Goal: Task Accomplishment & Management: Manage account settings

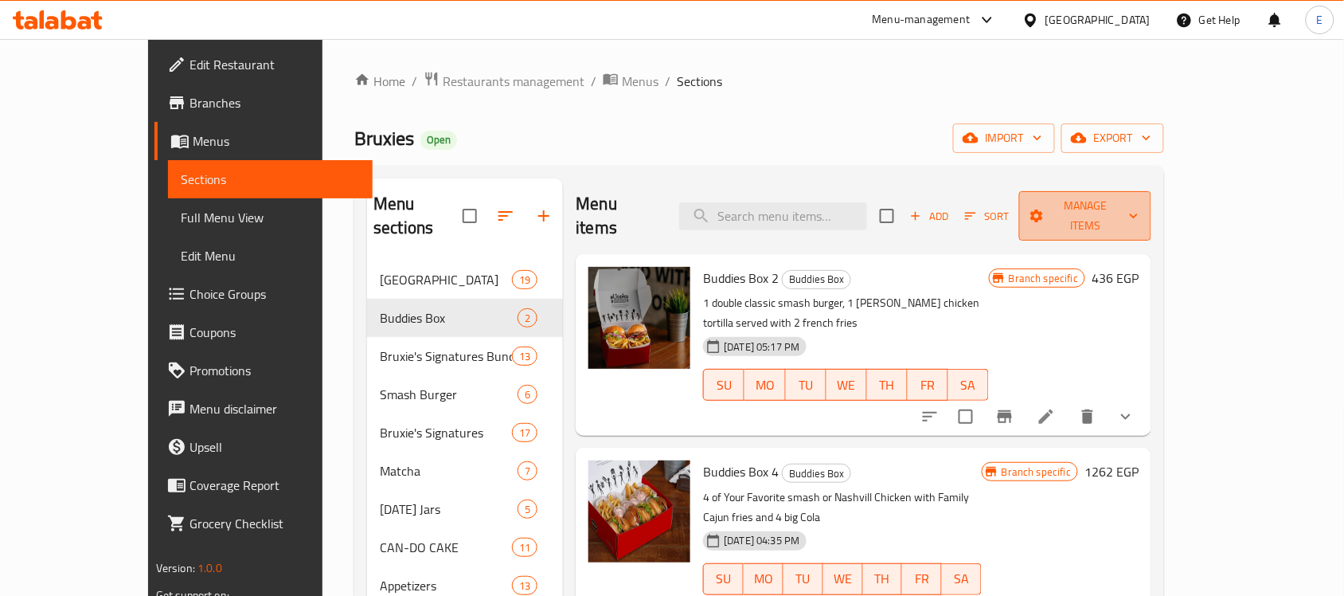
click at [1152, 217] on button "Manage items" at bounding box center [1085, 215] width 132 height 49
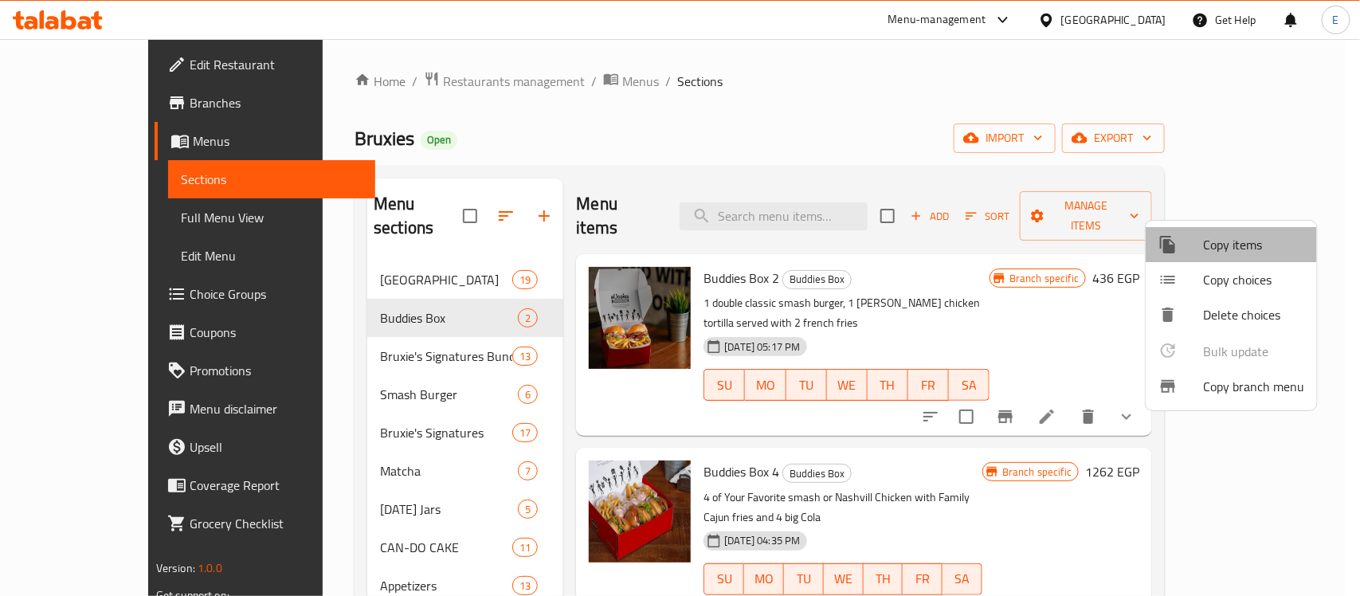
click at [1203, 252] on span "Copy items" at bounding box center [1253, 244] width 101 height 19
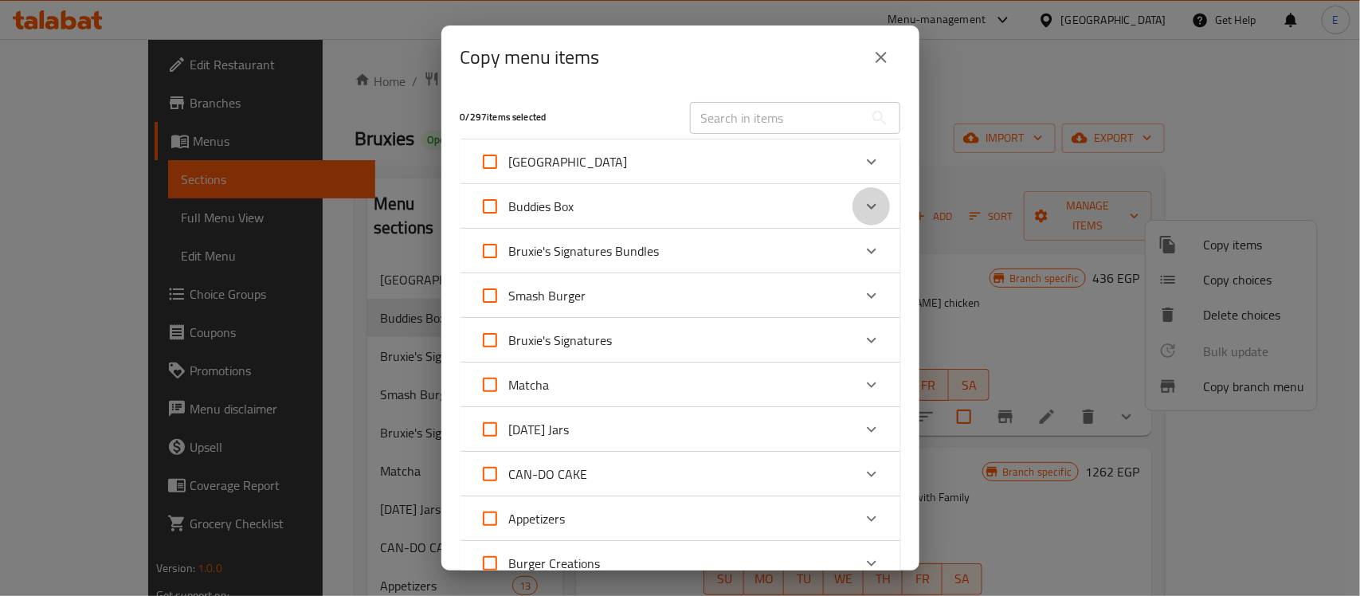
click at [862, 202] on icon "Expand" at bounding box center [871, 206] width 19 height 19
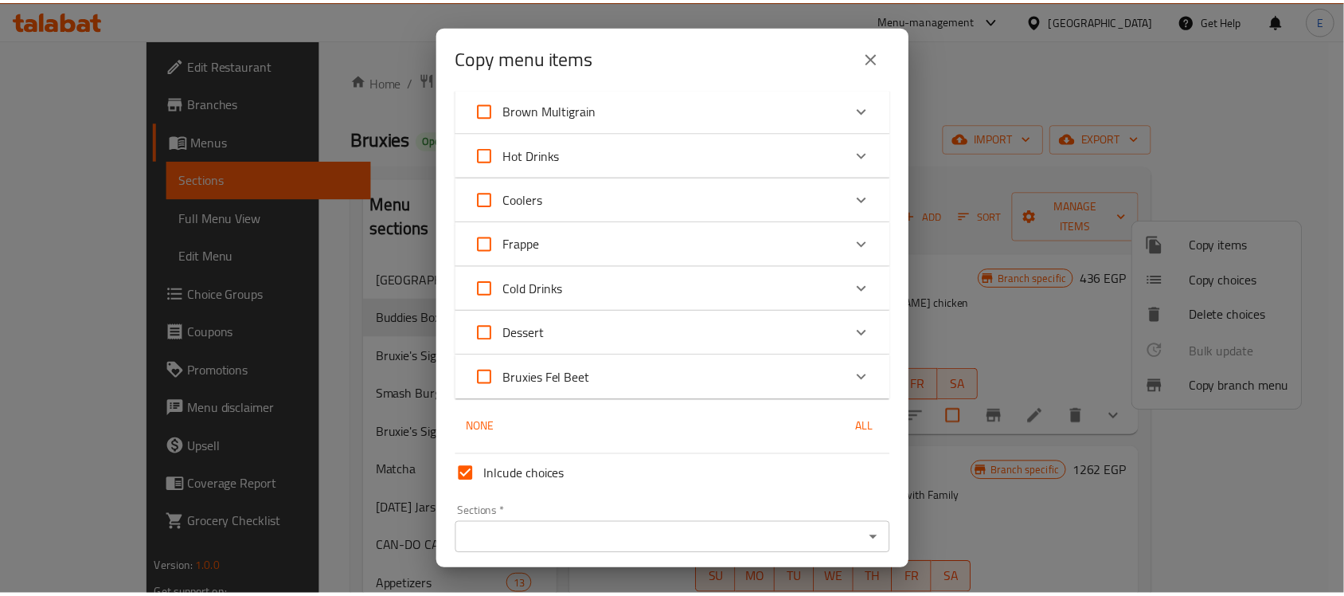
scroll to position [1538, 0]
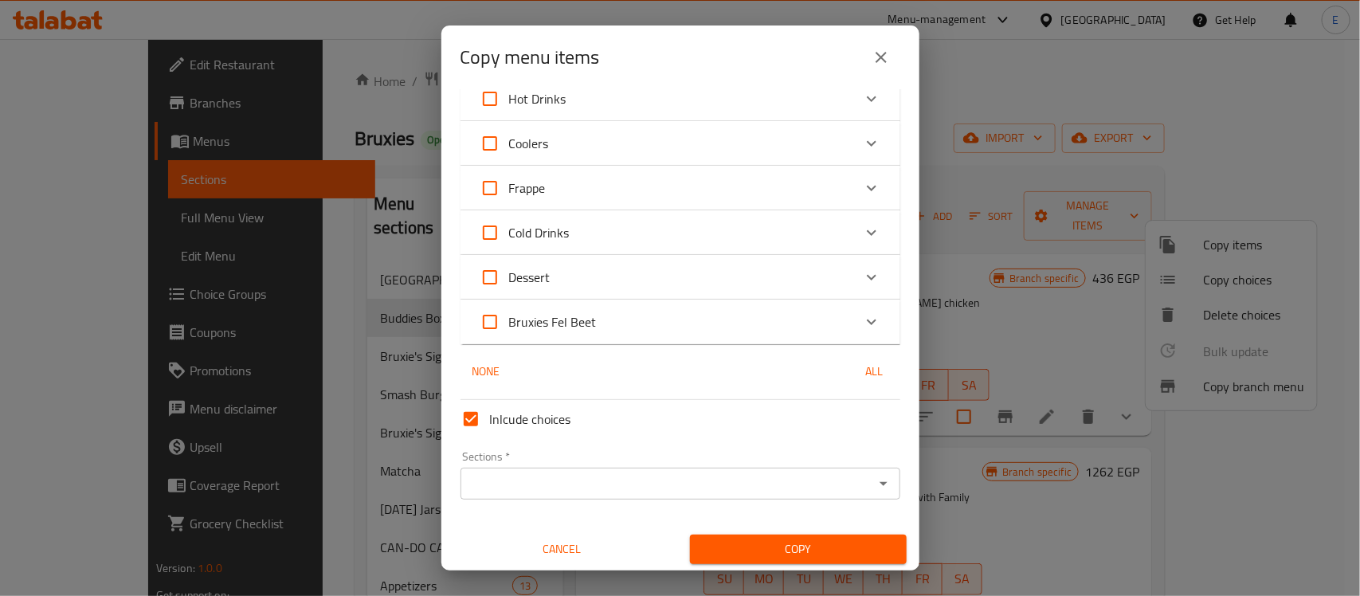
click at [886, 58] on icon "close" at bounding box center [880, 57] width 19 height 19
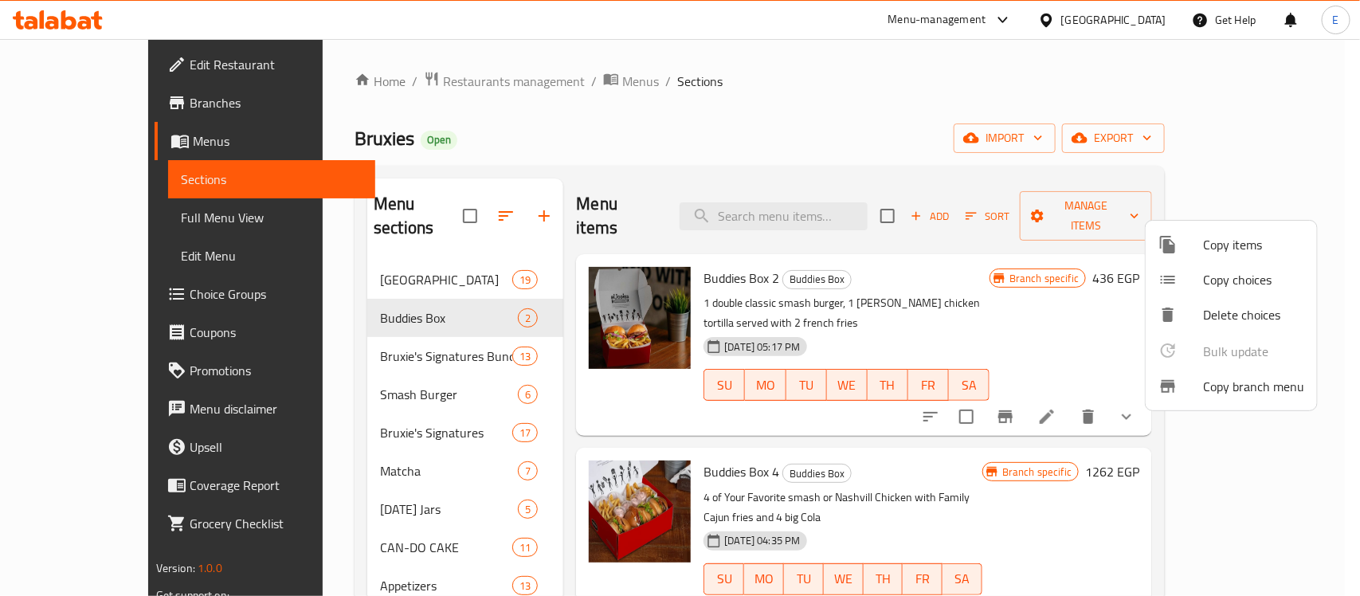
click at [647, 211] on div at bounding box center [680, 298] width 1360 height 596
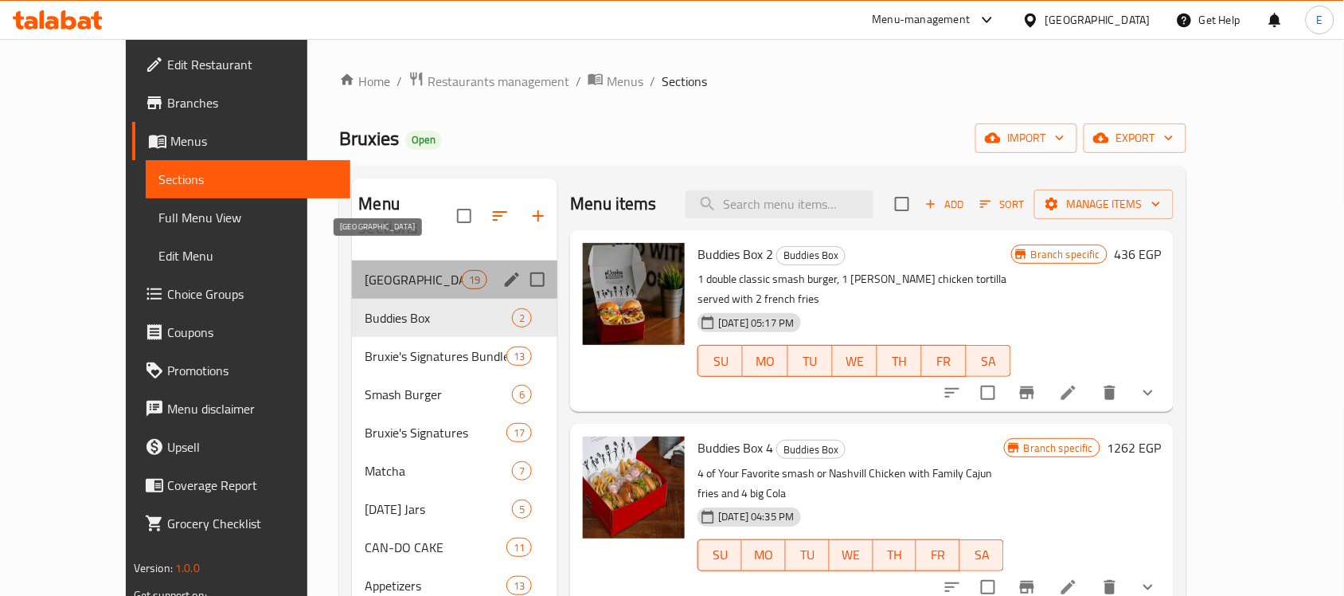
click at [400, 270] on span "[GEOGRAPHIC_DATA]" at bounding box center [413, 279] width 97 height 19
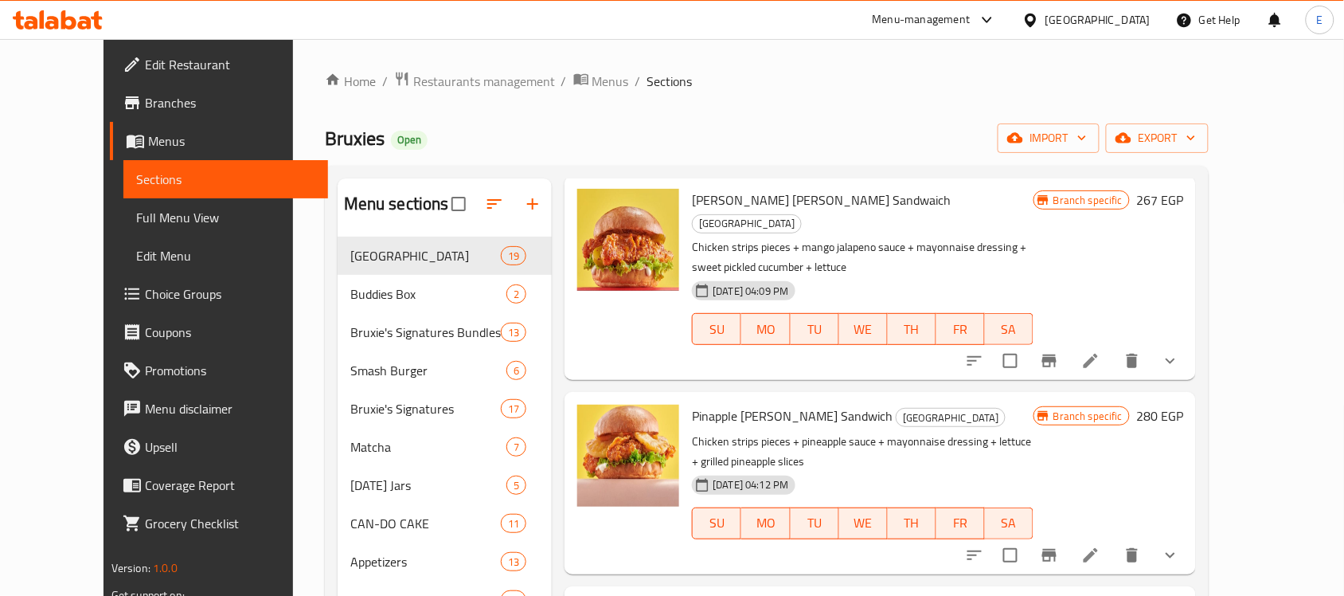
scroll to position [56, 0]
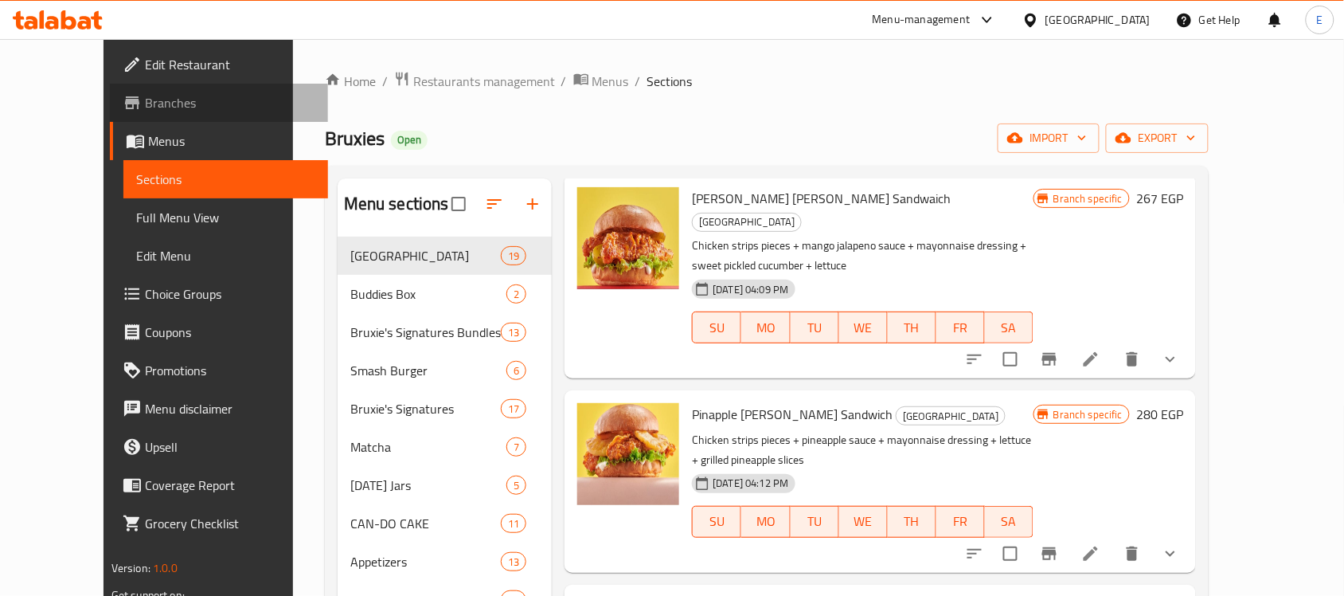
click at [145, 110] on span "Branches" at bounding box center [230, 102] width 170 height 19
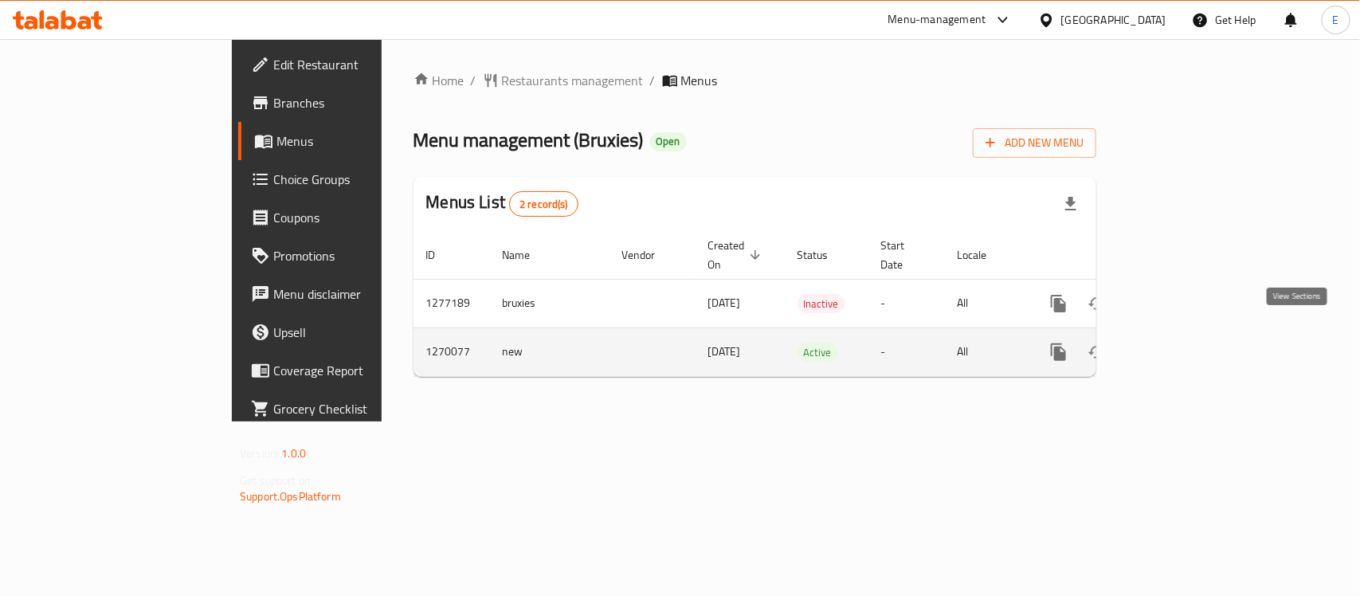
click at [1192, 333] on link "enhanced table" at bounding box center [1173, 352] width 38 height 38
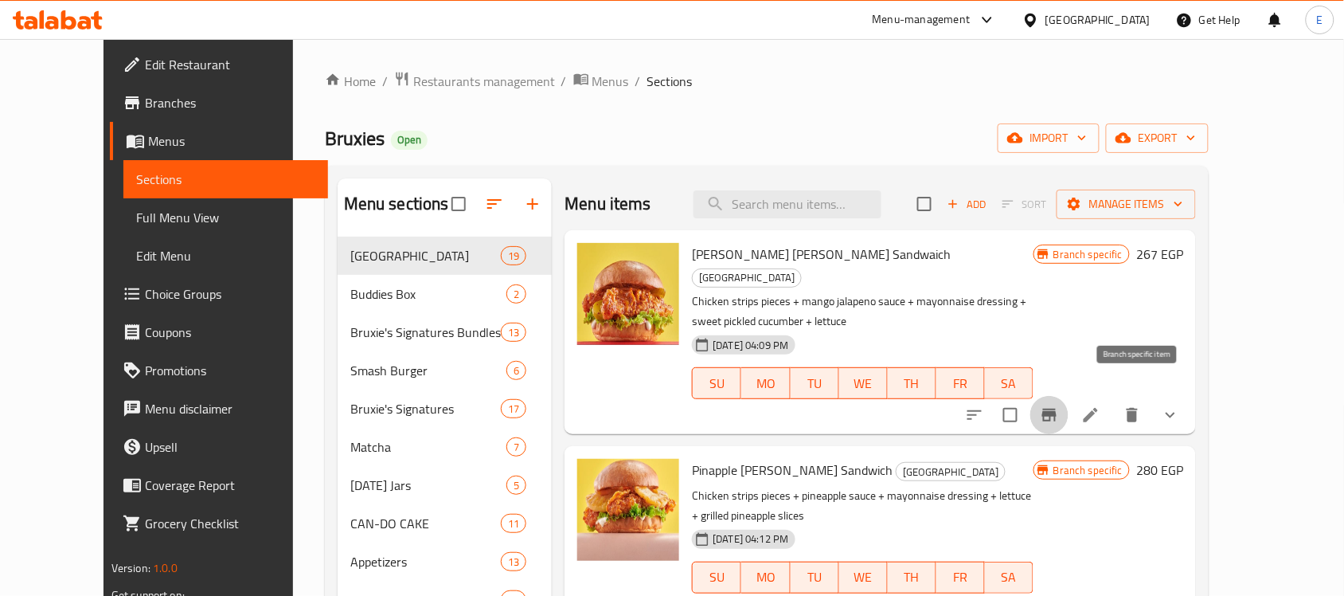
click at [1057, 409] on icon "Branch-specific-item" at bounding box center [1050, 415] width 14 height 13
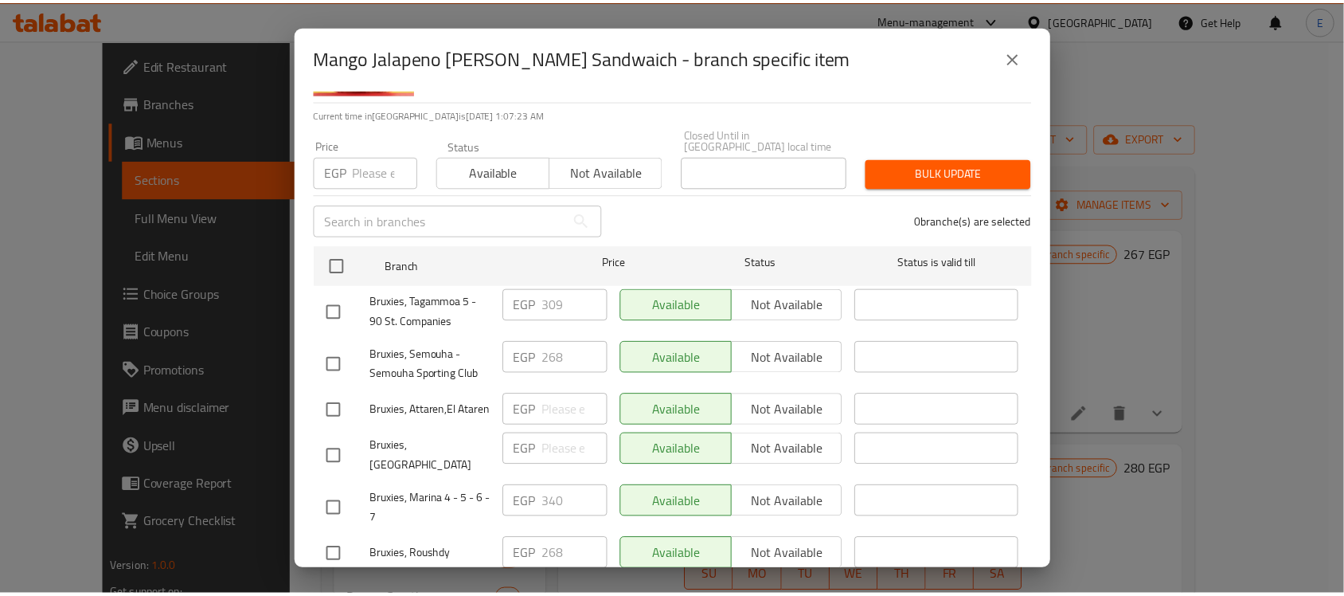
scroll to position [138, 0]
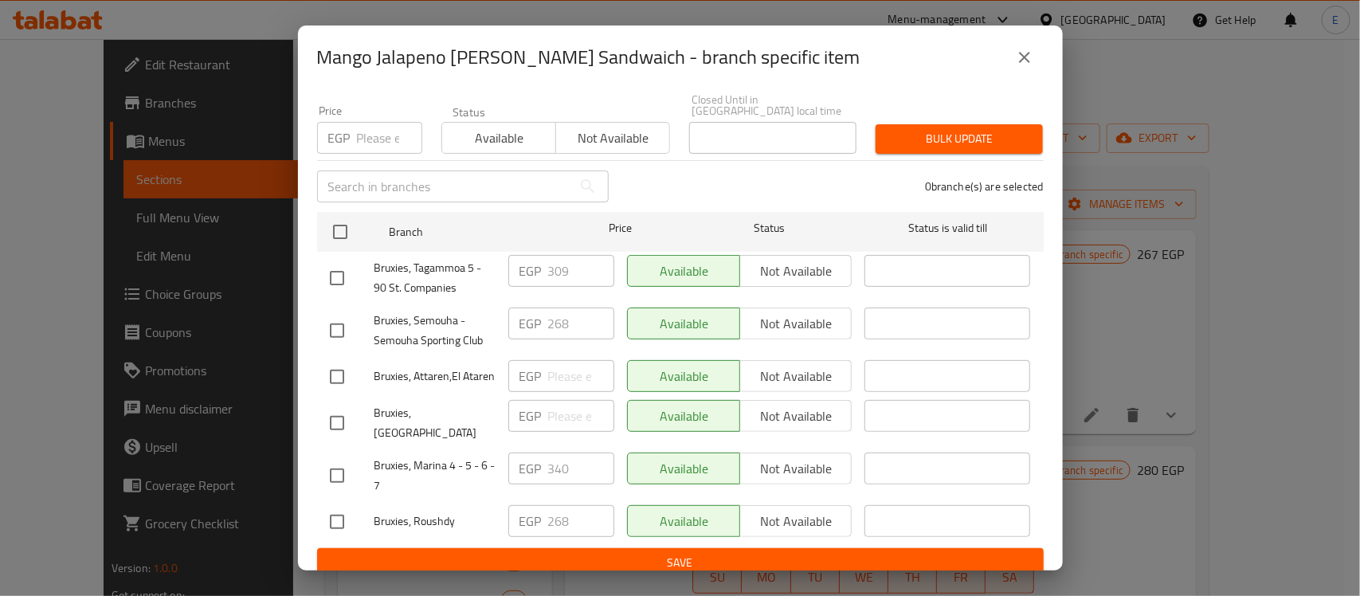
click at [341, 315] on input "checkbox" at bounding box center [336, 330] width 33 height 33
checkbox input "true"
click at [338, 367] on input "checkbox" at bounding box center [336, 376] width 33 height 33
checkbox input "true"
click at [335, 511] on input "checkbox" at bounding box center [336, 521] width 33 height 33
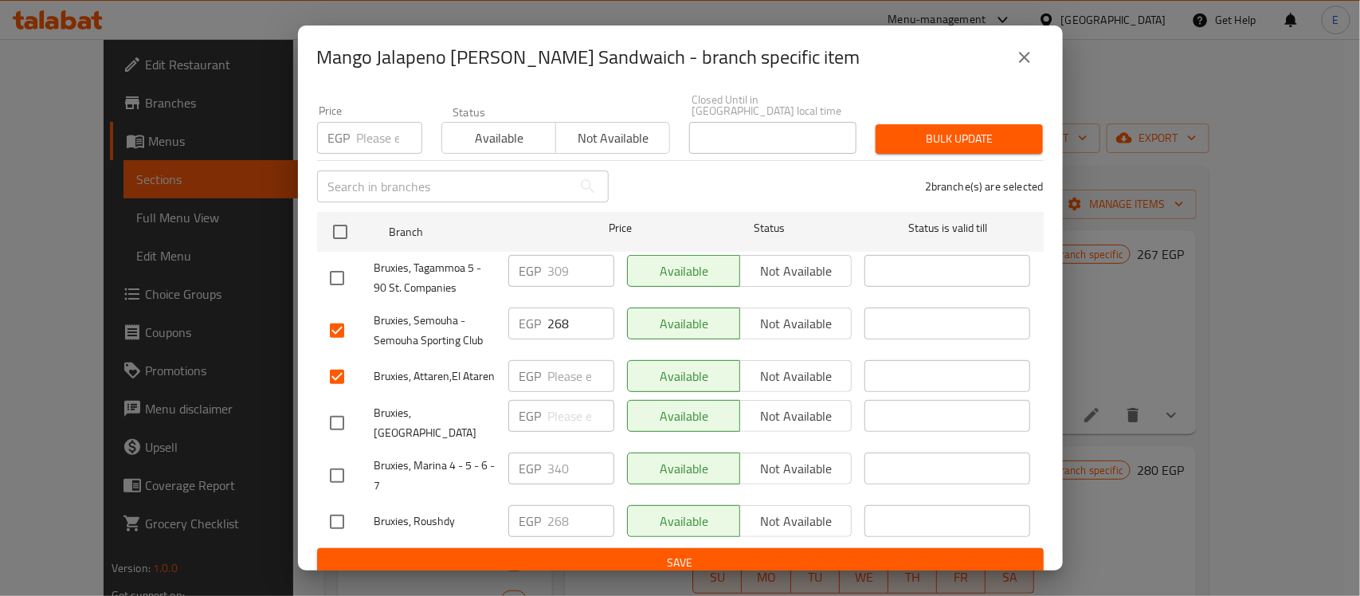
checkbox input "true"
click at [338, 425] on input "checkbox" at bounding box center [336, 422] width 33 height 33
checkbox input "true"
click at [554, 316] on input "268" at bounding box center [581, 323] width 66 height 32
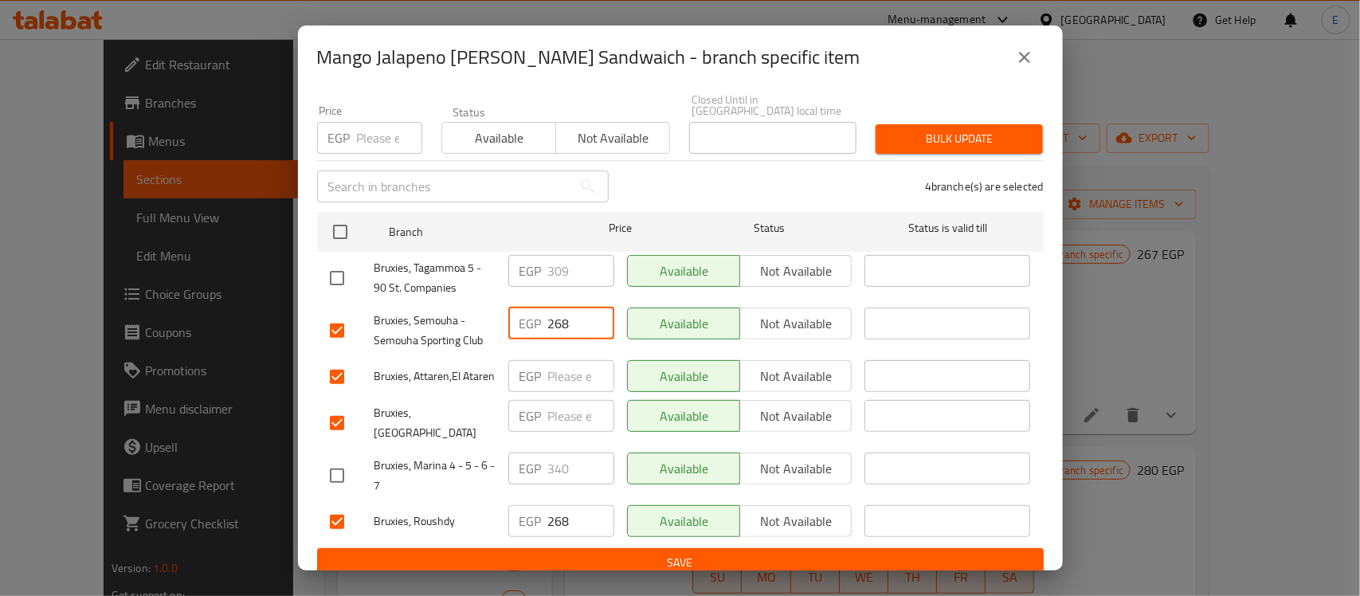
click at [554, 316] on input "268" at bounding box center [581, 323] width 66 height 32
type input "335"
click at [554, 401] on input "number" at bounding box center [581, 416] width 66 height 32
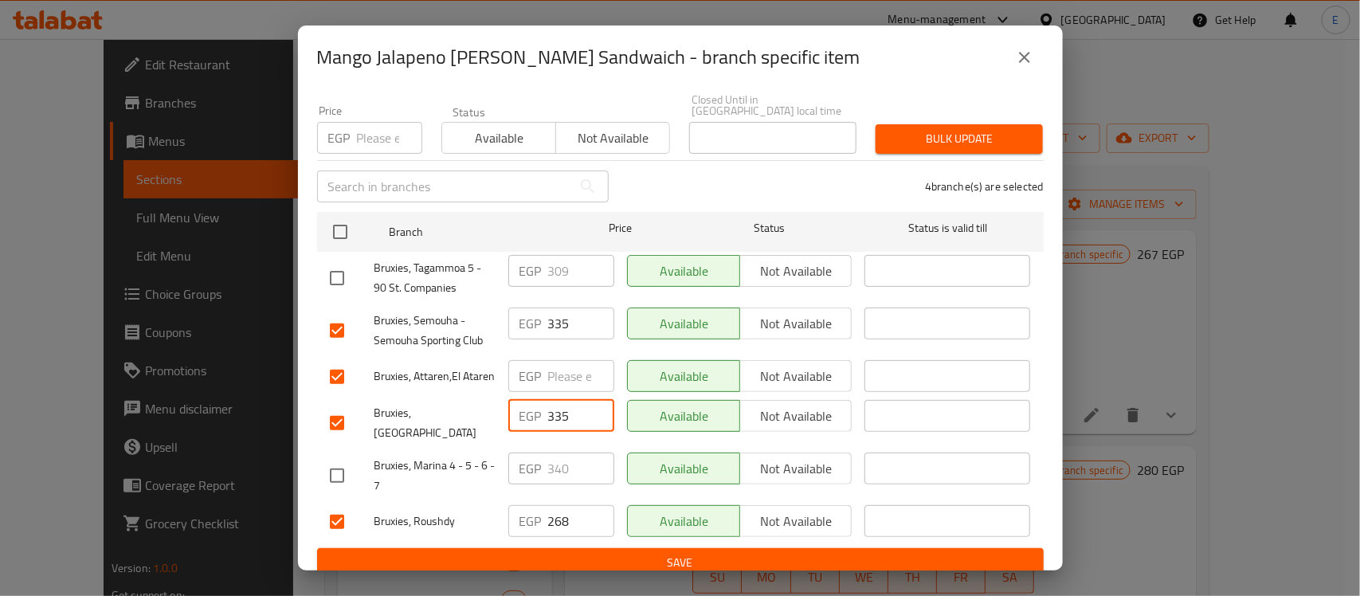
type input "335"
click at [556, 511] on input "268" at bounding box center [581, 521] width 66 height 32
type input "335"
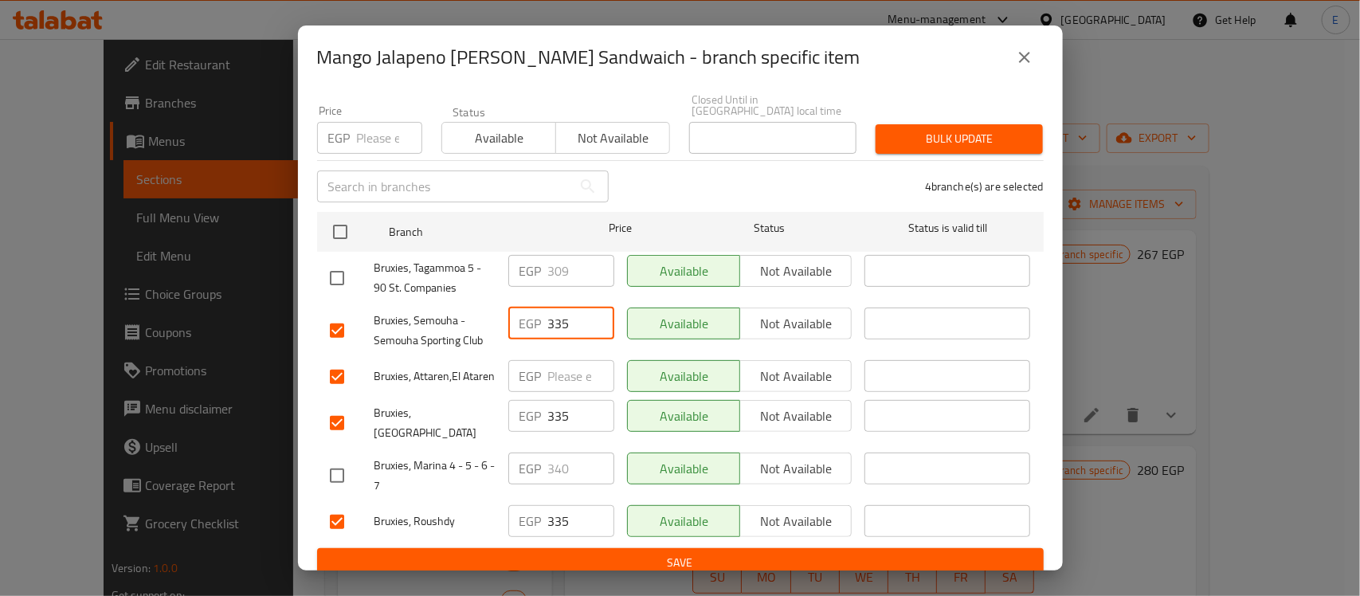
click at [552, 312] on input "335" at bounding box center [581, 323] width 66 height 32
click at [554, 363] on input "number" at bounding box center [581, 376] width 66 height 32
paste input "335"
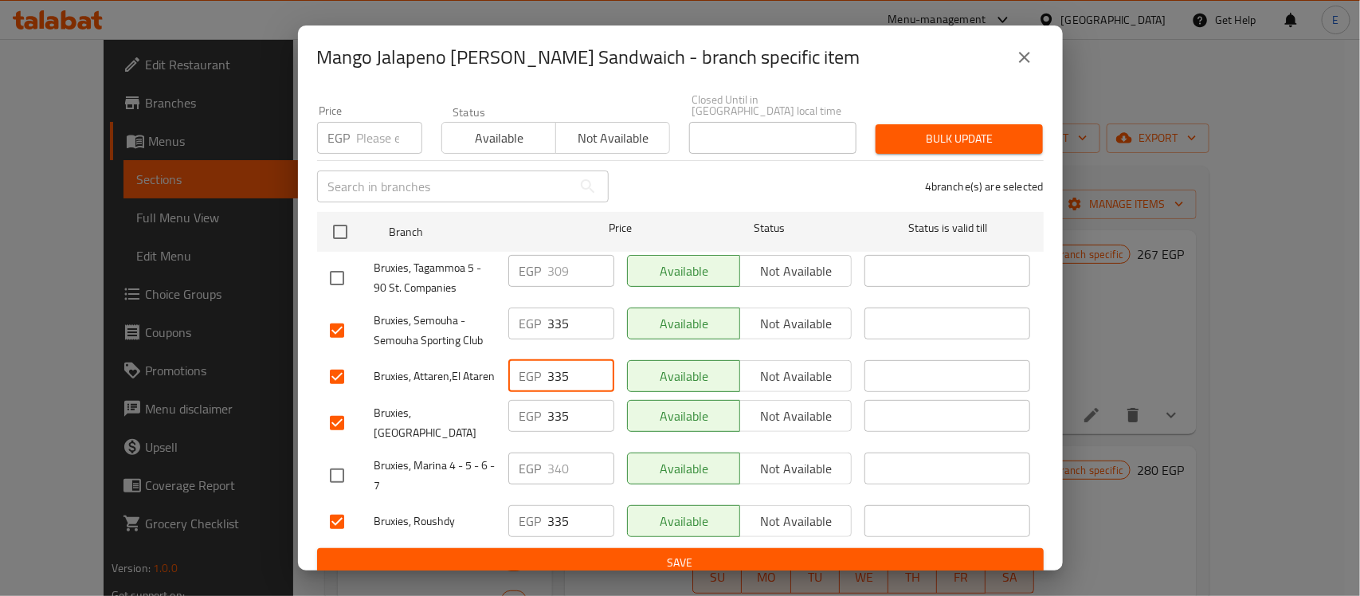
type input "335"
click at [340, 271] on input "checkbox" at bounding box center [336, 277] width 33 height 33
checkbox input "true"
click at [578, 259] on input "309" at bounding box center [581, 271] width 66 height 32
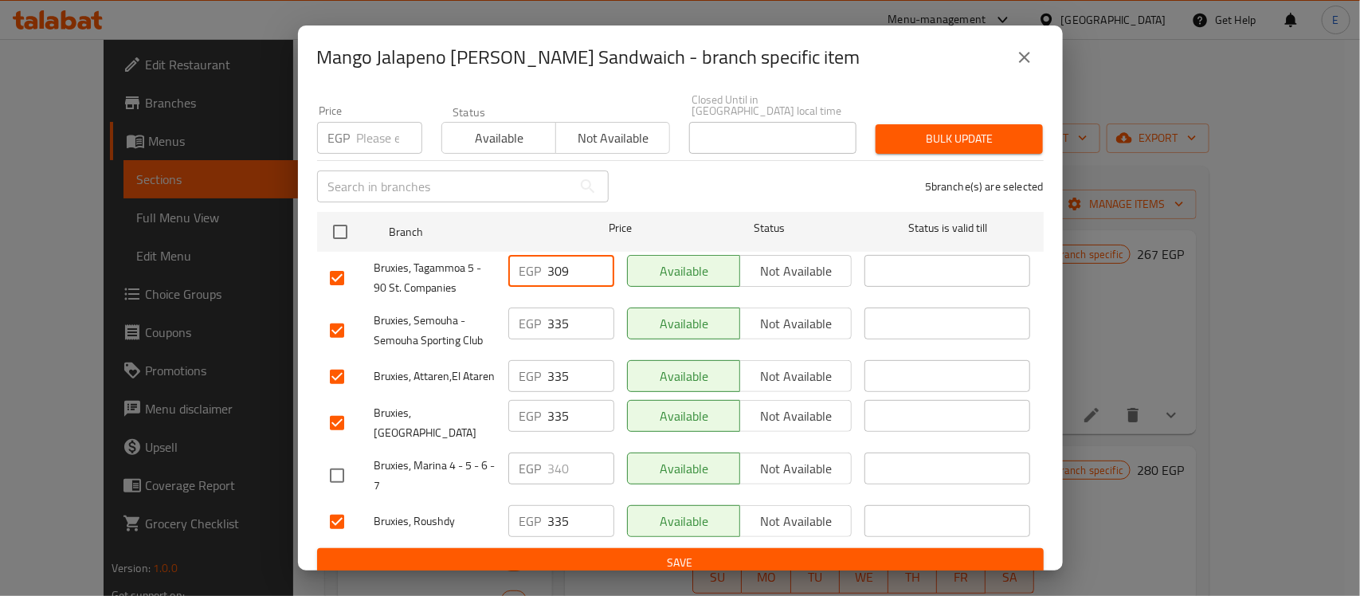
click at [578, 259] on input "309" at bounding box center [581, 271] width 66 height 32
paste input "86.25"
type input "386.25"
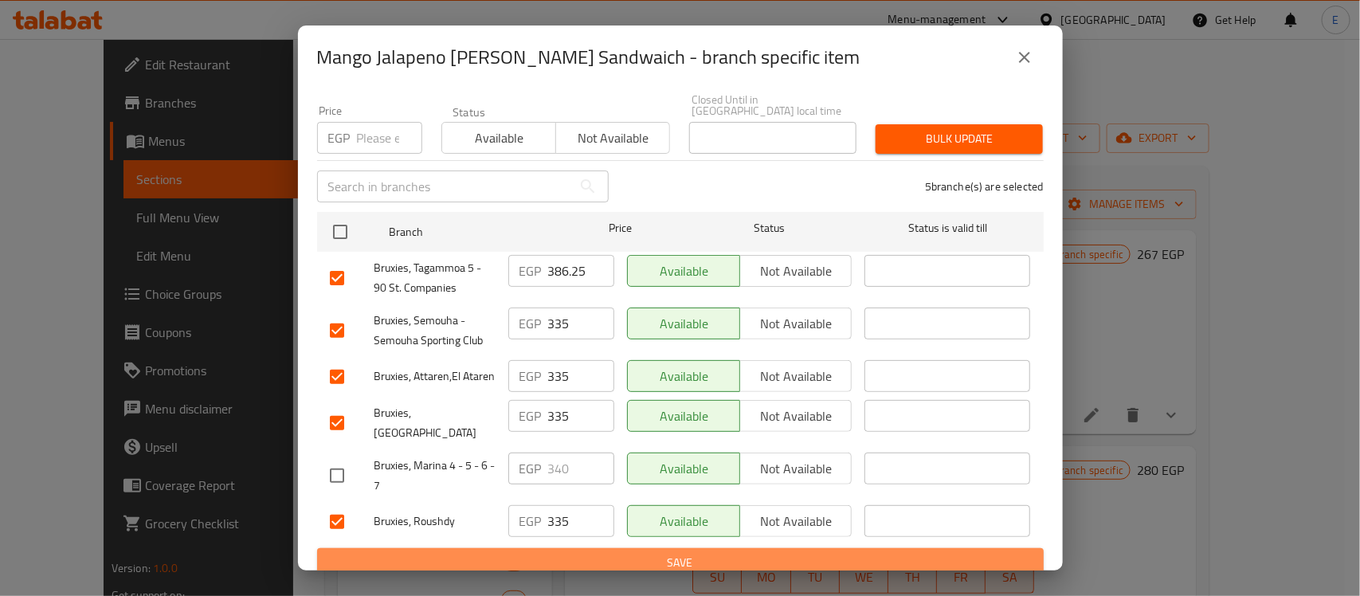
click at [686, 553] on span "Save" at bounding box center [680, 563] width 701 height 20
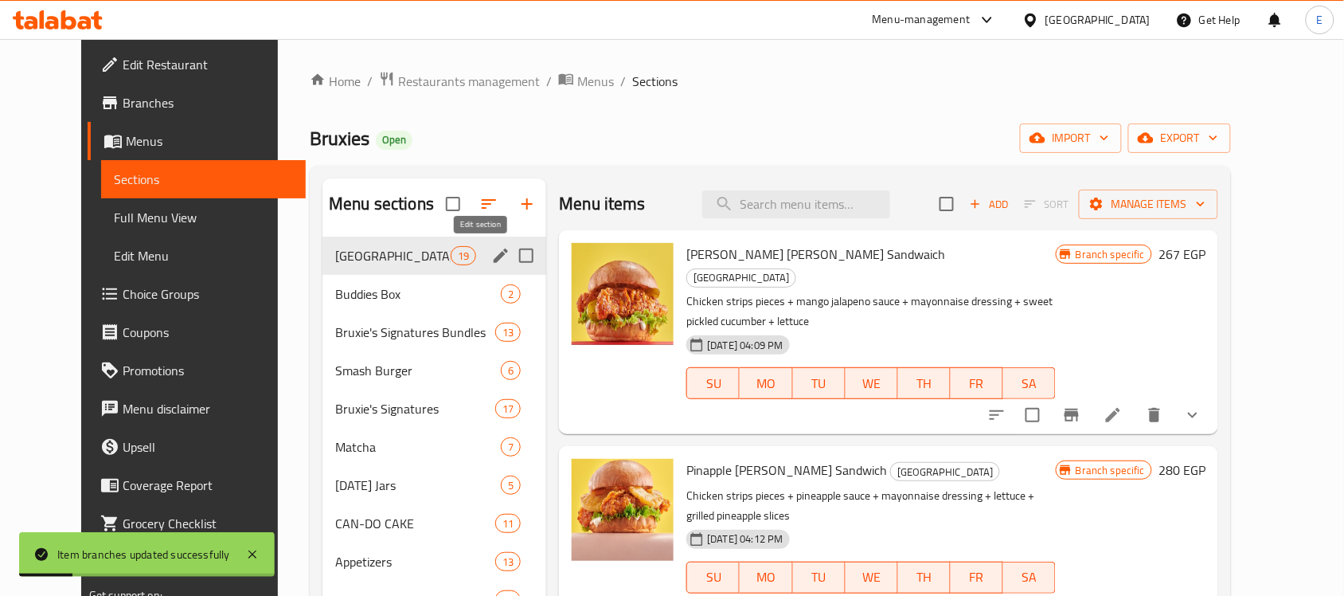
click at [491, 256] on icon "edit" at bounding box center [500, 255] width 19 height 19
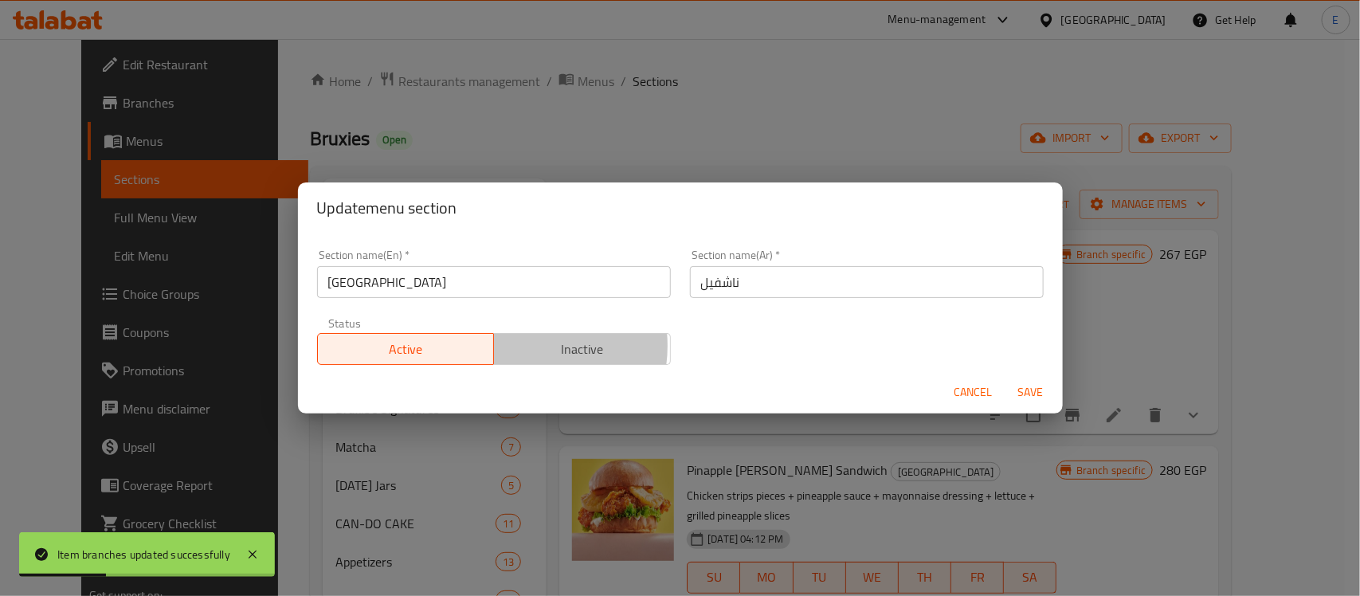
click at [522, 346] on span "Inactive" at bounding box center [582, 349] width 164 height 23
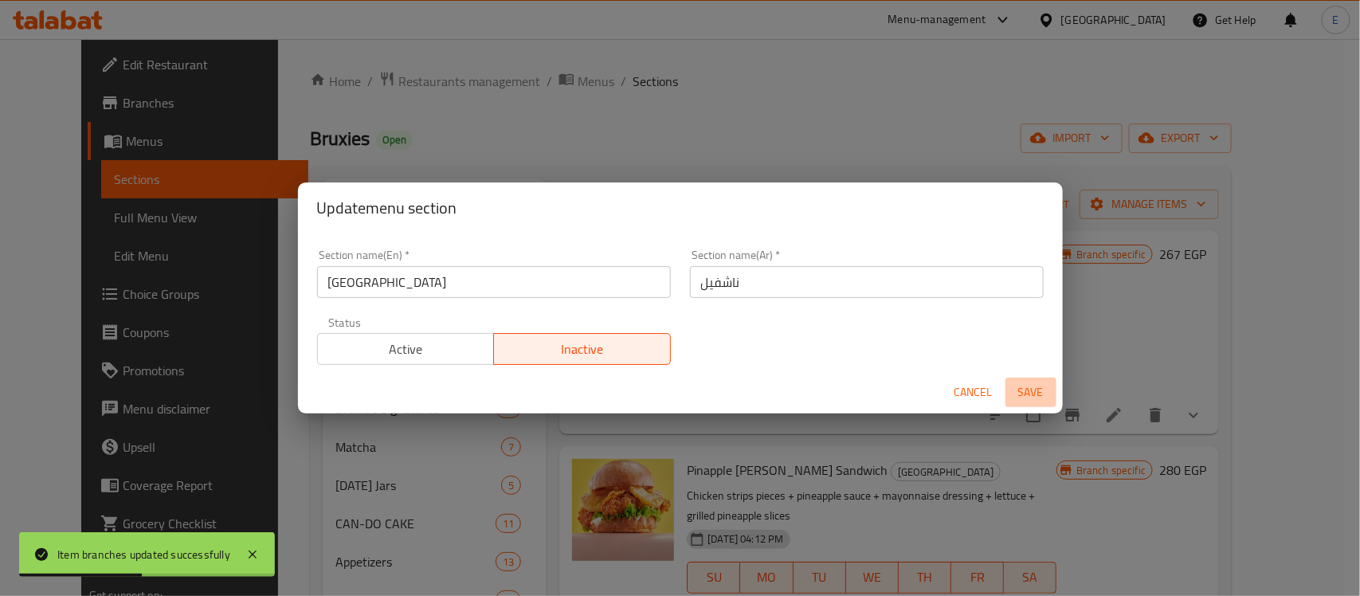
click at [1030, 387] on span "Save" at bounding box center [1030, 392] width 38 height 20
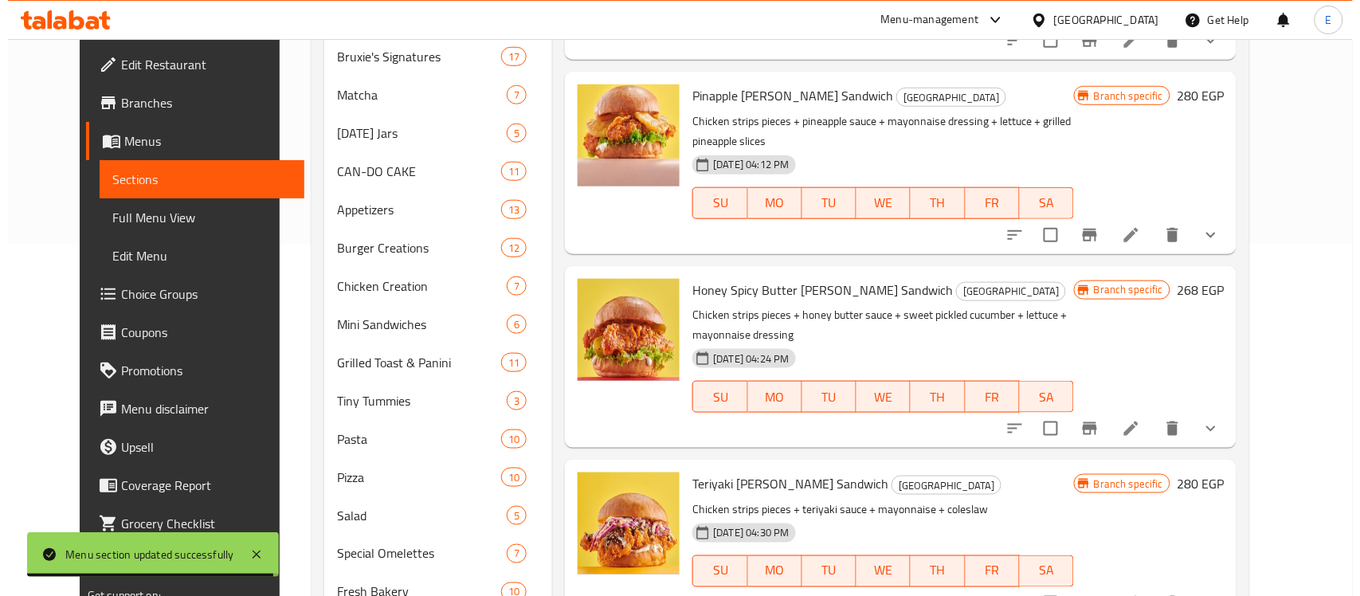
scroll to position [372, 0]
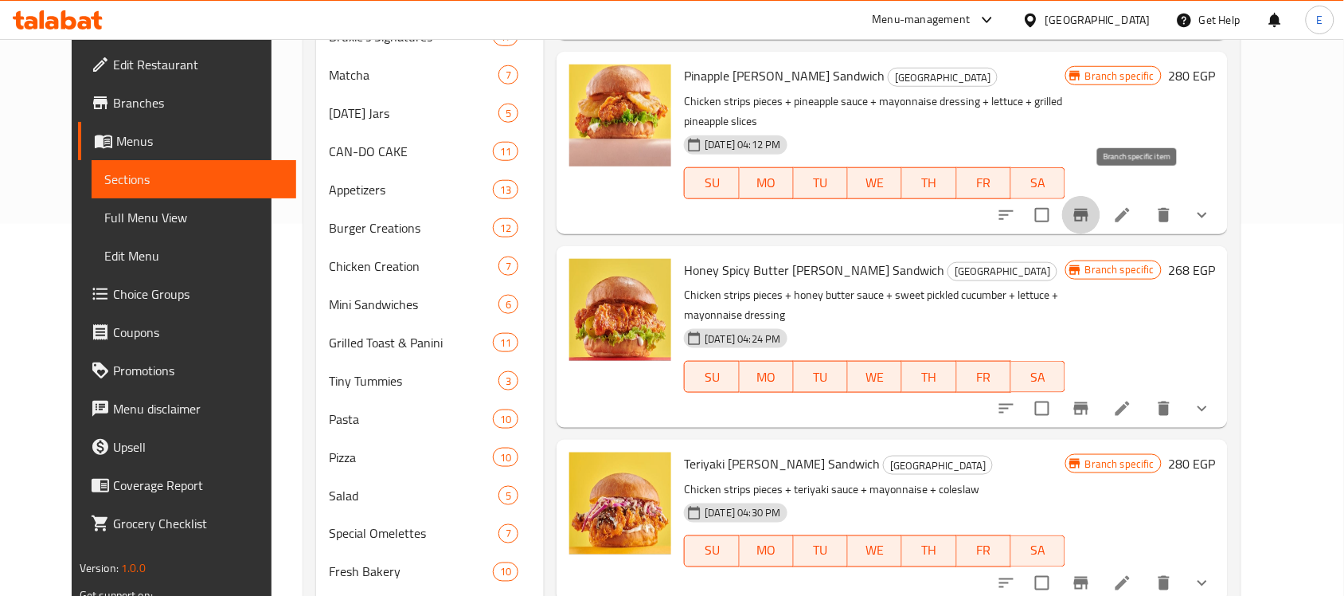
click at [1091, 205] on icon "Branch-specific-item" at bounding box center [1081, 214] width 19 height 19
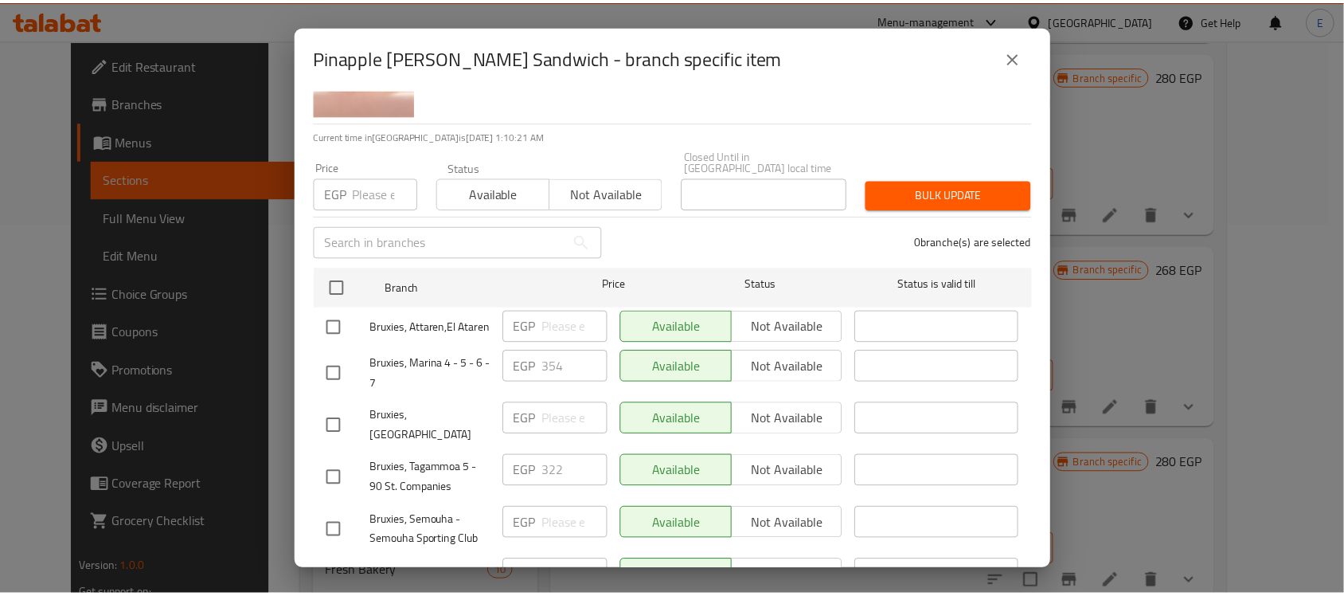
scroll to position [138, 0]
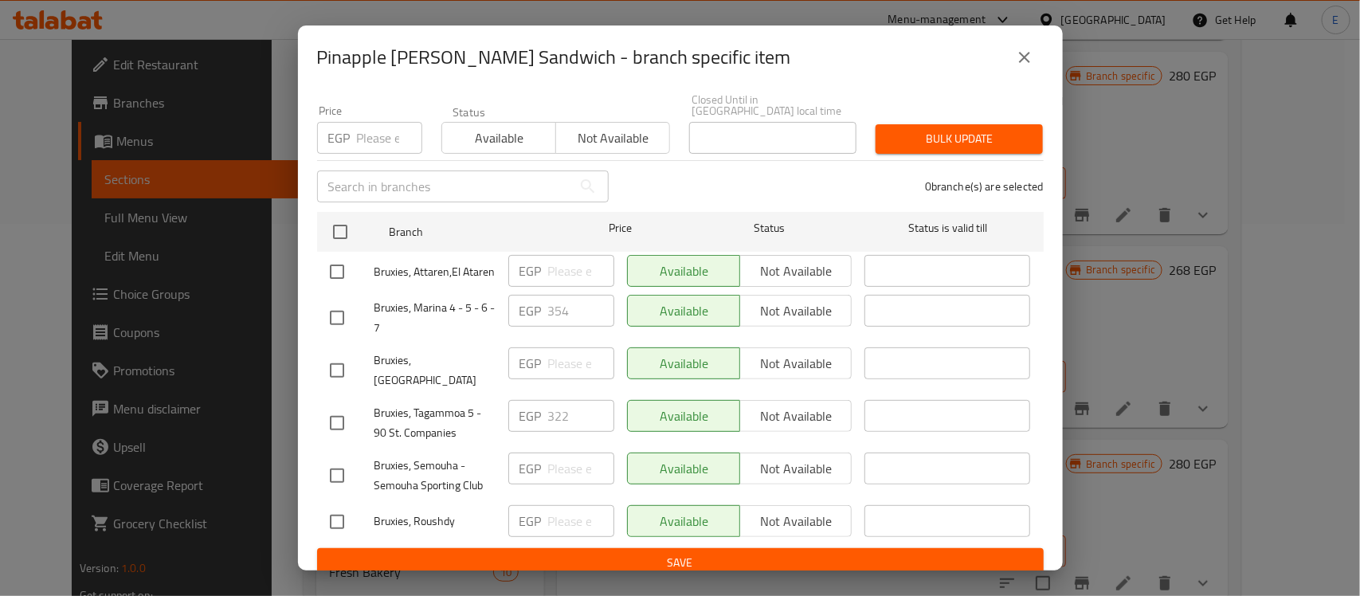
click at [329, 412] on input "checkbox" at bounding box center [336, 422] width 33 height 33
checkbox input "true"
click at [575, 400] on input "322" at bounding box center [581, 416] width 66 height 32
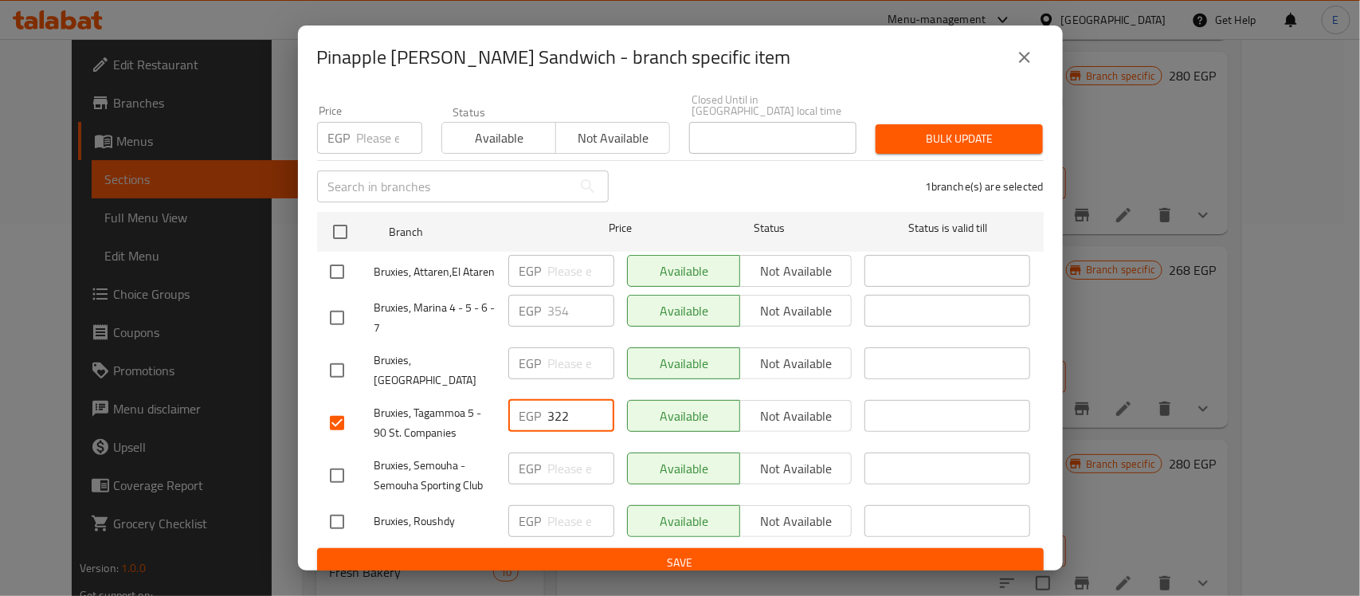
paste input "402.5"
click at [575, 400] on input "322" at bounding box center [581, 416] width 66 height 32
type input "402.5"
click at [337, 360] on input "checkbox" at bounding box center [336, 370] width 33 height 33
checkbox input "true"
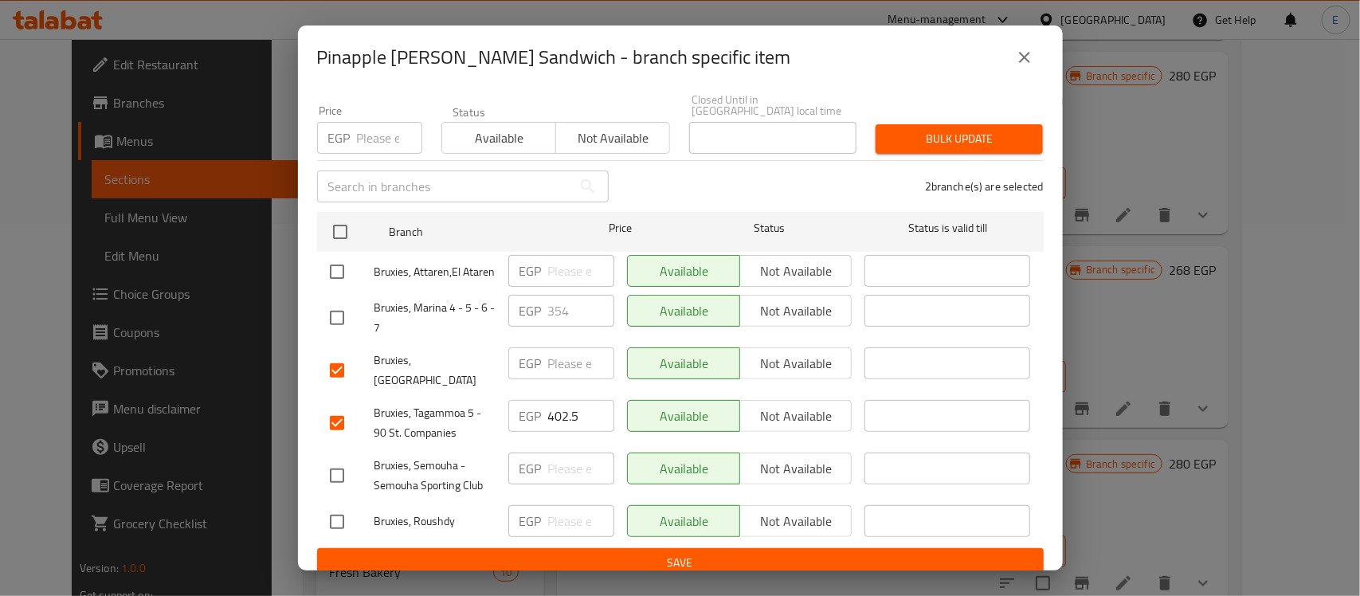
click at [335, 261] on input "checkbox" at bounding box center [336, 271] width 33 height 33
checkbox input "true"
click at [337, 468] on input "checkbox" at bounding box center [336, 475] width 33 height 33
checkbox input "true"
click at [343, 515] on input "checkbox" at bounding box center [336, 521] width 33 height 33
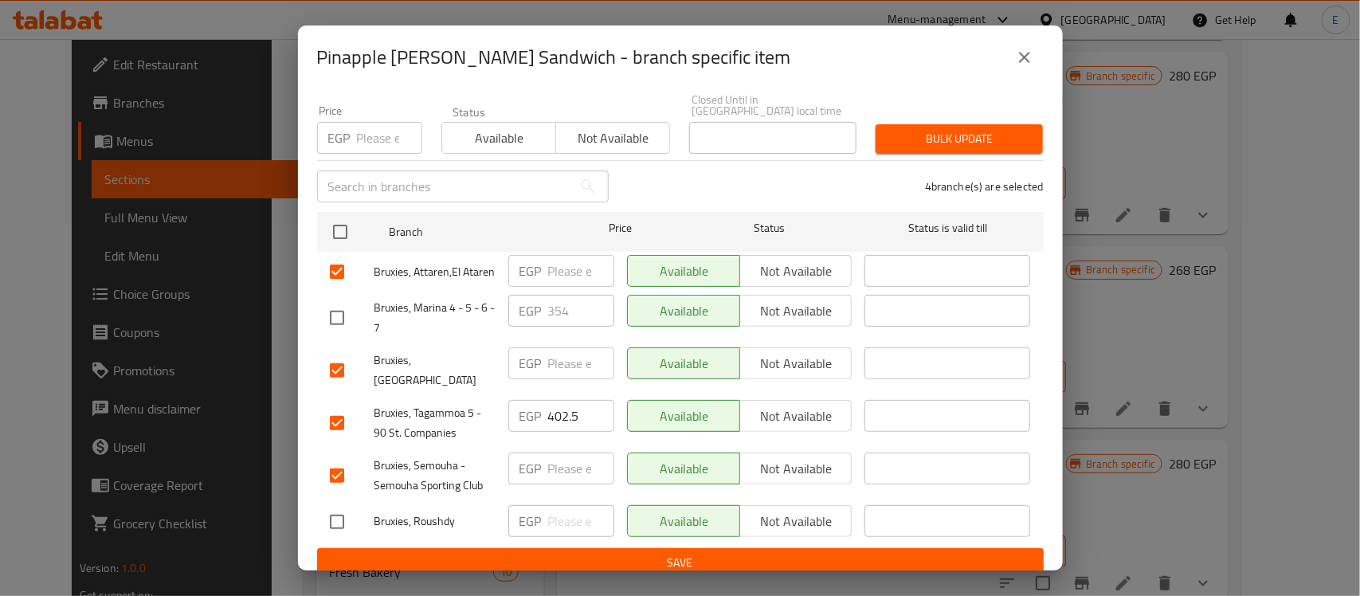
checkbox input "true"
click at [1013, 53] on button "close" at bounding box center [1024, 57] width 38 height 38
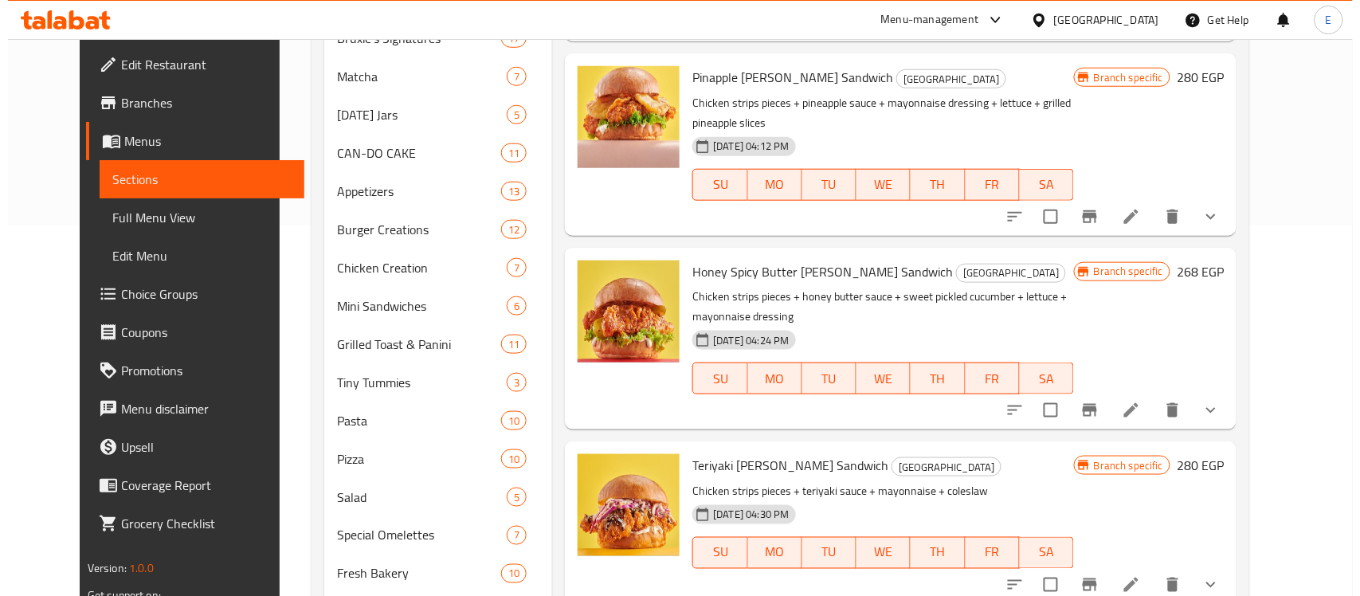
scroll to position [369, 0]
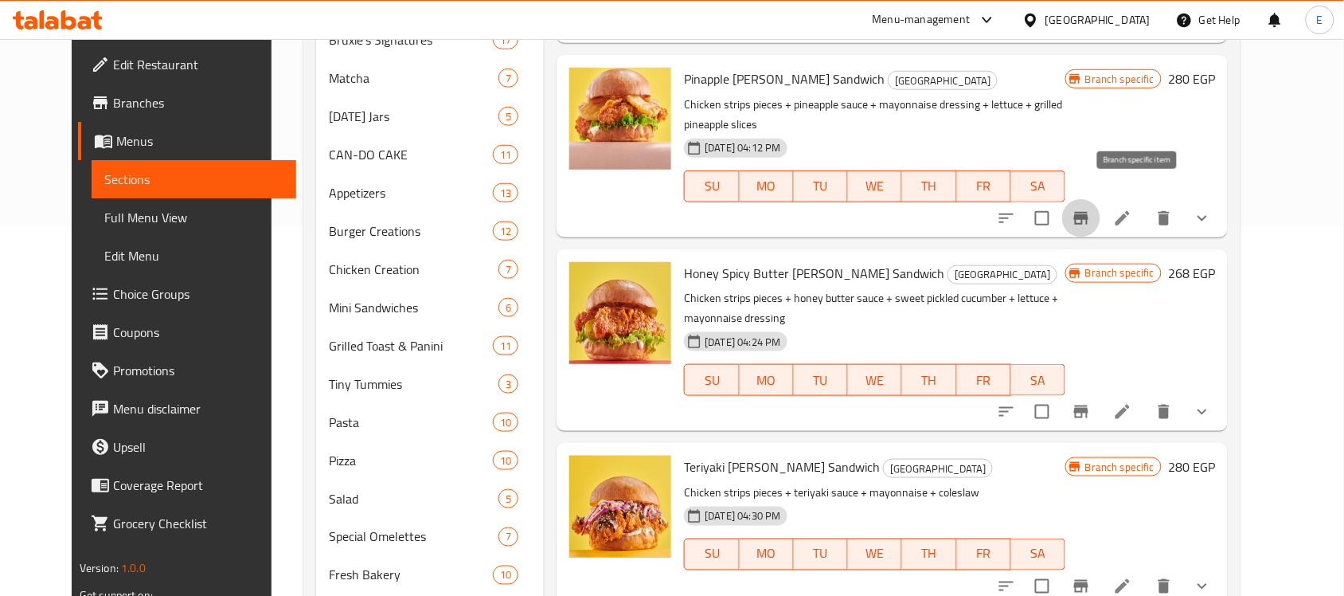
click at [1101, 199] on button "Branch-specific-item" at bounding box center [1081, 218] width 38 height 38
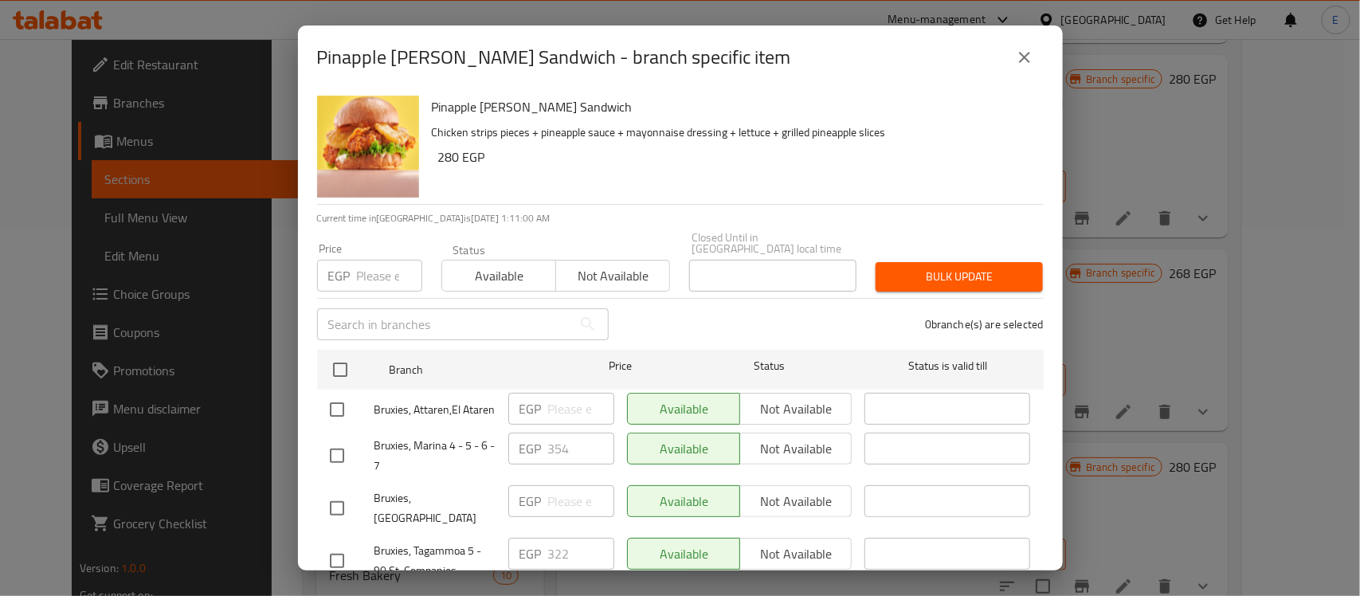
click at [340, 401] on input "checkbox" at bounding box center [336, 409] width 33 height 33
checkbox input "true"
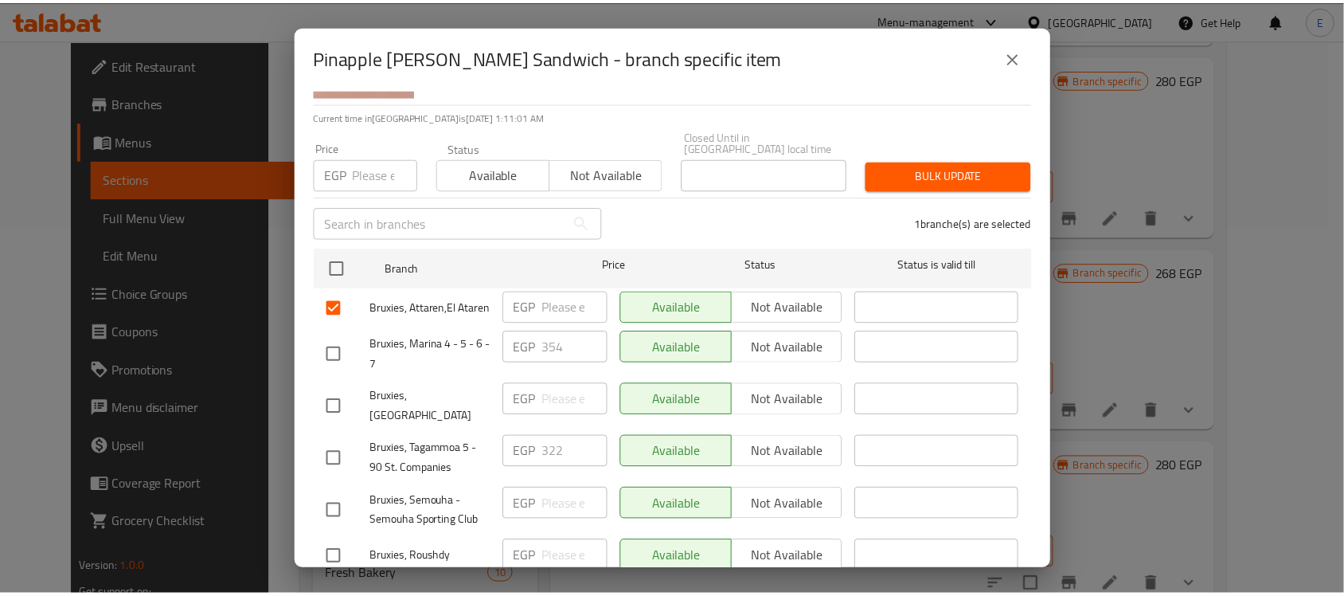
scroll to position [138, 0]
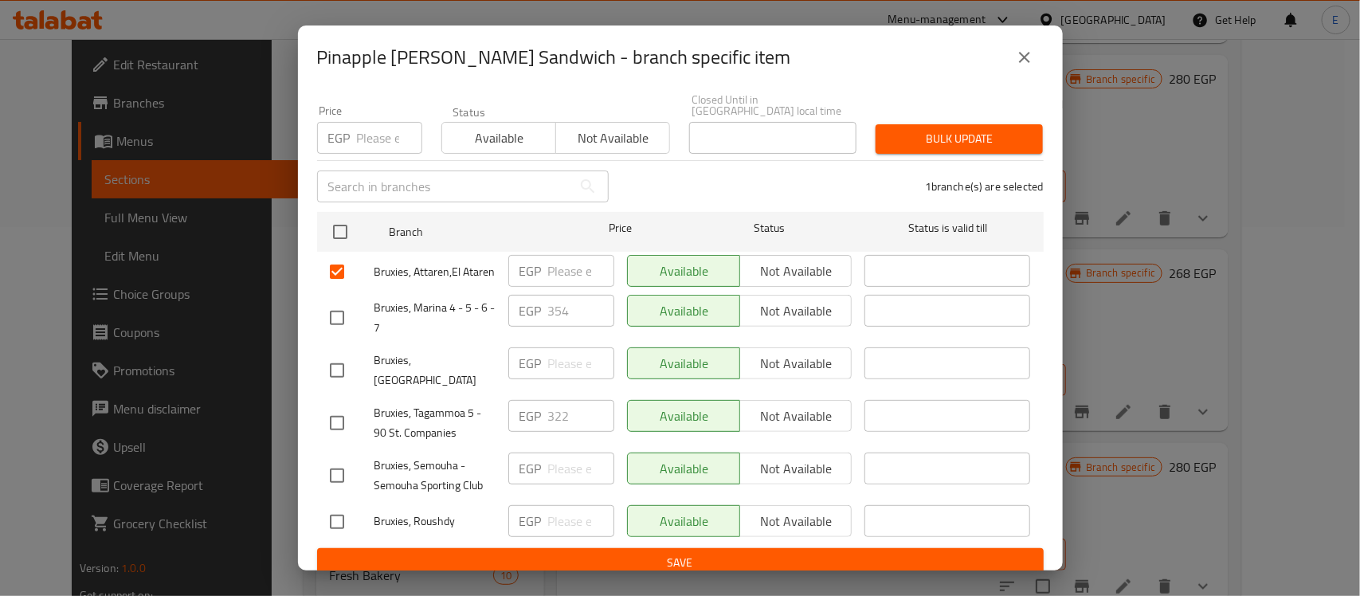
click at [331, 359] on input "checkbox" at bounding box center [336, 370] width 33 height 33
checkbox input "true"
click at [335, 393] on div "Bruxies, Tagammoa 5 - 90 St. Companies" at bounding box center [412, 422] width 178 height 59
click at [336, 406] on input "checkbox" at bounding box center [336, 422] width 33 height 33
checkbox input "true"
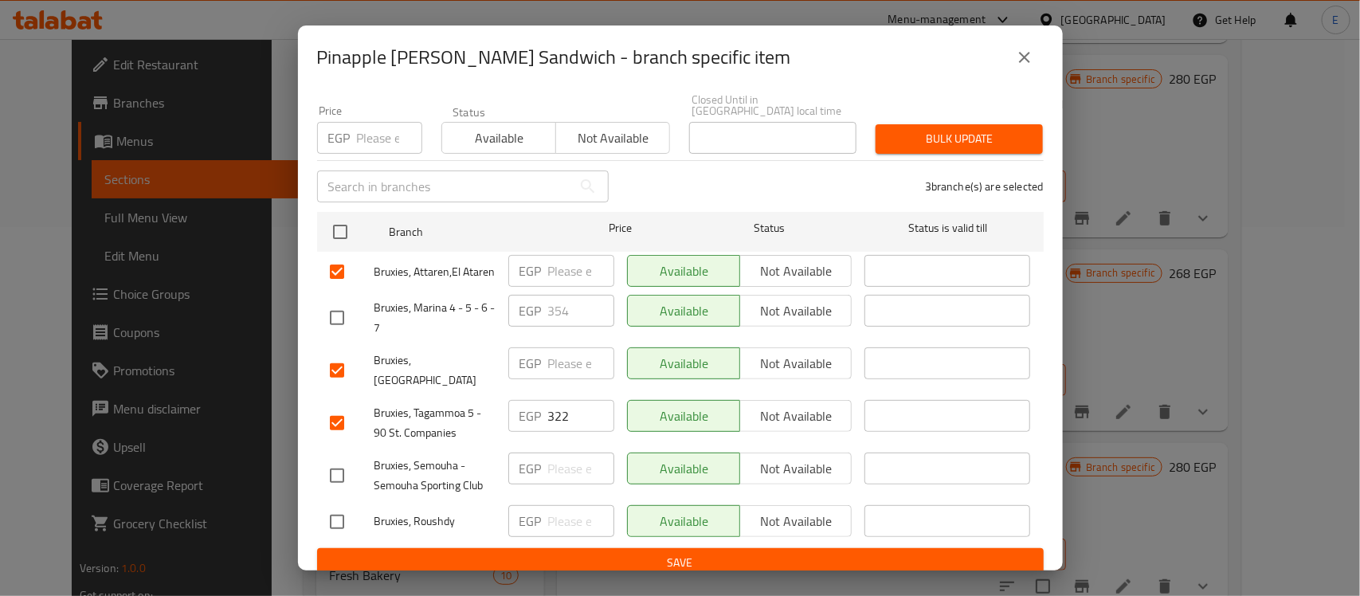
click at [345, 460] on input "checkbox" at bounding box center [336, 475] width 33 height 33
checkbox input "true"
click at [347, 507] on input "checkbox" at bounding box center [336, 521] width 33 height 33
checkbox input "true"
click at [564, 400] on input "322" at bounding box center [581, 416] width 66 height 32
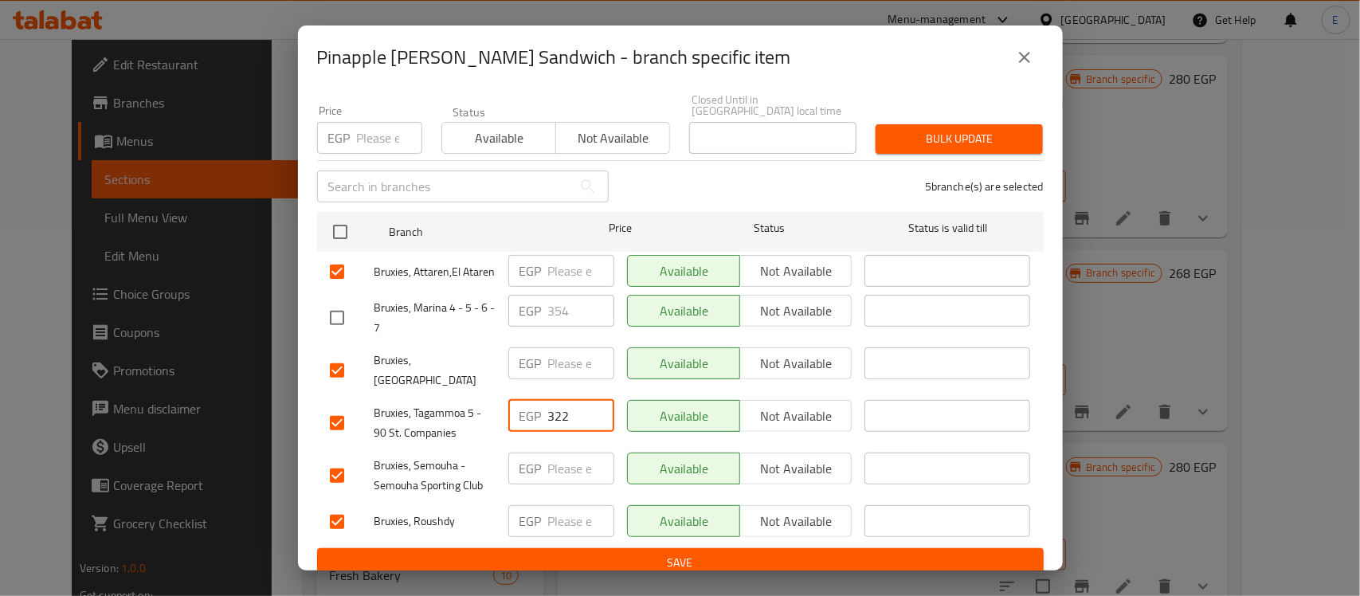
click at [564, 400] on input "322" at bounding box center [581, 416] width 66 height 32
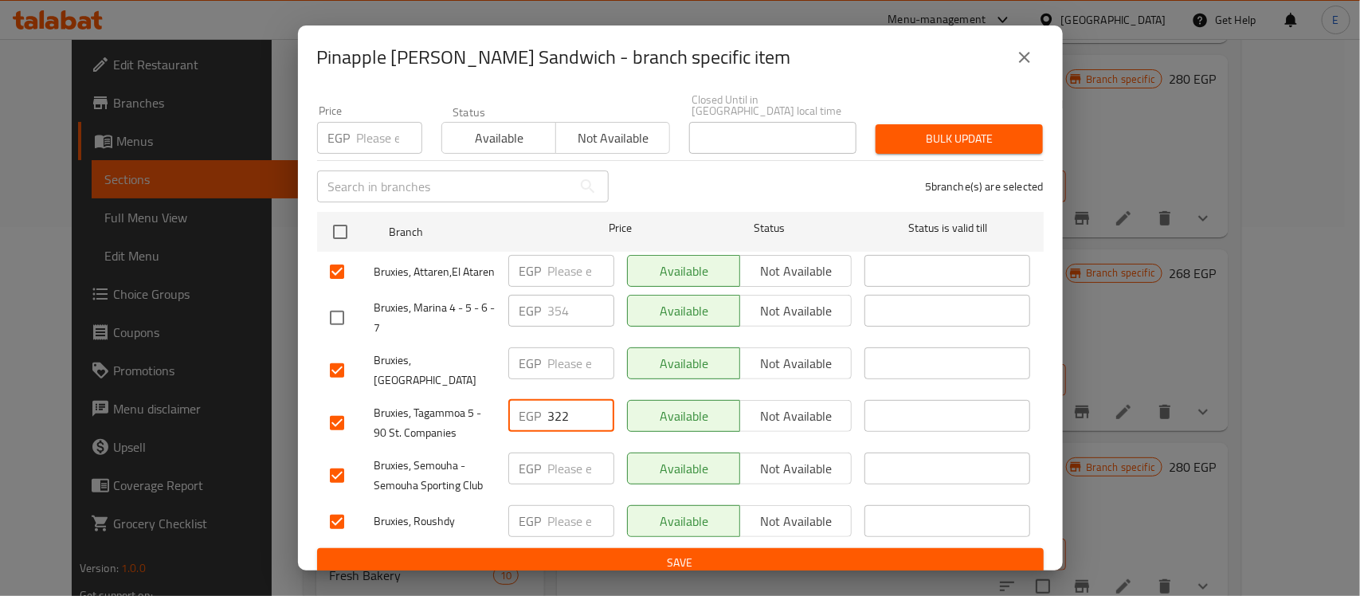
paste input "402.5"
type input "402.5"
click at [558, 257] on input "number" at bounding box center [581, 271] width 66 height 32
type input "350"
click at [556, 348] on input "number" at bounding box center [581, 363] width 66 height 32
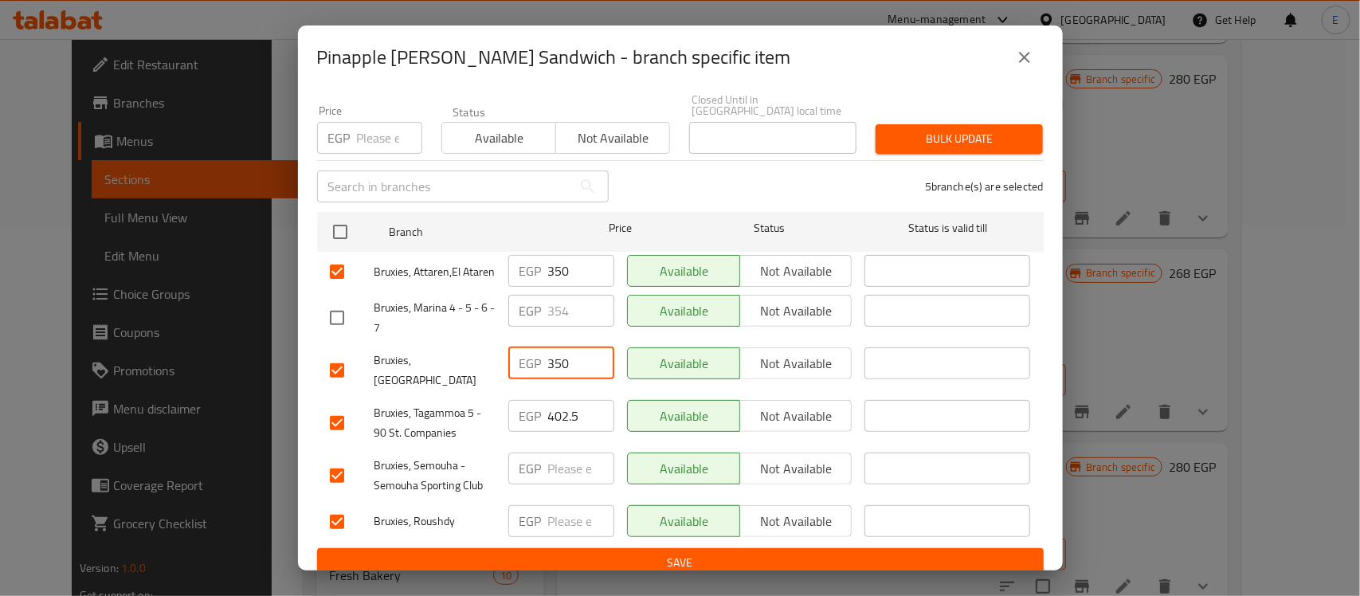
type input "350"
click at [562, 464] on input "number" at bounding box center [581, 468] width 66 height 32
type input "350"
click at [562, 505] on input "number" at bounding box center [581, 521] width 66 height 32
type input "350"
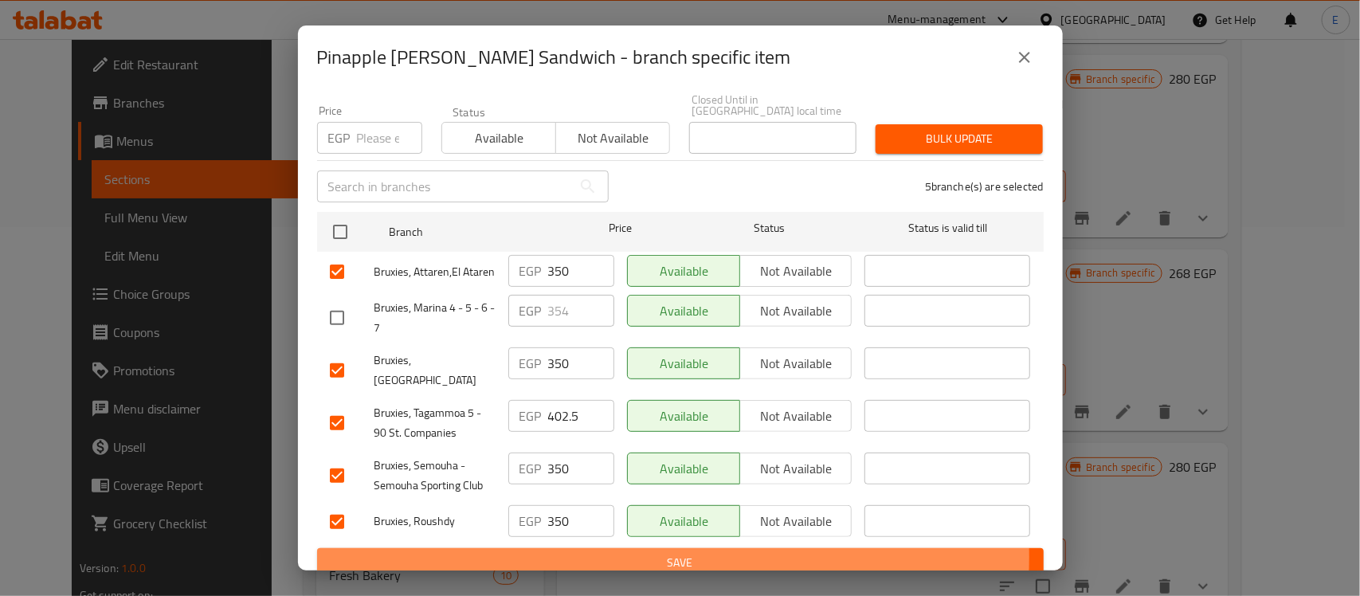
click at [614, 553] on span "Save" at bounding box center [680, 563] width 701 height 20
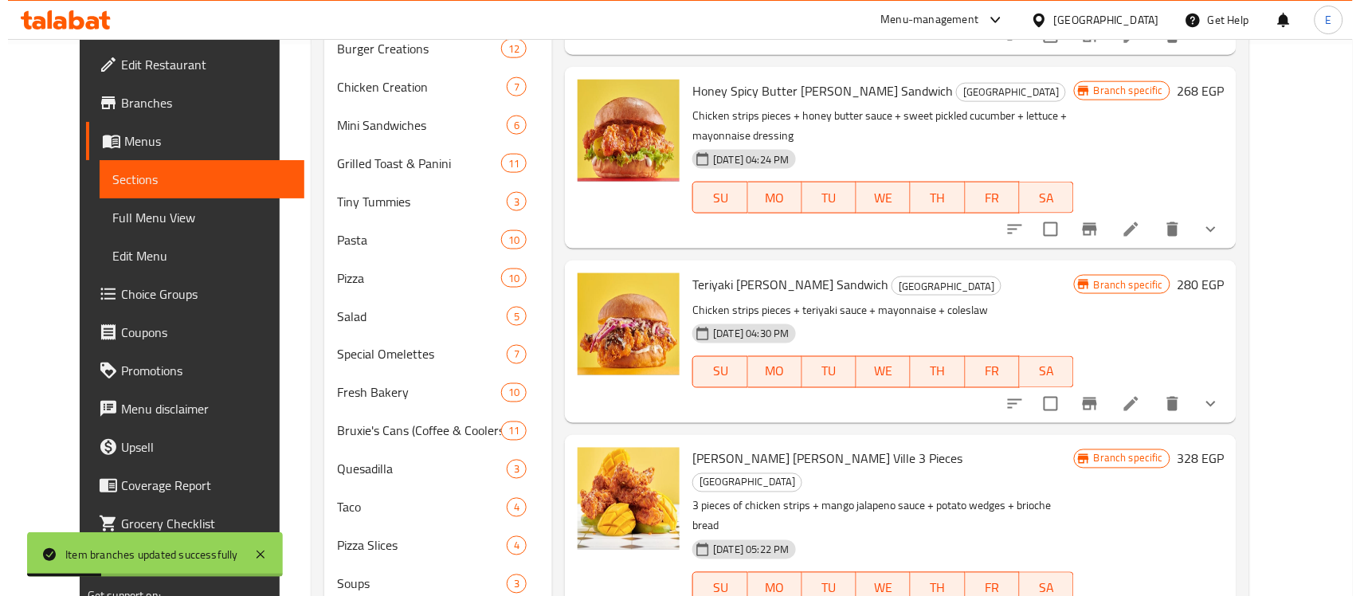
scroll to position [554, 0]
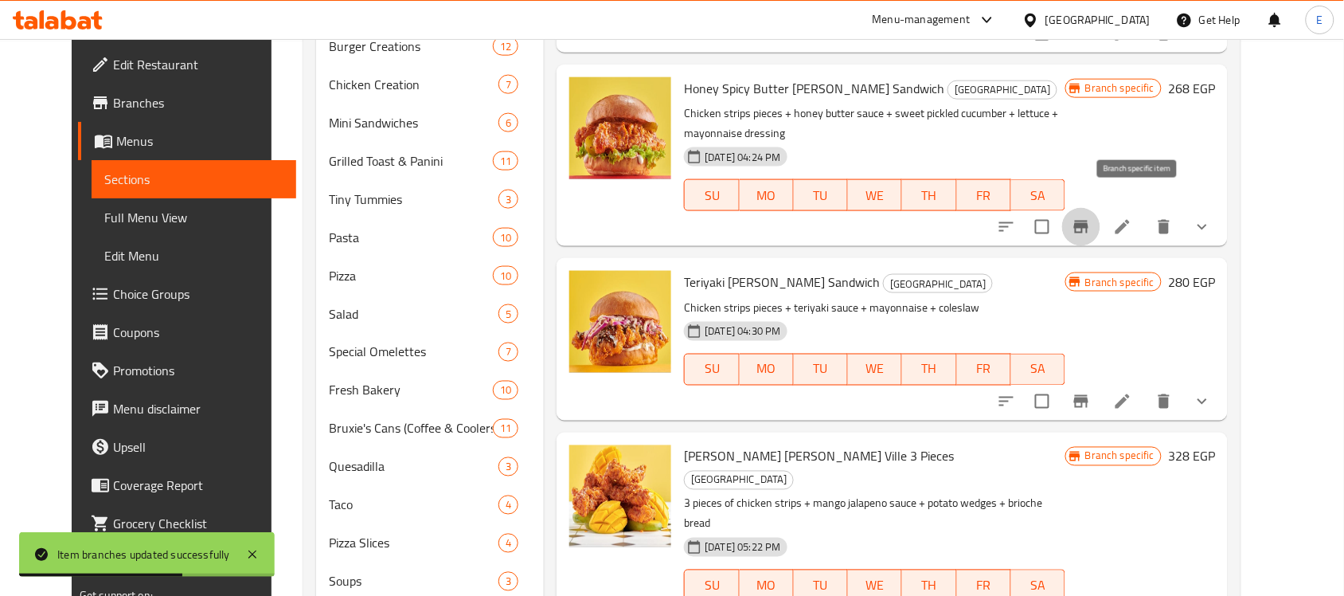
click at [1089, 221] on icon "Branch-specific-item" at bounding box center [1081, 227] width 14 height 13
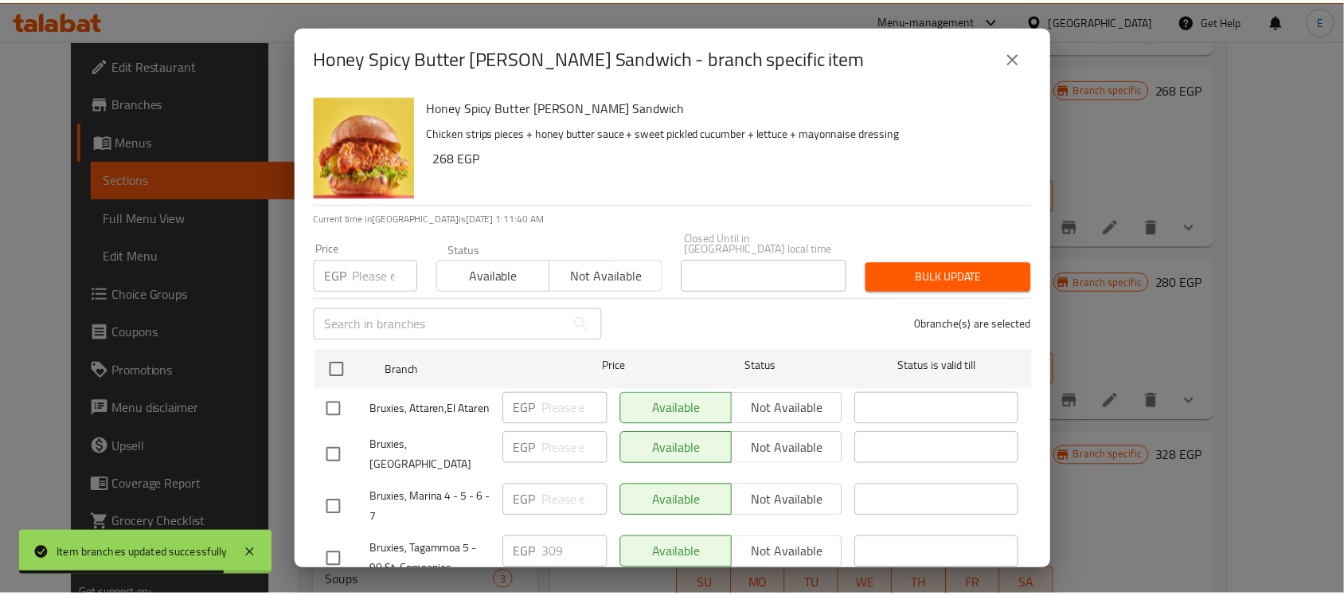
scroll to position [138, 0]
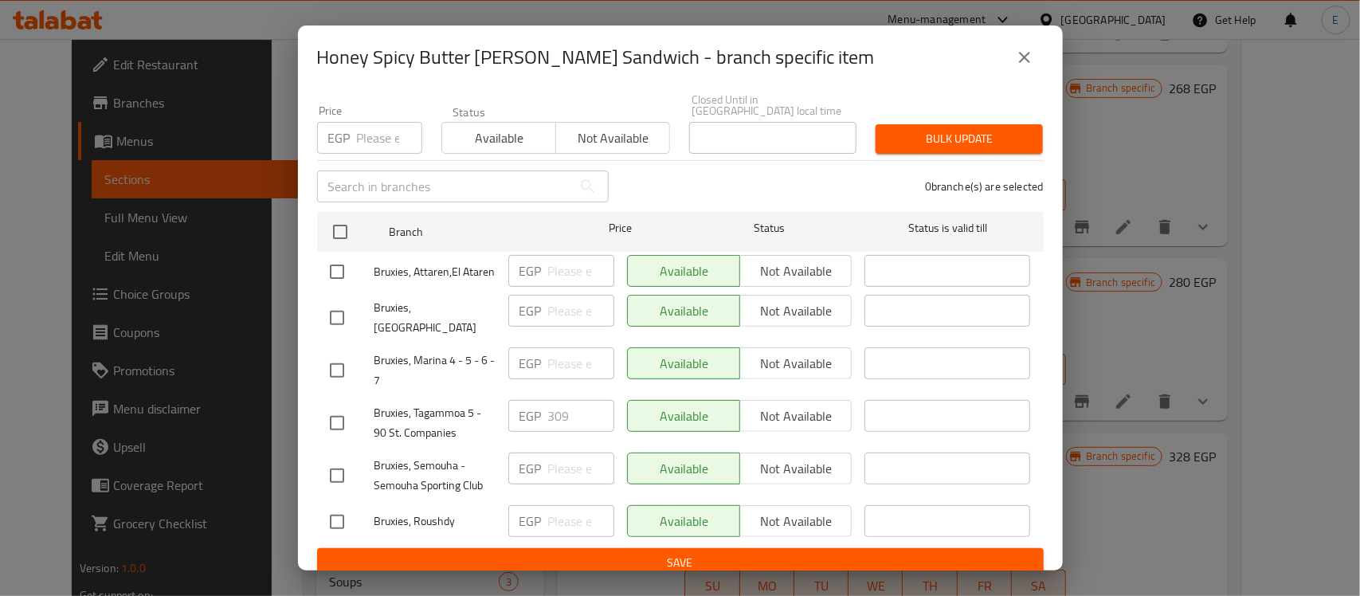
click at [341, 275] on input "checkbox" at bounding box center [336, 271] width 33 height 33
checkbox input "true"
drag, startPoint x: 346, startPoint y: 332, endPoint x: 341, endPoint y: 321, distance: 12.5
click at [341, 321] on ul "Branch Price Status Status is valid till Bruxies, Attaren,El Ataren EGP ​ Avail…" at bounding box center [680, 376] width 726 height 342
click at [341, 321] on input "checkbox" at bounding box center [336, 317] width 33 height 33
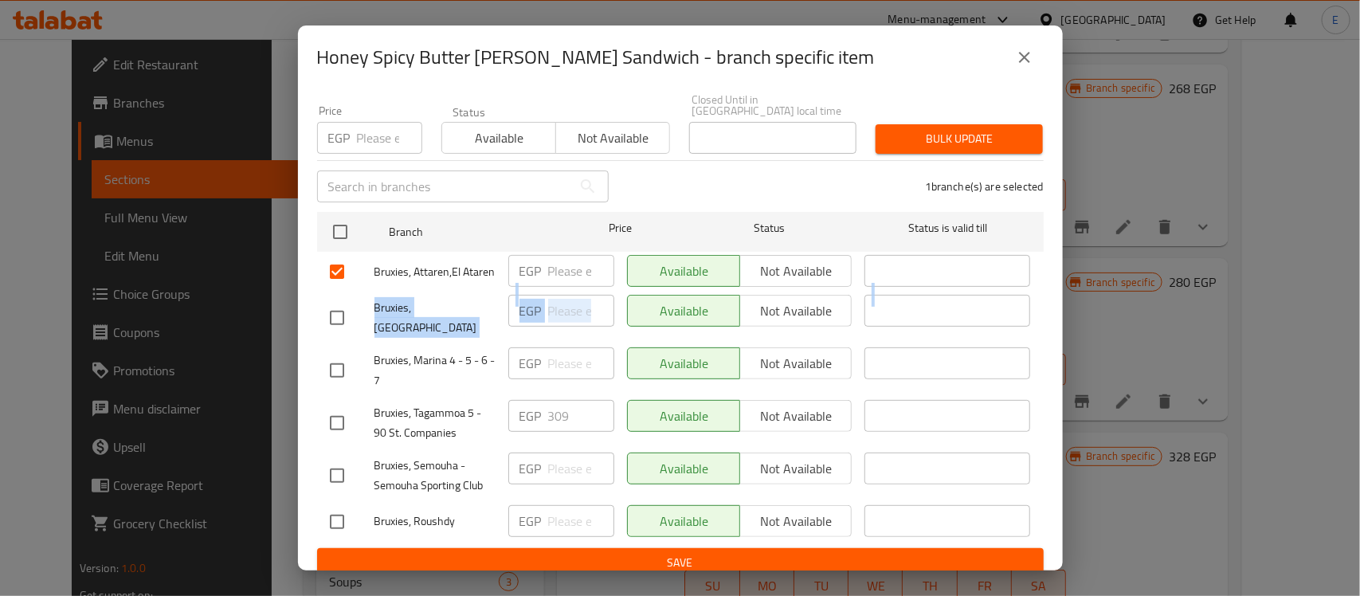
checkbox input "true"
click at [335, 409] on input "checkbox" at bounding box center [336, 422] width 33 height 33
checkbox input "true"
click at [335, 474] on input "checkbox" at bounding box center [336, 475] width 33 height 33
checkbox input "true"
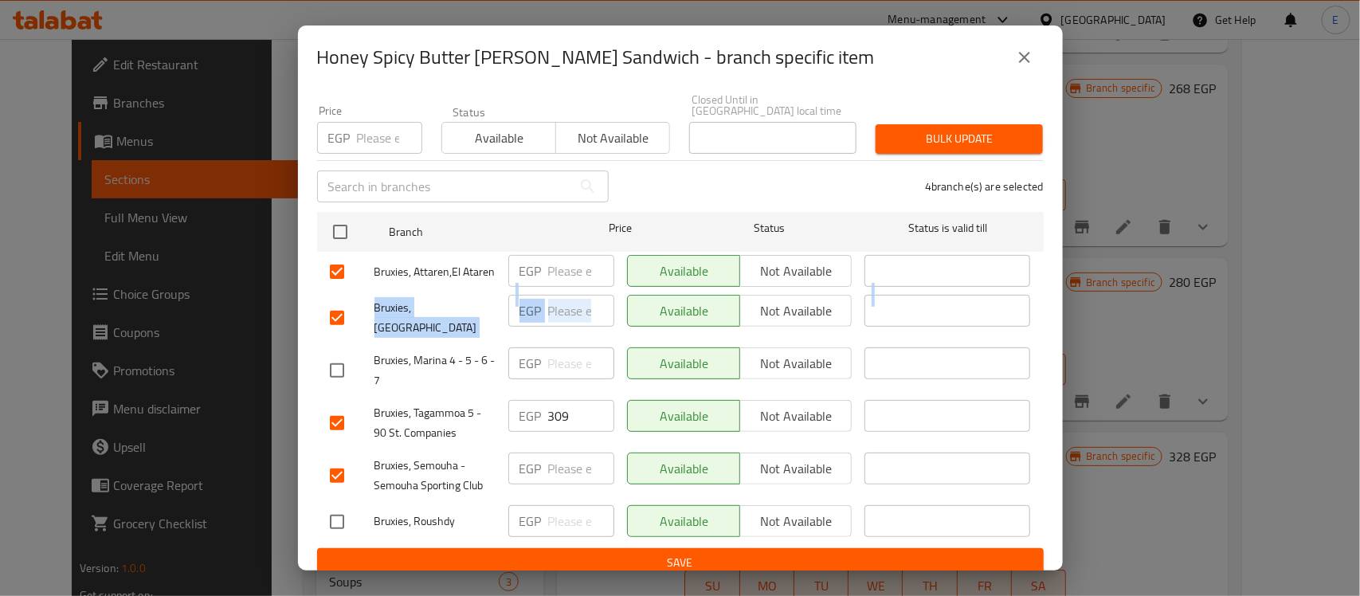
click at [335, 511] on input "checkbox" at bounding box center [336, 521] width 33 height 33
checkbox input "true"
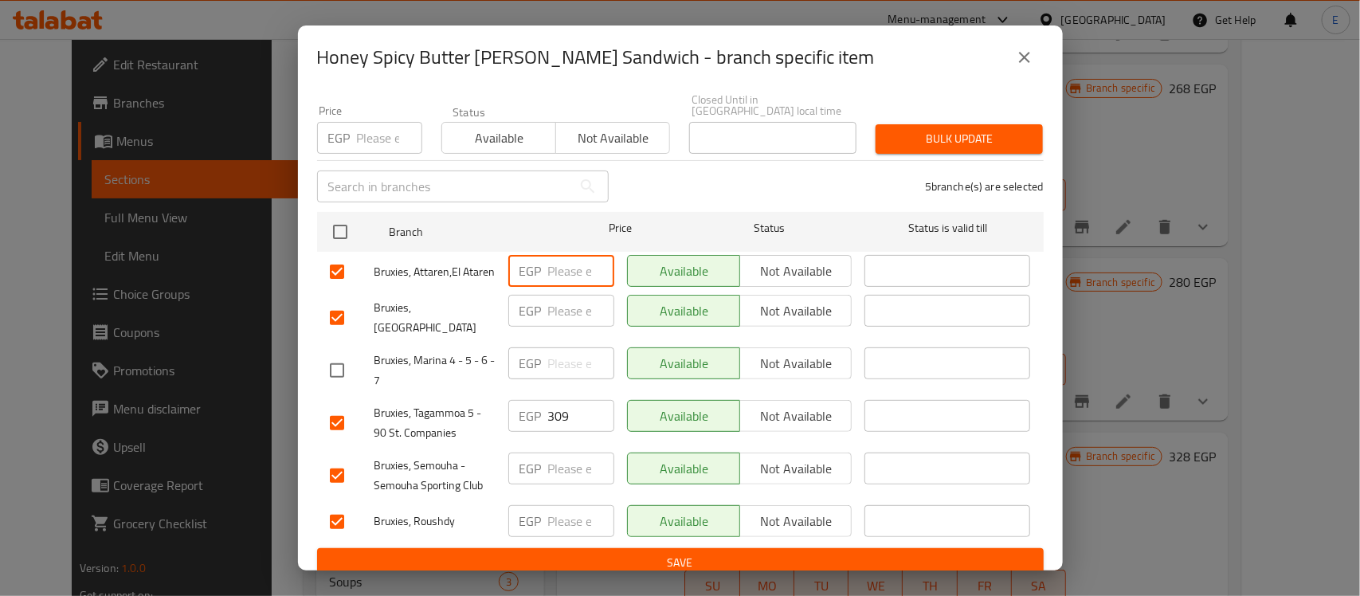
click at [554, 256] on input "number" at bounding box center [581, 271] width 66 height 32
type input "335"
click at [554, 256] on input "335" at bounding box center [581, 271] width 66 height 32
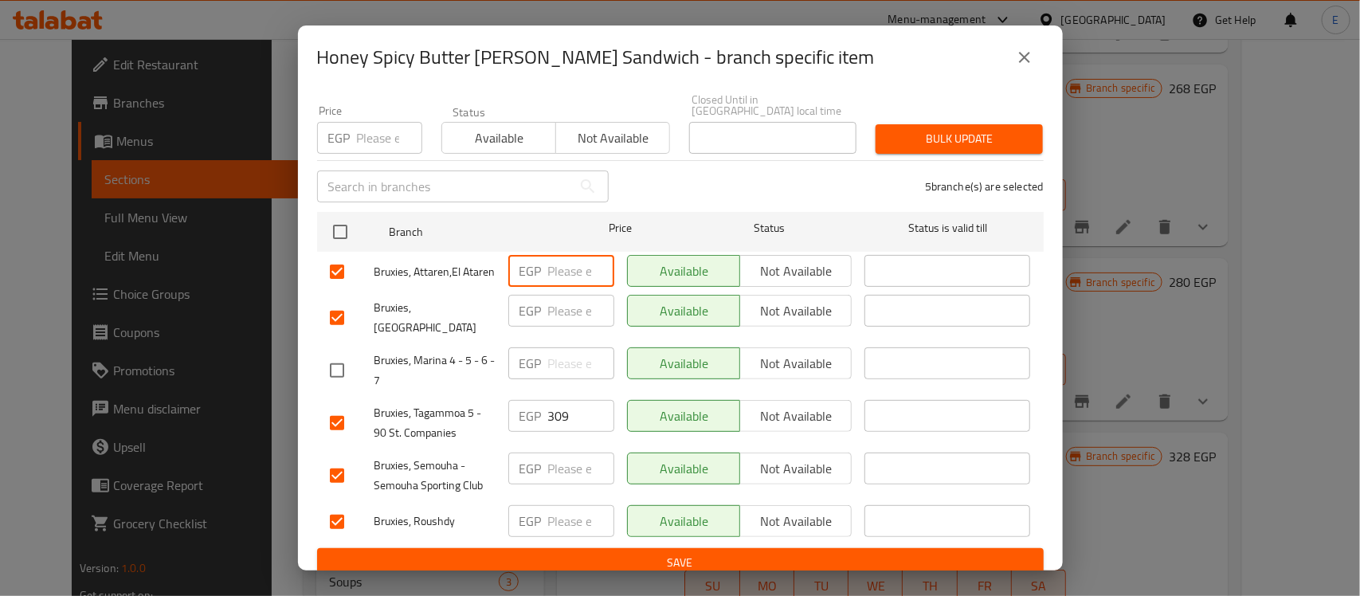
paste input "335"
type input "335"
click at [563, 307] on input "number" at bounding box center [581, 311] width 66 height 32
paste input "335"
type input "335"
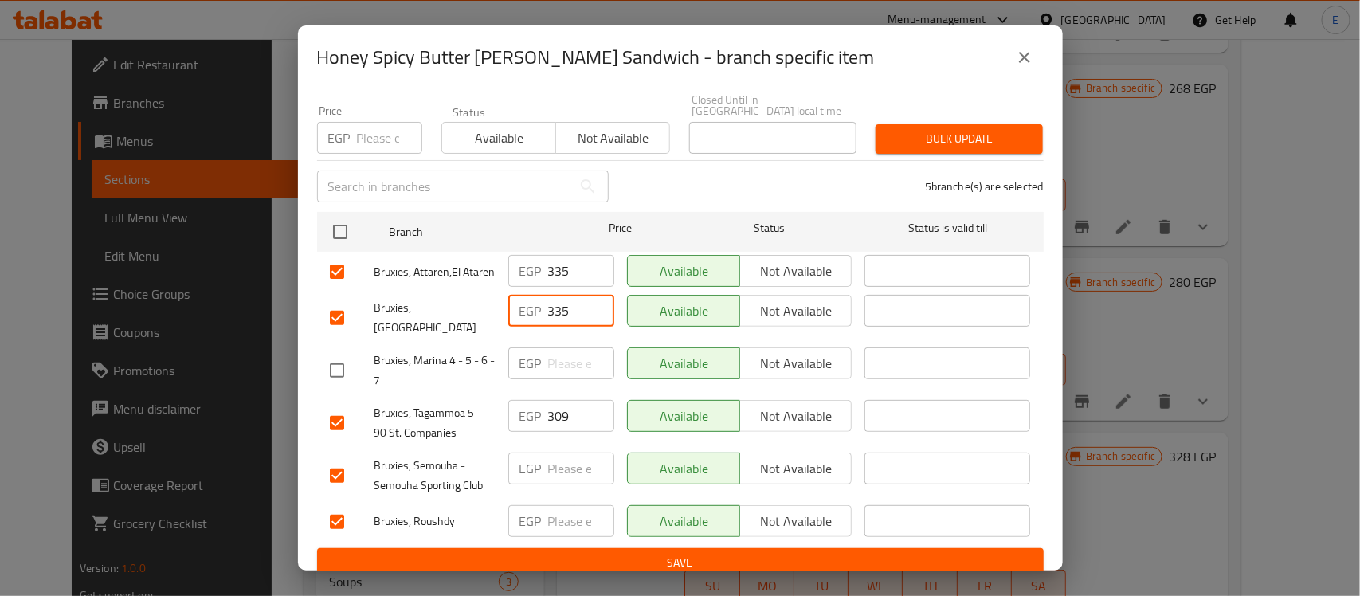
paste input "335"
click at [565, 452] on input "number" at bounding box center [581, 468] width 66 height 32
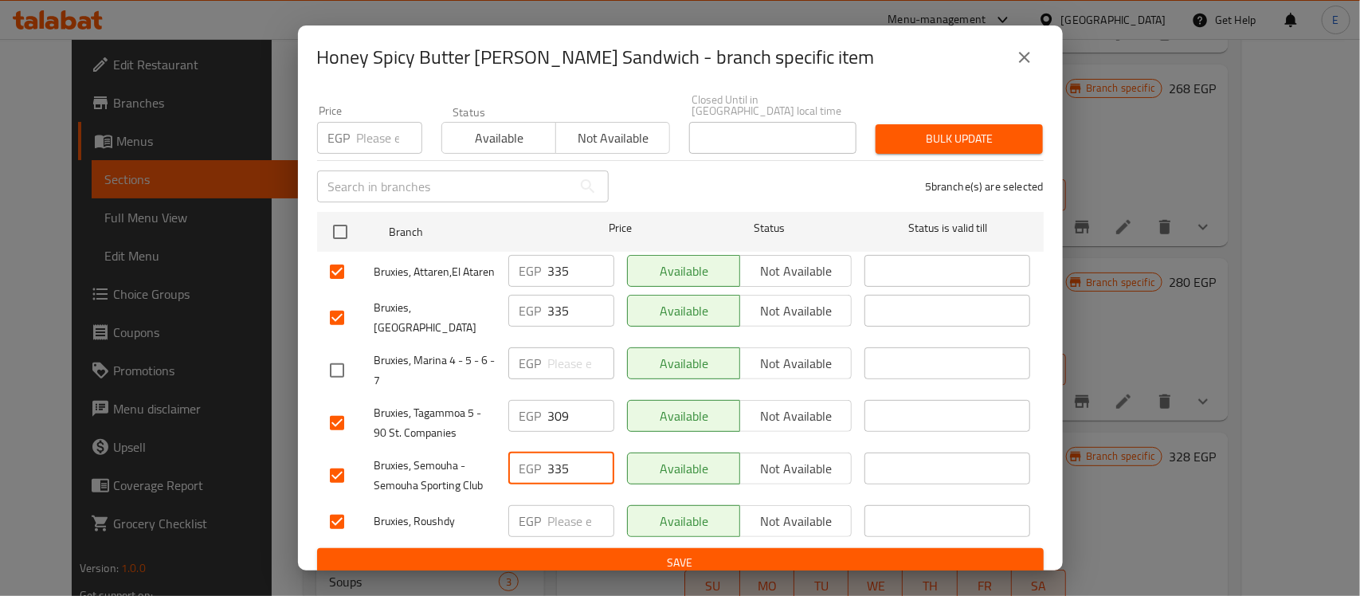
type input "335"
paste input "335"
click at [562, 505] on input "335" at bounding box center [581, 521] width 66 height 32
type input "335"
click at [560, 409] on input "309" at bounding box center [581, 416] width 66 height 32
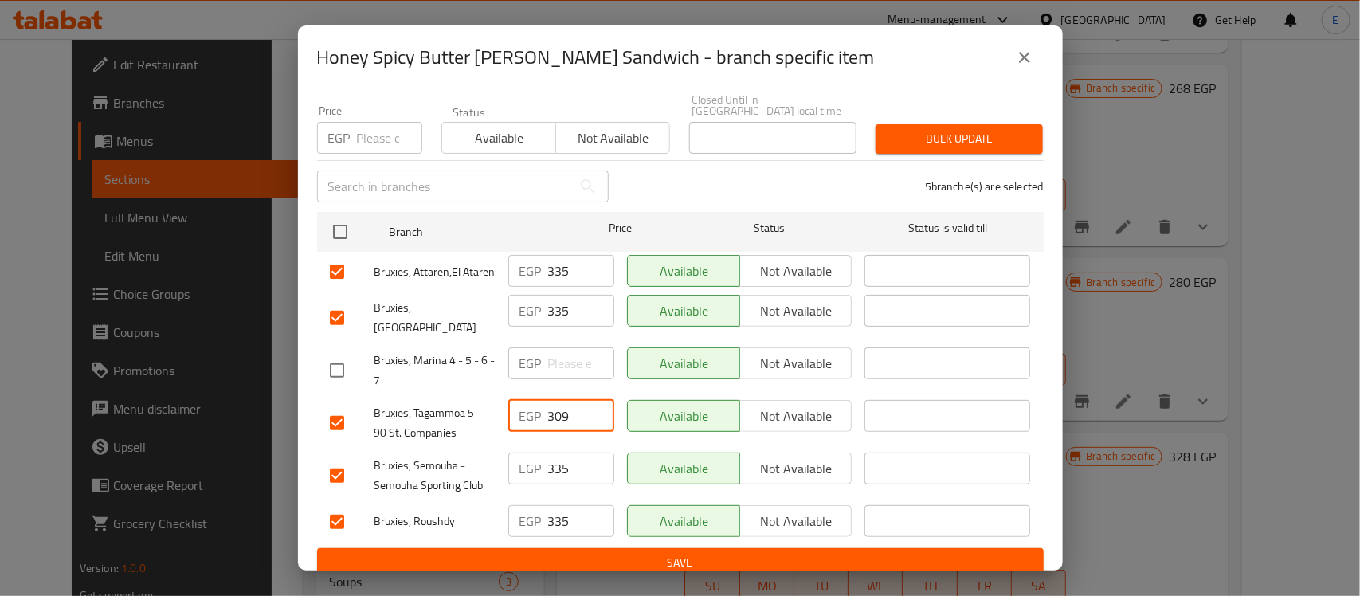
click at [560, 409] on input "309" at bounding box center [581, 416] width 66 height 32
paste input "86.25"
click at [560, 409] on input "309" at bounding box center [581, 416] width 66 height 32
type input "386.25"
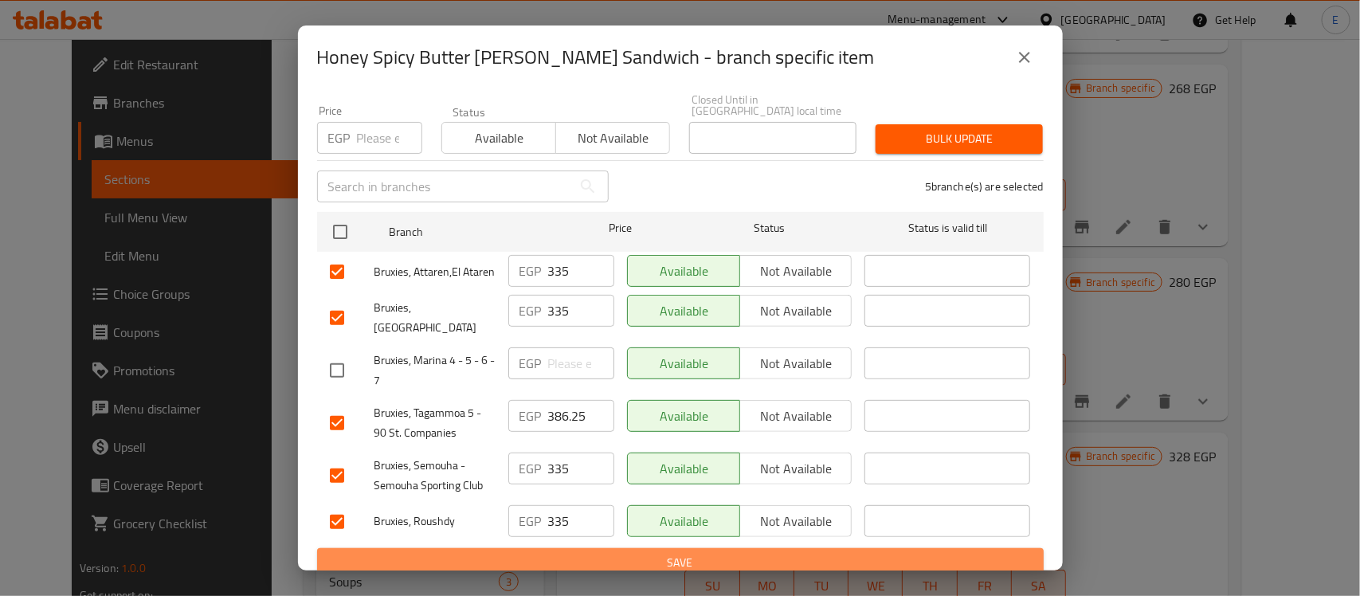
click at [725, 553] on span "Save" at bounding box center [680, 563] width 701 height 20
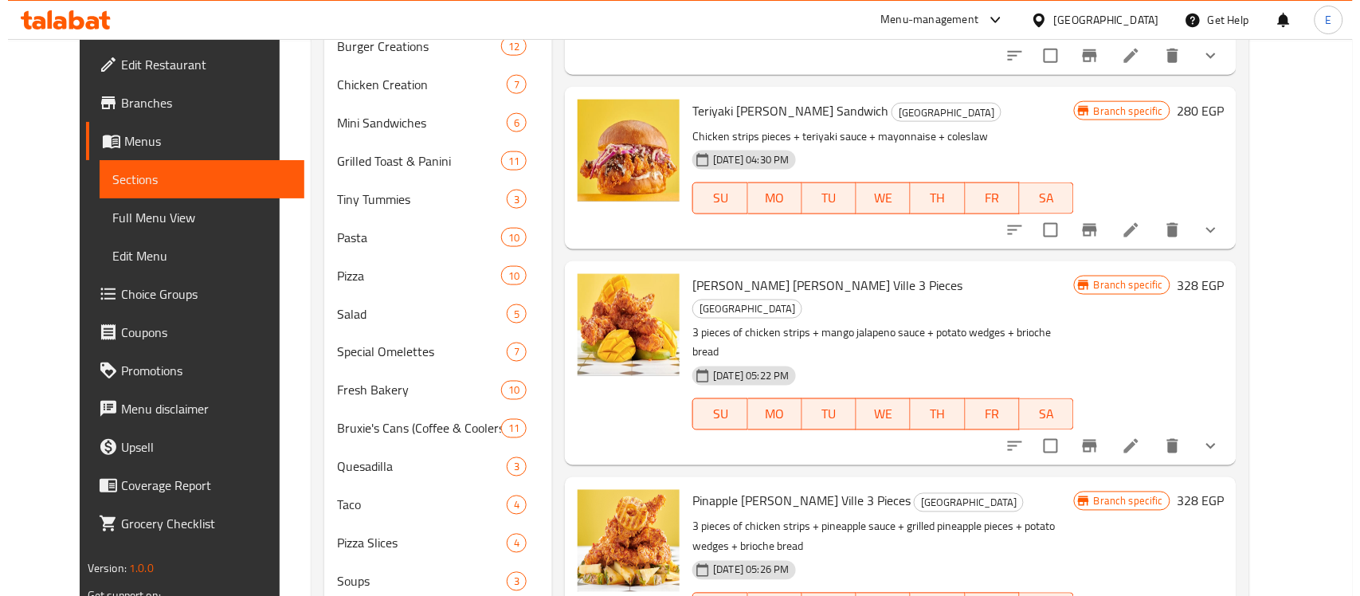
scroll to position [166, 0]
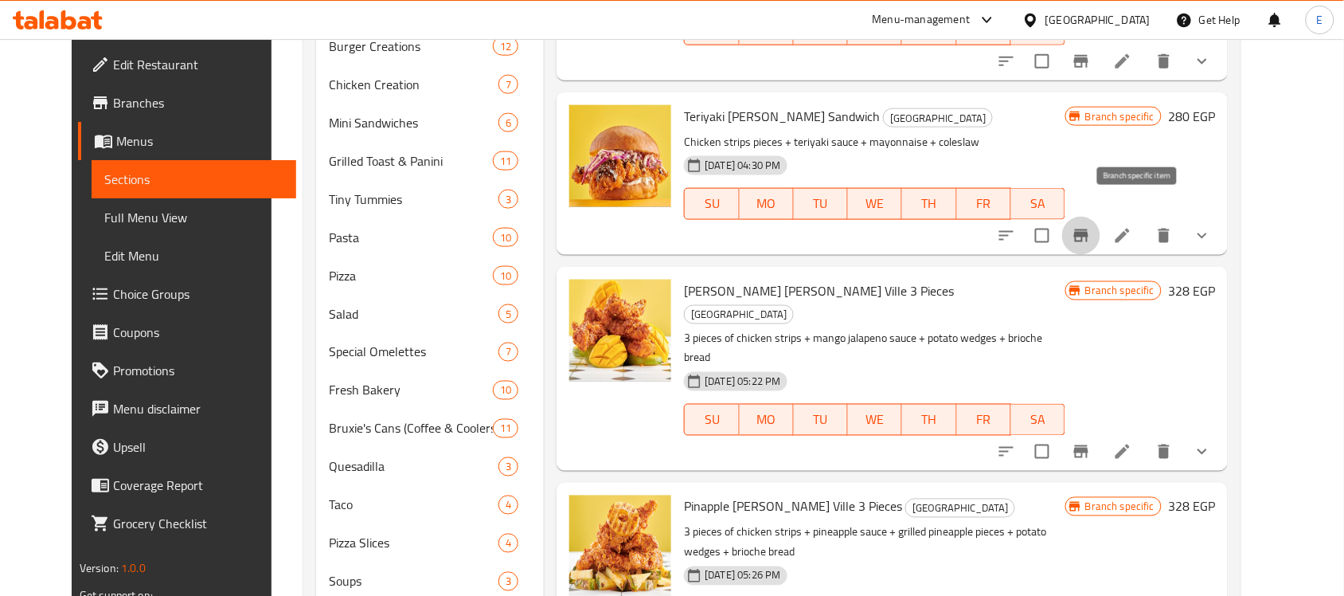
click at [1089, 229] on icon "Branch-specific-item" at bounding box center [1081, 235] width 14 height 13
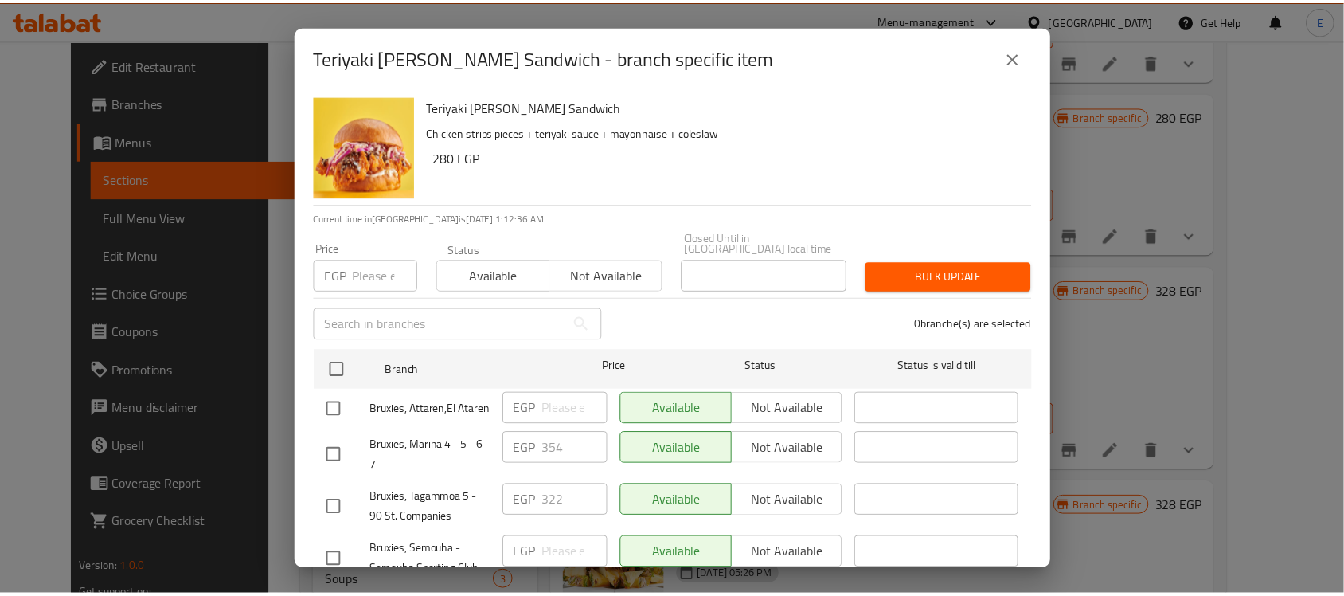
scroll to position [138, 0]
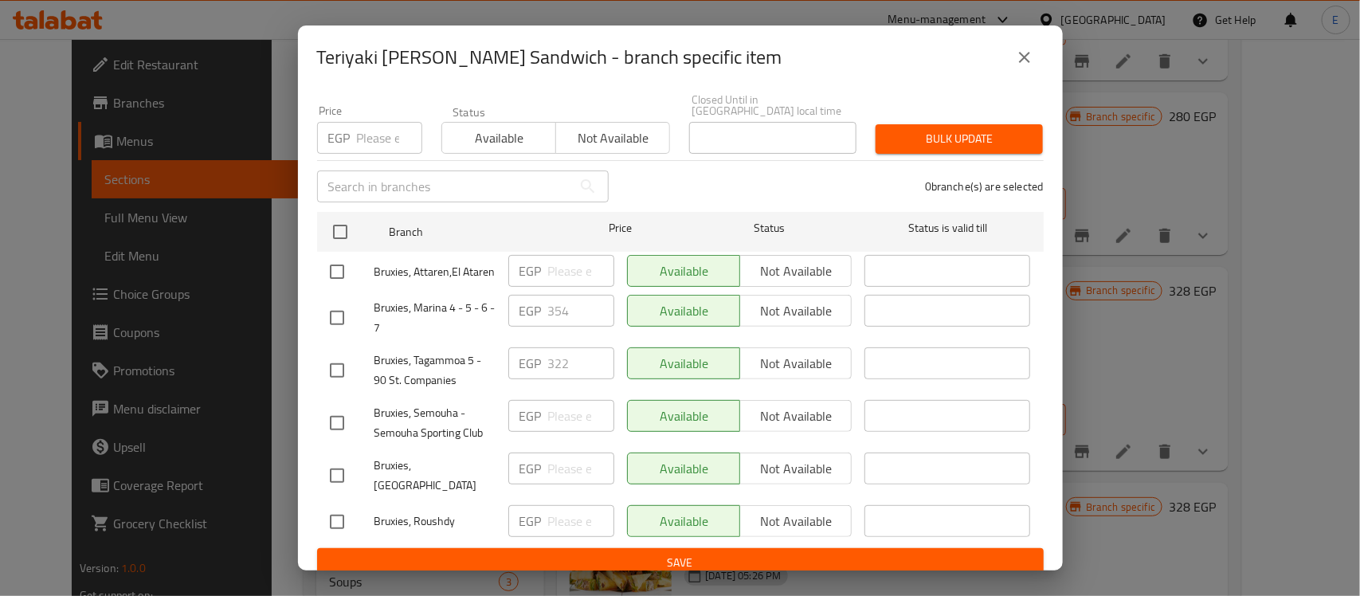
click at [355, 272] on div at bounding box center [352, 271] width 45 height 33
click at [335, 279] on input "checkbox" at bounding box center [336, 271] width 33 height 33
checkbox input "true"
click at [340, 368] on input "checkbox" at bounding box center [336, 370] width 33 height 33
checkbox input "true"
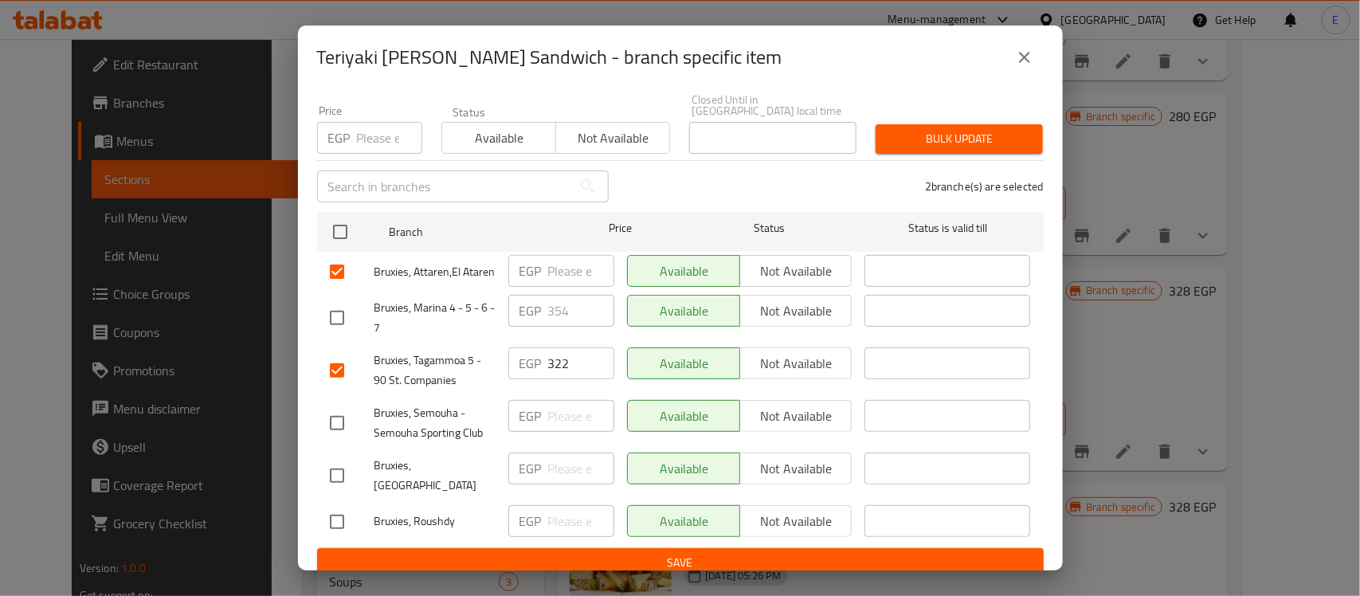
click at [331, 428] on input "checkbox" at bounding box center [336, 422] width 33 height 33
checkbox input "true"
click at [339, 468] on input "checkbox" at bounding box center [336, 475] width 33 height 33
checkbox input "true"
click at [342, 505] on input "checkbox" at bounding box center [336, 521] width 33 height 33
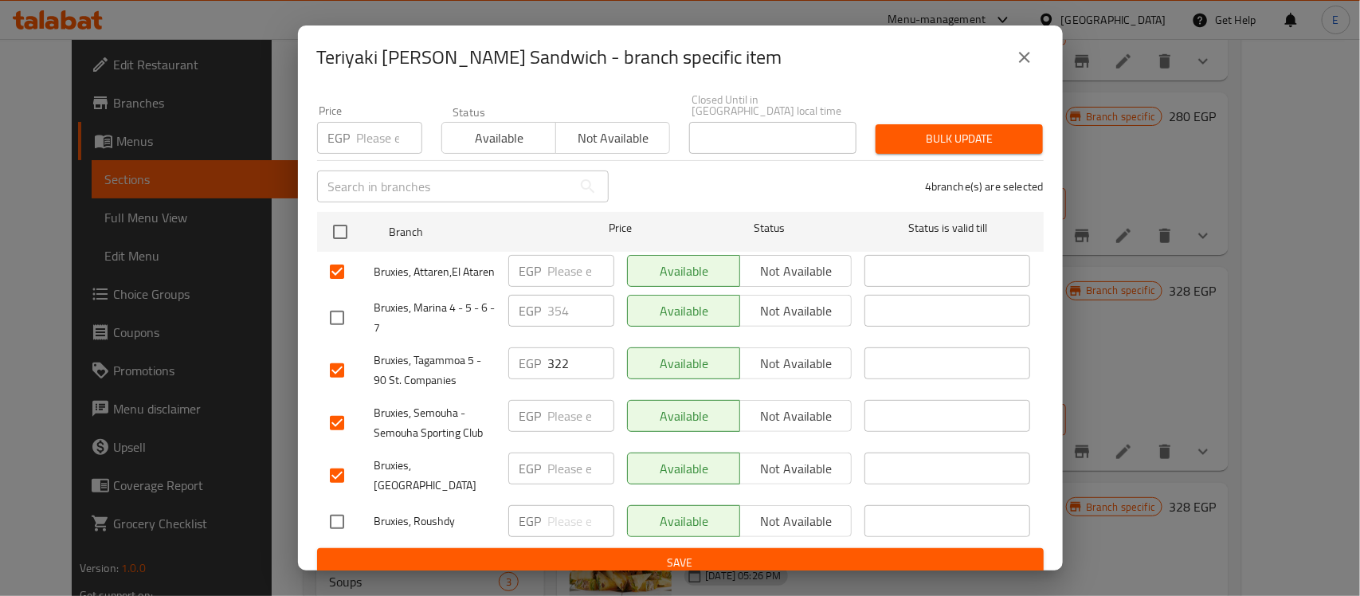
checkbox input "true"
click at [563, 269] on input "number" at bounding box center [581, 271] width 66 height 32
type input "350"
click at [562, 372] on input "322" at bounding box center [581, 363] width 66 height 32
click at [563, 405] on input "number" at bounding box center [581, 416] width 66 height 32
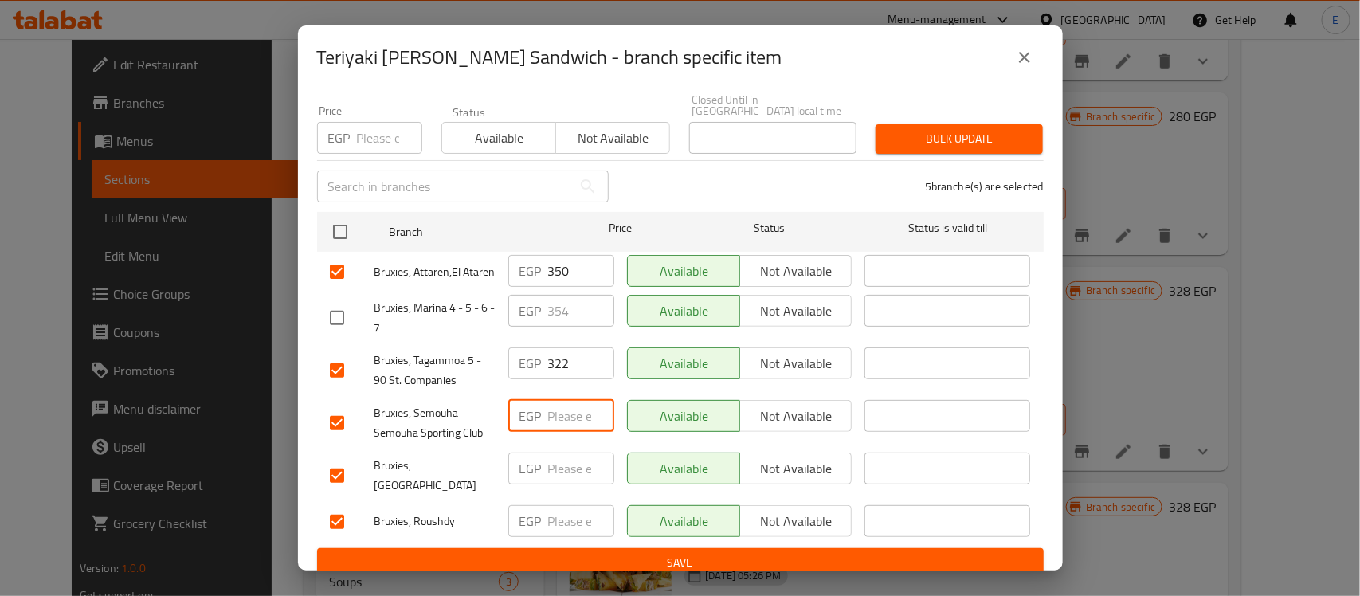
click at [563, 405] on input "number" at bounding box center [581, 416] width 66 height 32
type input "350"
click at [563, 474] on input "number" at bounding box center [581, 468] width 66 height 32
type input "350"
click at [562, 507] on input "number" at bounding box center [581, 521] width 66 height 32
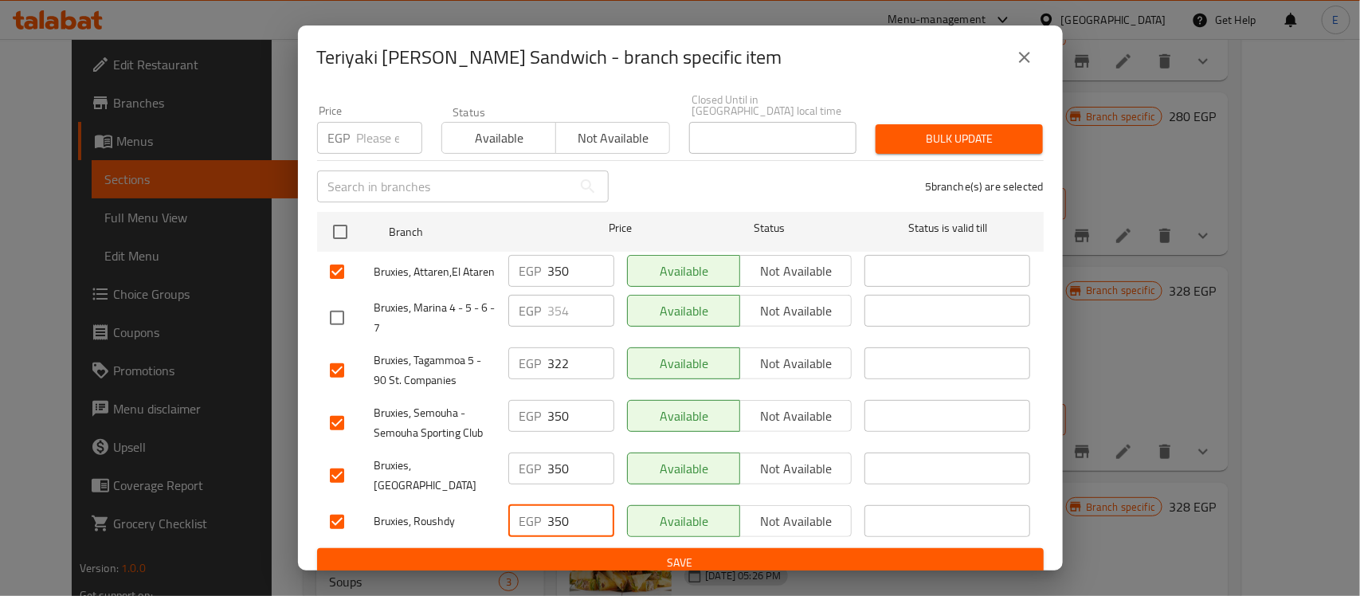
type input "350"
click at [556, 359] on input "322" at bounding box center [581, 363] width 66 height 32
paste input "402.5"
click at [556, 359] on input "322" at bounding box center [581, 363] width 66 height 32
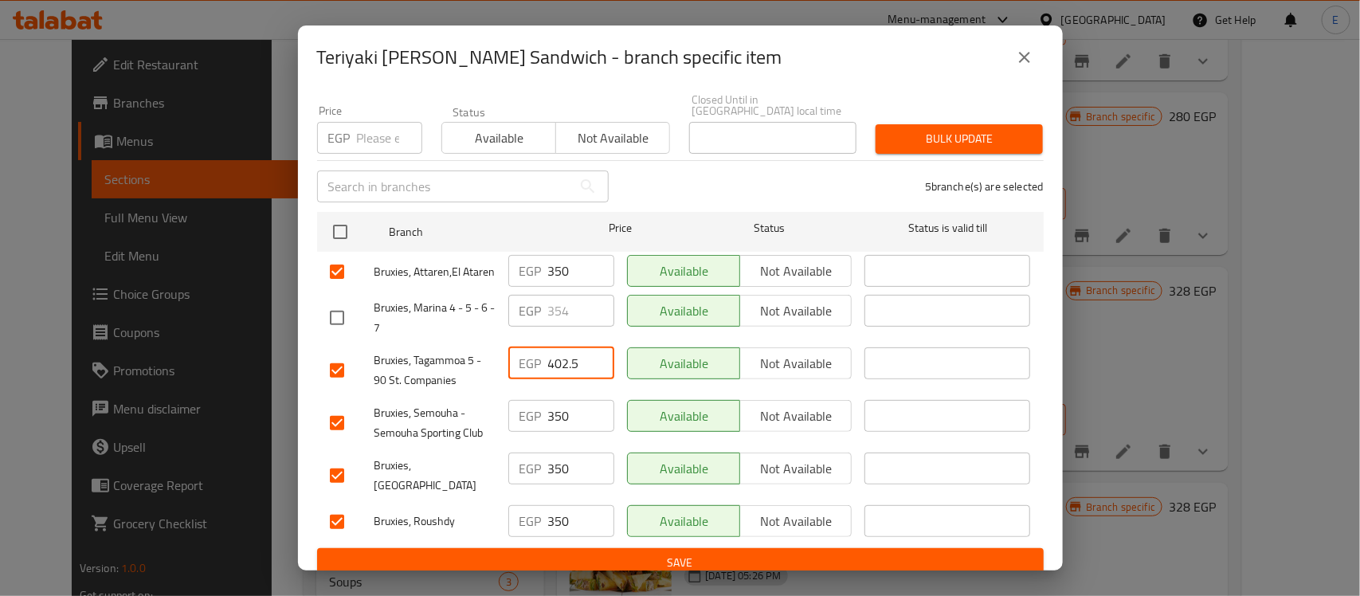
type input "402.5"
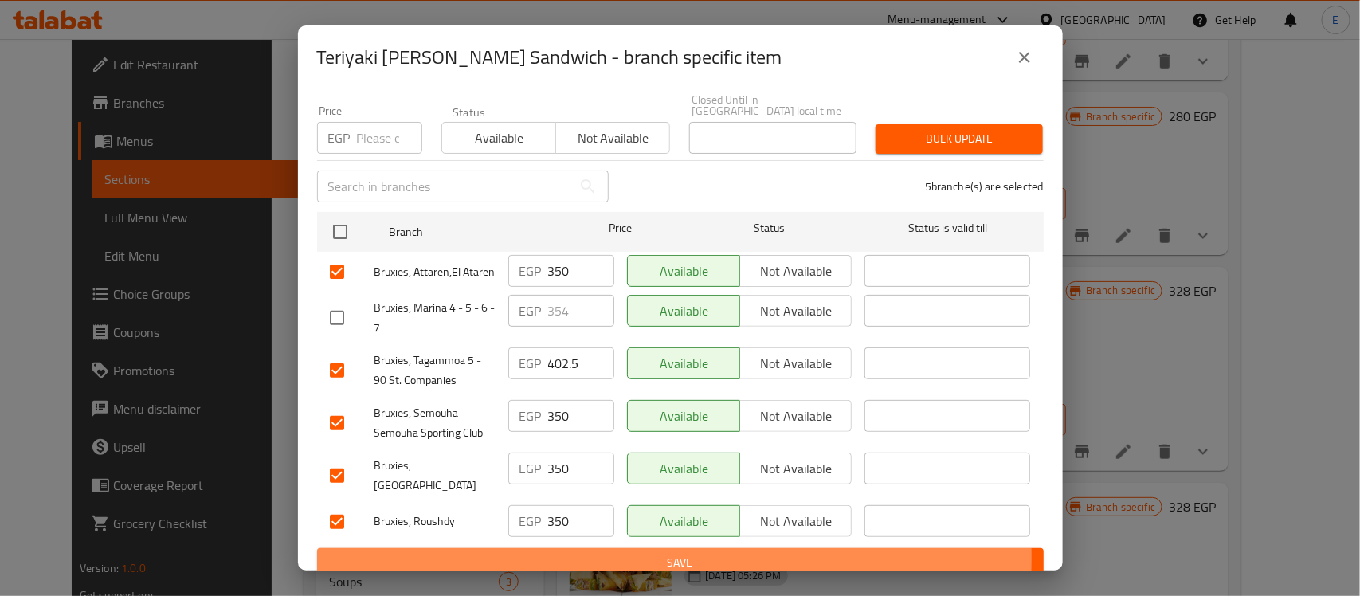
click at [674, 553] on span "Save" at bounding box center [680, 563] width 701 height 20
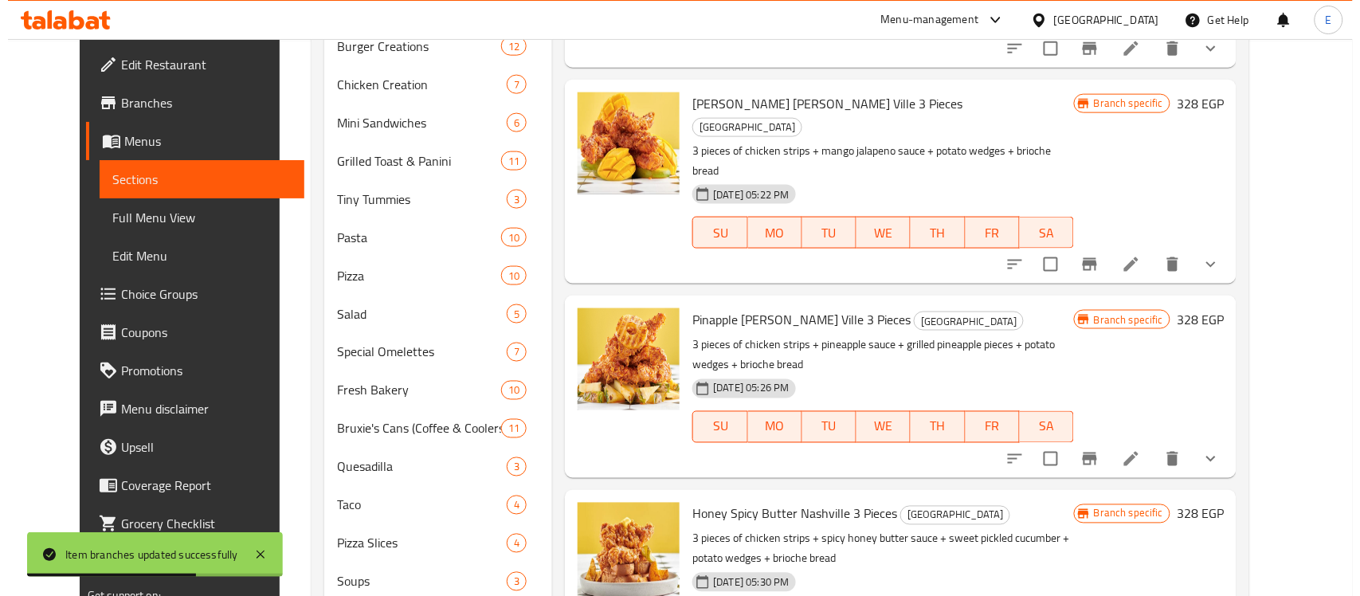
scroll to position [325, 0]
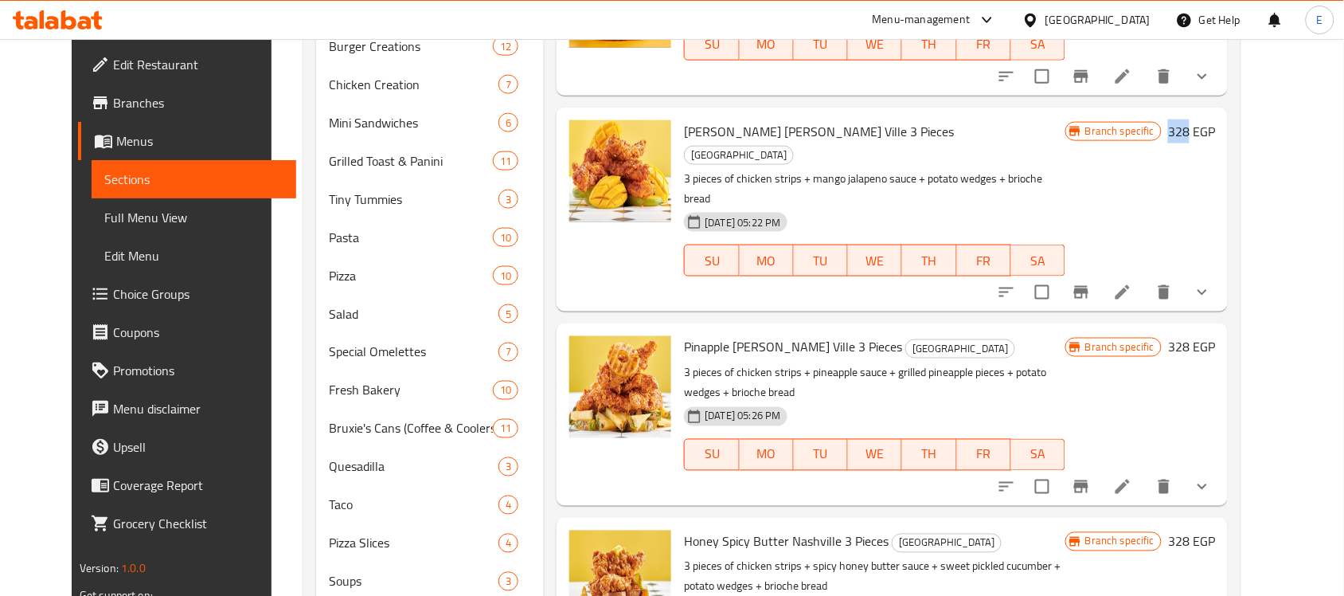
drag, startPoint x: 1227, startPoint y: 112, endPoint x: 1248, endPoint y: 112, distance: 20.7
click at [1215, 120] on h6 "328 EGP" at bounding box center [1191, 131] width 47 height 22
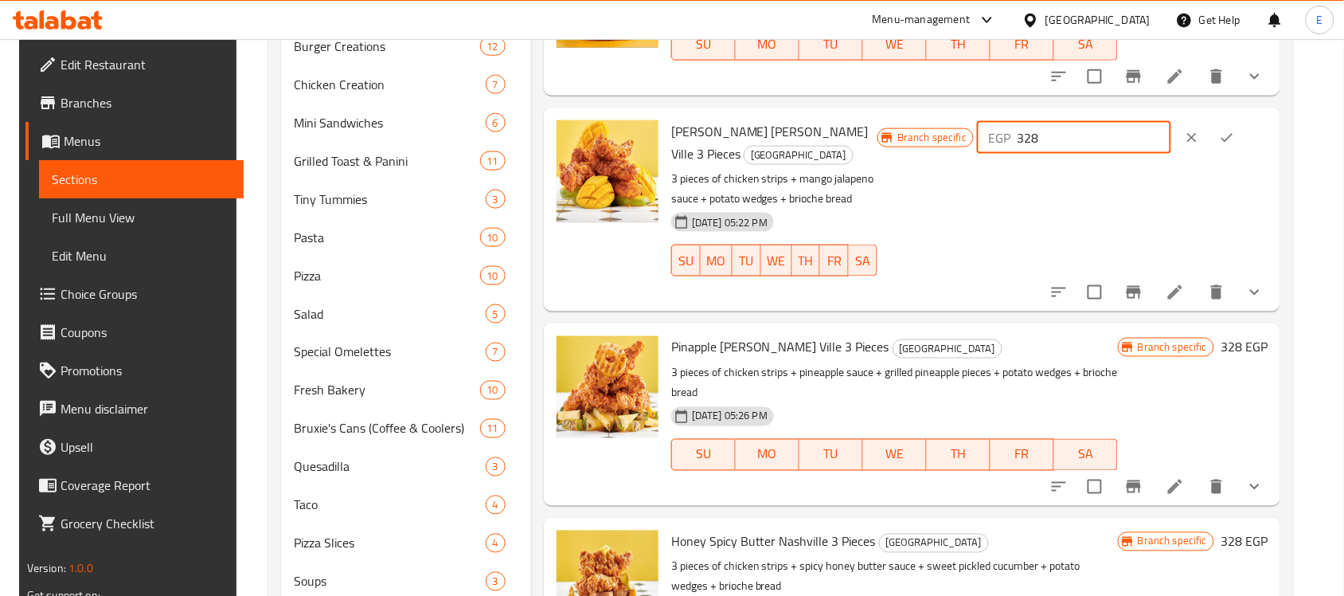
click at [1103, 125] on input "328" at bounding box center [1094, 138] width 154 height 32
click at [1200, 130] on icon "clear" at bounding box center [1192, 138] width 16 height 16
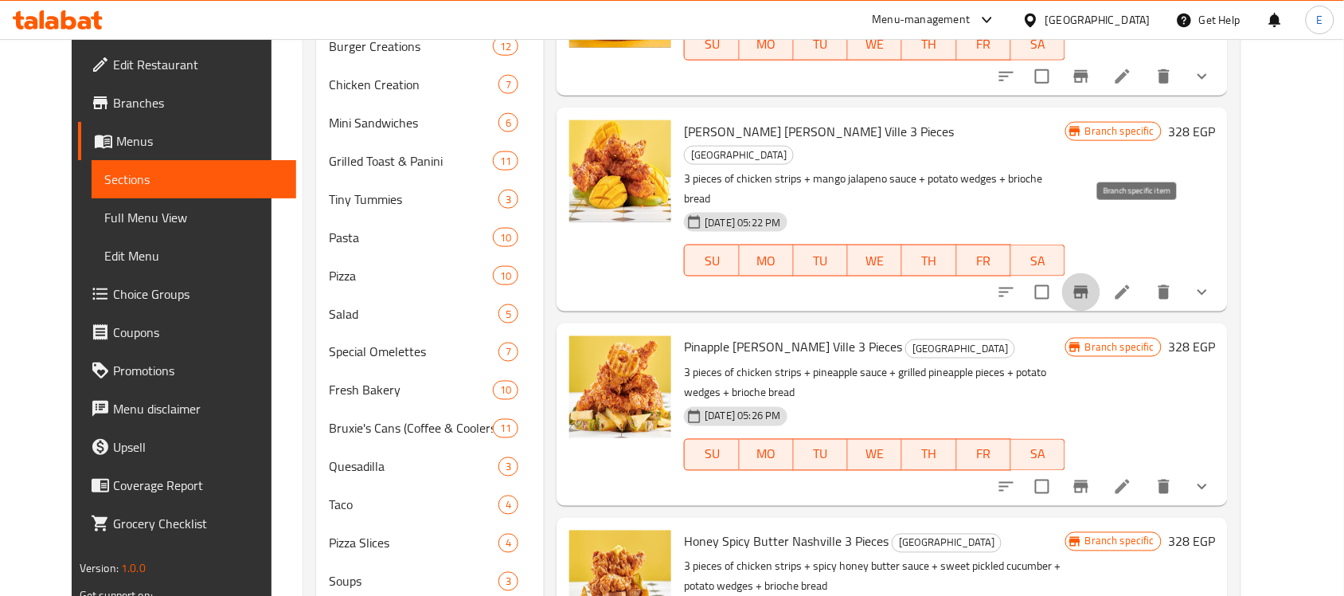
click at [1089, 286] on icon "Branch-specific-item" at bounding box center [1081, 292] width 14 height 13
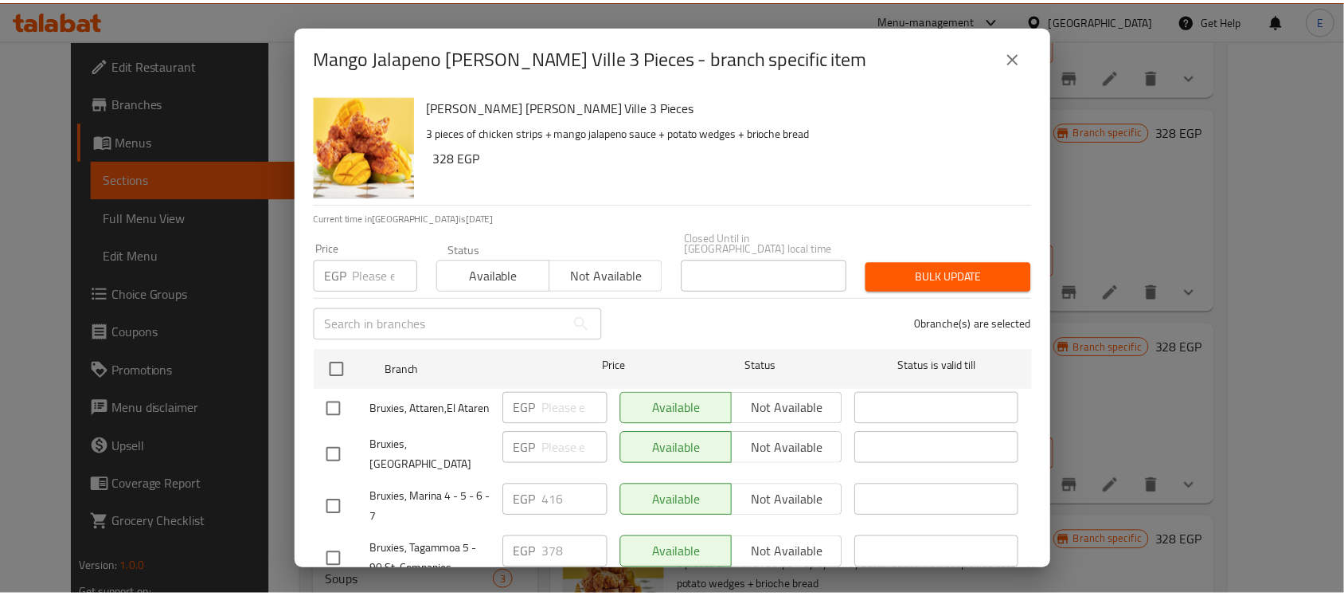
scroll to position [138, 0]
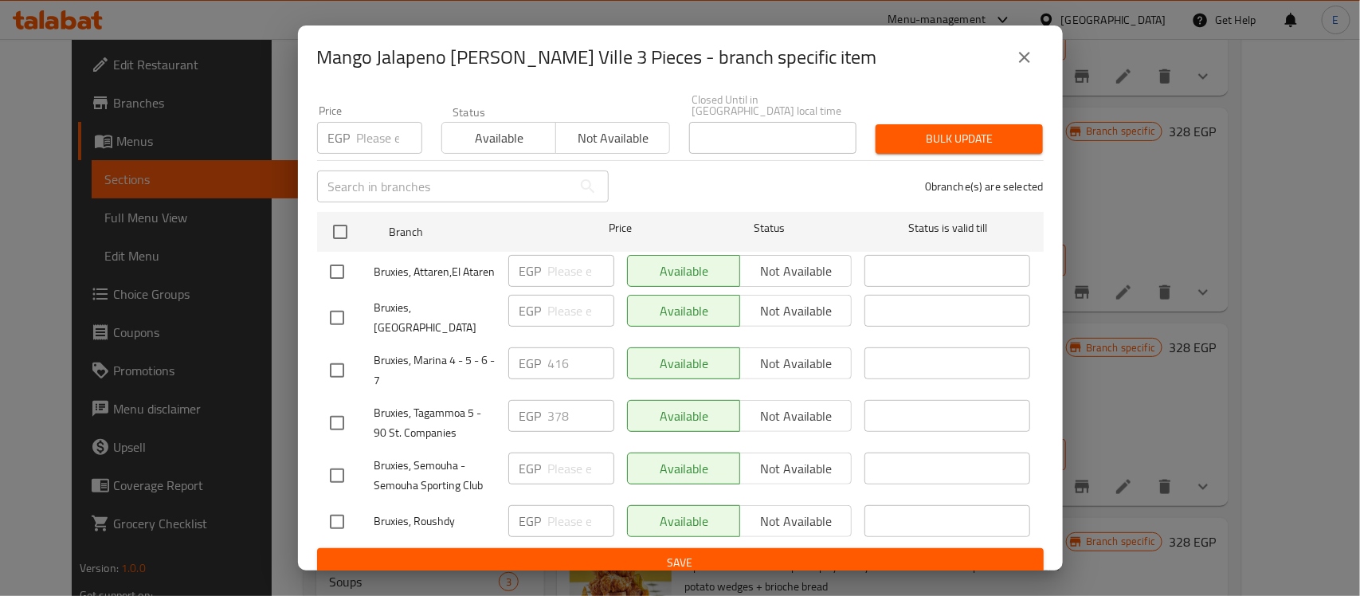
click at [344, 507] on input "checkbox" at bounding box center [336, 521] width 33 height 33
checkbox input "true"
click at [340, 464] on input "checkbox" at bounding box center [336, 475] width 33 height 33
checkbox input "true"
click at [347, 311] on input "checkbox" at bounding box center [336, 317] width 33 height 33
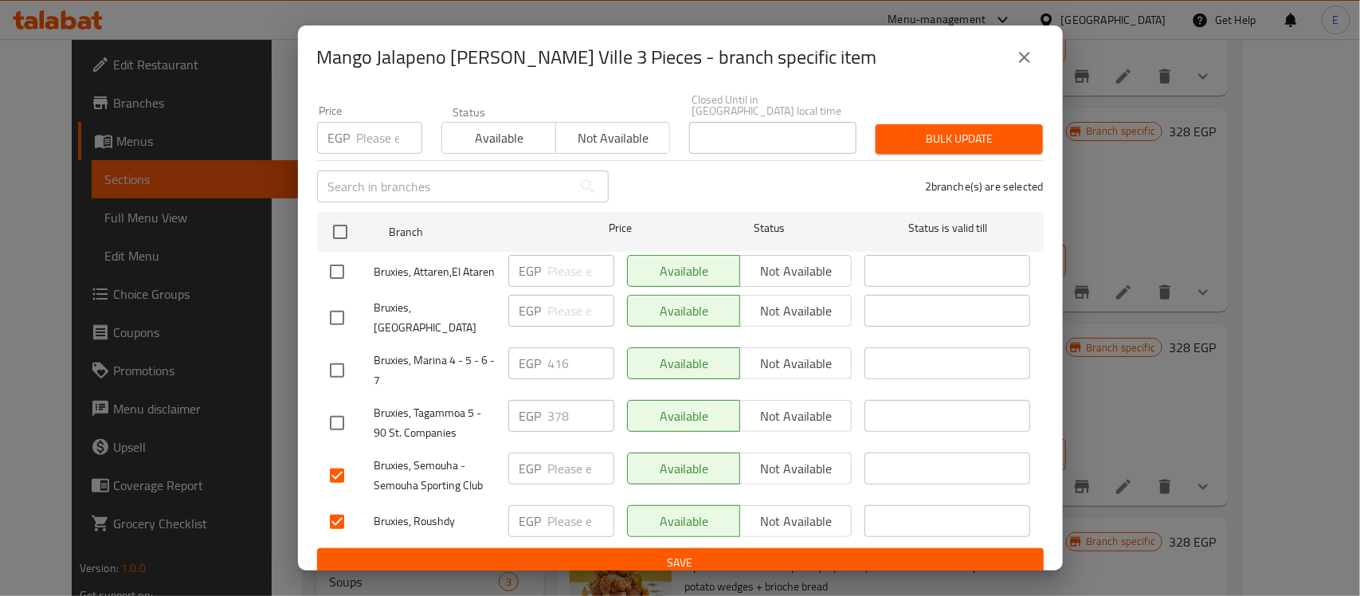
checkbox input "true"
click at [336, 259] on input "checkbox" at bounding box center [336, 271] width 33 height 33
checkbox input "true"
click at [560, 256] on input "number" at bounding box center [581, 271] width 66 height 32
type input "410"
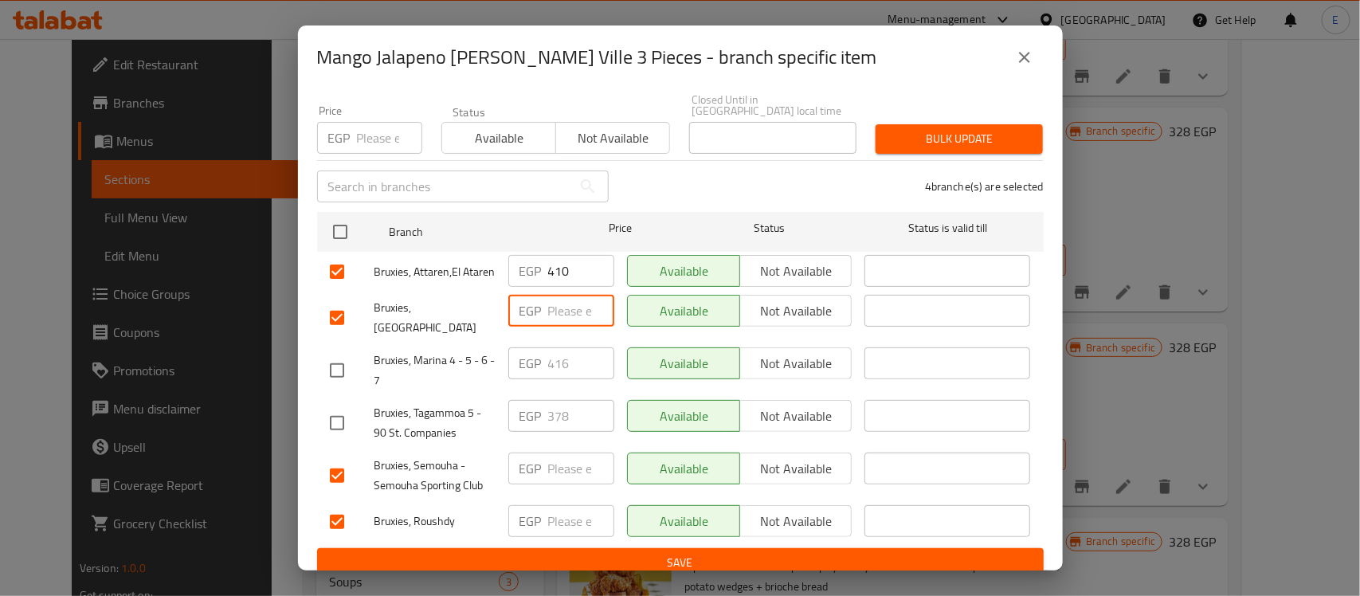
click at [563, 324] on input "number" at bounding box center [581, 311] width 66 height 32
type input "410"
click at [554, 452] on input "number" at bounding box center [581, 468] width 66 height 32
type input "410"
click at [560, 505] on input "number" at bounding box center [581, 521] width 66 height 32
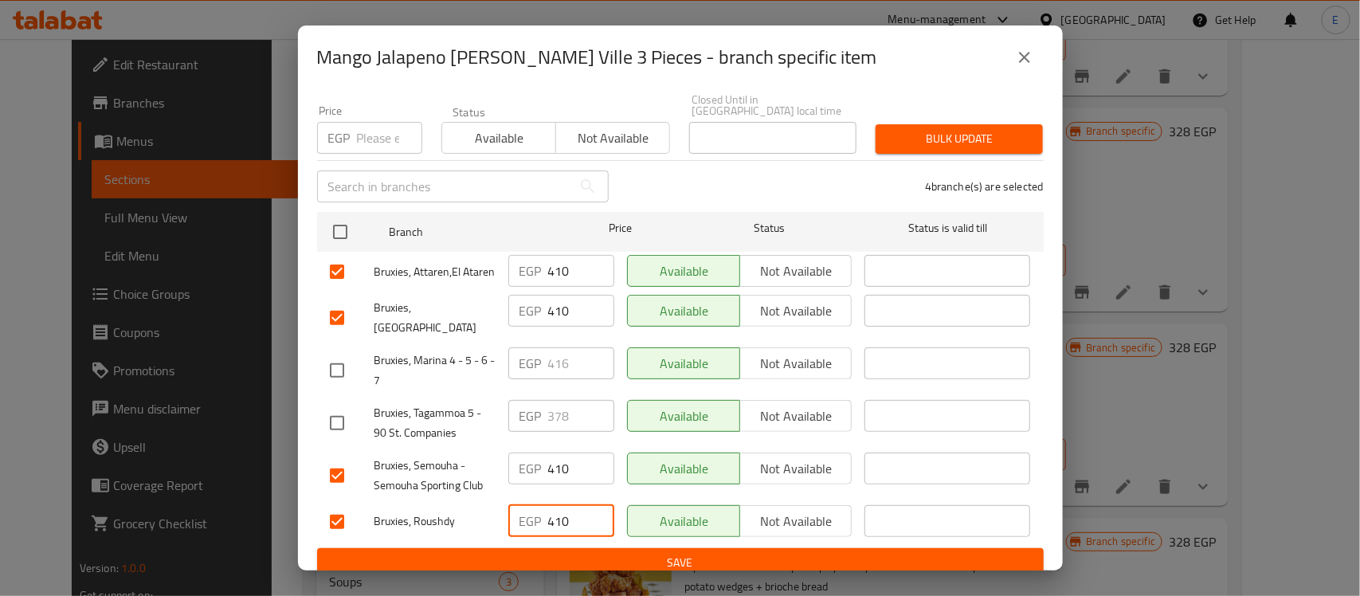
type input "410"
click at [343, 417] on input "checkbox" at bounding box center [336, 422] width 33 height 33
checkbox input "true"
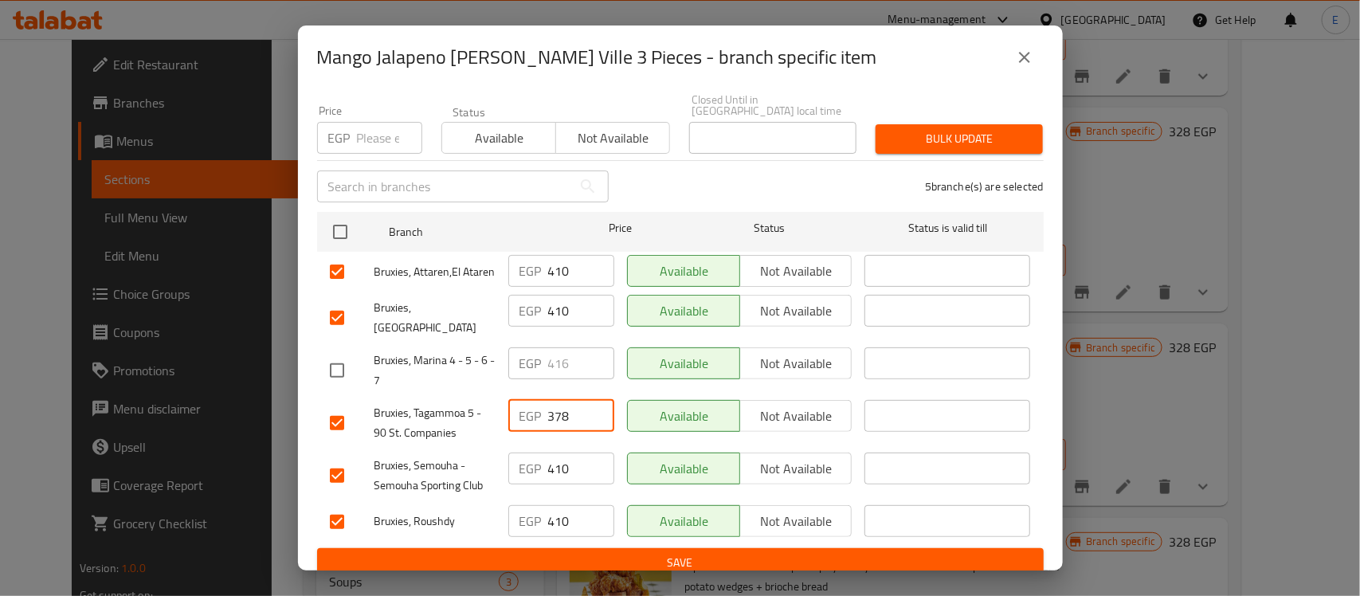
click at [563, 408] on input "378" at bounding box center [581, 416] width 66 height 32
click at [548, 400] on input "378" at bounding box center [581, 416] width 66 height 32
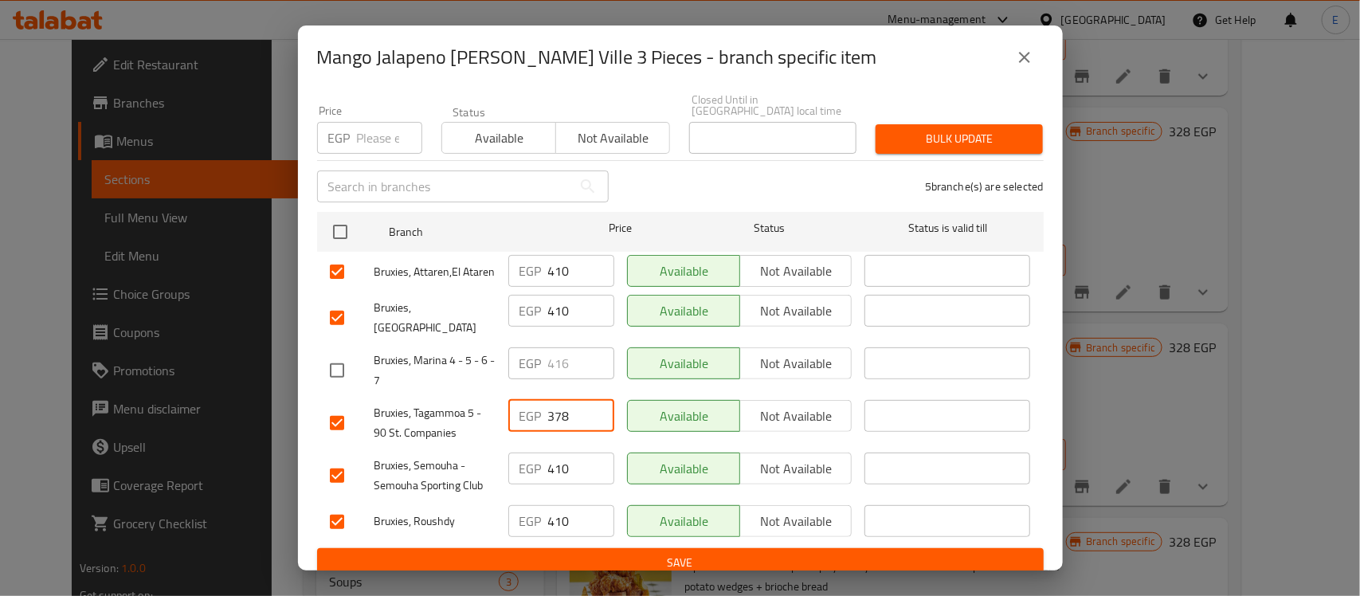
click at [548, 400] on input "378" at bounding box center [581, 416] width 66 height 32
paste input "472.5"
type input "472.5"
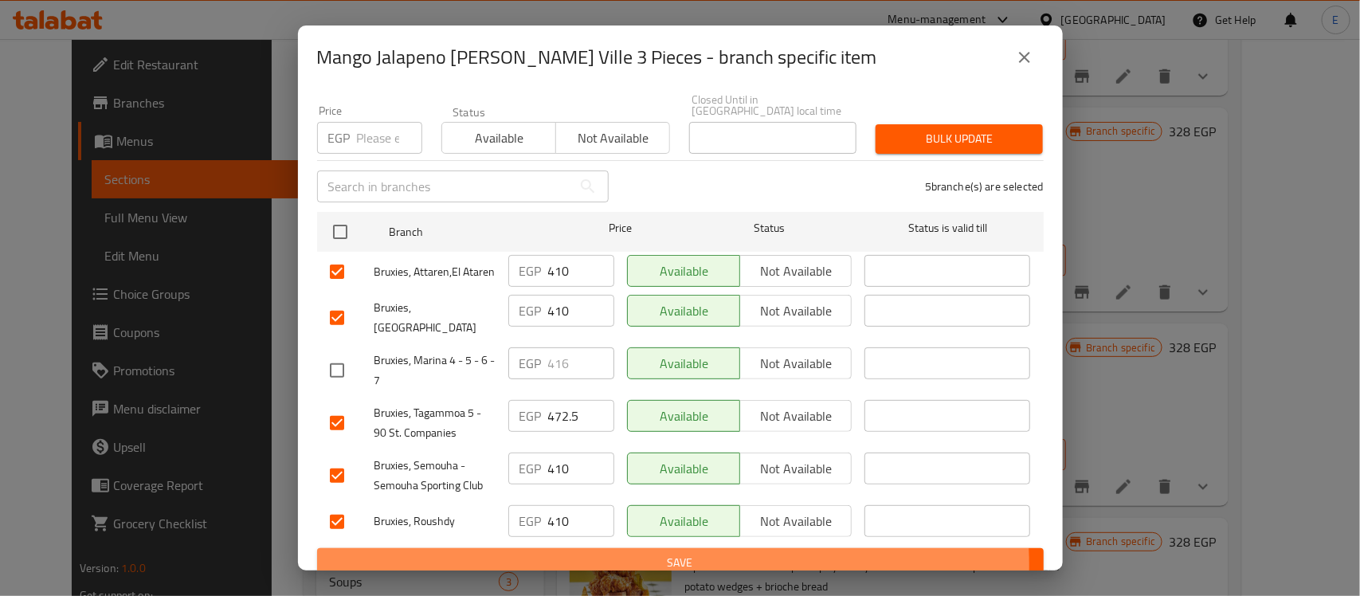
click at [638, 554] on span "Save" at bounding box center [680, 563] width 701 height 20
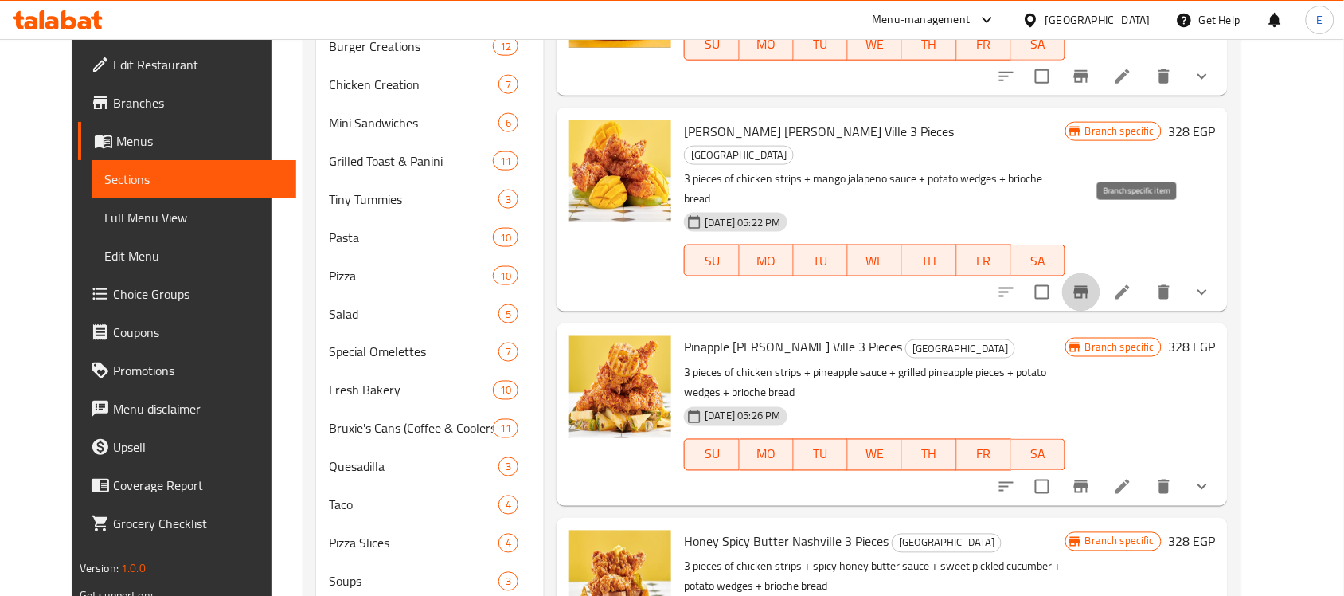
click at [1091, 283] on icon "Branch-specific-item" at bounding box center [1081, 292] width 19 height 19
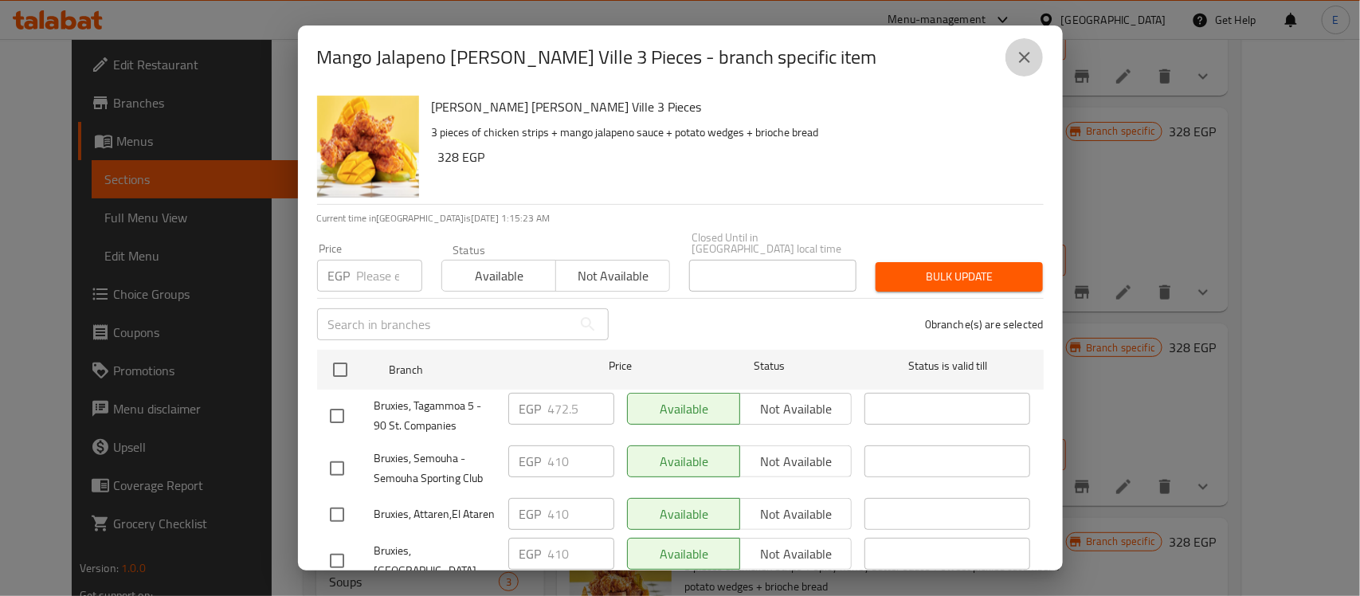
click at [1030, 62] on icon "close" at bounding box center [1024, 57] width 19 height 19
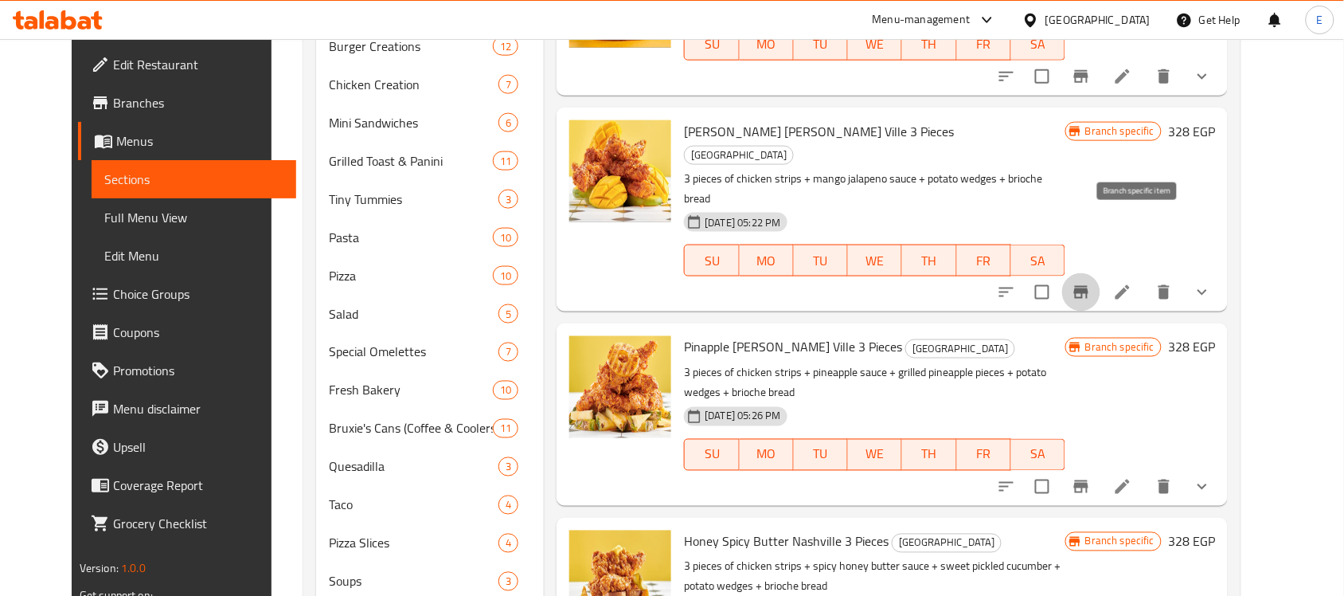
click at [1091, 283] on icon "Branch-specific-item" at bounding box center [1081, 292] width 19 height 19
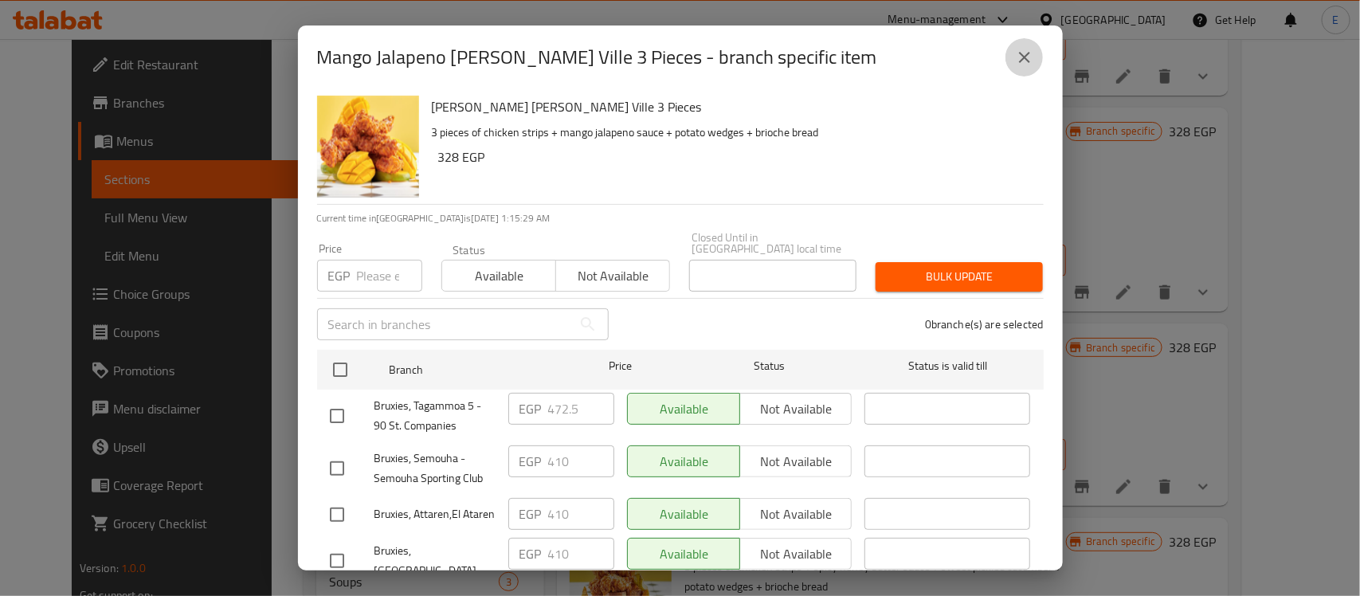
click at [1026, 57] on icon "close" at bounding box center [1024, 57] width 19 height 19
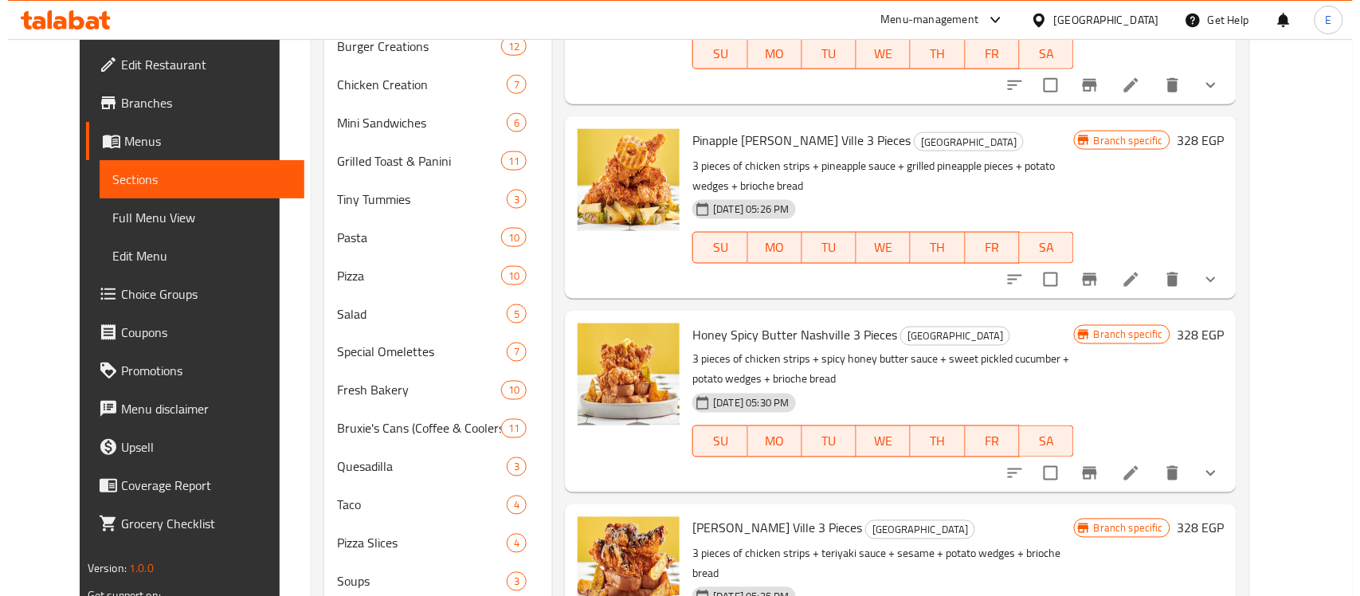
scroll to position [535, 0]
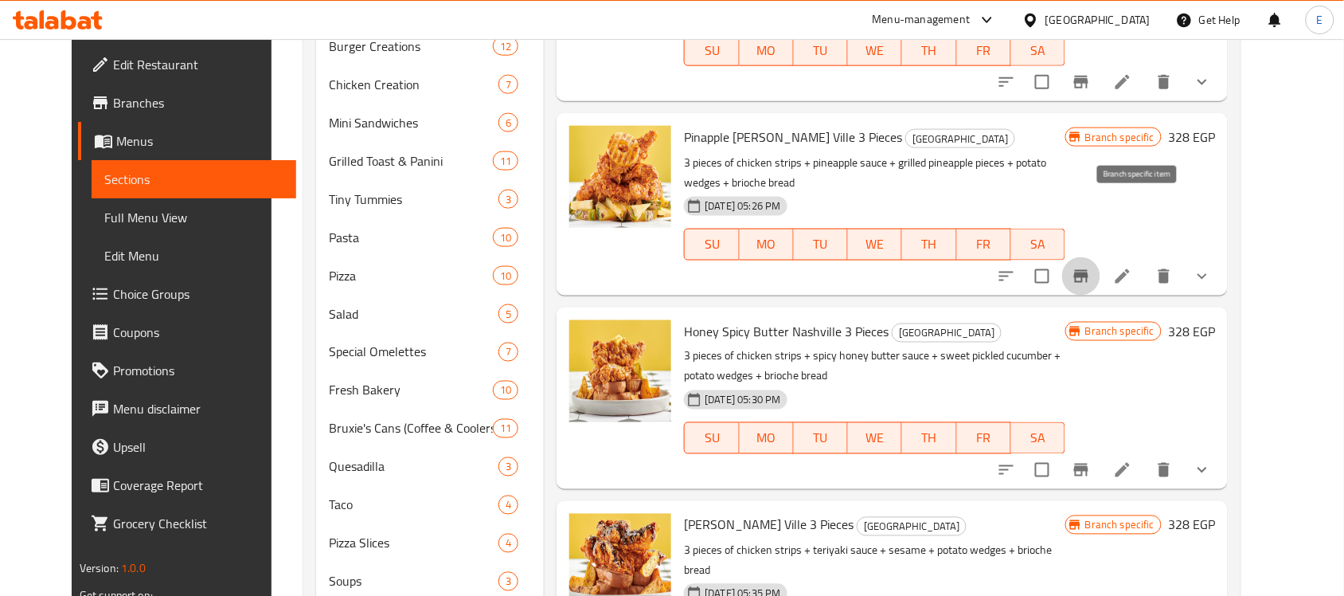
click at [1101, 257] on button "Branch-specific-item" at bounding box center [1081, 276] width 38 height 38
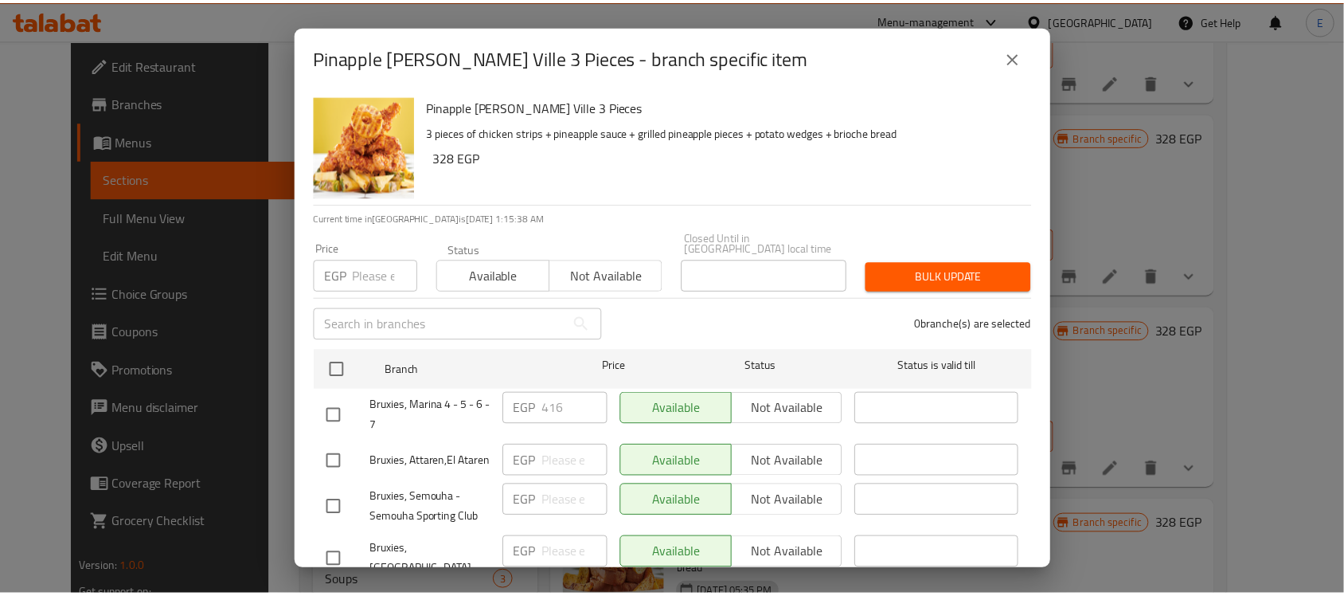
scroll to position [138, 0]
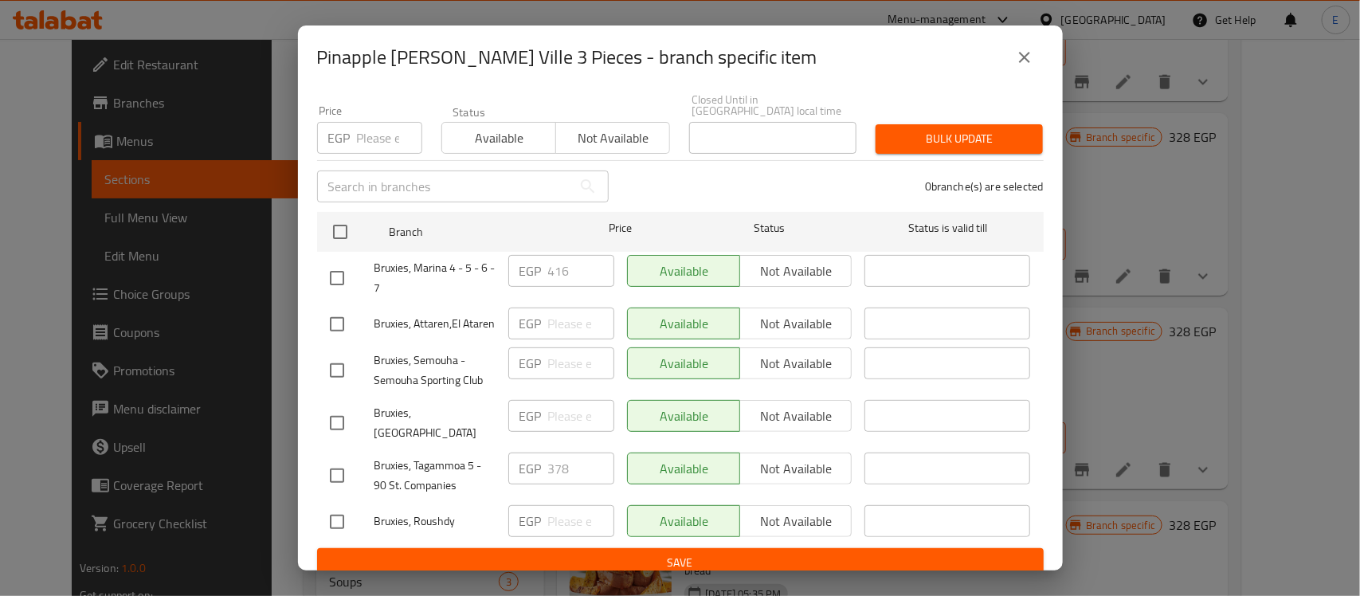
click at [332, 321] on input "checkbox" at bounding box center [336, 323] width 33 height 33
checkbox input "true"
click at [329, 371] on input "checkbox" at bounding box center [336, 370] width 33 height 33
checkbox input "true"
click at [333, 423] on input "checkbox" at bounding box center [336, 422] width 33 height 33
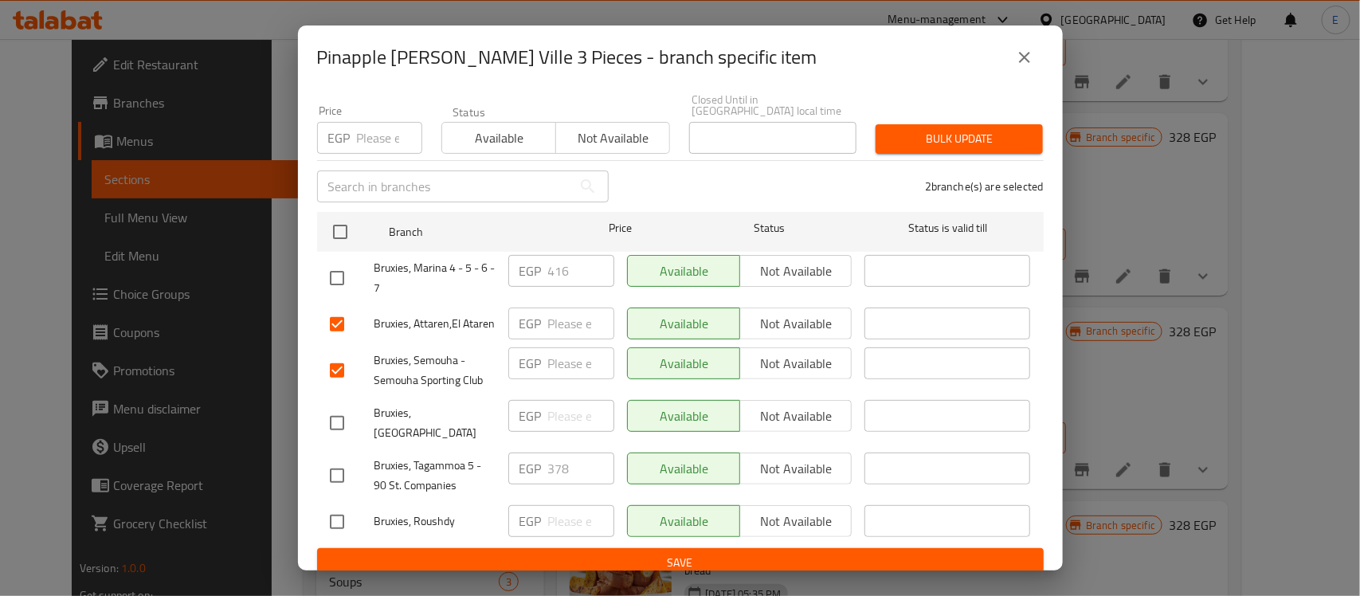
checkbox input "true"
click at [339, 508] on input "checkbox" at bounding box center [336, 521] width 33 height 33
checkbox input "true"
click at [531, 317] on p "EGP" at bounding box center [530, 323] width 22 height 19
click at [548, 311] on input "number" at bounding box center [581, 323] width 66 height 32
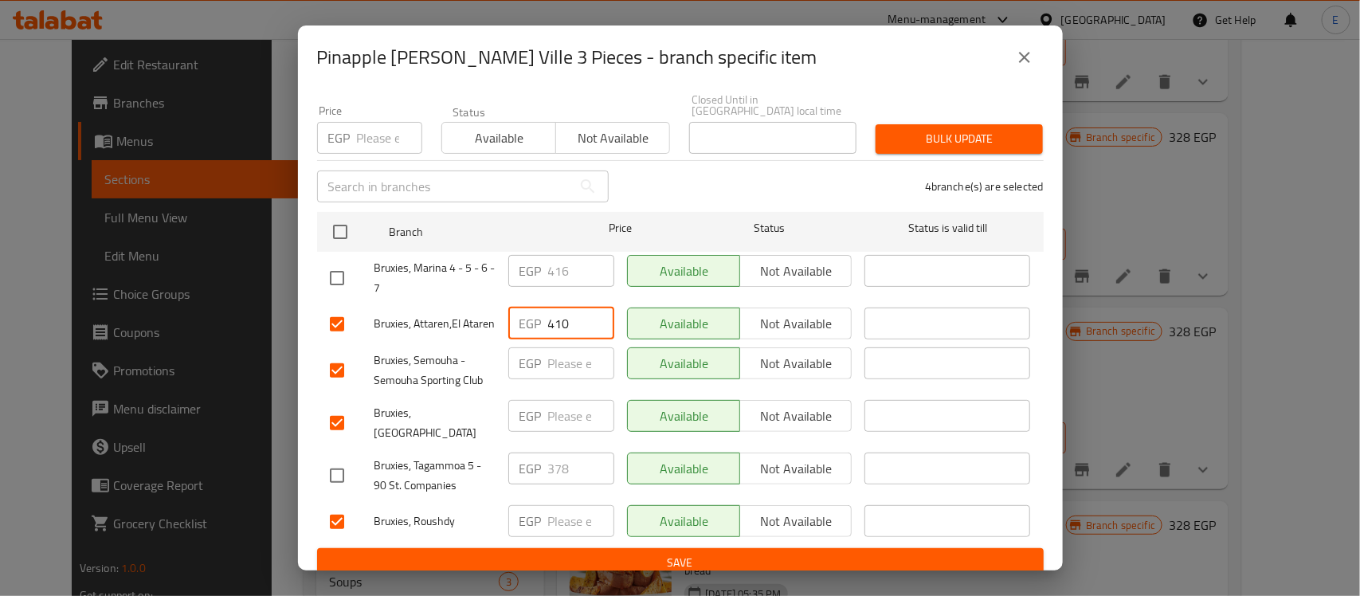
type input "410"
click at [554, 356] on input "number" at bounding box center [581, 363] width 66 height 32
type input "410"
click at [558, 415] on input "number" at bounding box center [581, 416] width 66 height 32
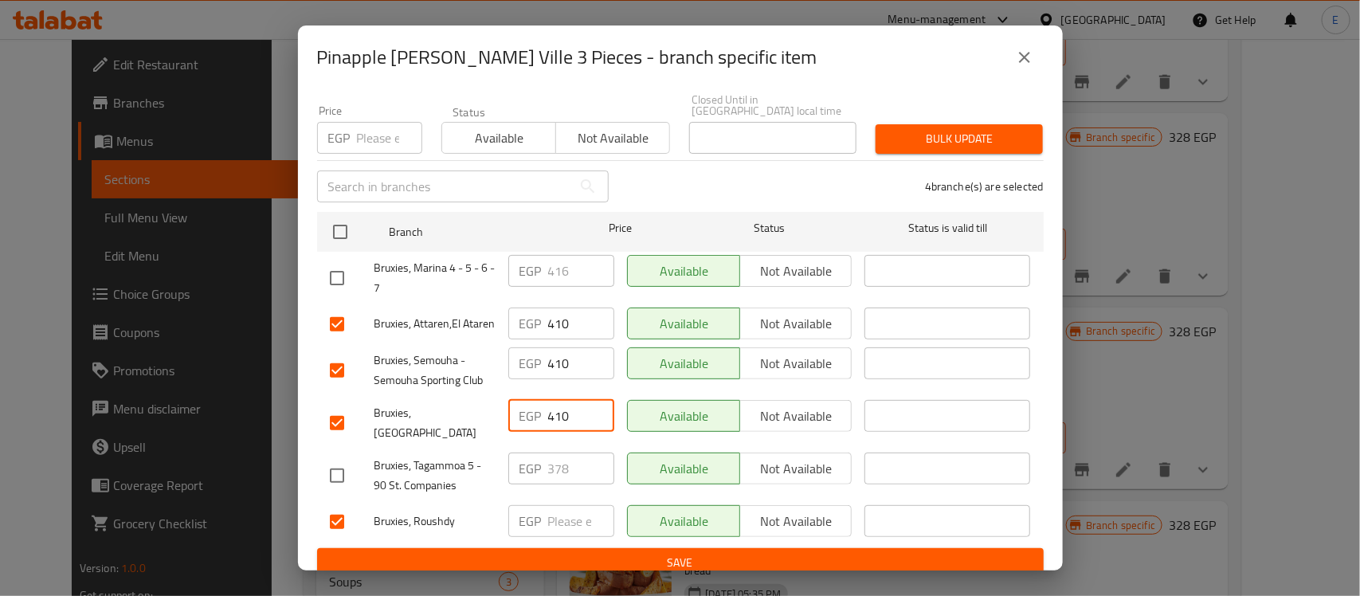
type input "410"
click at [554, 520] on input "number" at bounding box center [581, 521] width 66 height 32
type input "410"
click at [332, 462] on input "checkbox" at bounding box center [336, 475] width 33 height 33
checkbox input "true"
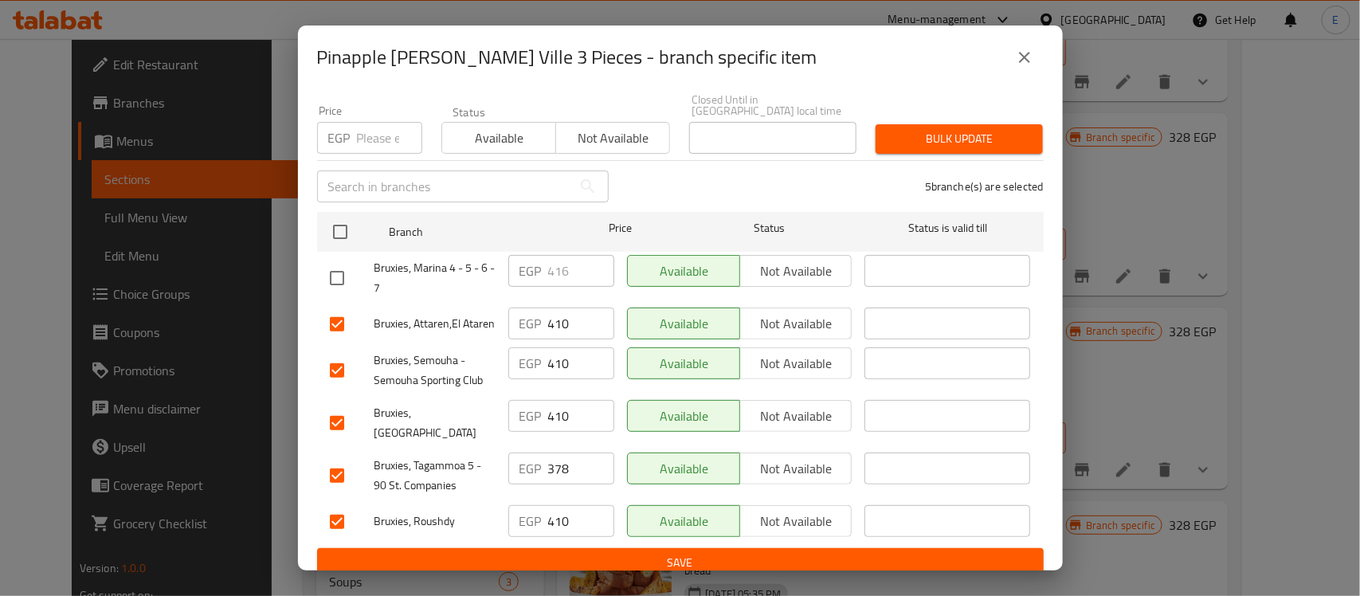
click at [558, 460] on input "378" at bounding box center [581, 468] width 66 height 32
paste input "472.5"
type input "472.5"
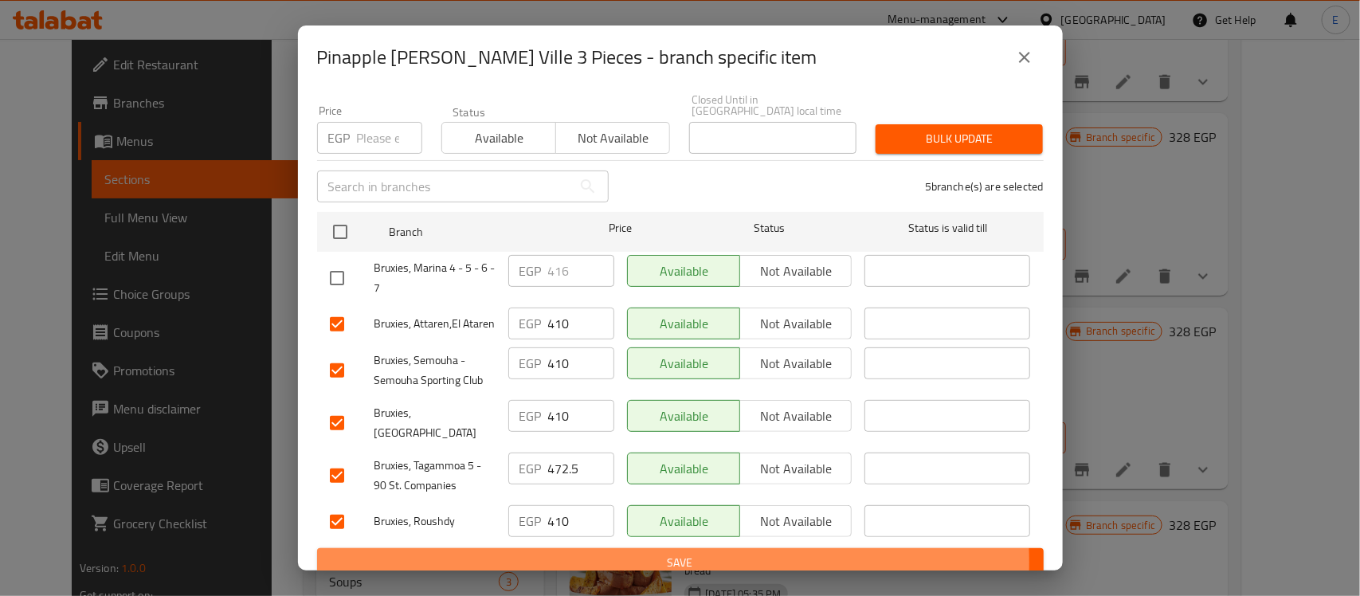
click at [625, 553] on span "Save" at bounding box center [680, 563] width 701 height 20
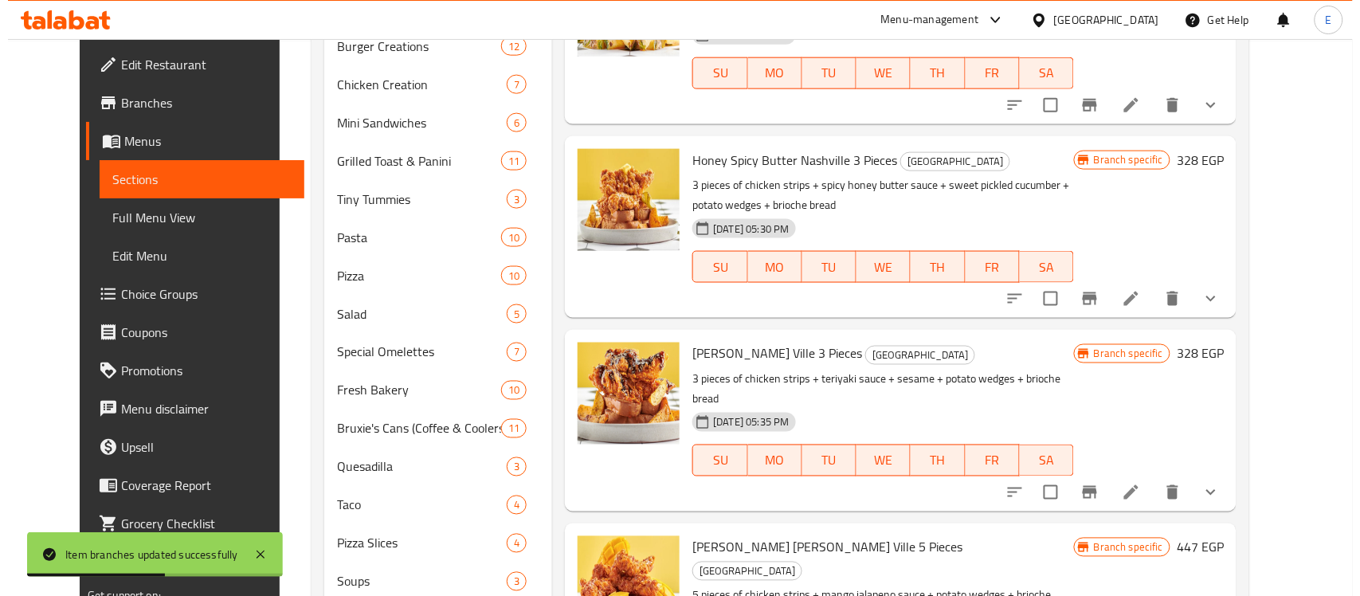
scroll to position [702, 0]
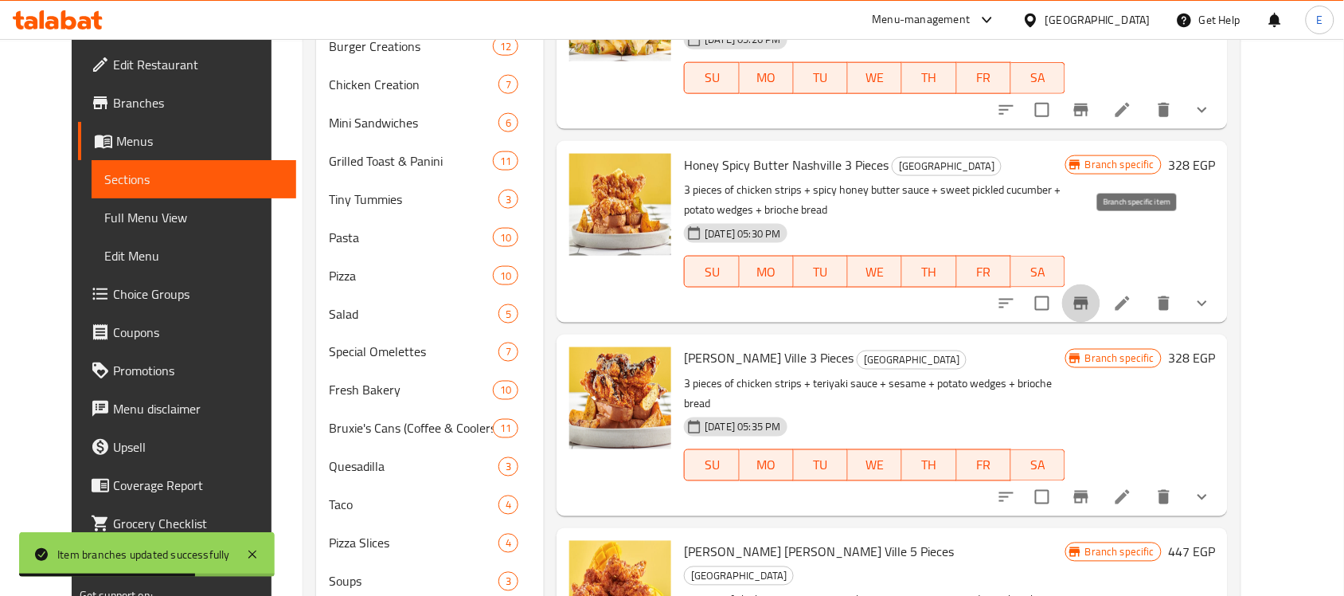
click at [1101, 284] on button "Branch-specific-item" at bounding box center [1081, 303] width 38 height 38
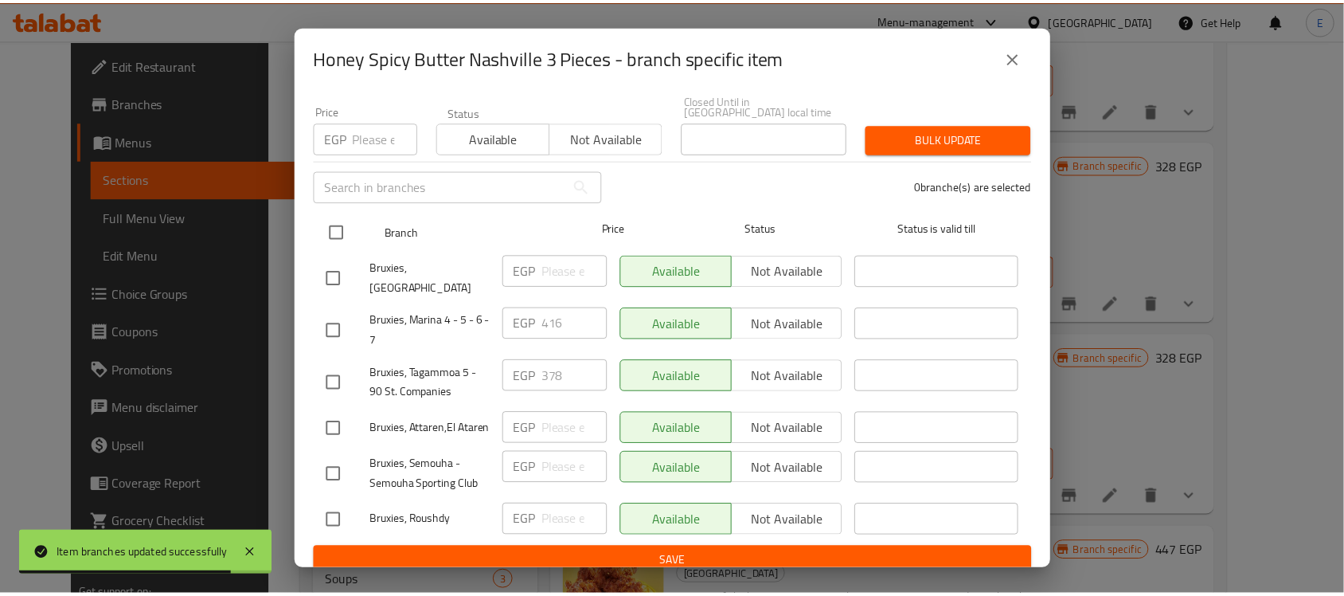
scroll to position [138, 0]
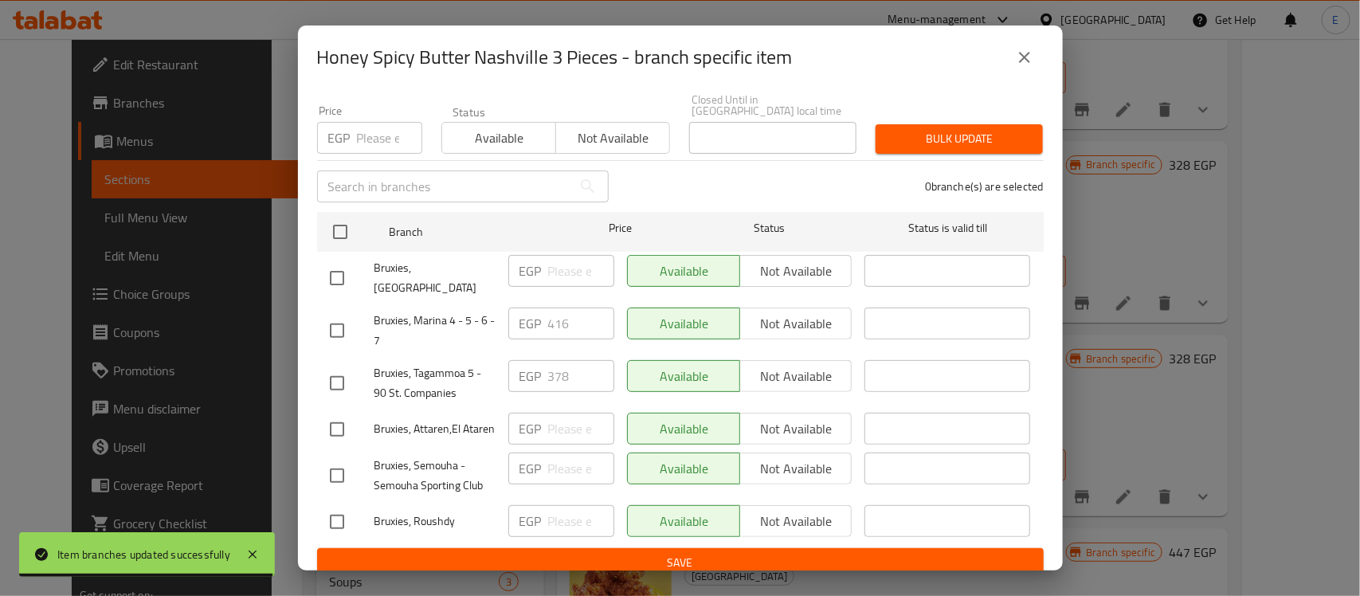
click at [349, 366] on input "checkbox" at bounding box center [336, 382] width 33 height 33
checkbox input "true"
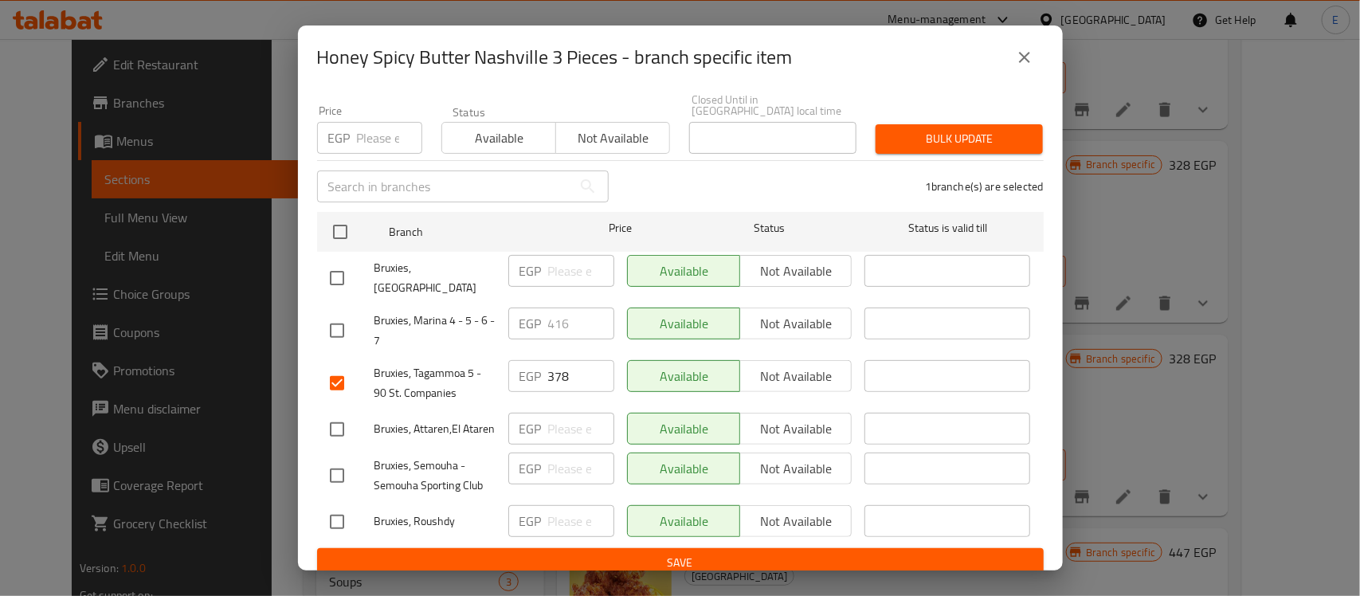
click at [538, 360] on div "EGP 378 ​" at bounding box center [561, 376] width 106 height 32
click at [563, 360] on input "378" at bounding box center [581, 376] width 66 height 32
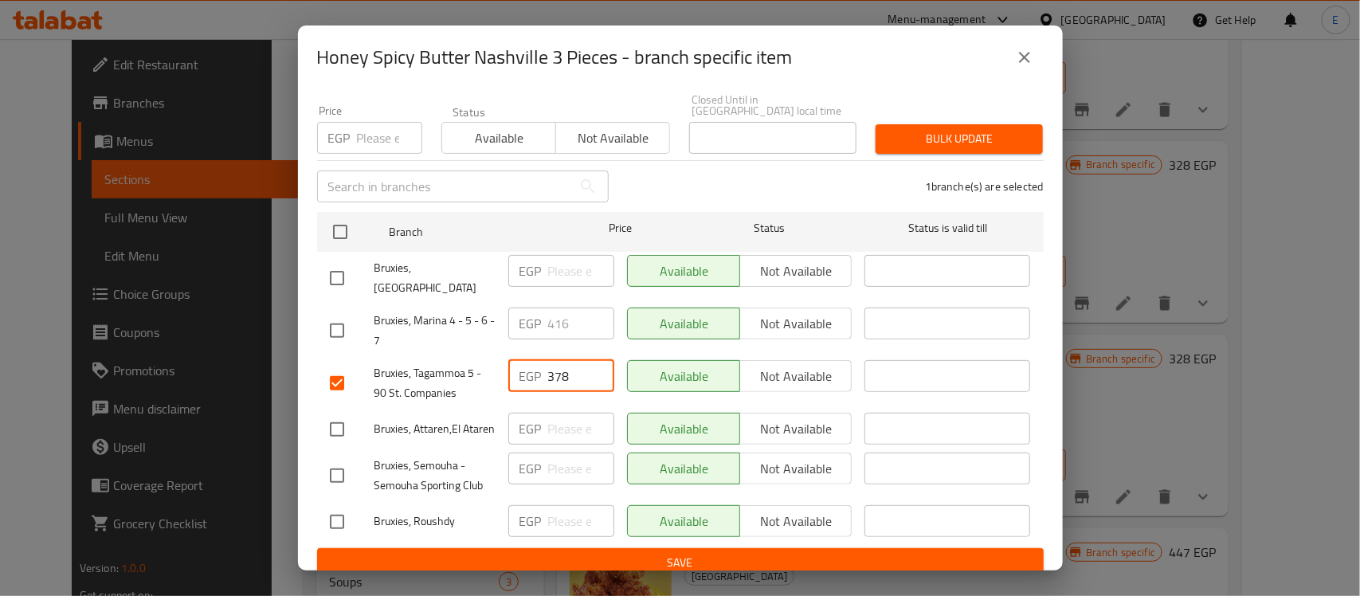
click at [563, 360] on input "378" at bounding box center [581, 376] width 66 height 32
paste input "472.5"
type input "472.5"
click at [340, 264] on input "checkbox" at bounding box center [336, 277] width 33 height 33
checkbox input "true"
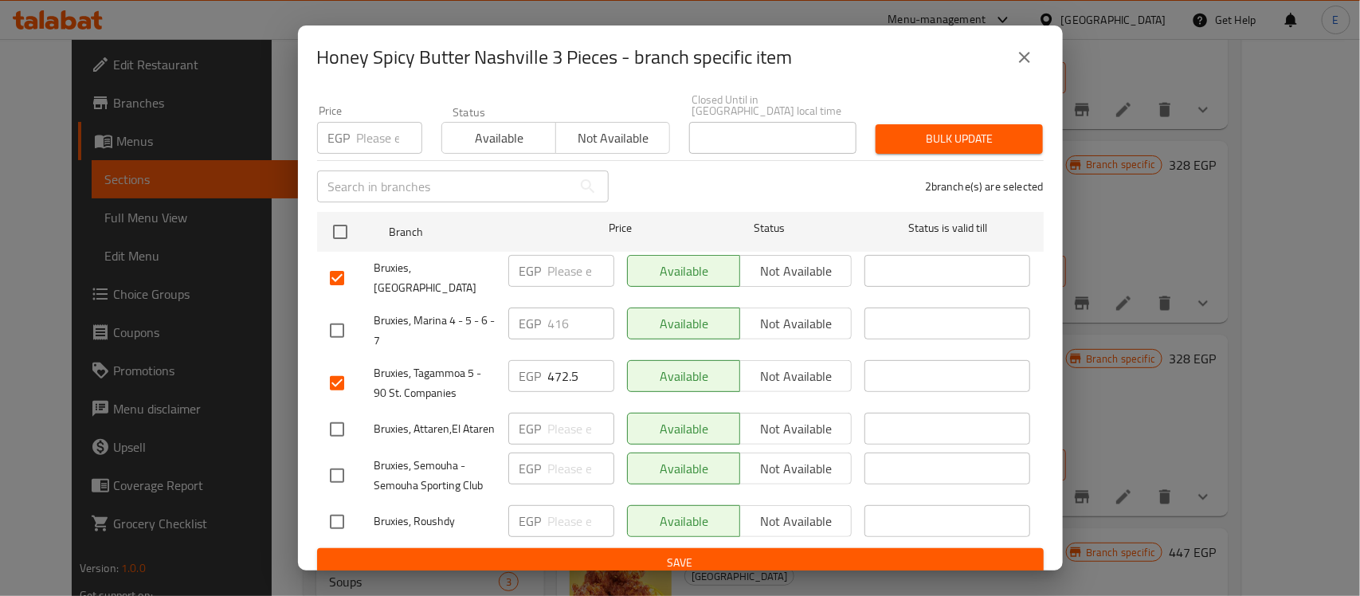
click at [342, 414] on input "checkbox" at bounding box center [336, 429] width 33 height 33
checkbox input "true"
click at [336, 468] on input "checkbox" at bounding box center [336, 475] width 33 height 33
checkbox input "true"
click at [336, 508] on input "checkbox" at bounding box center [336, 521] width 33 height 33
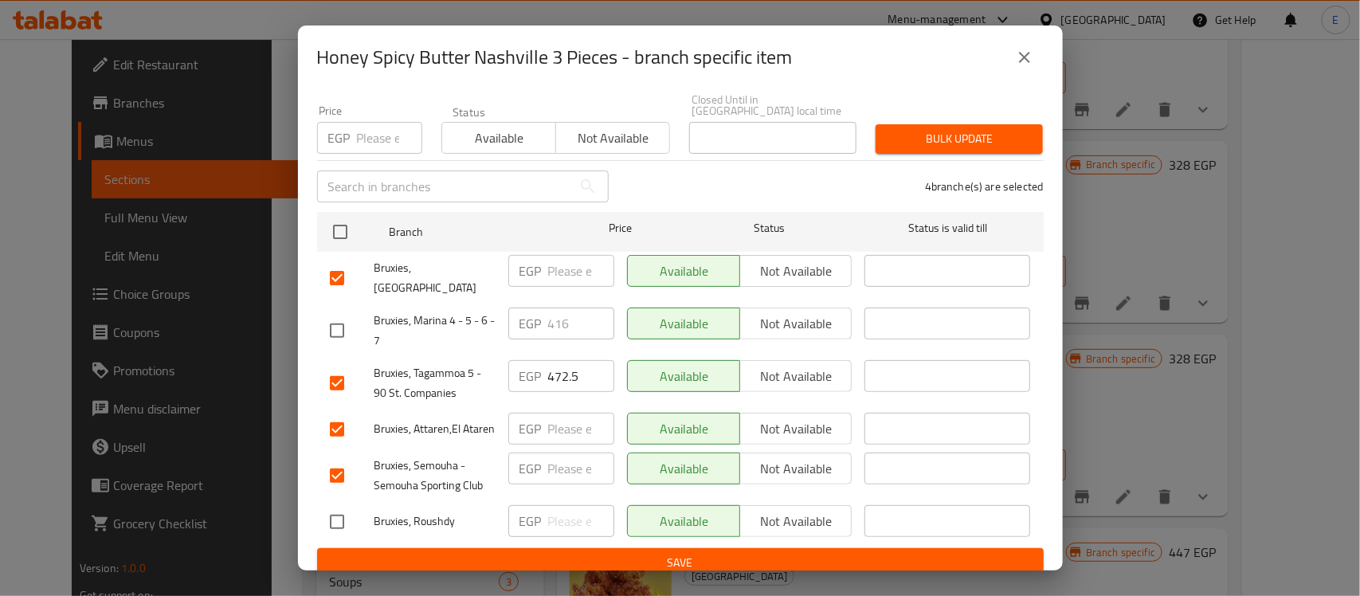
checkbox input "true"
click at [548, 263] on input "number" at bounding box center [581, 271] width 66 height 32
type input "410"
click at [564, 413] on input "number" at bounding box center [581, 429] width 66 height 32
type input "410"
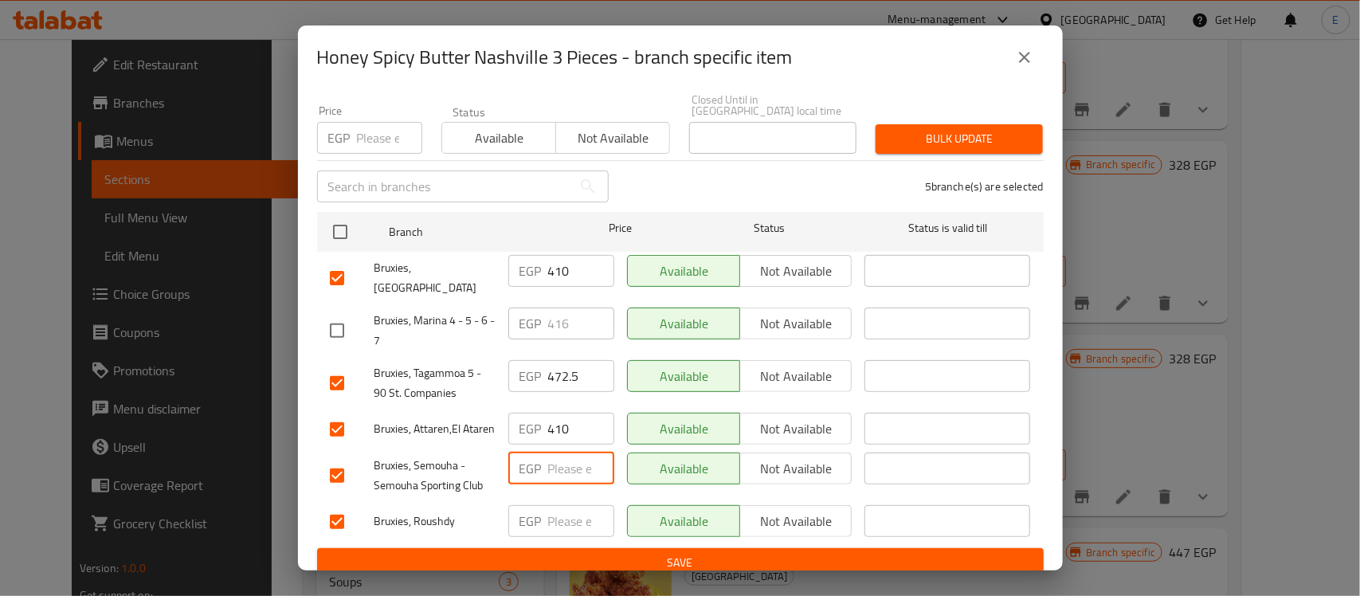
click at [570, 471] on input "number" at bounding box center [581, 468] width 66 height 32
type input "410"
click at [564, 505] on input "number" at bounding box center [581, 521] width 66 height 32
type input "410"
click at [630, 553] on span "Save" at bounding box center [680, 563] width 701 height 20
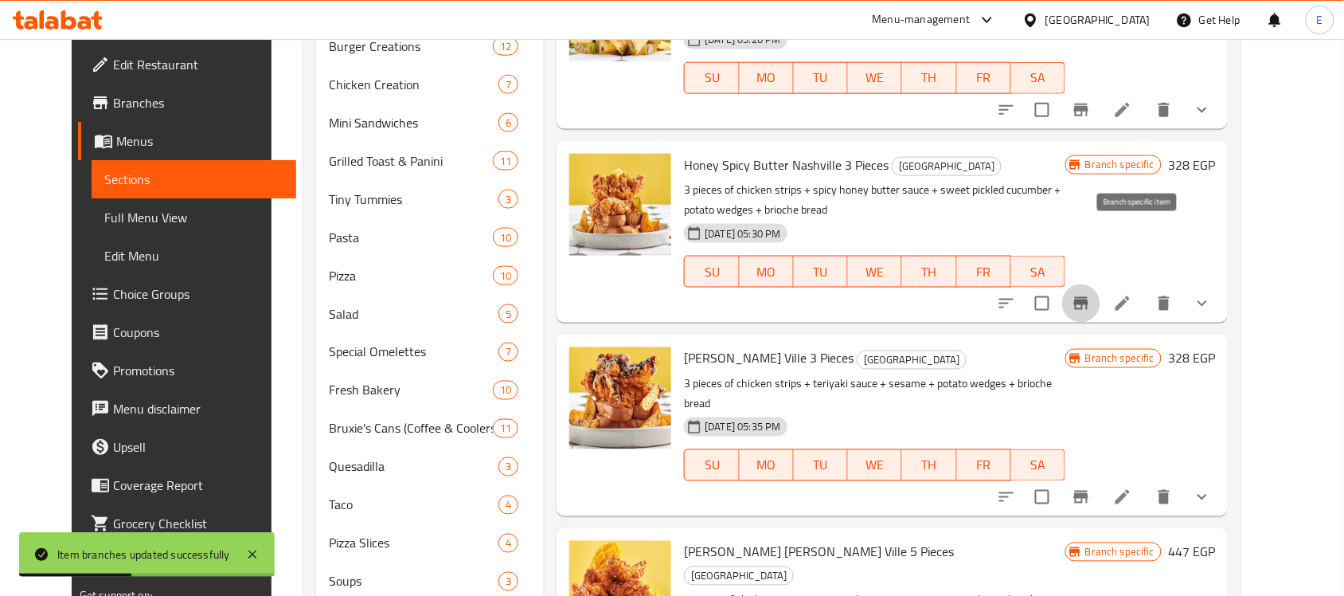
click at [1091, 294] on icon "Branch-specific-item" at bounding box center [1081, 303] width 19 height 19
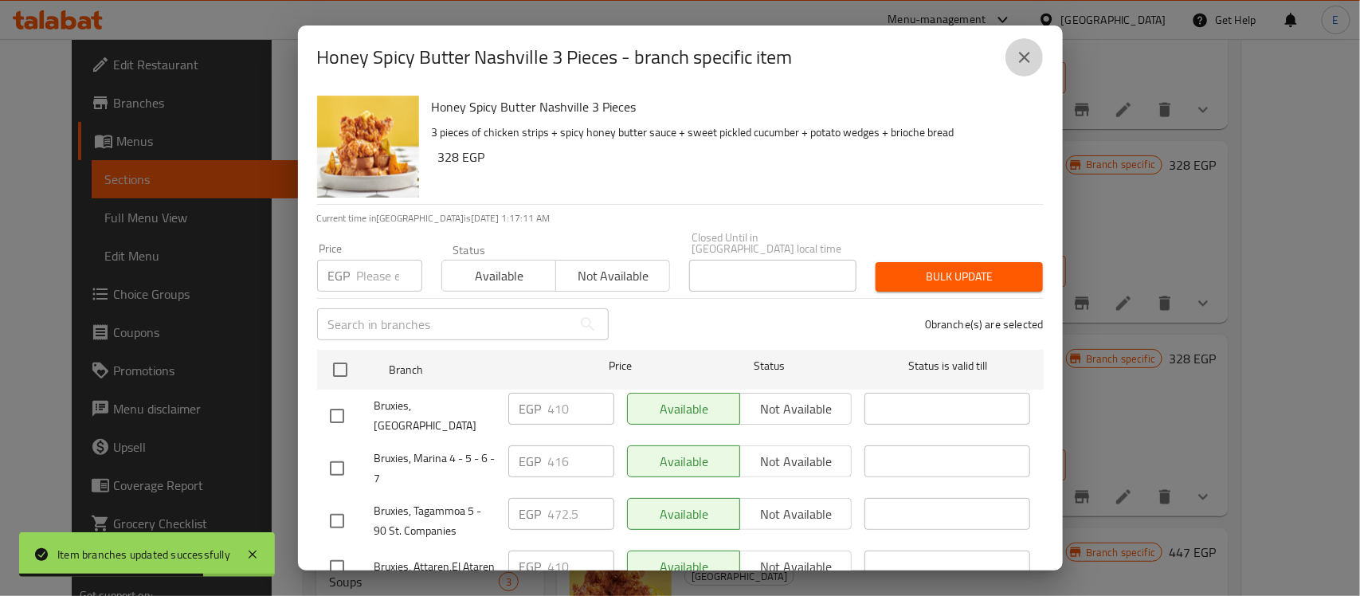
click at [1026, 50] on icon "close" at bounding box center [1024, 57] width 19 height 19
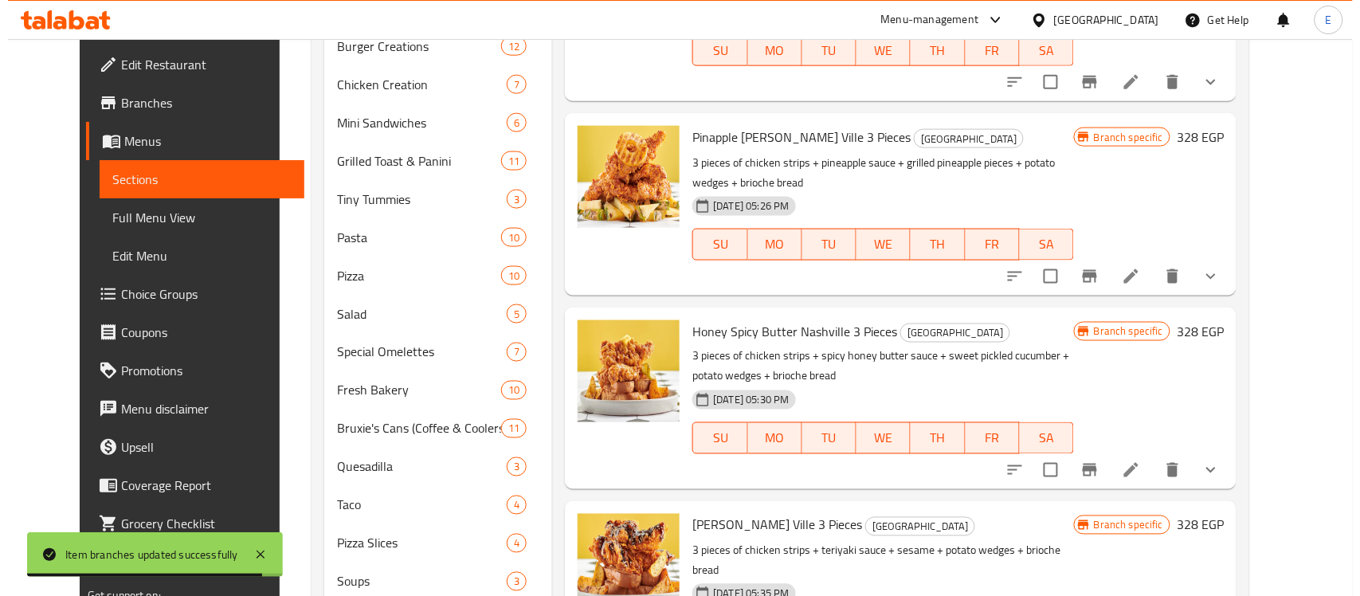
scroll to position [534, 0]
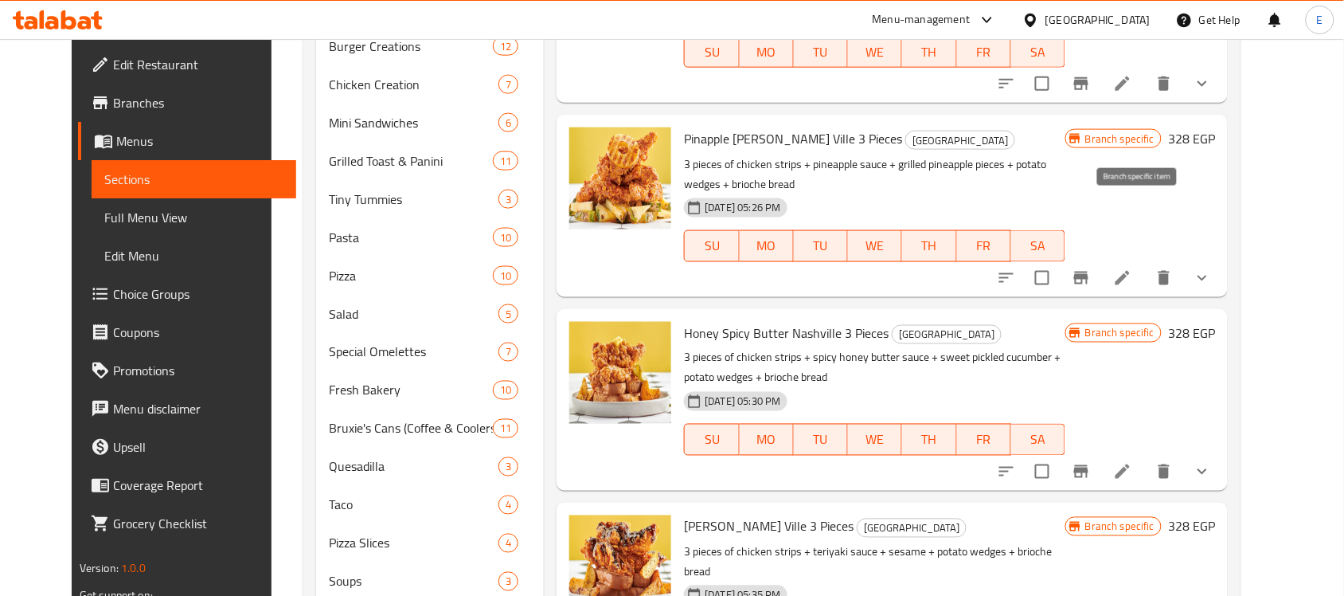
click at [1091, 268] on icon "Branch-specific-item" at bounding box center [1081, 277] width 19 height 19
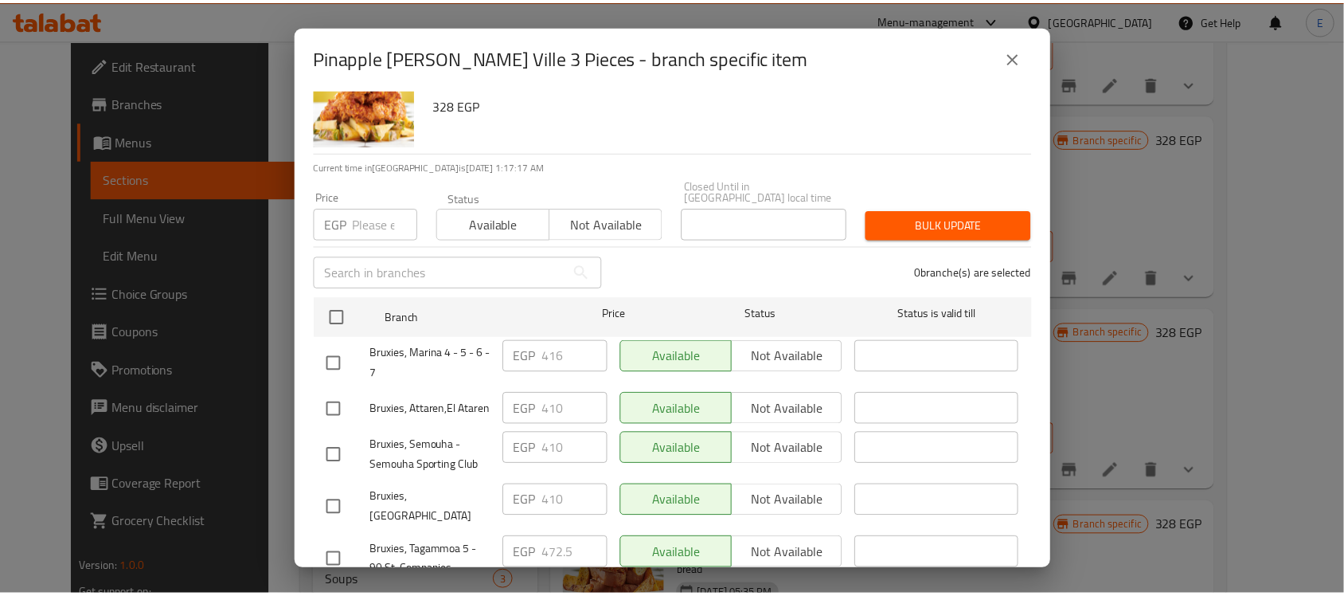
scroll to position [138, 0]
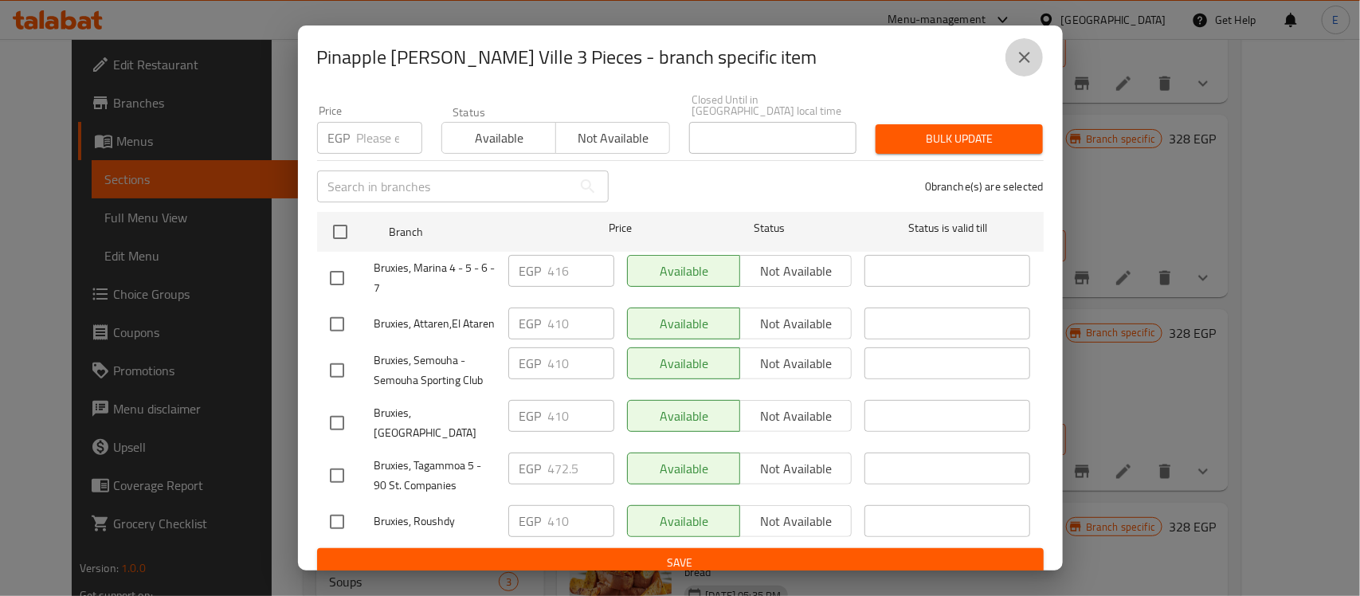
click at [1025, 62] on icon "close" at bounding box center [1024, 57] width 19 height 19
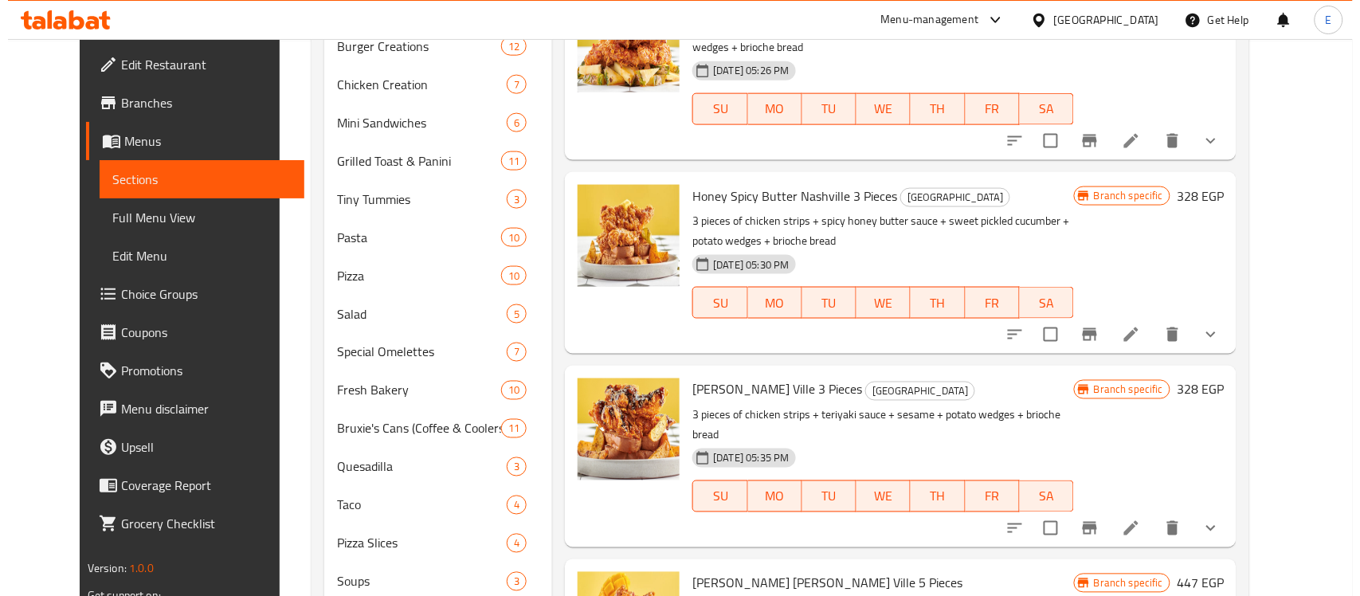
scroll to position [671, 0]
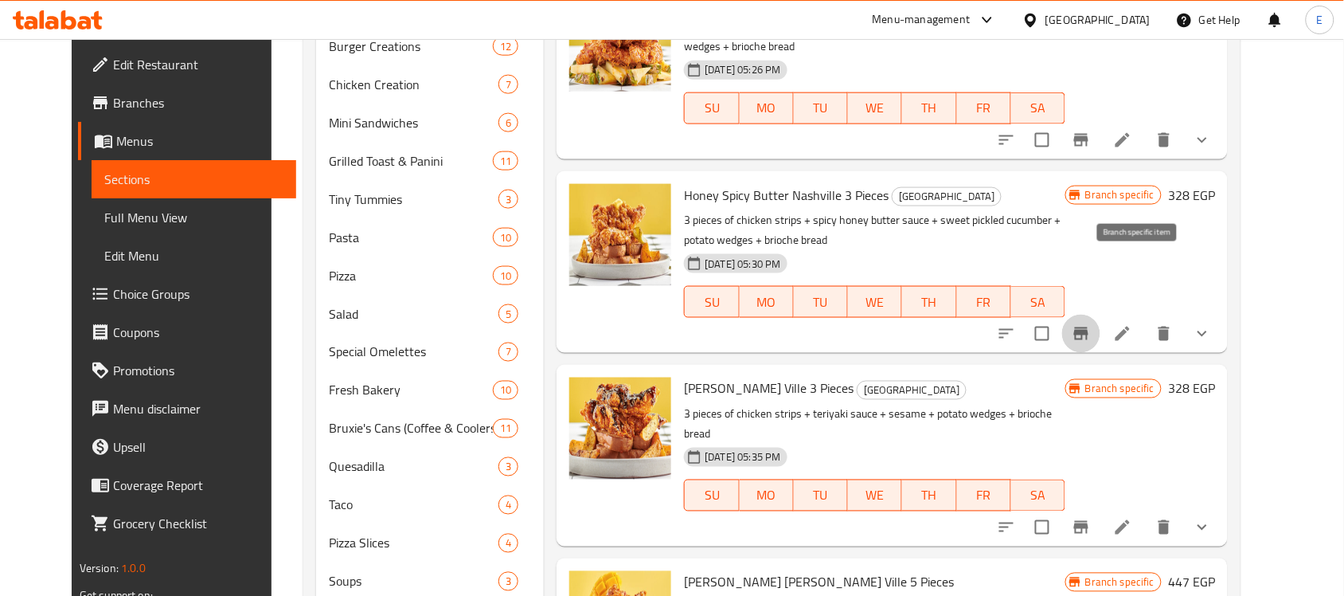
click at [1091, 324] on icon "Branch-specific-item" at bounding box center [1081, 333] width 19 height 19
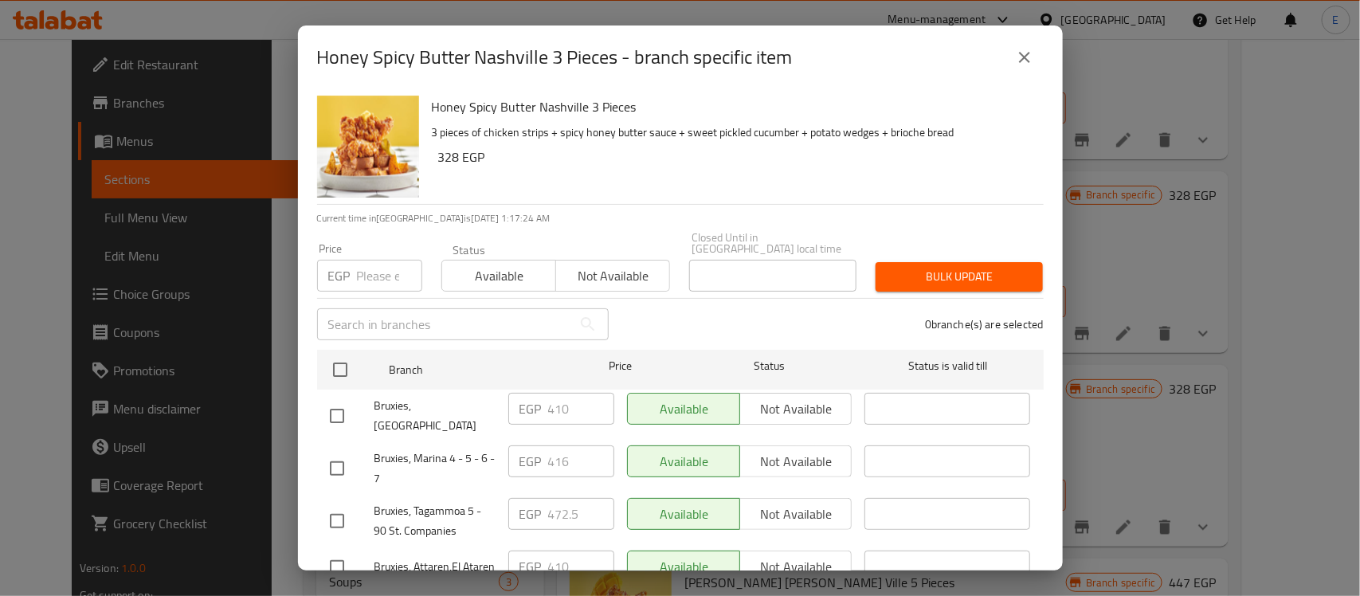
click at [1020, 61] on icon "close" at bounding box center [1024, 57] width 11 height 11
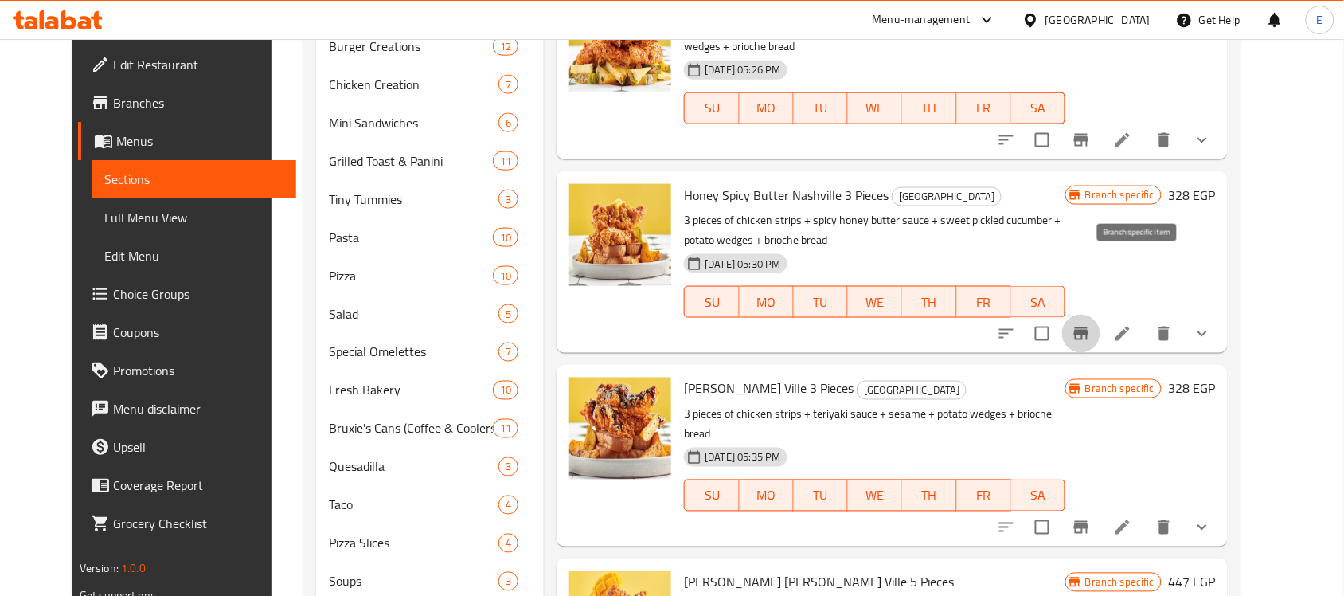
click at [1091, 324] on icon "Branch-specific-item" at bounding box center [1081, 333] width 19 height 19
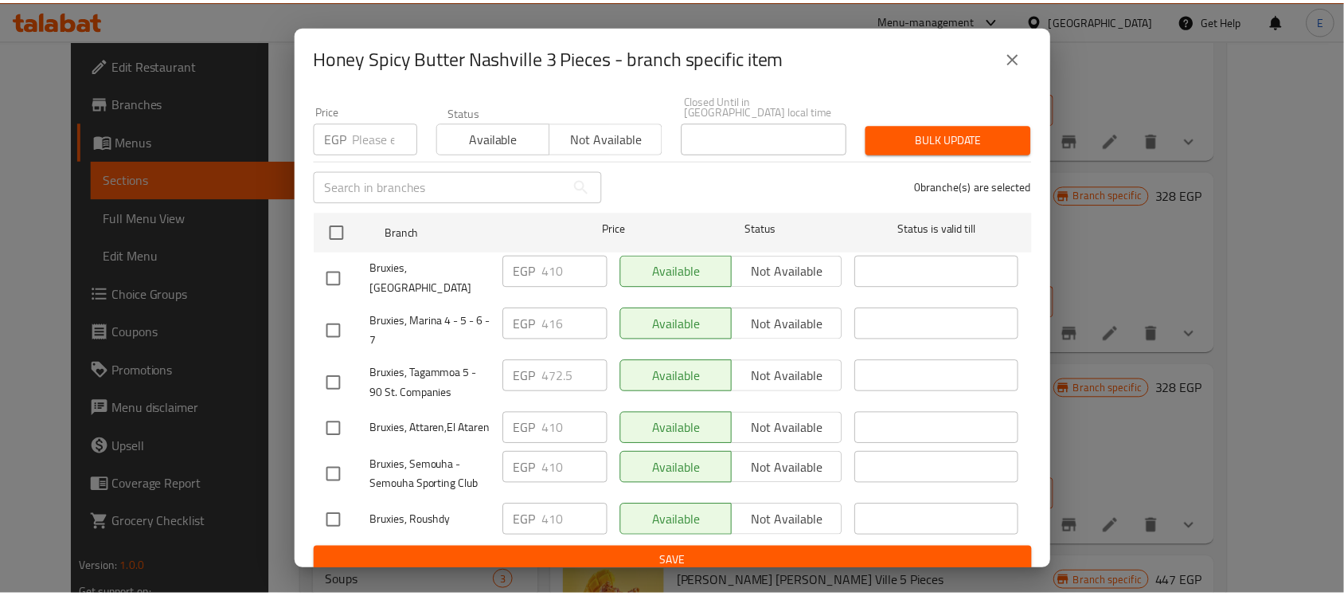
scroll to position [138, 0]
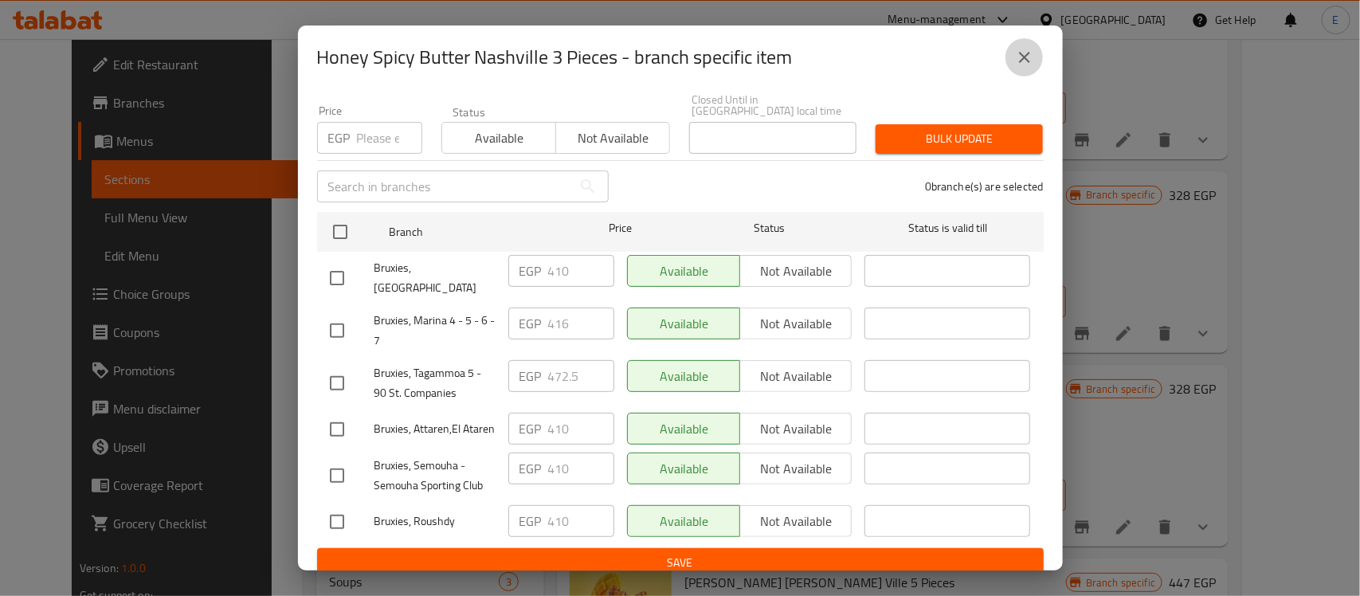
click at [1029, 68] on button "close" at bounding box center [1024, 57] width 38 height 38
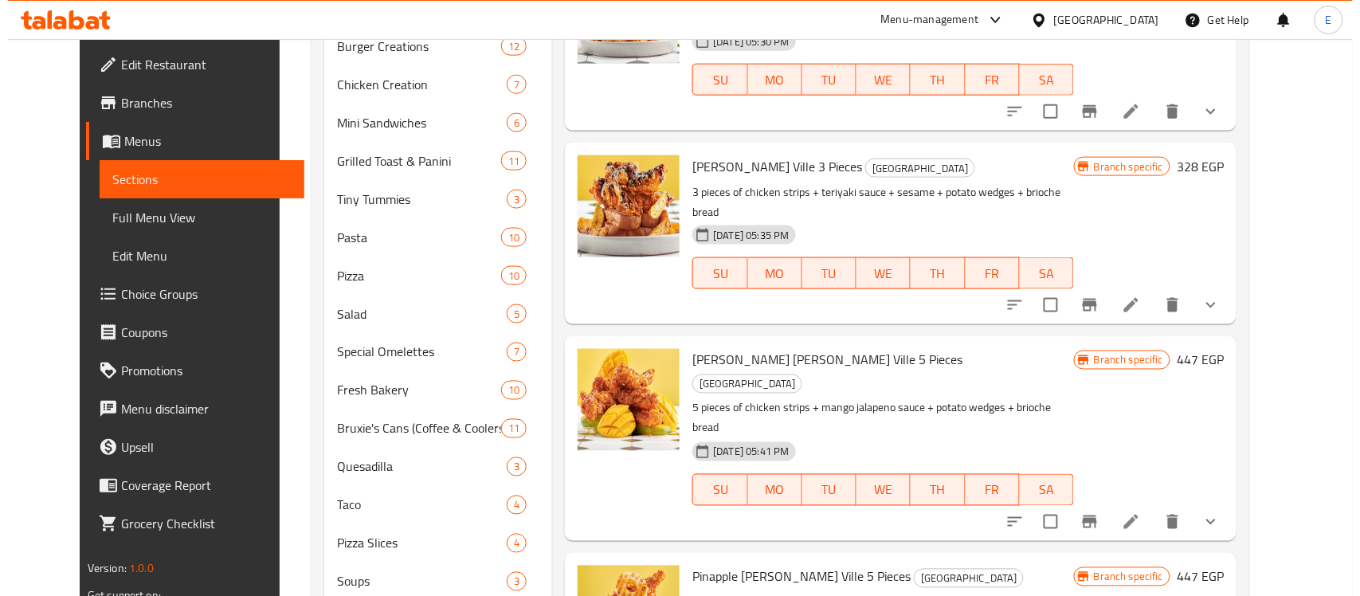
scroll to position [906, 0]
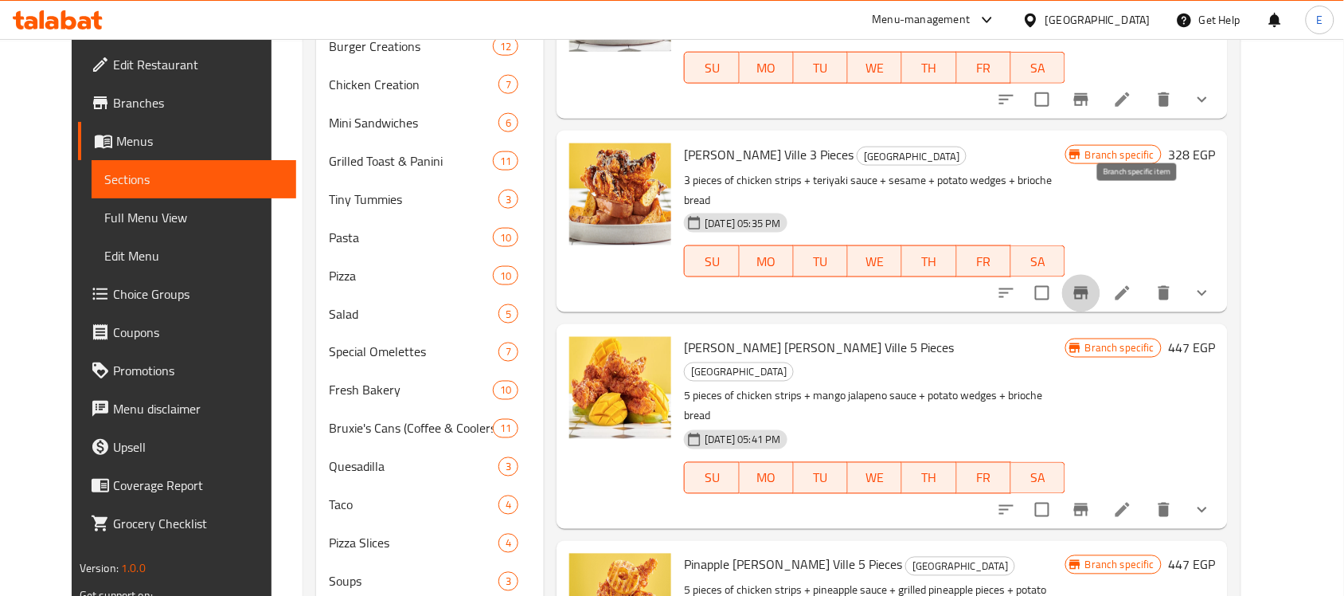
click at [1101, 274] on button "Branch-specific-item" at bounding box center [1081, 293] width 38 height 38
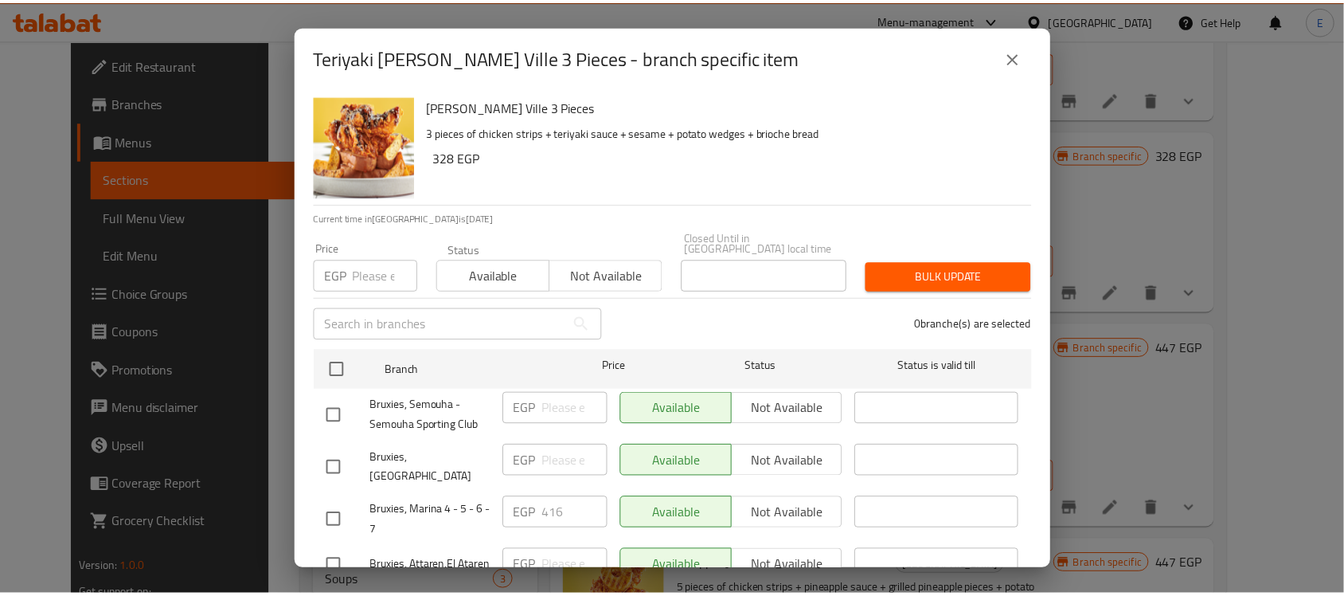
scroll to position [138, 0]
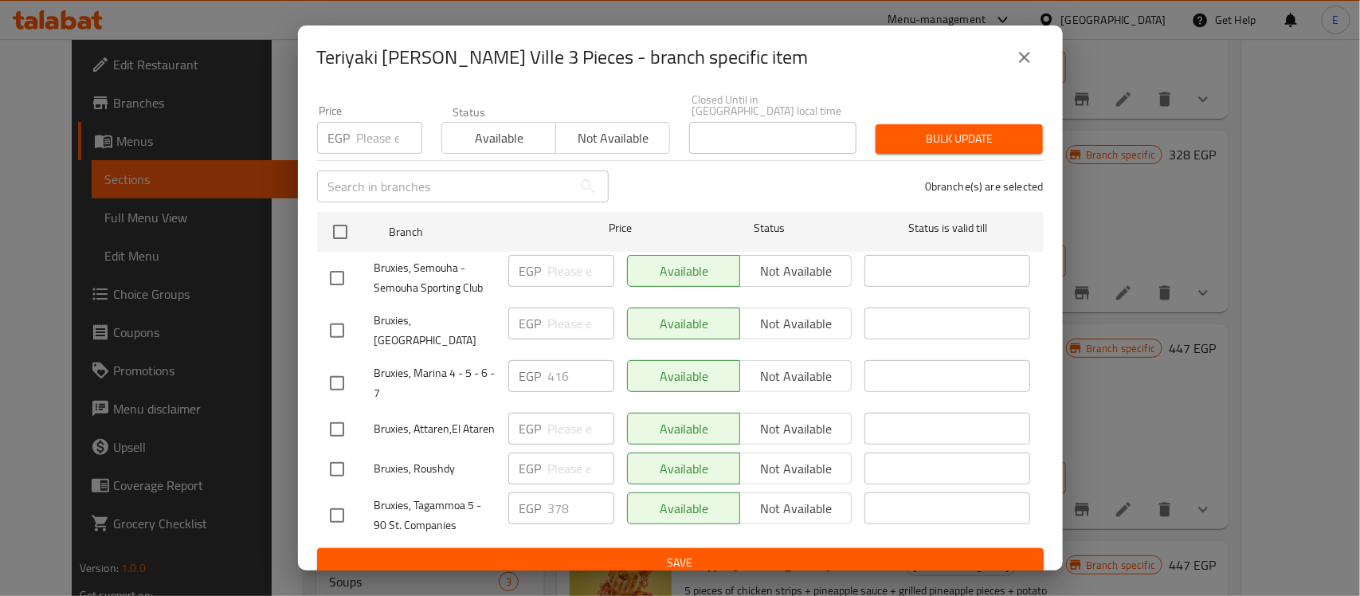
click at [344, 462] on input "checkbox" at bounding box center [336, 468] width 33 height 33
checkbox input "true"
click at [338, 413] on input "checkbox" at bounding box center [336, 429] width 33 height 33
checkbox input "true"
click at [348, 314] on input "checkbox" at bounding box center [336, 330] width 33 height 33
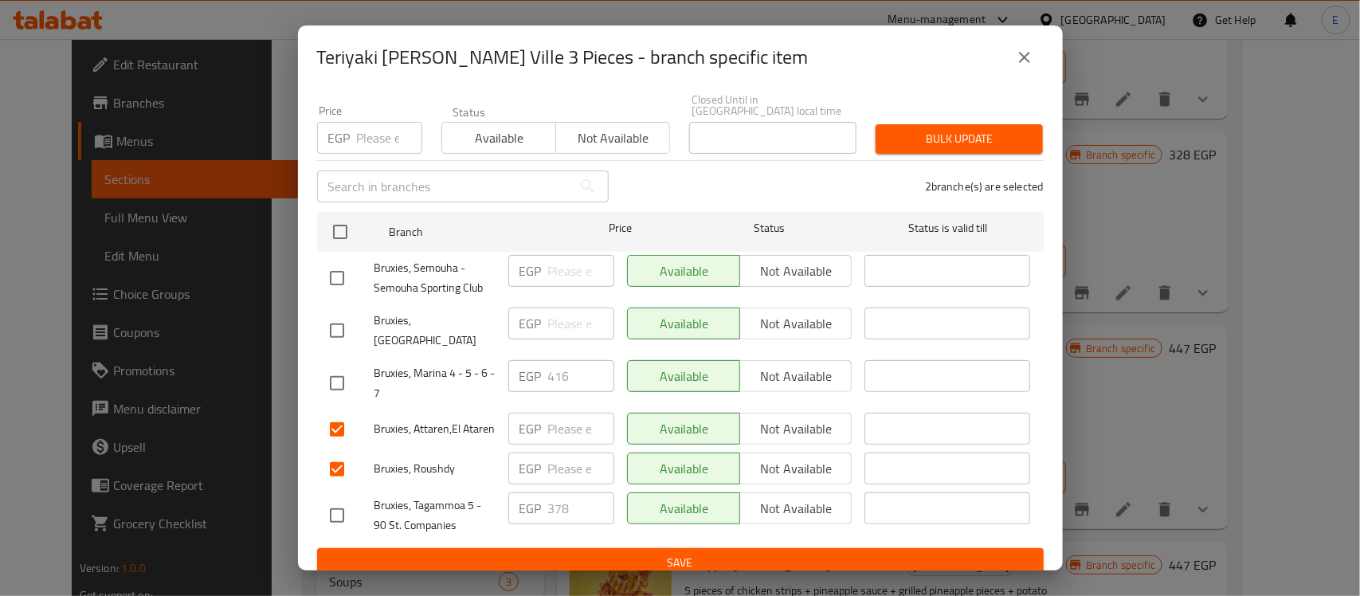
checkbox input "true"
click at [347, 273] on input "checkbox" at bounding box center [336, 277] width 33 height 33
checkbox input "true"
click at [548, 259] on input "number" at bounding box center [581, 271] width 66 height 32
type input "410"
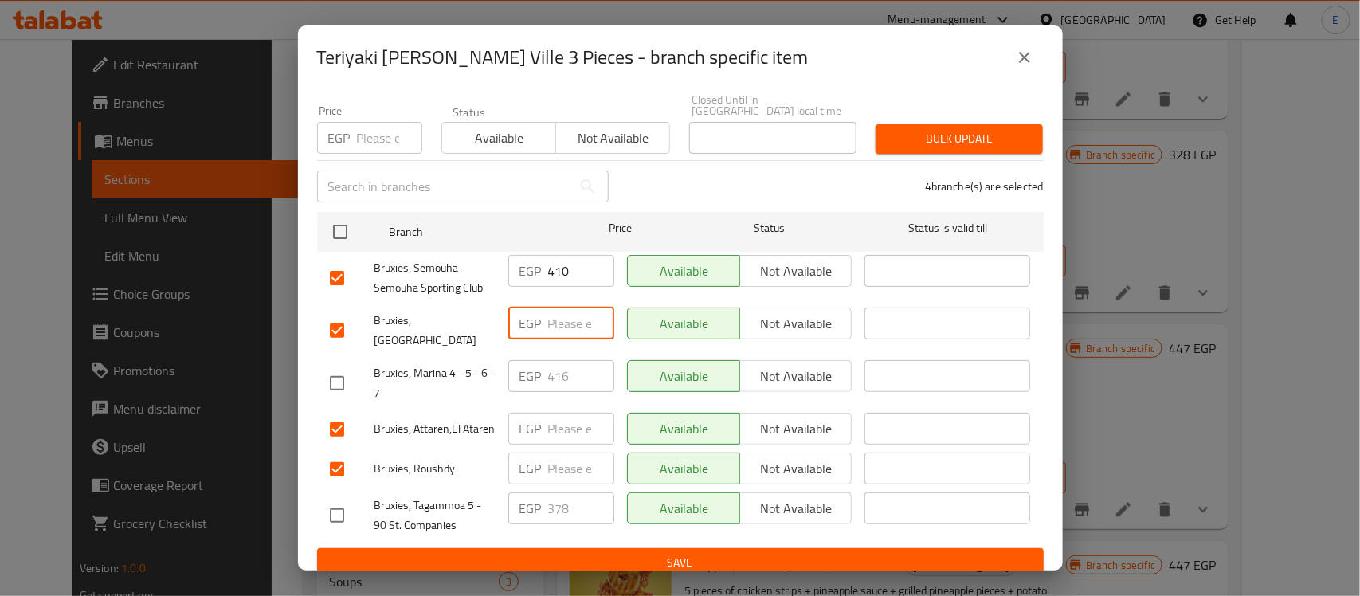
click at [558, 315] on input "number" at bounding box center [581, 323] width 66 height 32
type input "410"
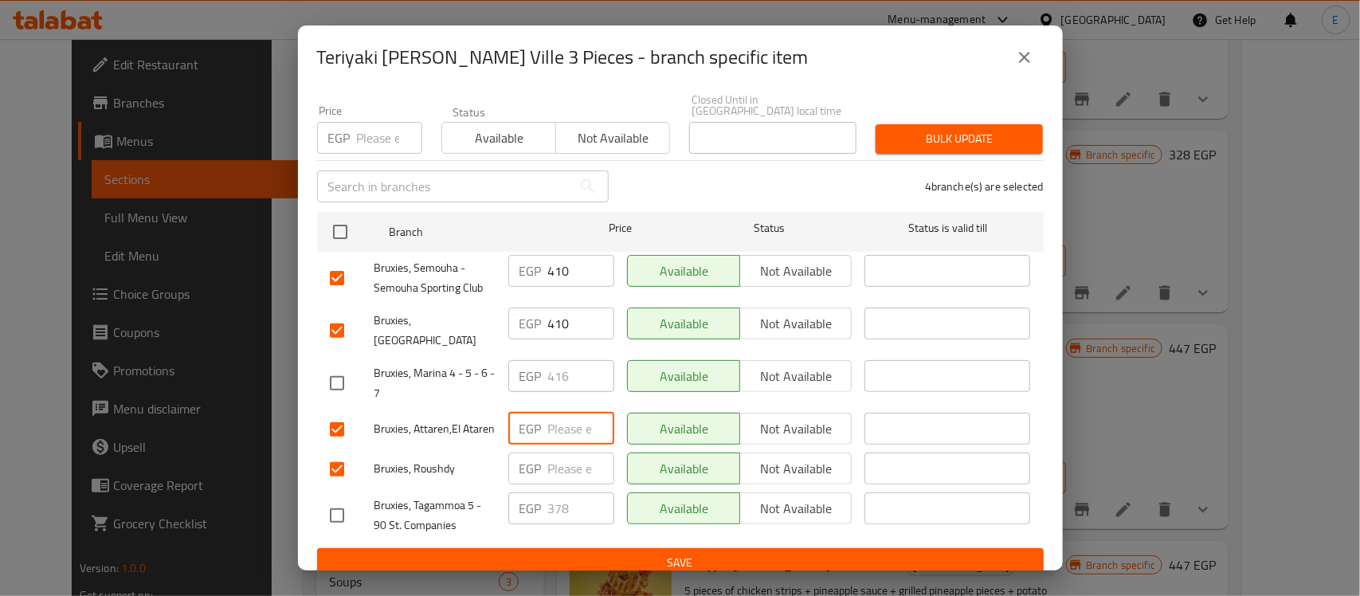
click at [564, 413] on input "number" at bounding box center [581, 429] width 66 height 32
type input "410"
click at [563, 464] on input "number" at bounding box center [581, 468] width 66 height 32
type input "410"
click at [348, 510] on input "checkbox" at bounding box center [336, 515] width 33 height 33
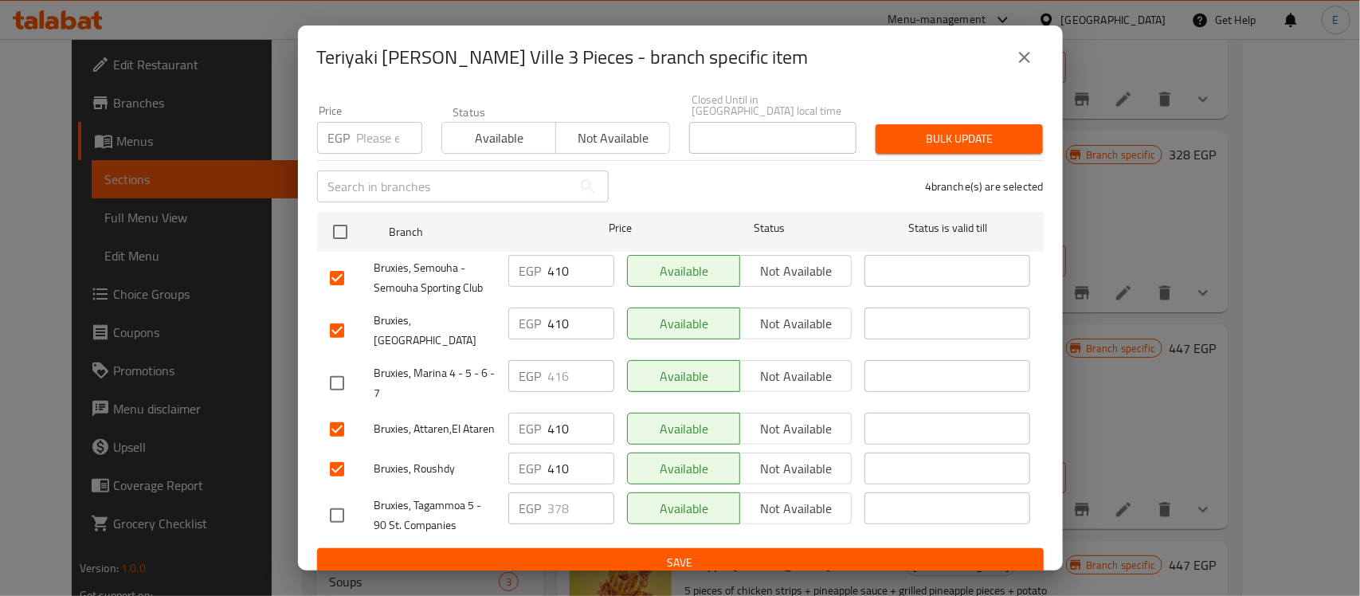
checkbox input "true"
click at [565, 492] on input "378" at bounding box center [581, 508] width 66 height 32
paste input "472.5"
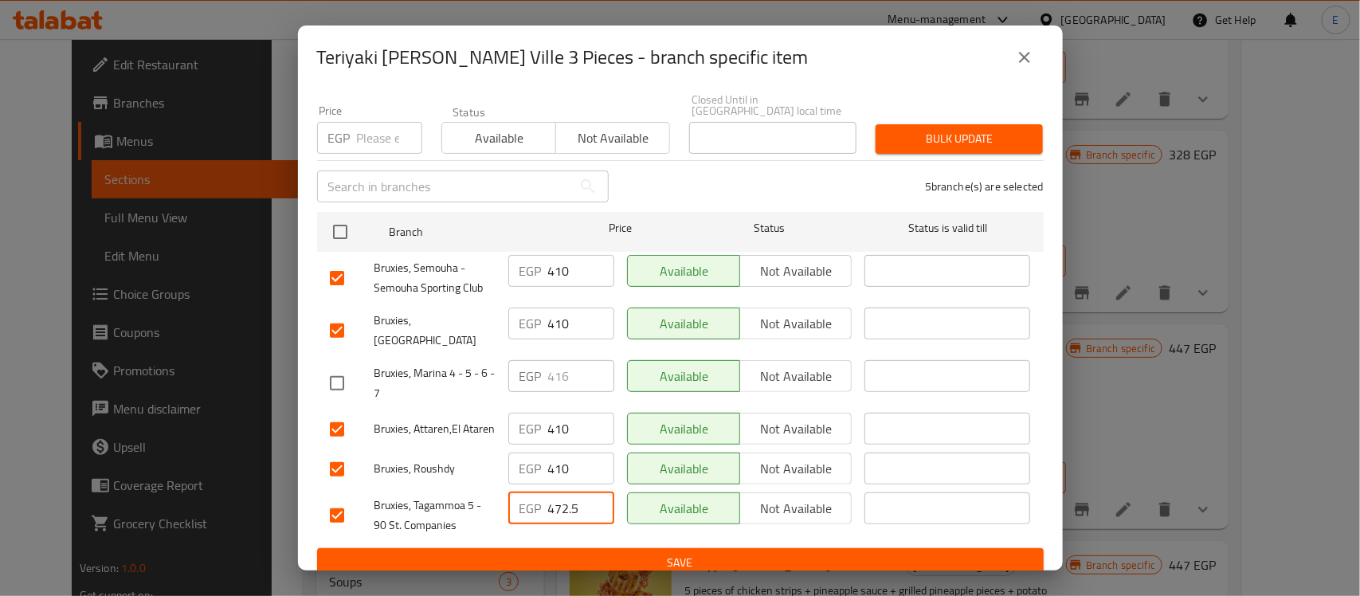
type input "472.5"
click at [638, 553] on span "Save" at bounding box center [680, 563] width 701 height 20
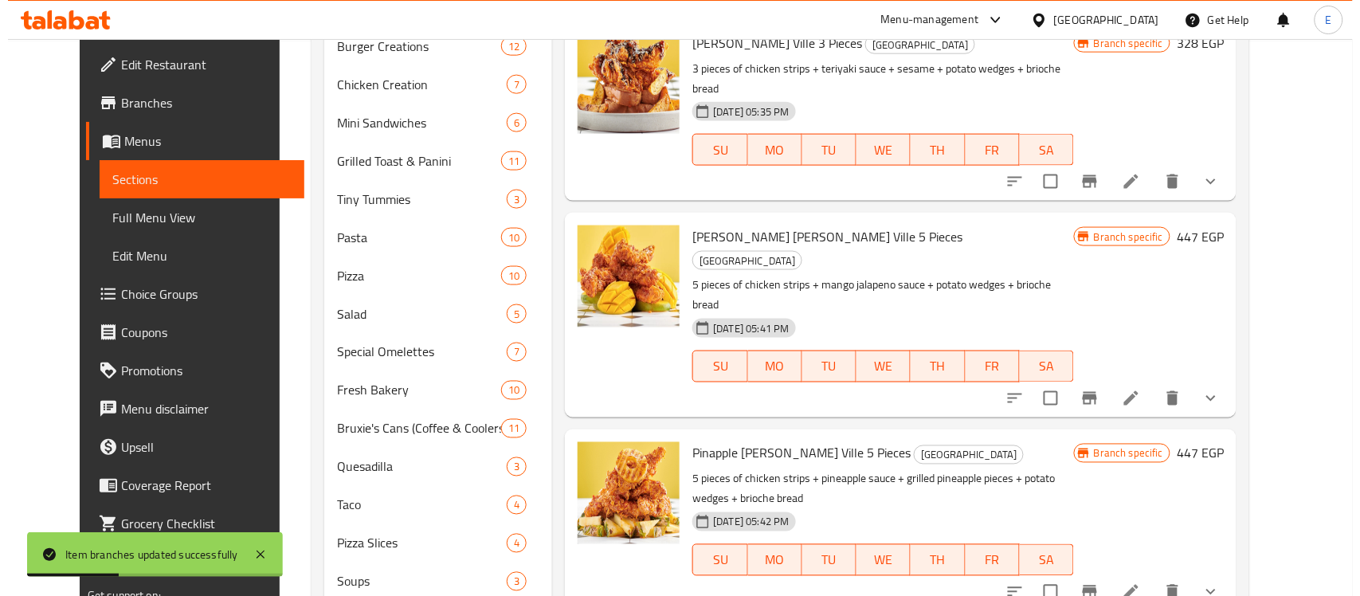
scroll to position [1018, 0]
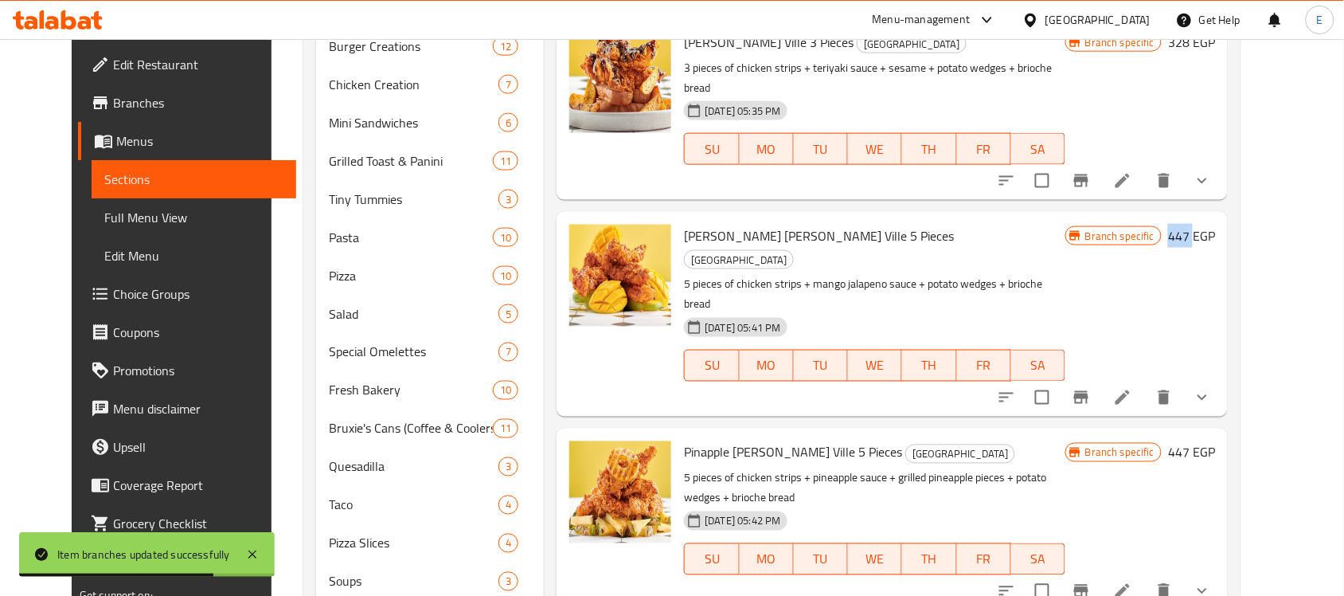
drag, startPoint x: 1224, startPoint y: 154, endPoint x: 1252, endPoint y: 153, distance: 27.9
click at [1215, 225] on div "Branch specific 447 EGP" at bounding box center [1141, 236] width 150 height 22
copy h6 "447"
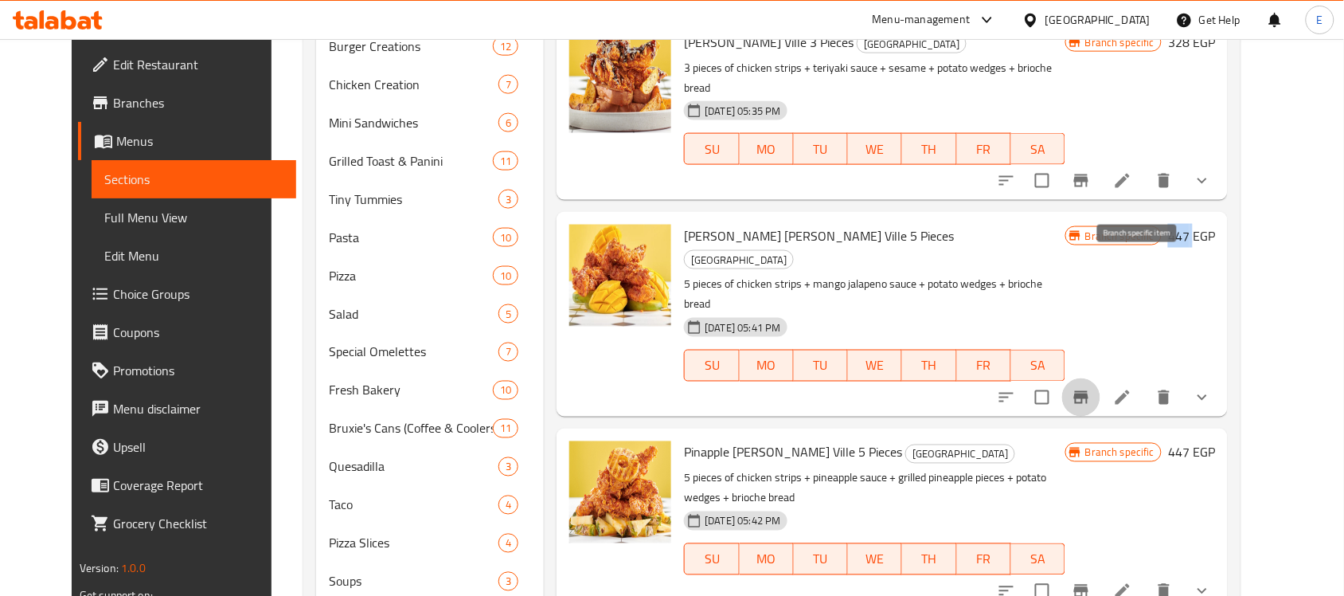
click at [1091, 388] on icon "Branch-specific-item" at bounding box center [1081, 397] width 19 height 19
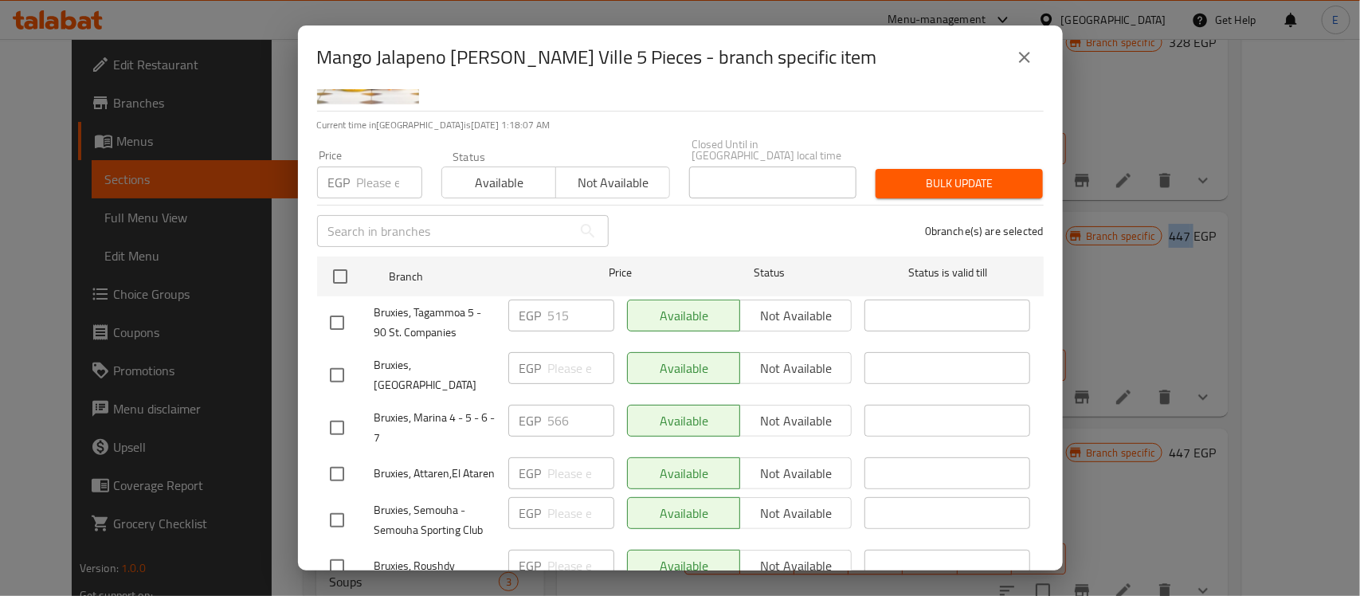
scroll to position [138, 0]
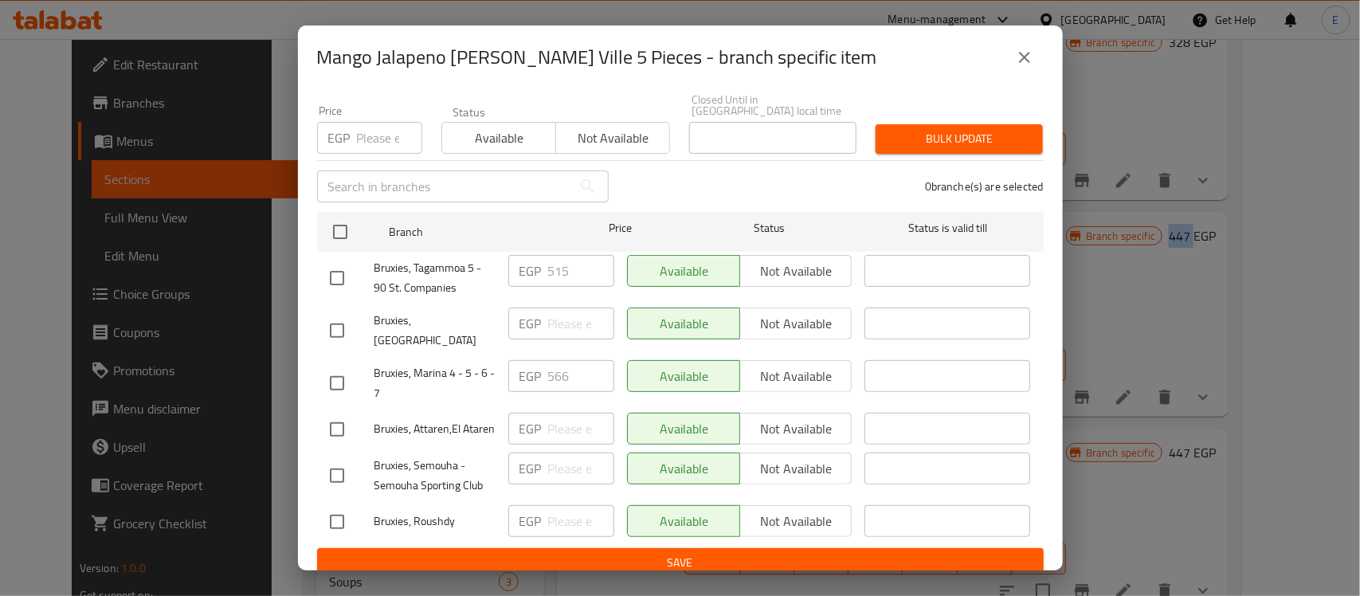
click at [343, 314] on input "checkbox" at bounding box center [336, 330] width 33 height 33
checkbox input "true"
click at [338, 413] on input "checkbox" at bounding box center [336, 429] width 33 height 33
checkbox input "true"
click at [337, 472] on input "checkbox" at bounding box center [336, 475] width 33 height 33
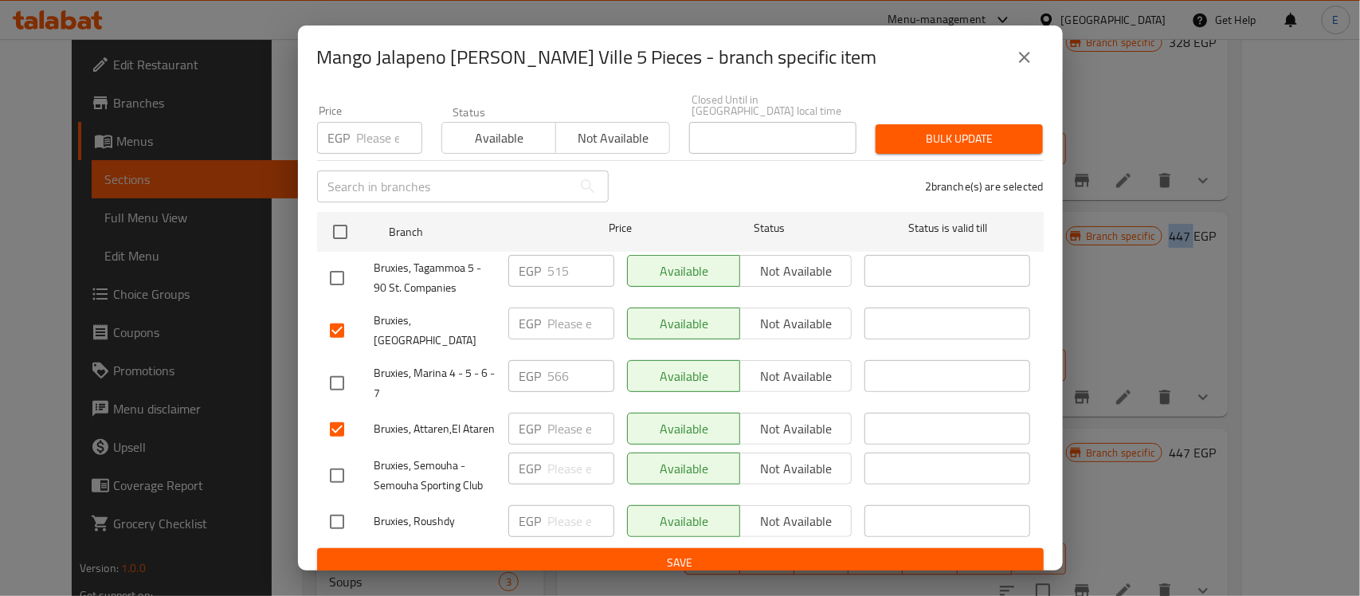
checkbox input "true"
click at [342, 511] on input "checkbox" at bounding box center [336, 521] width 33 height 33
checkbox input "true"
click at [559, 505] on input "number" at bounding box center [581, 521] width 66 height 32
paste input "558.75"
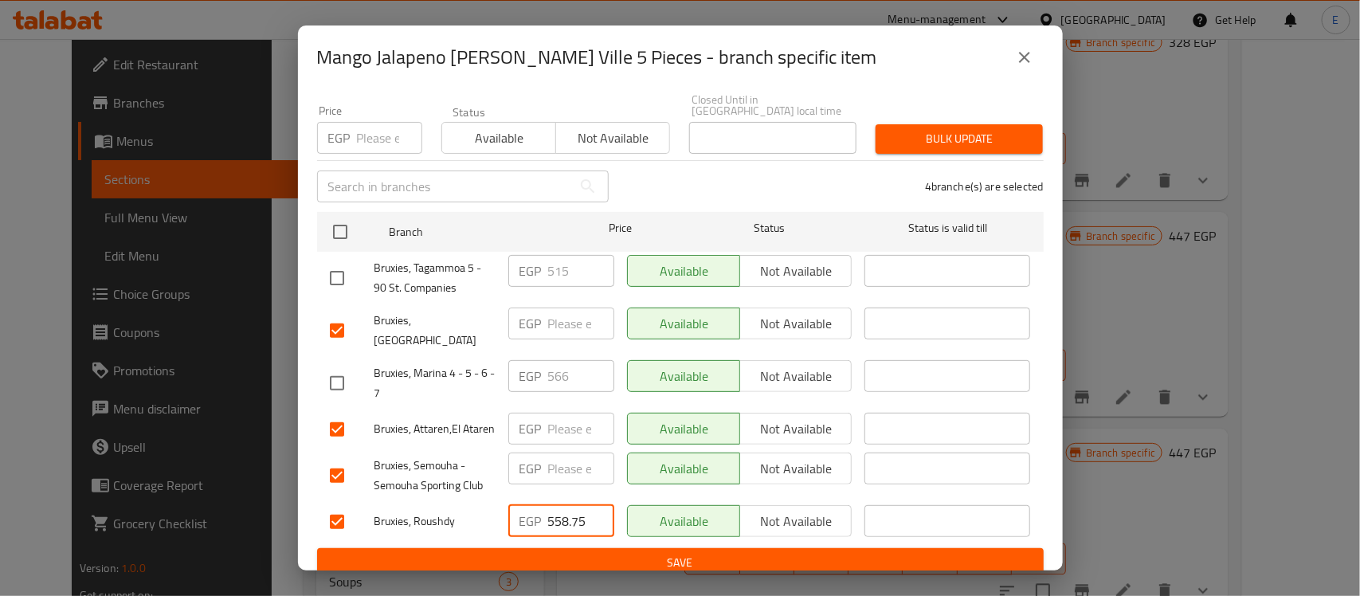
type input "558.75"
click at [568, 460] on input "number" at bounding box center [581, 468] width 66 height 32
paste input "558.75"
type input "558.75"
click at [556, 413] on input "number" at bounding box center [581, 429] width 66 height 32
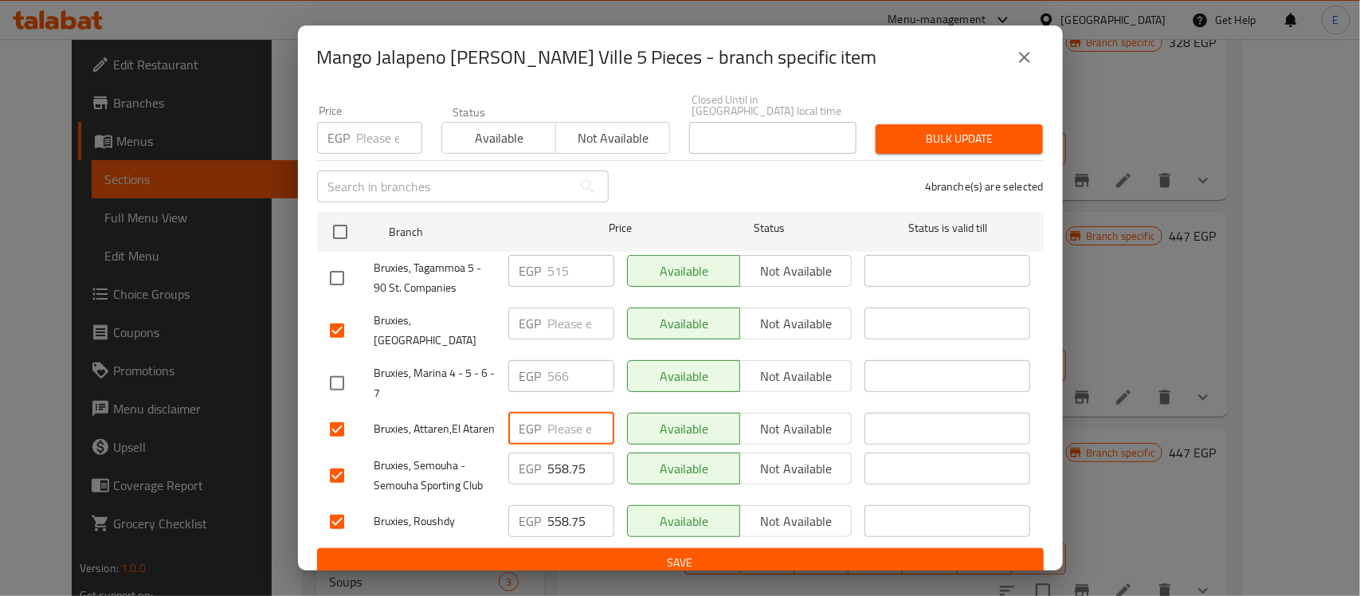
paste input "558.75"
type input "558.75"
click at [571, 321] on input "number" at bounding box center [581, 323] width 66 height 32
paste input "558.75"
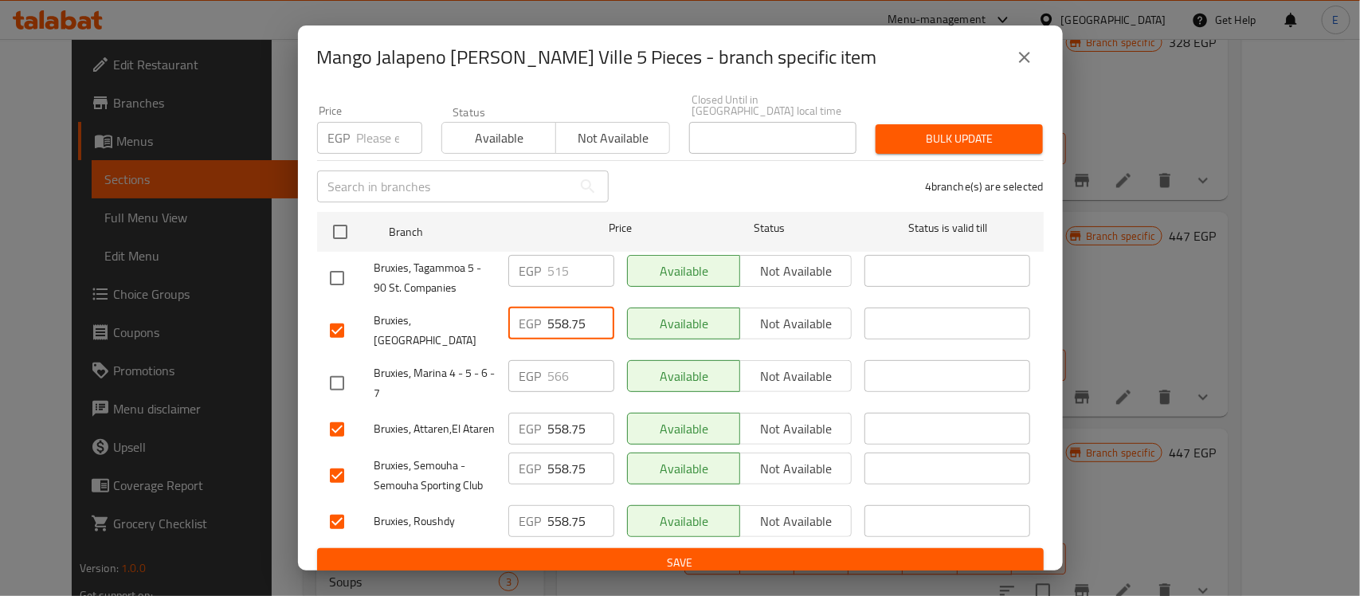
type input "558.75"
click at [341, 366] on input "checkbox" at bounding box center [336, 382] width 33 height 33
checkbox input "true"
click at [558, 360] on input "566" at bounding box center [581, 376] width 66 height 32
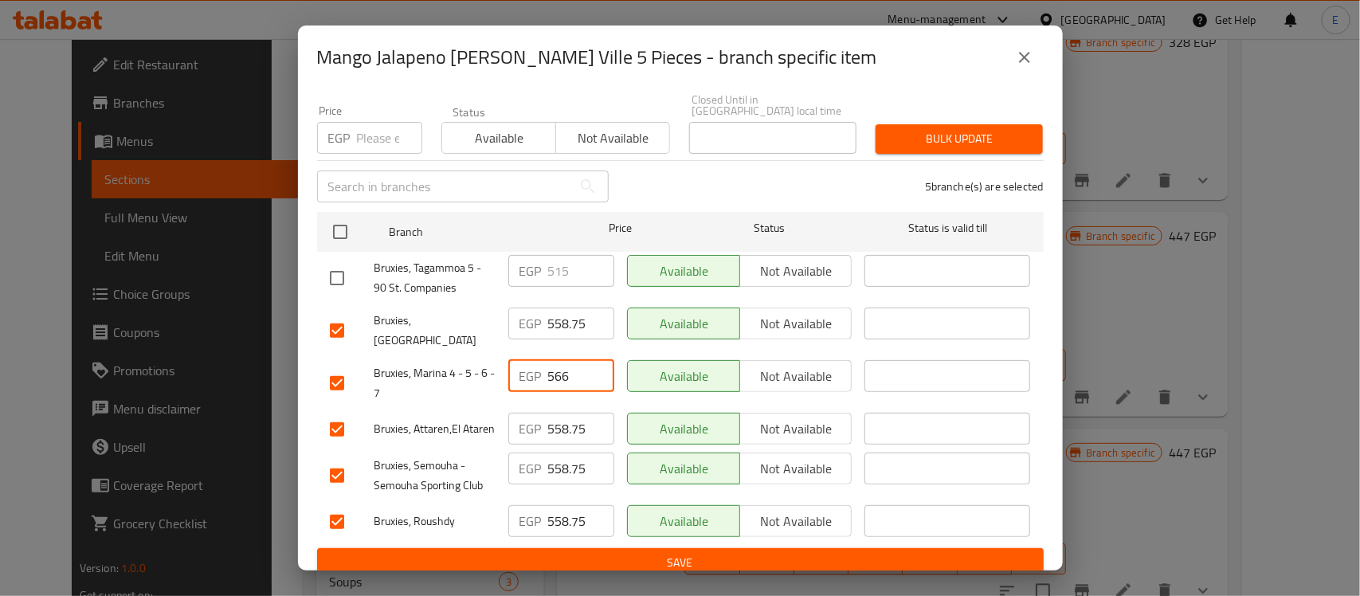
click at [558, 360] on input "566" at bounding box center [581, 376] width 66 height 32
paste input "643.75"
type input "643.75"
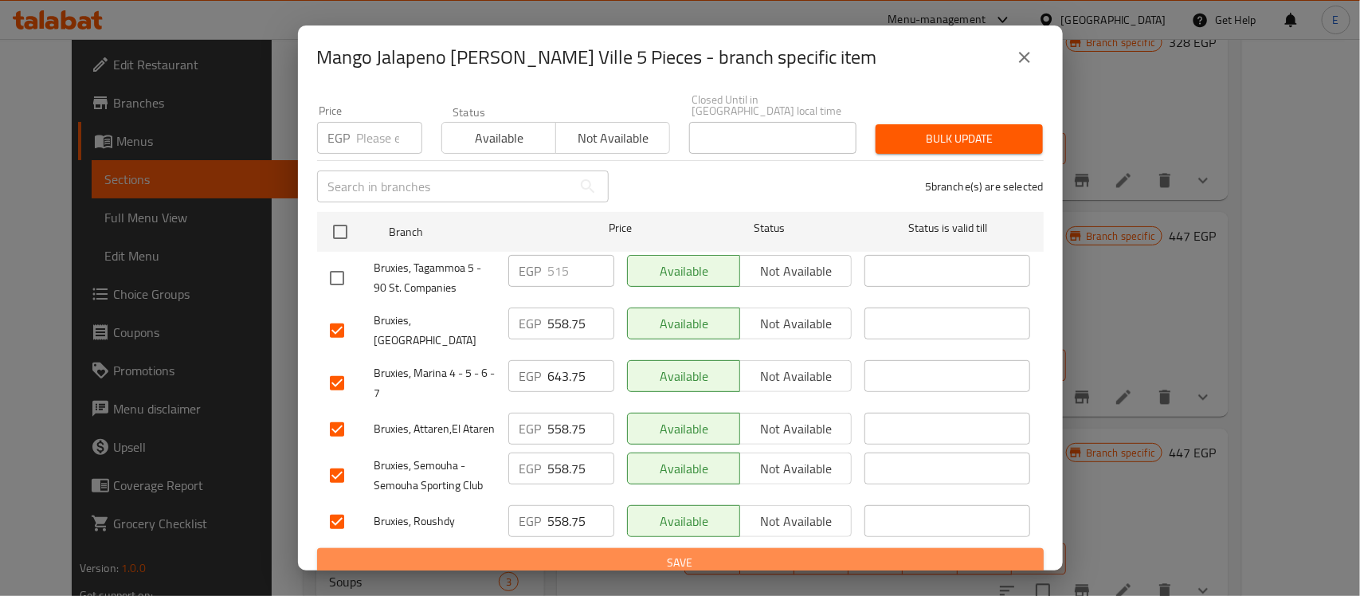
click at [710, 553] on span "Save" at bounding box center [680, 563] width 701 height 20
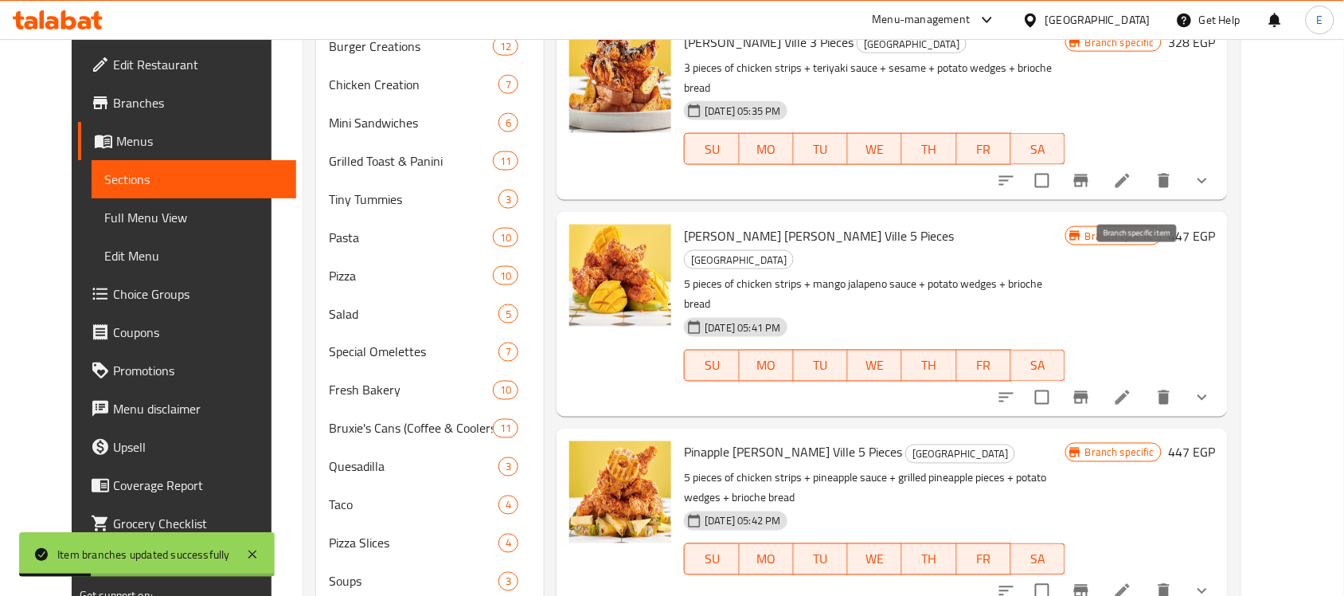
click at [1101, 378] on button "Branch-specific-item" at bounding box center [1081, 397] width 38 height 38
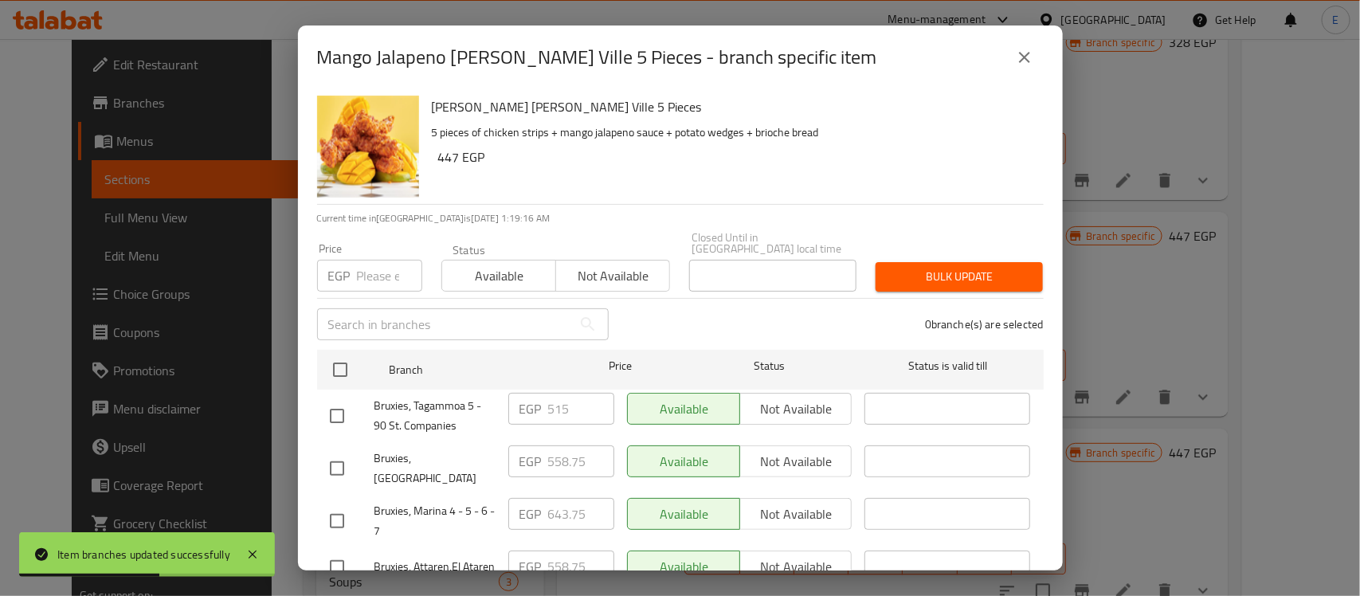
click at [343, 403] on input "checkbox" at bounding box center [336, 415] width 33 height 33
checkbox input "true"
click at [573, 393] on input "515" at bounding box center [581, 409] width 66 height 32
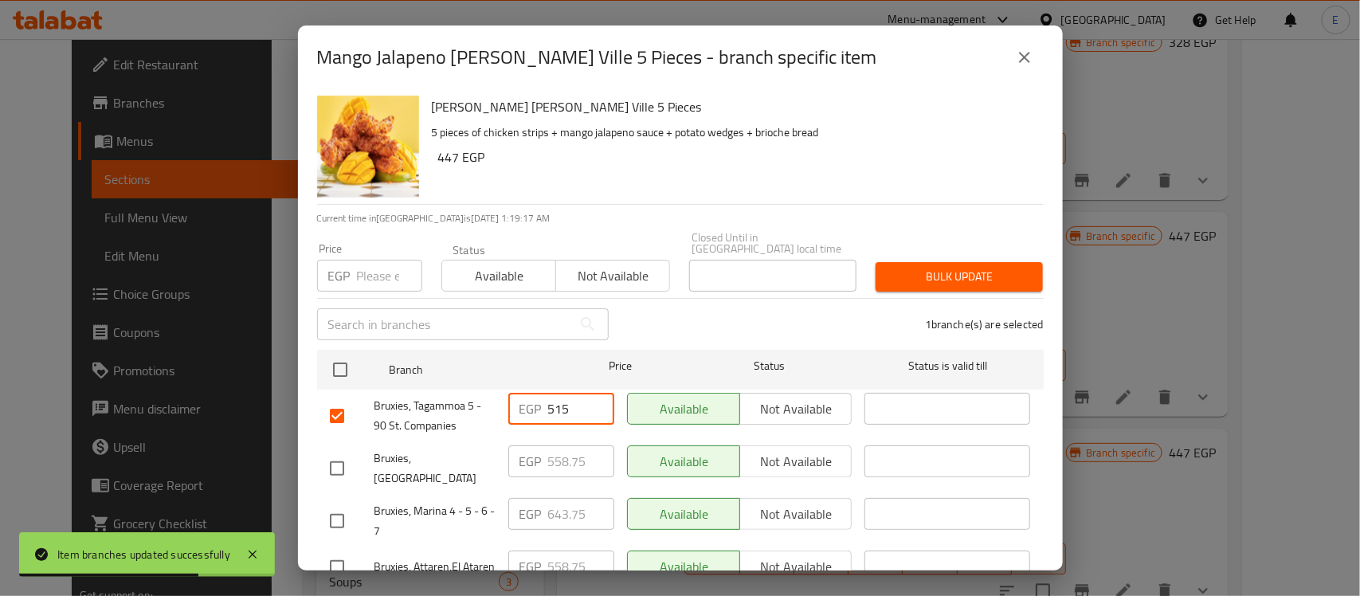
paste input "643.7"
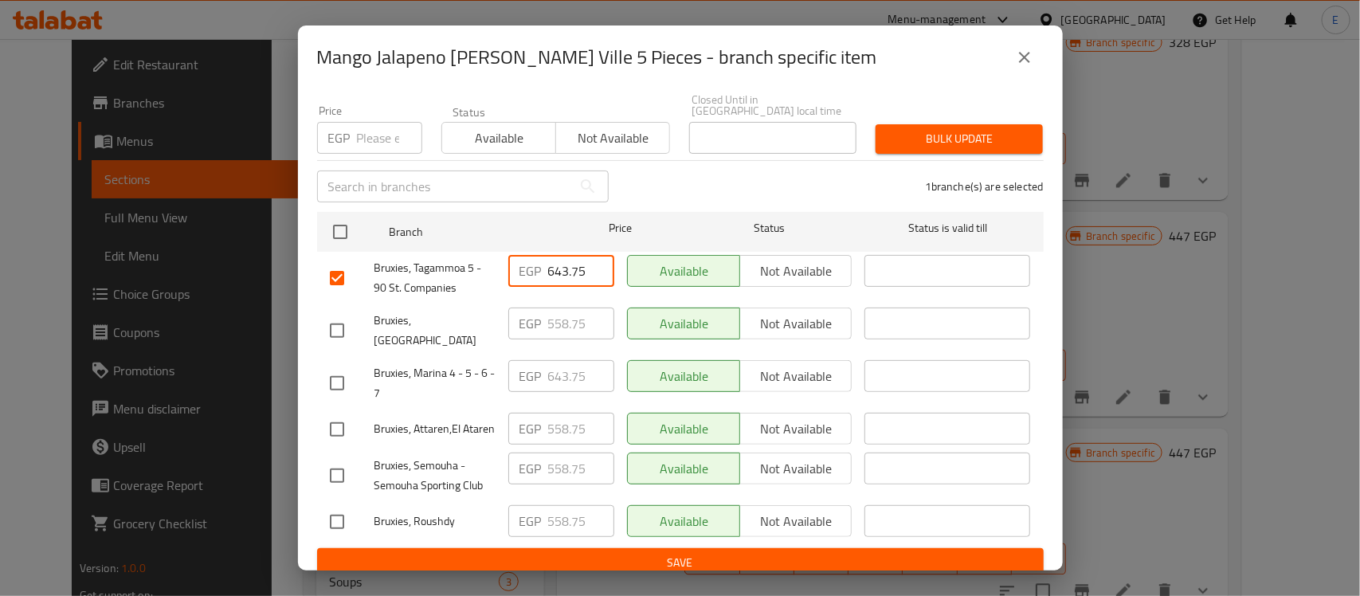
type input "643.75"
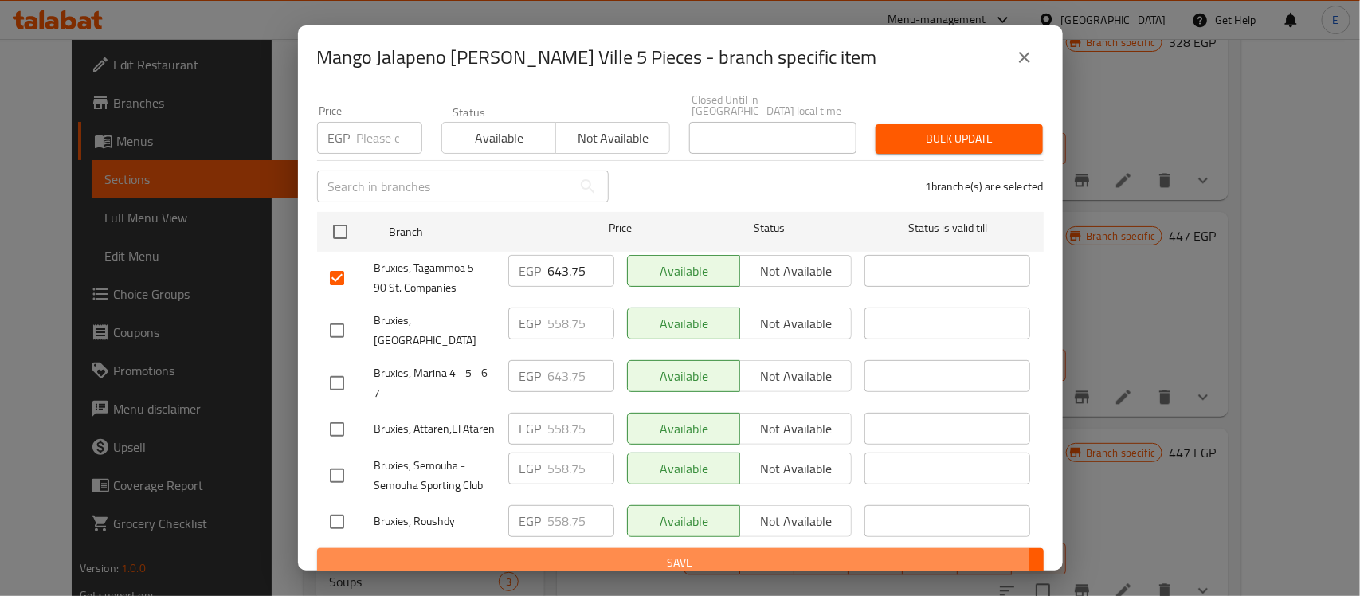
click at [648, 553] on span "Save" at bounding box center [680, 563] width 701 height 20
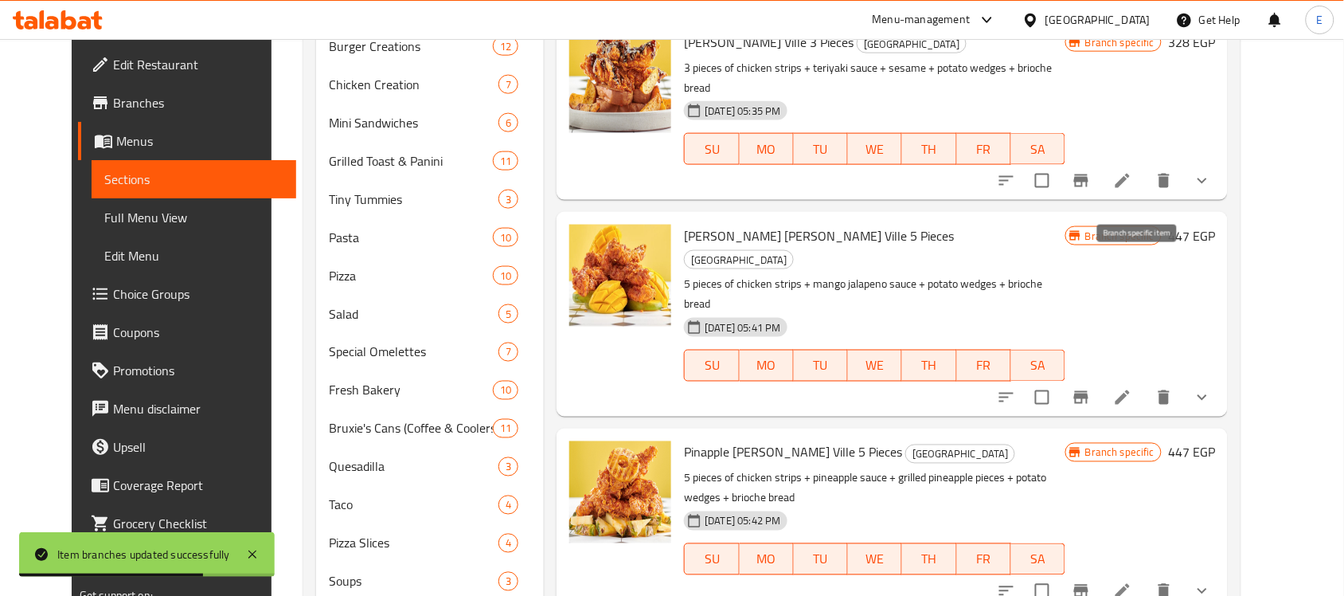
click at [1089, 391] on icon "Branch-specific-item" at bounding box center [1081, 397] width 14 height 13
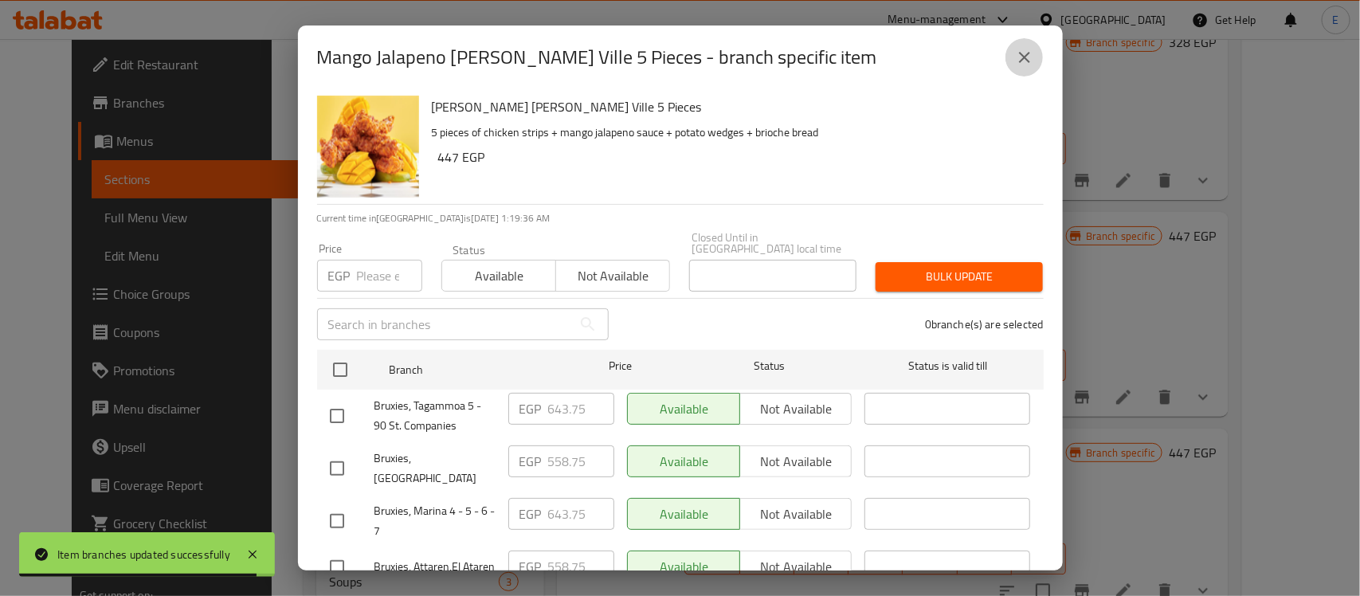
click at [1026, 53] on icon "close" at bounding box center [1024, 57] width 19 height 19
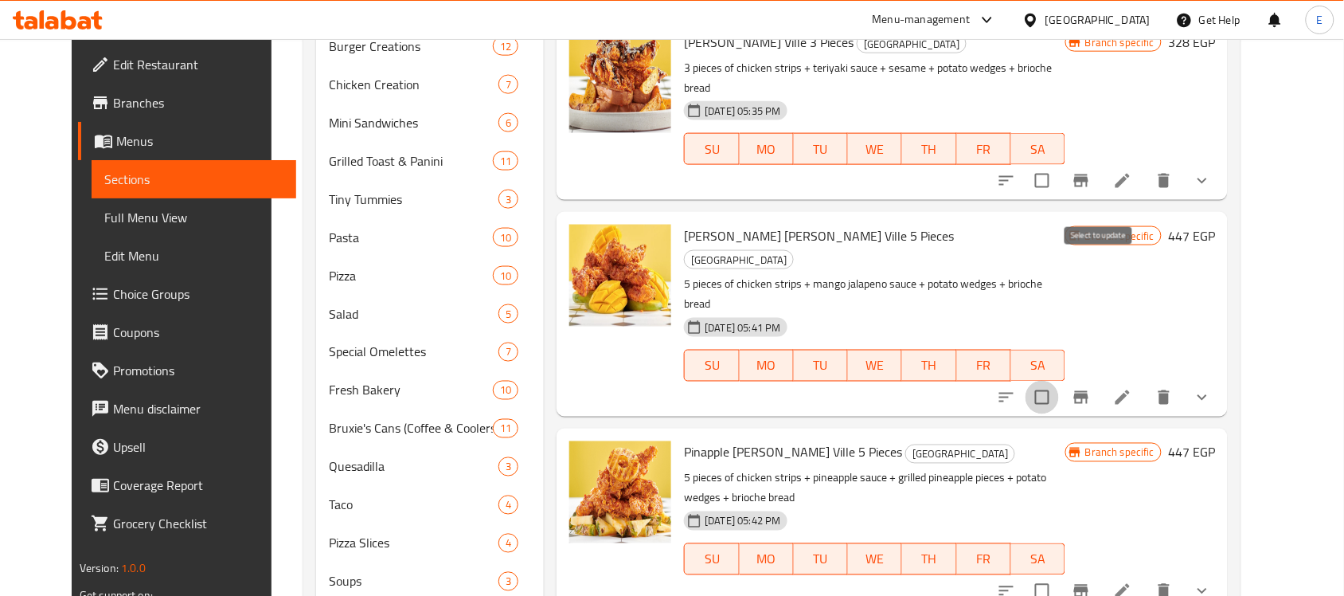
click at [1059, 381] on input "checkbox" at bounding box center [1042, 397] width 33 height 33
checkbox input "true"
click at [1091, 581] on icon "Branch-specific-item" at bounding box center [1081, 590] width 19 height 19
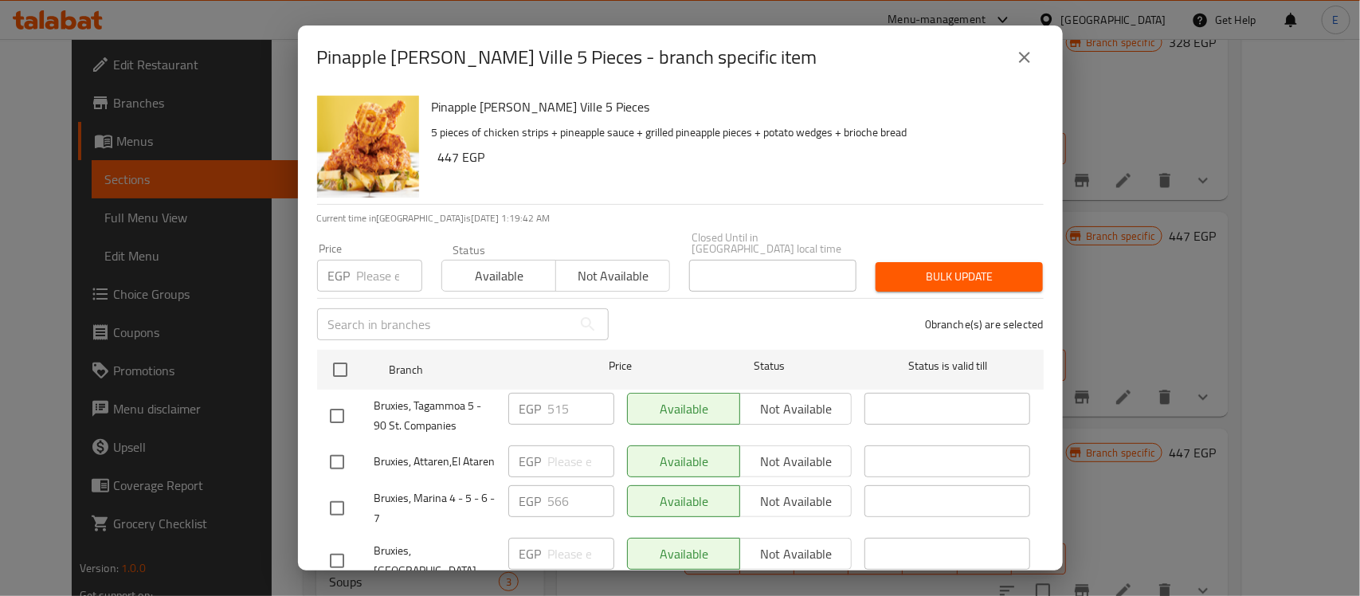
click at [338, 401] on input "checkbox" at bounding box center [336, 415] width 33 height 33
checkbox input "true"
click at [548, 395] on input "515" at bounding box center [581, 409] width 66 height 32
paste input "643.7"
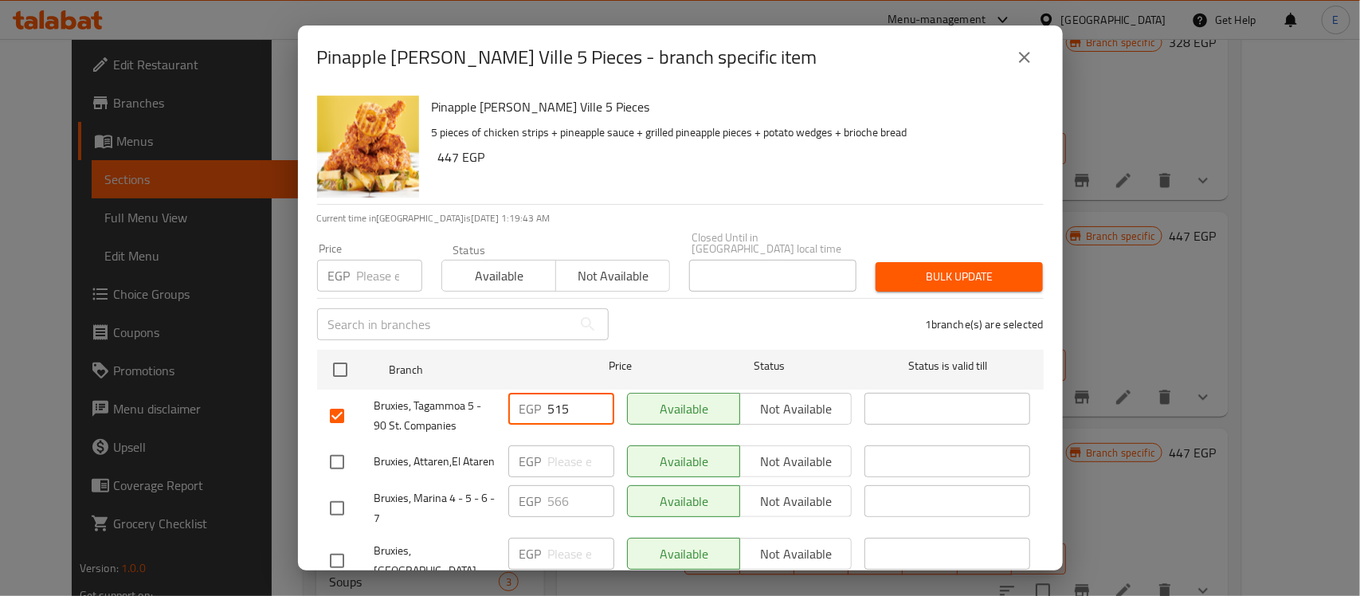
click at [548, 395] on input "515" at bounding box center [581, 409] width 66 height 32
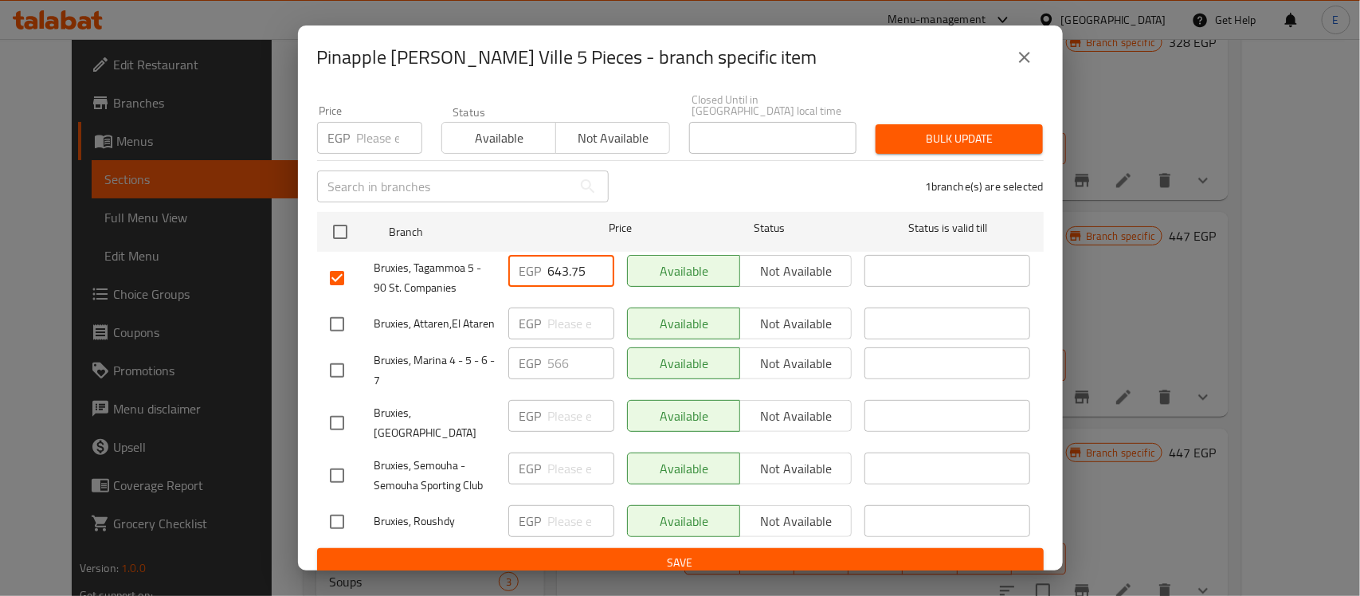
type input "643.75"
click at [594, 553] on span "Save" at bounding box center [680, 563] width 701 height 20
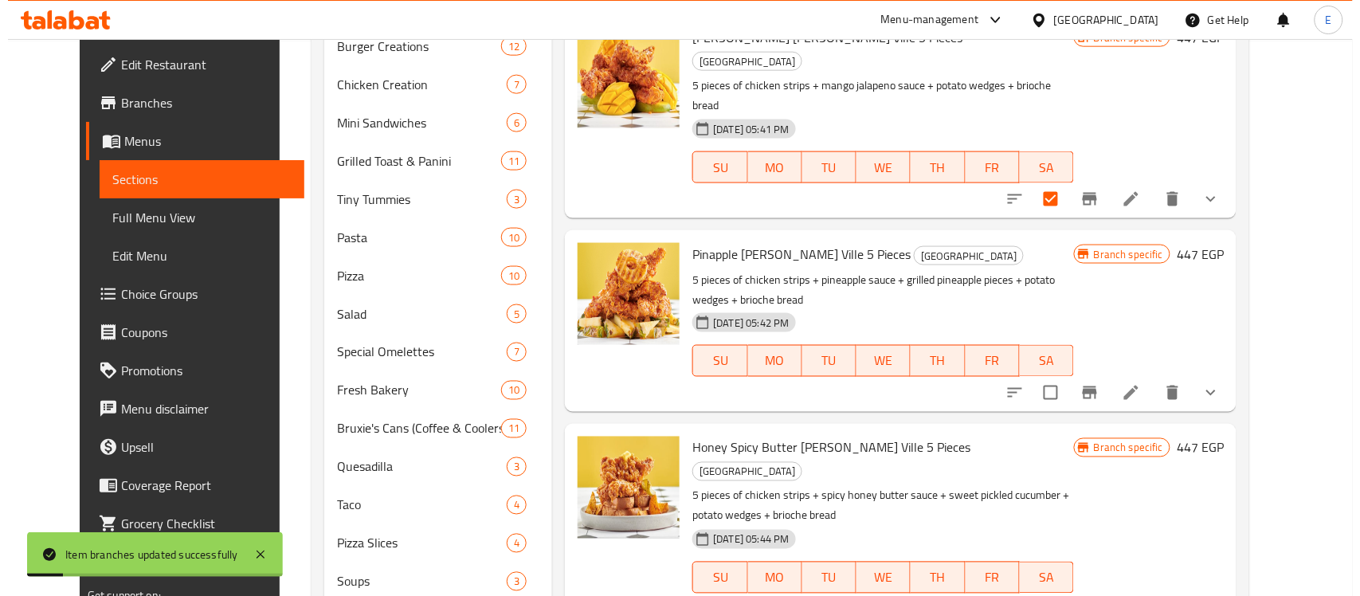
scroll to position [1219, 0]
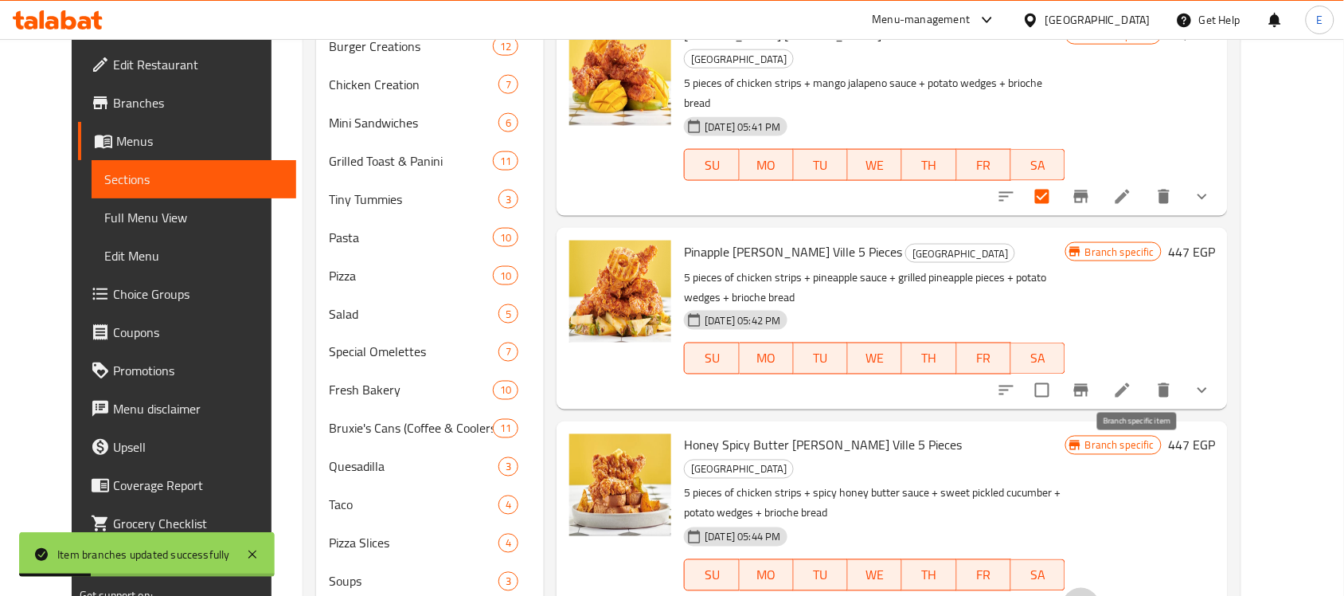
click at [1101, 588] on button "Branch-specific-item" at bounding box center [1081, 607] width 38 height 38
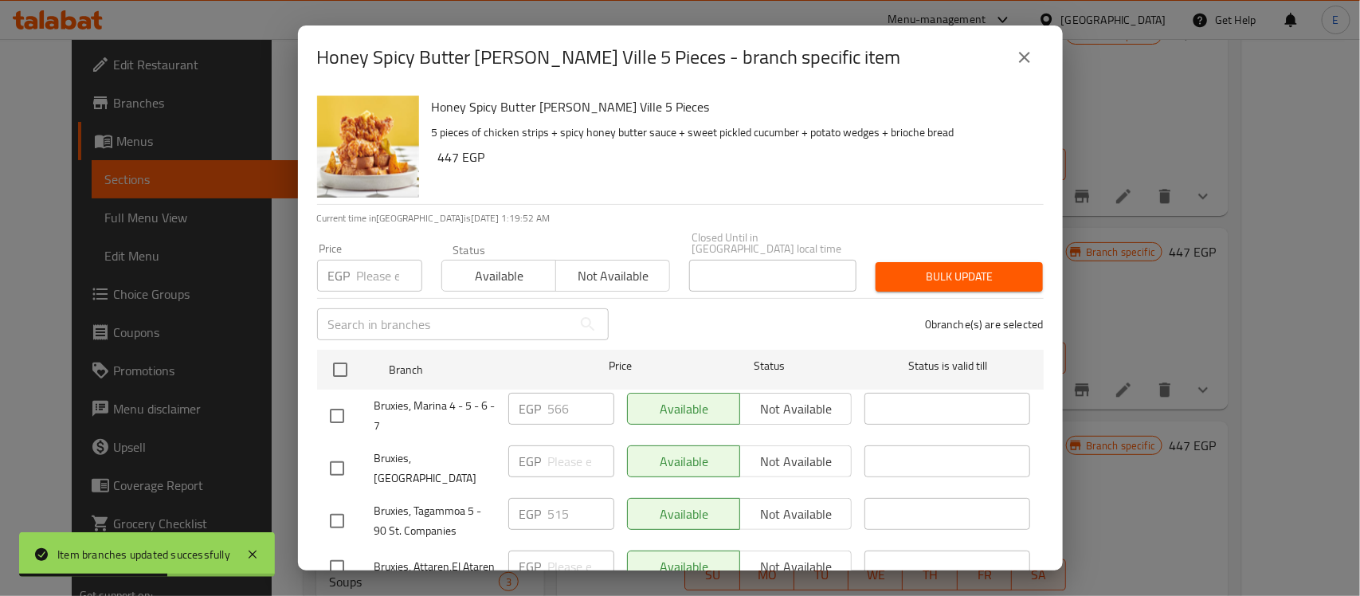
click at [341, 504] on input "checkbox" at bounding box center [336, 520] width 33 height 33
checkbox input "true"
click at [556, 498] on input "515" at bounding box center [581, 514] width 66 height 32
paste input "643.7"
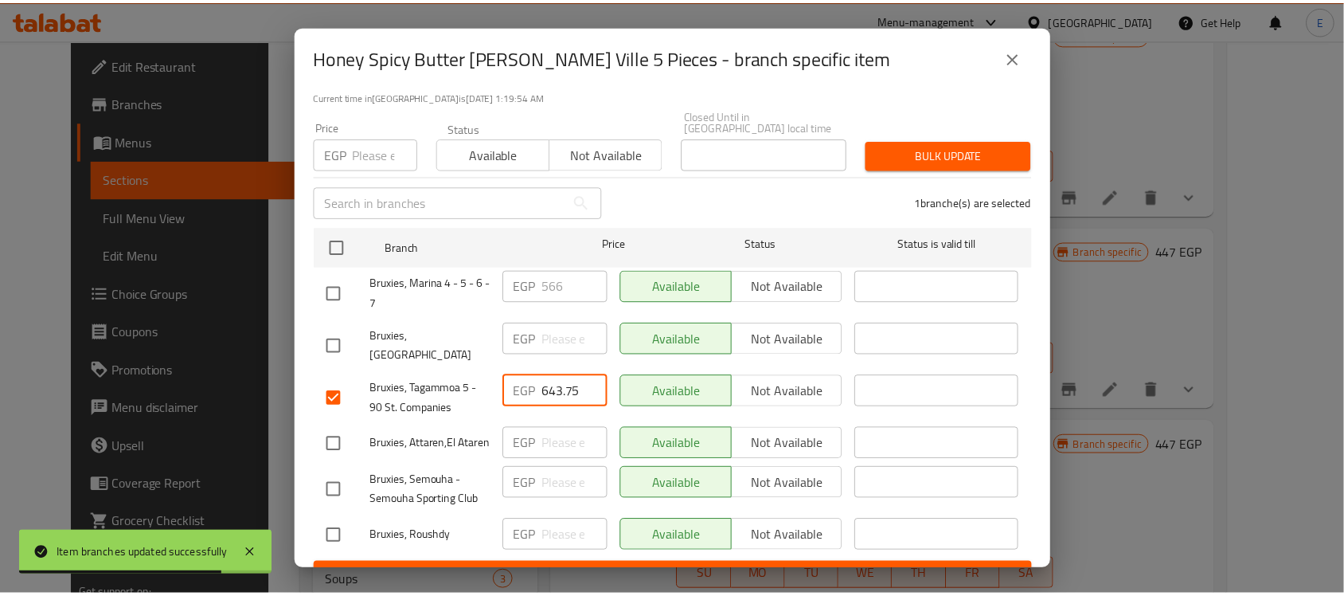
scroll to position [138, 0]
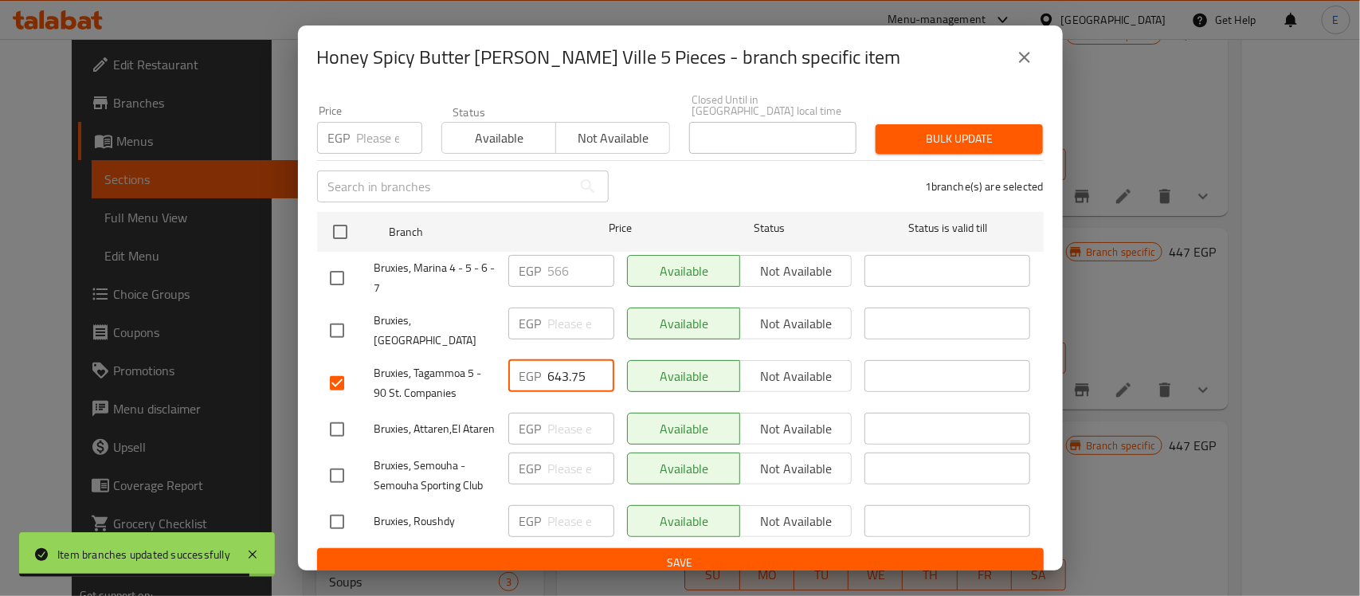
type input "643.75"
click at [626, 555] on span "Save" at bounding box center [680, 563] width 701 height 20
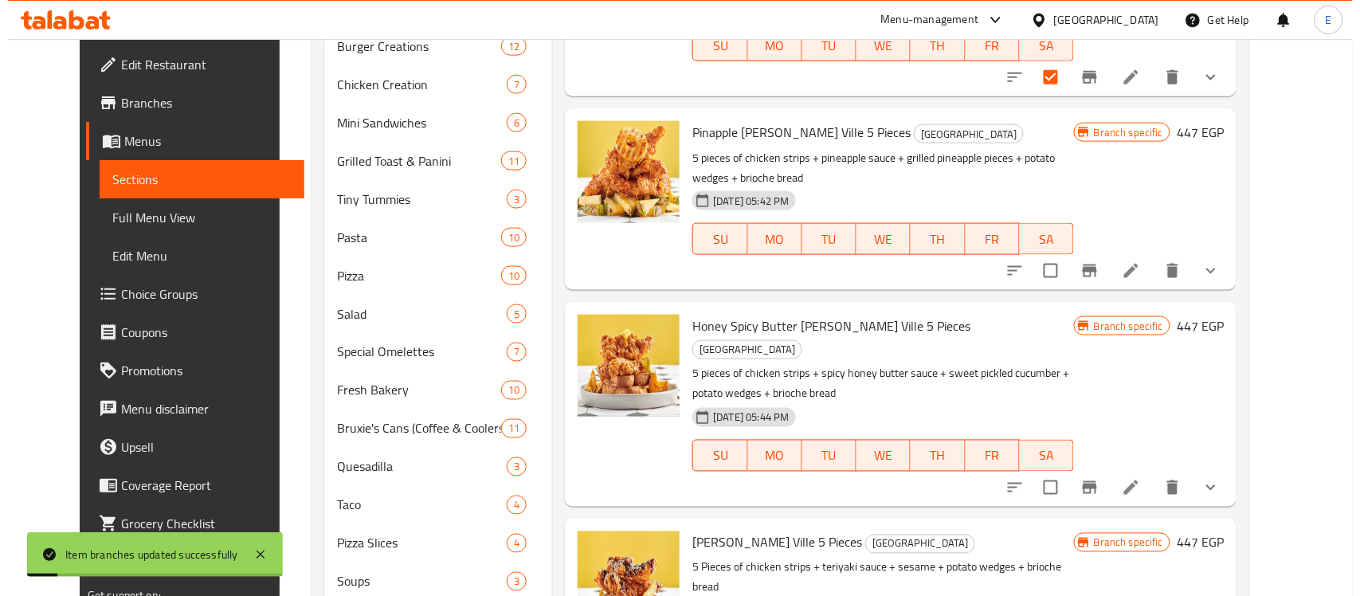
scroll to position [1367, 0]
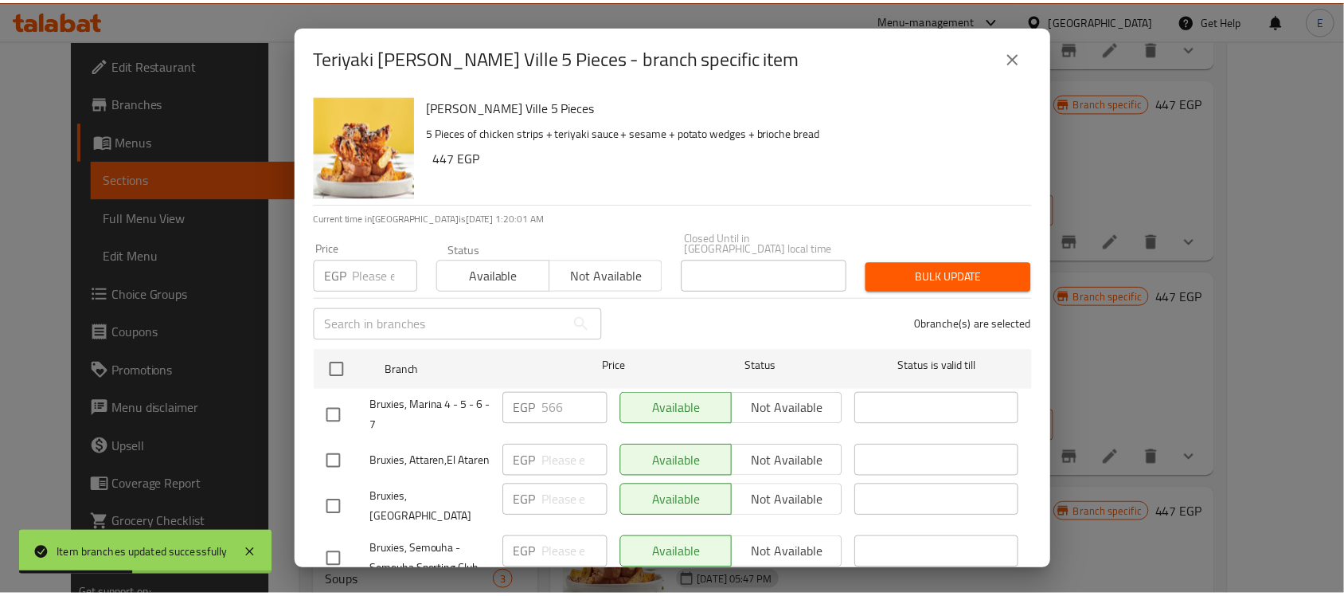
scroll to position [138, 0]
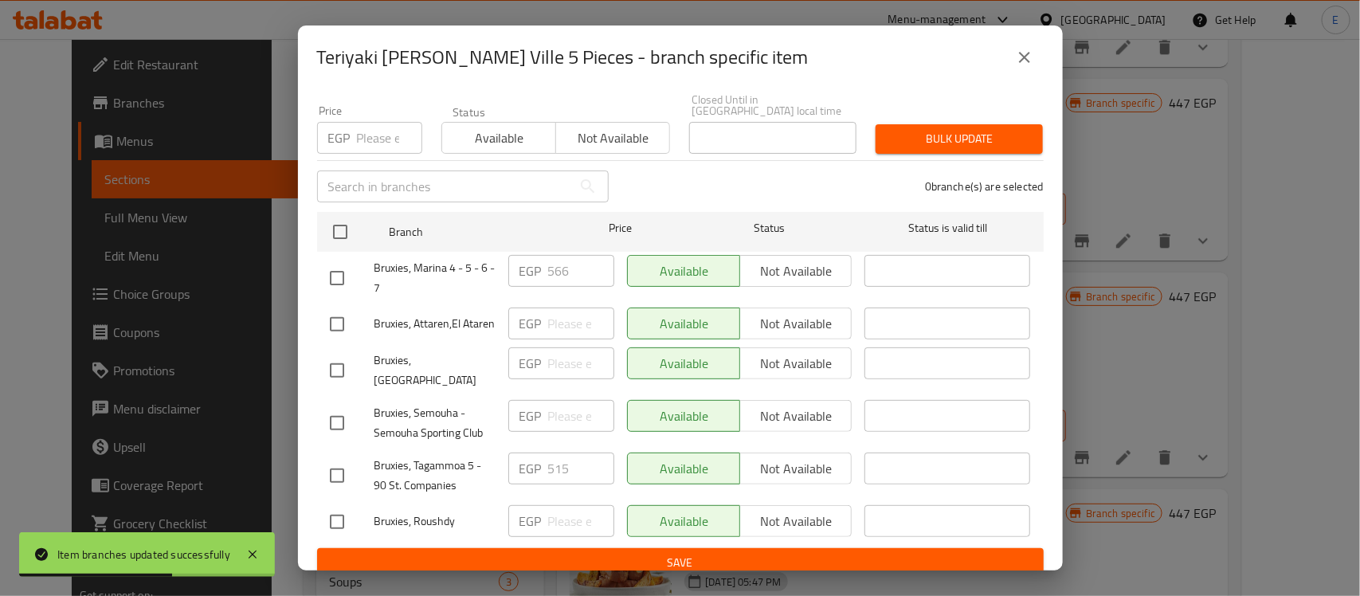
click at [336, 460] on input "checkbox" at bounding box center [336, 475] width 33 height 33
checkbox input "true"
click at [575, 455] on input "515" at bounding box center [581, 468] width 66 height 32
paste input "643.7"
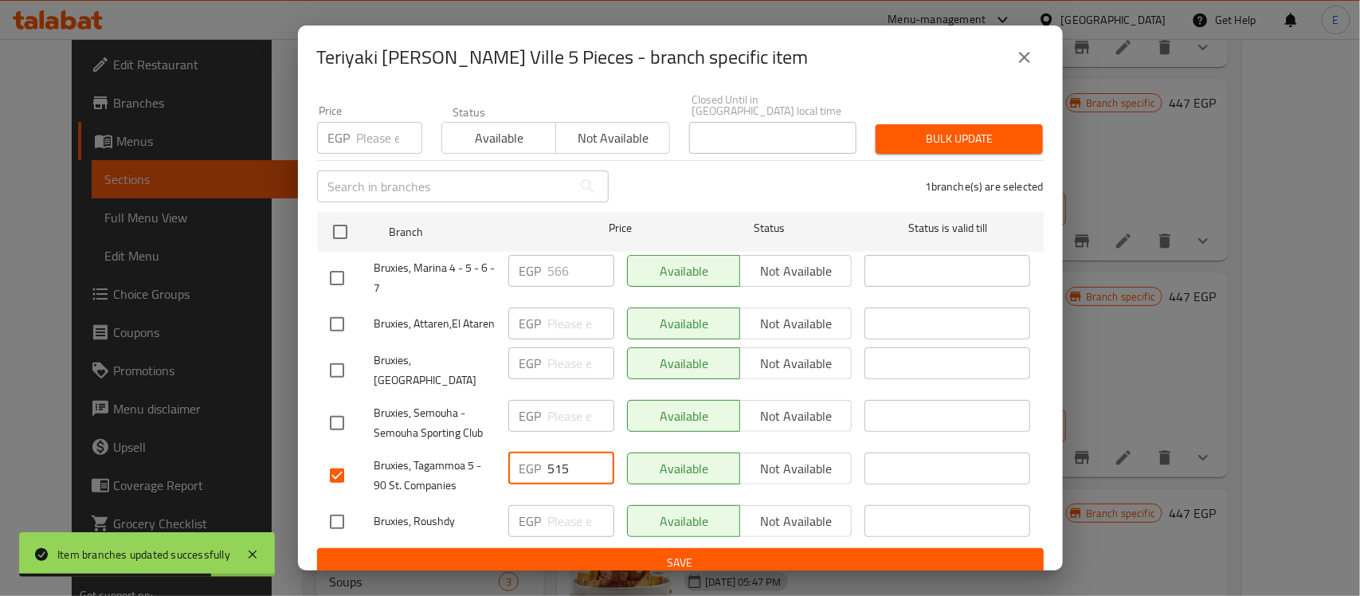
click at [575, 455] on input "515" at bounding box center [581, 468] width 66 height 32
type input "643.75"
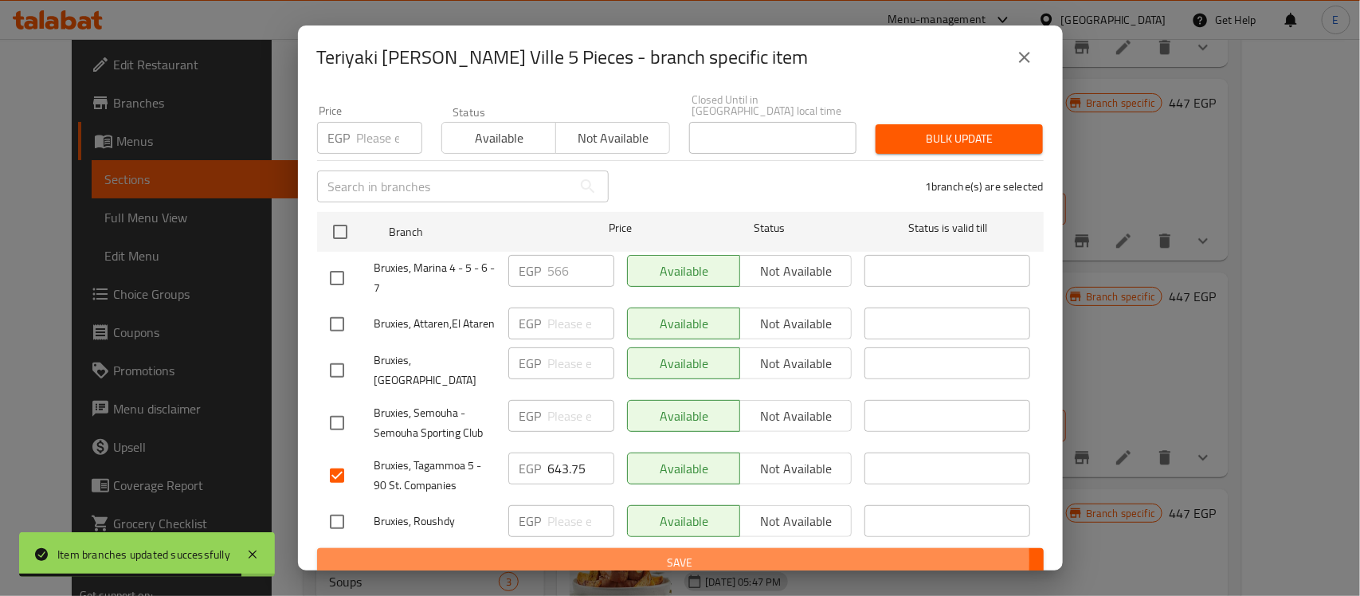
click at [641, 553] on span "Save" at bounding box center [680, 563] width 701 height 20
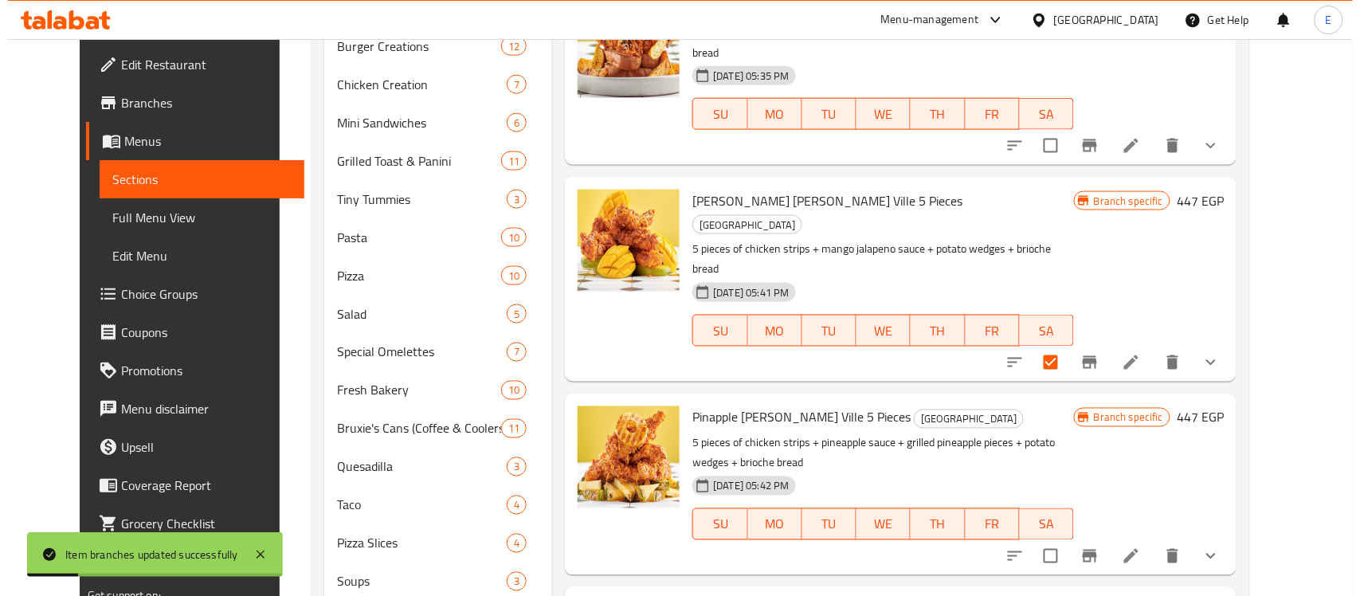
scroll to position [1052, 0]
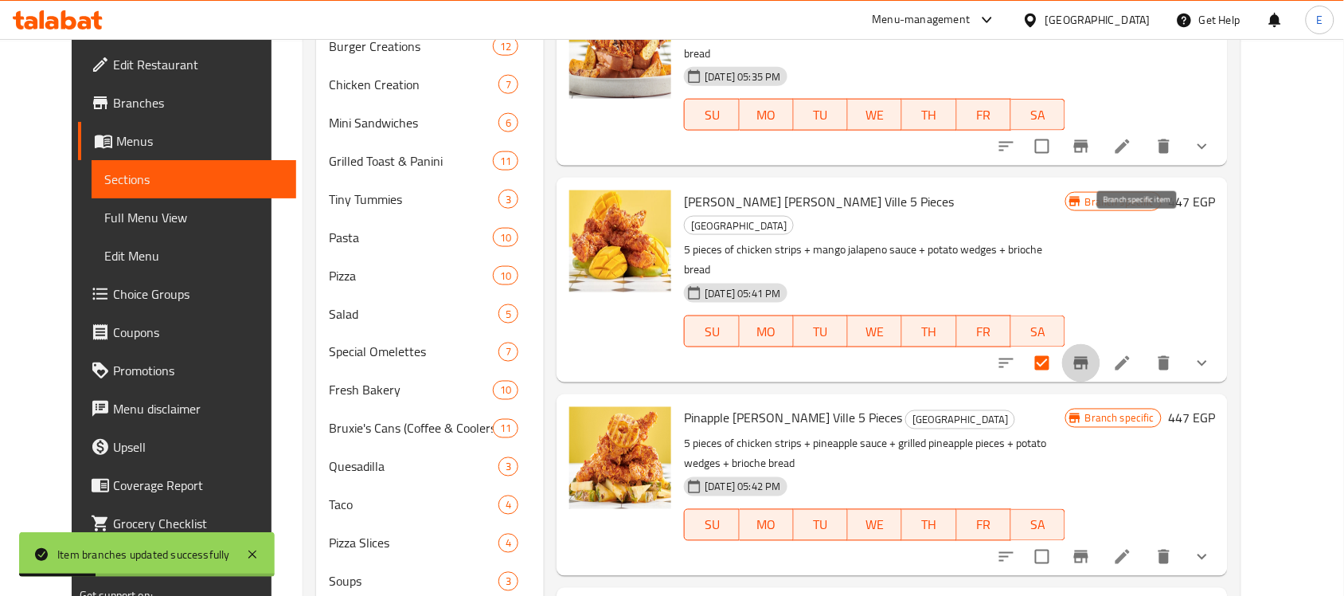
click at [1091, 354] on icon "Branch-specific-item" at bounding box center [1081, 363] width 19 height 19
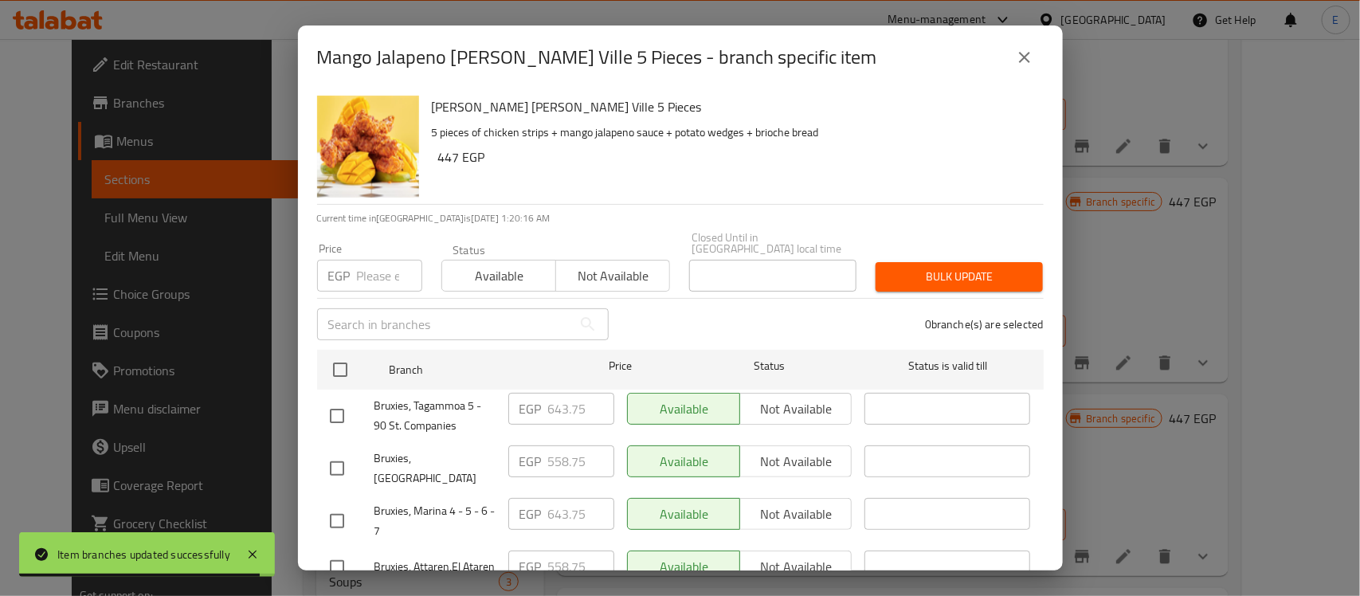
click at [1023, 64] on icon "close" at bounding box center [1024, 57] width 19 height 19
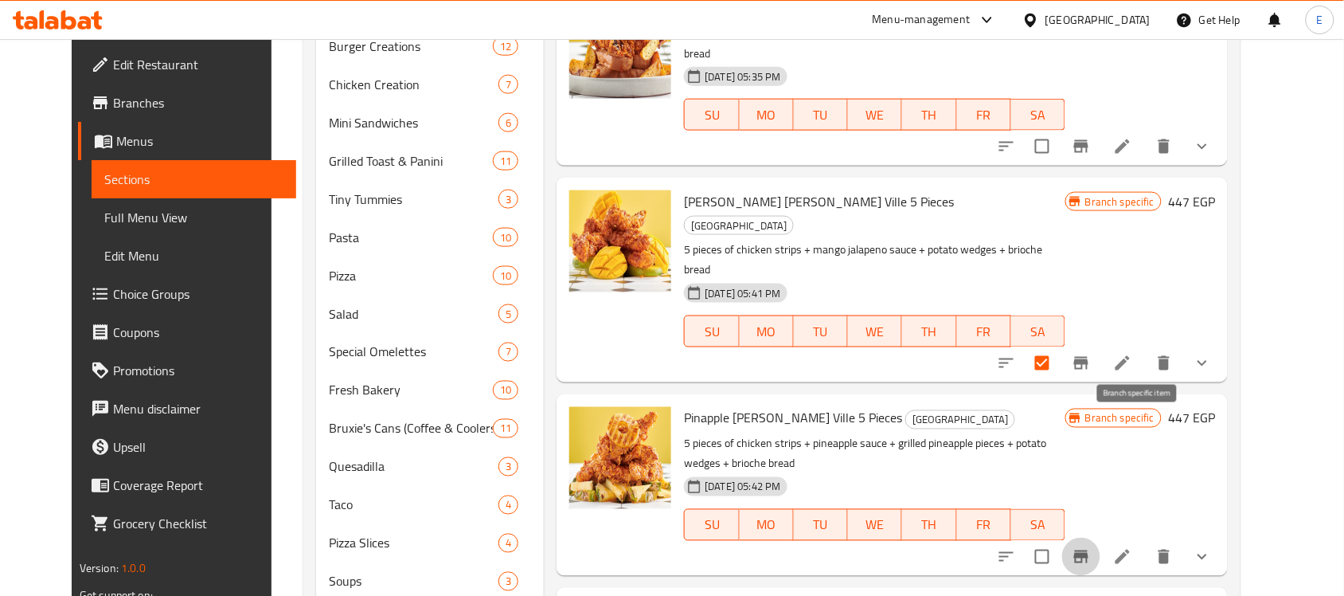
click at [1089, 550] on icon "Branch-specific-item" at bounding box center [1081, 556] width 14 height 13
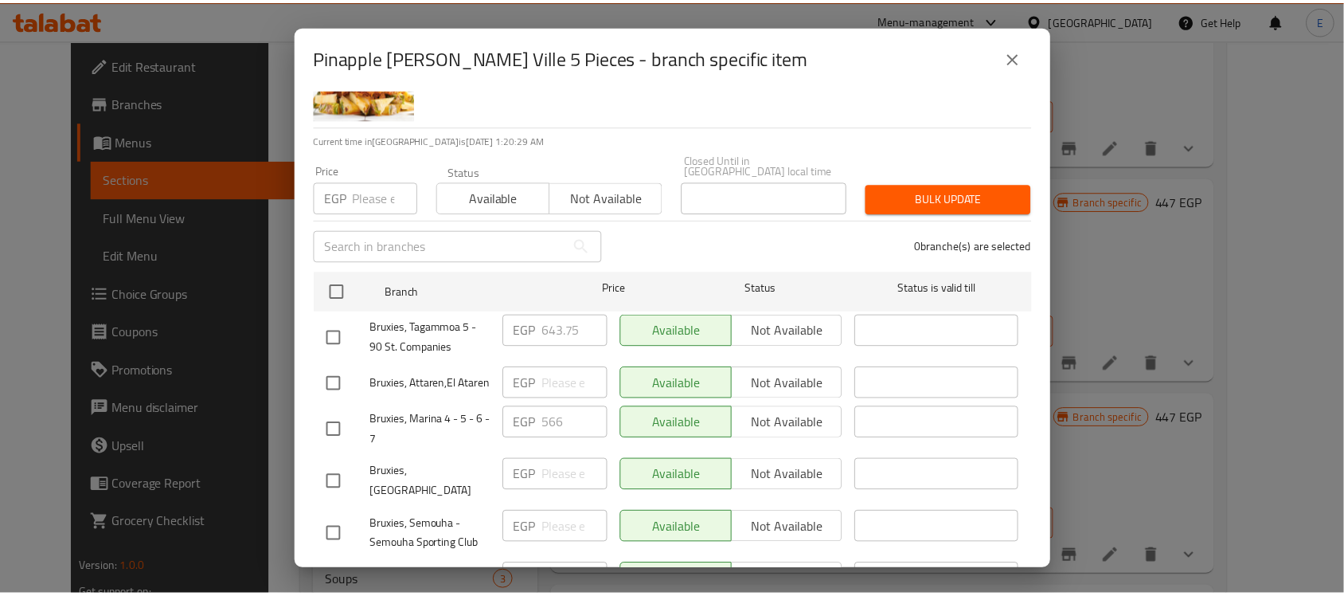
scroll to position [138, 0]
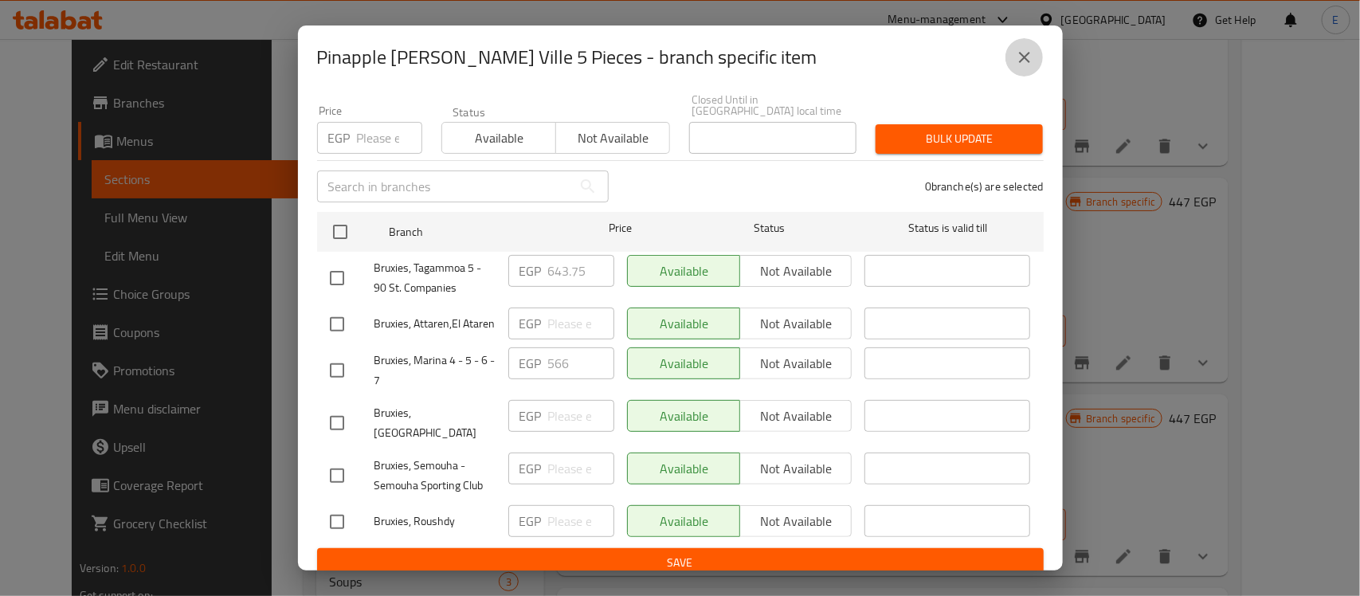
click at [1027, 61] on icon "close" at bounding box center [1024, 57] width 11 height 11
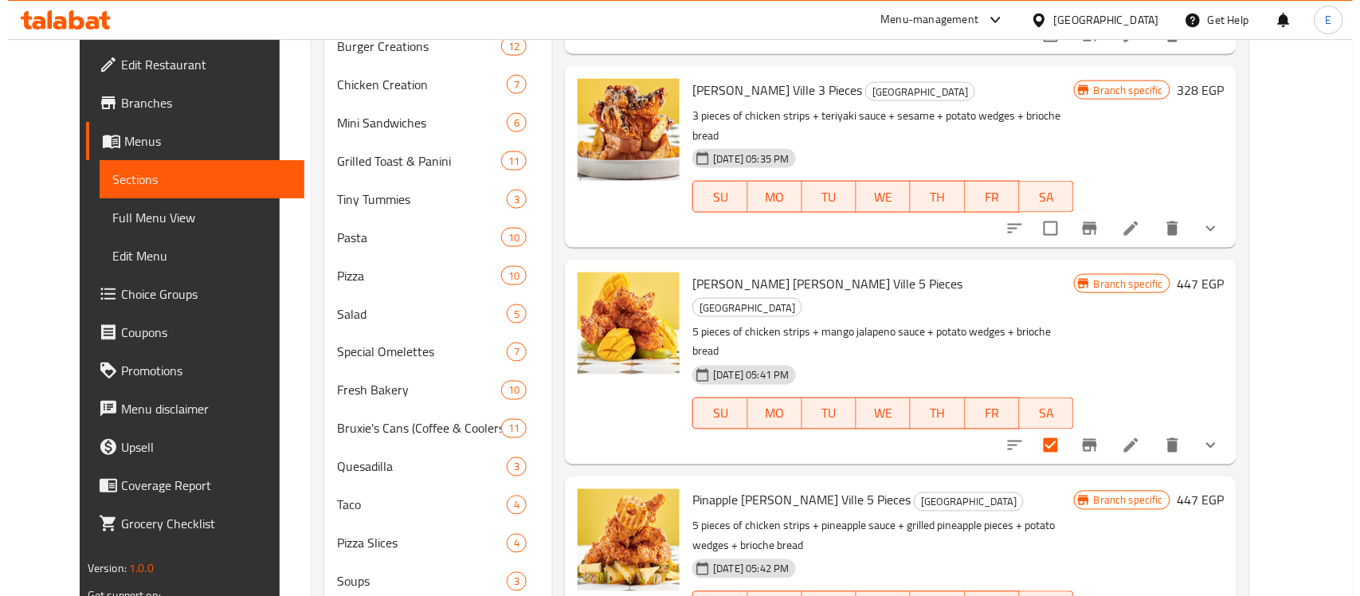
scroll to position [972, 0]
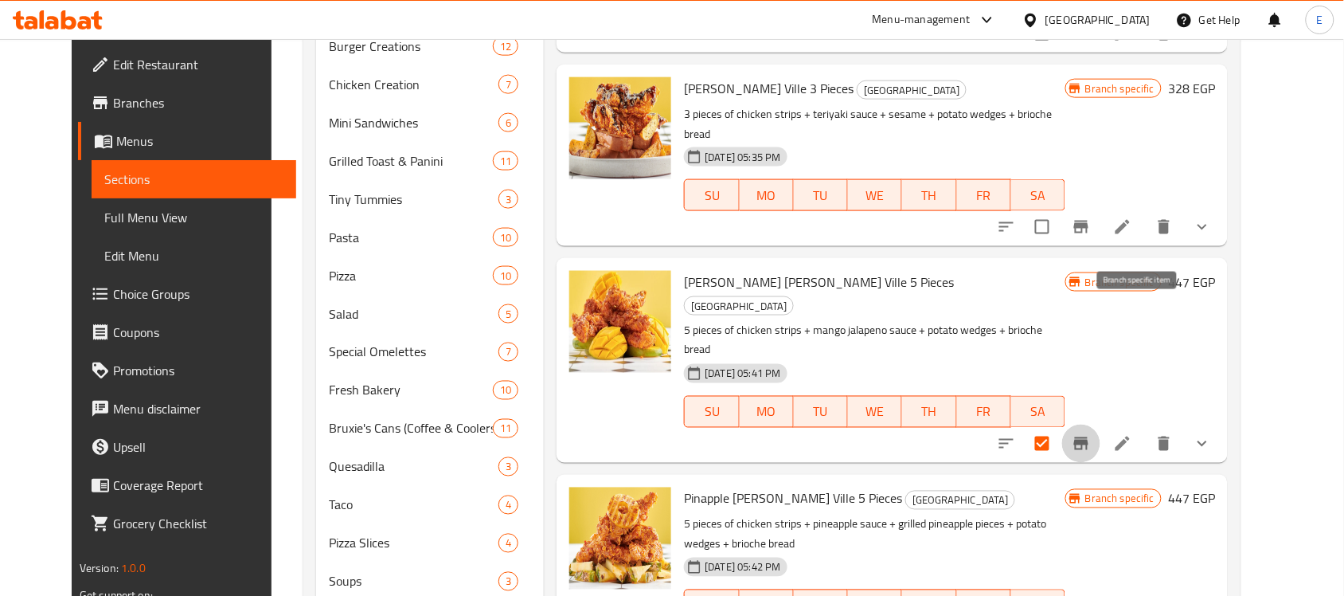
click at [1089, 437] on icon "Branch-specific-item" at bounding box center [1081, 443] width 14 height 13
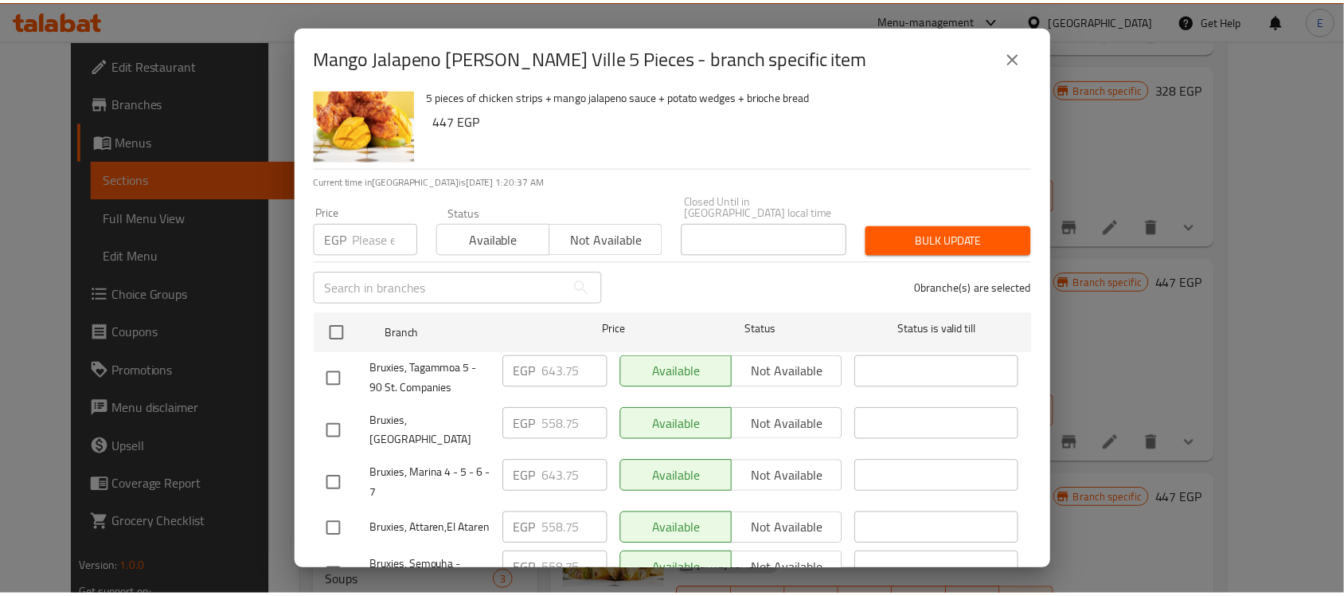
scroll to position [38, 0]
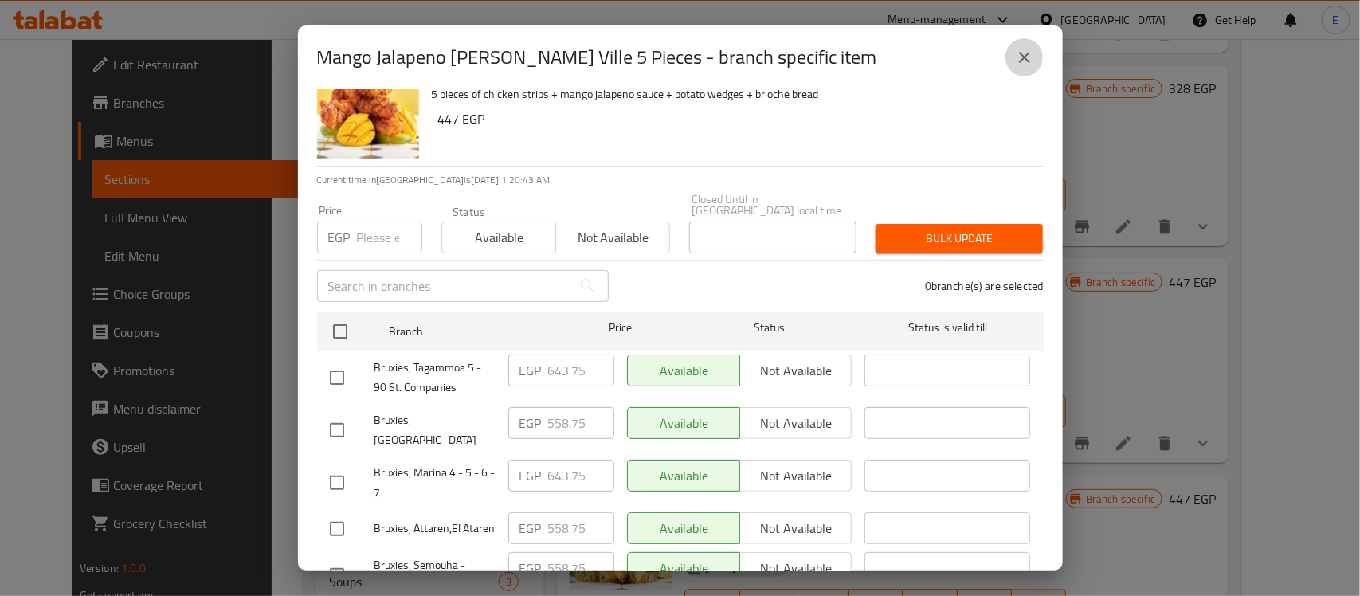
click at [1017, 53] on icon "close" at bounding box center [1024, 57] width 19 height 19
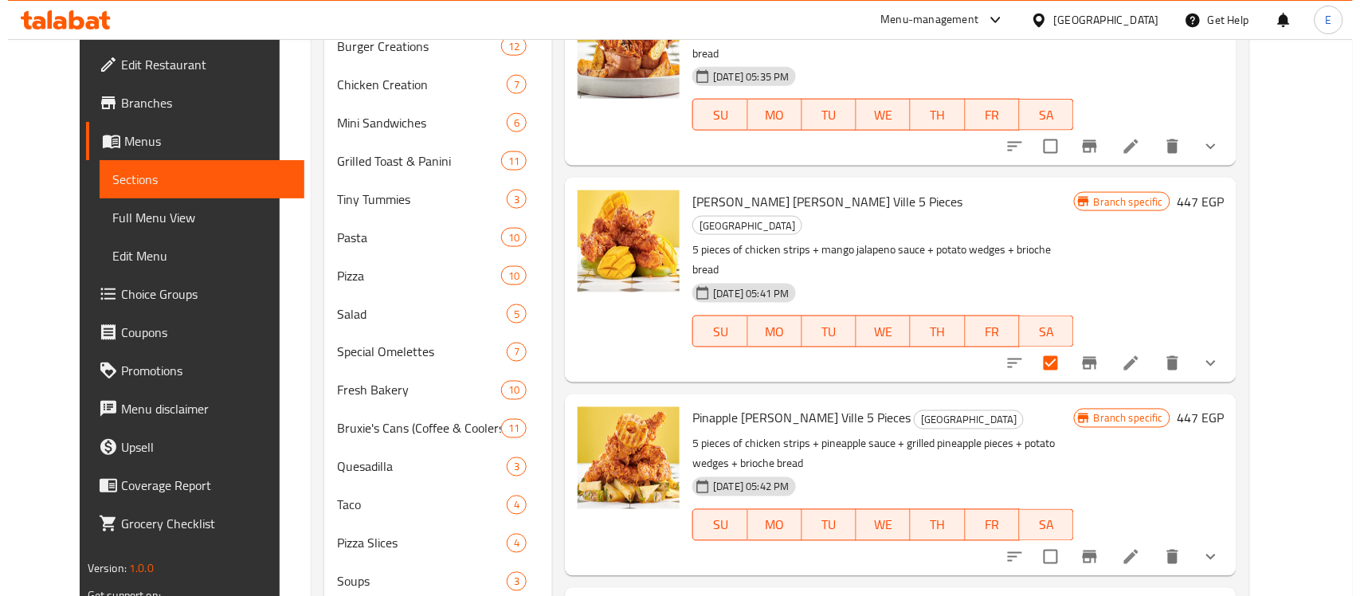
scroll to position [1108, 0]
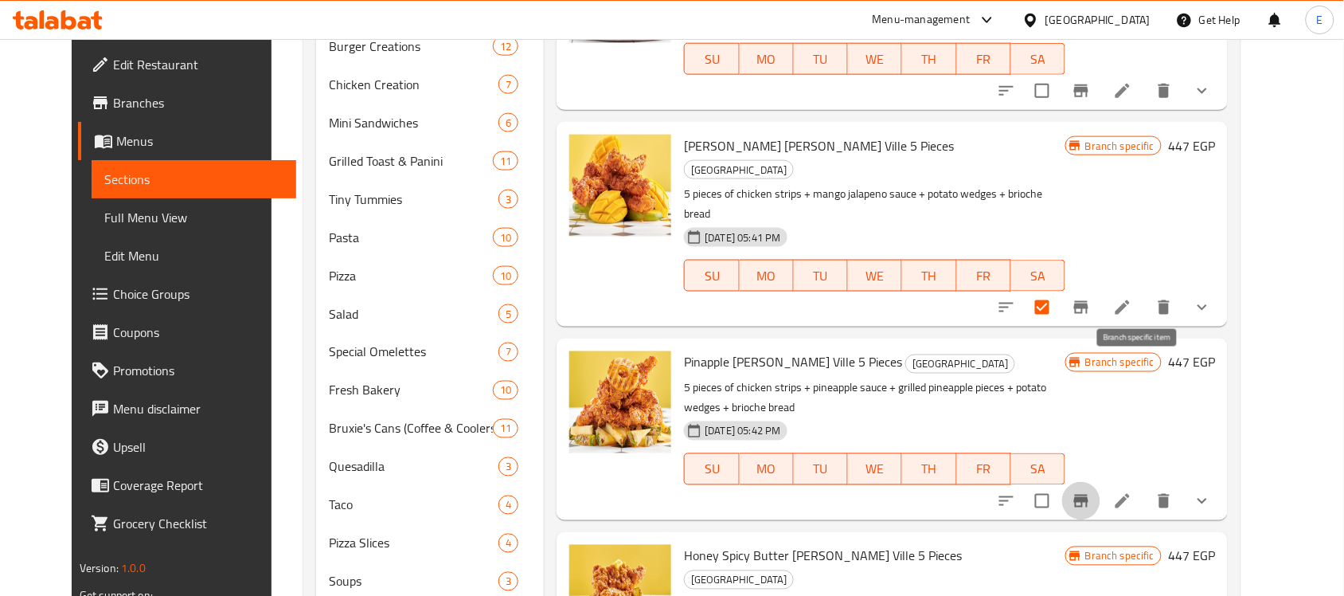
click at [1091, 491] on icon "Branch-specific-item" at bounding box center [1081, 500] width 19 height 19
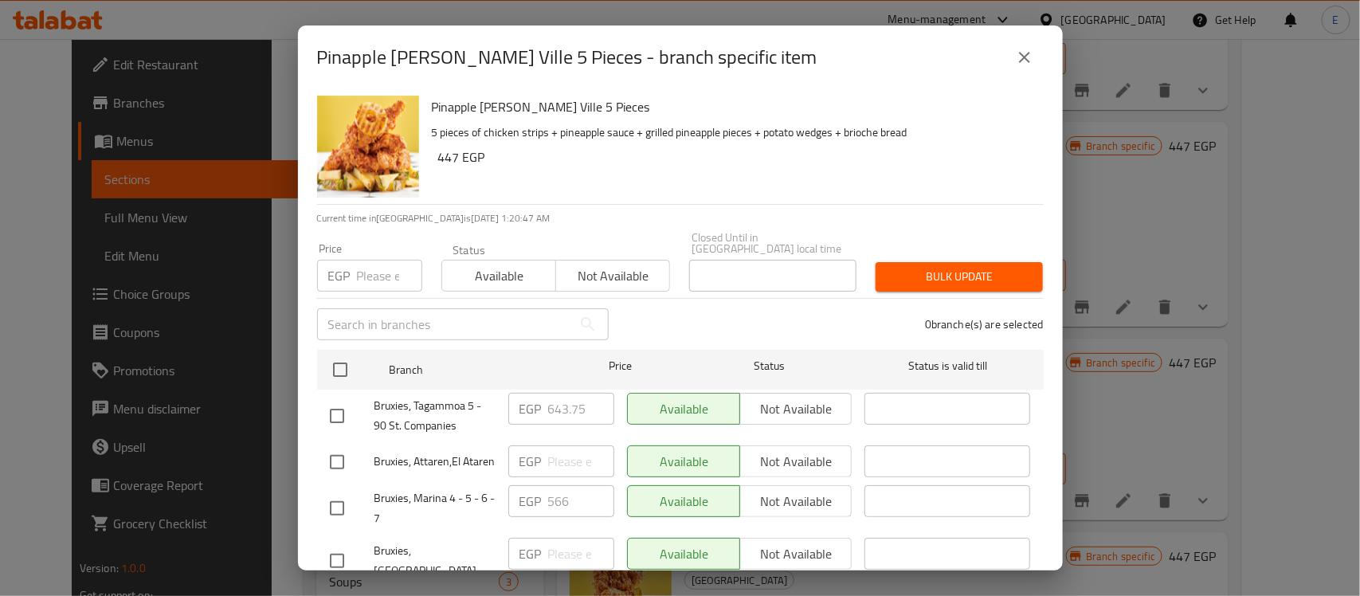
click at [342, 460] on input "checkbox" at bounding box center [336, 461] width 33 height 33
checkbox input "true"
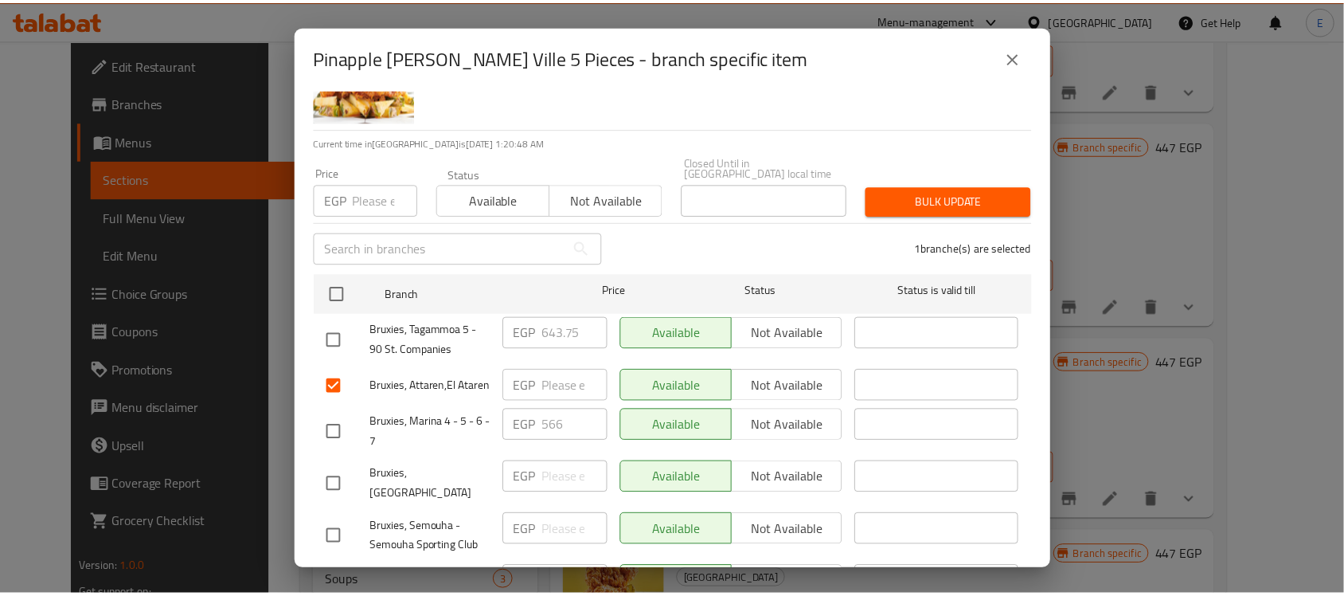
scroll to position [138, 0]
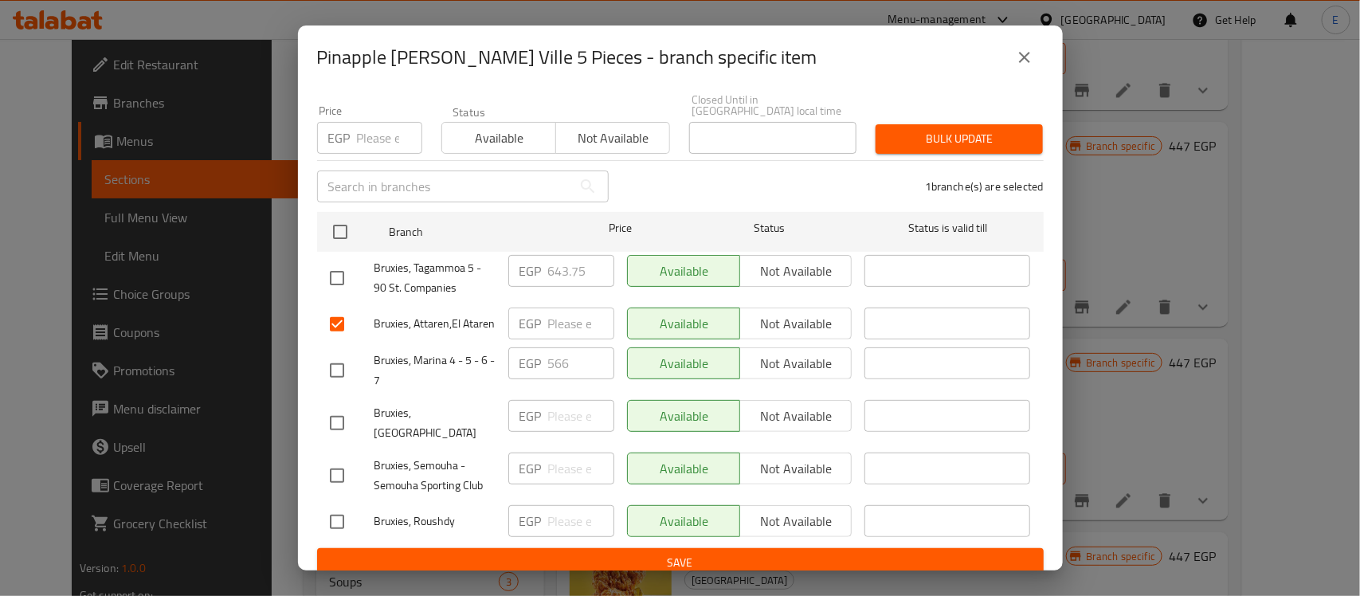
click at [348, 417] on input "checkbox" at bounding box center [336, 422] width 33 height 33
checkbox input "true"
click at [338, 468] on input "checkbox" at bounding box center [336, 475] width 33 height 33
checkbox input "true"
click at [335, 507] on input "checkbox" at bounding box center [336, 521] width 33 height 33
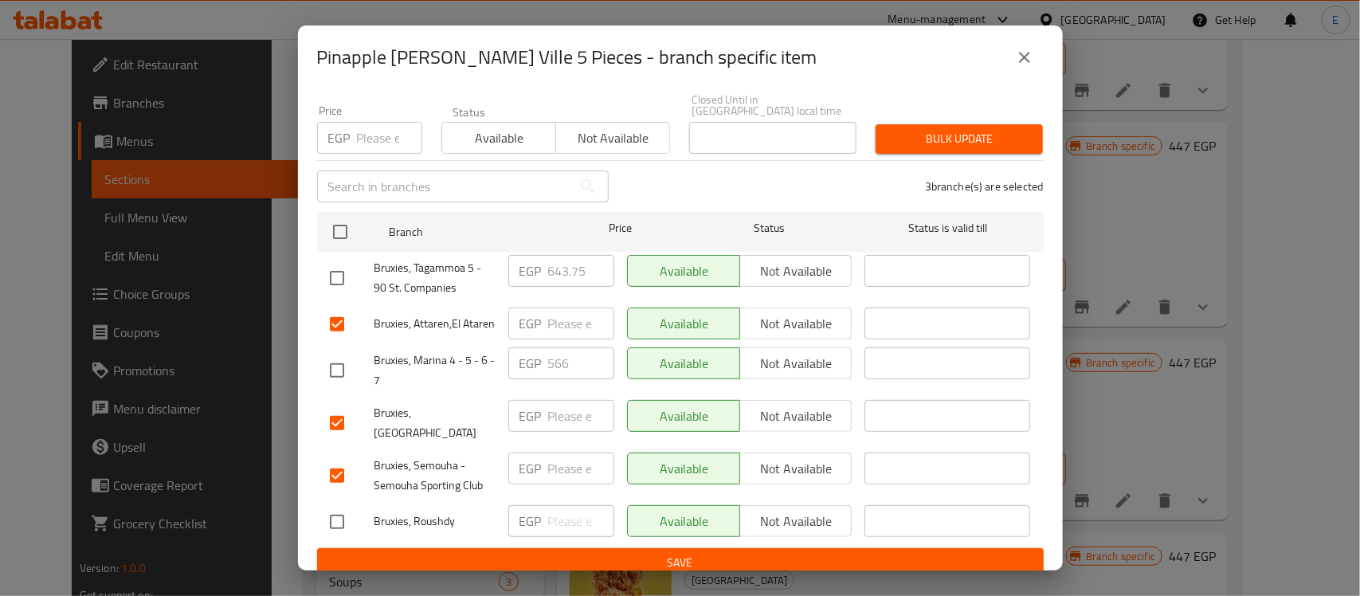
checkbox input "true"
click at [572, 506] on input "number" at bounding box center [581, 521] width 66 height 32
paste input "558.75"
type input "558.75"
click at [565, 452] on input "number" at bounding box center [581, 468] width 66 height 32
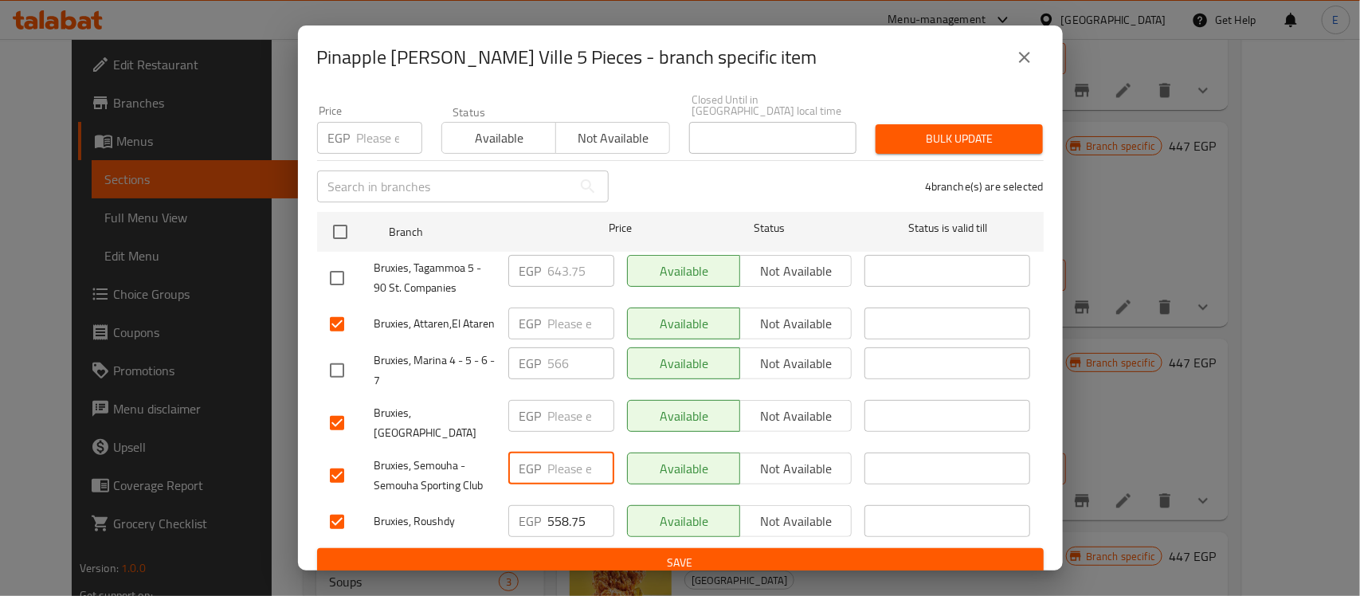
paste input "558.75"
type input "558.75"
click at [550, 417] on input "number" at bounding box center [581, 416] width 66 height 32
paste input "558.75"
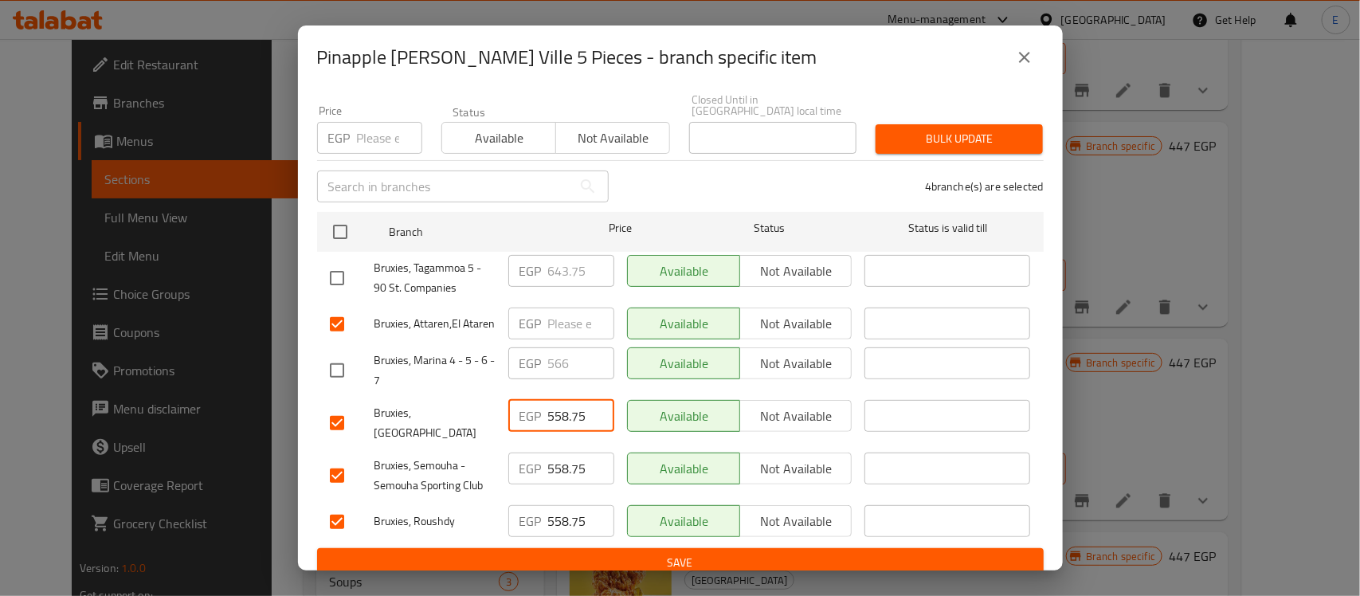
type input "558.75"
click at [560, 311] on input "number" at bounding box center [581, 323] width 66 height 32
paste input "558.75"
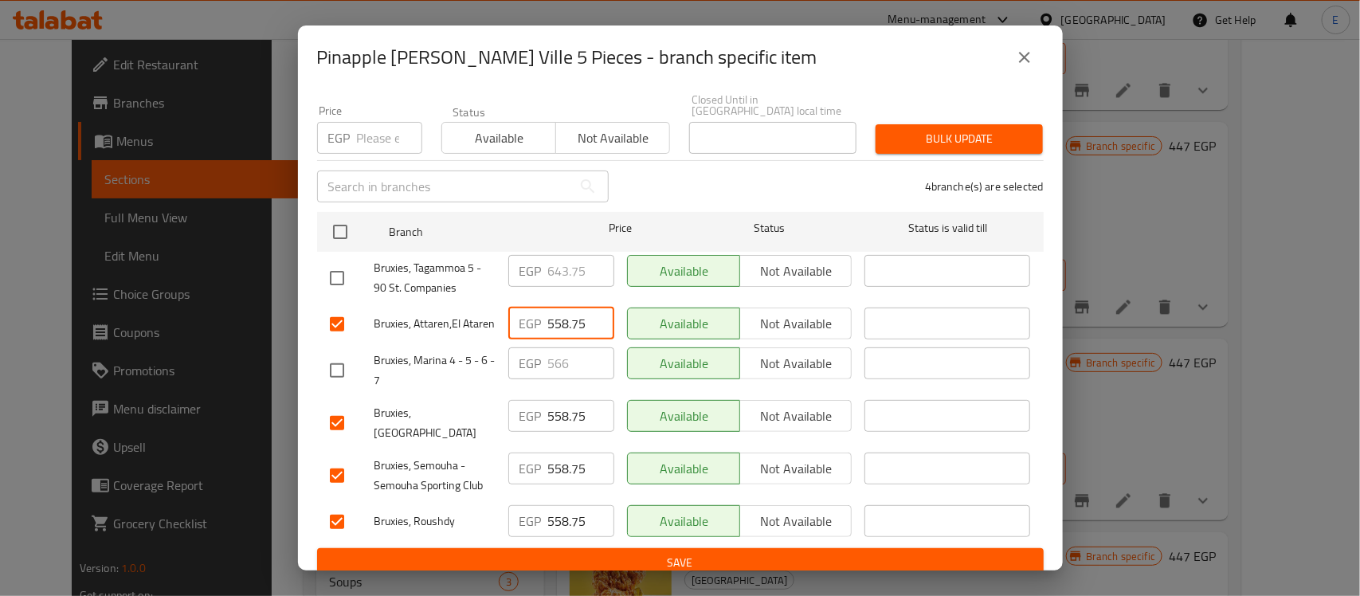
type input "558.75"
click at [622, 553] on span "Save" at bounding box center [680, 563] width 701 height 20
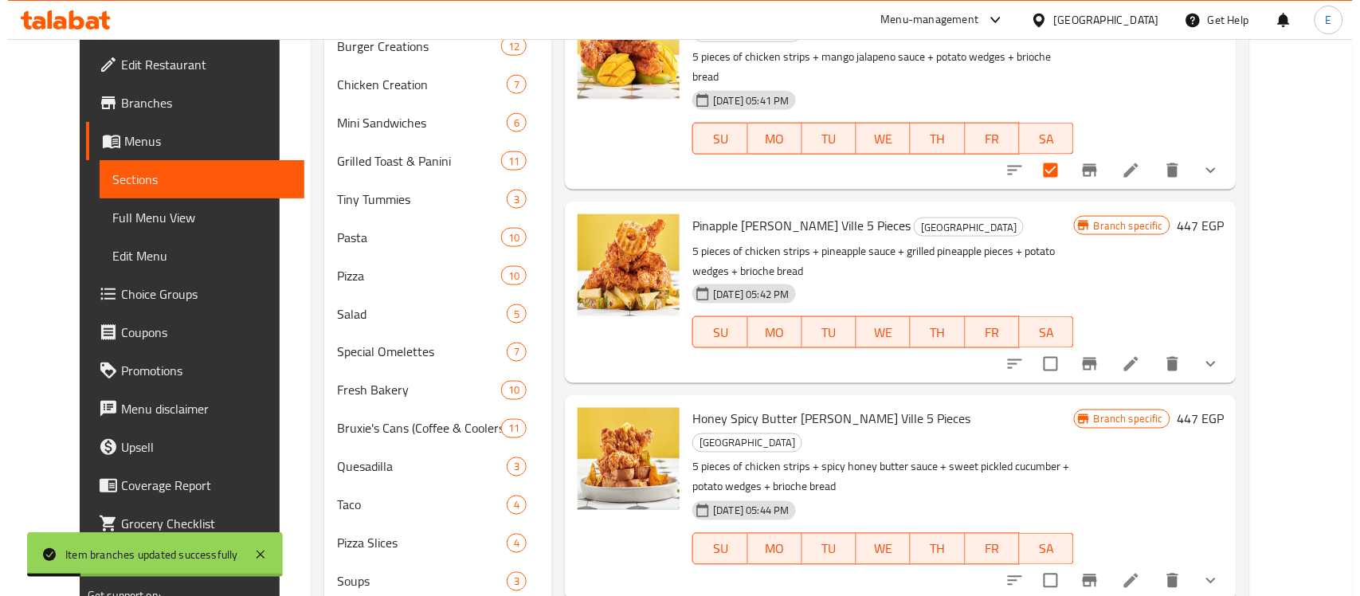
scroll to position [1260, 0]
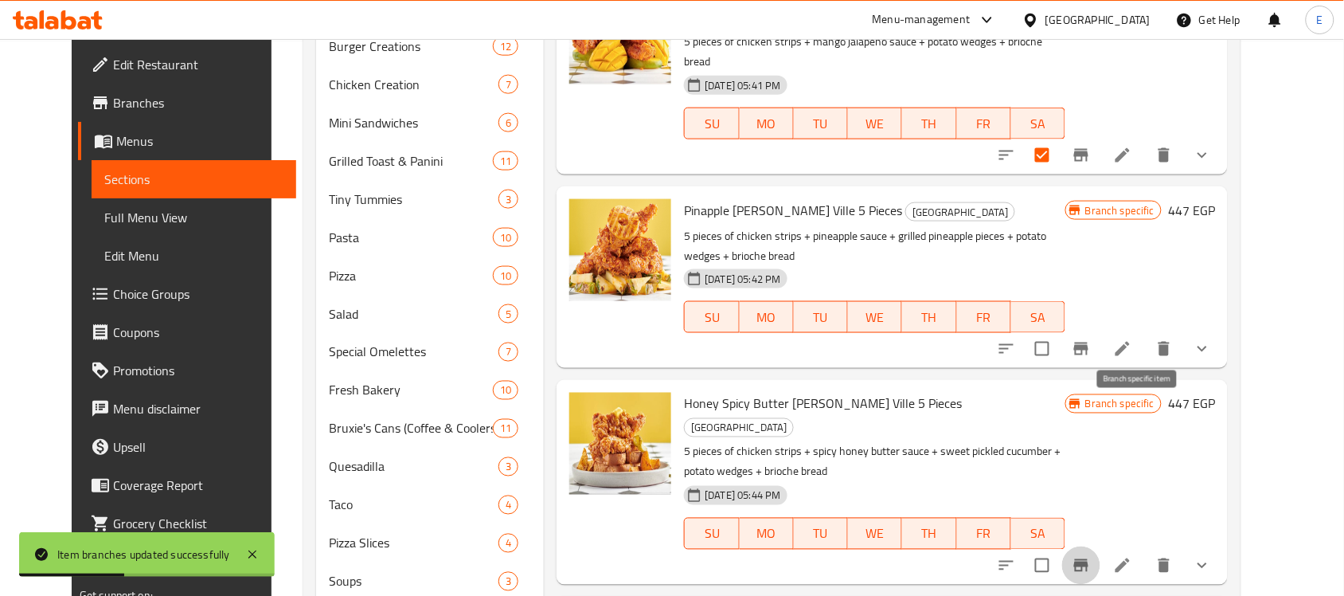
click at [1089, 559] on icon "Branch-specific-item" at bounding box center [1081, 565] width 14 height 13
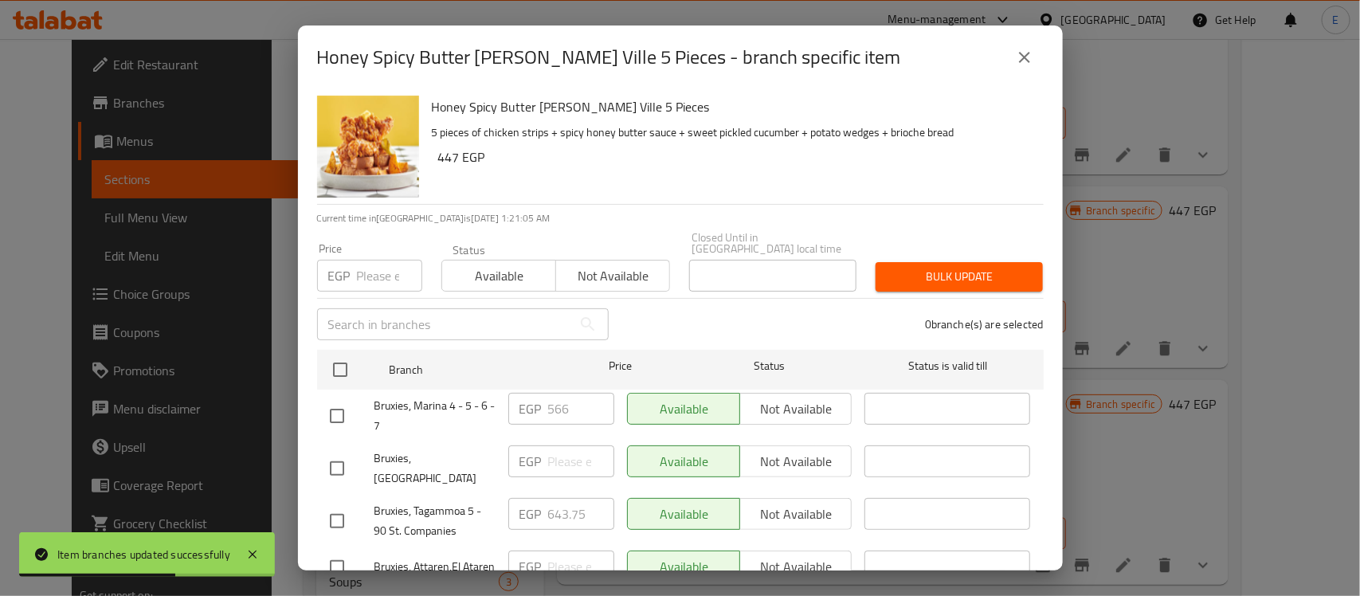
click at [337, 452] on input "checkbox" at bounding box center [336, 468] width 33 height 33
checkbox input "true"
click at [331, 504] on input "checkbox" at bounding box center [336, 520] width 33 height 33
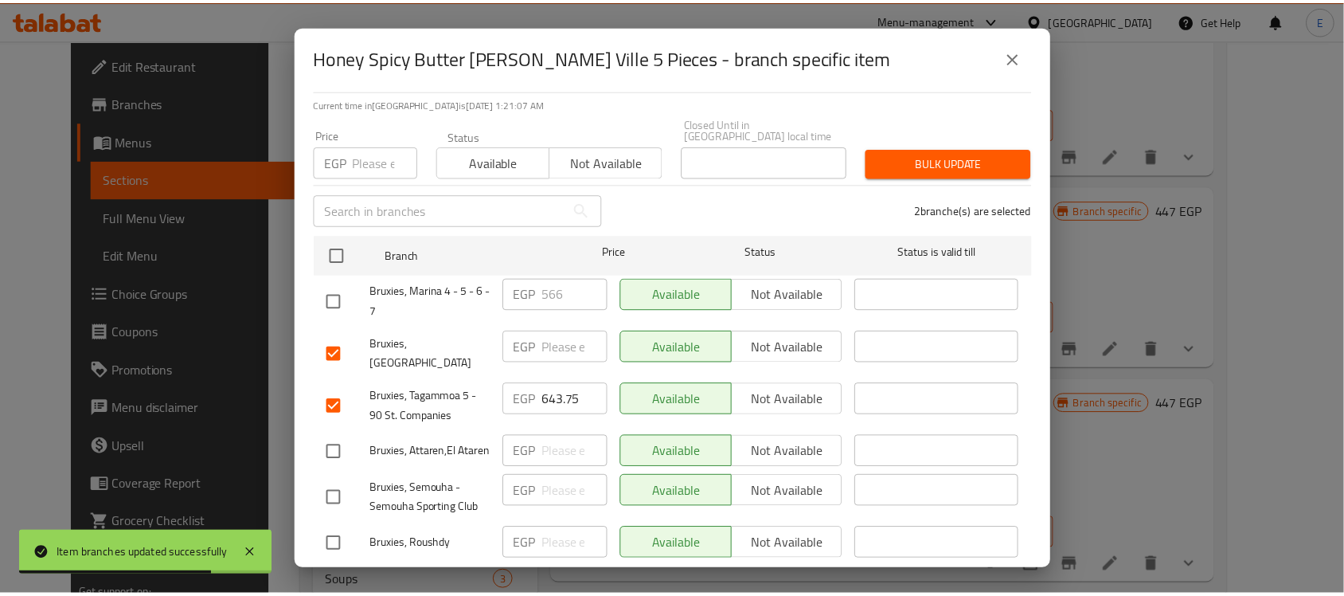
scroll to position [138, 0]
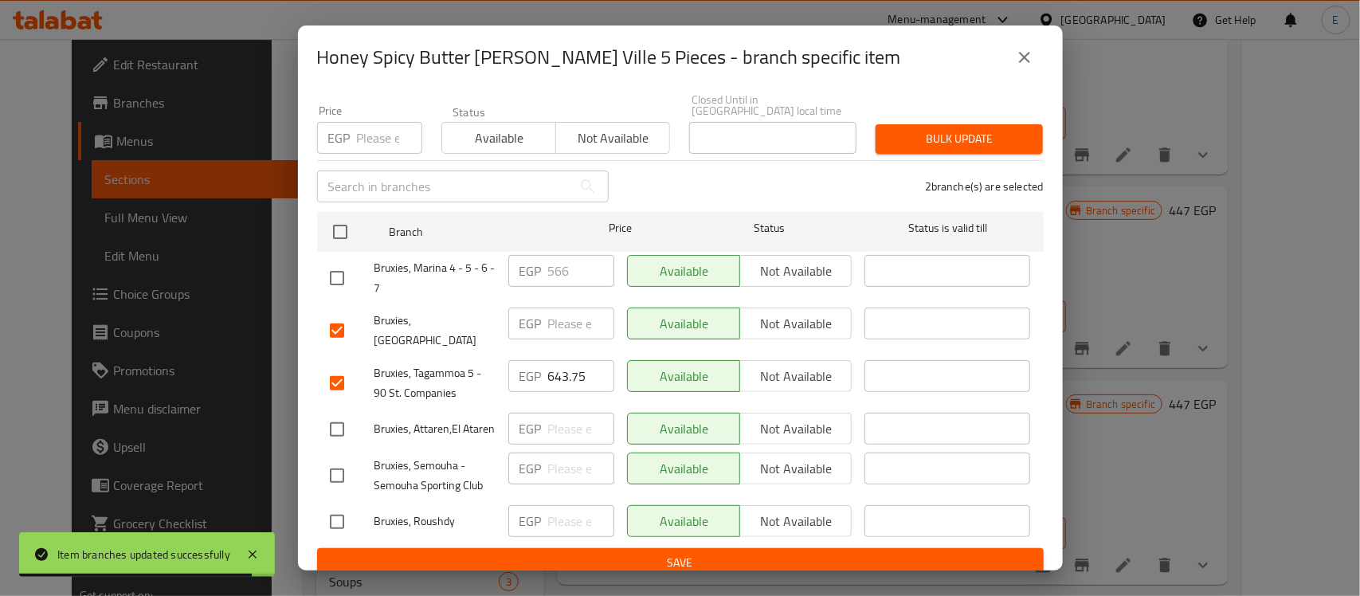
click at [342, 366] on input "checkbox" at bounding box center [336, 382] width 33 height 33
checkbox input "false"
click at [339, 413] on input "checkbox" at bounding box center [336, 429] width 33 height 33
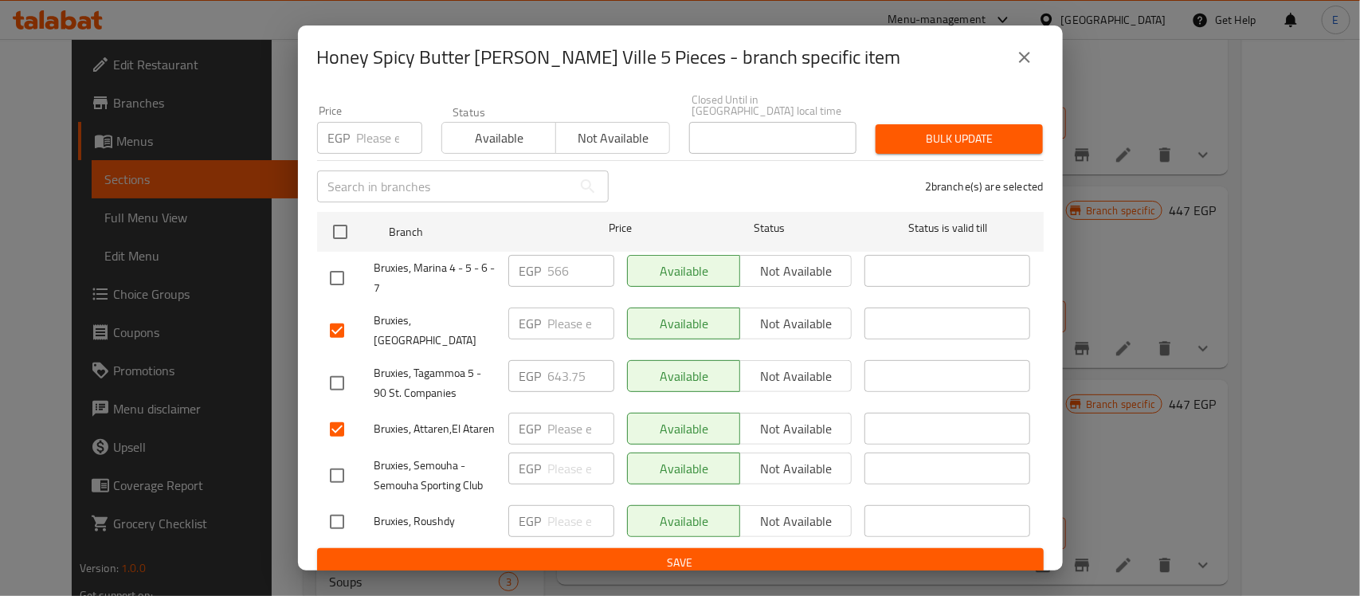
click at [339, 413] on input "checkbox" at bounding box center [336, 429] width 33 height 33
click at [339, 414] on input "checkbox" at bounding box center [336, 429] width 33 height 33
checkbox input "true"
click at [338, 470] on input "checkbox" at bounding box center [336, 475] width 33 height 33
checkbox input "true"
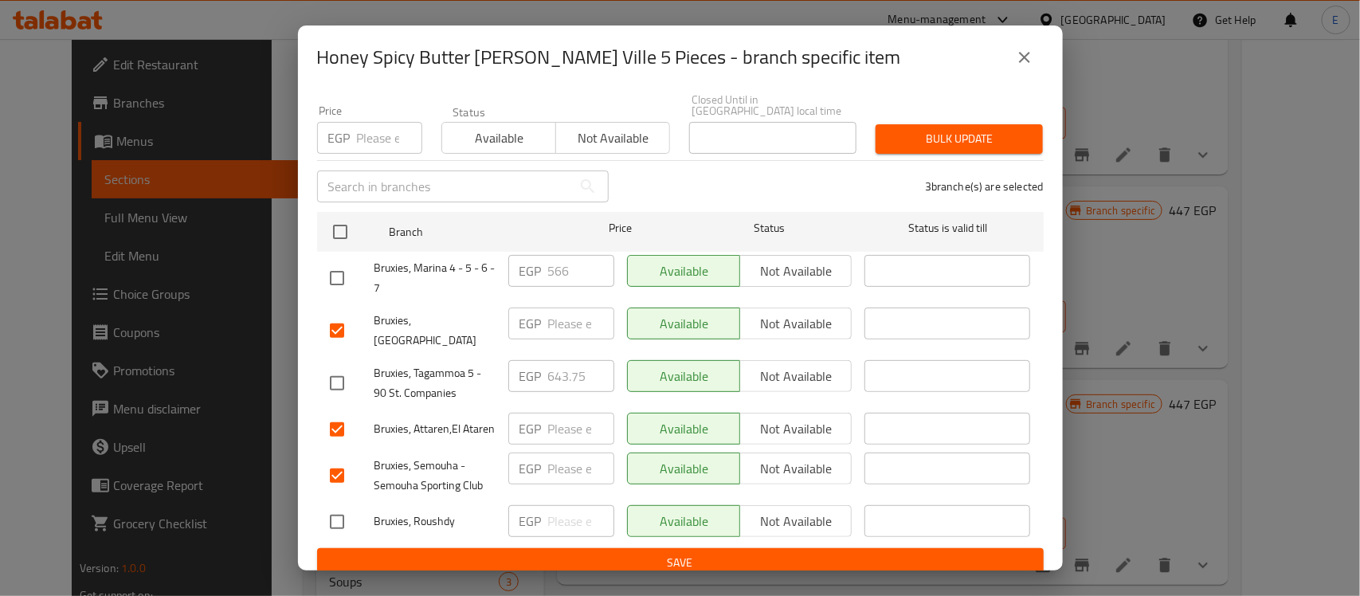
click at [338, 512] on input "checkbox" at bounding box center [336, 521] width 33 height 33
checkbox input "true"
paste input "558.75"
click at [568, 507] on input "558.75" at bounding box center [581, 521] width 66 height 32
type input "558.75"
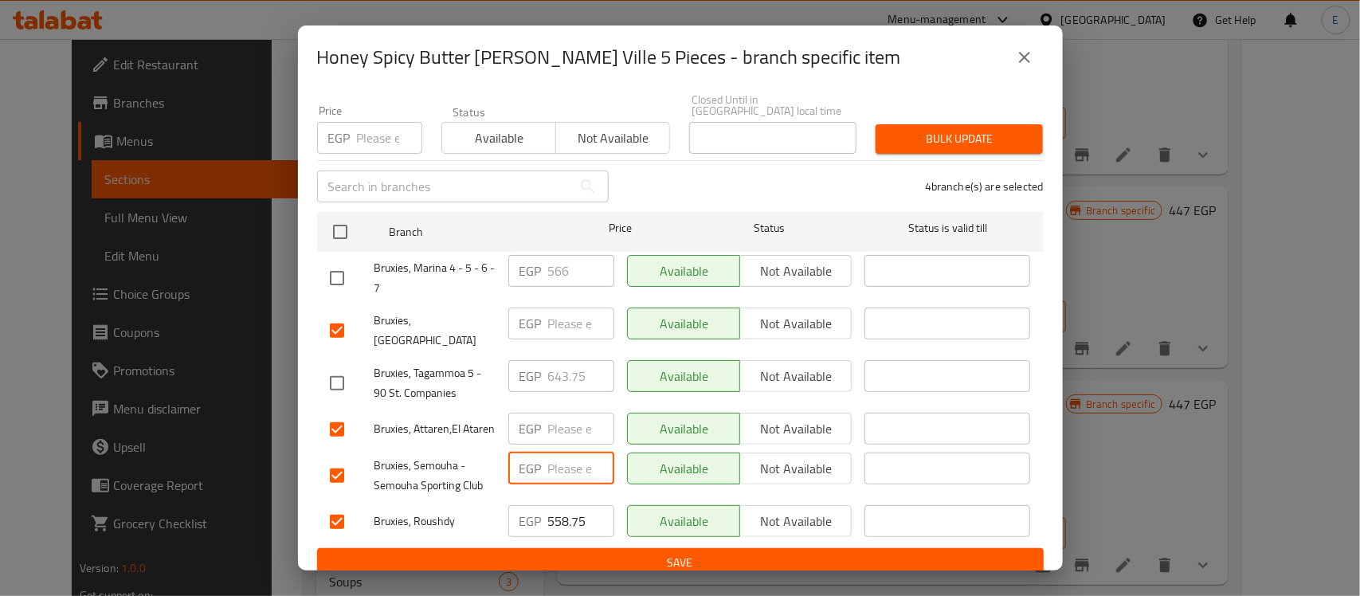
click at [567, 452] on input "number" at bounding box center [581, 468] width 66 height 32
paste input "558.75"
type input "558.75"
click at [562, 414] on input "number" at bounding box center [581, 429] width 66 height 32
paste input "558.75"
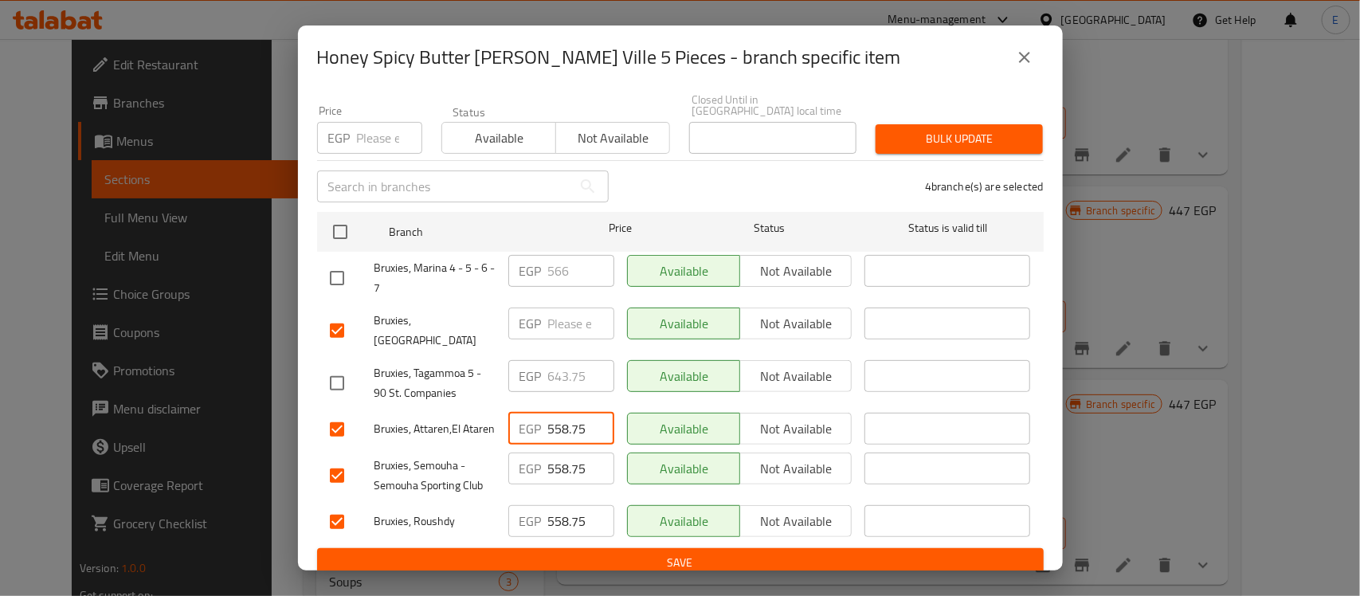
type input "558.75"
paste input "558.75"
click at [554, 307] on input "number" at bounding box center [581, 323] width 66 height 32
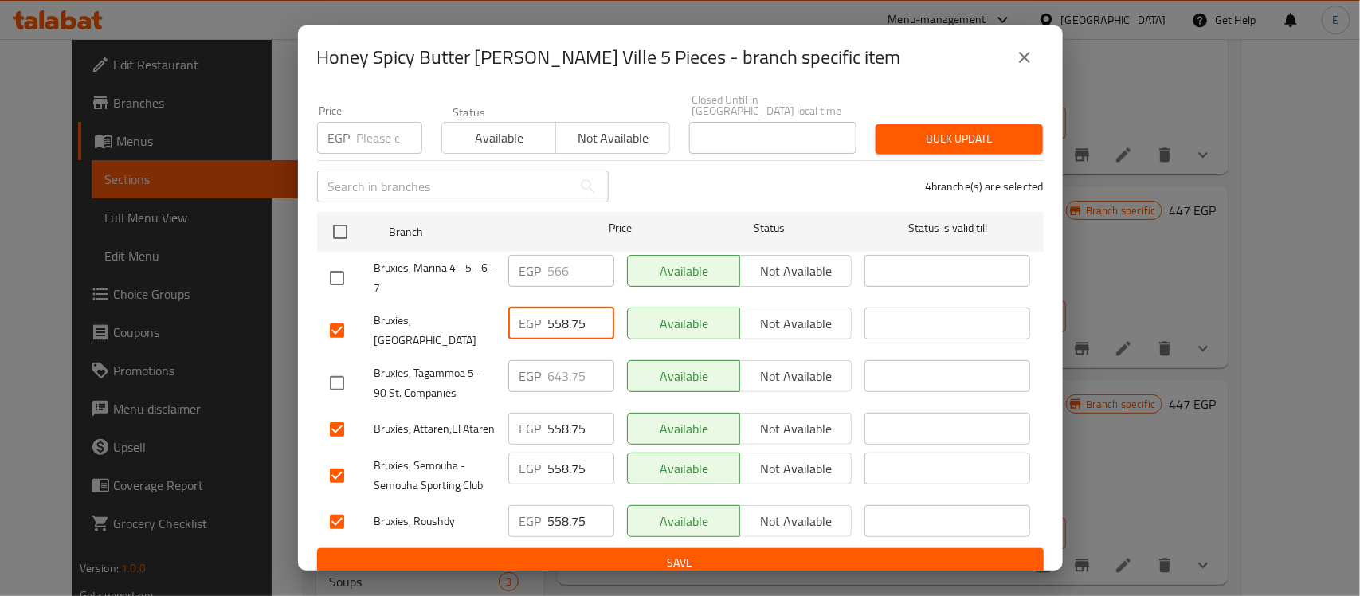
type input "558.75"
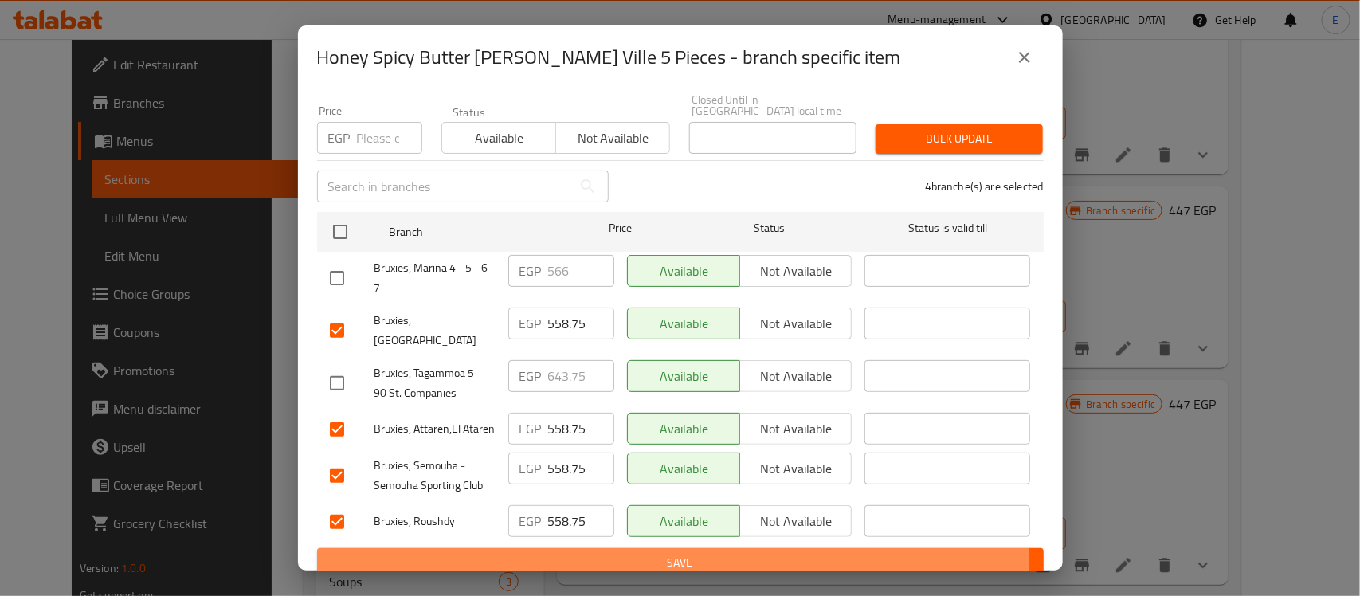
click at [633, 553] on span "Save" at bounding box center [680, 563] width 701 height 20
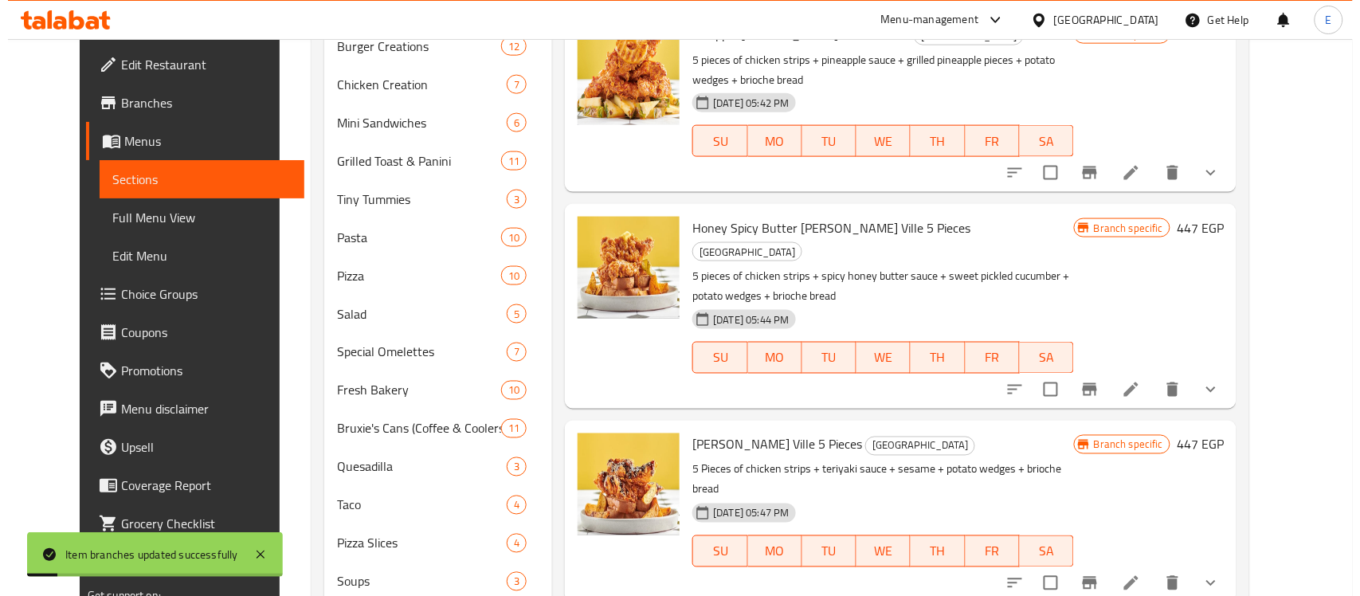
scroll to position [1438, 0]
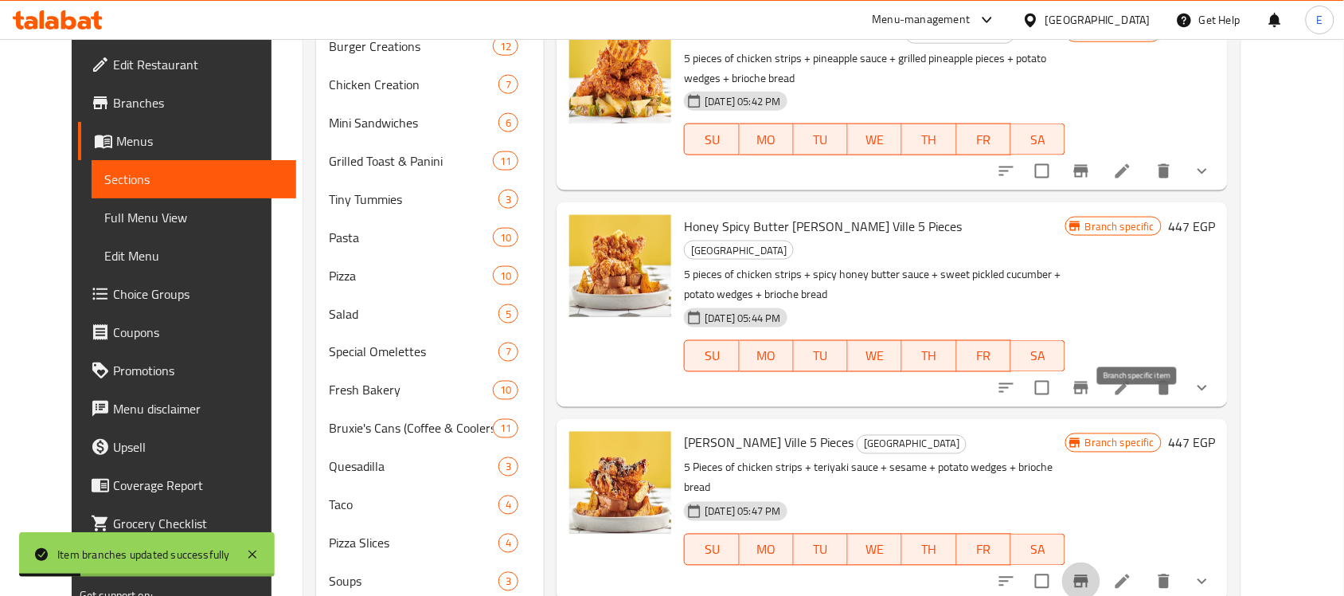
click at [1089, 575] on icon "Branch-specific-item" at bounding box center [1081, 581] width 14 height 13
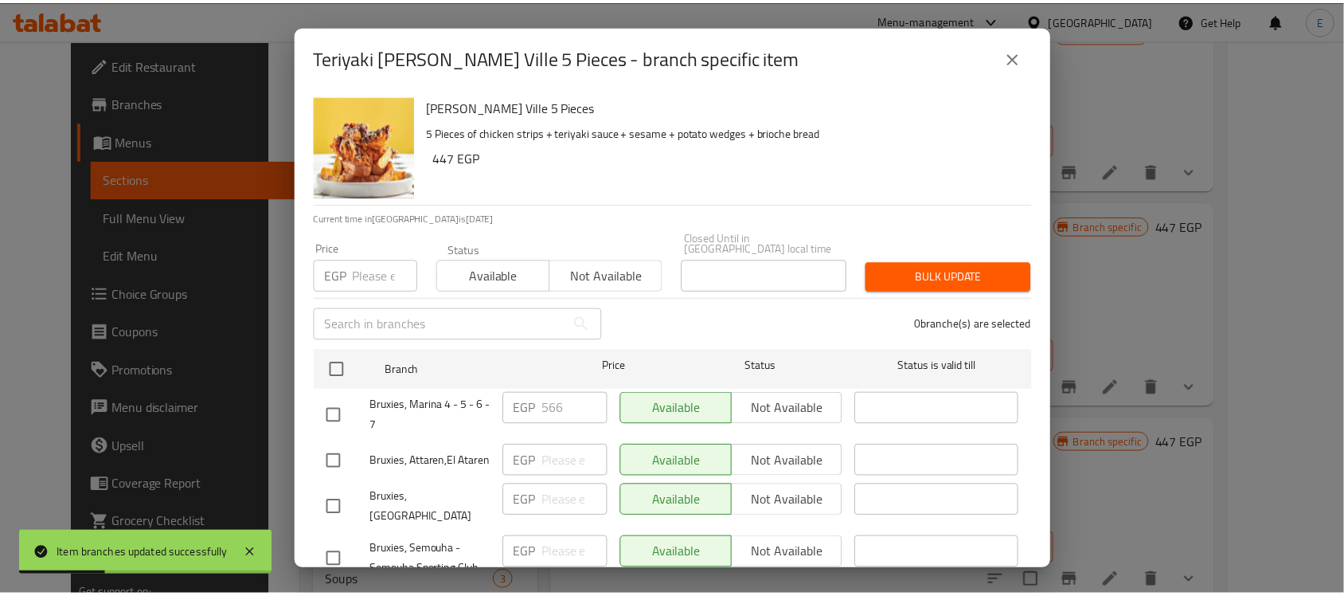
scroll to position [138, 0]
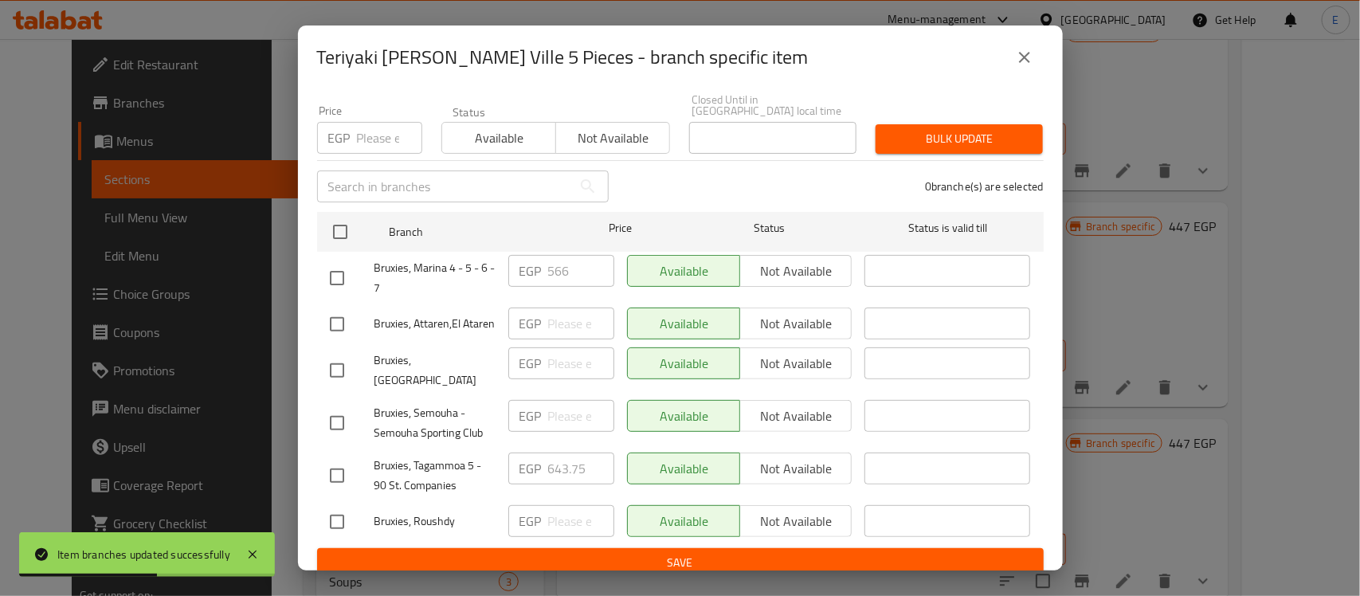
click at [340, 510] on input "checkbox" at bounding box center [336, 521] width 33 height 33
checkbox input "true"
click at [335, 406] on input "checkbox" at bounding box center [336, 422] width 33 height 33
checkbox input "true"
click at [336, 355] on input "checkbox" at bounding box center [336, 370] width 33 height 33
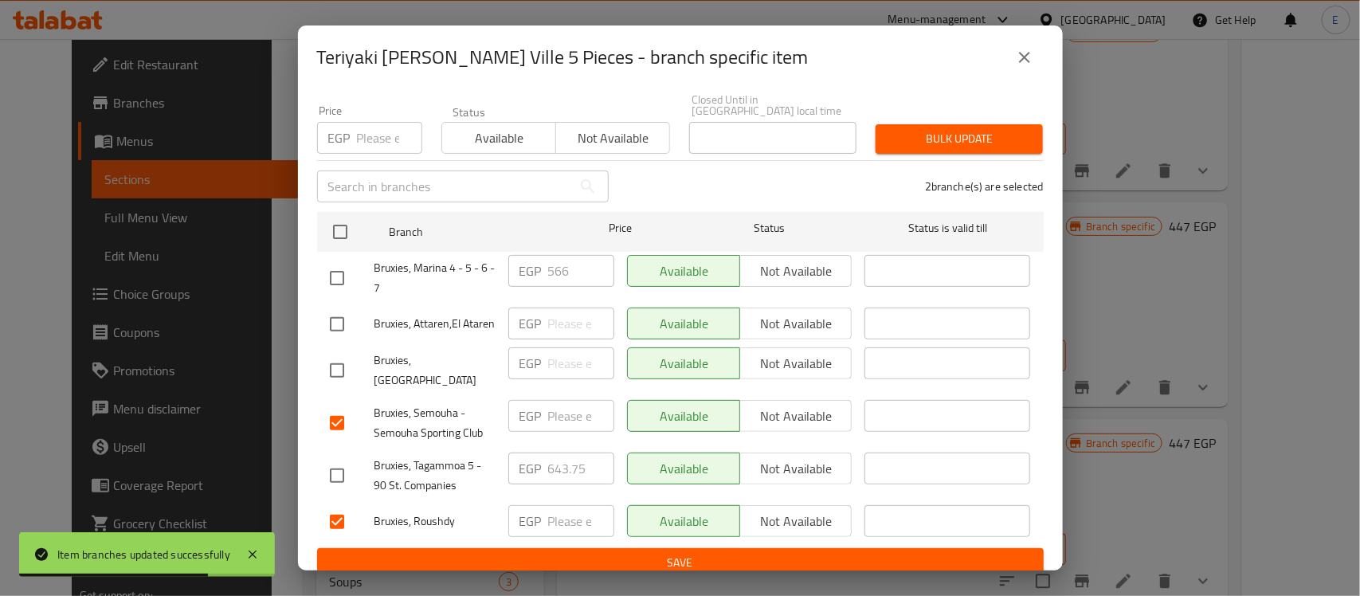
checkbox input "true"
click at [343, 307] on input "checkbox" at bounding box center [336, 323] width 33 height 33
checkbox input "true"
drag, startPoint x: 596, startPoint y: 315, endPoint x: 567, endPoint y: 311, distance: 28.9
click at [567, 311] on input "-9" at bounding box center [581, 323] width 66 height 32
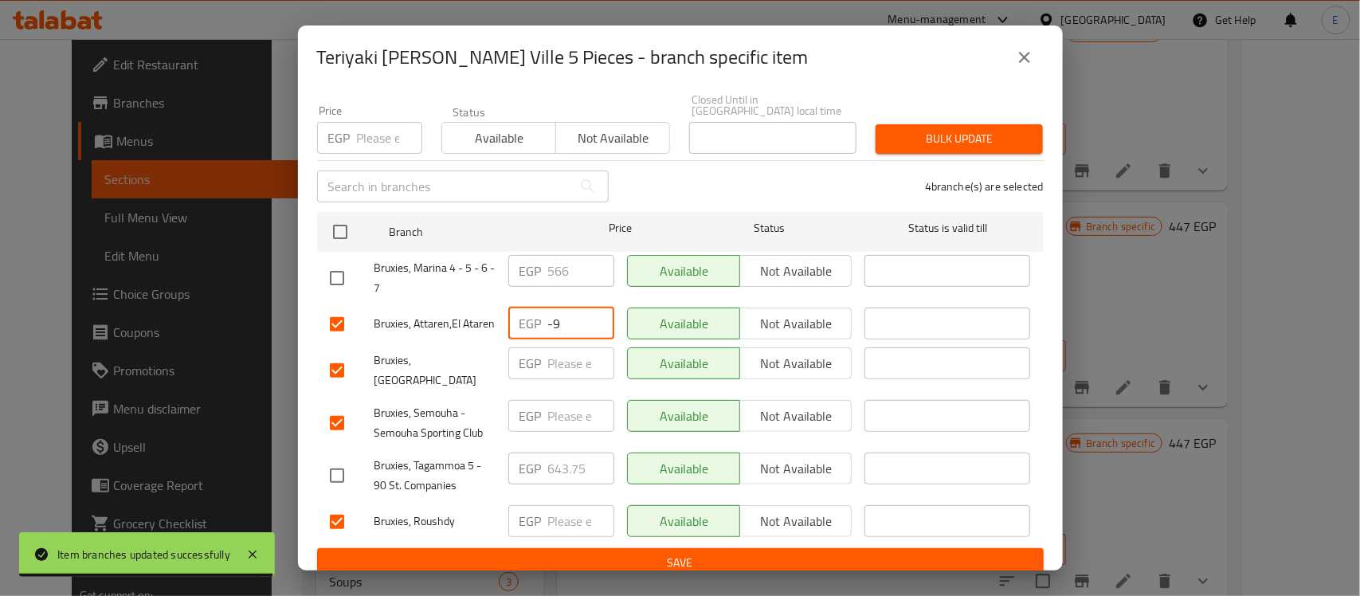
click at [567, 311] on input "-9" at bounding box center [581, 323] width 66 height 32
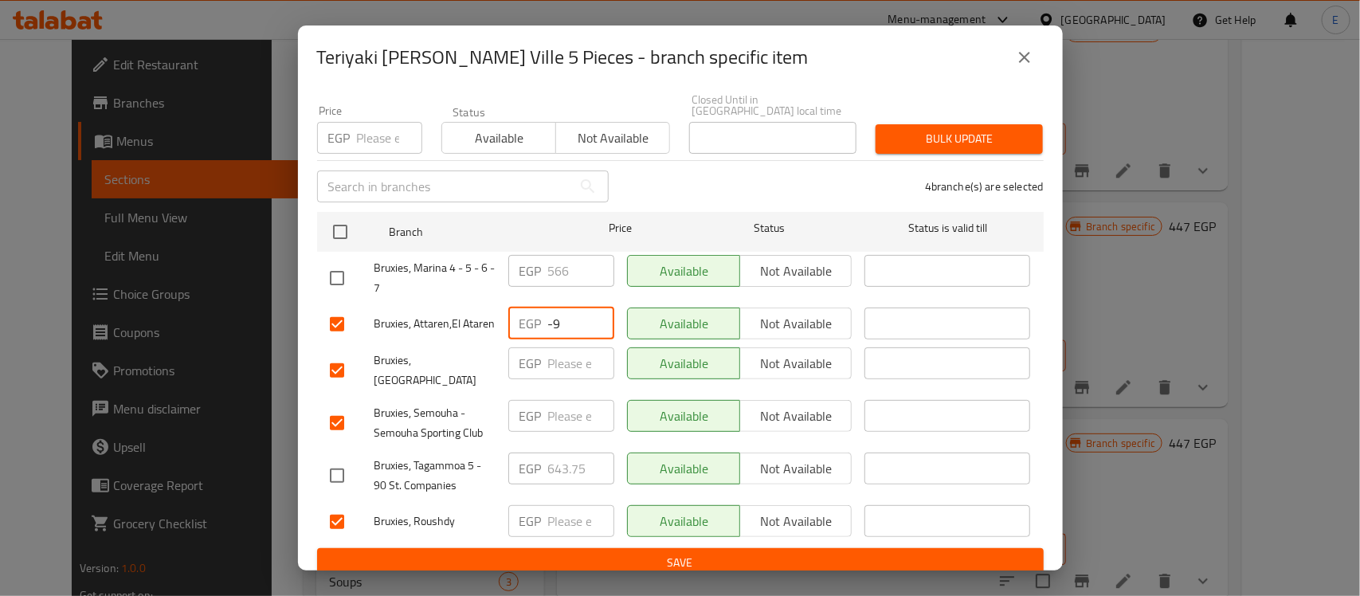
paste input "558.75"
click at [567, 311] on input "-9" at bounding box center [581, 323] width 66 height 32
type input "558.75"
paste input "558.75"
click at [559, 367] on input "number" at bounding box center [581, 363] width 66 height 32
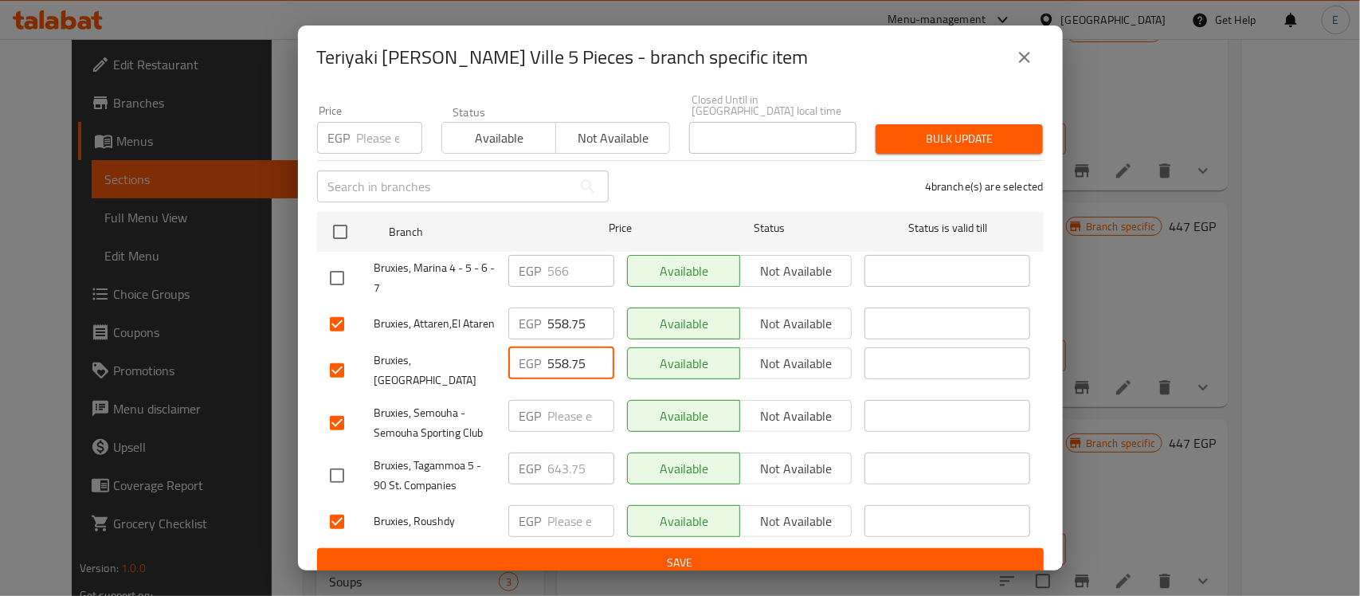
type input "558.75"
paste input "558.75"
click at [559, 400] on input "558.75" at bounding box center [581, 416] width 66 height 32
type input "558.75"
paste input "558.75"
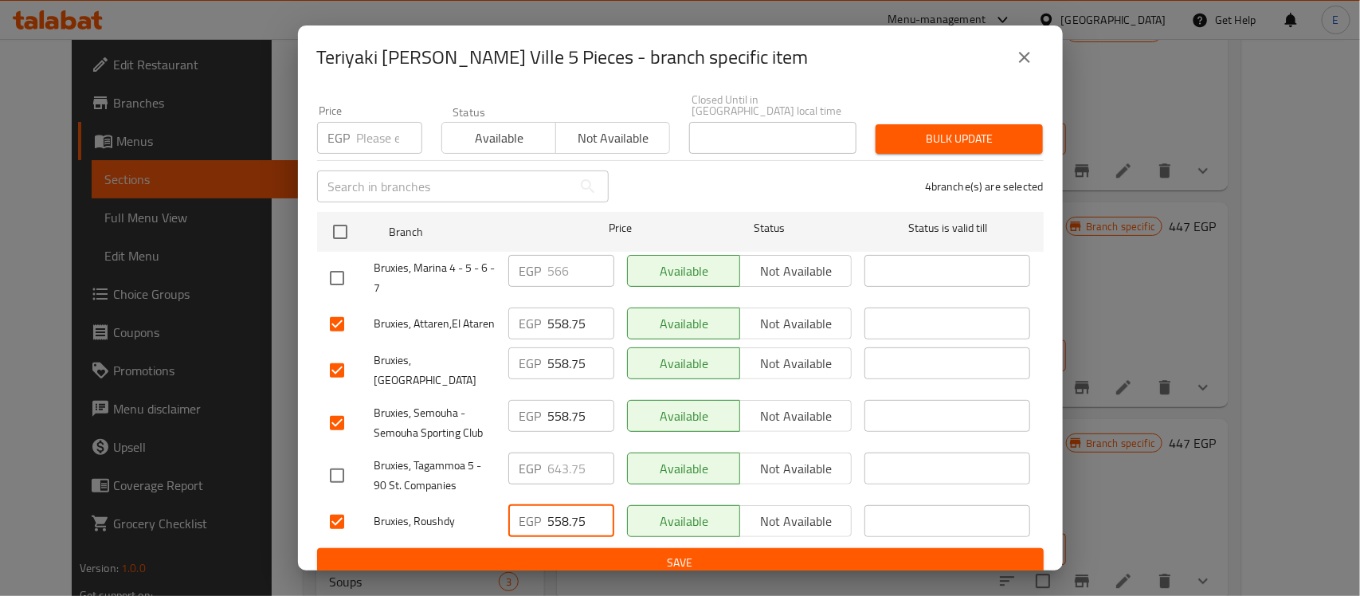
click at [558, 505] on input "558.75" at bounding box center [581, 521] width 66 height 32
type input "558.75"
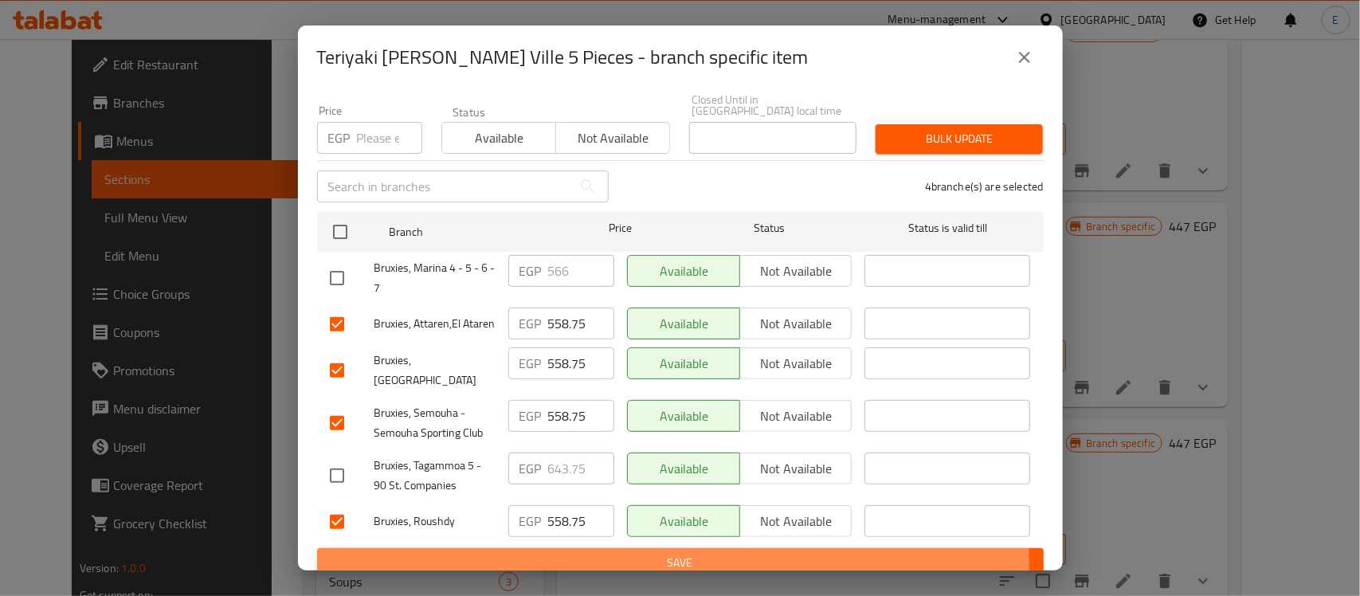
click at [598, 553] on span "Save" at bounding box center [680, 563] width 701 height 20
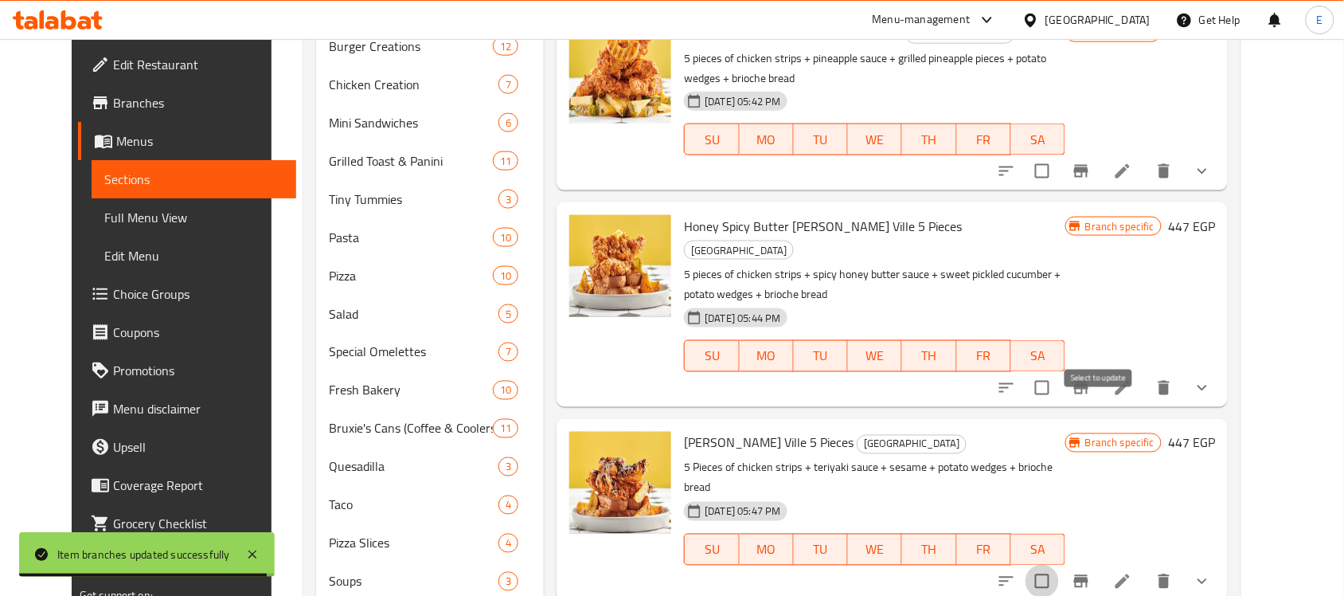
click at [1059, 565] on input "checkbox" at bounding box center [1042, 581] width 33 height 33
checkbox input "true"
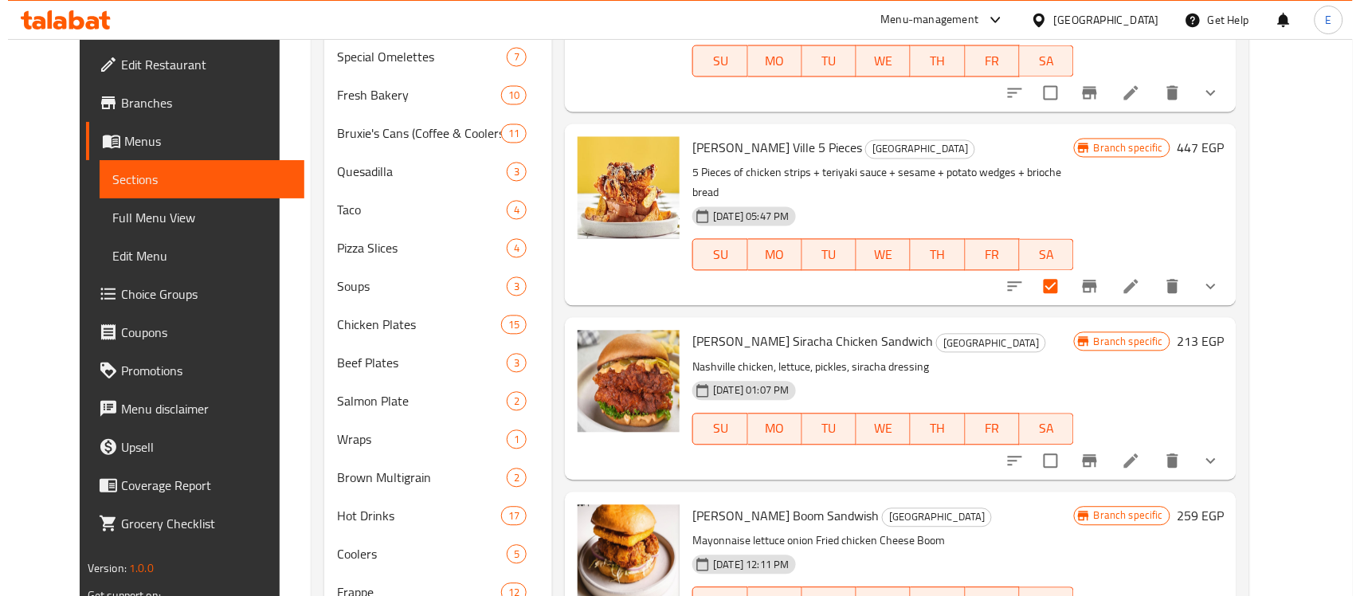
scroll to position [842, 0]
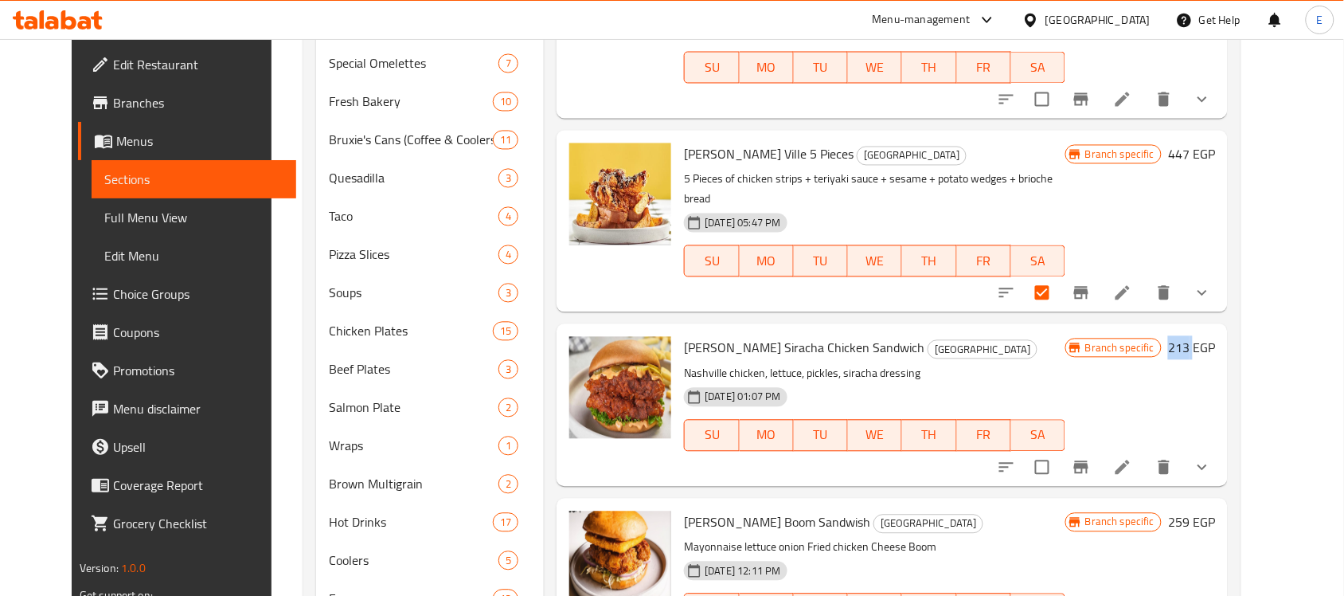
drag, startPoint x: 1227, startPoint y: 181, endPoint x: 1250, endPoint y: 184, distance: 24.1
click at [1215, 337] on h6 "213 EGP" at bounding box center [1191, 348] width 47 height 22
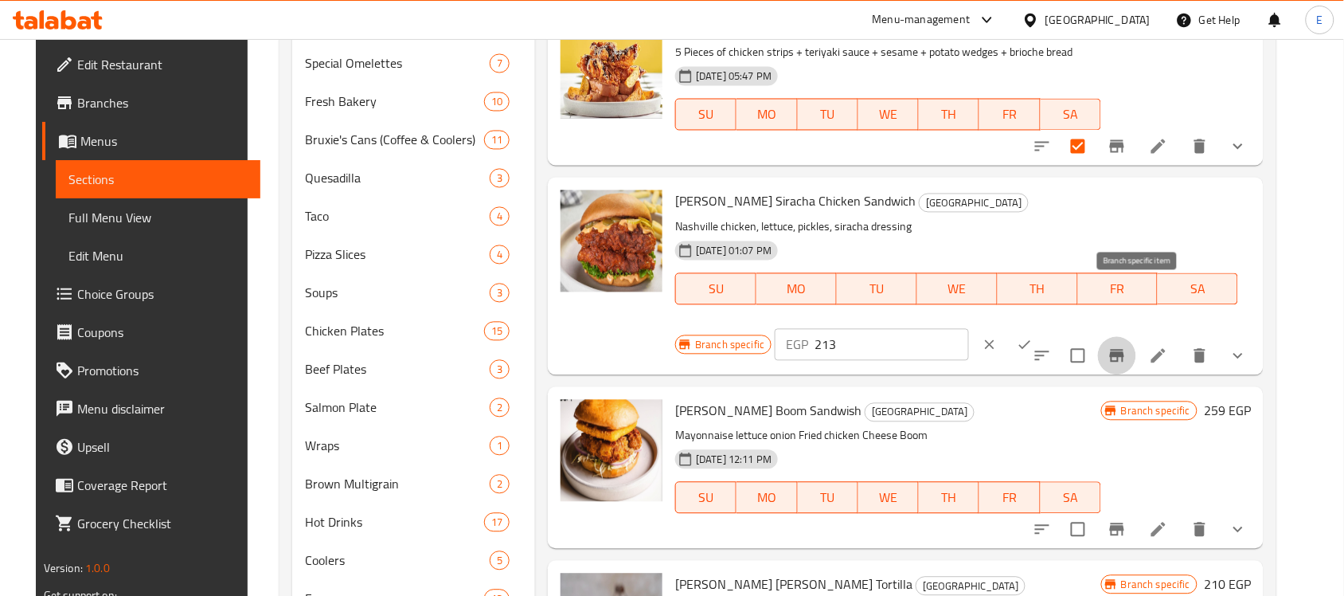
click at [1137, 337] on button "Branch-specific-item" at bounding box center [1117, 356] width 38 height 38
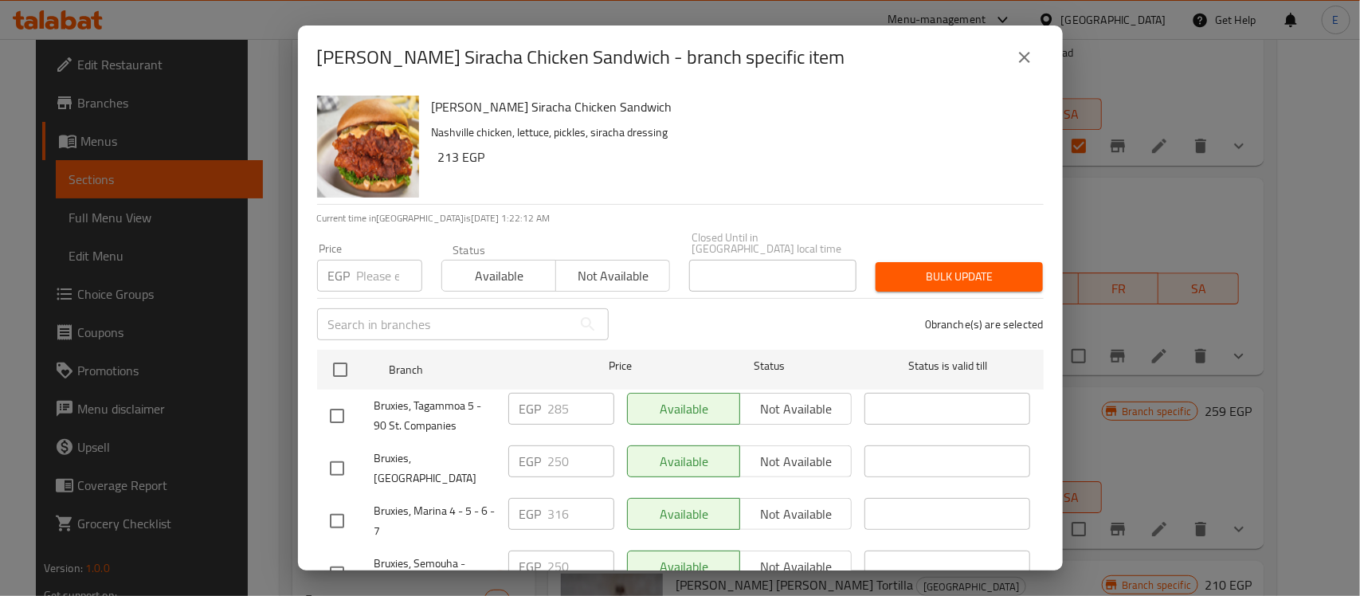
scroll to position [138, 0]
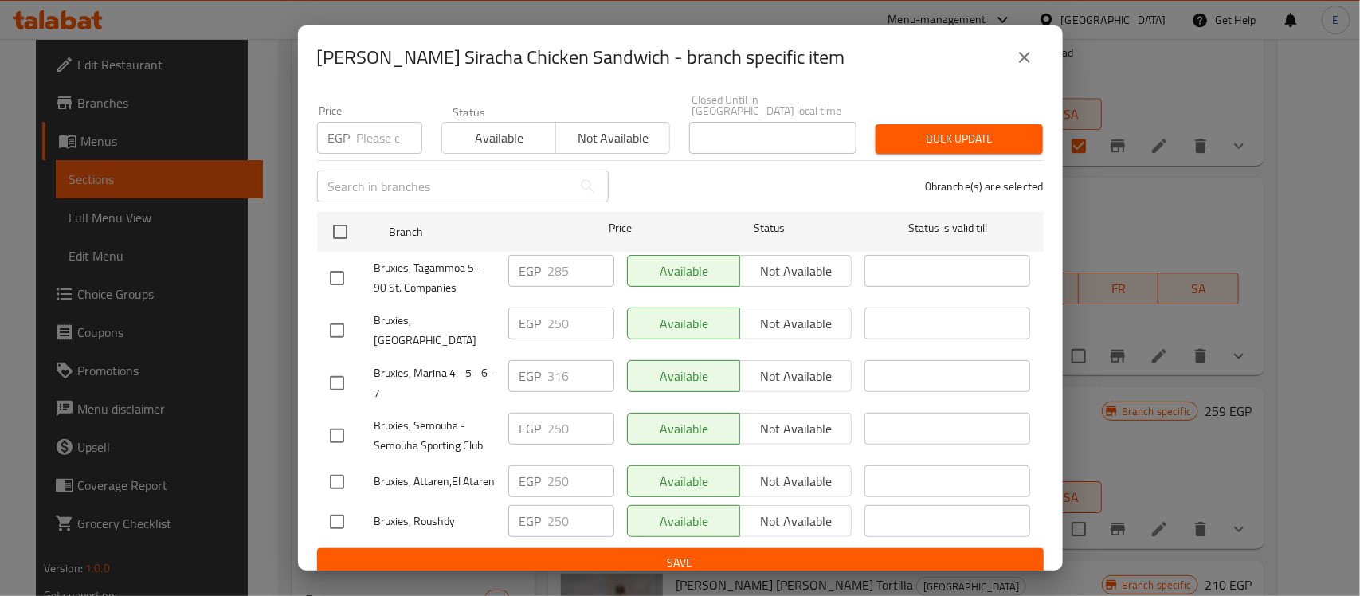
click at [345, 314] on input "checkbox" at bounding box center [336, 330] width 33 height 33
checkbox input "true"
click at [331, 419] on input "checkbox" at bounding box center [336, 435] width 33 height 33
checkbox input "true"
click at [340, 479] on div "Bruxies, Attaren,El Ataren" at bounding box center [412, 482] width 178 height 46
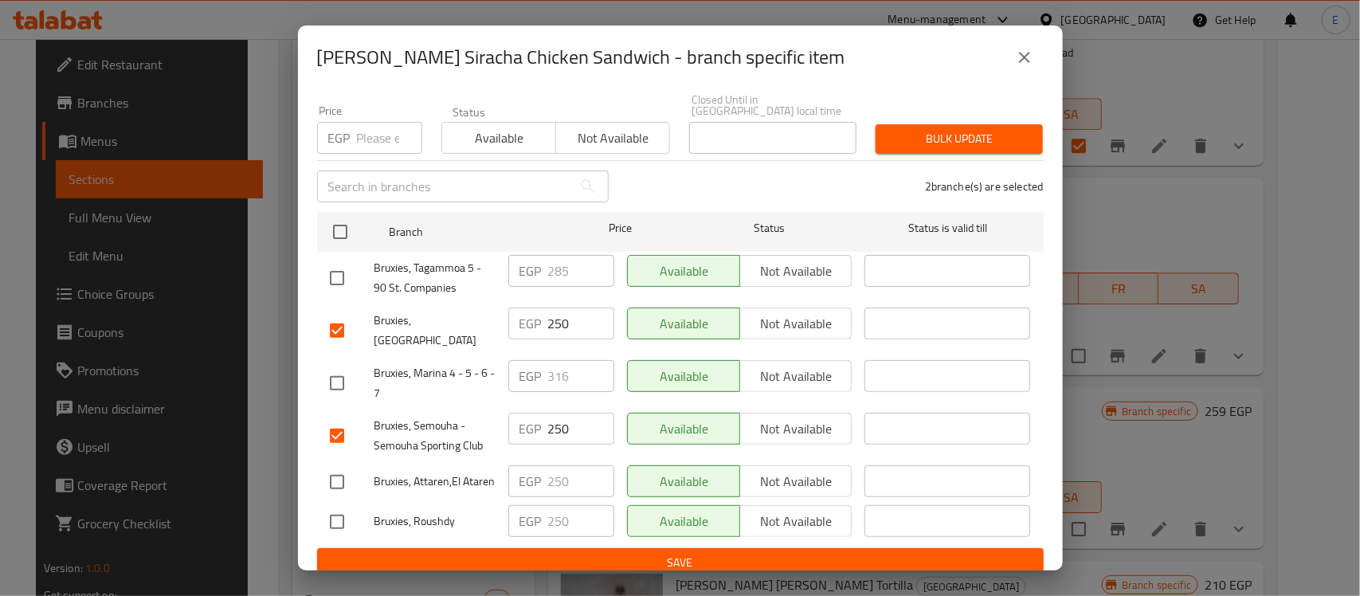
click at [338, 470] on input "checkbox" at bounding box center [336, 481] width 33 height 33
checkbox input "true"
click at [335, 507] on input "checkbox" at bounding box center [336, 521] width 33 height 33
checkbox input "true"
click at [554, 505] on input "250" at bounding box center [581, 521] width 66 height 32
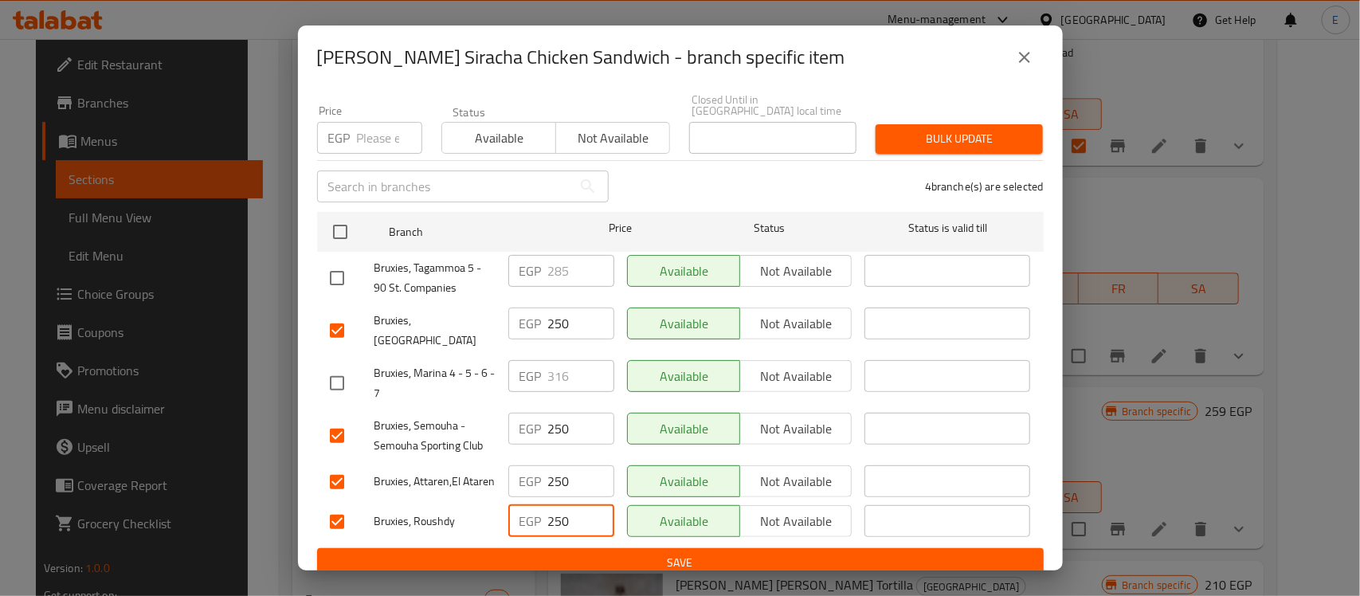
click at [554, 505] on input "250" at bounding box center [581, 521] width 66 height 32
paste input "312.5"
click at [554, 505] on input "312.5" at bounding box center [581, 521] width 66 height 32
type input "312.5"
click at [561, 465] on input "250" at bounding box center [581, 481] width 66 height 32
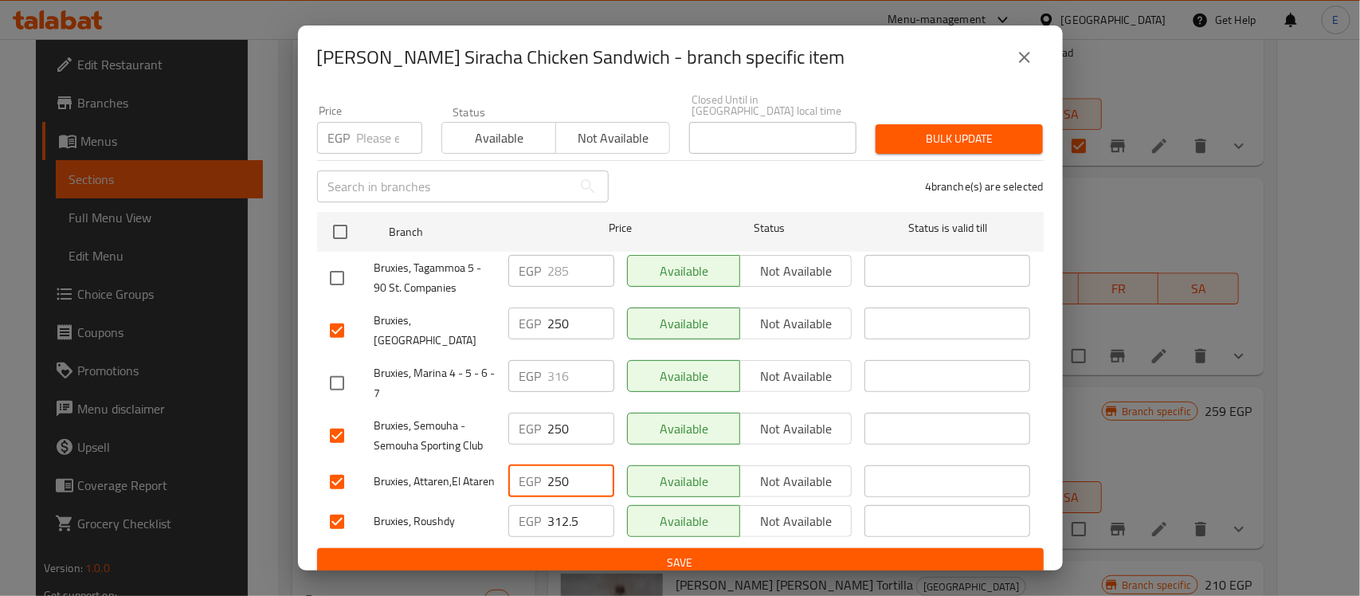
click at [561, 465] on input "250" at bounding box center [581, 481] width 66 height 32
paste input "312.5"
type input "312.5"
click at [551, 413] on input "250" at bounding box center [581, 429] width 66 height 32
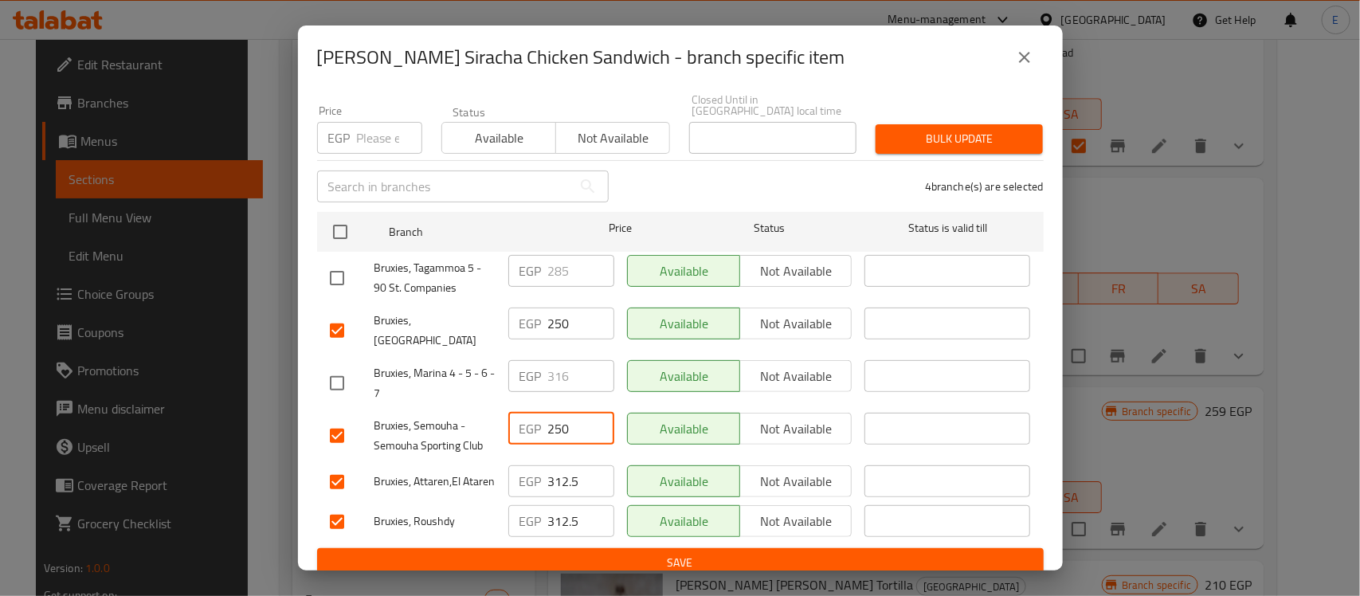
paste input "312.5"
click at [551, 413] on input "250" at bounding box center [581, 429] width 66 height 32
type input "312.5"
click at [548, 313] on input "250" at bounding box center [581, 323] width 66 height 32
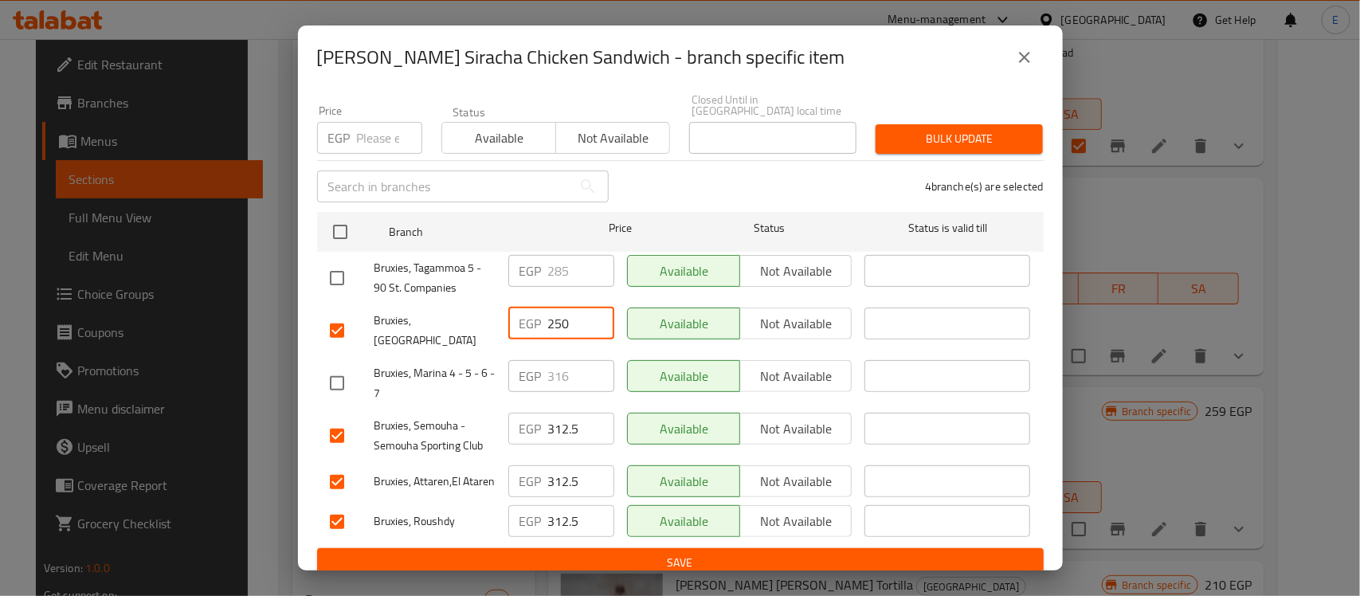
paste input "312.5"
type input "312.5"
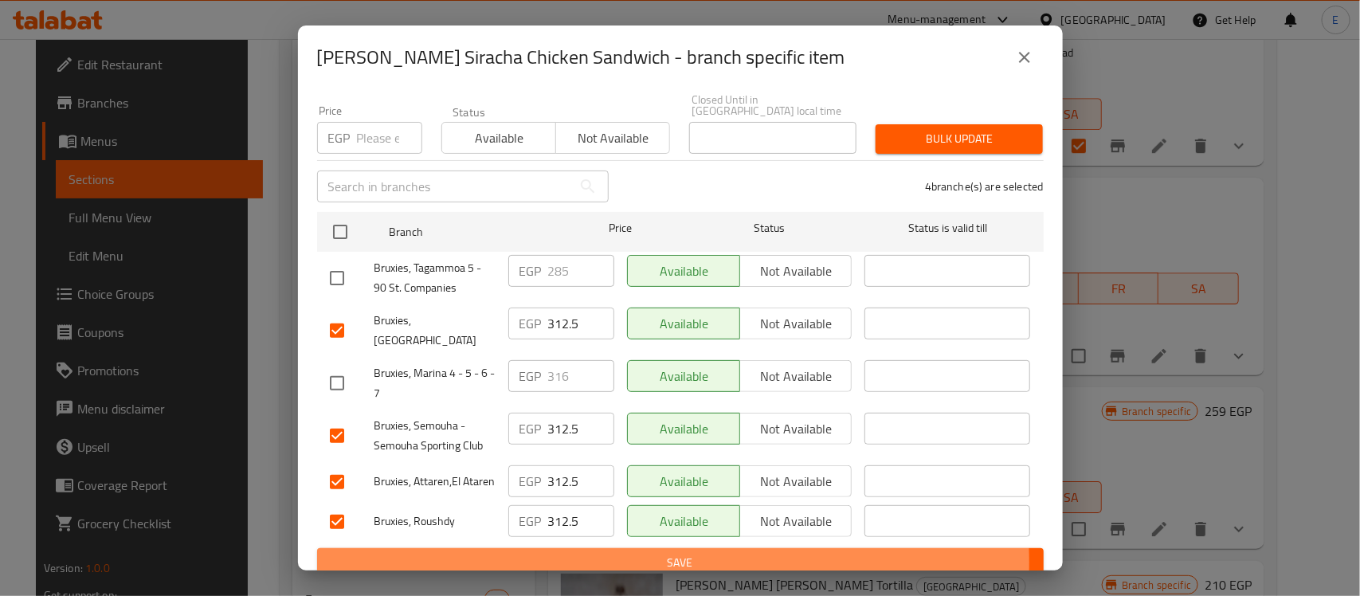
click at [613, 553] on span "Save" at bounding box center [680, 563] width 701 height 20
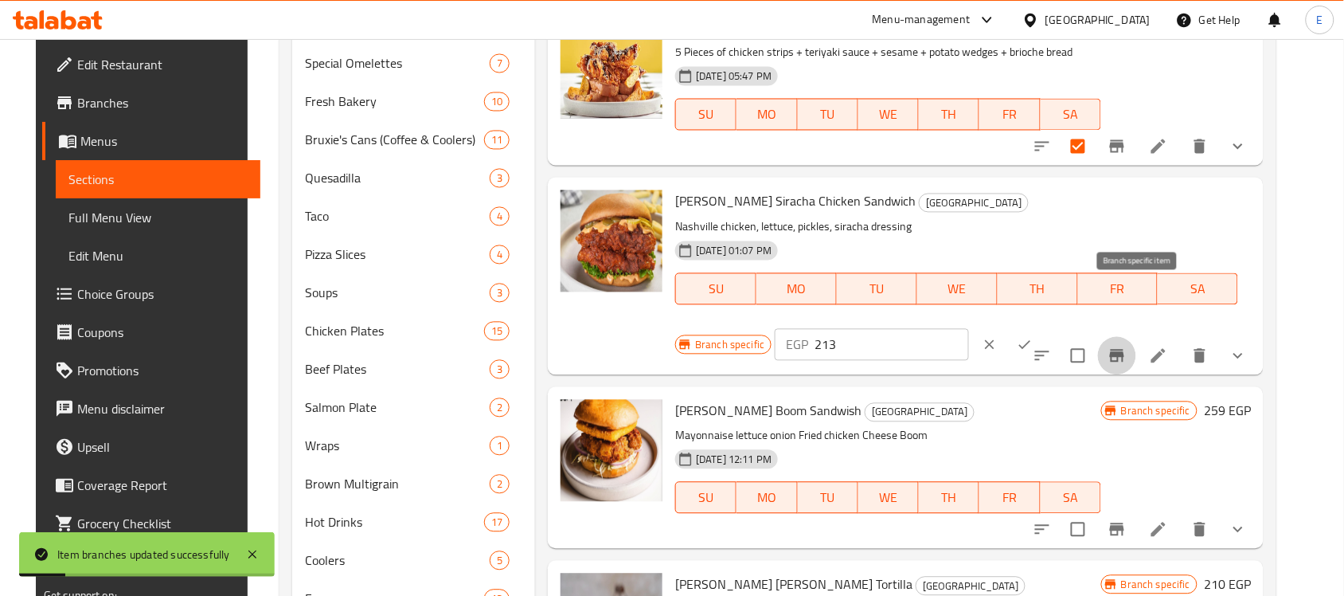
click at [1125, 350] on icon "Branch-specific-item" at bounding box center [1117, 356] width 14 height 13
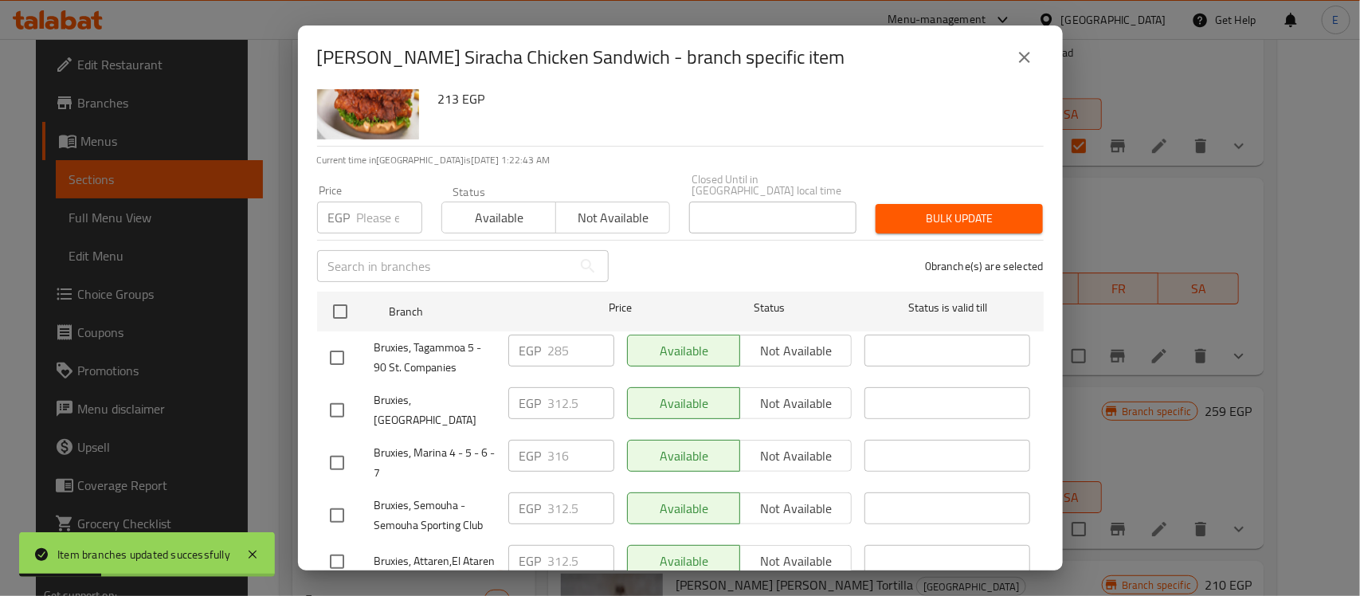
scroll to position [62, 0]
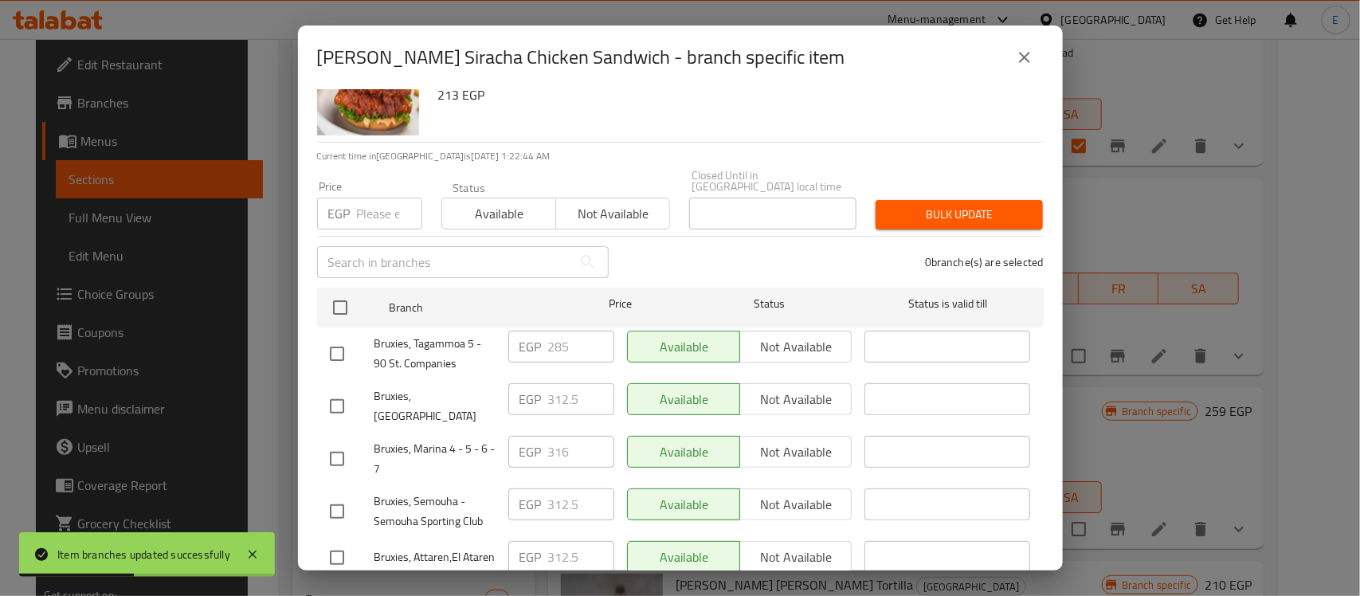
click at [337, 442] on input "checkbox" at bounding box center [336, 458] width 33 height 33
checkbox input "false"
click at [359, 348] on div at bounding box center [352, 353] width 45 height 33
click at [345, 346] on input "checkbox" at bounding box center [336, 353] width 33 height 33
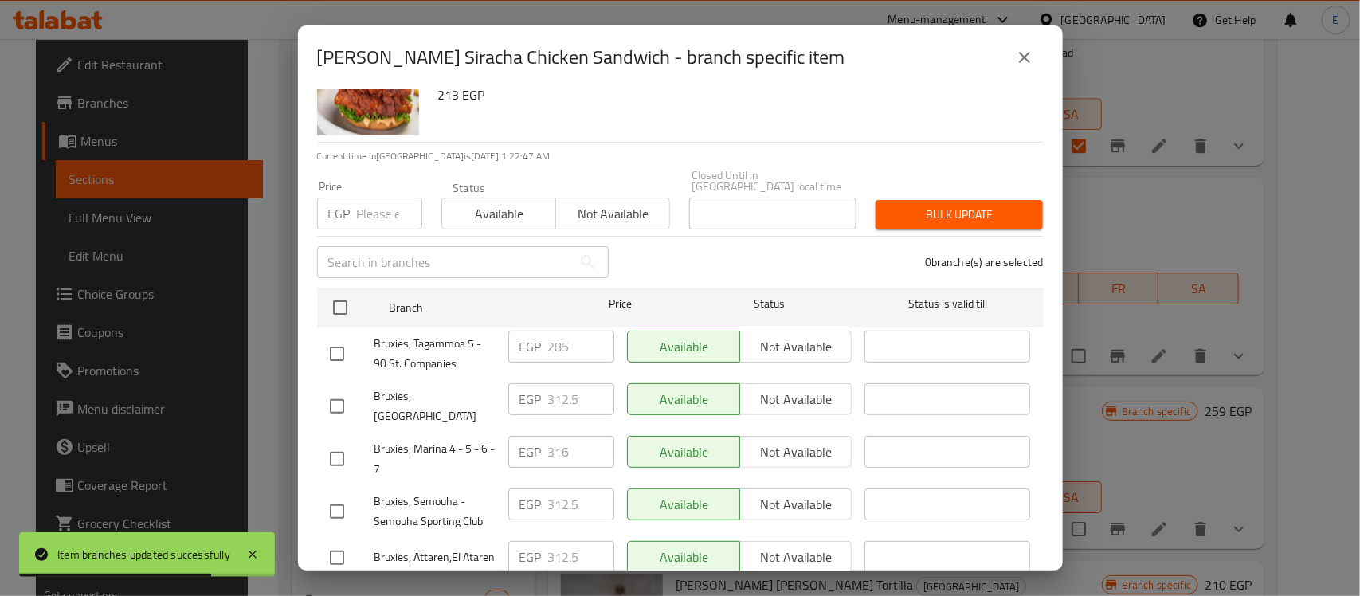
checkbox input "true"
click at [562, 344] on input "285" at bounding box center [581, 347] width 66 height 32
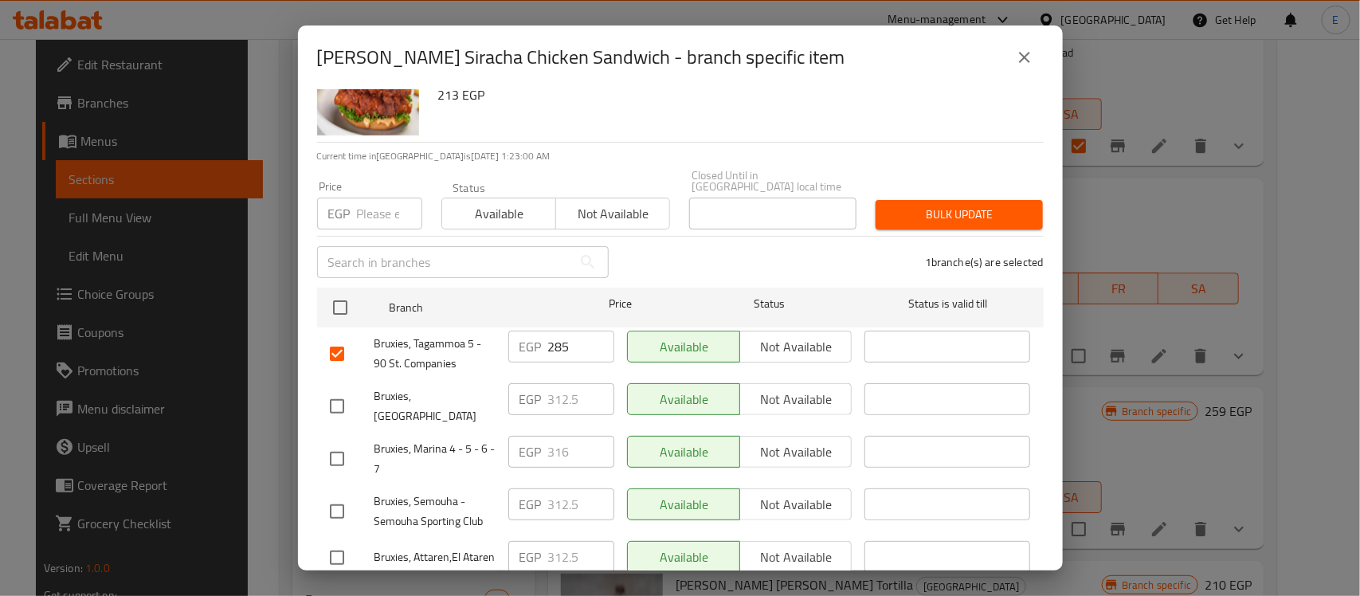
click at [567, 337] on input "285" at bounding box center [581, 347] width 66 height 32
paste input "356.2"
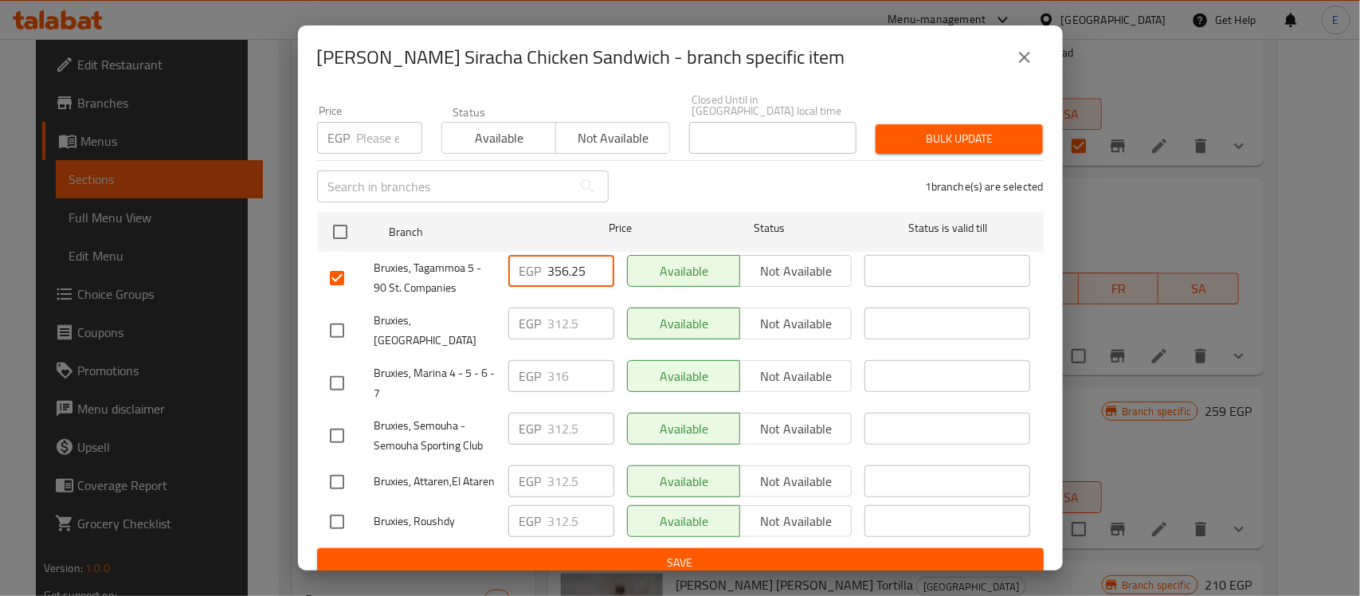
type input "356.25"
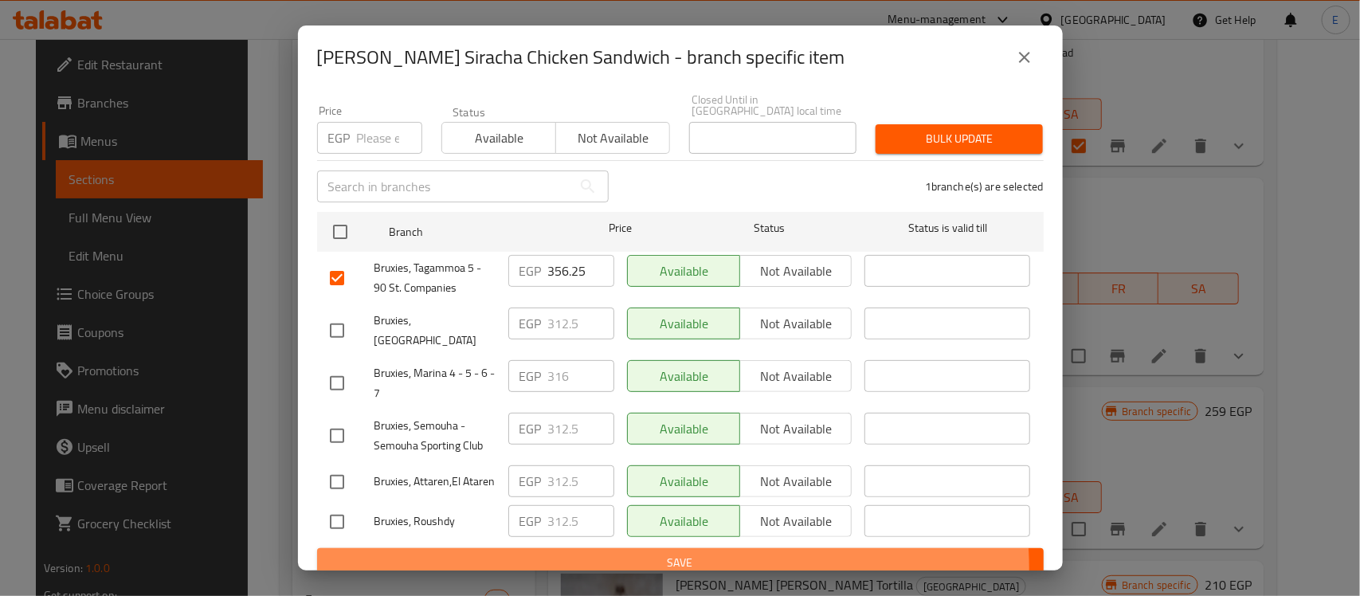
click at [646, 558] on span "Save" at bounding box center [680, 563] width 701 height 20
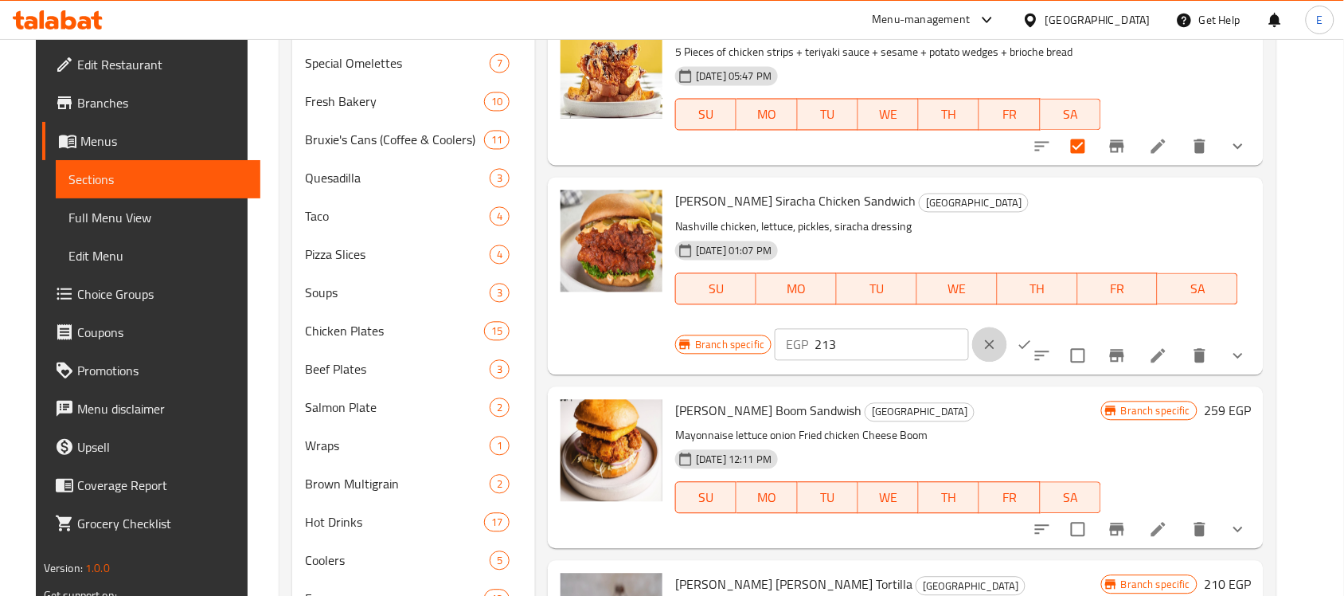
click at [998, 337] on icon "clear" at bounding box center [990, 345] width 16 height 16
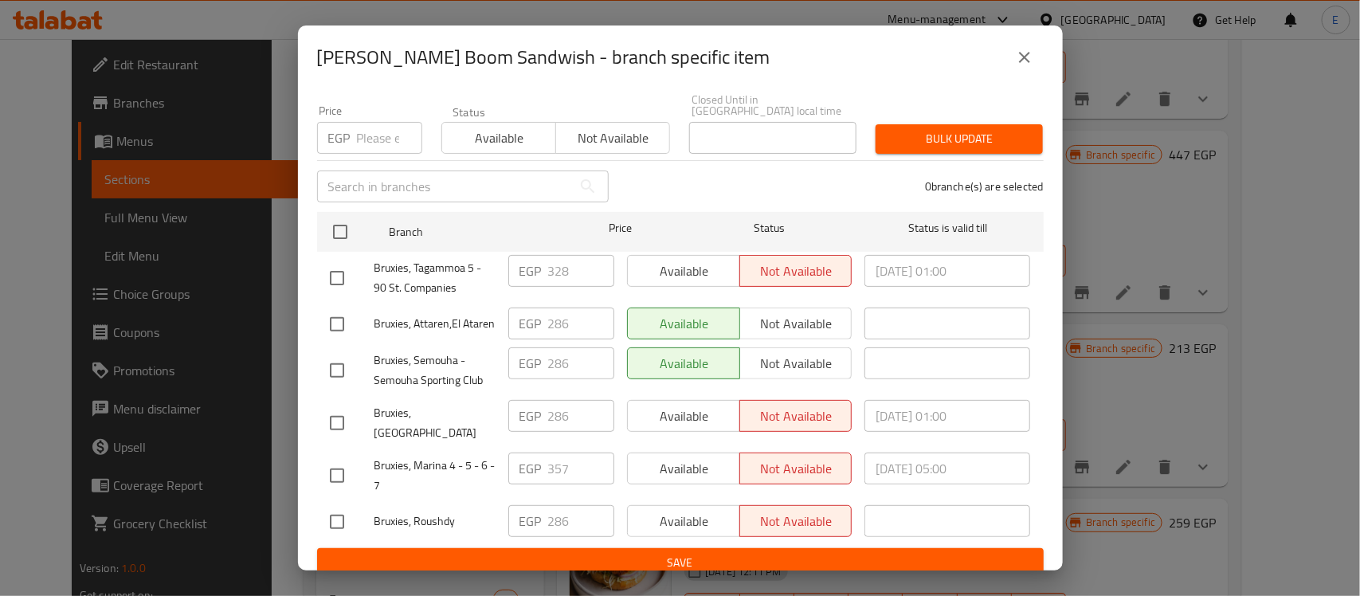
click at [343, 268] on input "checkbox" at bounding box center [336, 277] width 33 height 33
checkbox input "true"
click at [555, 265] on input "328" at bounding box center [581, 271] width 66 height 32
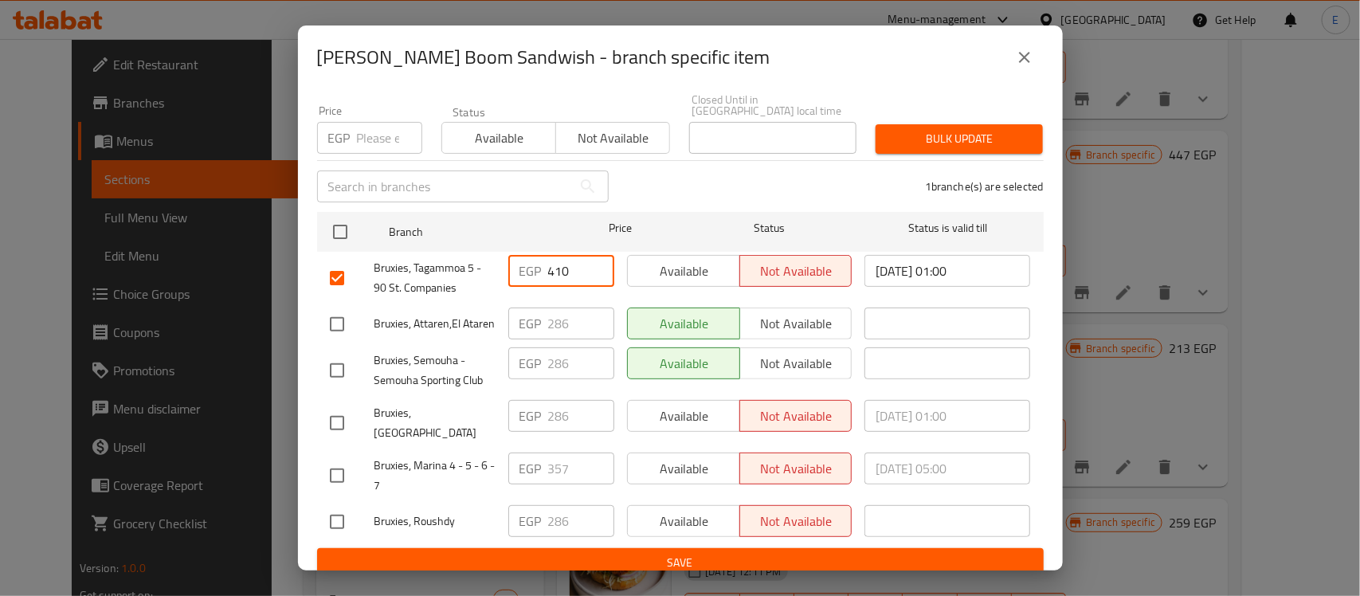
type input "410"
click at [336, 320] on input "checkbox" at bounding box center [336, 323] width 33 height 33
checkbox input "true"
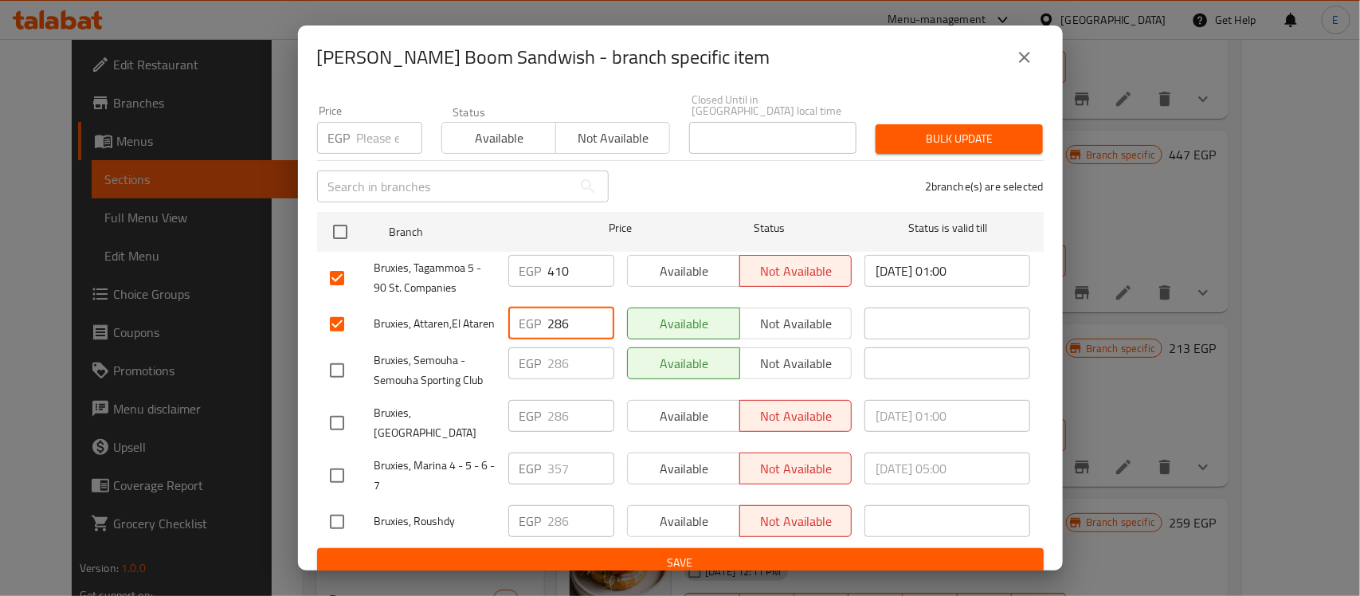
click at [560, 315] on input "286" at bounding box center [581, 323] width 66 height 32
click at [581, 307] on input "286" at bounding box center [581, 323] width 66 height 32
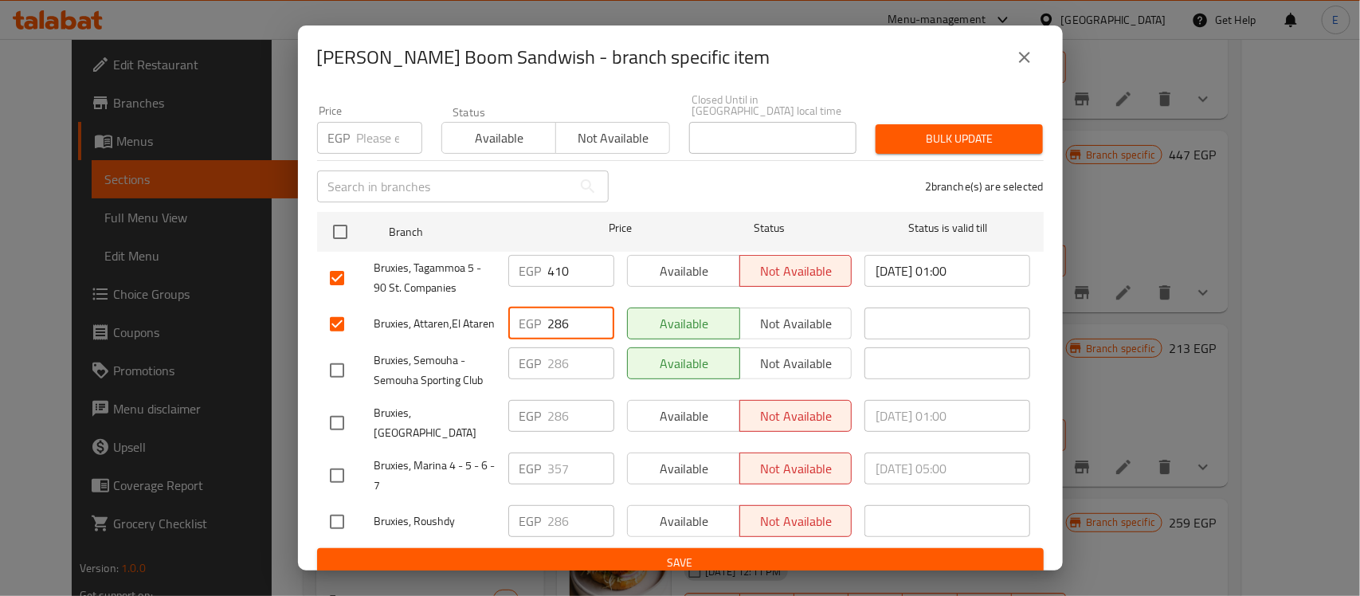
click at [581, 307] on input "286" at bounding box center [581, 323] width 66 height 32
paste input "357.5"
type input "357.5"
click at [345, 372] on input "checkbox" at bounding box center [336, 370] width 33 height 33
checkbox input "true"
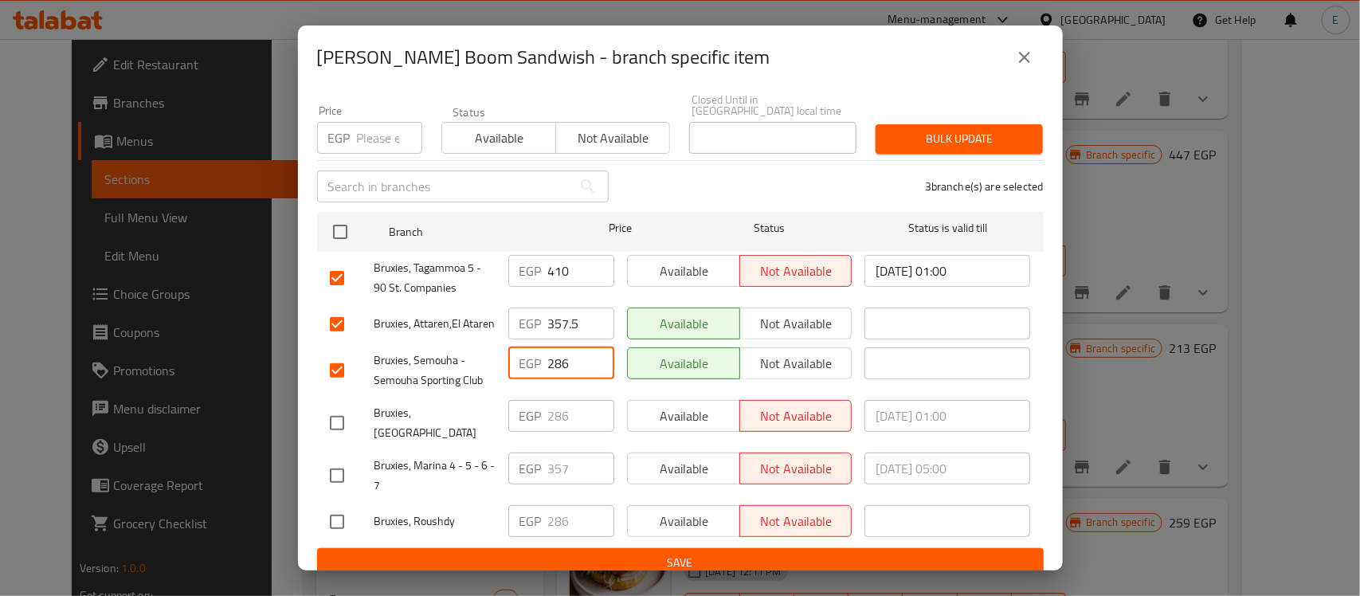
click at [551, 368] on input "286" at bounding box center [581, 363] width 66 height 32
paste input "357.5"
click at [551, 368] on input "286" at bounding box center [581, 363] width 66 height 32
type input "357.5"
click at [339, 419] on input "checkbox" at bounding box center [336, 422] width 33 height 33
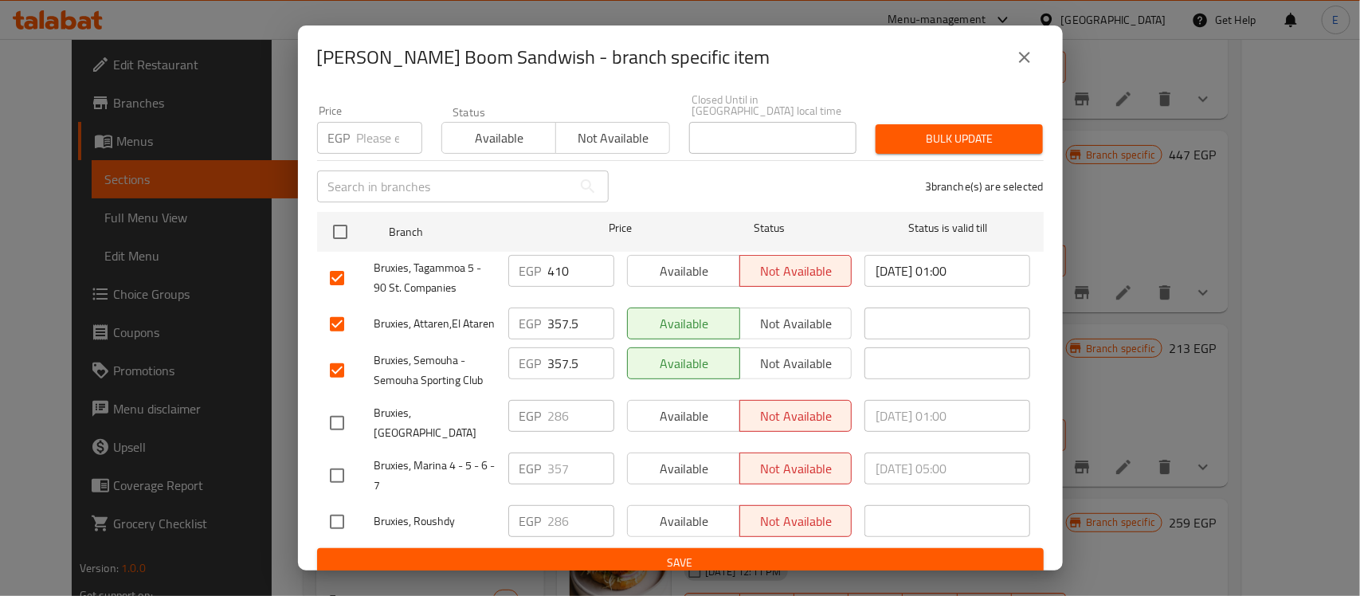
checkbox input "true"
click at [565, 418] on input "286" at bounding box center [581, 416] width 66 height 32
paste input "357.5"
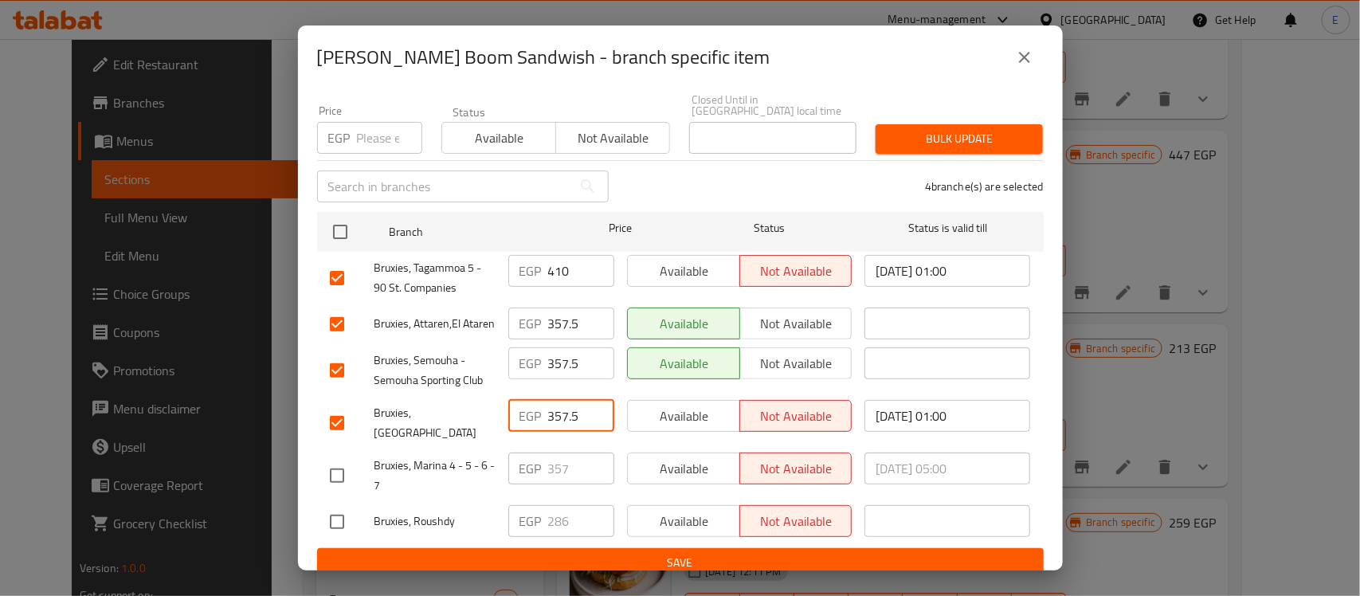
type input "357.5"
click at [342, 518] on input "checkbox" at bounding box center [336, 521] width 33 height 33
checkbox input "true"
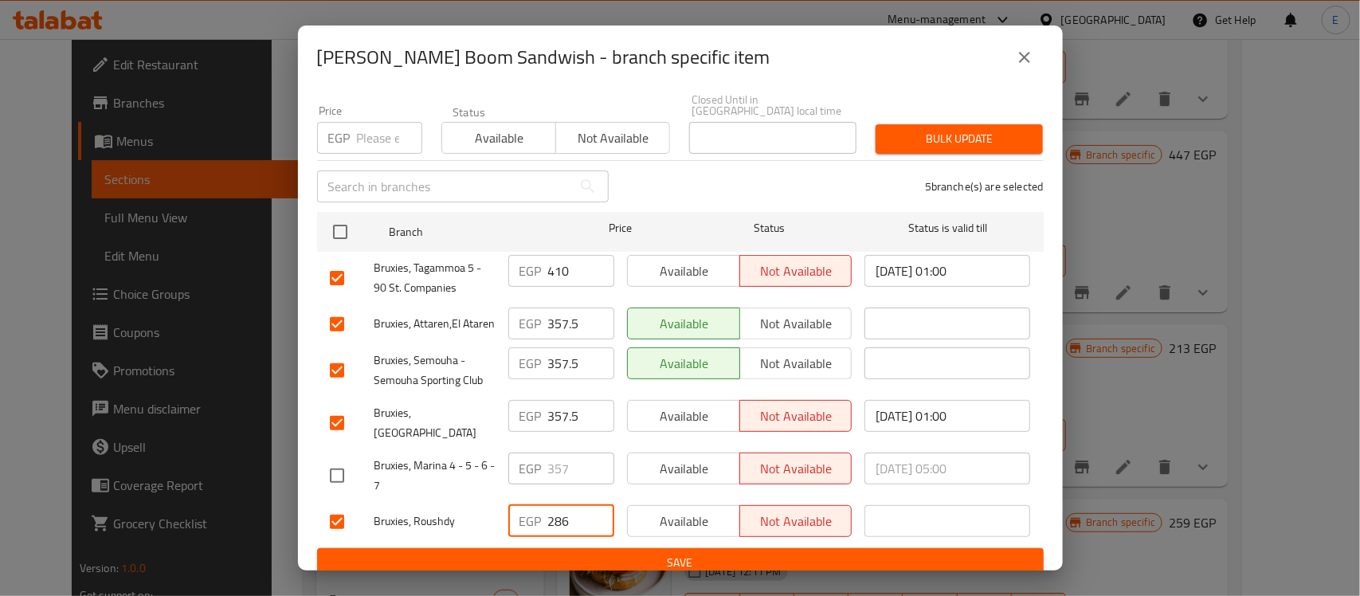
click at [560, 512] on input "286" at bounding box center [581, 521] width 66 height 32
paste input "357.5"
click at [560, 512] on input "286" at bounding box center [581, 521] width 66 height 32
type input "357.5"
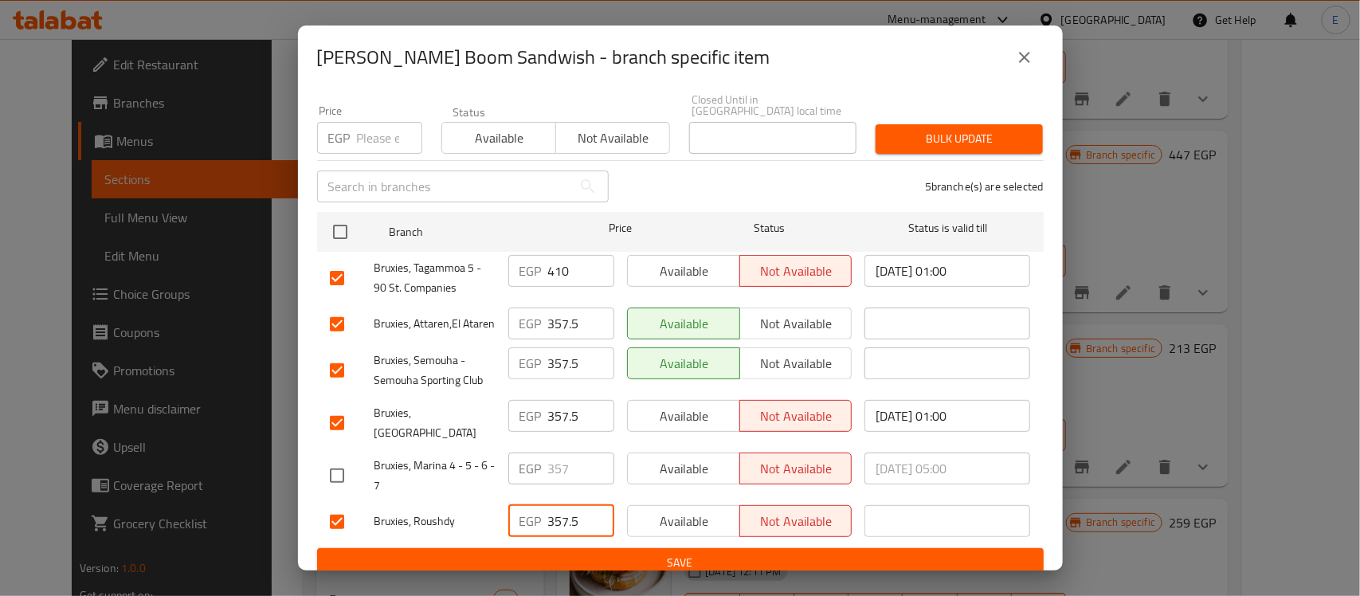
click at [614, 558] on span "Save" at bounding box center [680, 563] width 701 height 20
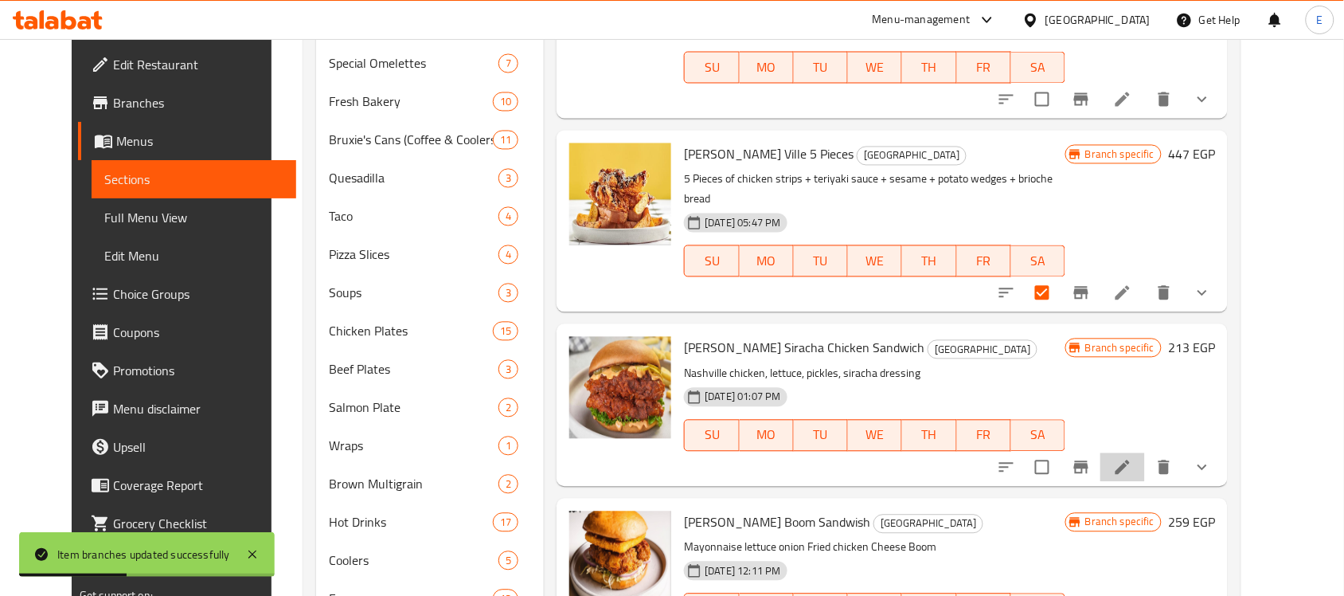
click at [1145, 453] on li at bounding box center [1123, 467] width 45 height 29
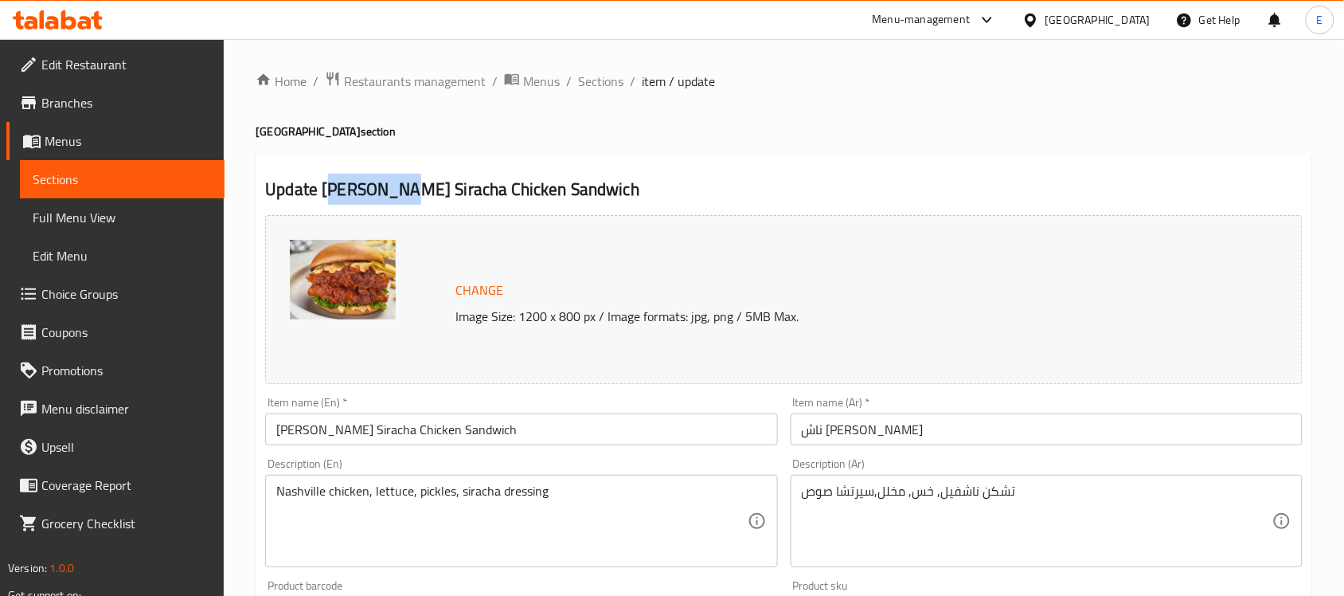
drag, startPoint x: 328, startPoint y: 189, endPoint x: 393, endPoint y: 194, distance: 64.7
click at [393, 194] on h2 "Update Nash Siracha Chicken Sandwich" at bounding box center [784, 190] width 1038 height 24
click at [600, 80] on span "Sections" at bounding box center [600, 81] width 45 height 19
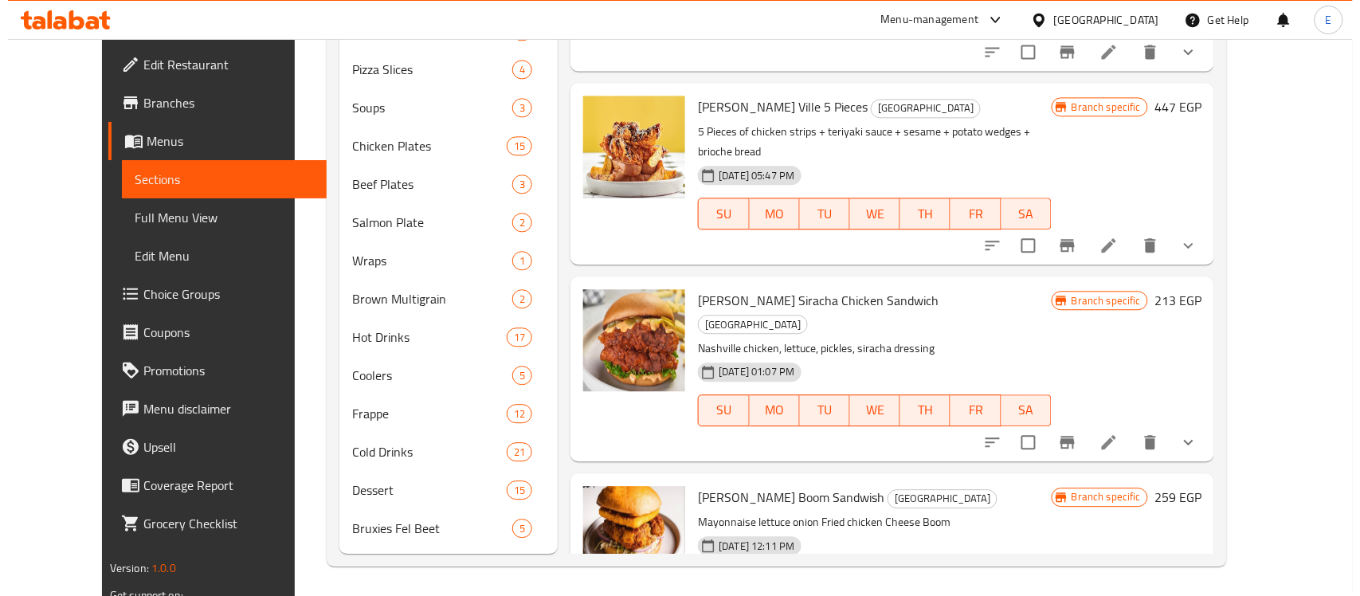
scroll to position [1347, 0]
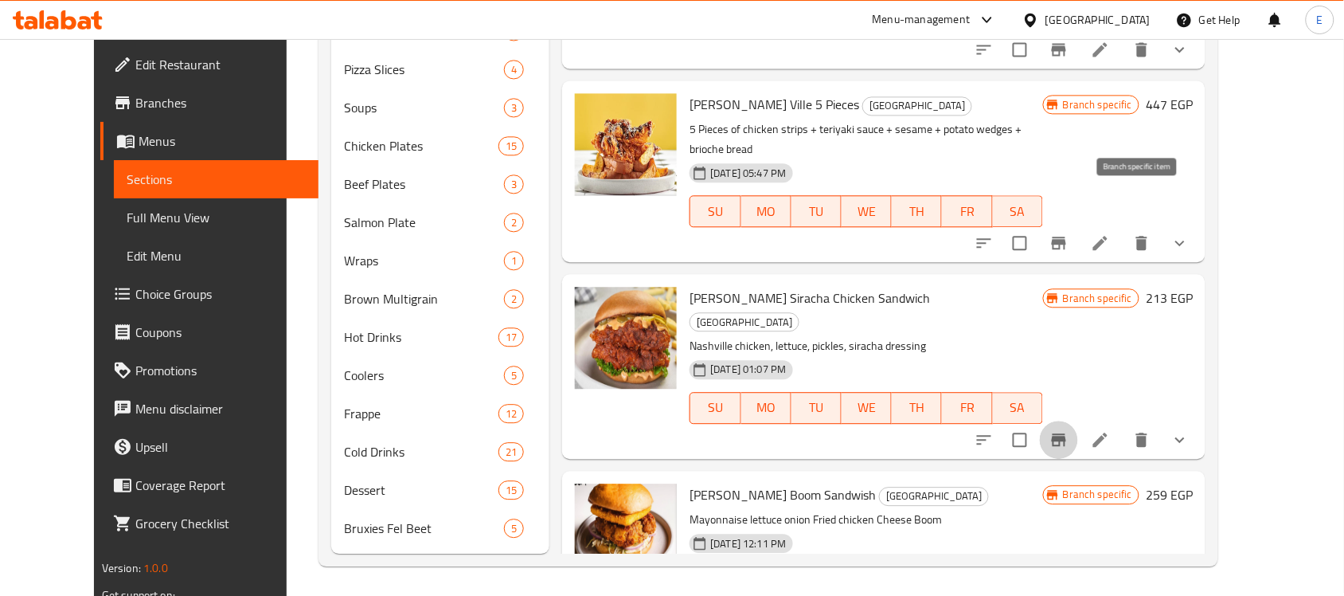
click at [1069, 430] on icon "Branch-specific-item" at bounding box center [1059, 439] width 19 height 19
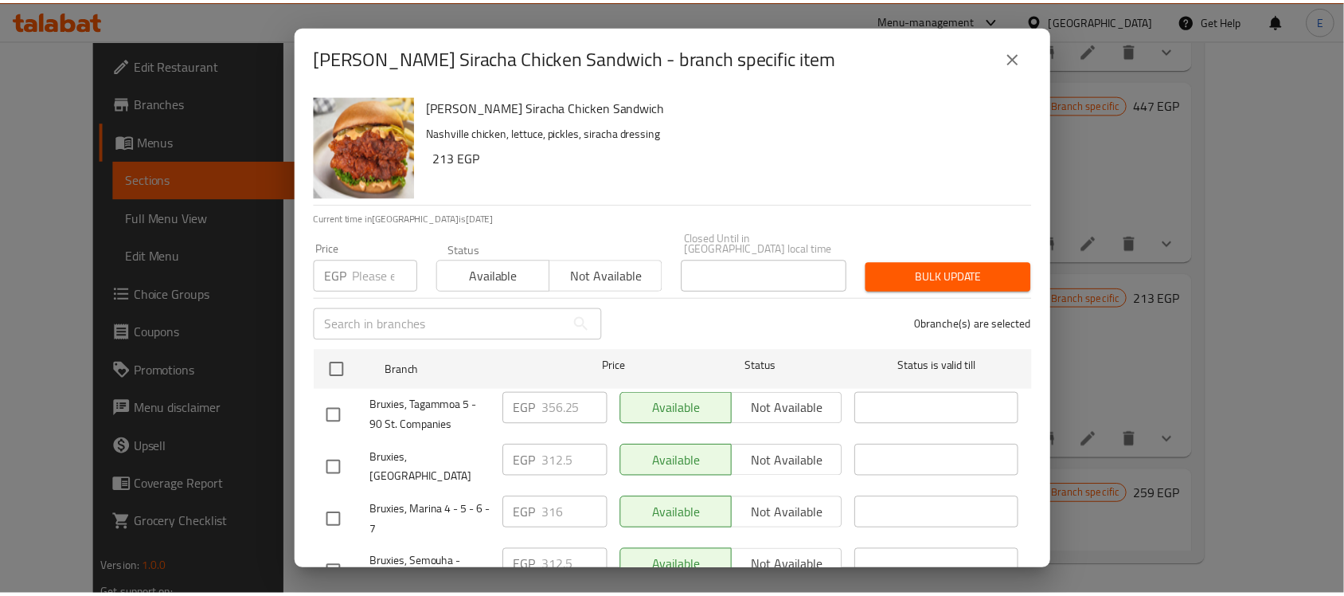
scroll to position [138, 0]
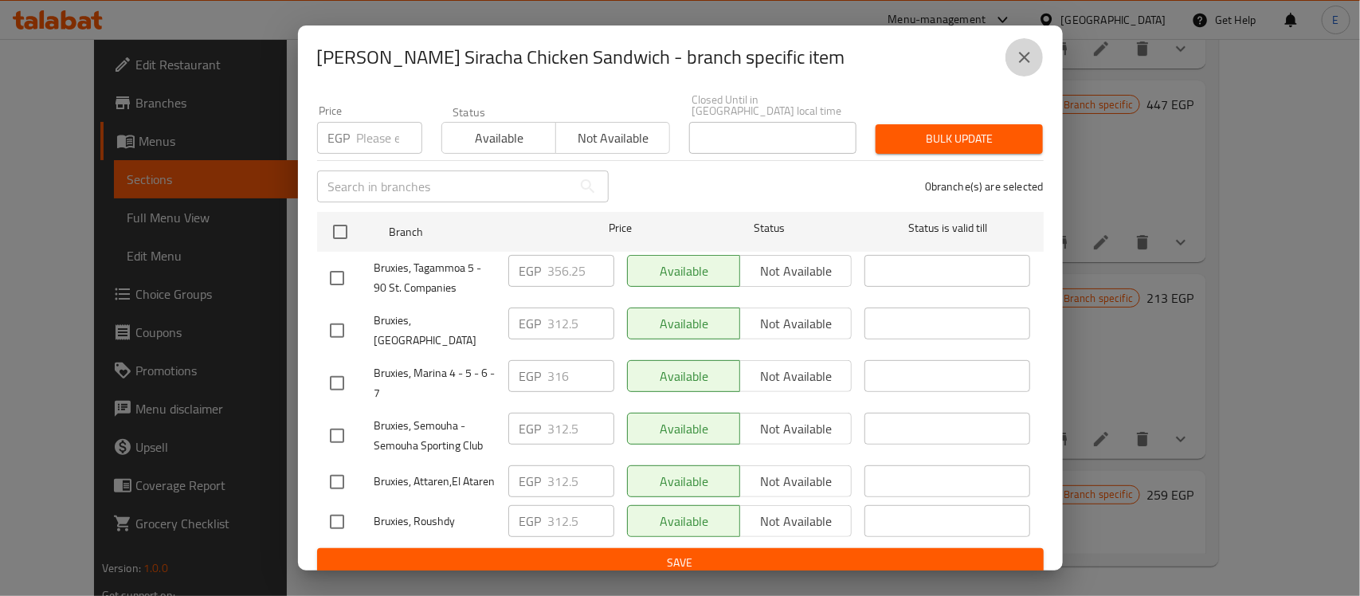
click at [1025, 58] on icon "close" at bounding box center [1024, 57] width 11 height 11
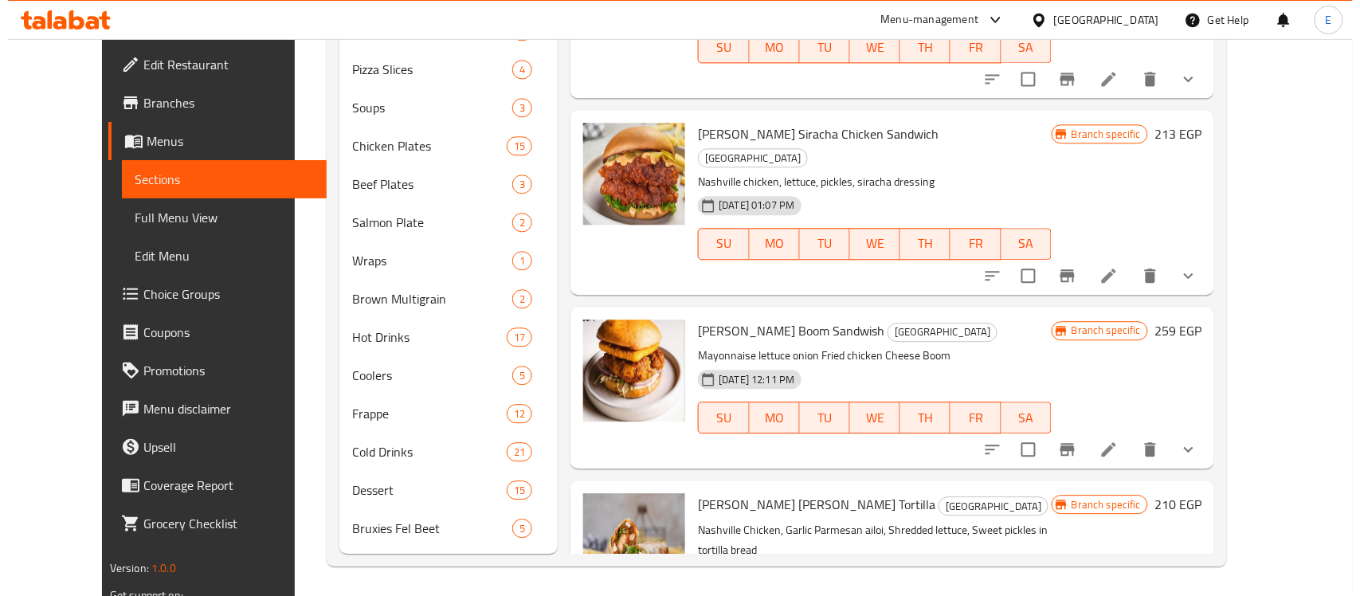
scroll to position [1511, 0]
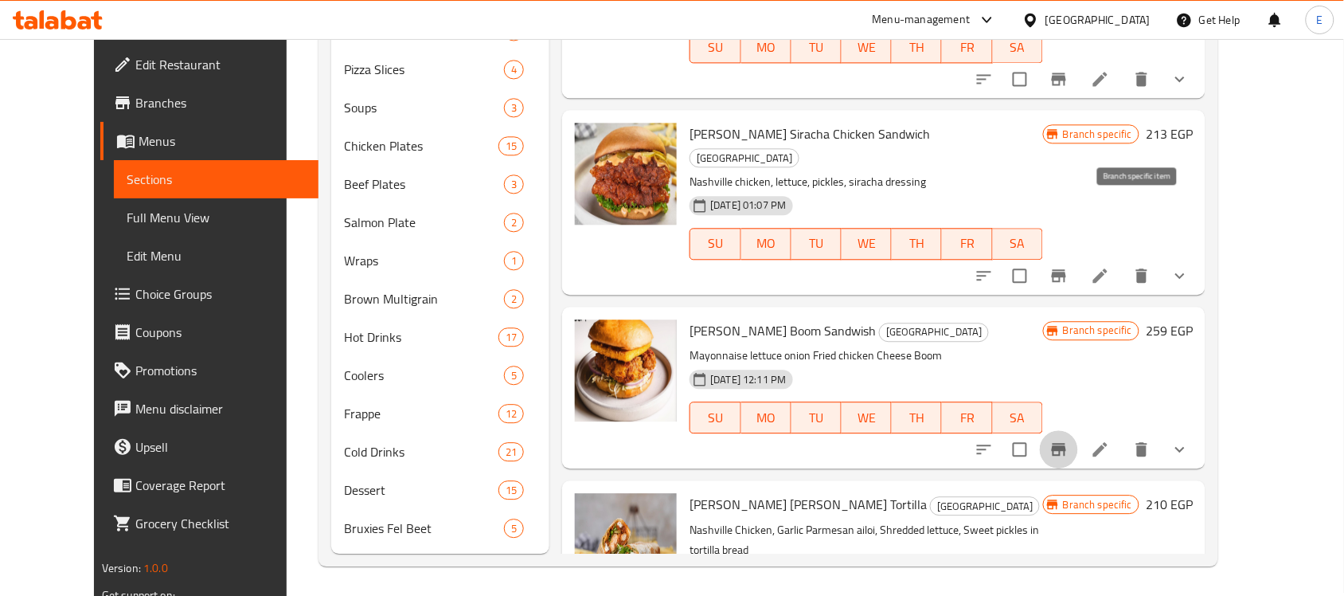
click at [1078, 430] on button "Branch-specific-item" at bounding box center [1059, 449] width 38 height 38
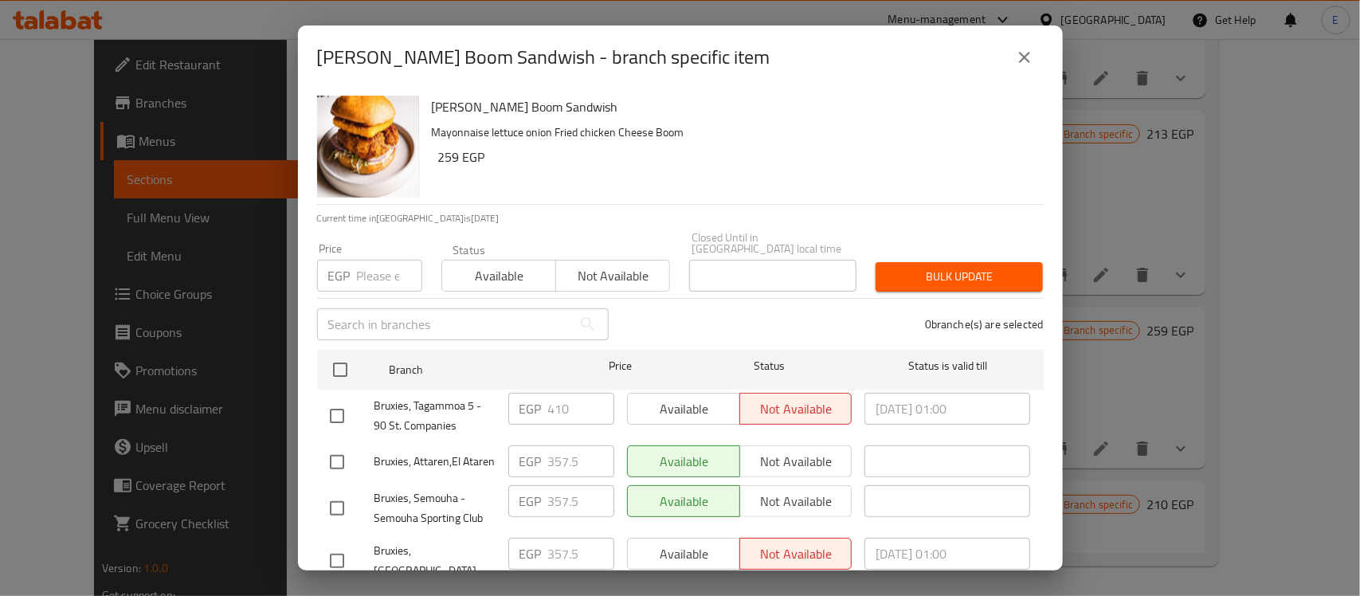
scroll to position [138, 0]
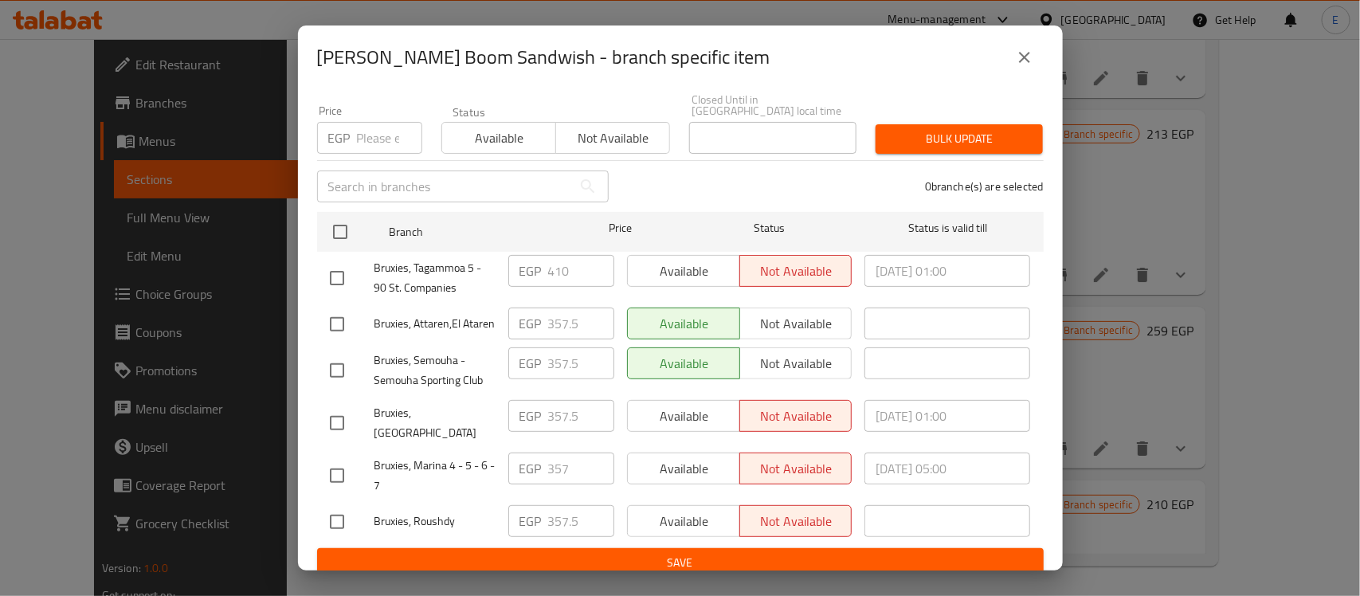
click at [352, 264] on input "checkbox" at bounding box center [336, 277] width 33 height 33
checkbox input "true"
click at [551, 259] on input "410" at bounding box center [581, 271] width 66 height 32
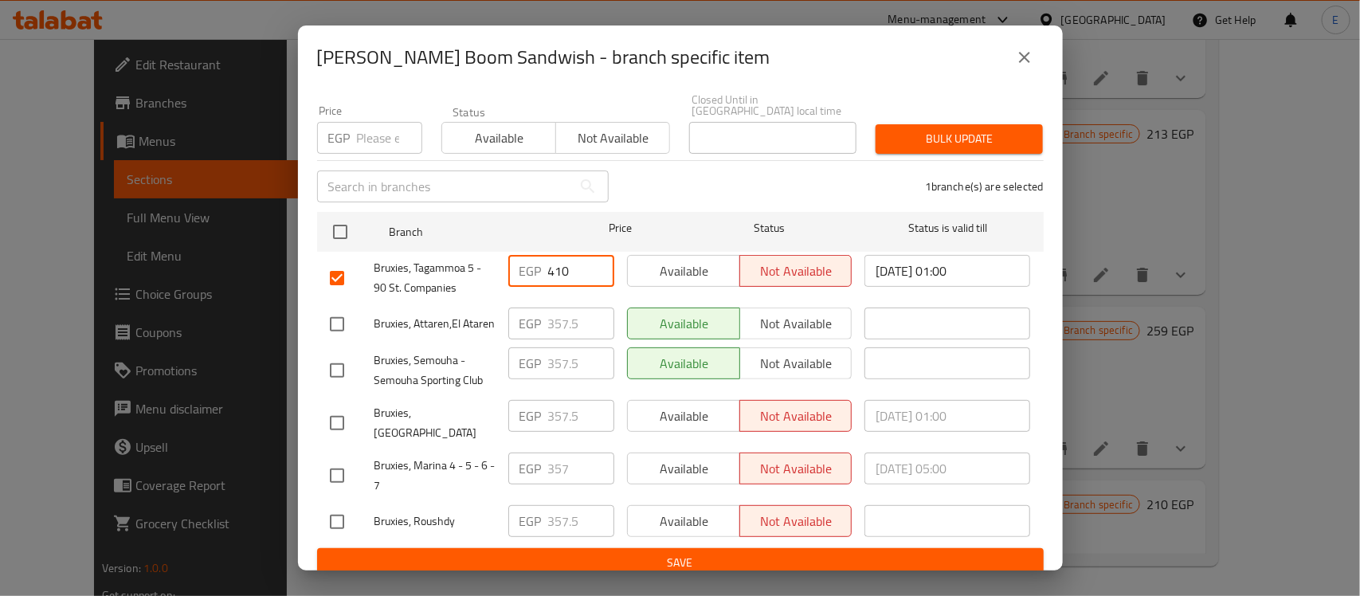
paste input "512.5"
type input "512.5"
click at [339, 315] on input "checkbox" at bounding box center [336, 323] width 33 height 33
checkbox input "true"
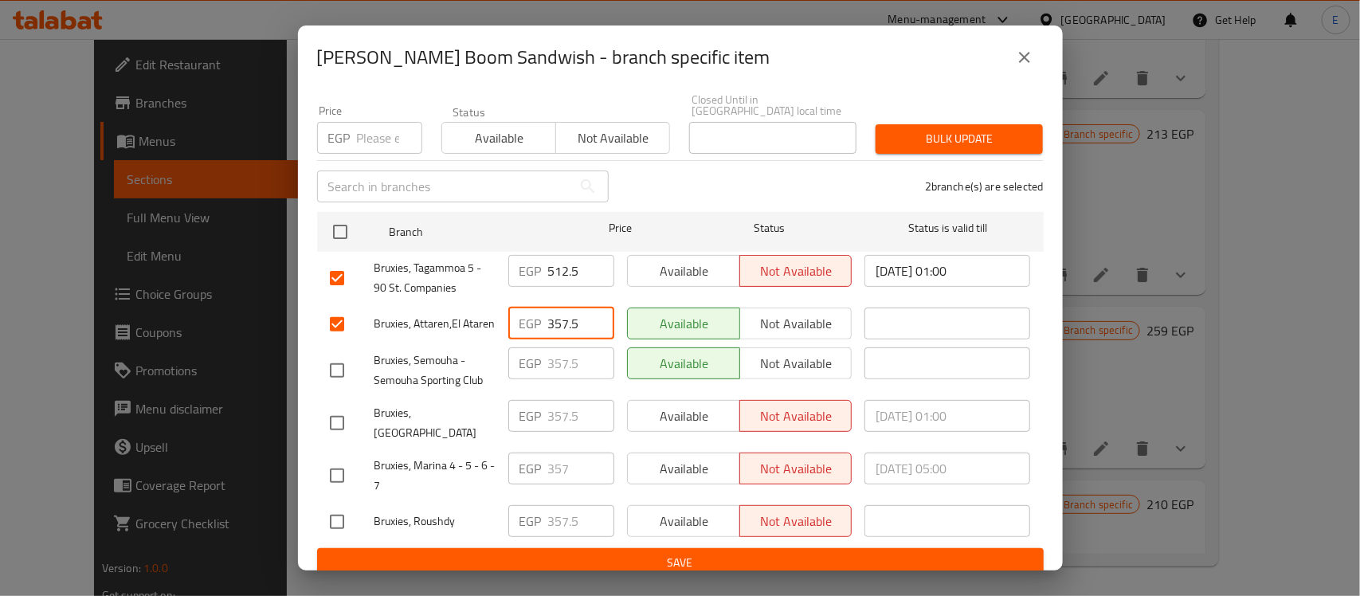
click at [551, 307] on input "357.5" at bounding box center [581, 323] width 66 height 32
click at [563, 311] on input "357.5" at bounding box center [581, 323] width 66 height 32
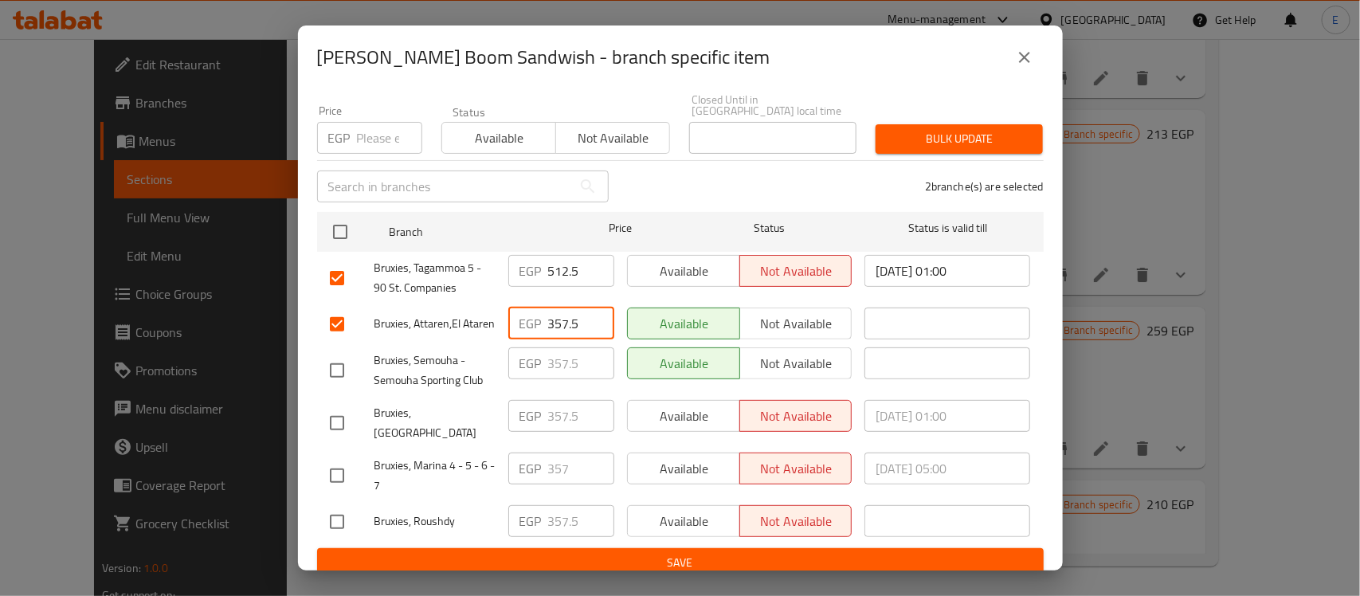
click at [563, 311] on input "357.5" at bounding box center [581, 323] width 66 height 32
paste input "446.87"
type input "446.875"
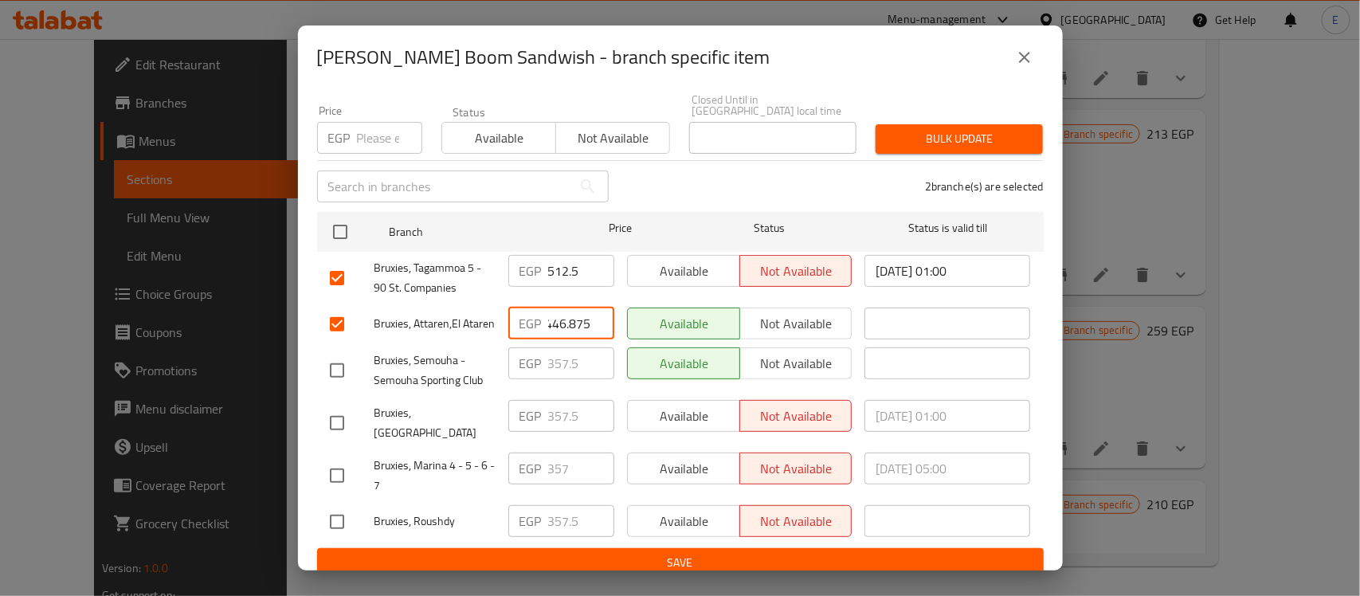
scroll to position [0, 0]
click at [341, 374] on input "checkbox" at bounding box center [336, 370] width 33 height 33
checkbox input "true"
click at [563, 366] on input "357.5" at bounding box center [581, 363] width 66 height 32
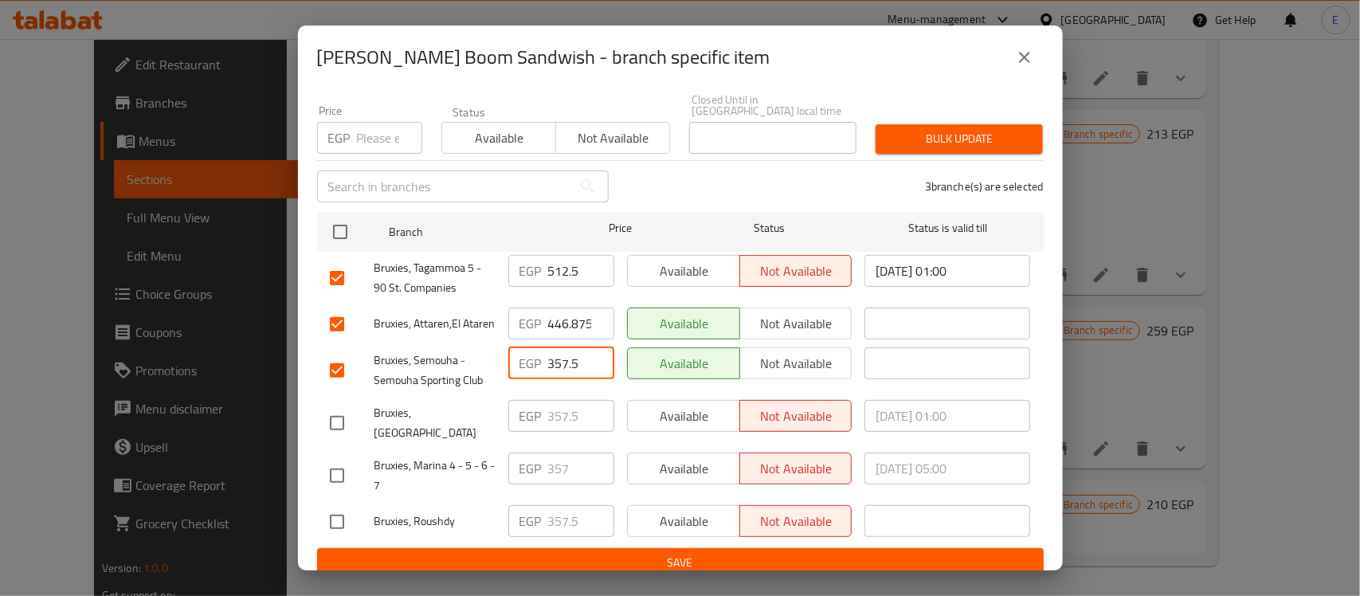
click at [563, 366] on input "357.5" at bounding box center [581, 363] width 66 height 32
paste input "446.87"
type input "446.875"
click at [345, 419] on input "checkbox" at bounding box center [336, 422] width 33 height 33
checkbox input "true"
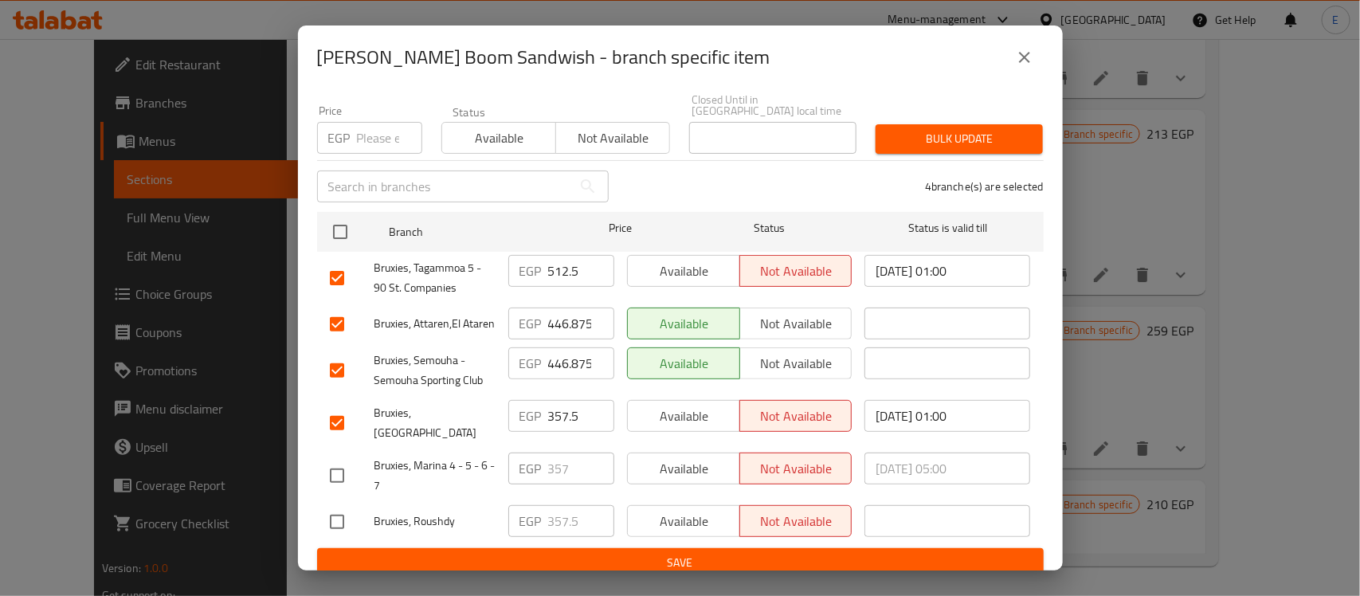
click at [344, 505] on input "checkbox" at bounding box center [336, 521] width 33 height 33
checkbox input "true"
click at [558, 507] on input "357.5" at bounding box center [581, 521] width 66 height 32
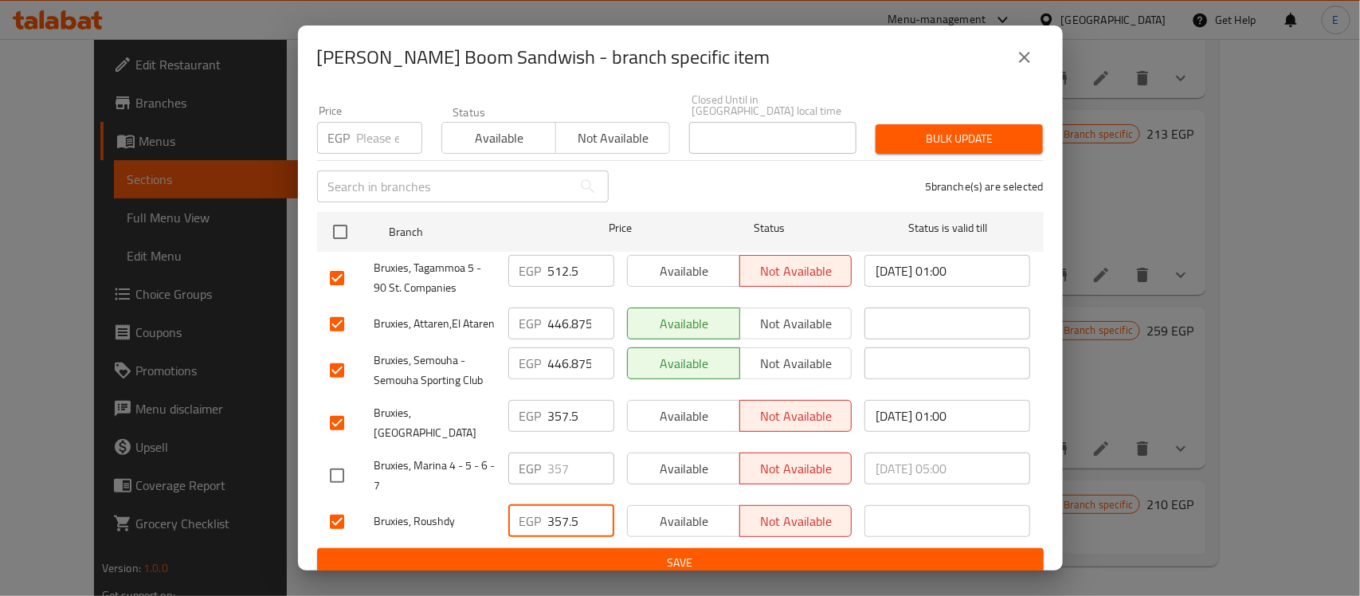
paste input "446.87"
type input "446.875"
click at [558, 410] on input "357.5" at bounding box center [581, 416] width 66 height 32
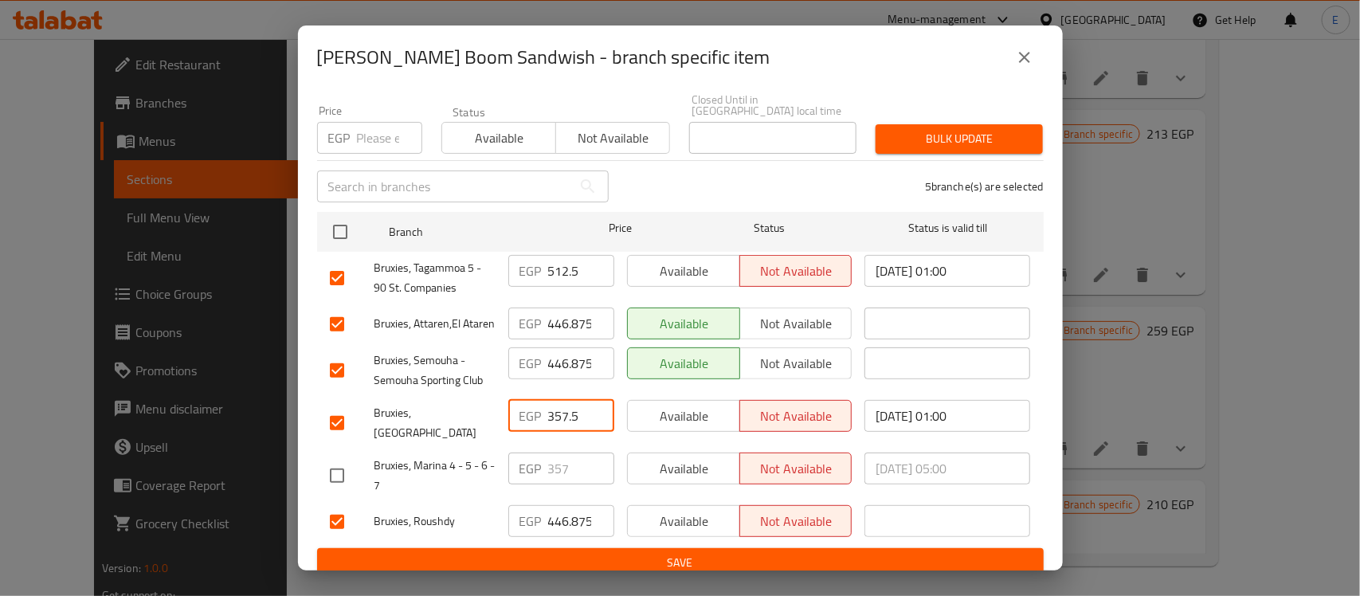
click at [558, 410] on input "357.5" at bounding box center [581, 416] width 66 height 32
paste input "446.87"
type input "446.875"
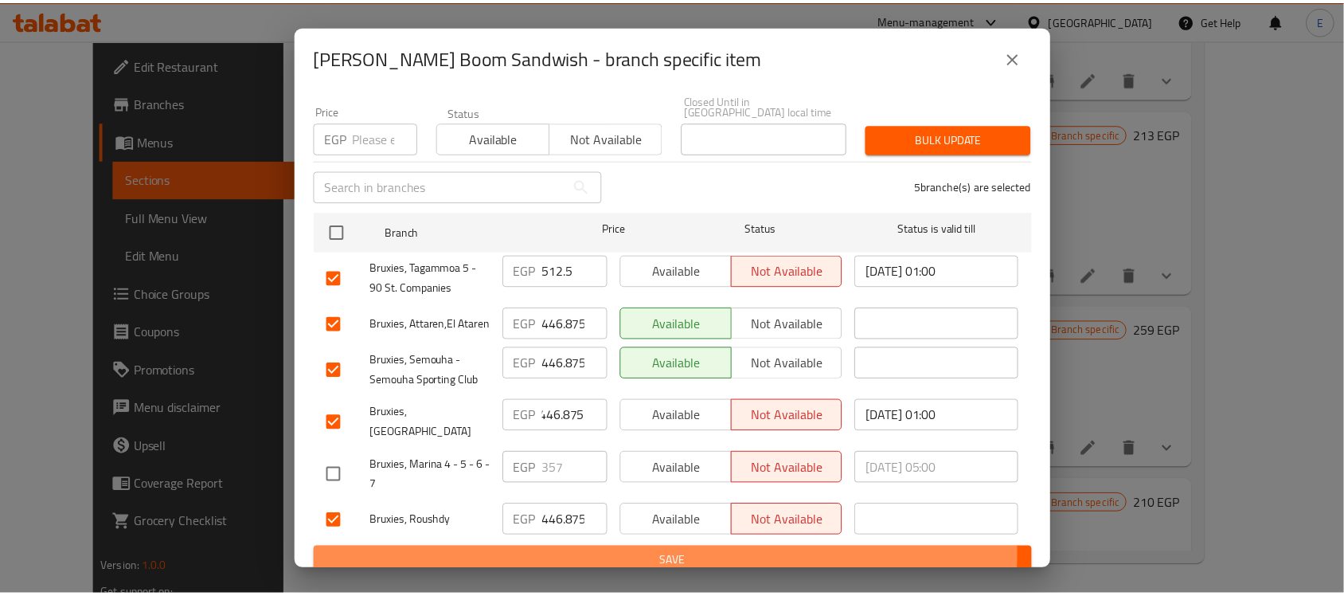
scroll to position [0, 0]
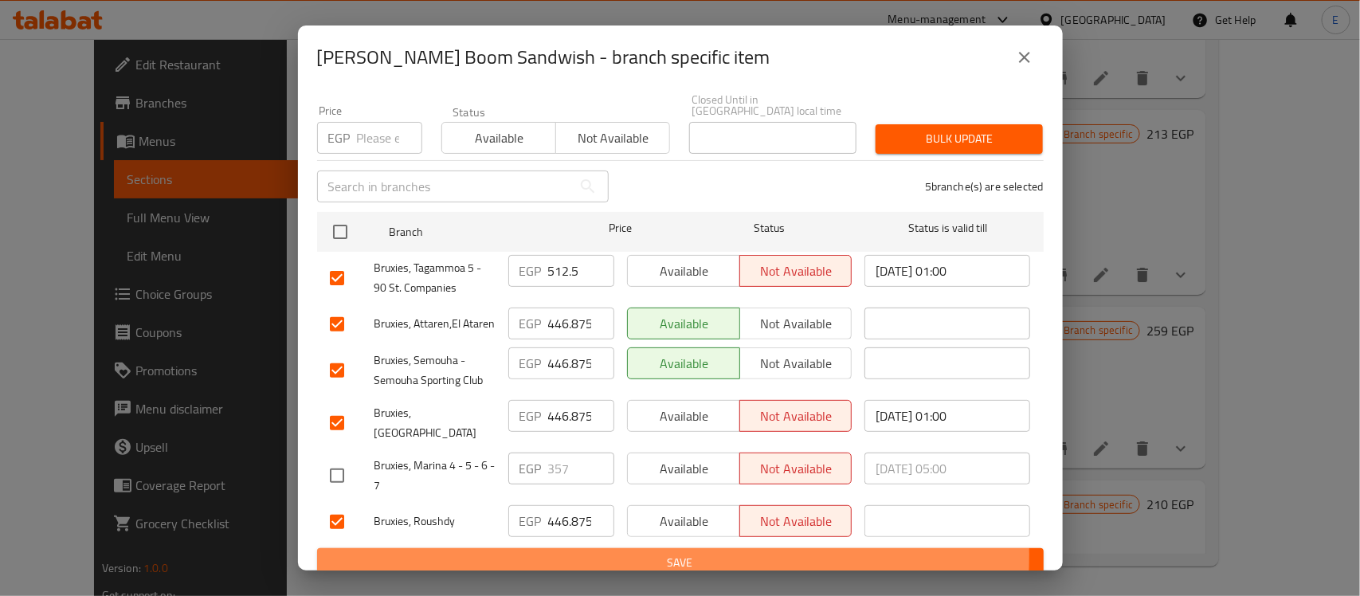
click at [611, 553] on span "Save" at bounding box center [680, 563] width 701 height 20
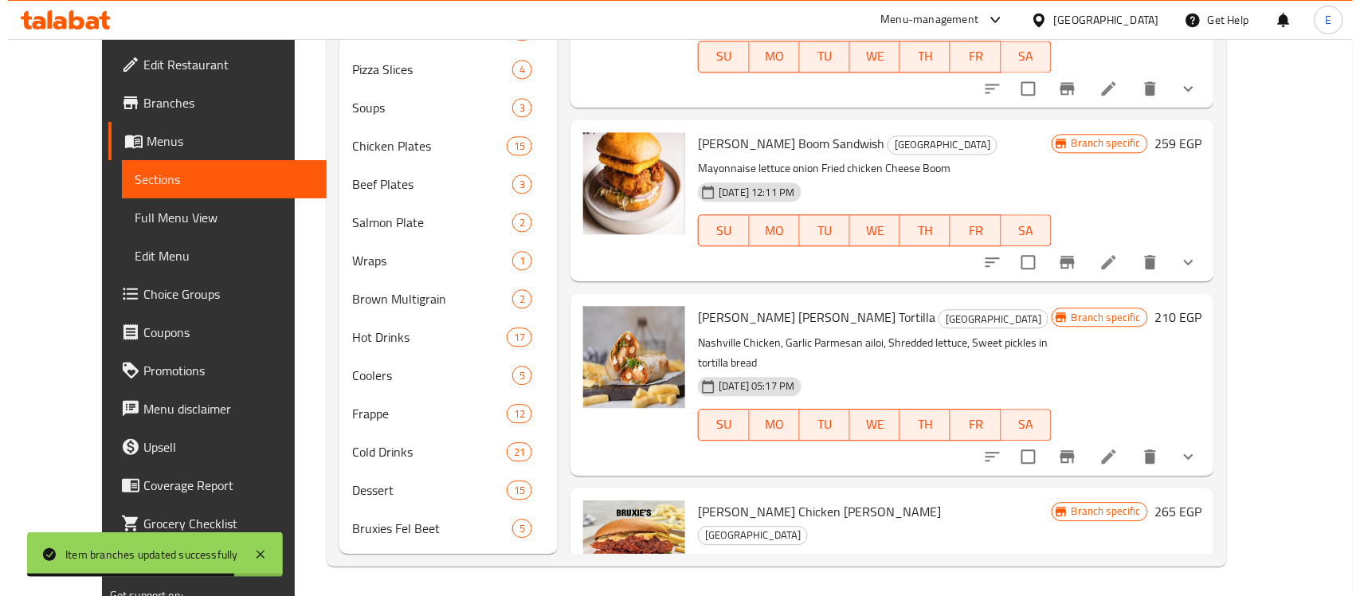
scroll to position [1697, 0]
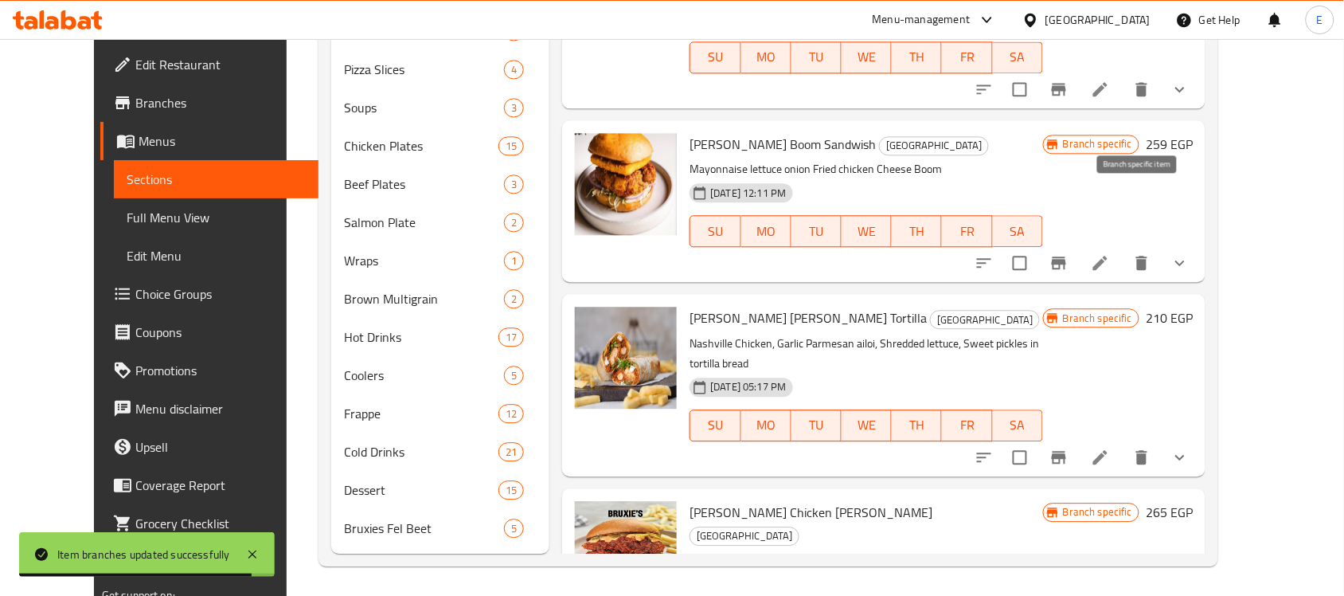
click at [1078, 438] on button "Branch-specific-item" at bounding box center [1059, 457] width 38 height 38
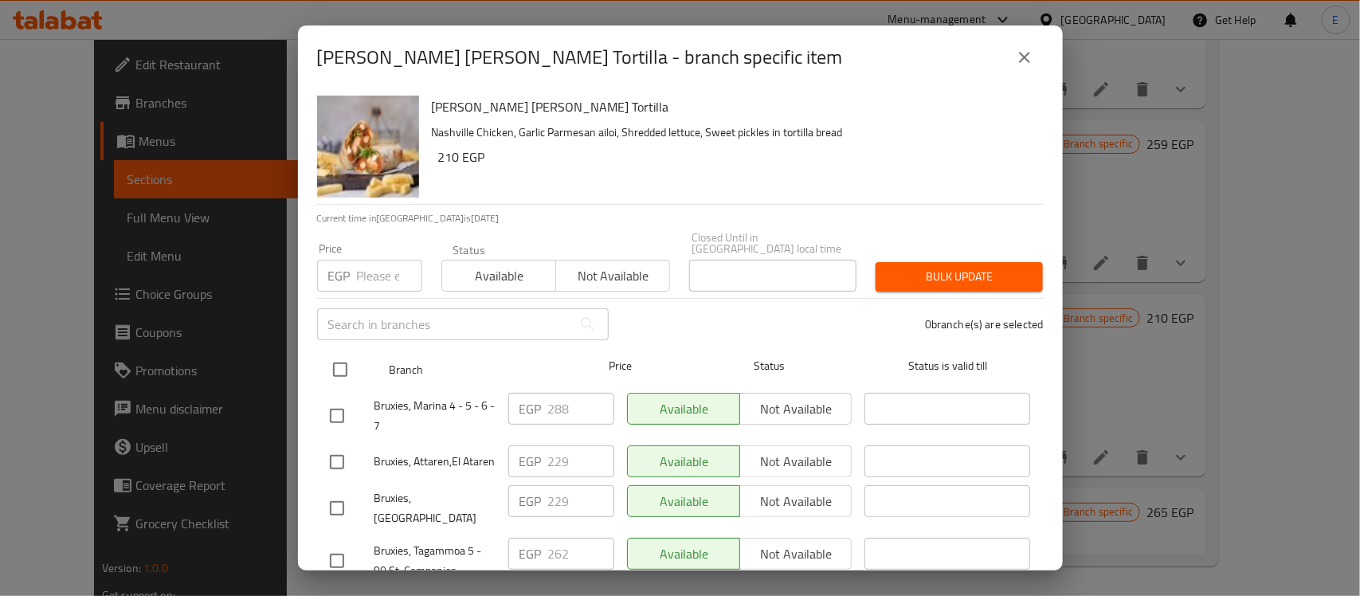
scroll to position [138, 0]
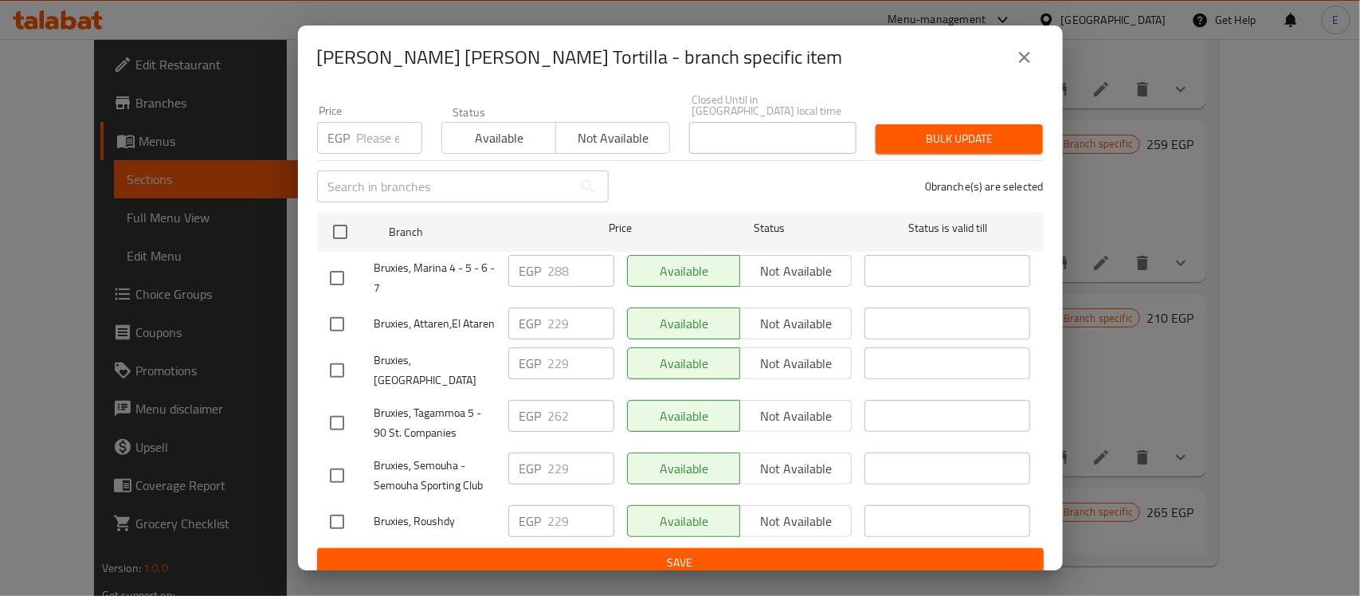
click at [349, 315] on input "checkbox" at bounding box center [336, 323] width 33 height 33
checkbox input "true"
click at [339, 363] on input "checkbox" at bounding box center [336, 370] width 33 height 33
checkbox input "true"
click at [341, 459] on input "checkbox" at bounding box center [336, 475] width 33 height 33
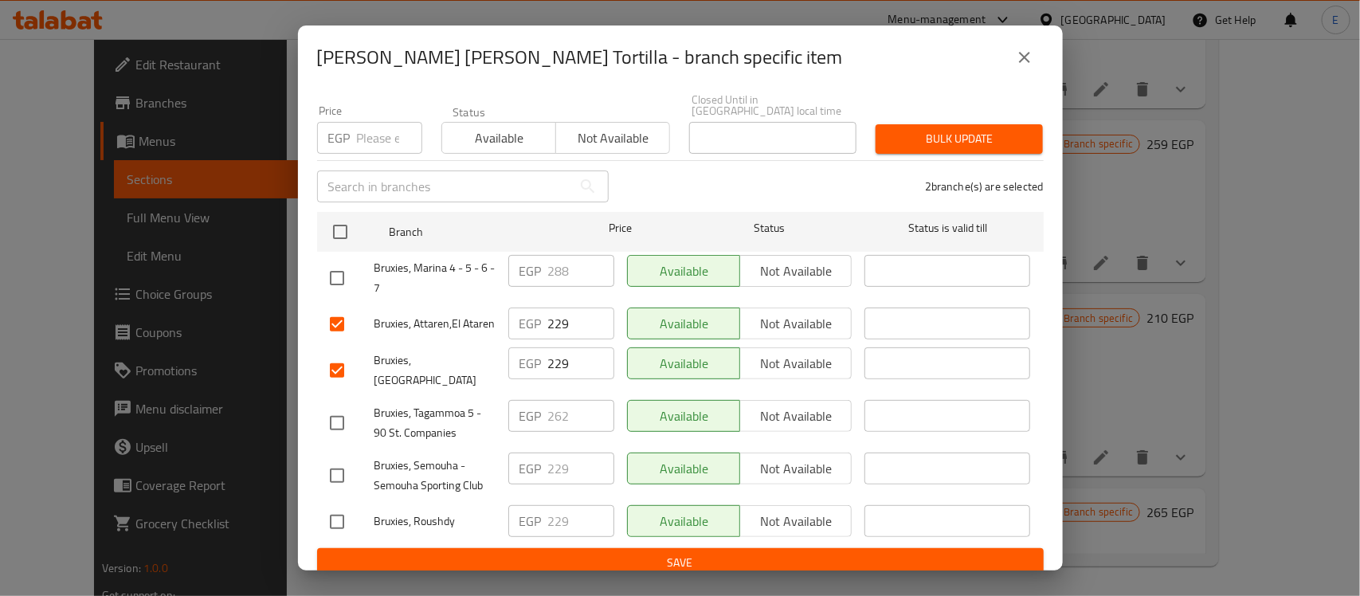
checkbox input "true"
click at [343, 505] on input "checkbox" at bounding box center [336, 521] width 33 height 33
checkbox input "true"
click at [567, 505] on input "229" at bounding box center [581, 521] width 66 height 32
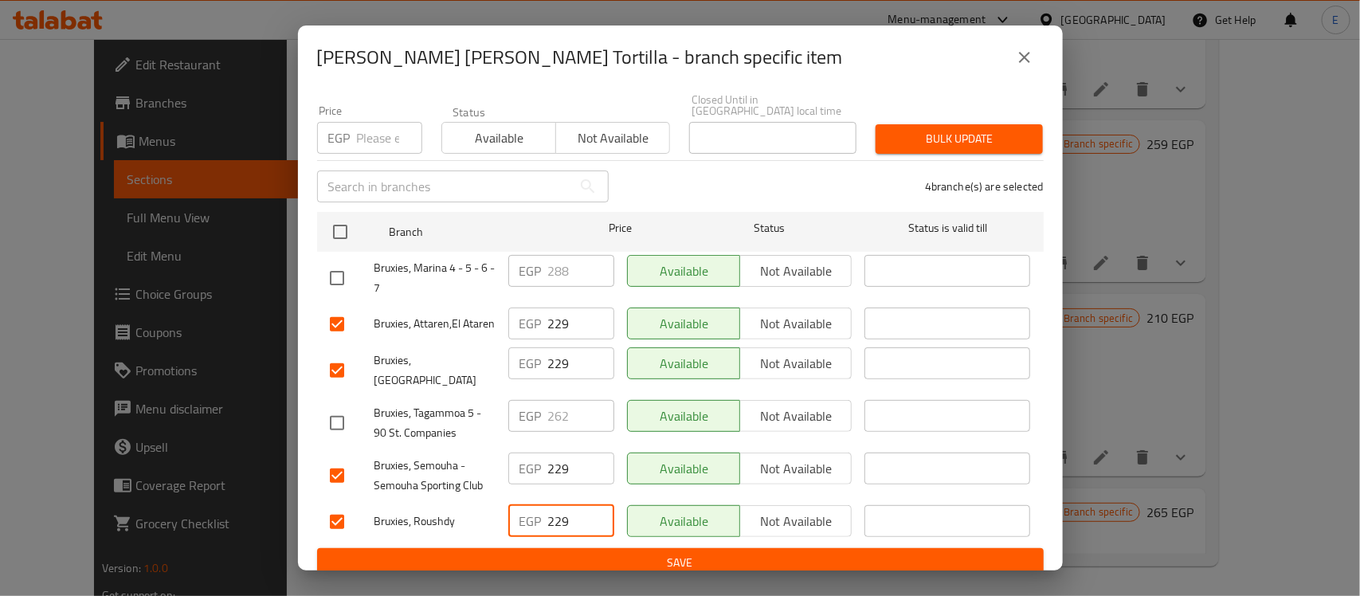
click at [567, 505] on input "229" at bounding box center [581, 521] width 66 height 32
paste input "86.2"
type input "286.2"
click at [568, 462] on input "229" at bounding box center [581, 468] width 66 height 32
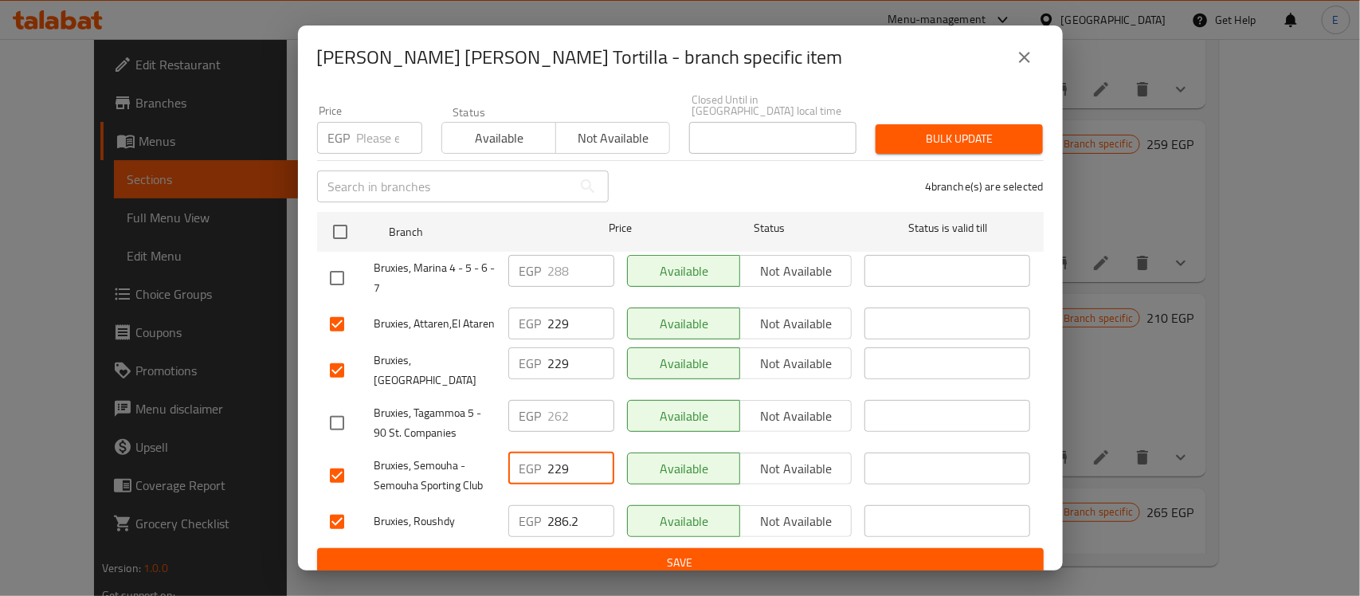
paste input "86.2"
click at [568, 462] on input "229" at bounding box center [581, 468] width 66 height 32
type input "286.2"
click at [567, 363] on input "229" at bounding box center [581, 363] width 66 height 32
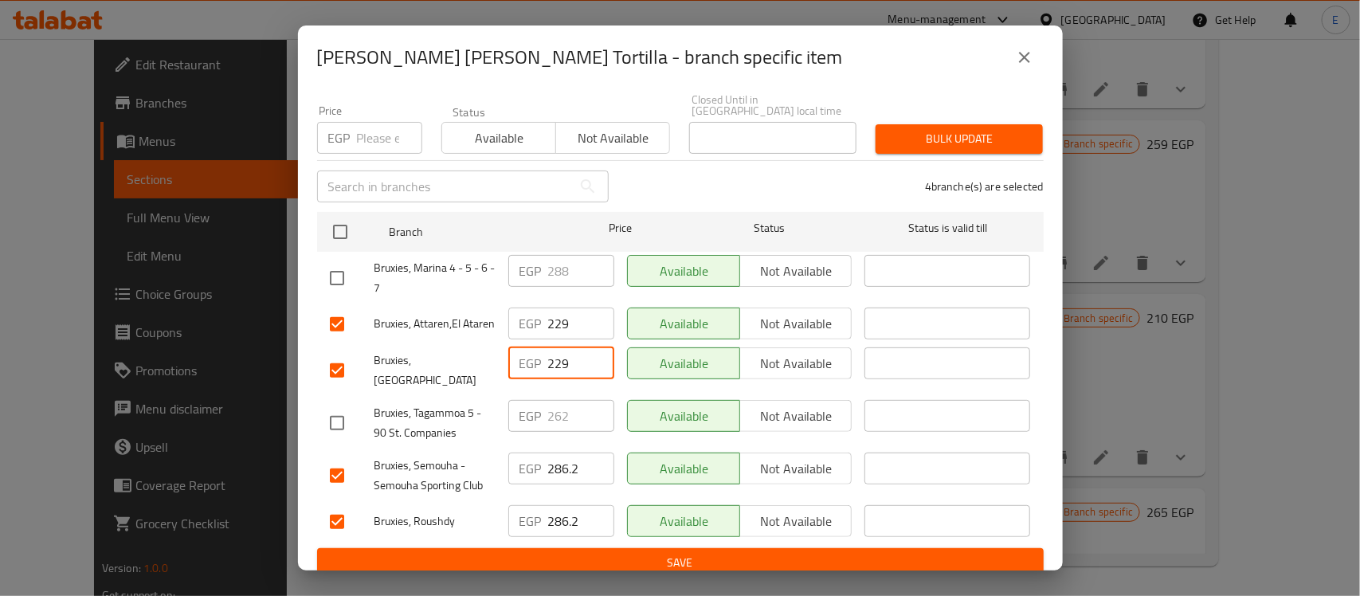
click at [567, 363] on input "229" at bounding box center [581, 363] width 66 height 32
paste input "86.2"
type input "286.2"
click at [565, 319] on input "229" at bounding box center [581, 323] width 66 height 32
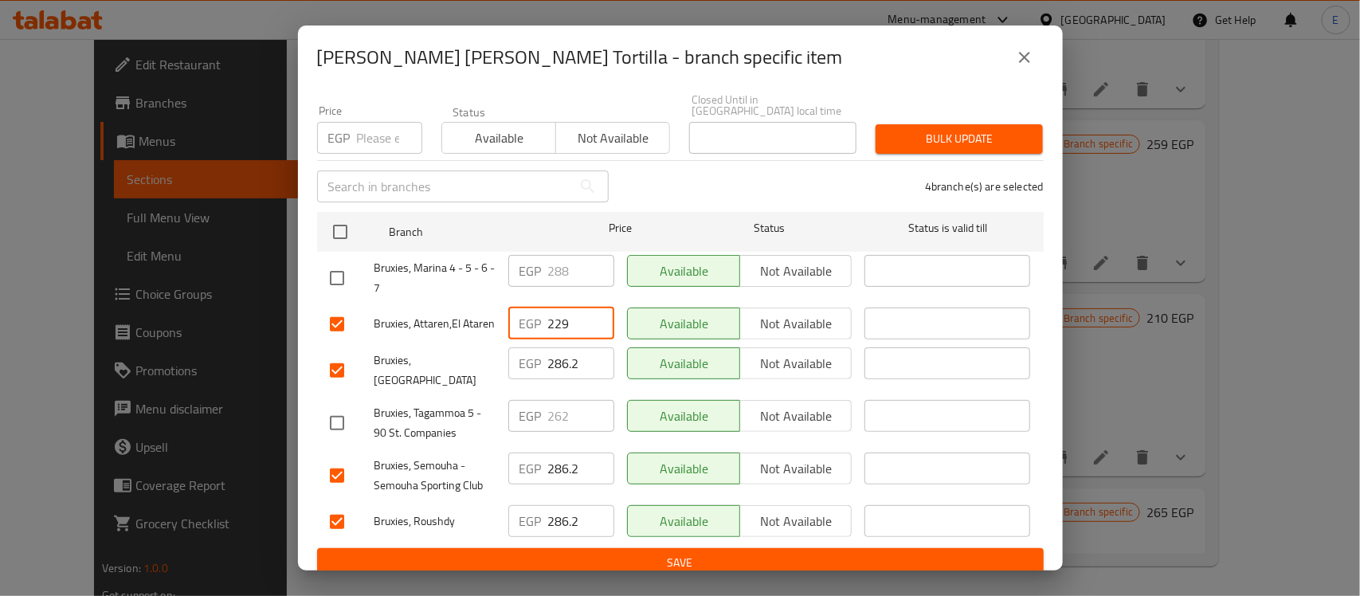
paste input "86.2"
click at [565, 319] on input "229" at bounding box center [581, 323] width 66 height 32
type input "286.2"
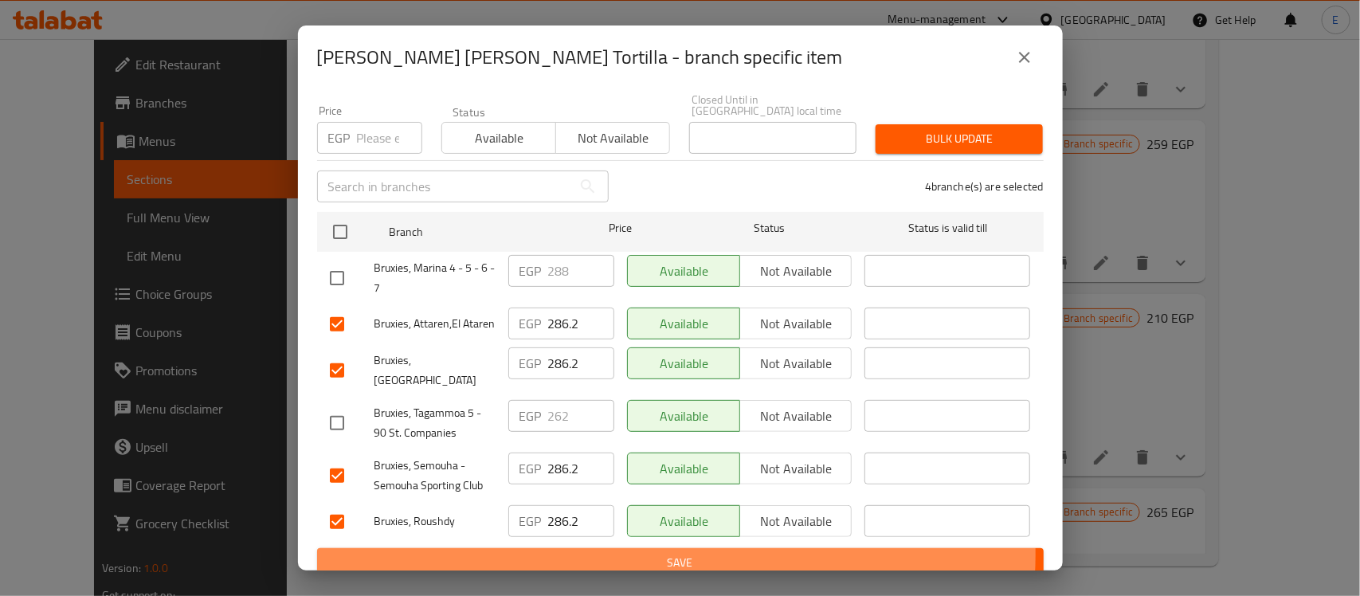
click at [675, 553] on span "Save" at bounding box center [680, 563] width 701 height 20
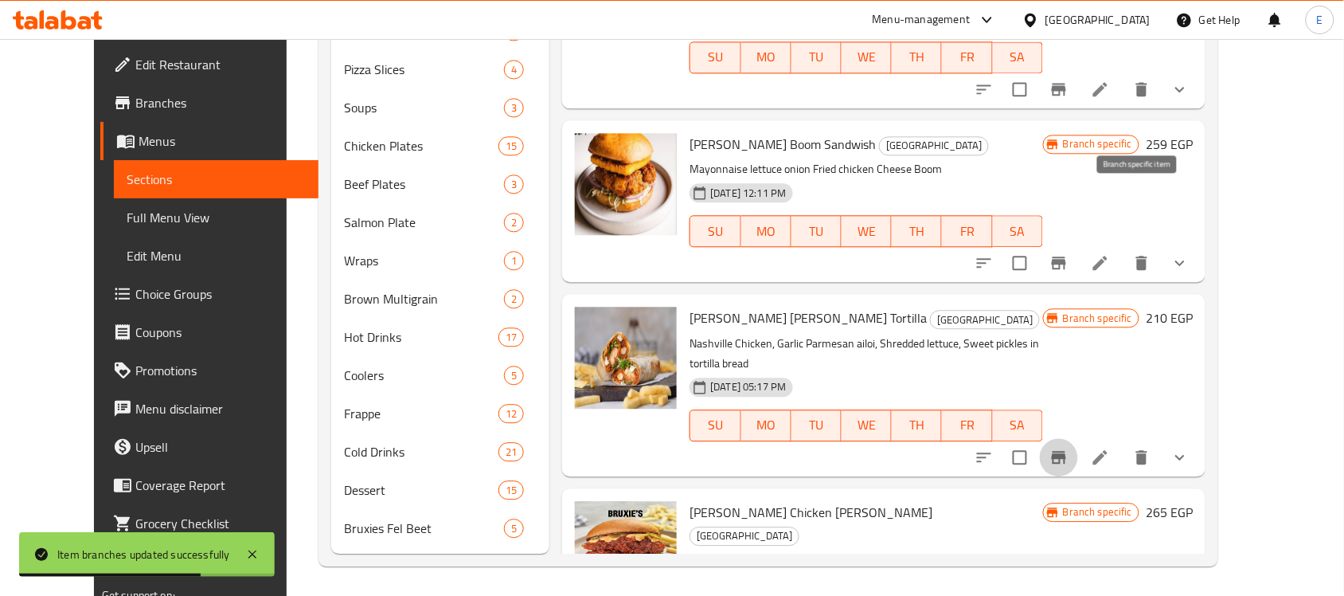
click at [1066, 451] on icon "Branch-specific-item" at bounding box center [1059, 457] width 14 height 13
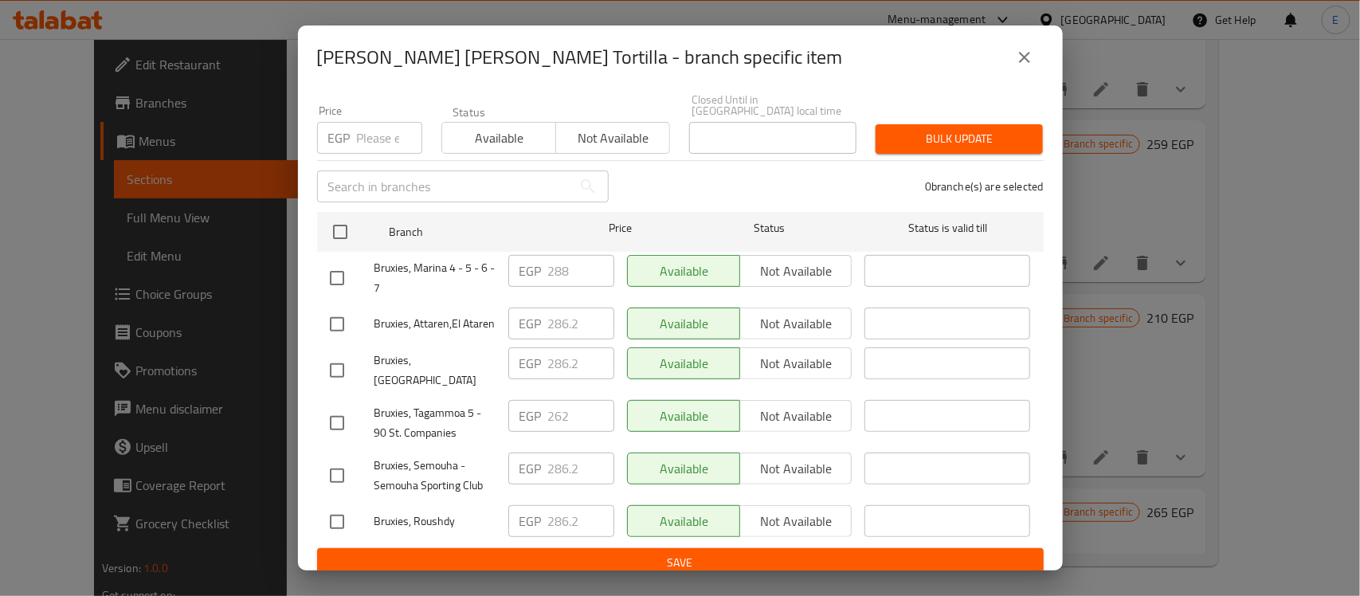
click at [354, 406] on div at bounding box center [352, 422] width 45 height 33
click at [342, 411] on input "checkbox" at bounding box center [336, 422] width 33 height 33
checkbox input "true"
click at [552, 406] on input "262" at bounding box center [581, 416] width 66 height 32
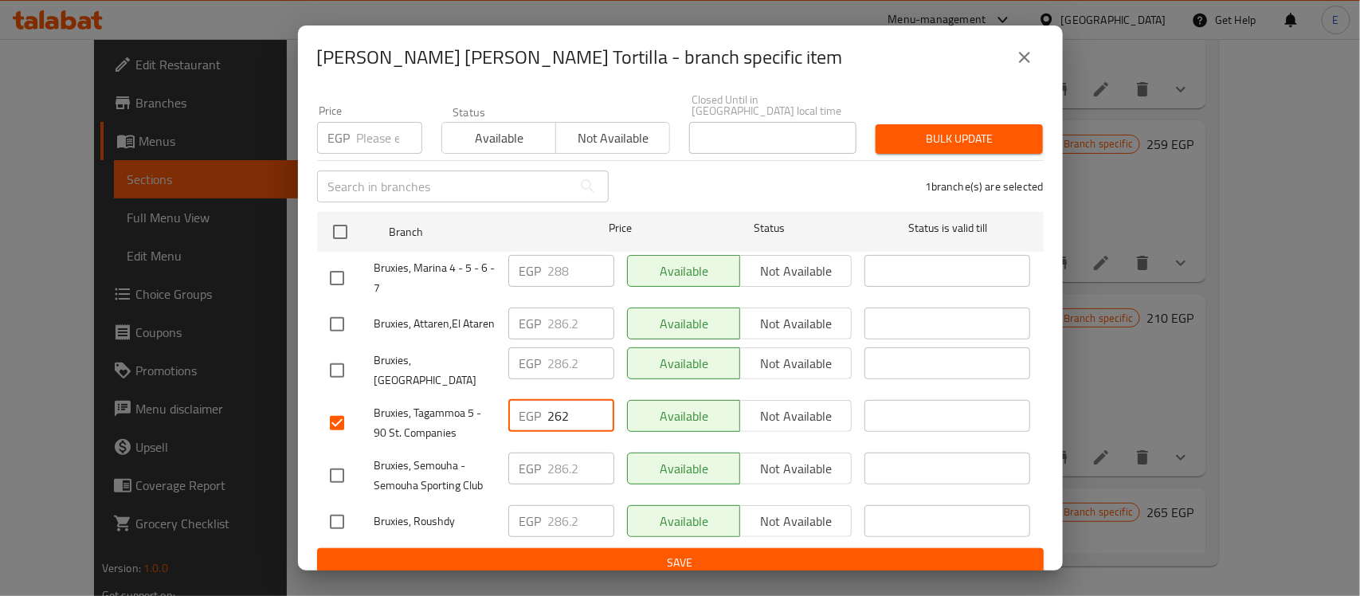
click at [552, 406] on input "262" at bounding box center [581, 416] width 66 height 32
click at [567, 400] on input "262" at bounding box center [581, 416] width 66 height 32
paste input "327.5"
click at [567, 400] on input "262" at bounding box center [581, 416] width 66 height 32
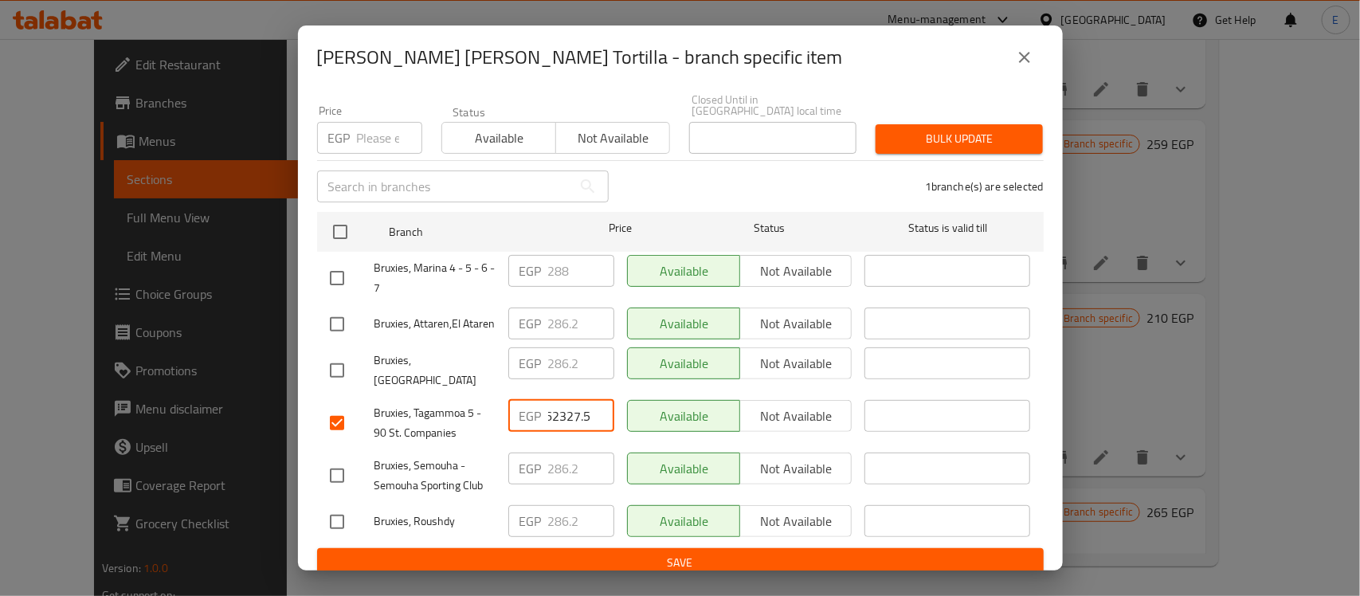
click at [567, 400] on input "262327.5" at bounding box center [581, 416] width 66 height 32
paste input "number"
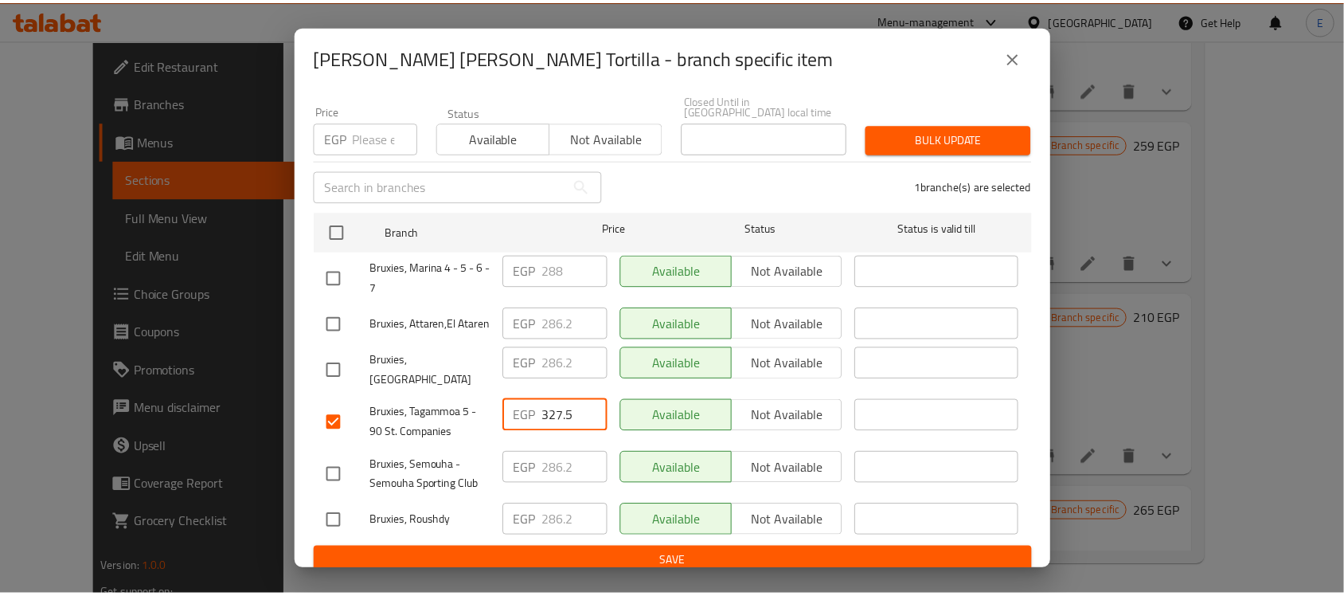
scroll to position [0, 0]
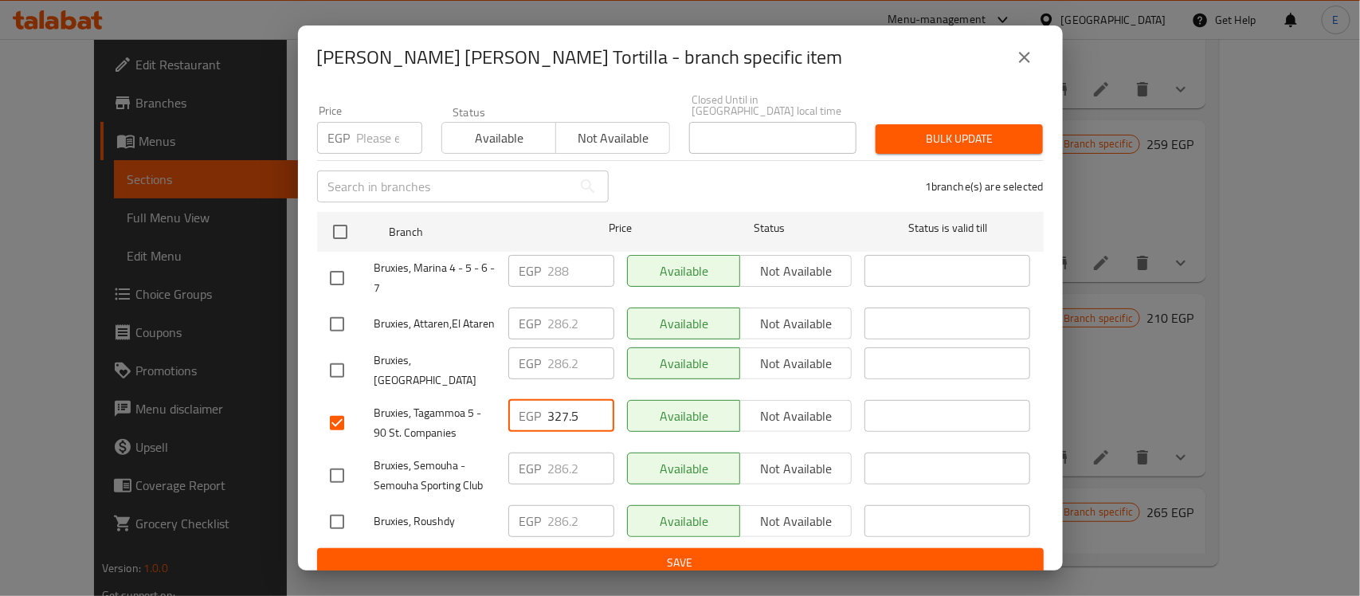
type input "327.5"
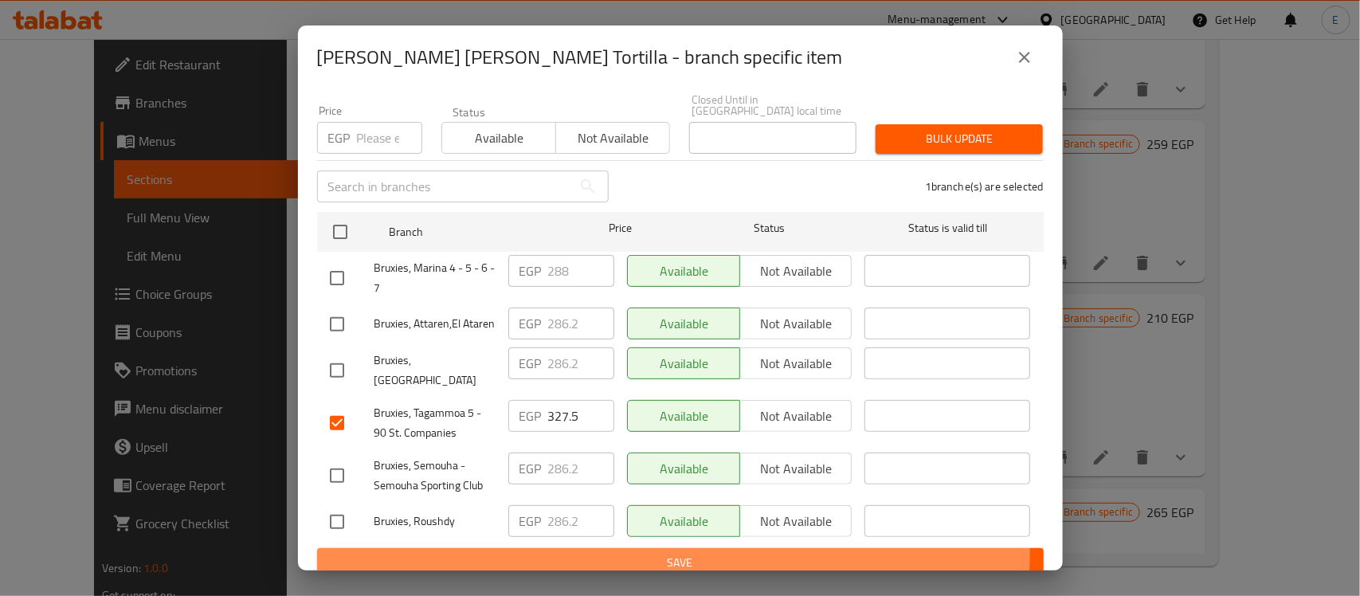
click at [637, 548] on button "Save" at bounding box center [680, 562] width 726 height 29
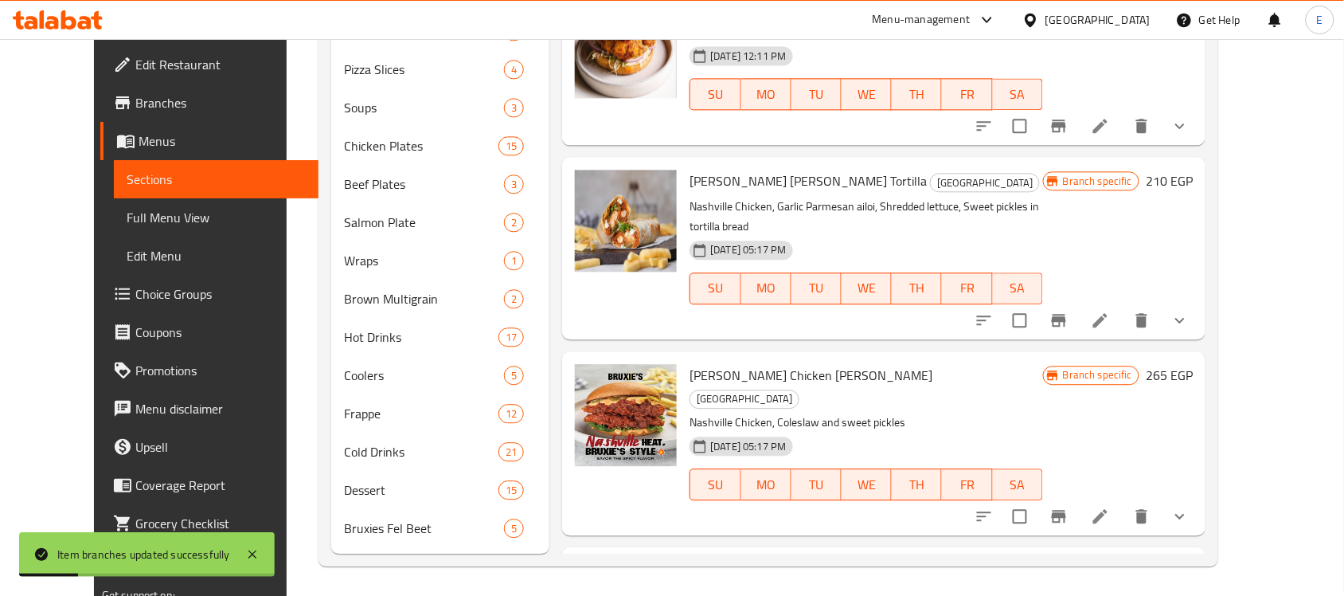
scroll to position [1836, 0]
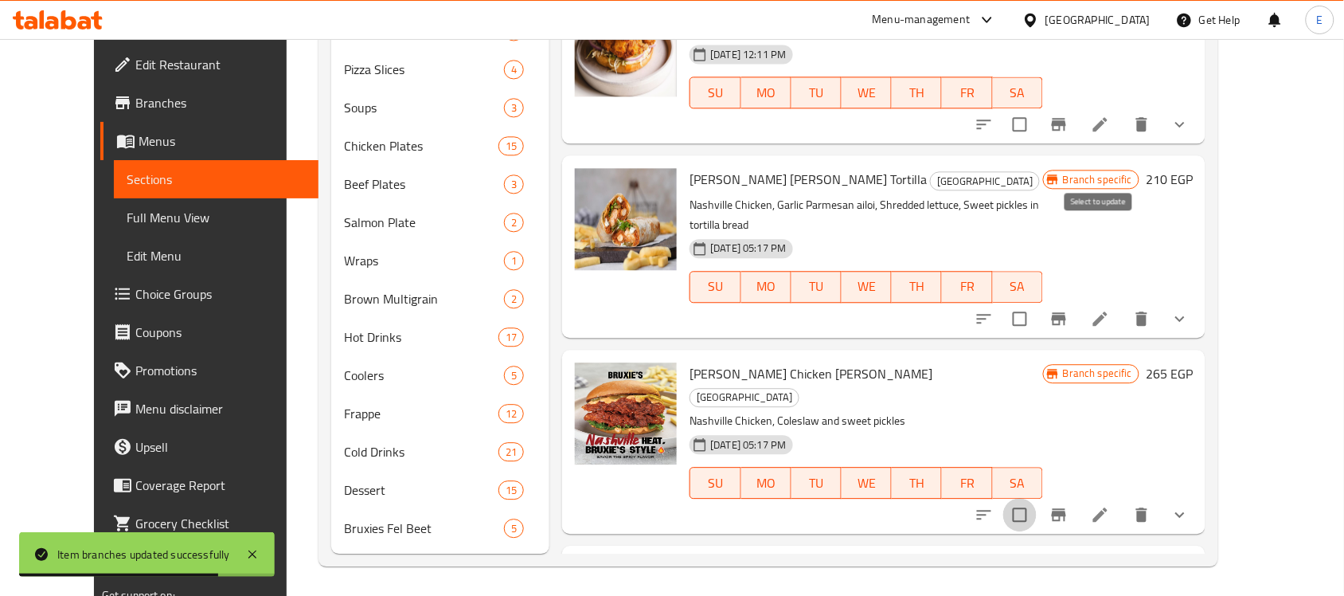
click at [1037, 498] on input "checkbox" at bounding box center [1020, 514] width 33 height 33
checkbox input "true"
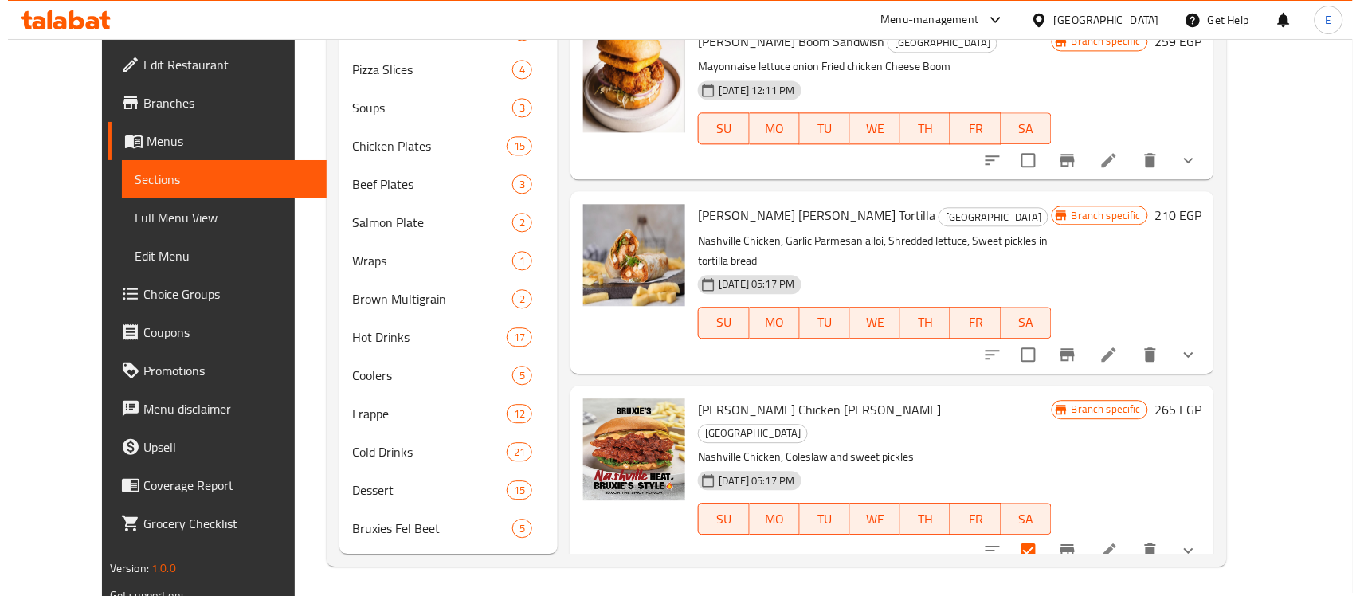
scroll to position [1798, 0]
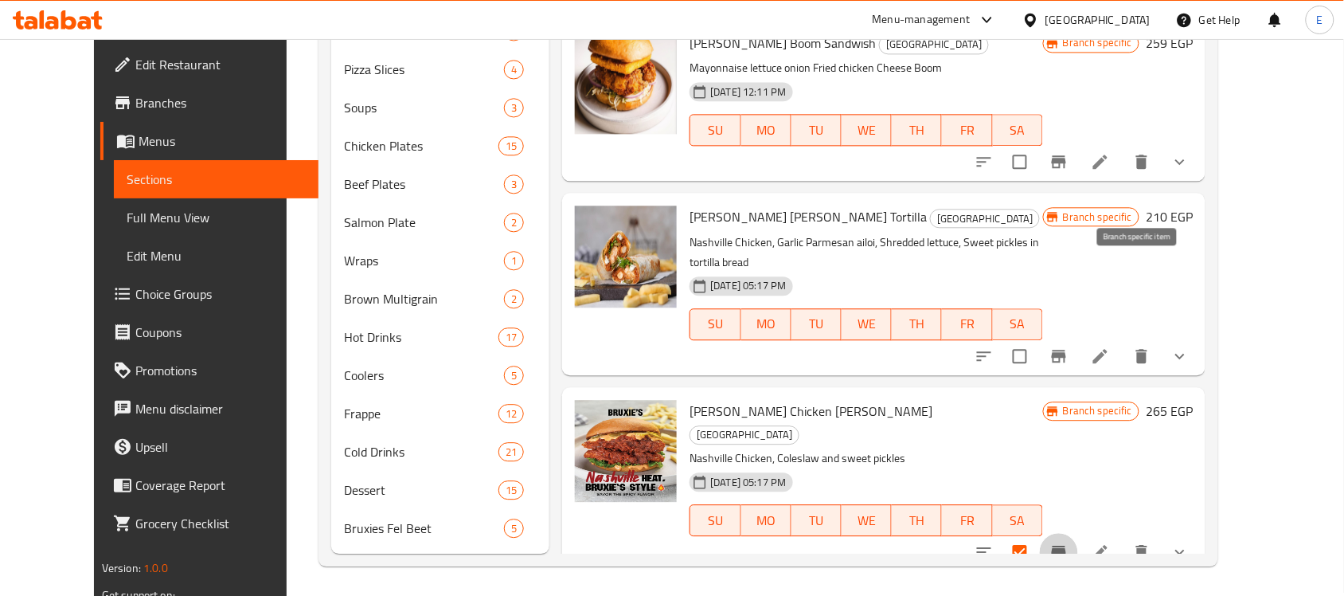
click at [1069, 542] on icon "Branch-specific-item" at bounding box center [1059, 551] width 19 height 19
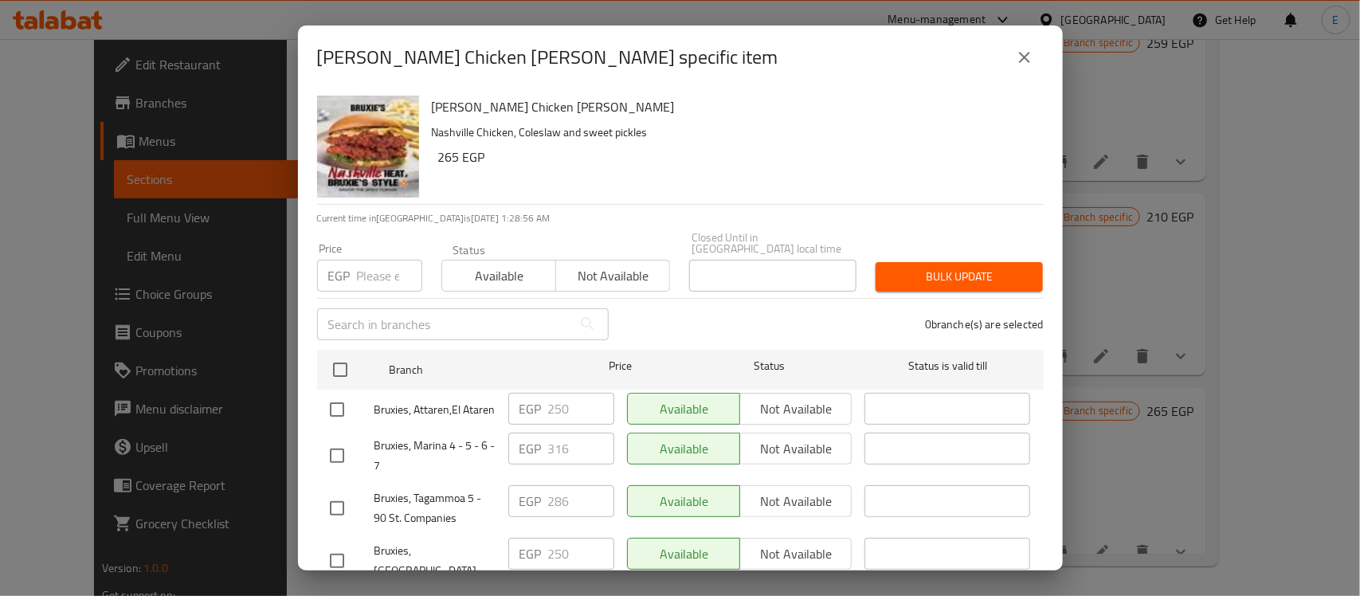
scroll to position [138, 0]
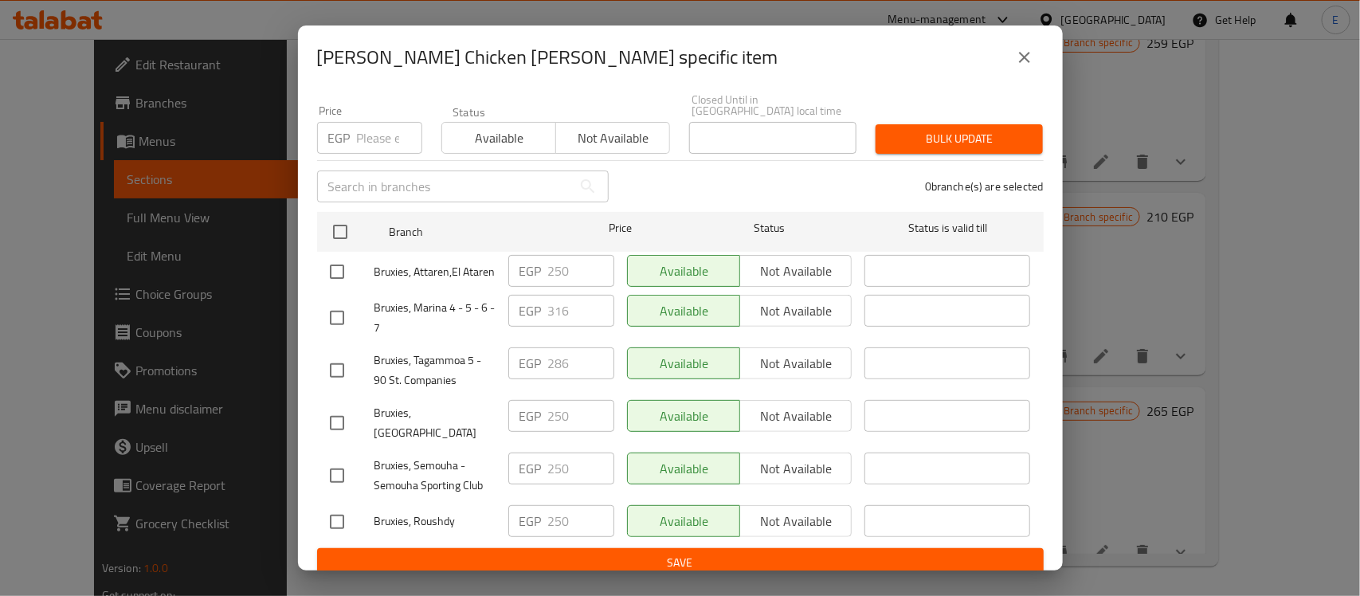
click at [341, 375] on input "checkbox" at bounding box center [336, 370] width 33 height 33
checkbox input "true"
drag, startPoint x: 574, startPoint y: 373, endPoint x: 526, endPoint y: 370, distance: 48.6
click at [526, 370] on div "EGP 286 ​" at bounding box center [561, 363] width 106 height 32
drag, startPoint x: 586, startPoint y: 362, endPoint x: 577, endPoint y: 361, distance: 8.9
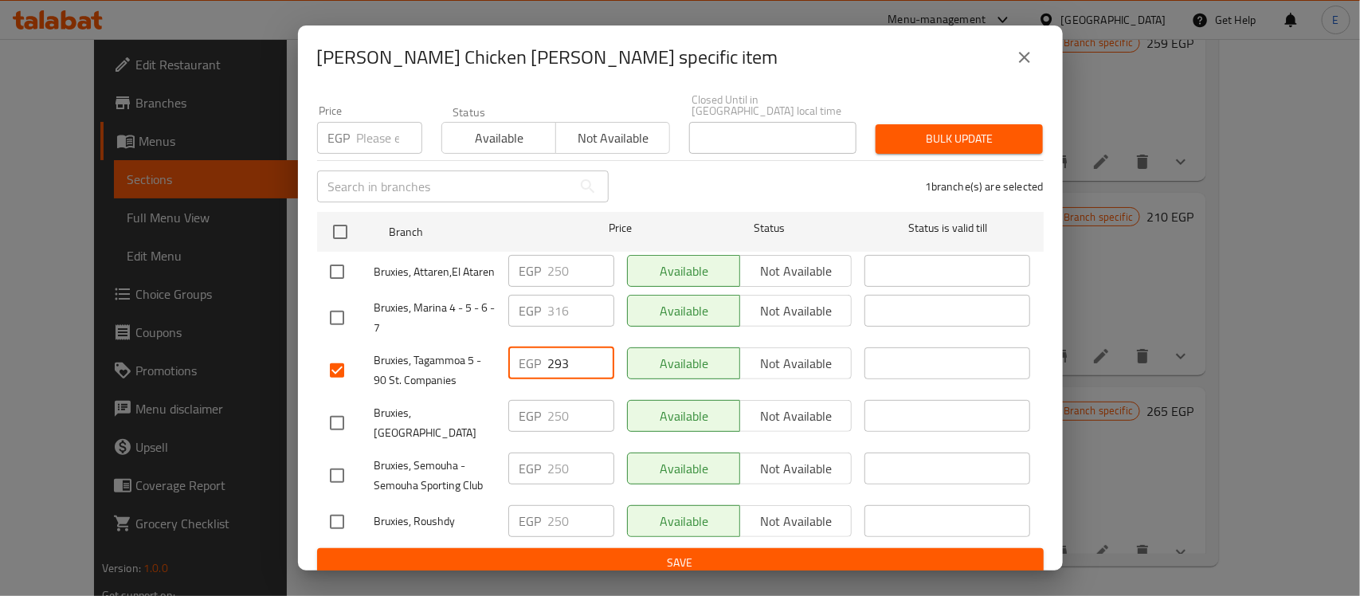
click at [577, 361] on input "293" at bounding box center [581, 363] width 66 height 32
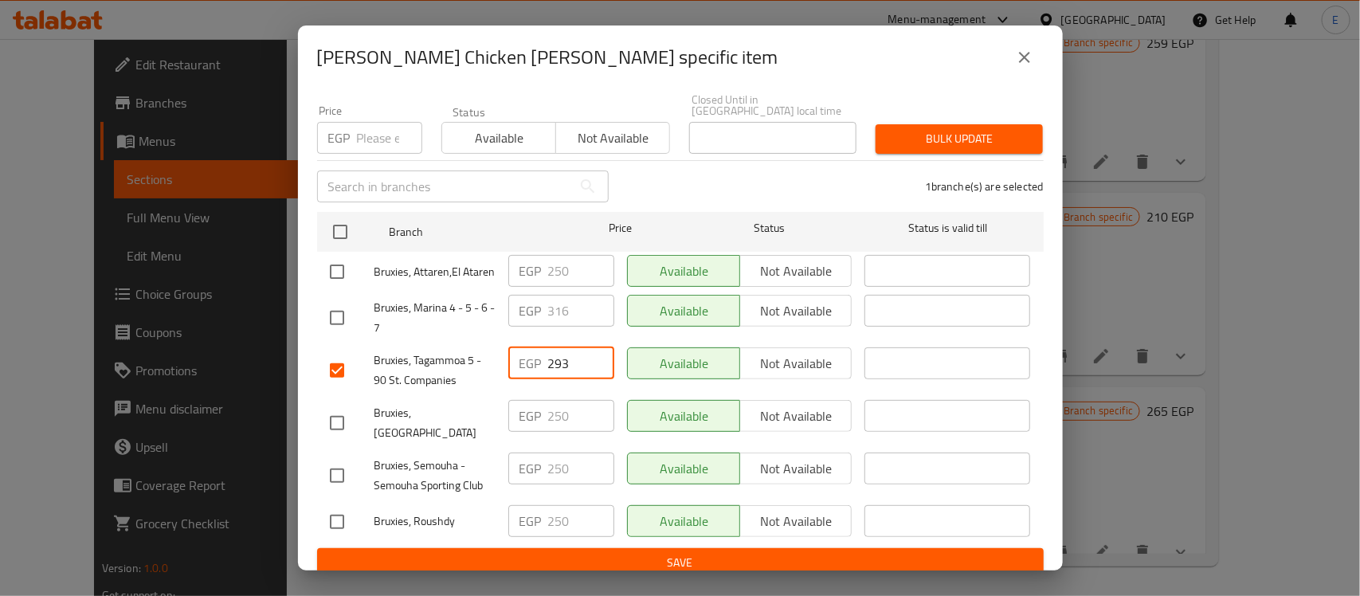
paste input "357.5"
type input "357.5"
click at [338, 265] on input "checkbox" at bounding box center [336, 271] width 33 height 33
checkbox input "true"
click at [575, 261] on input "250" at bounding box center [581, 271] width 66 height 32
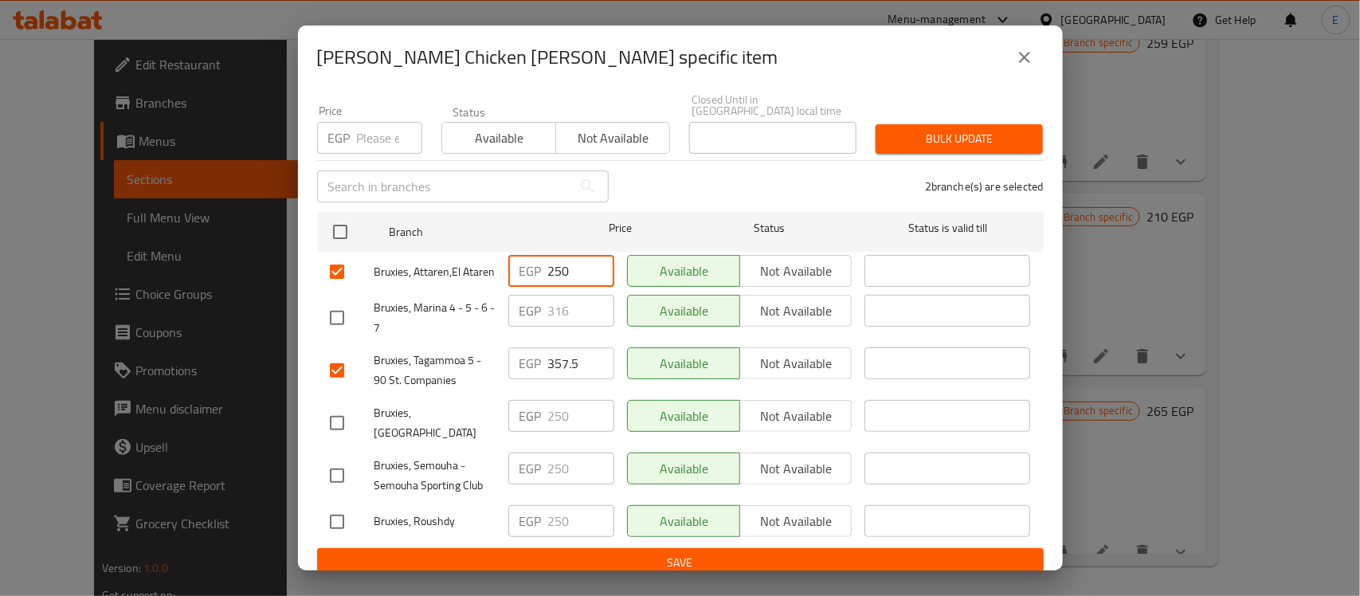
click at [575, 261] on input "250" at bounding box center [581, 271] width 66 height 32
click at [566, 256] on input "250" at bounding box center [581, 271] width 66 height 32
paste input "312.5"
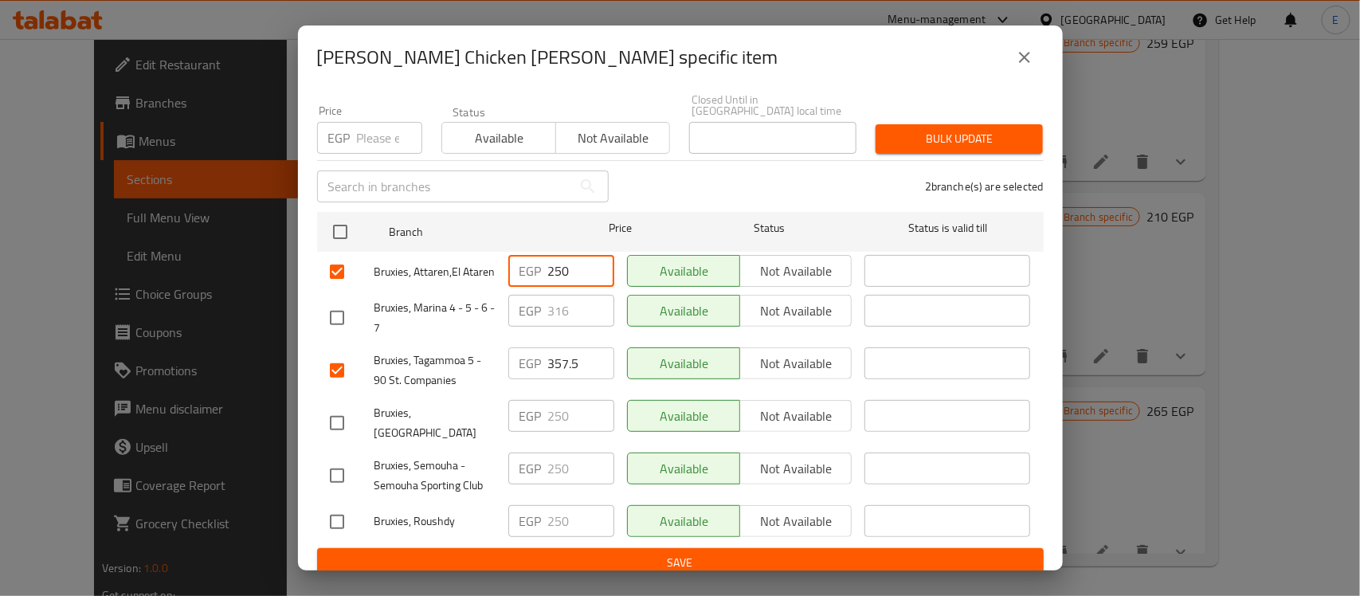
click at [566, 256] on input "250" at bounding box center [581, 271] width 66 height 32
type input "312.5"
click at [351, 407] on input "checkbox" at bounding box center [336, 422] width 33 height 33
checkbox input "true"
click at [354, 459] on div at bounding box center [352, 475] width 45 height 33
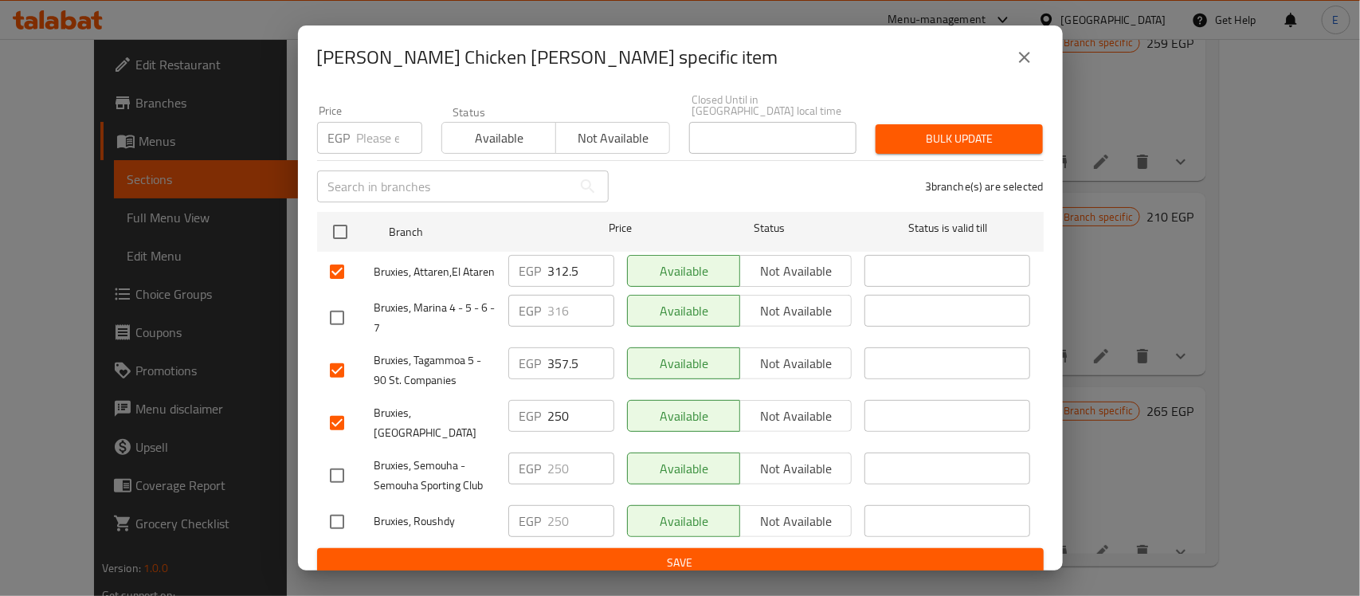
click at [343, 459] on input "checkbox" at bounding box center [336, 475] width 33 height 33
checkbox input "true"
click at [342, 507] on input "checkbox" at bounding box center [336, 521] width 33 height 33
checkbox input "true"
click at [559, 505] on input "250" at bounding box center [581, 521] width 66 height 32
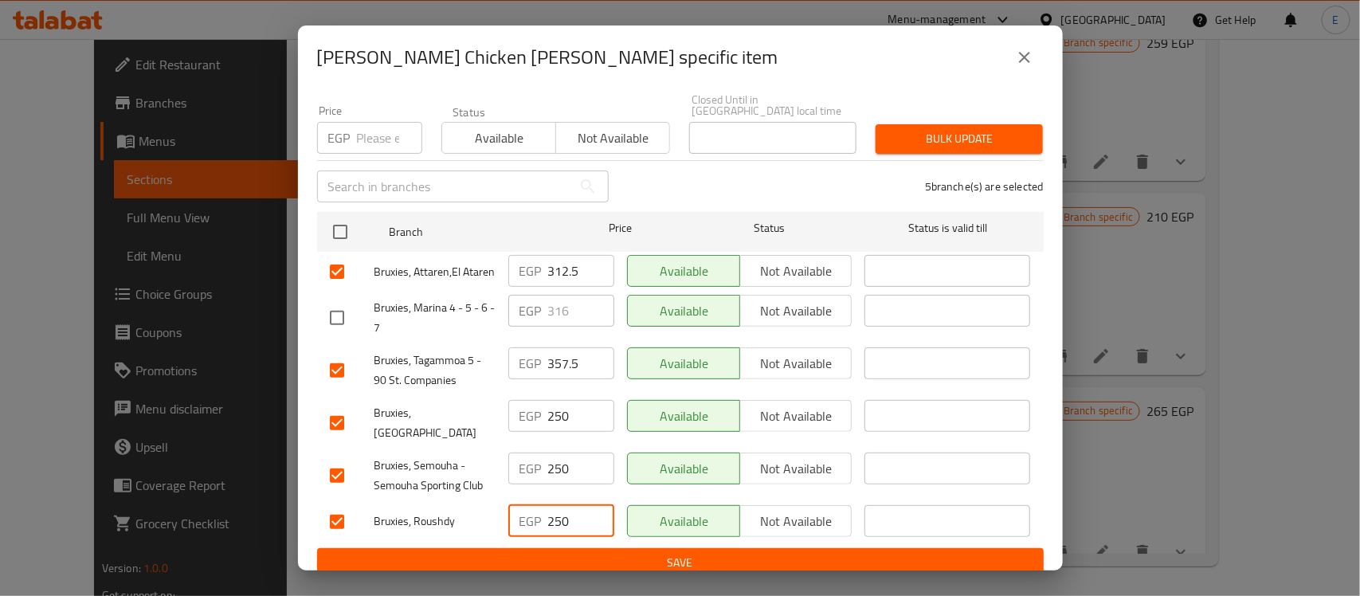
click at [559, 505] on input "250" at bounding box center [581, 521] width 66 height 32
paste input "312.5"
click at [559, 505] on input "312.5" at bounding box center [581, 521] width 66 height 32
type input "312.5"
click at [564, 460] on input "250" at bounding box center [581, 468] width 66 height 32
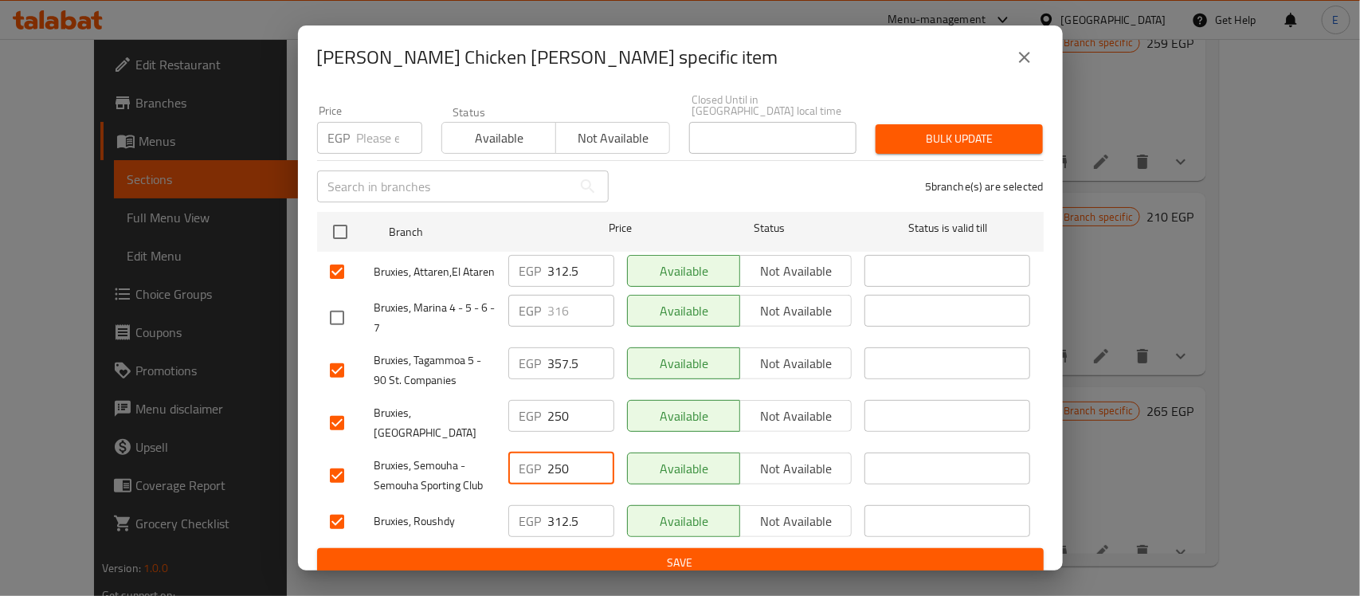
click at [564, 460] on input "250" at bounding box center [581, 468] width 66 height 32
paste input "312.5"
click at [564, 460] on input "250312.5" at bounding box center [581, 468] width 66 height 32
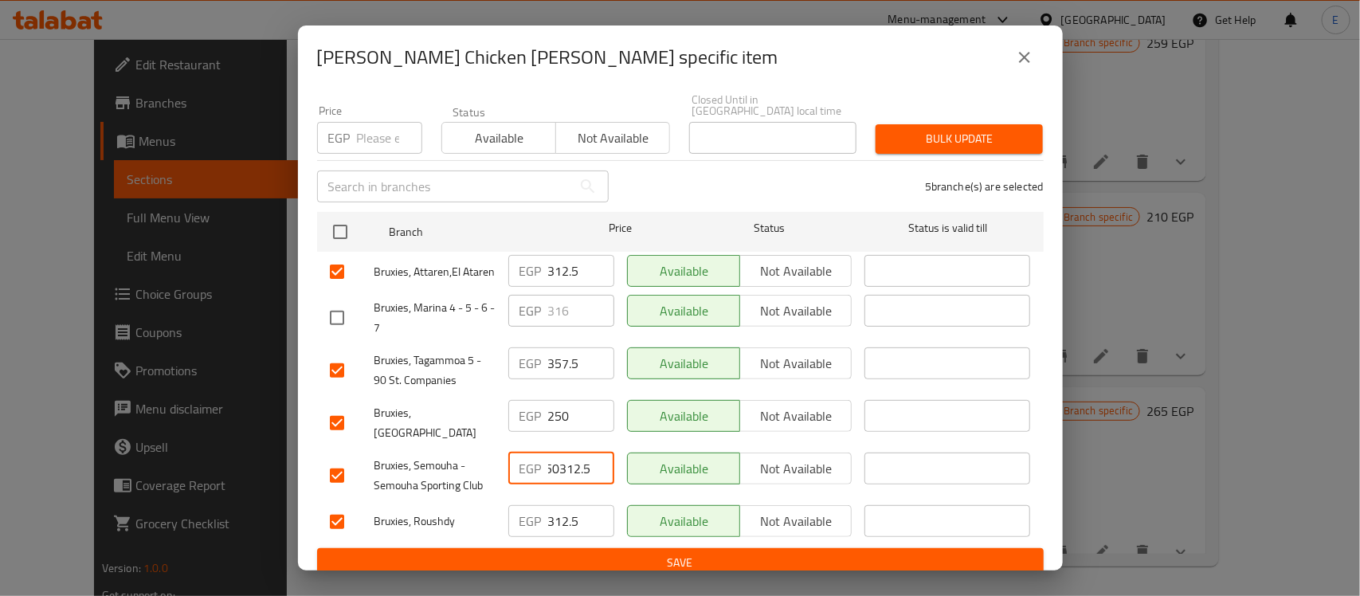
paste input "number"
click at [564, 460] on input "250312.5" at bounding box center [581, 468] width 66 height 32
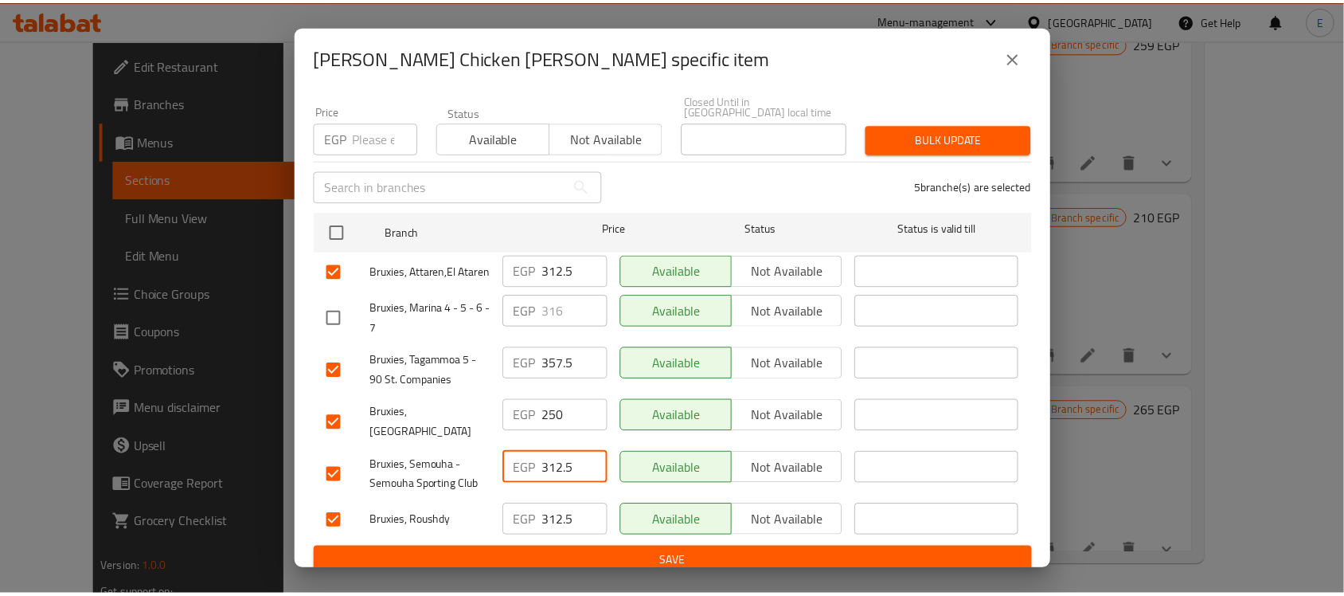
scroll to position [0, 0]
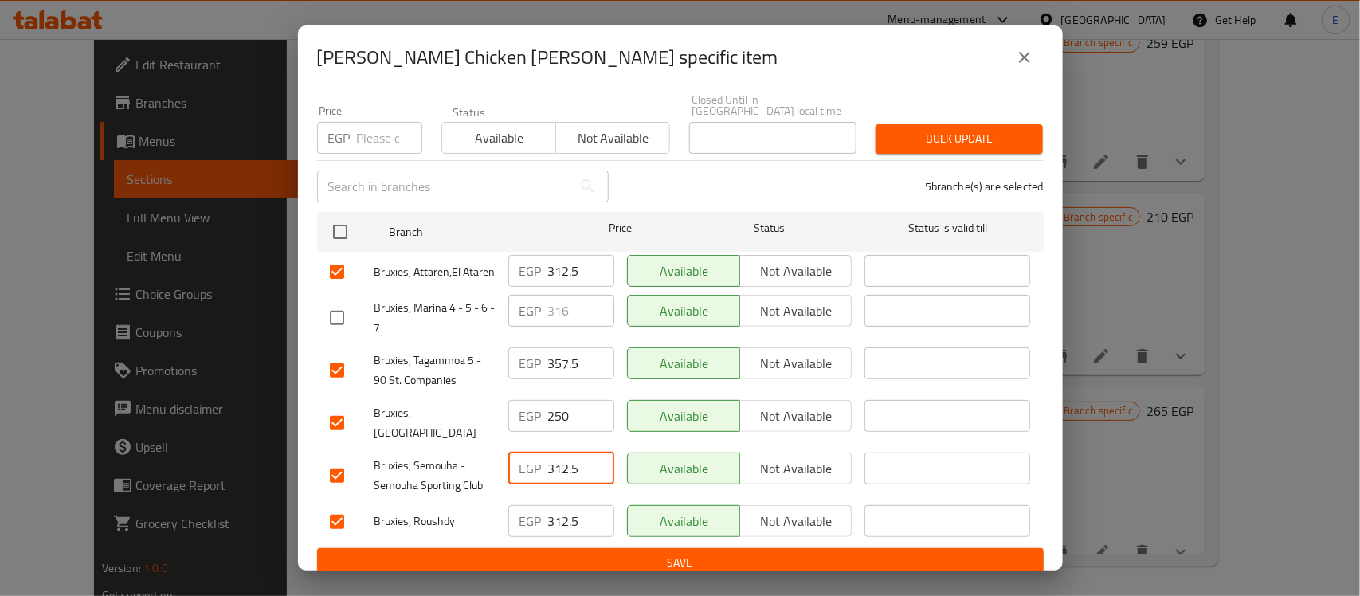
type input "312.5"
click at [561, 414] on input "250" at bounding box center [581, 416] width 66 height 32
paste input "312.5"
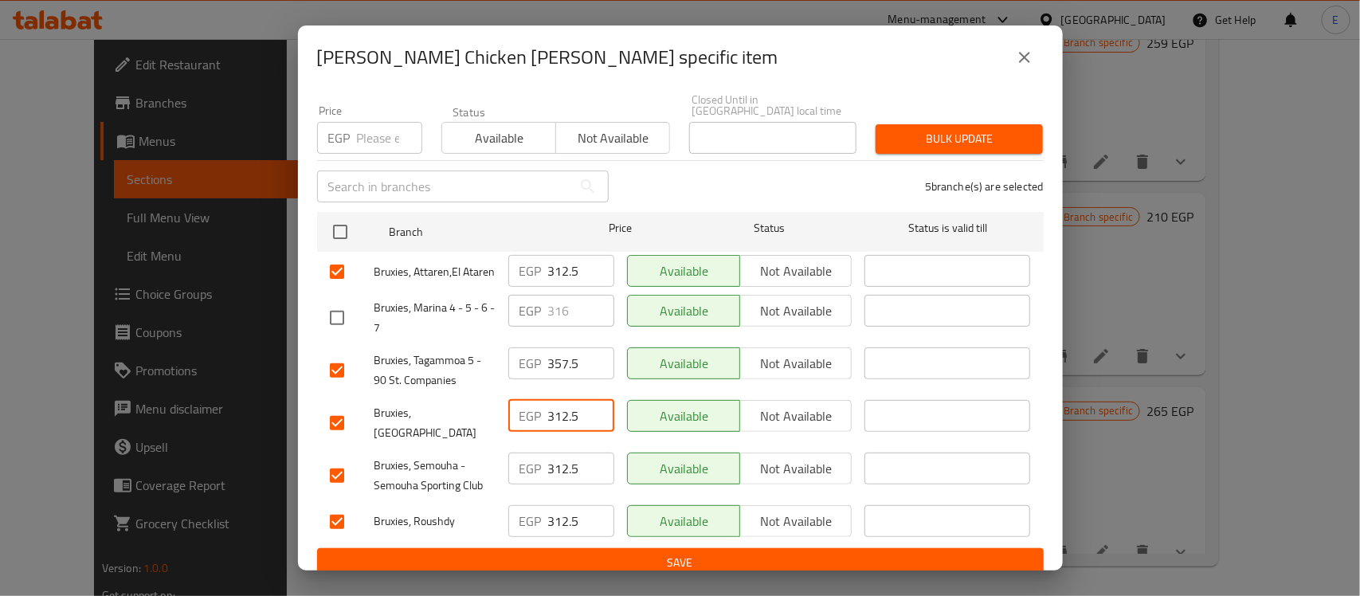
type input "312.5"
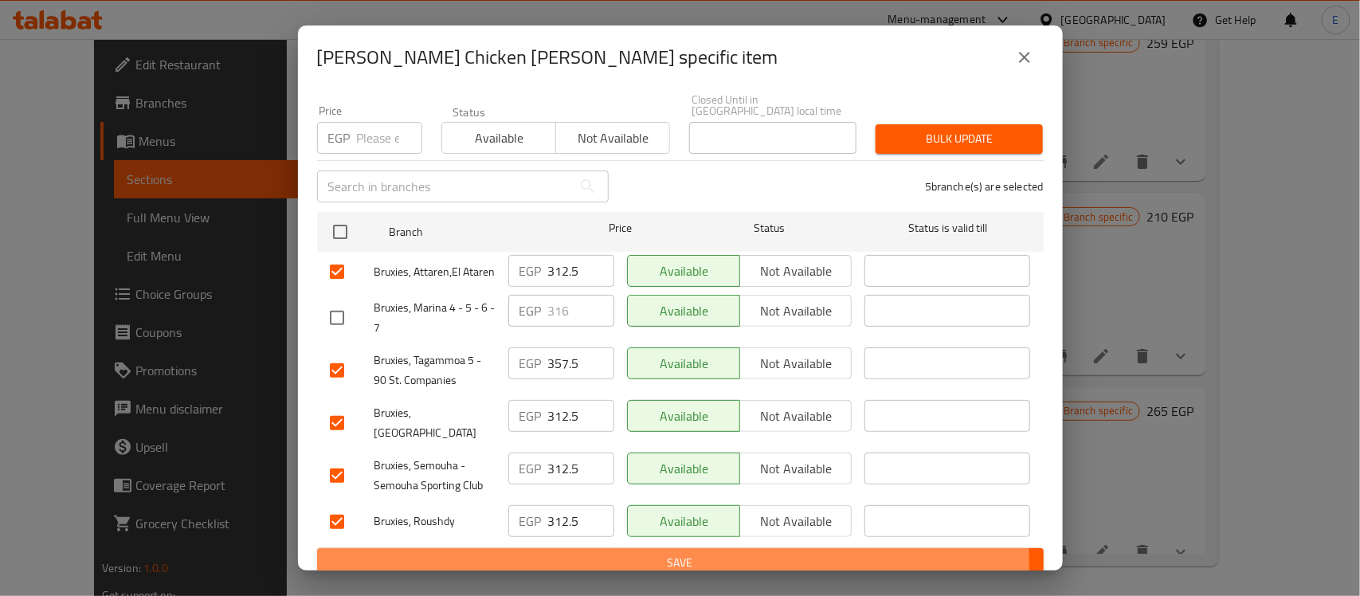
click at [629, 553] on span "Save" at bounding box center [680, 563] width 701 height 20
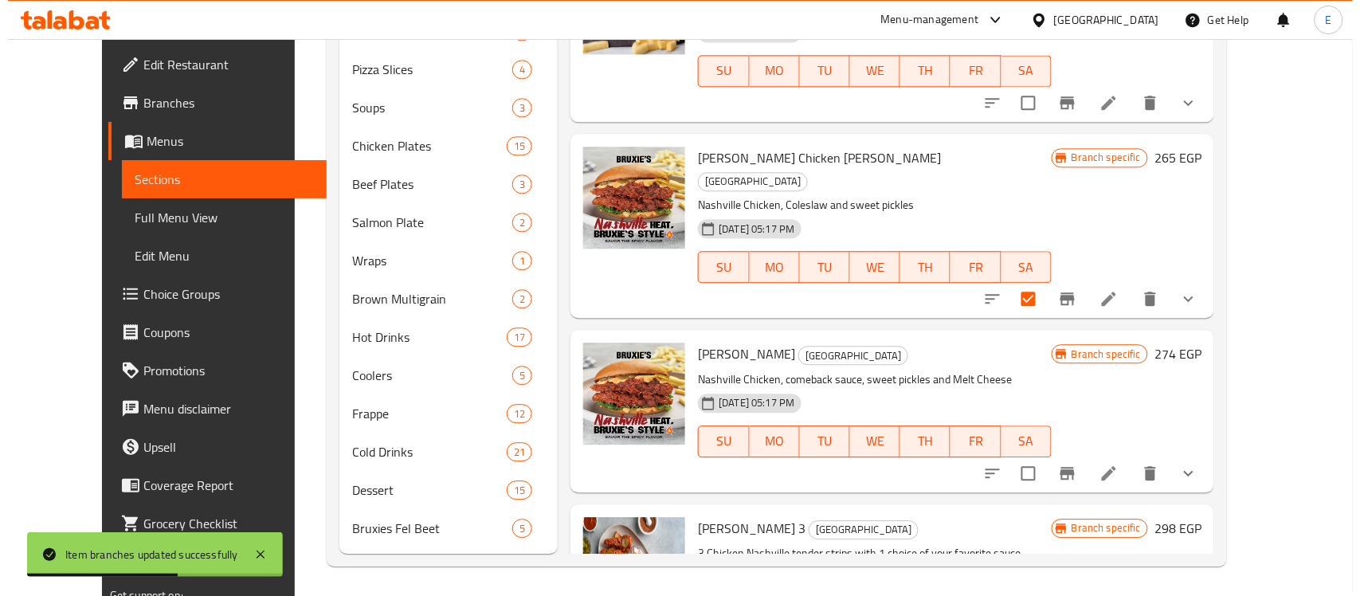
scroll to position [2063, 0]
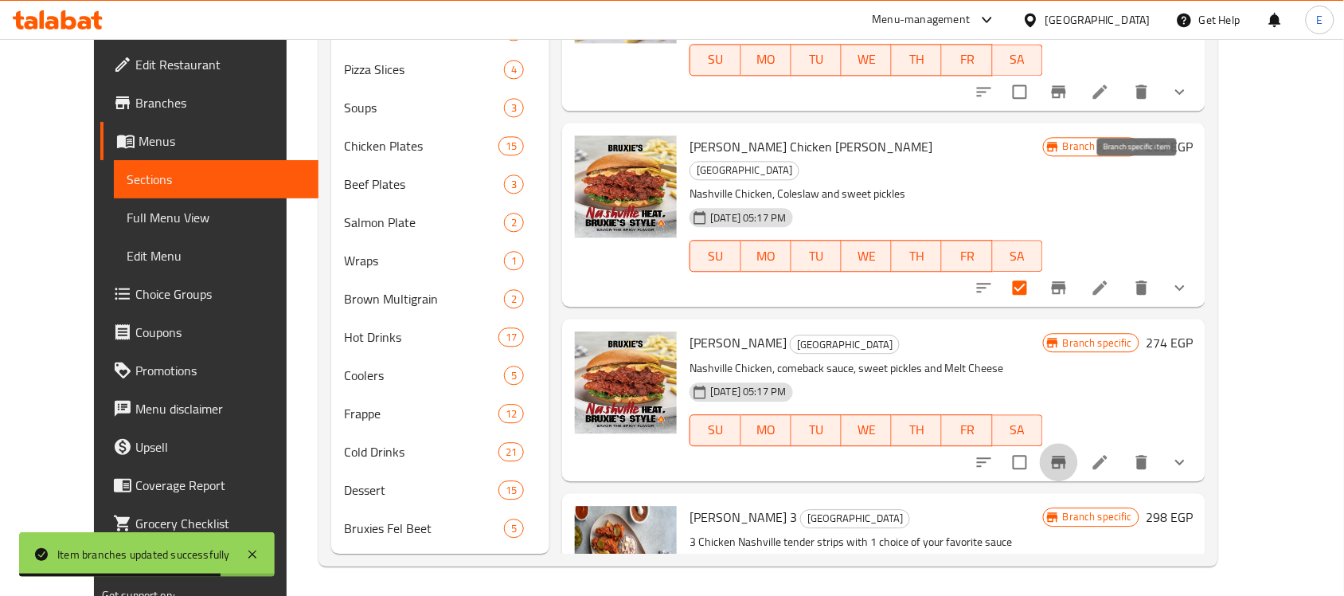
click at [1078, 443] on button "Branch-specific-item" at bounding box center [1059, 462] width 38 height 38
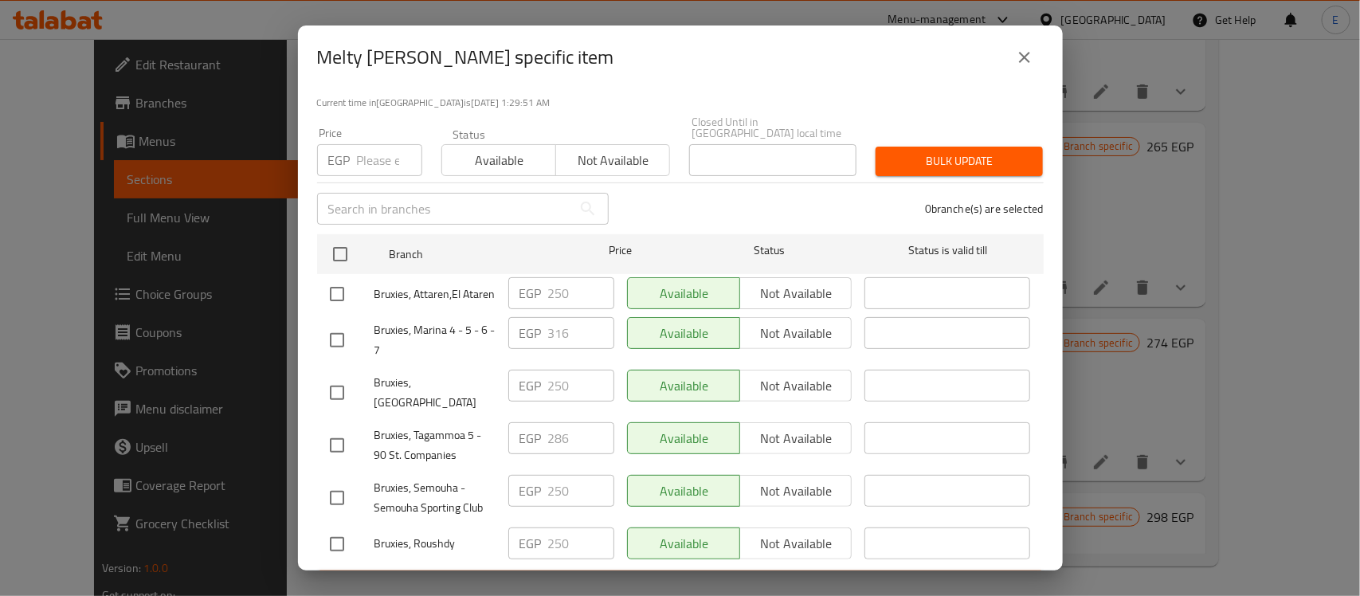
scroll to position [138, 0]
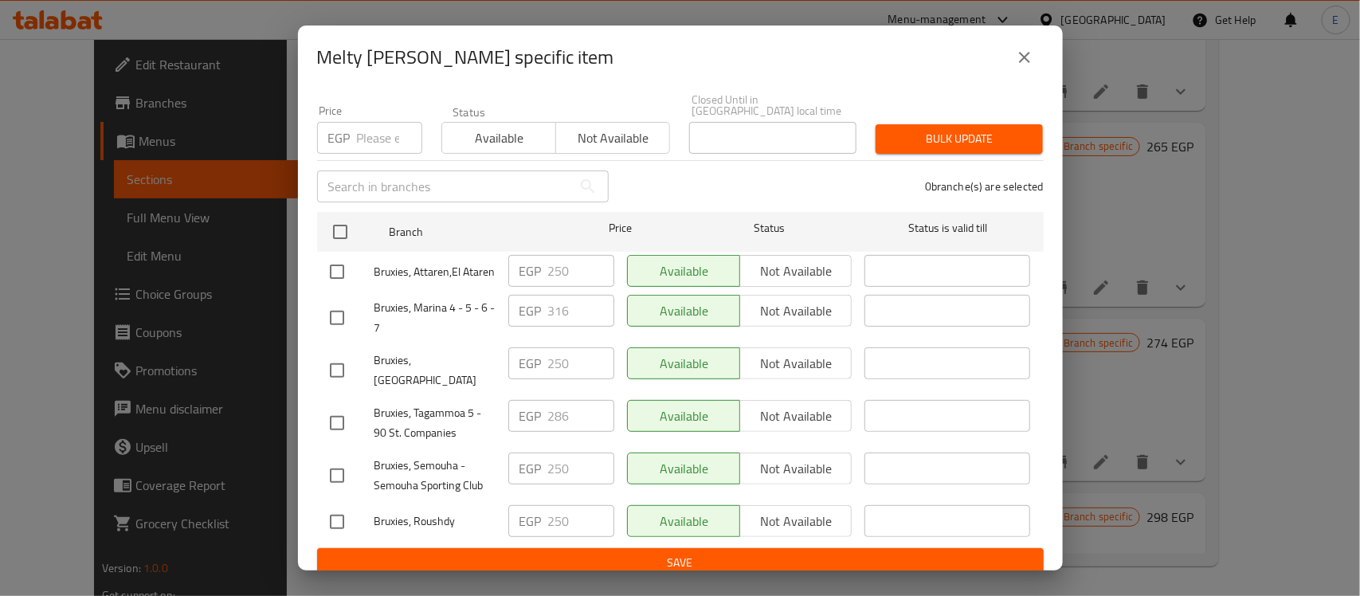
click at [329, 267] on input "checkbox" at bounding box center [336, 271] width 33 height 33
checkbox input "true"
click at [332, 362] on input "checkbox" at bounding box center [336, 370] width 33 height 33
checkbox input "true"
click at [342, 416] on input "checkbox" at bounding box center [336, 422] width 33 height 33
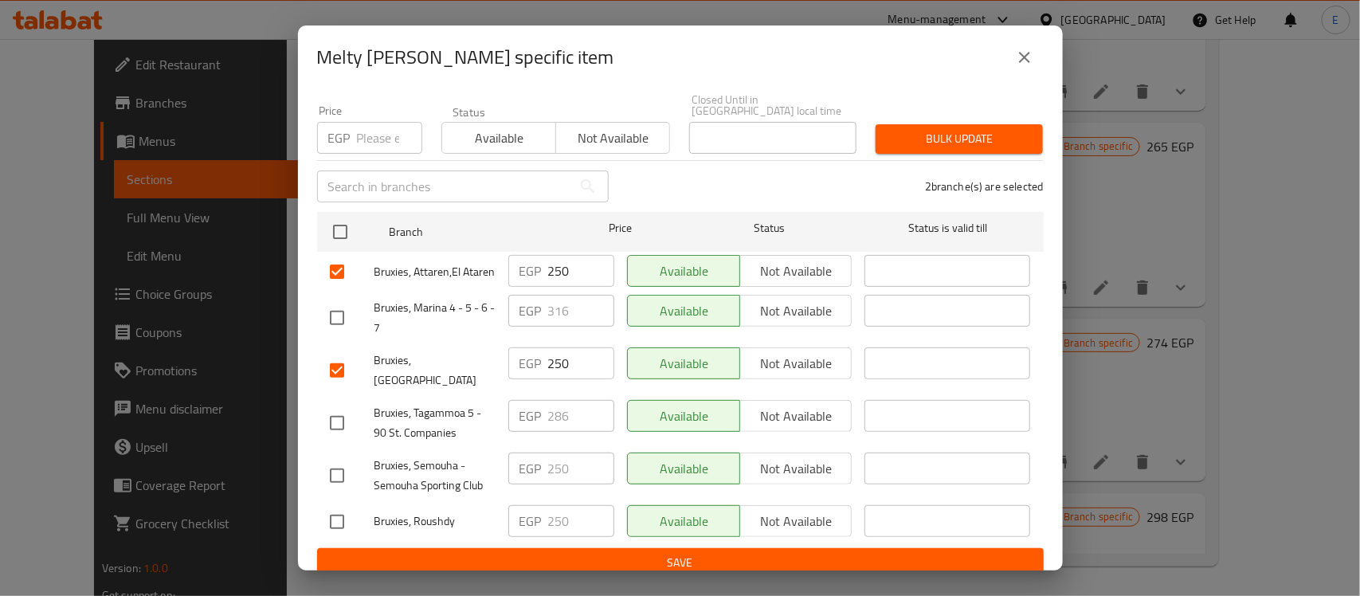
checkbox input "true"
click at [342, 468] on input "checkbox" at bounding box center [336, 475] width 33 height 33
checkbox input "true"
click at [335, 508] on input "checkbox" at bounding box center [336, 521] width 33 height 33
checkbox input "true"
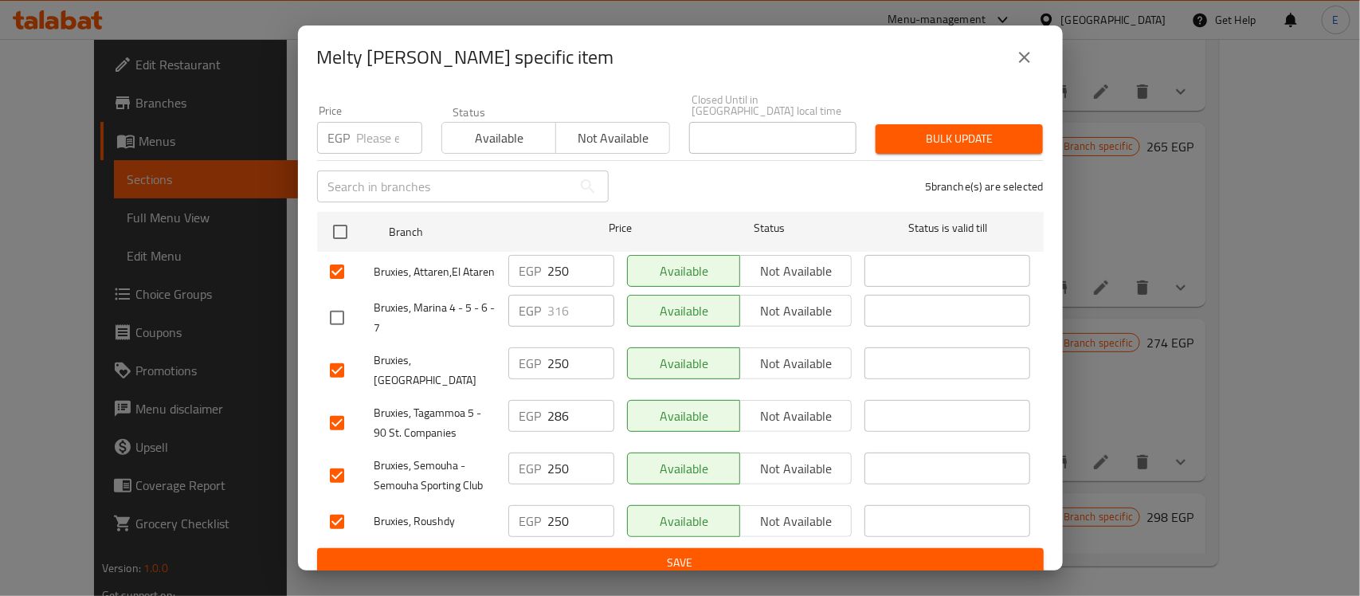
drag, startPoint x: 535, startPoint y: 456, endPoint x: 550, endPoint y: 452, distance: 14.9
click at [550, 452] on div "EGP 250 ​" at bounding box center [561, 468] width 106 height 32
click at [550, 452] on input "250" at bounding box center [581, 468] width 66 height 32
paste input "312.5"
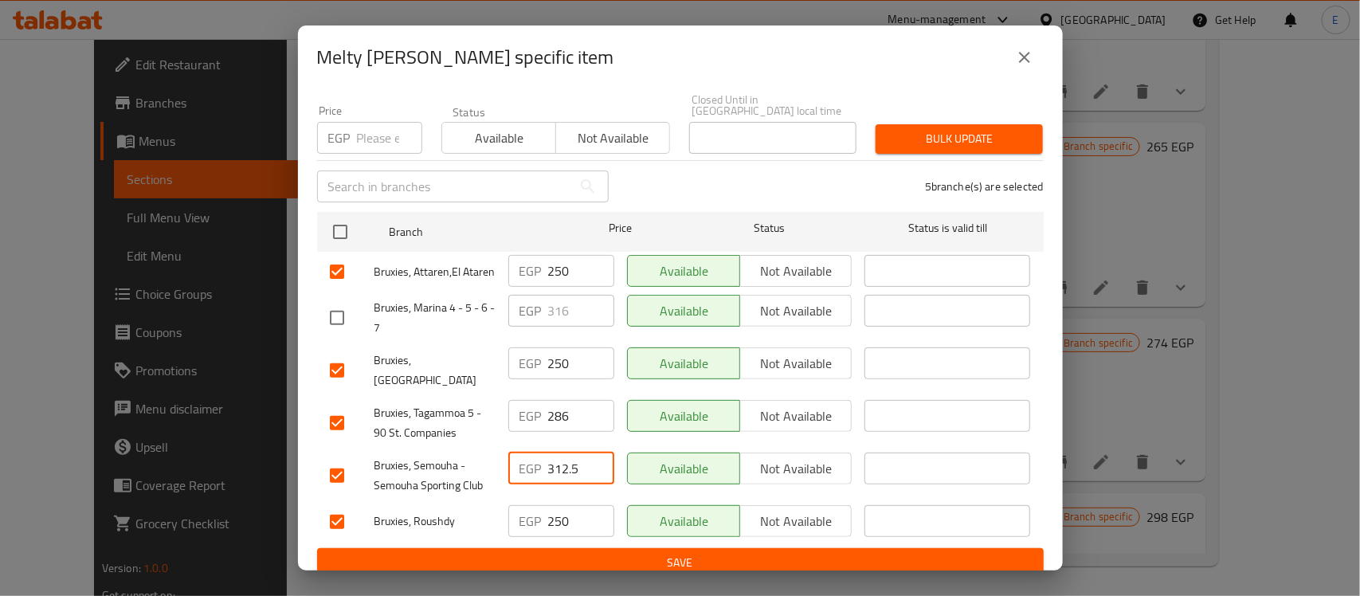
type input "312.5"
click at [558, 505] on input "250" at bounding box center [581, 521] width 66 height 32
paste input "312.5"
click at [558, 505] on input "250" at bounding box center [581, 521] width 66 height 32
type input "312.5"
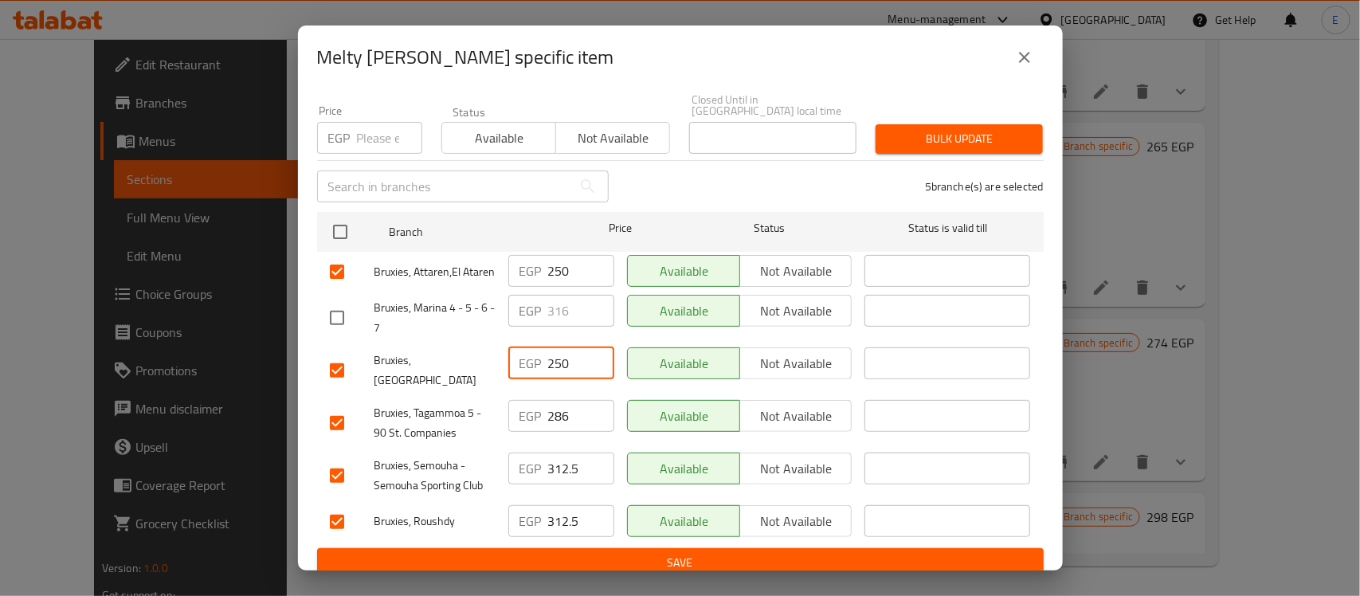
click at [556, 366] on input "250" at bounding box center [581, 363] width 66 height 32
paste input "312.5"
type input "312.5"
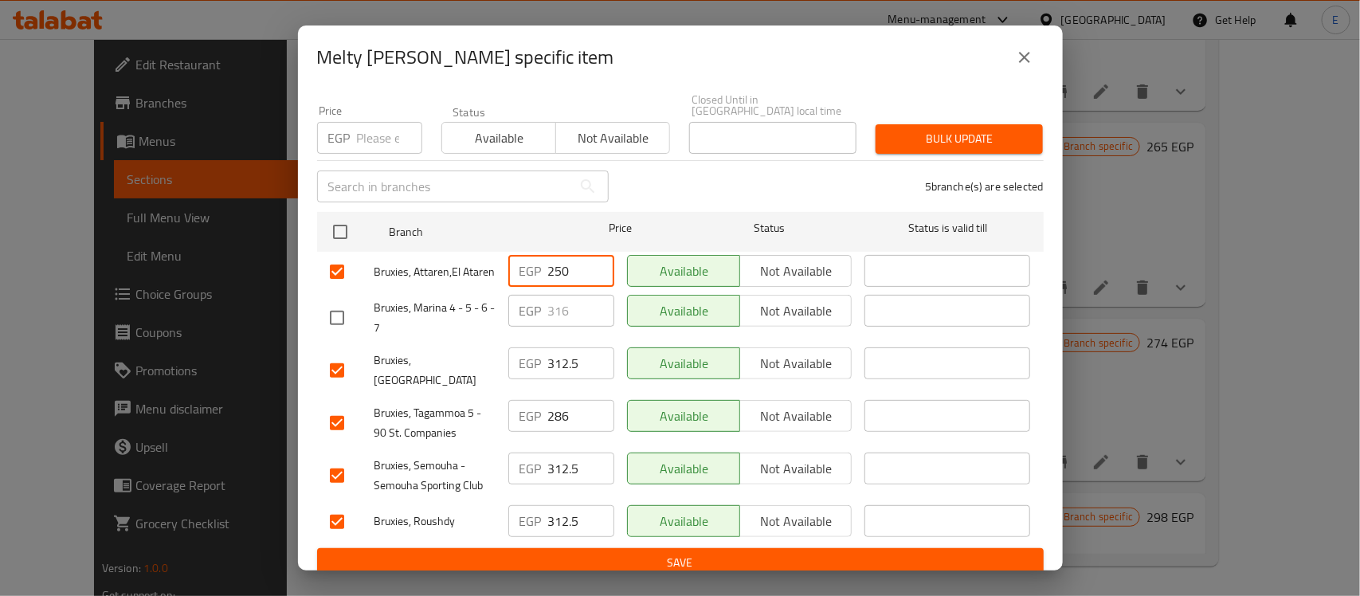
click at [556, 255] on input "250" at bounding box center [581, 271] width 66 height 32
paste input "312.5"
type input "312.5"
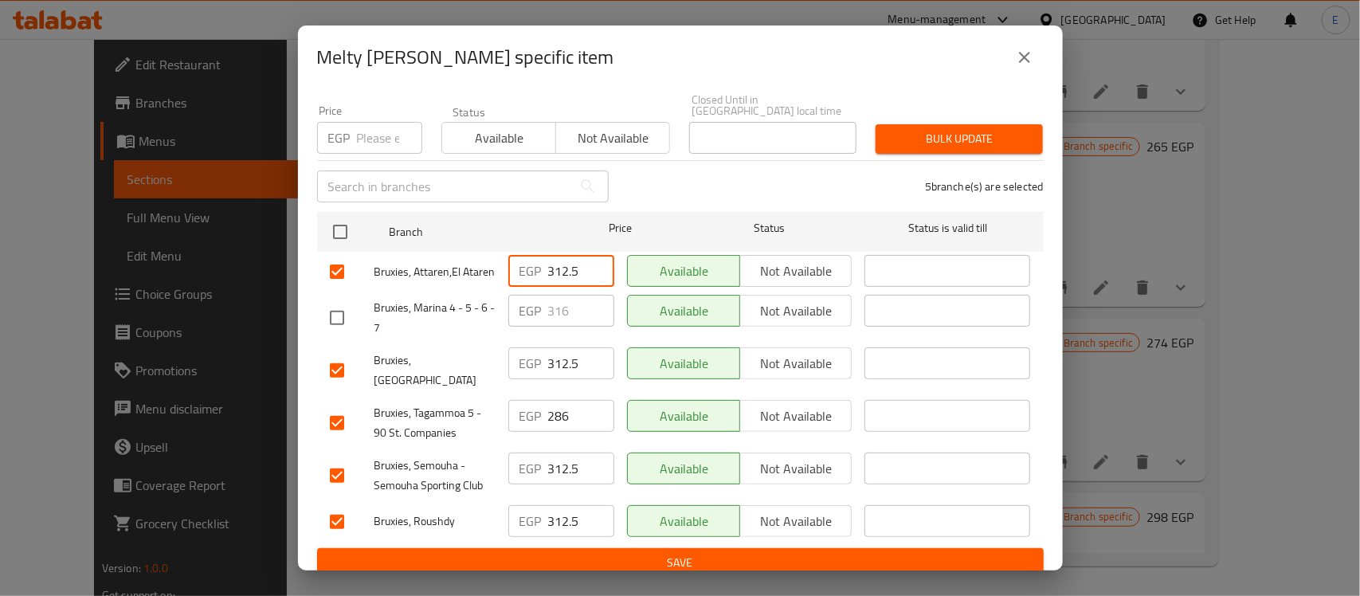
click at [548, 408] on input "286" at bounding box center [581, 416] width 66 height 32
click at [569, 401] on input "286" at bounding box center [581, 416] width 66 height 32
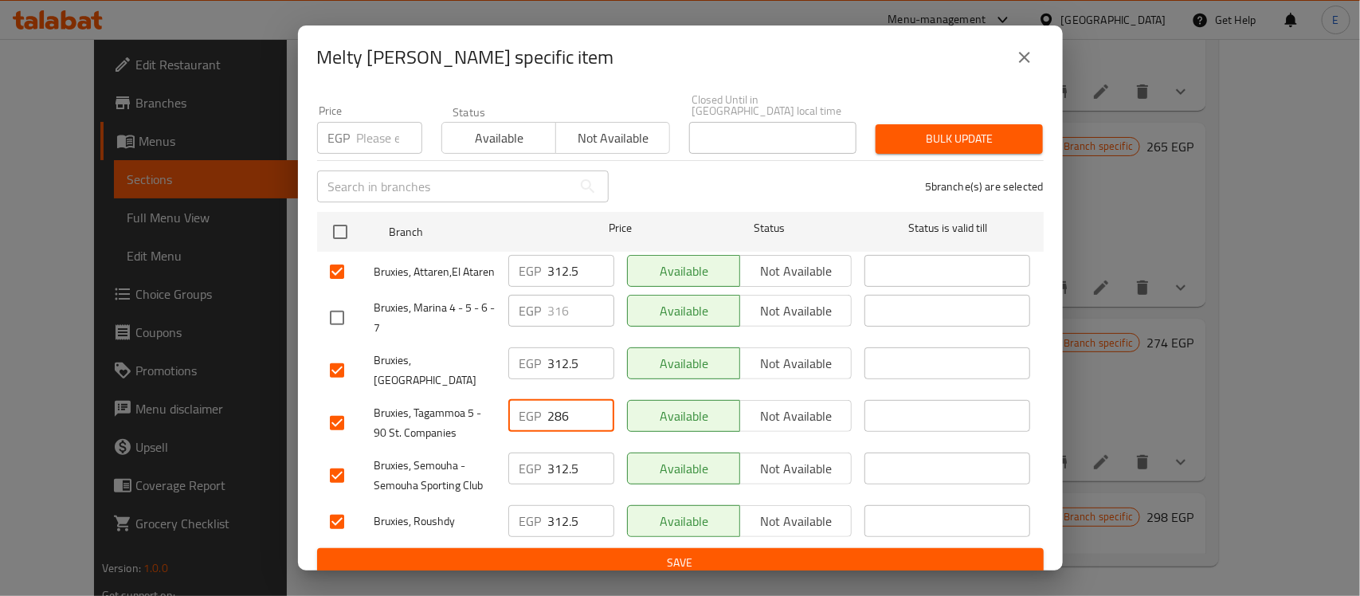
paste input "357.5"
type input "357.5"
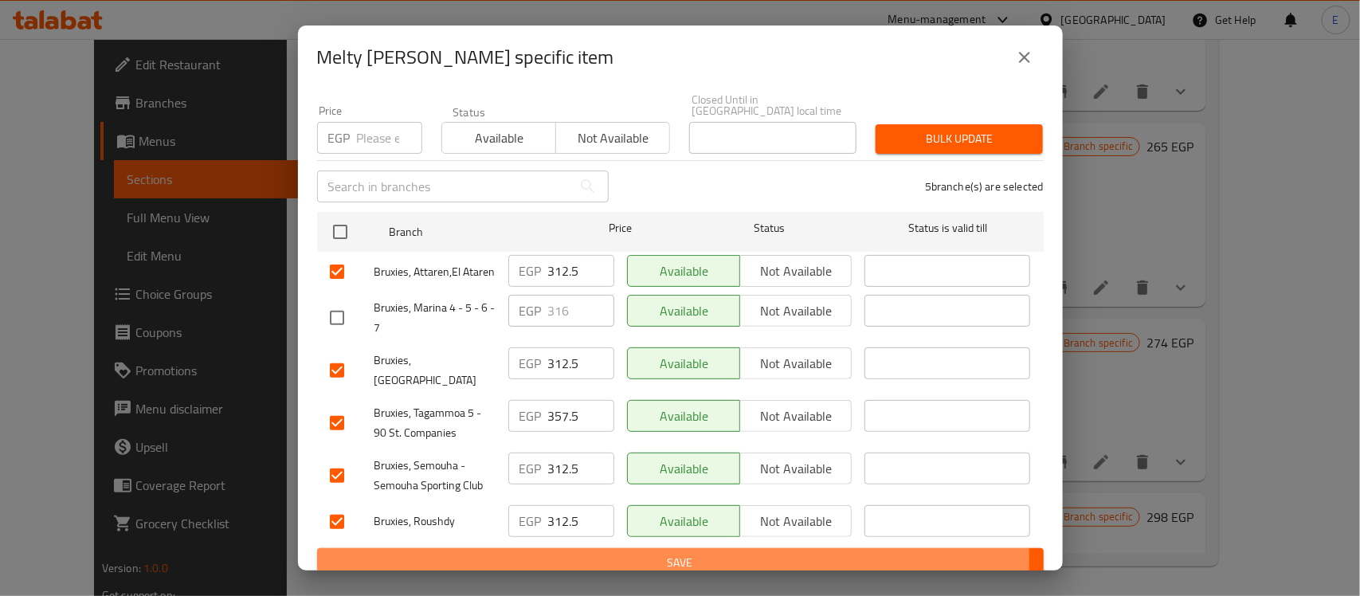
click at [639, 553] on span "Save" at bounding box center [680, 563] width 701 height 20
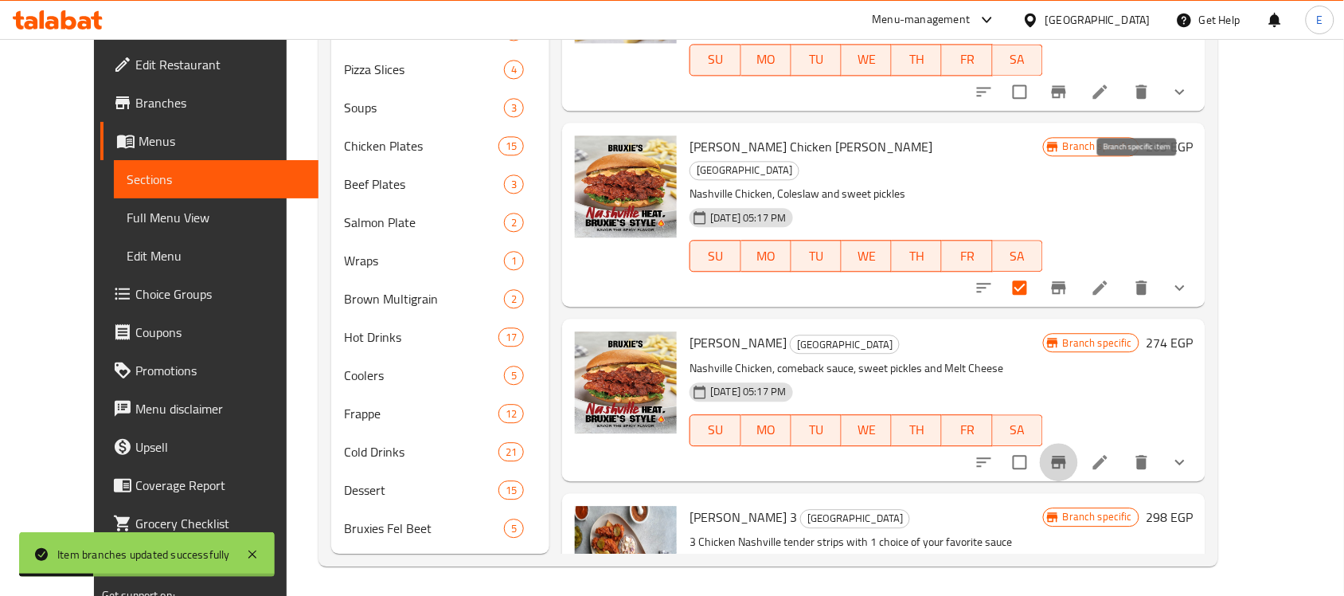
click at [1078, 443] on button "Branch-specific-item" at bounding box center [1059, 462] width 38 height 38
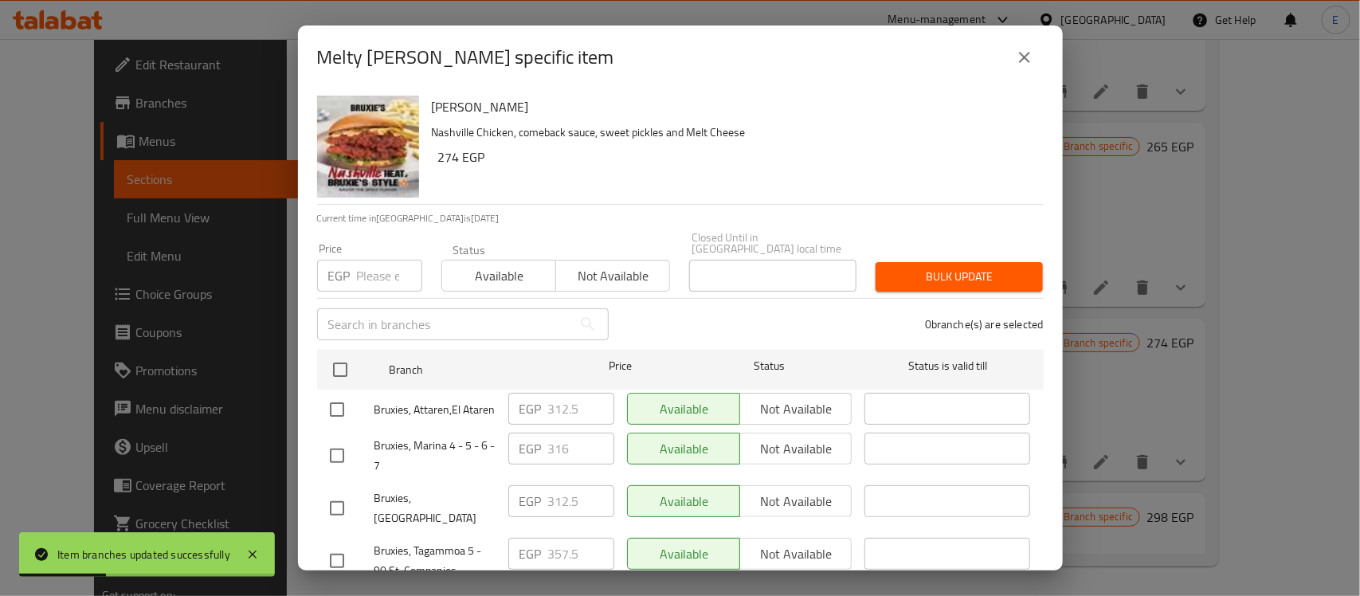
click at [1152, 197] on div "Melty Nash - branch specific item Melty Nash Nashville Chicken, comeback sauce,…" at bounding box center [680, 298] width 1360 height 596
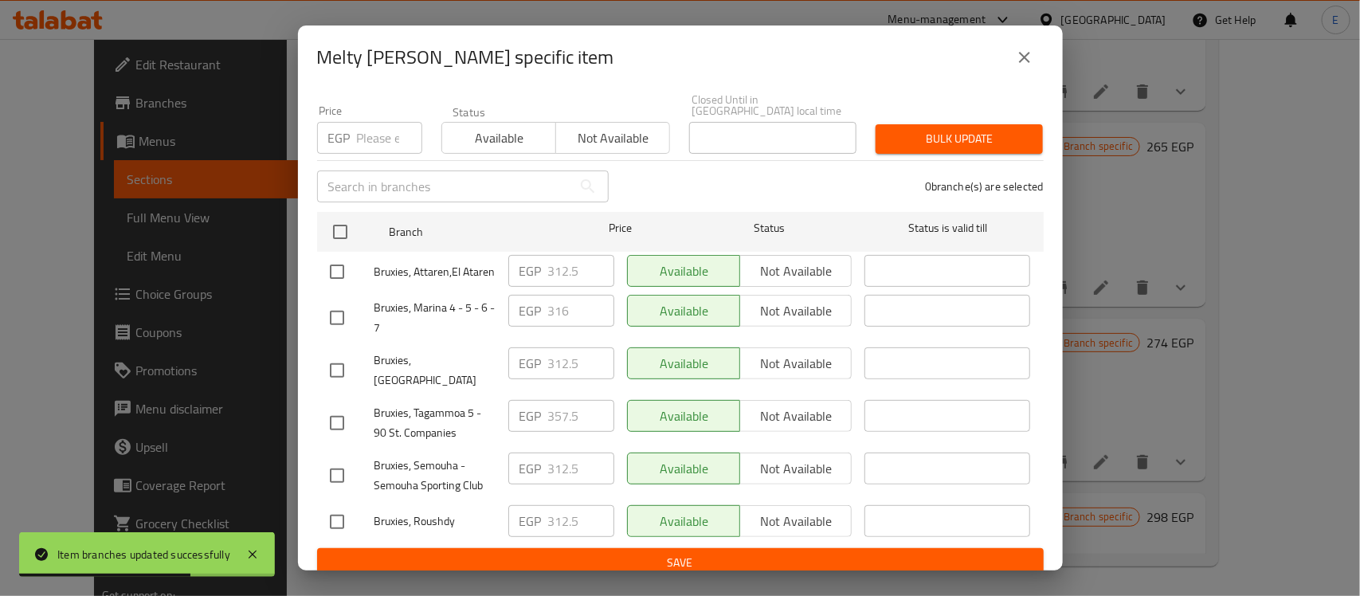
click at [1039, 65] on button "close" at bounding box center [1024, 57] width 38 height 38
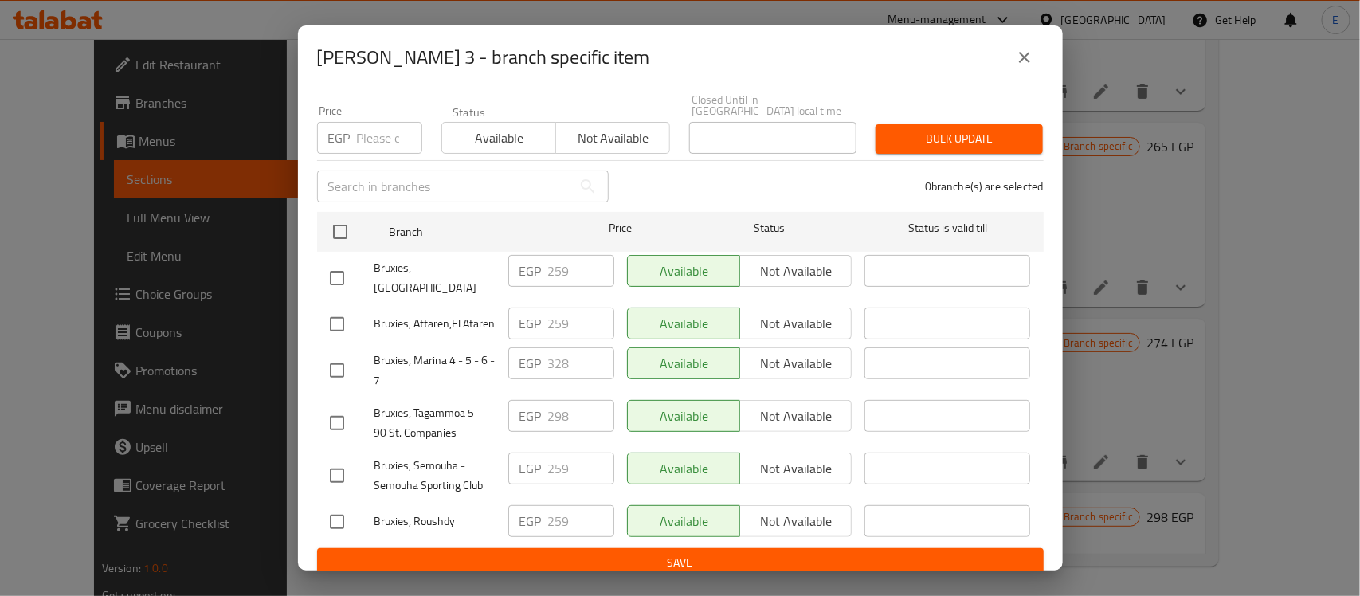
click at [341, 406] on input "checkbox" at bounding box center [336, 422] width 33 height 33
checkbox input "true"
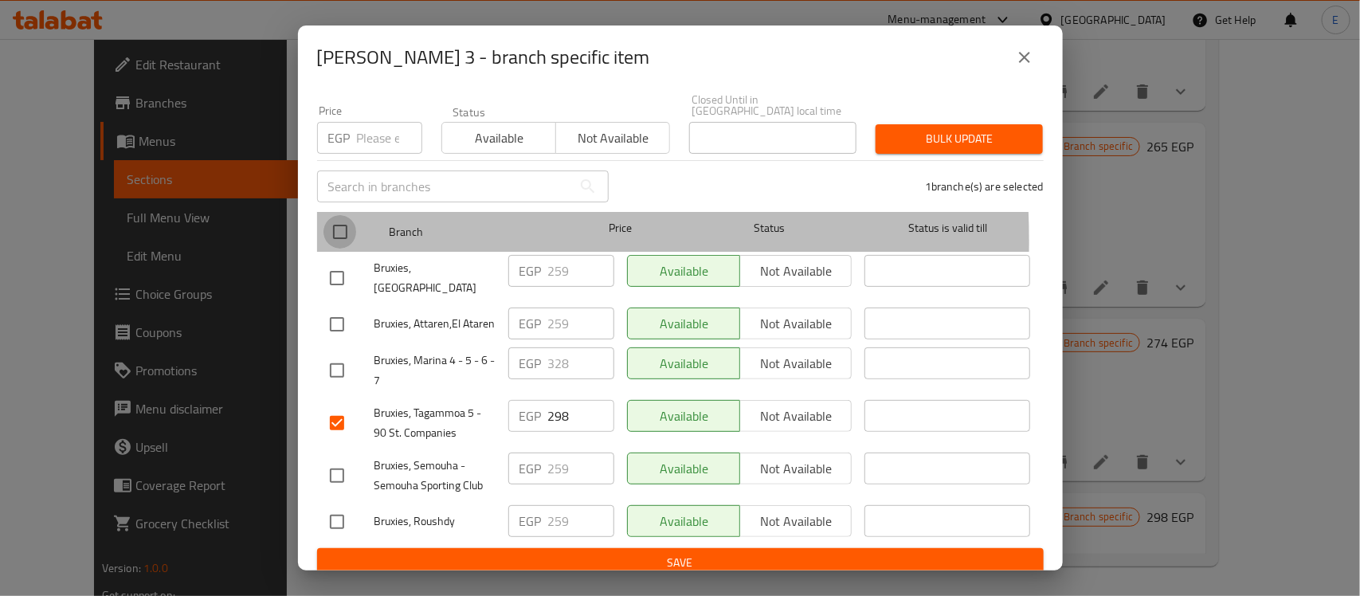
click at [337, 229] on input "checkbox" at bounding box center [339, 231] width 33 height 33
checkbox input "true"
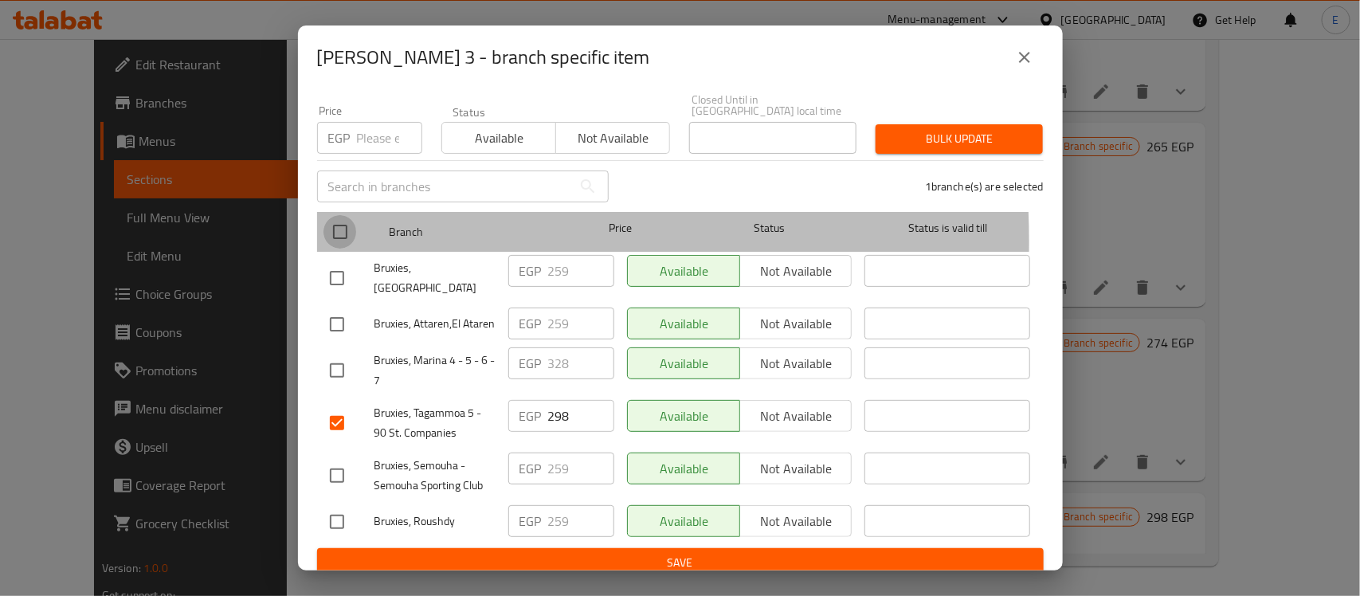
checkbox input "true"
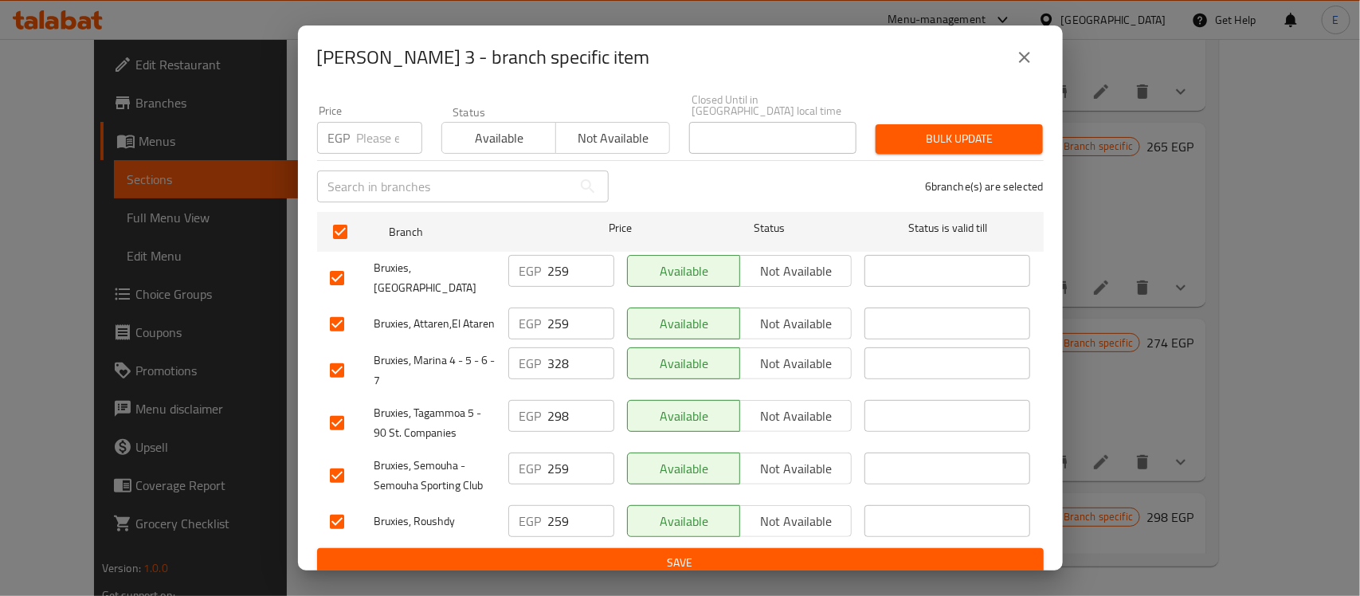
click at [327, 354] on input "checkbox" at bounding box center [336, 370] width 33 height 33
click at [566, 406] on input "298" at bounding box center [581, 416] width 66 height 32
click at [580, 400] on input "298" at bounding box center [581, 416] width 66 height 32
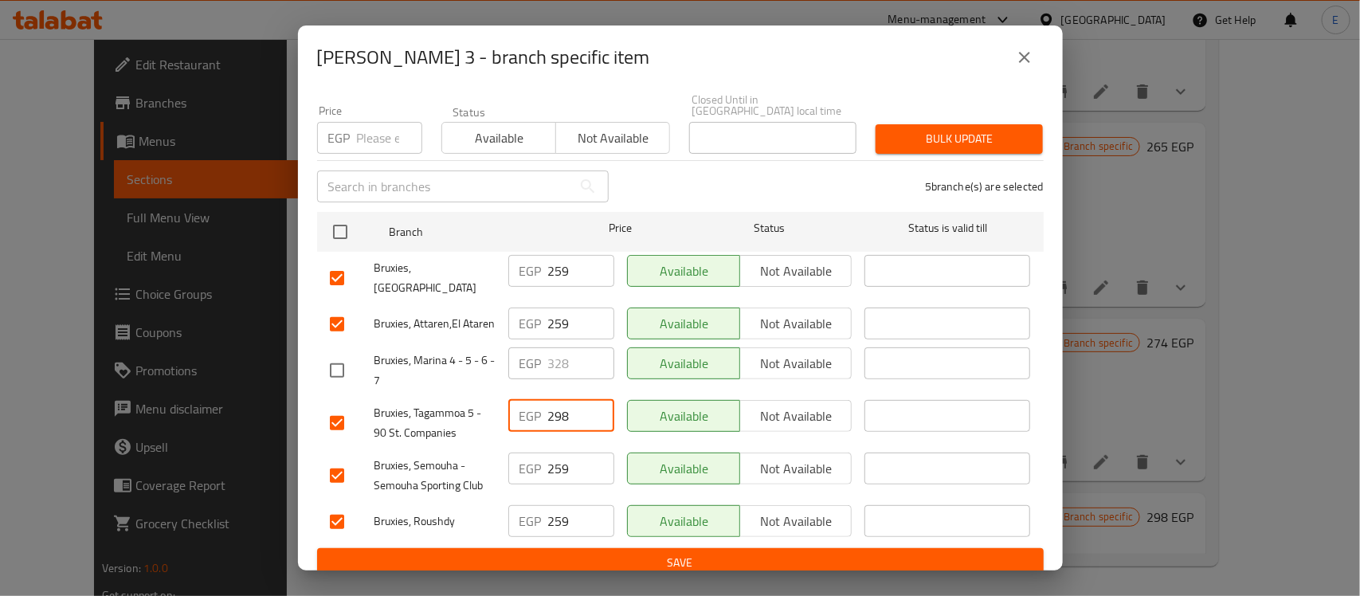
click at [580, 400] on input "298" at bounding box center [581, 416] width 66 height 32
paste input "372.5"
click at [560, 307] on input "259" at bounding box center [581, 323] width 66 height 32
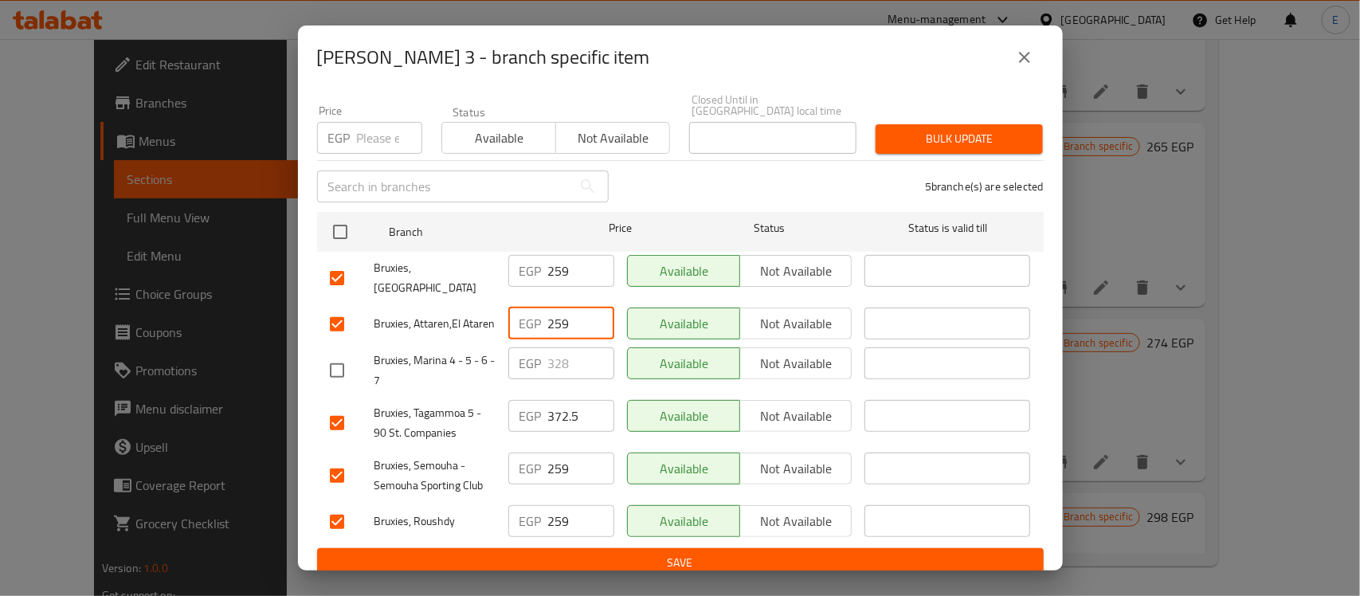
click at [560, 307] on input "259" at bounding box center [581, 323] width 66 height 32
click at [573, 255] on input "259" at bounding box center [581, 271] width 66 height 32
paste input "323.75"
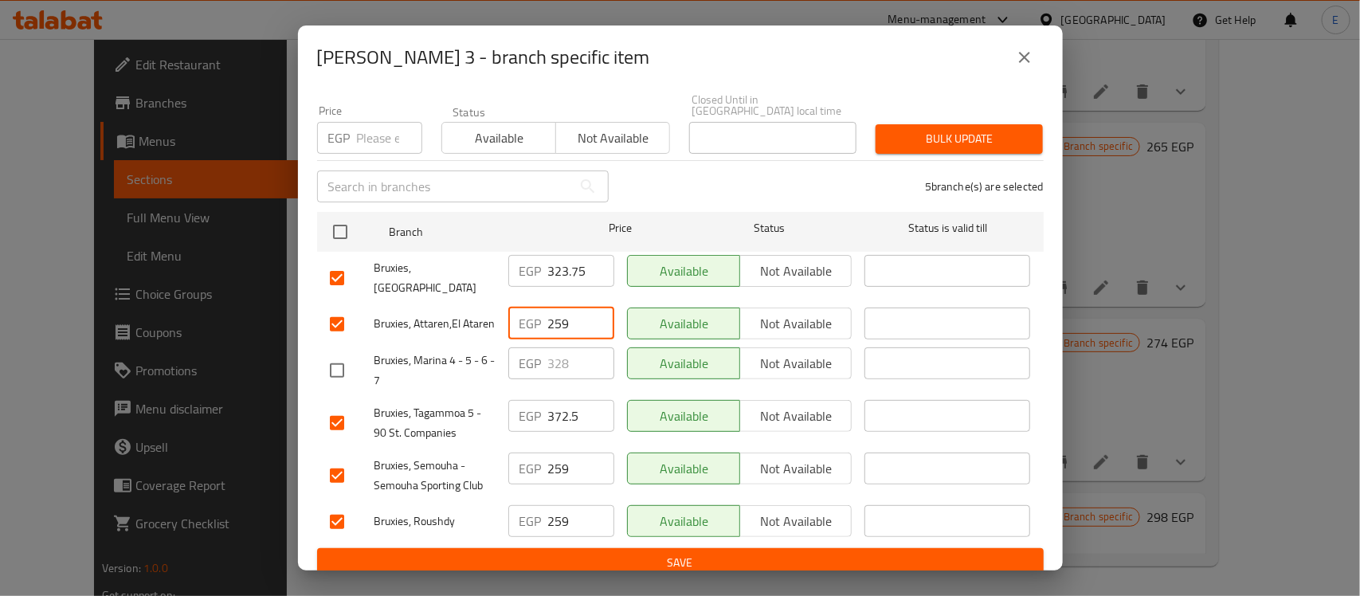
click at [569, 307] on input "259" at bounding box center [581, 323] width 66 height 32
paste input "323.75"
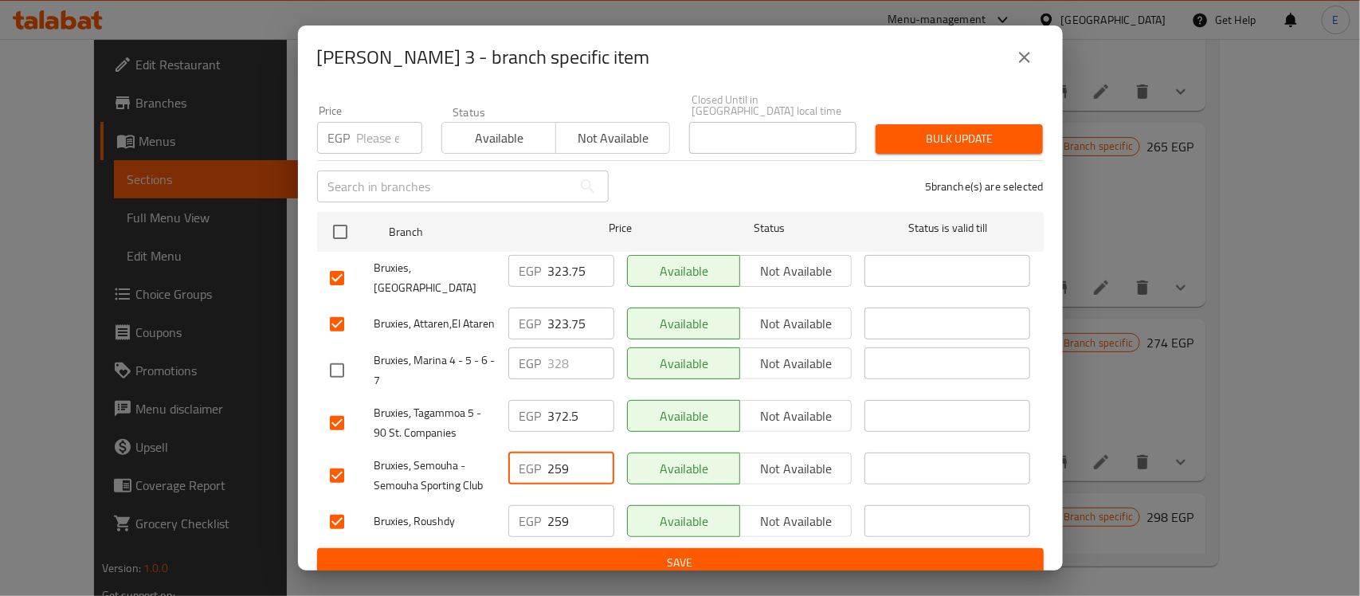
click at [572, 455] on input "259" at bounding box center [581, 468] width 66 height 32
paste input "323.75"
click at [572, 455] on input "323.75" at bounding box center [581, 468] width 66 height 32
click at [570, 516] on input "259" at bounding box center [581, 521] width 66 height 32
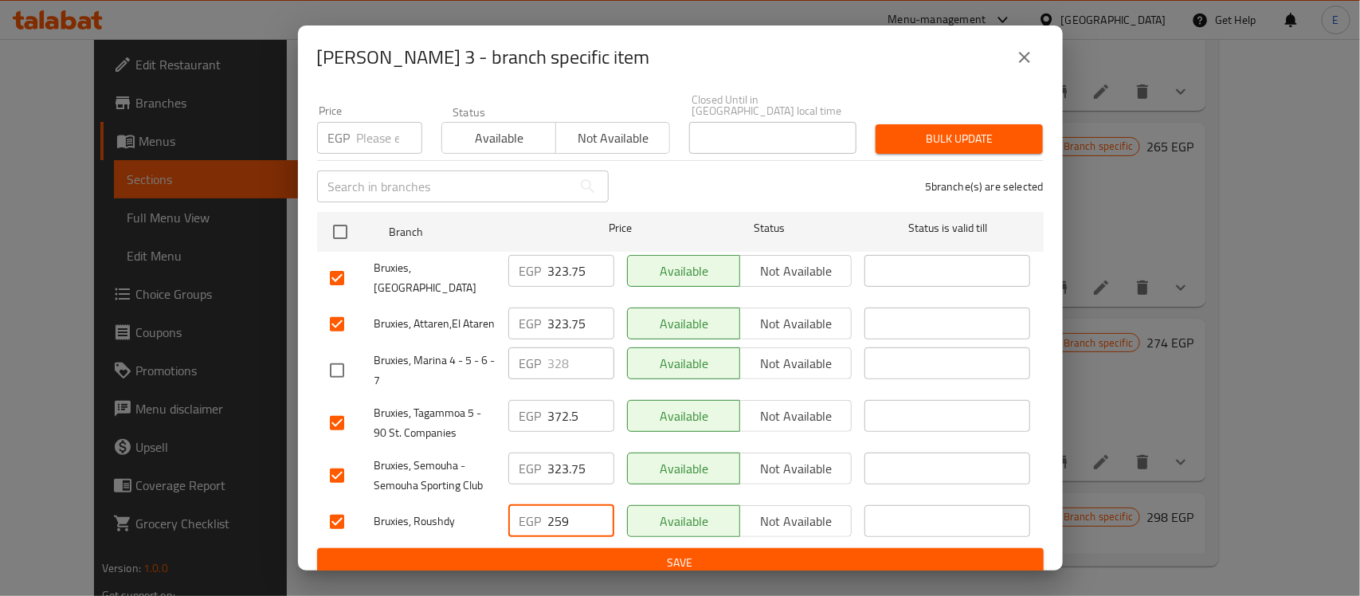
click at [570, 516] on input "259" at bounding box center [581, 521] width 66 height 32
paste input "323.75"
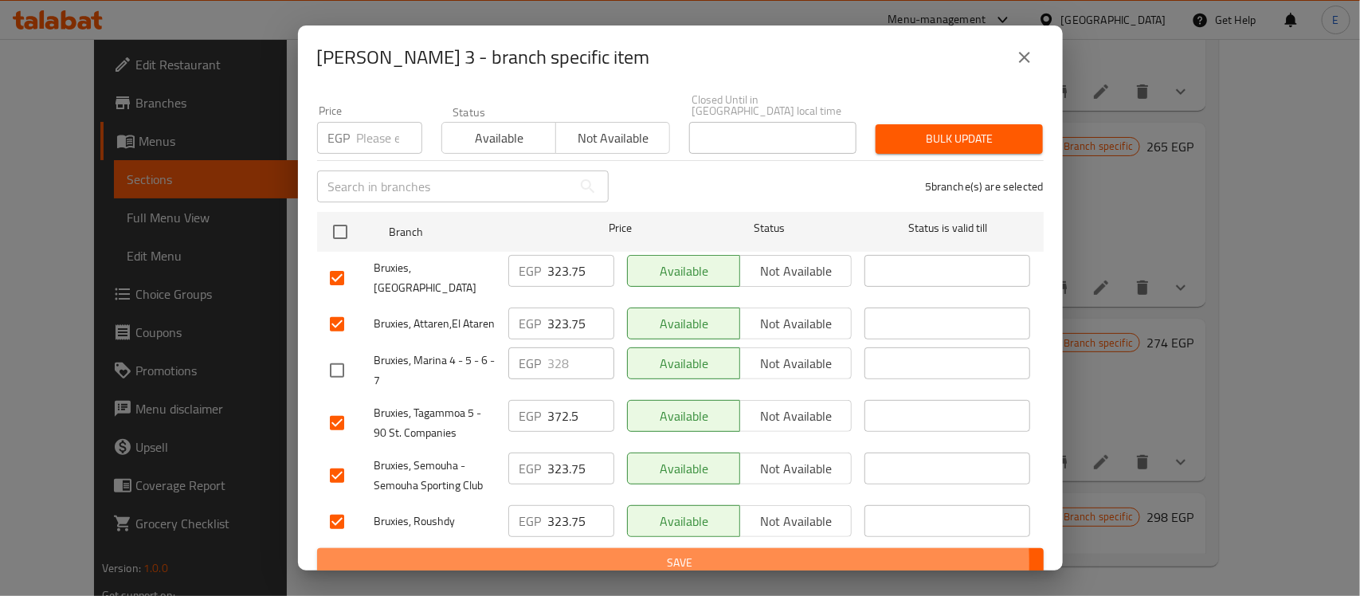
click at [600, 553] on span "Save" at bounding box center [680, 563] width 701 height 20
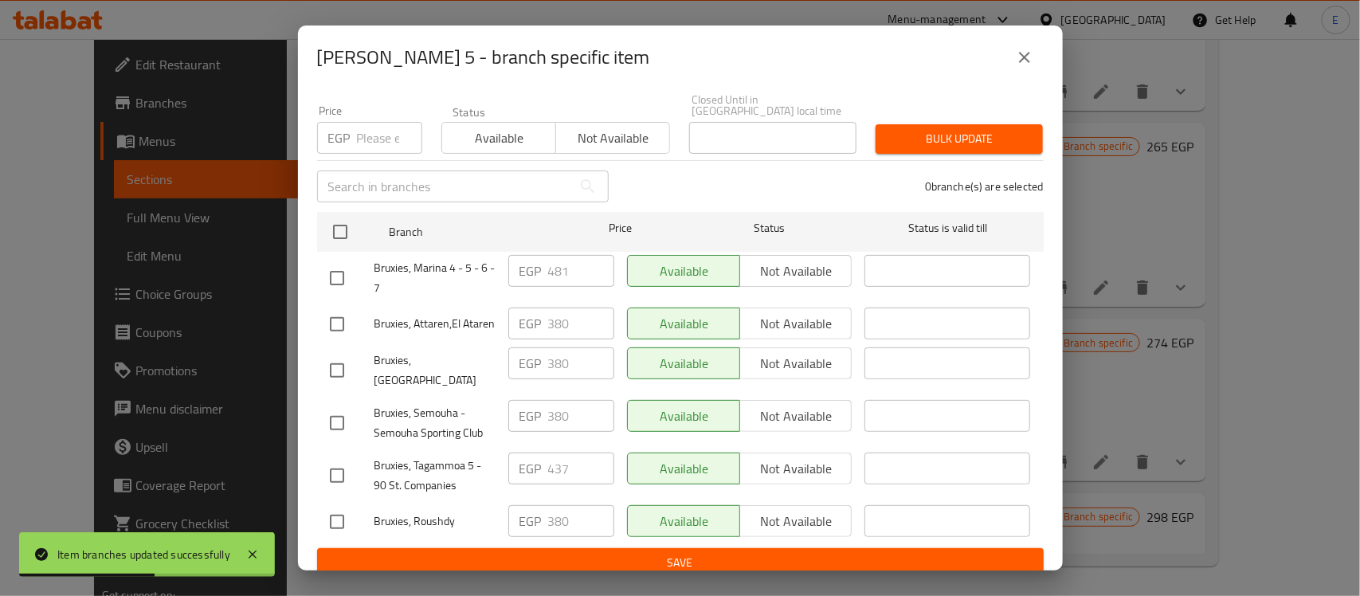
click at [350, 315] on input "checkbox" at bounding box center [336, 323] width 33 height 33
drag, startPoint x: 341, startPoint y: 227, endPoint x: 337, endPoint y: 264, distance: 37.6
click at [337, 264] on ul "Branch Price Status Status is valid till Bruxies, Marina 4 - 5 - 6 - 7 EGP 481 …" at bounding box center [680, 376] width 726 height 342
click at [337, 264] on input "checkbox" at bounding box center [336, 277] width 33 height 33
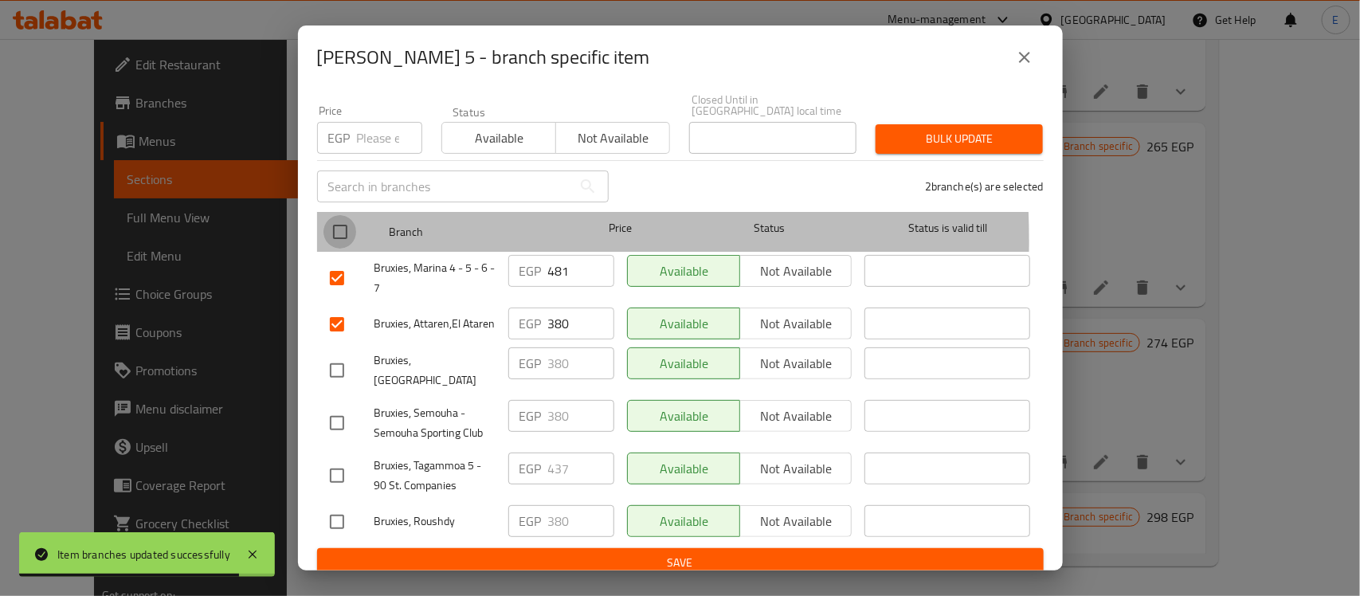
click at [338, 229] on input "checkbox" at bounding box center [339, 231] width 33 height 33
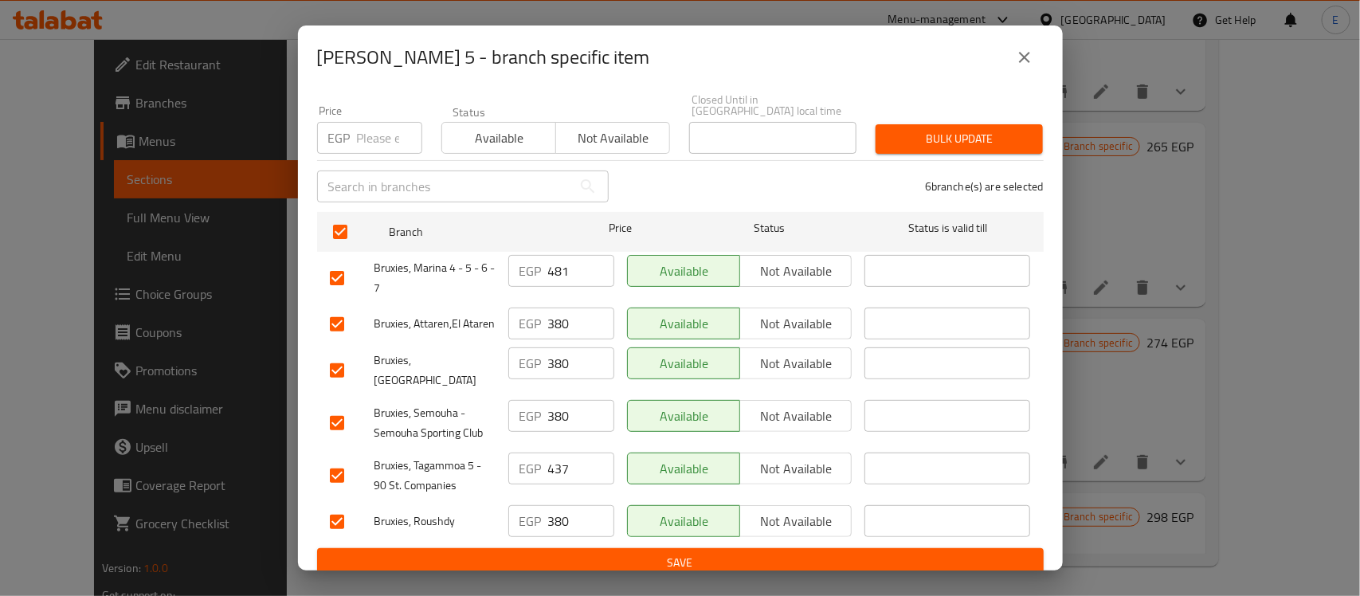
click at [340, 275] on input "checkbox" at bounding box center [336, 277] width 33 height 33
click at [554, 315] on input "380" at bounding box center [581, 323] width 66 height 32
click at [572, 307] on input "380" at bounding box center [581, 323] width 66 height 32
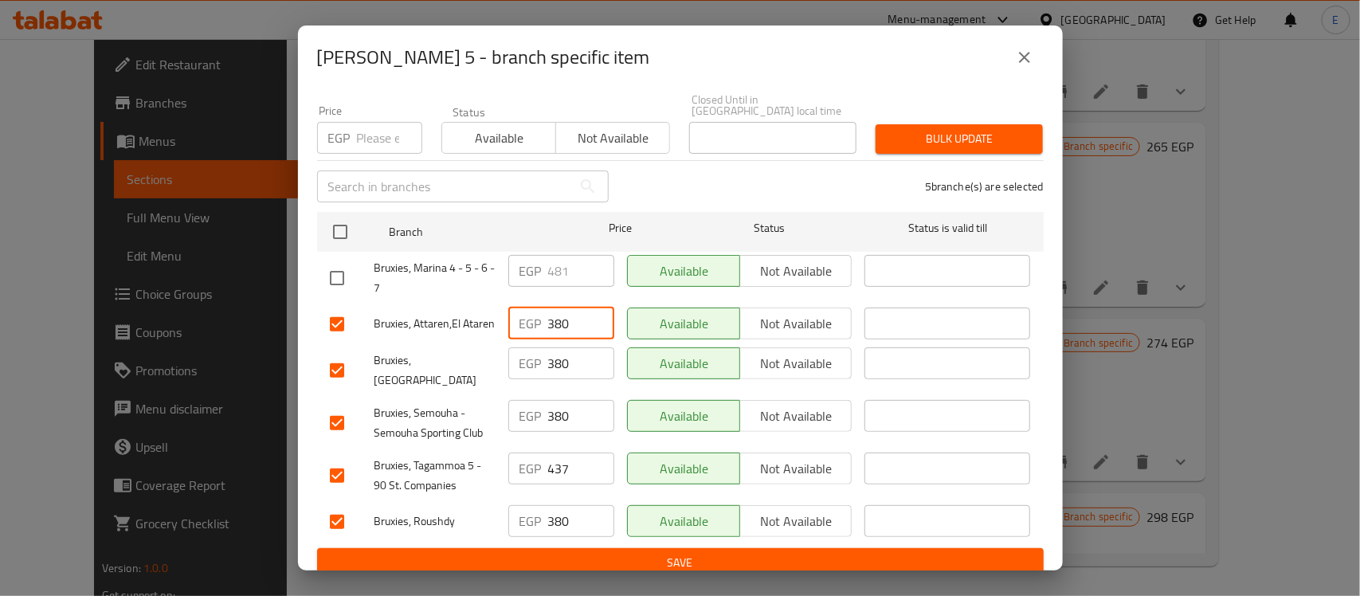
paste input "475"
click at [572, 307] on input "475" at bounding box center [581, 323] width 66 height 32
click at [572, 365] on input "380" at bounding box center [581, 363] width 66 height 32
paste input "475"
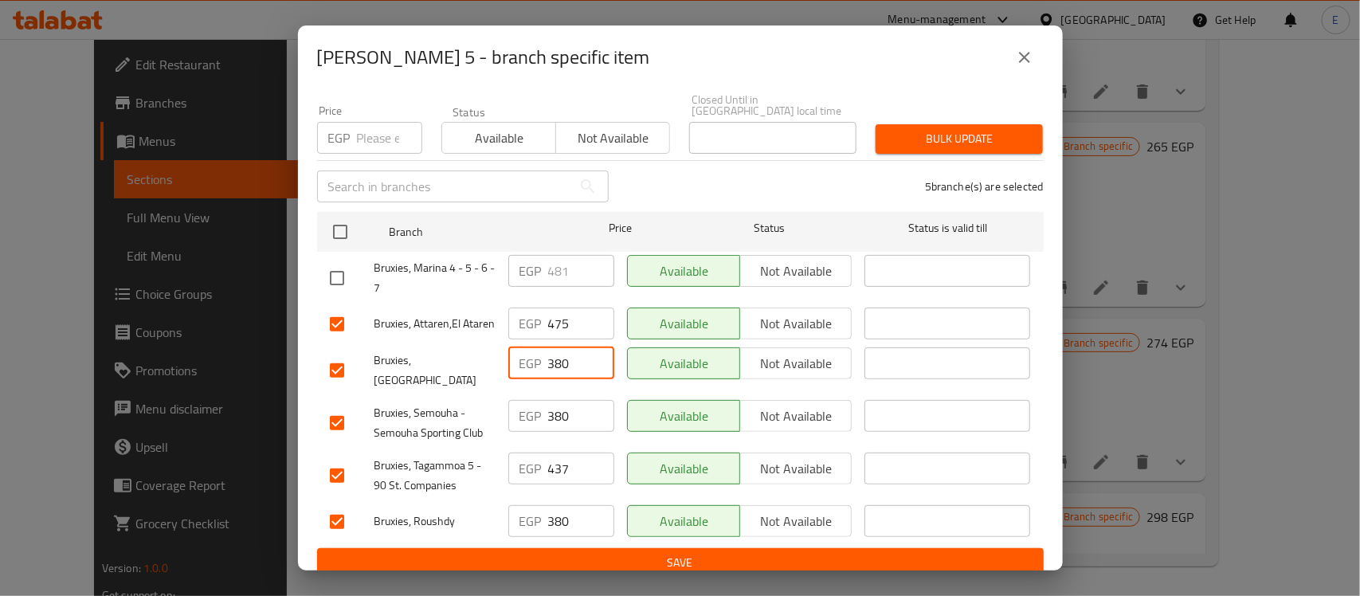
click at [572, 365] on input "380" at bounding box center [581, 363] width 66 height 32
click at [575, 400] on input "380" at bounding box center [581, 416] width 66 height 32
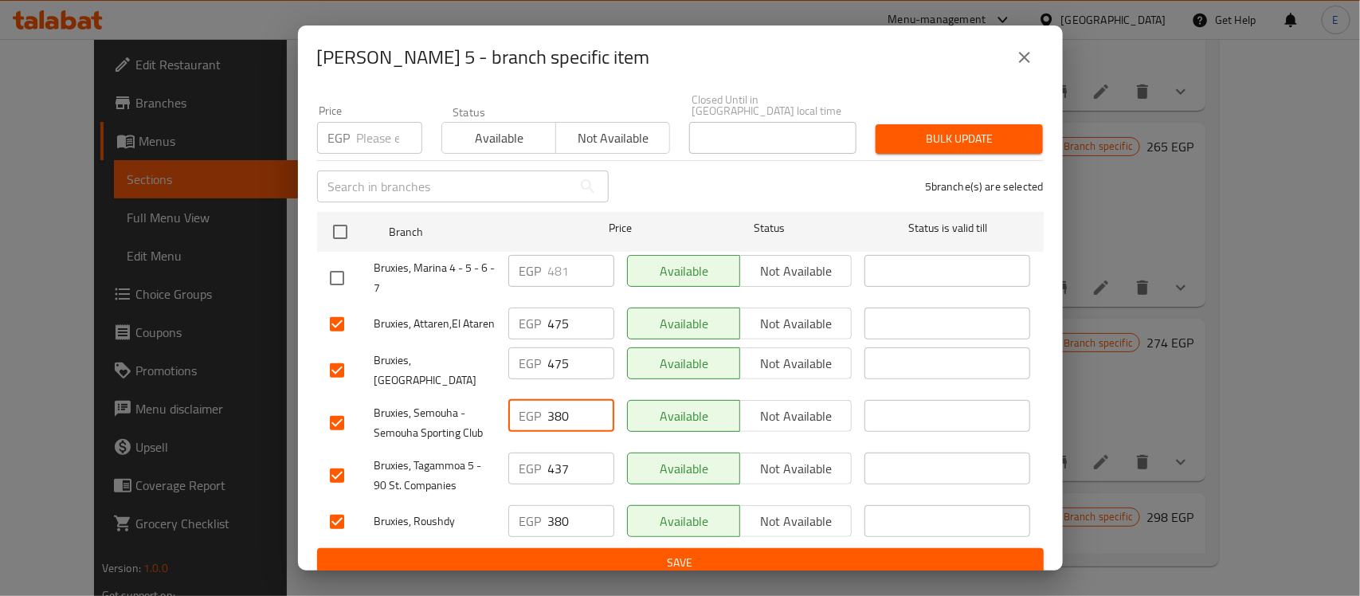
click at [575, 400] on input "380" at bounding box center [581, 416] width 66 height 32
paste input "475"
click at [568, 510] on input "380" at bounding box center [581, 521] width 66 height 32
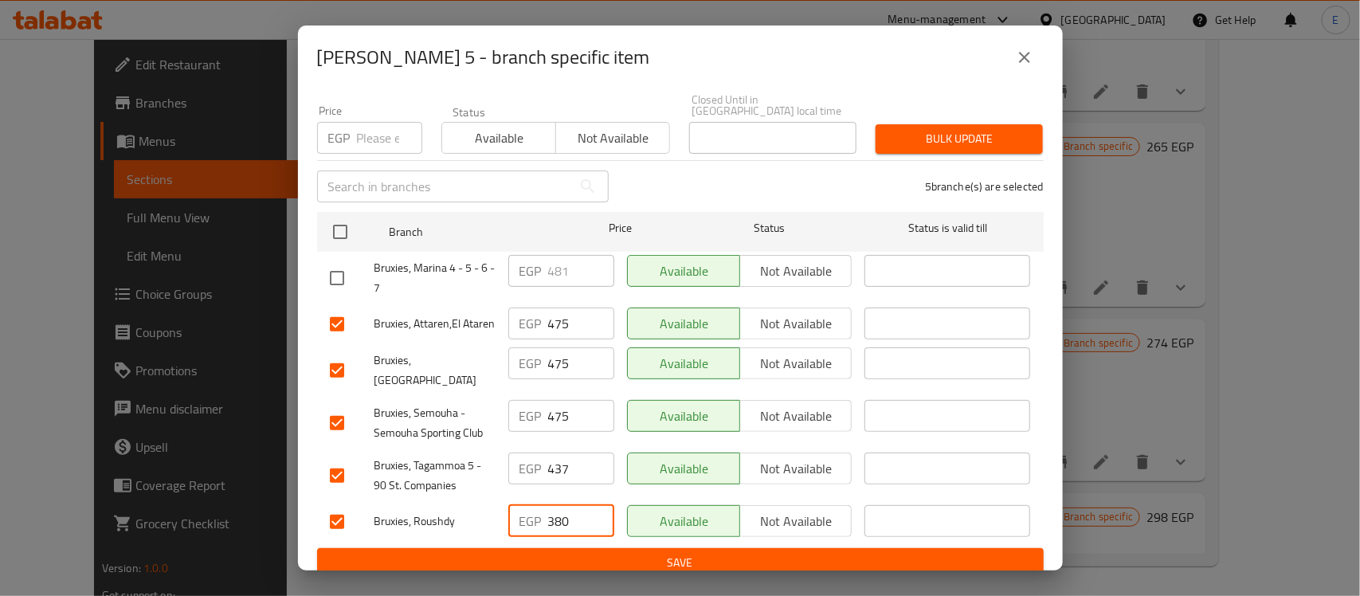
click at [568, 510] on input "380" at bounding box center [581, 521] width 66 height 32
paste input "475"
click at [566, 460] on input "437" at bounding box center [581, 468] width 66 height 32
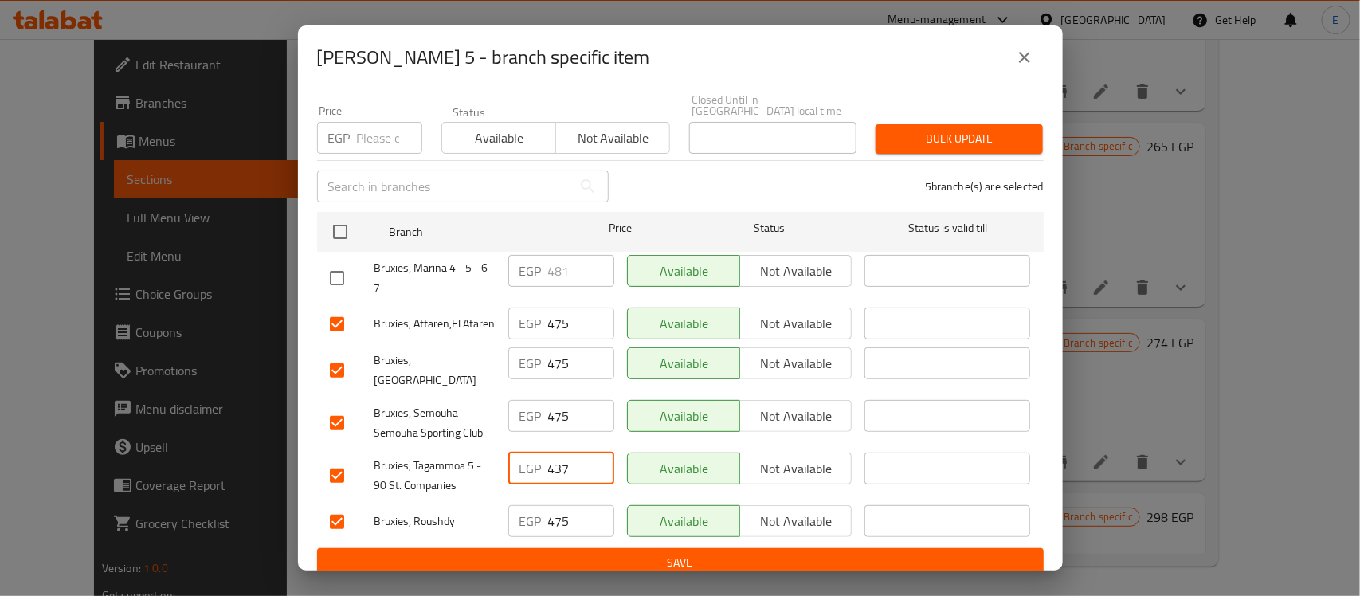
click at [566, 460] on input "437" at bounding box center [581, 468] width 66 height 32
click at [574, 454] on input "437" at bounding box center [581, 468] width 66 height 32
paste input "546.25"
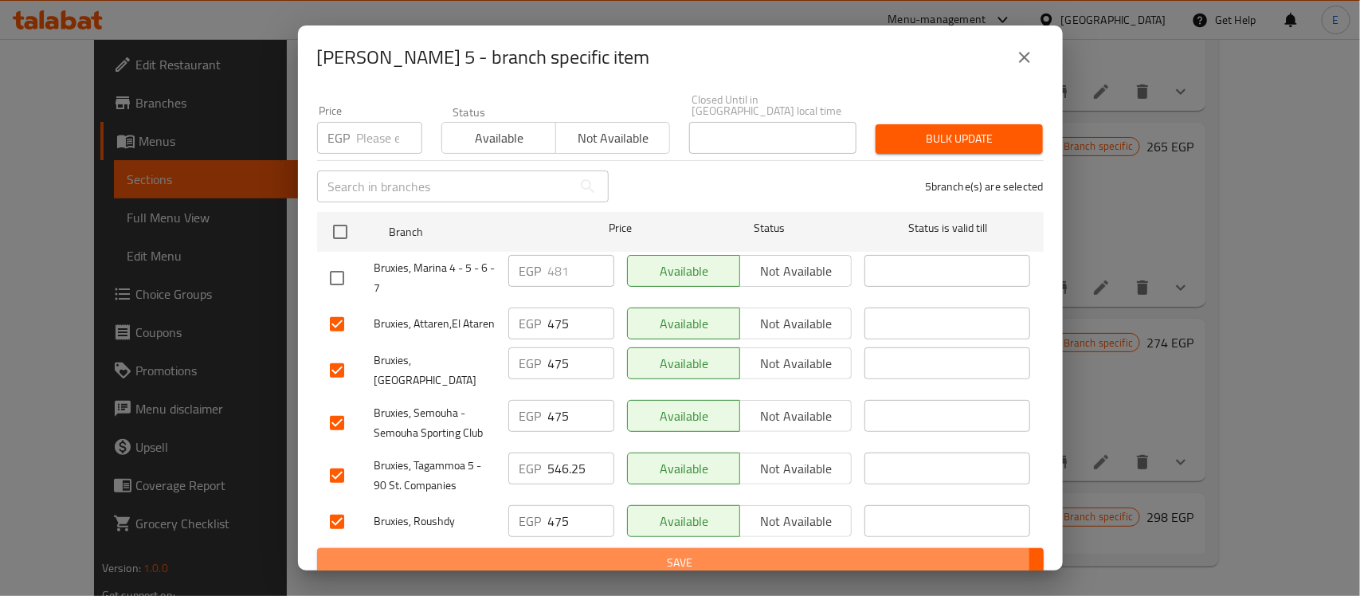
click at [646, 553] on span "Save" at bounding box center [680, 563] width 701 height 20
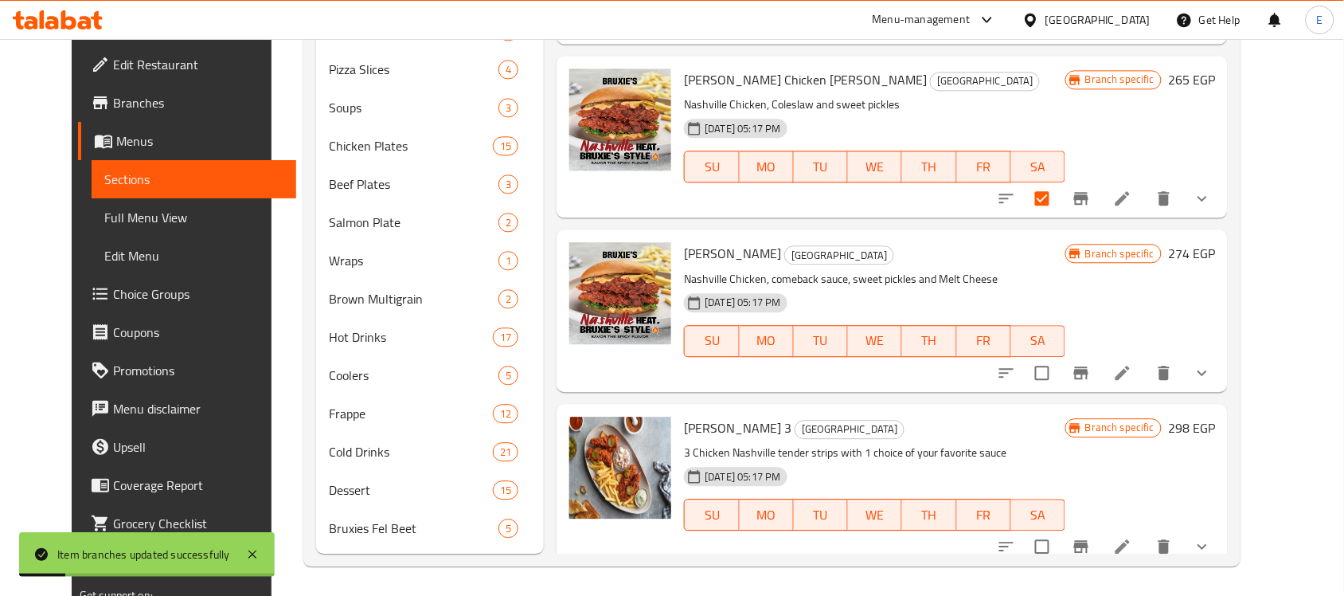
scroll to position [0, 0]
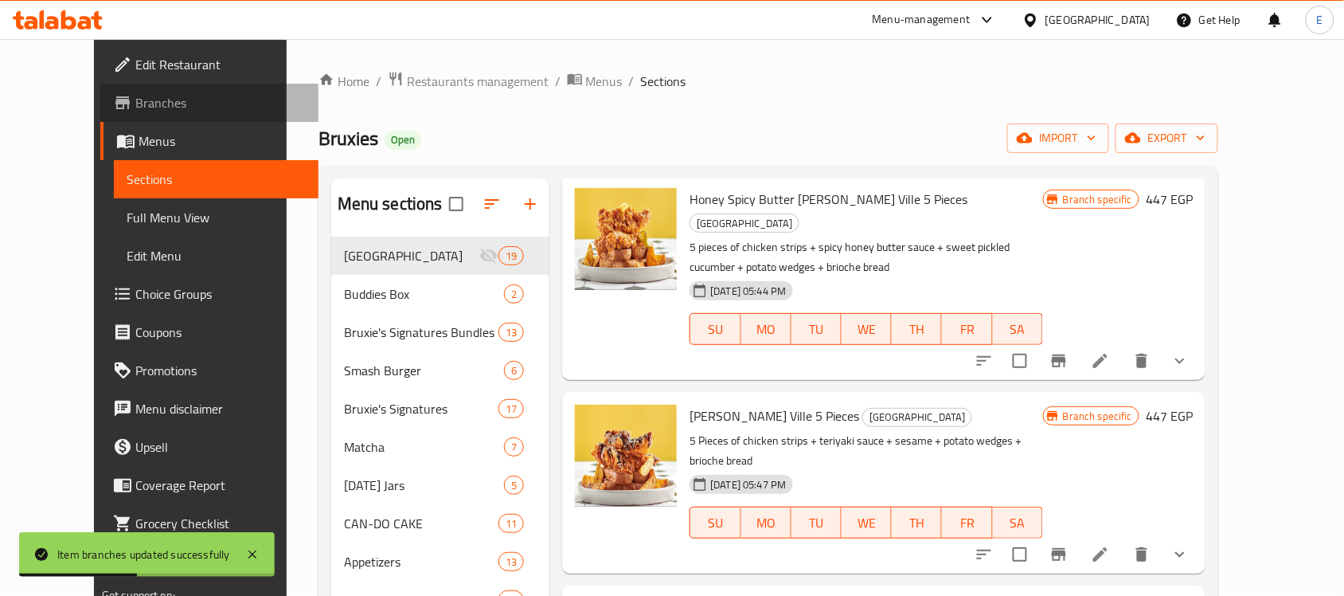
click at [100, 89] on link "Branches" at bounding box center [209, 103] width 218 height 38
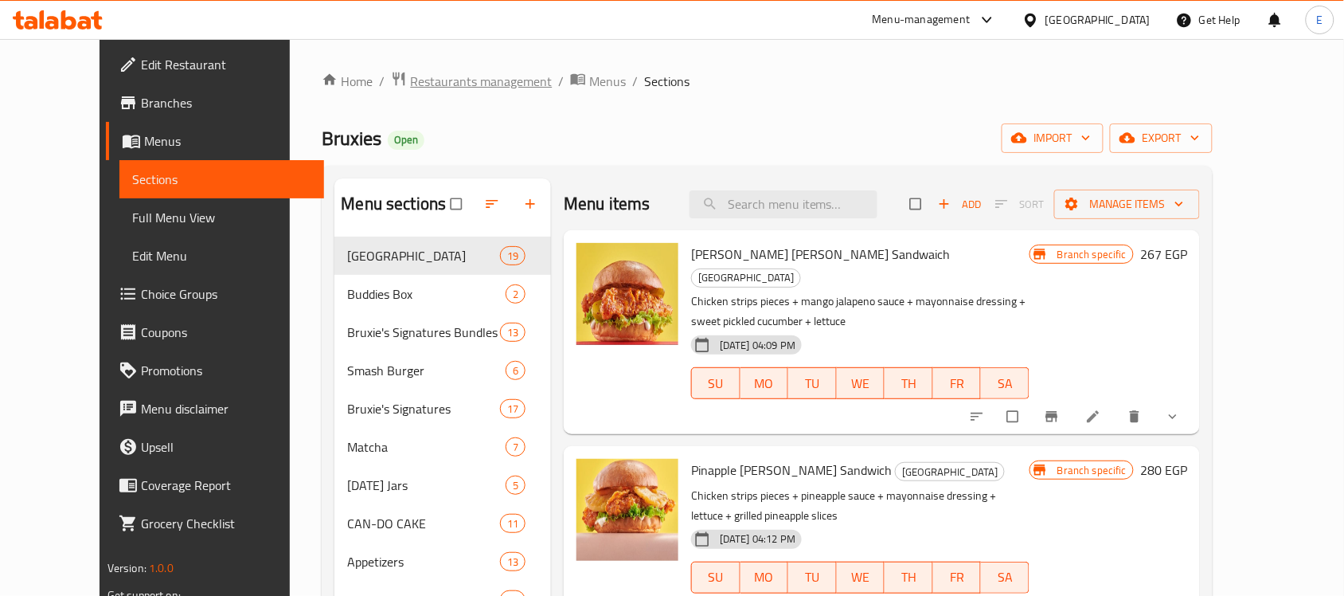
click at [410, 76] on span "Restaurants management" at bounding box center [481, 81] width 142 height 19
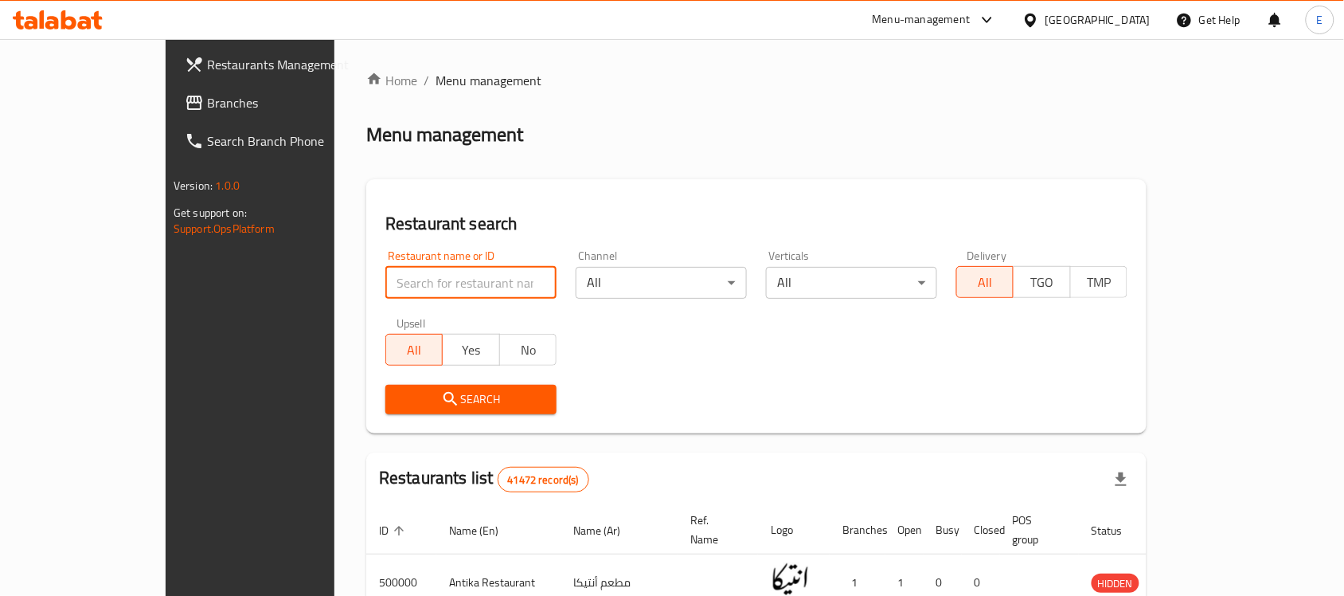
click at [385, 272] on input "search" at bounding box center [470, 283] width 171 height 32
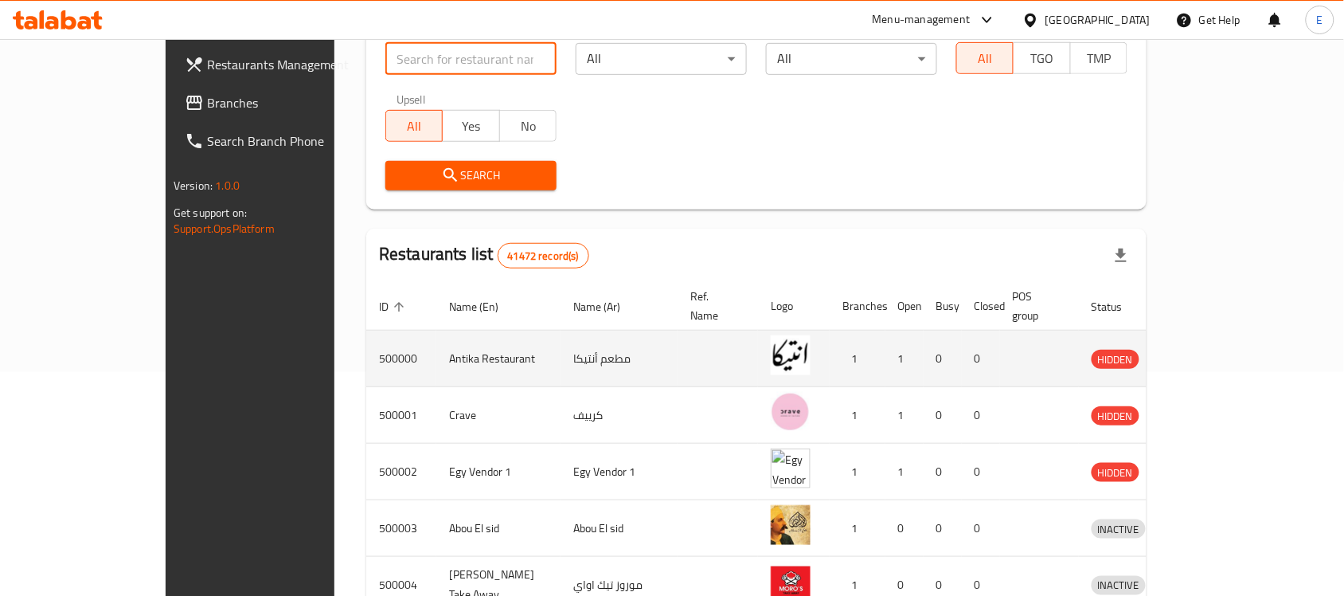
scroll to position [590, 0]
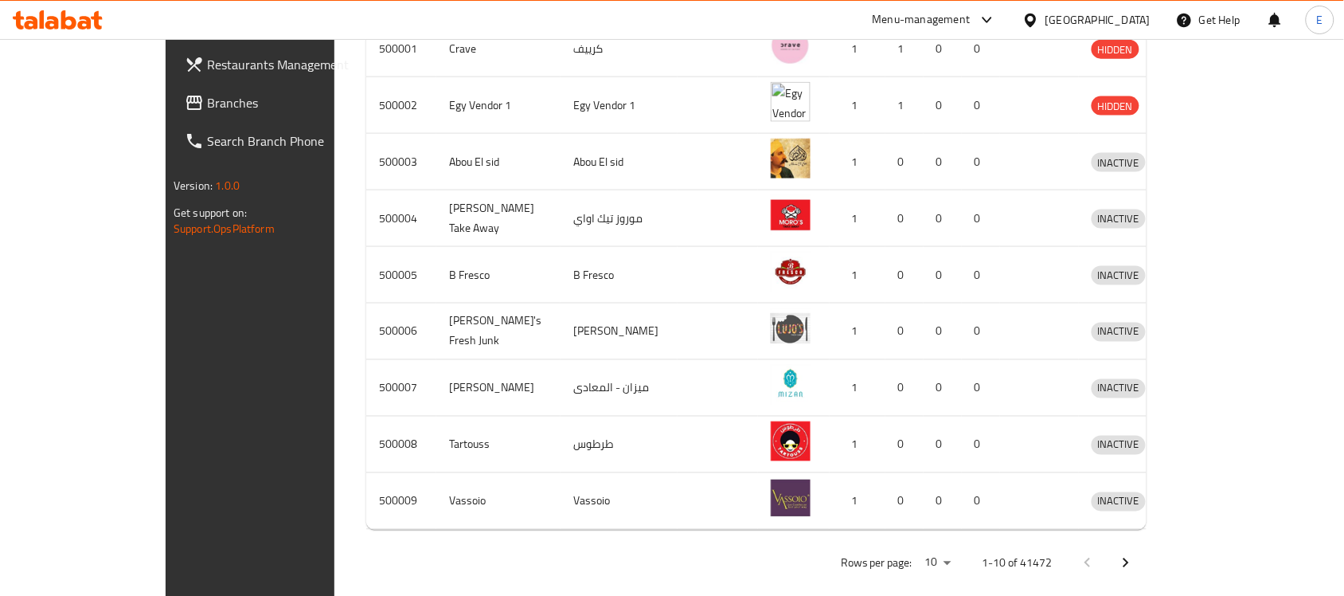
click at [691, 360] on td "enhanced table" at bounding box center [718, 388] width 80 height 57
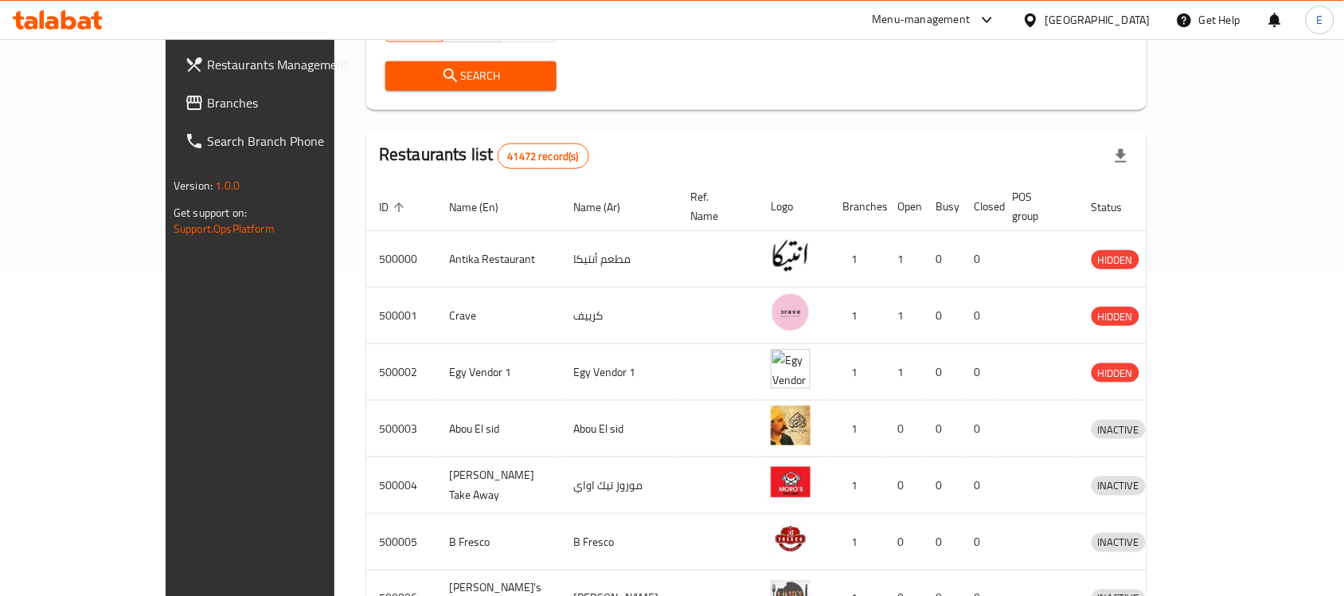
scroll to position [21, 0]
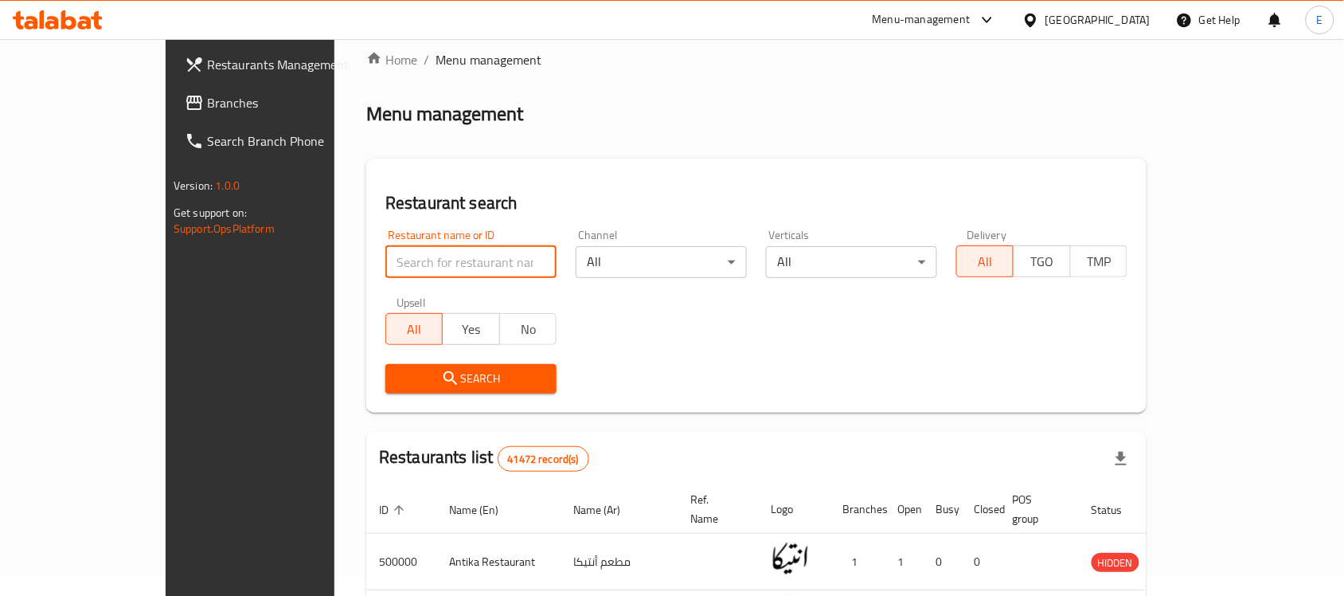
click at [385, 263] on input "search" at bounding box center [470, 262] width 171 height 32
type input "up to 40"
click button "Search" at bounding box center [470, 378] width 171 height 29
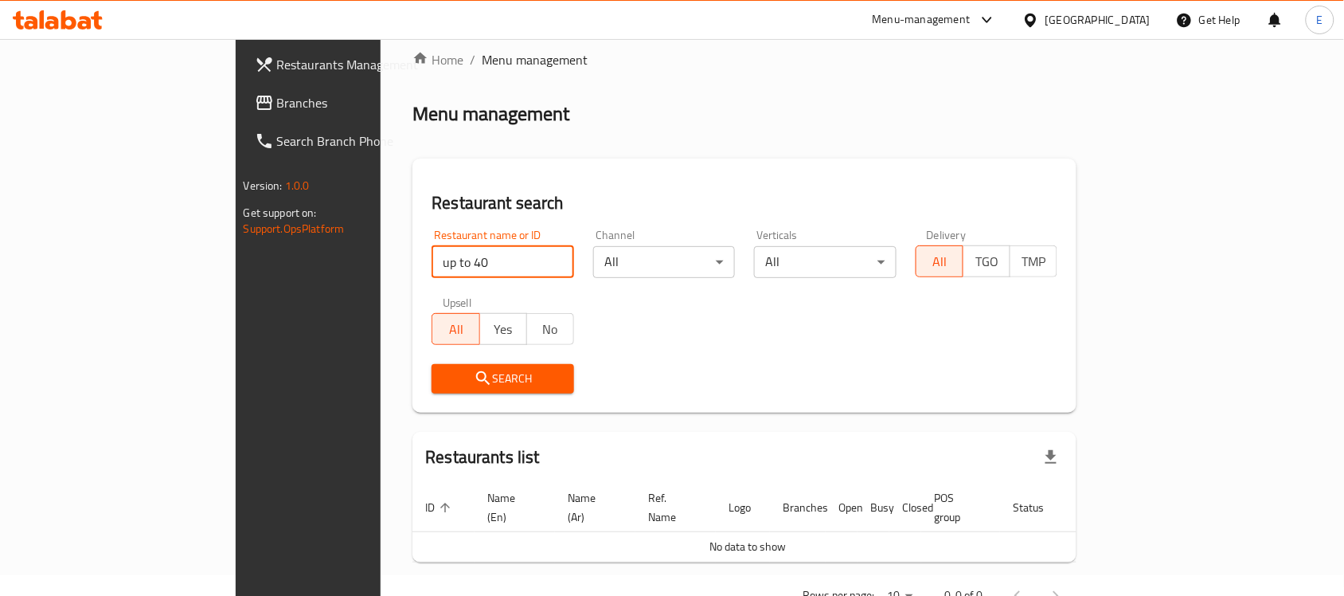
click at [432, 249] on input "up to 40" at bounding box center [503, 262] width 143 height 32
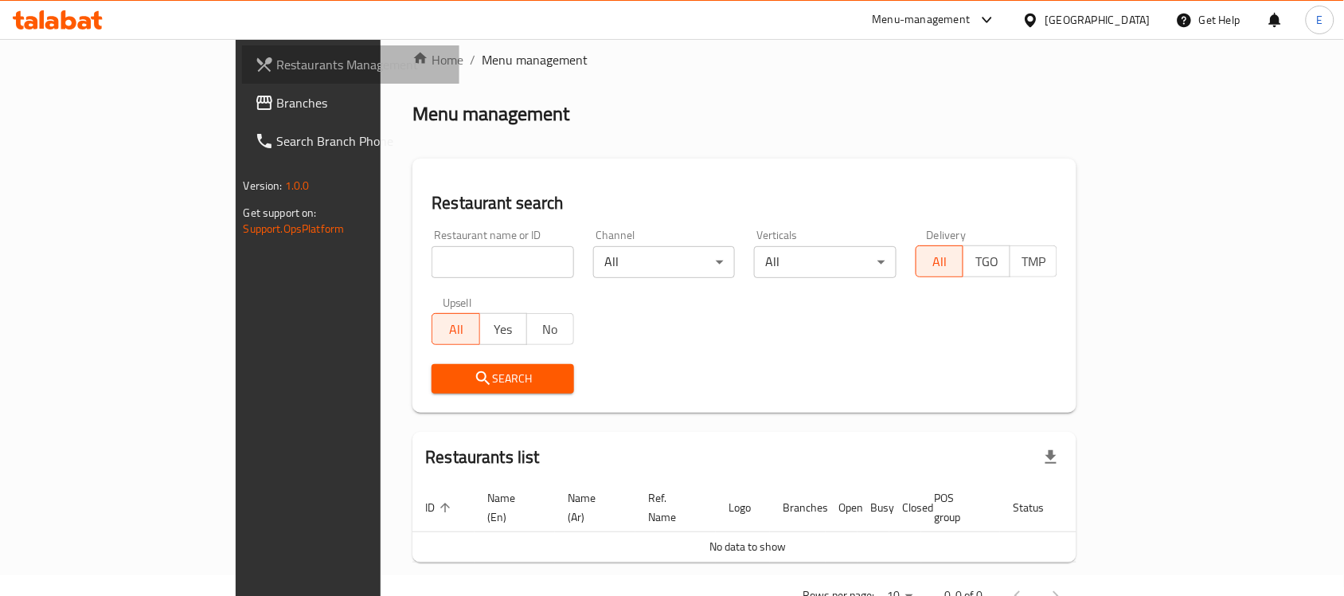
click at [277, 68] on span "Restaurants Management" at bounding box center [362, 64] width 170 height 19
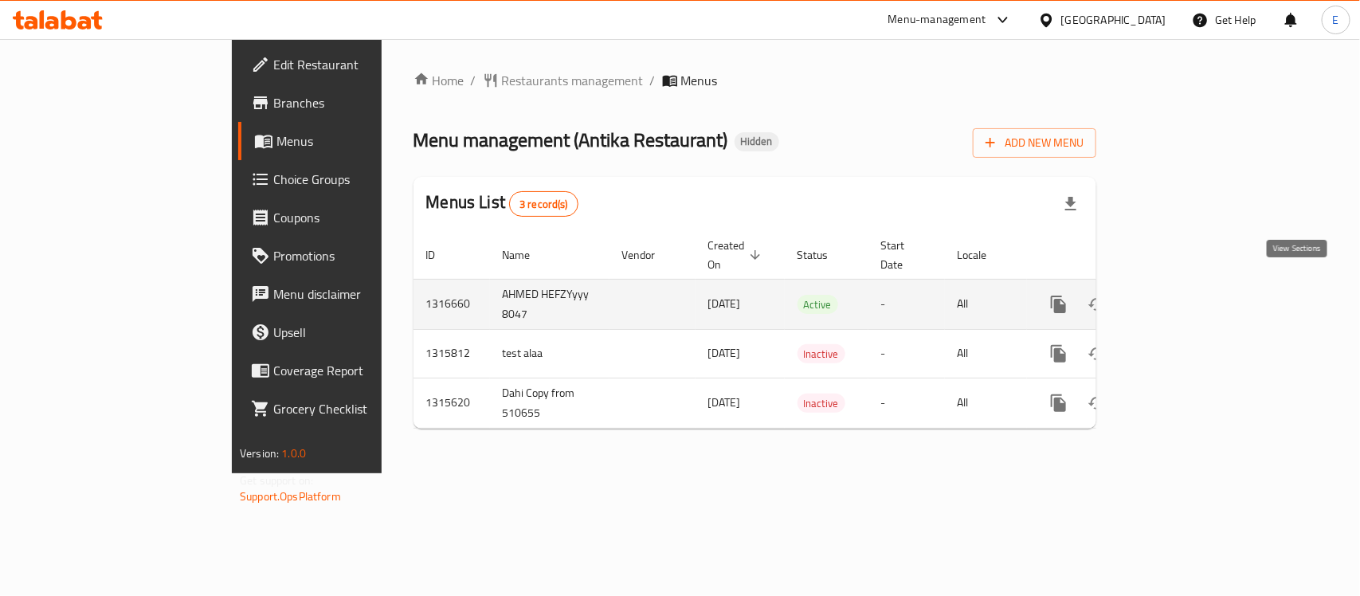
click at [1183, 295] on icon "enhanced table" at bounding box center [1173, 304] width 19 height 19
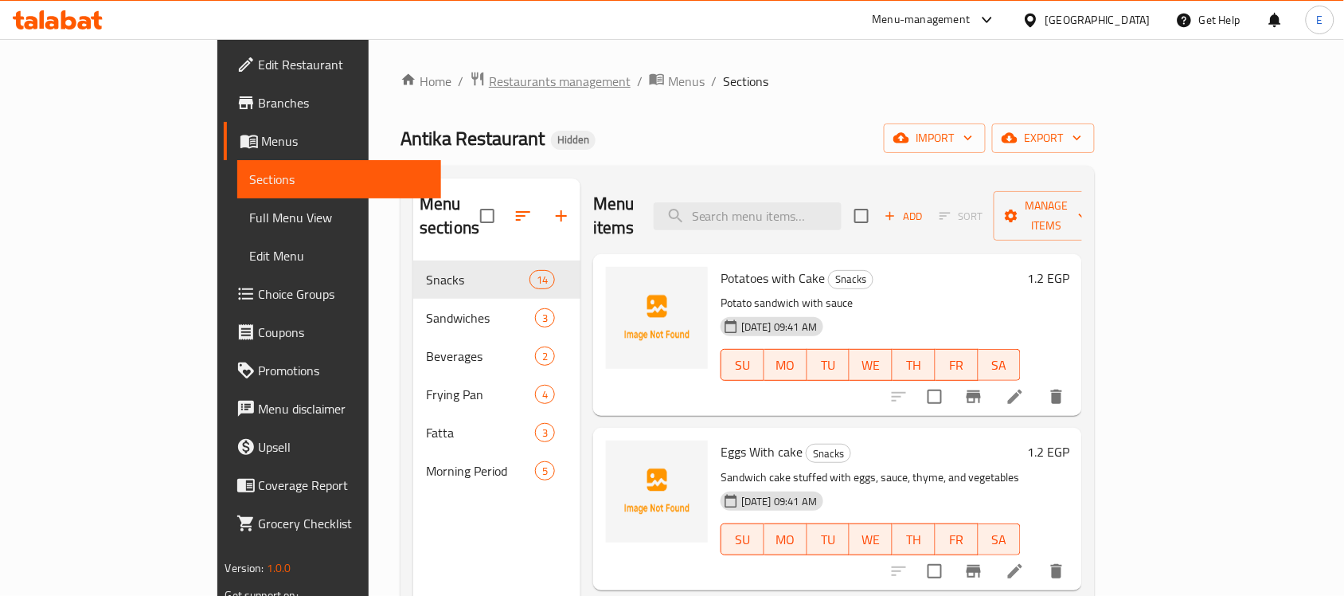
click at [489, 84] on span "Restaurants management" at bounding box center [560, 81] width 142 height 19
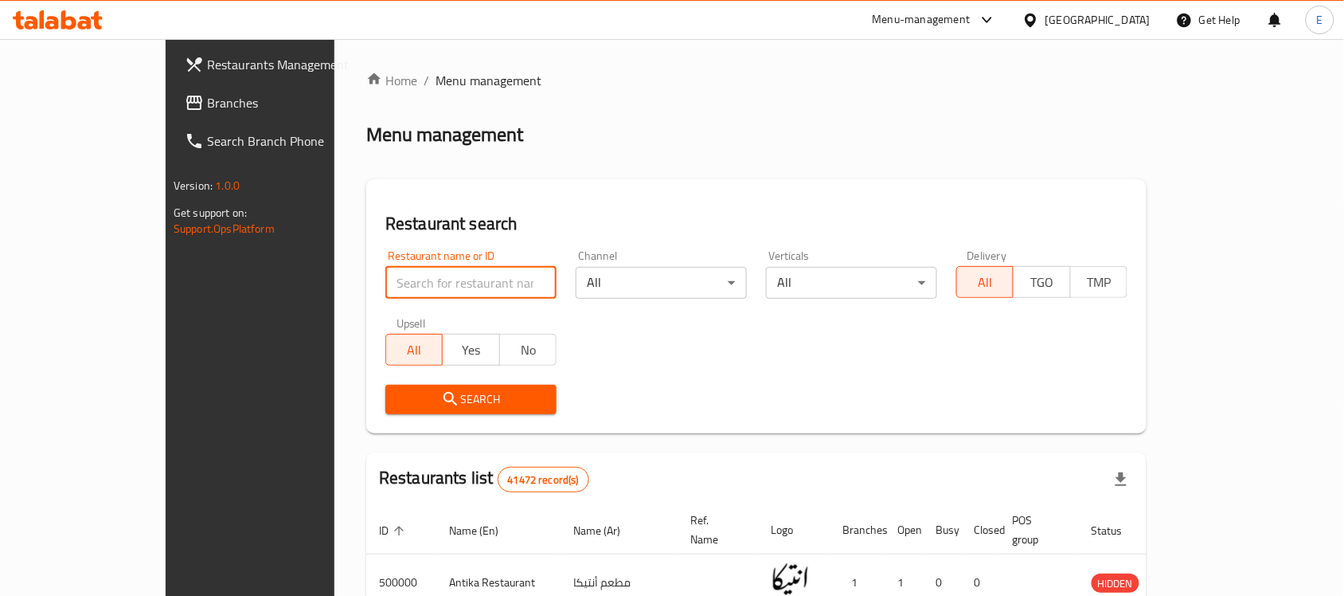
click at [385, 295] on input "search" at bounding box center [470, 283] width 171 height 32
click at [971, 17] on div "Menu-management" at bounding box center [922, 19] width 98 height 19
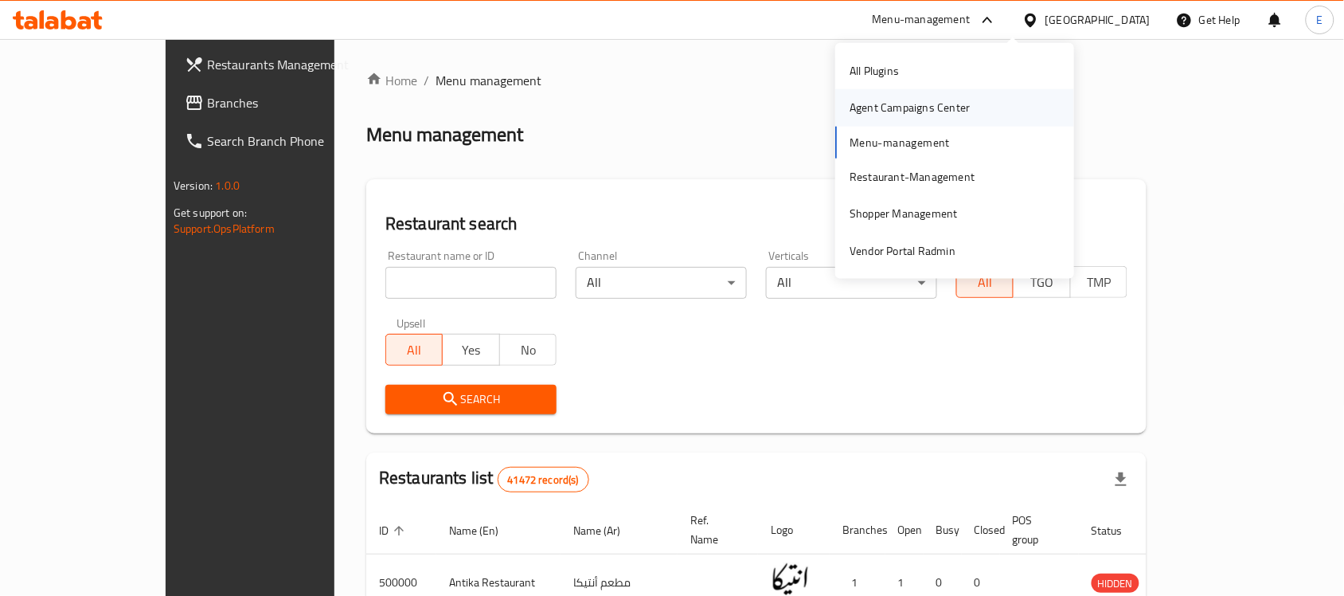
click at [904, 110] on div "Agent Campaigns Center" at bounding box center [910, 108] width 120 height 18
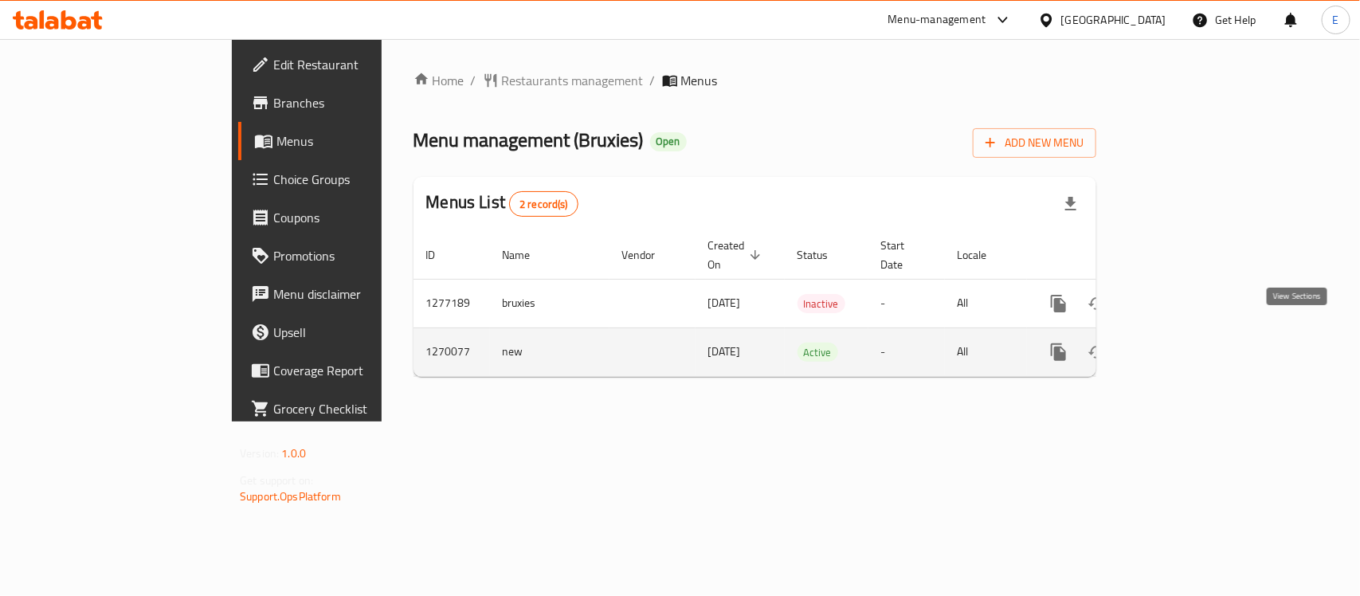
click at [1180, 345] on icon "enhanced table" at bounding box center [1173, 352] width 14 height 14
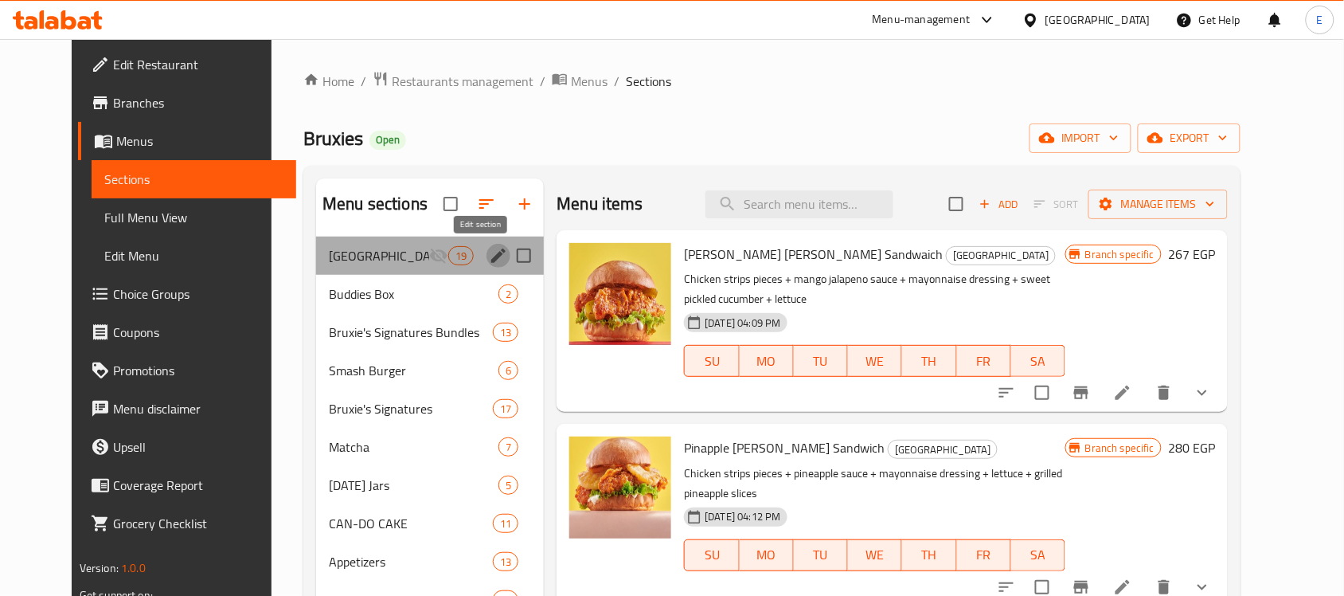
click at [491, 257] on icon "edit" at bounding box center [498, 255] width 14 height 14
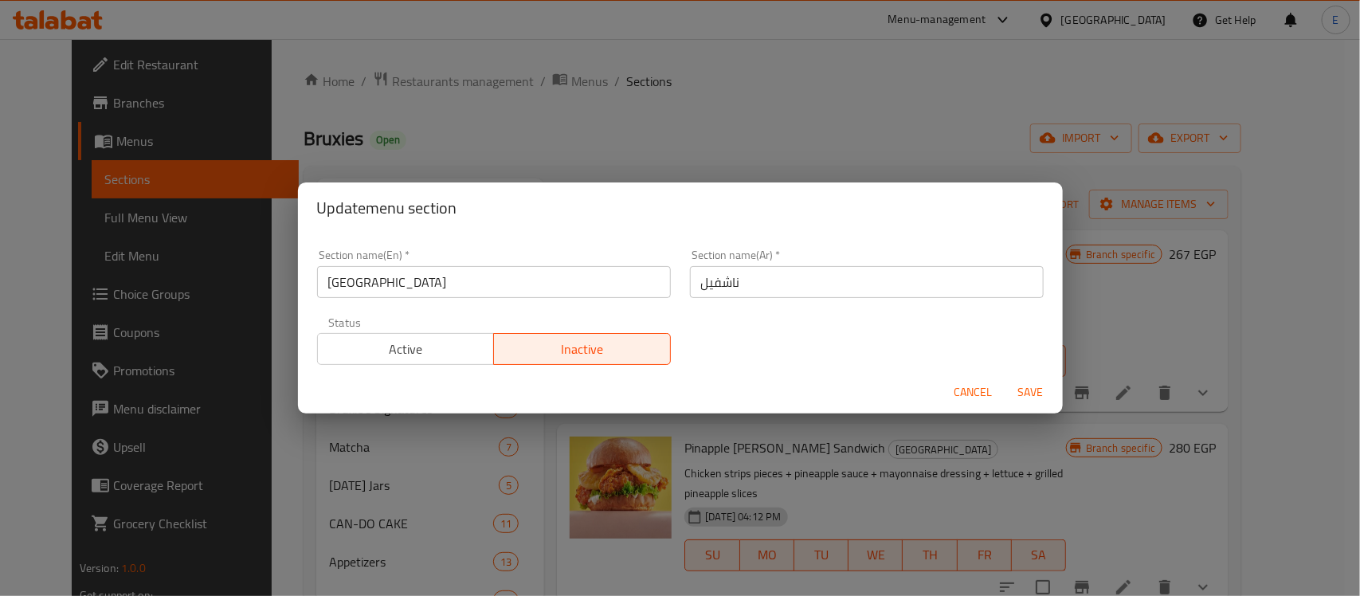
click at [452, 349] on span "Active" at bounding box center [406, 349] width 164 height 23
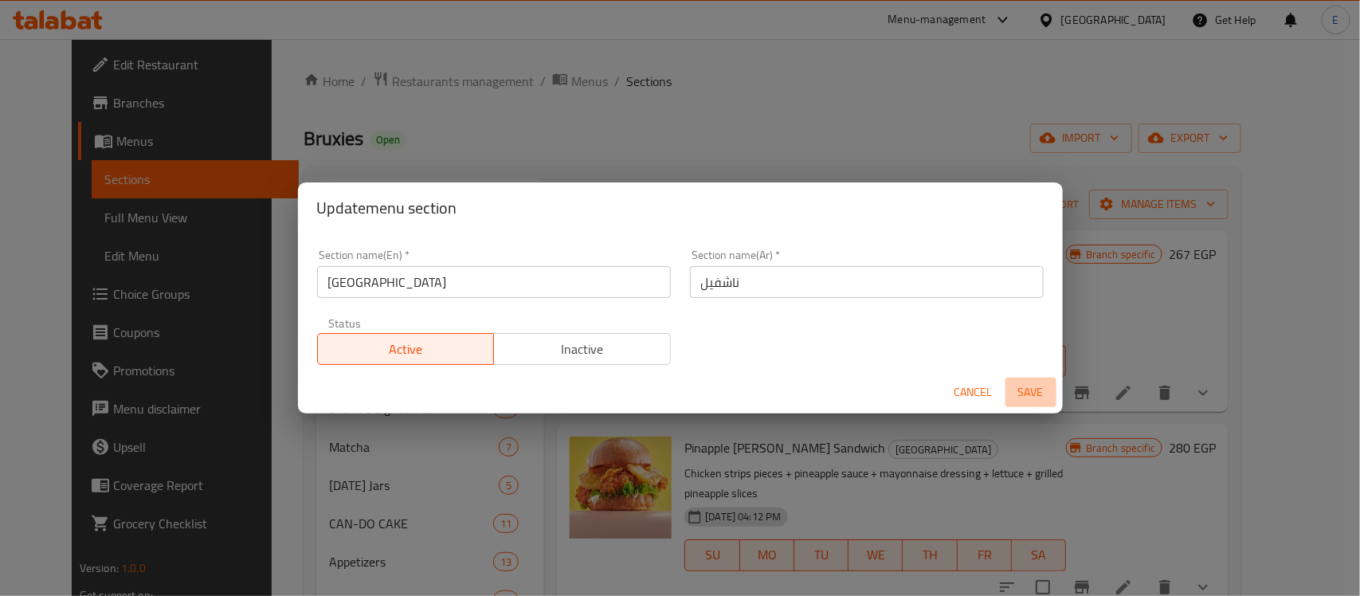
click at [1035, 387] on span "Save" at bounding box center [1030, 392] width 38 height 20
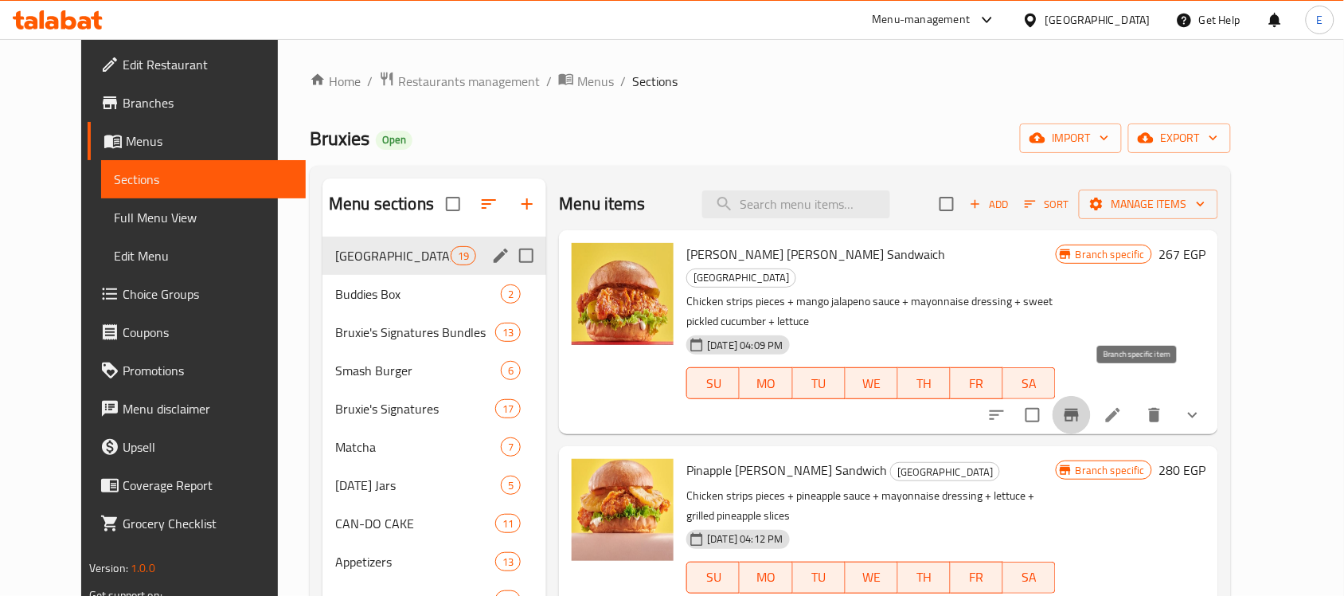
click at [1082, 405] on icon "Branch-specific-item" at bounding box center [1071, 414] width 19 height 19
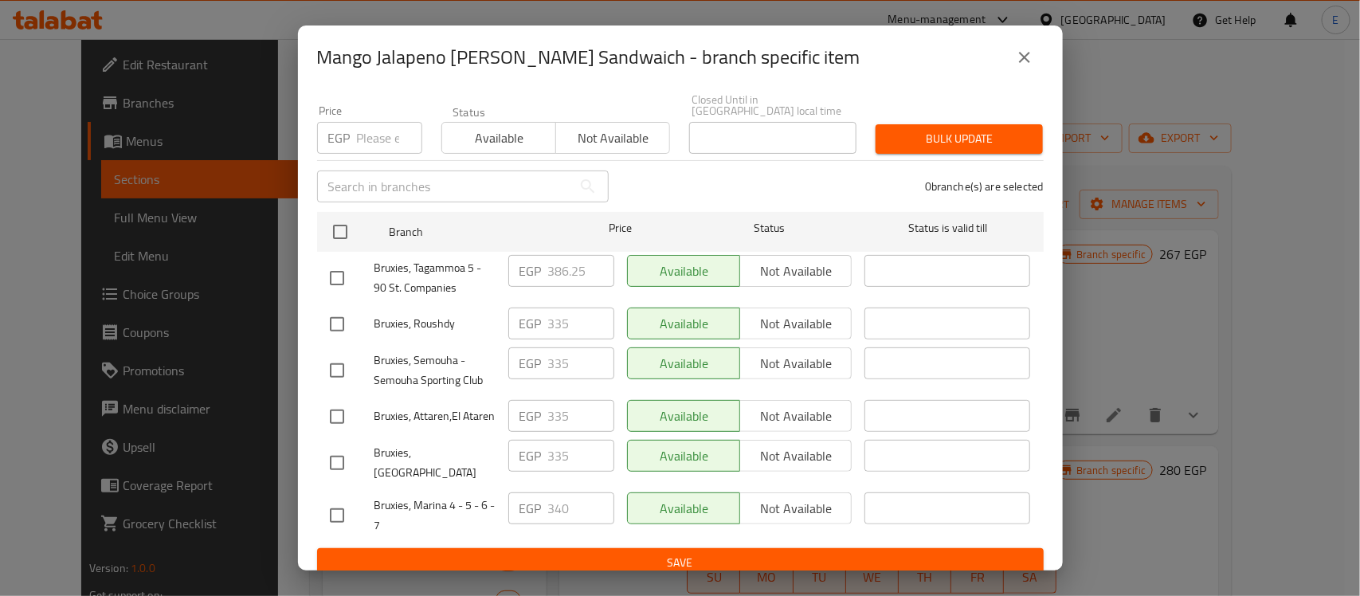
scroll to position [138, 0]
click at [1027, 57] on icon "close" at bounding box center [1024, 57] width 19 height 19
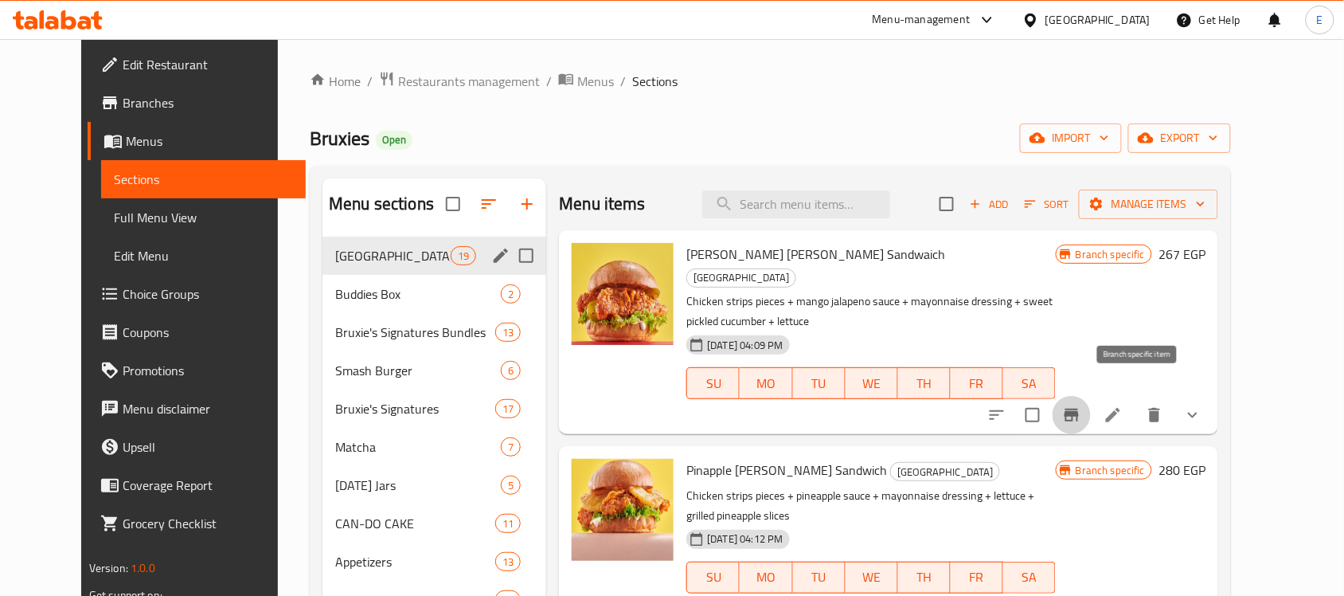
click at [1079, 409] on icon "Branch-specific-item" at bounding box center [1072, 415] width 14 height 13
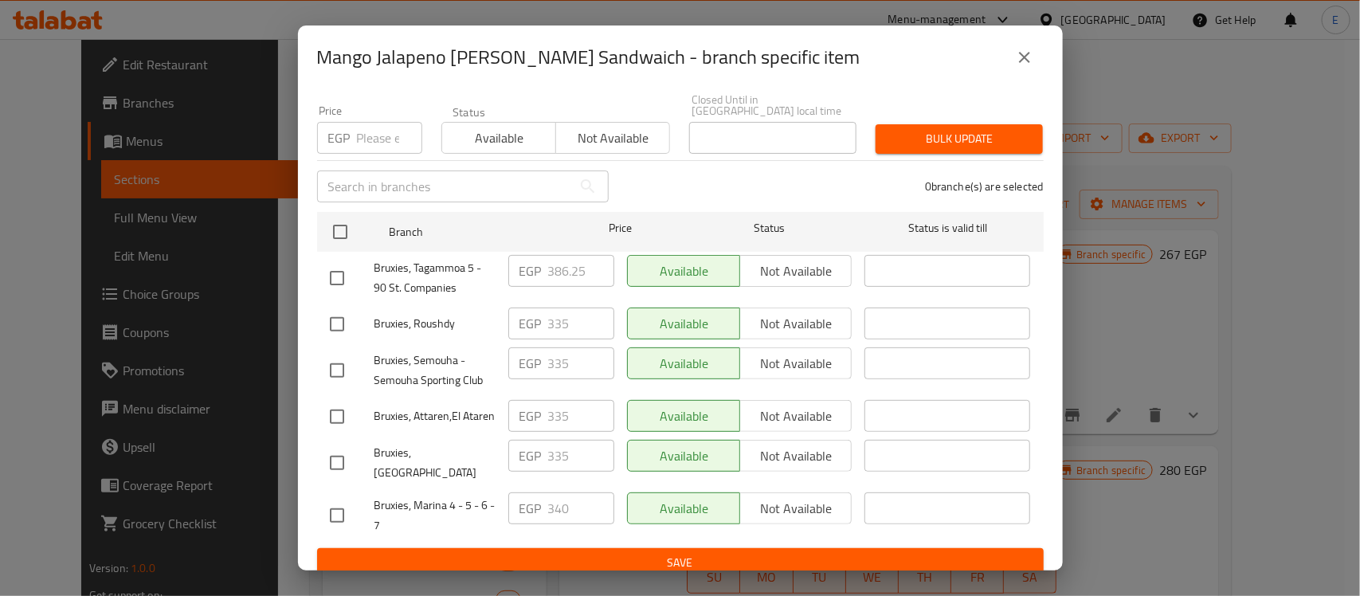
click at [1011, 60] on button "close" at bounding box center [1024, 57] width 38 height 38
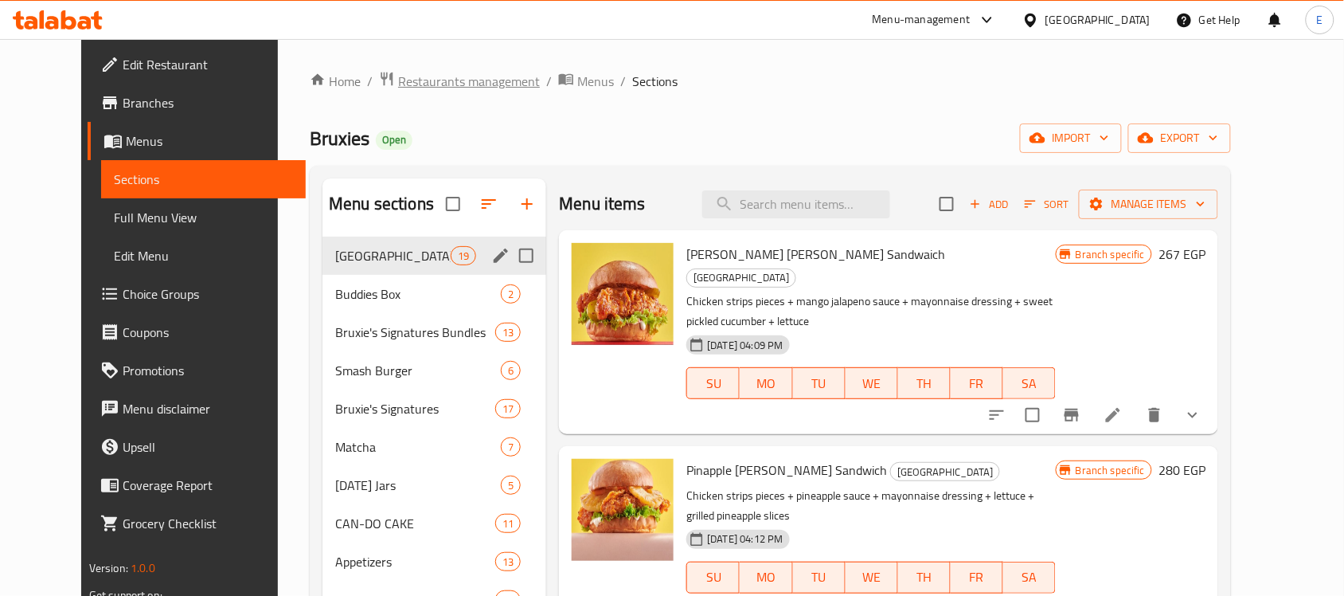
click at [427, 80] on span "Restaurants management" at bounding box center [469, 81] width 142 height 19
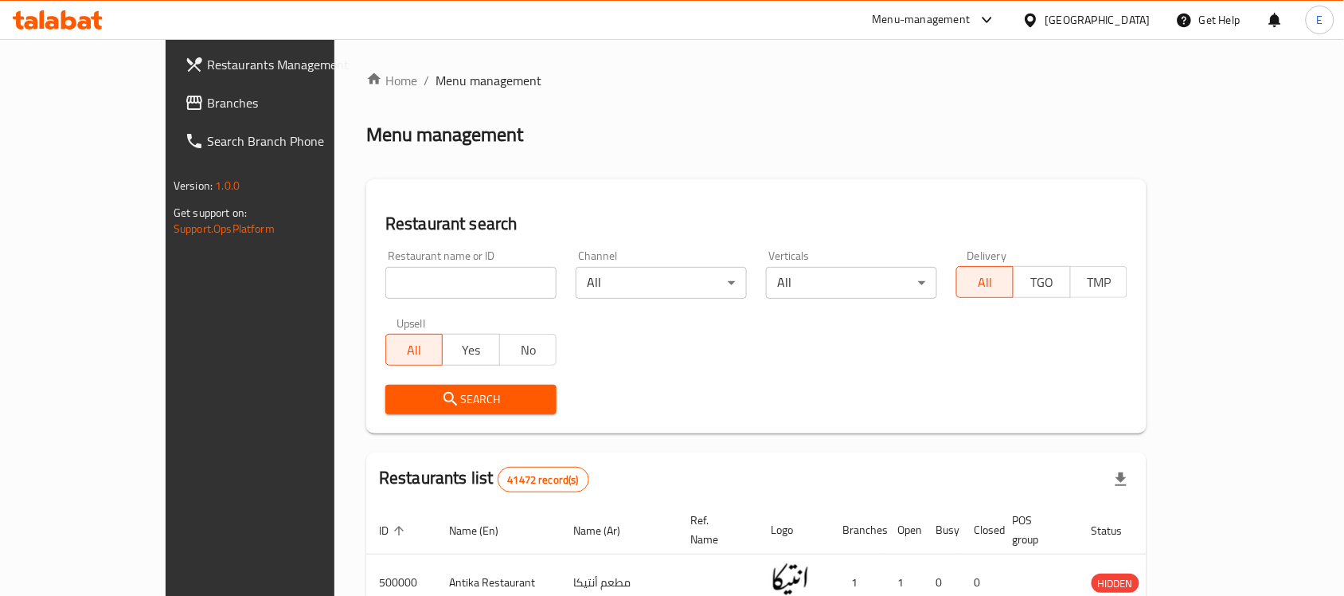
click at [406, 283] on input "search" at bounding box center [470, 283] width 171 height 32
paste input "689066"
type input "689066"
click button "Search" at bounding box center [470, 399] width 171 height 29
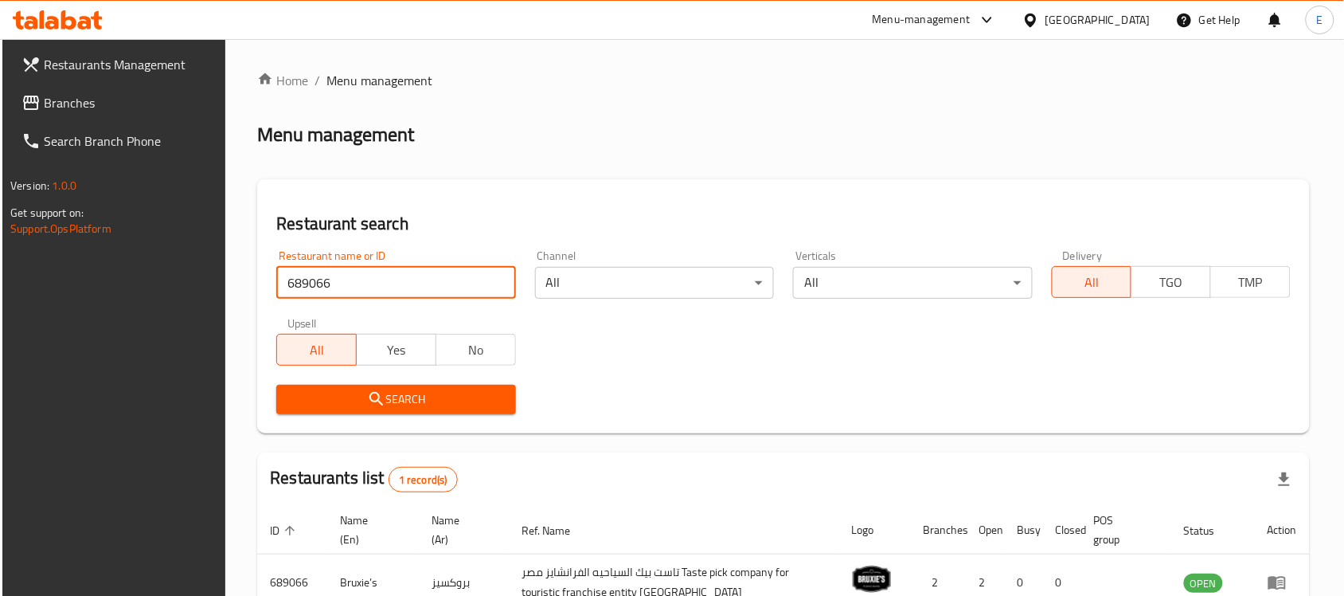
scroll to position [101, 0]
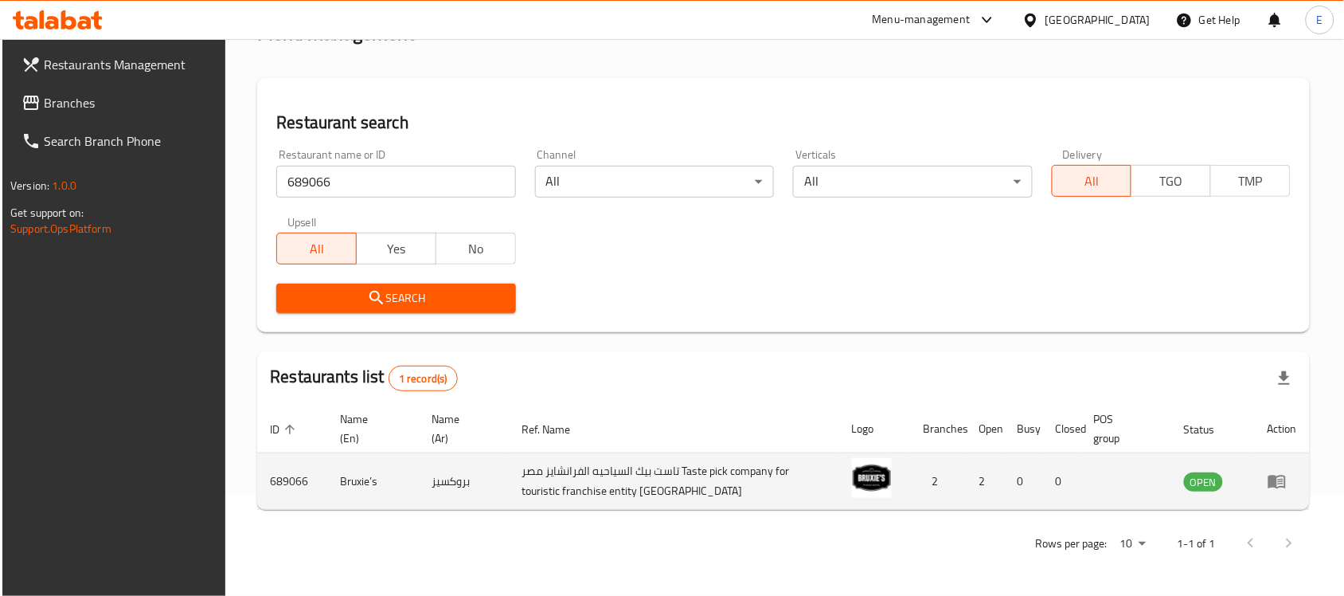
click at [1284, 495] on td "enhanced table" at bounding box center [1282, 481] width 55 height 57
click at [1284, 483] on icon "enhanced table" at bounding box center [1281, 482] width 6 height 6
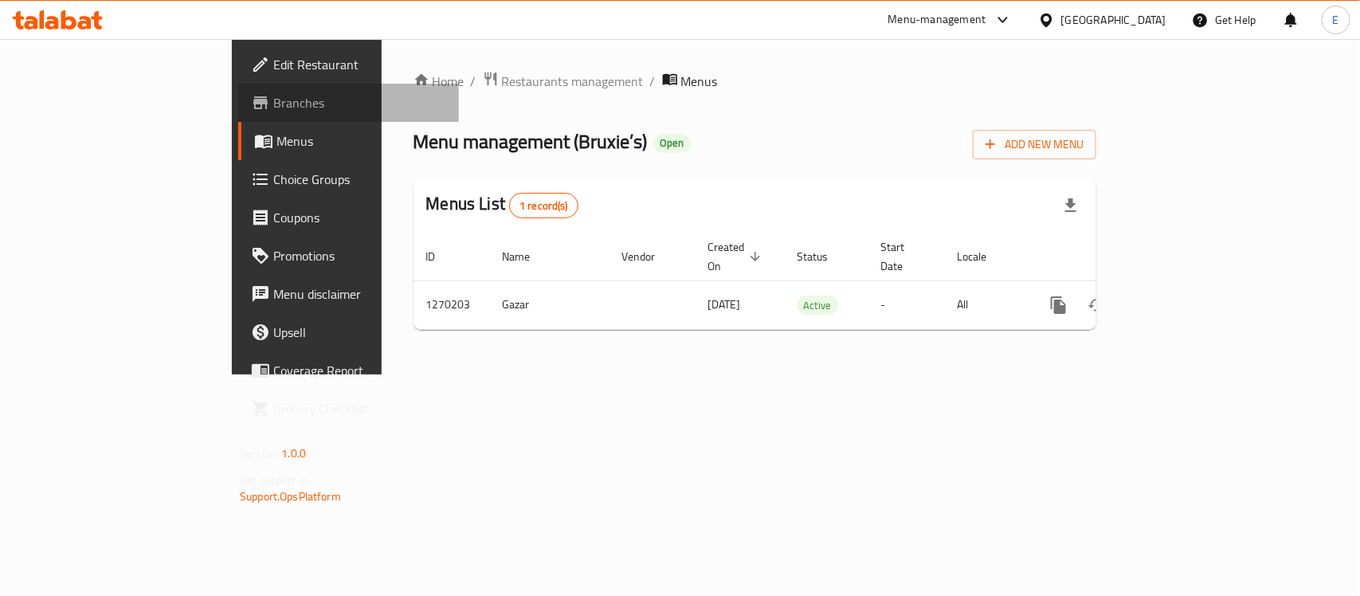
click at [273, 109] on span "Branches" at bounding box center [359, 102] width 173 height 19
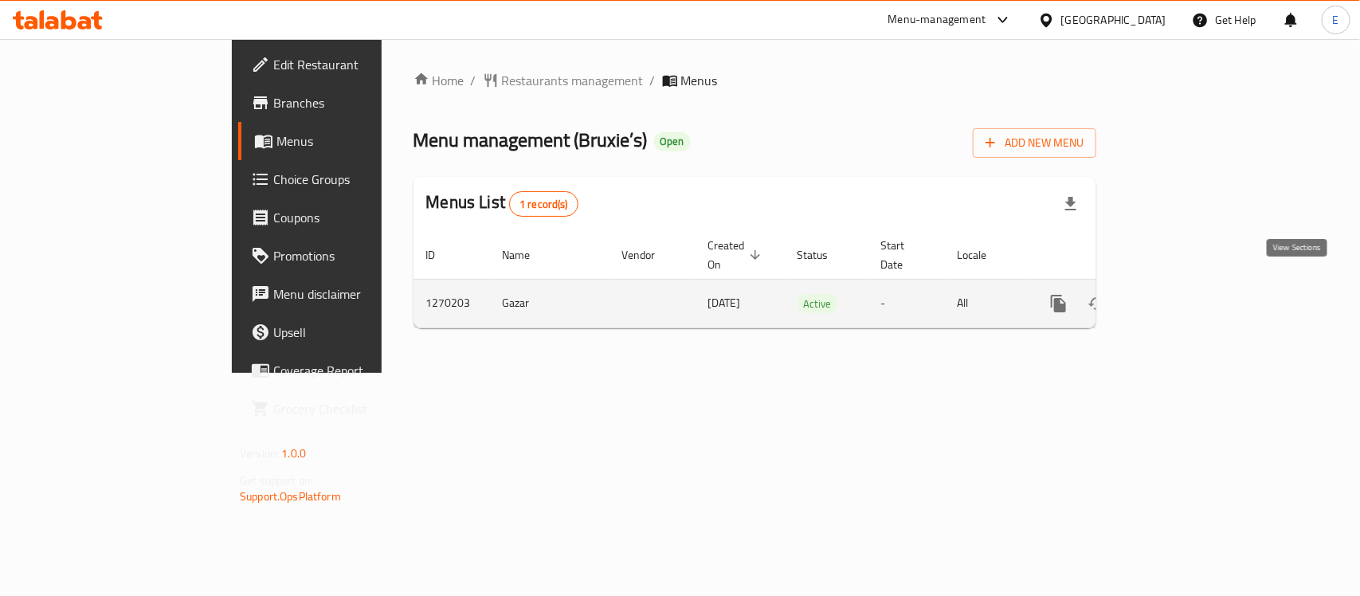
click at [1192, 296] on link "enhanced table" at bounding box center [1173, 303] width 38 height 38
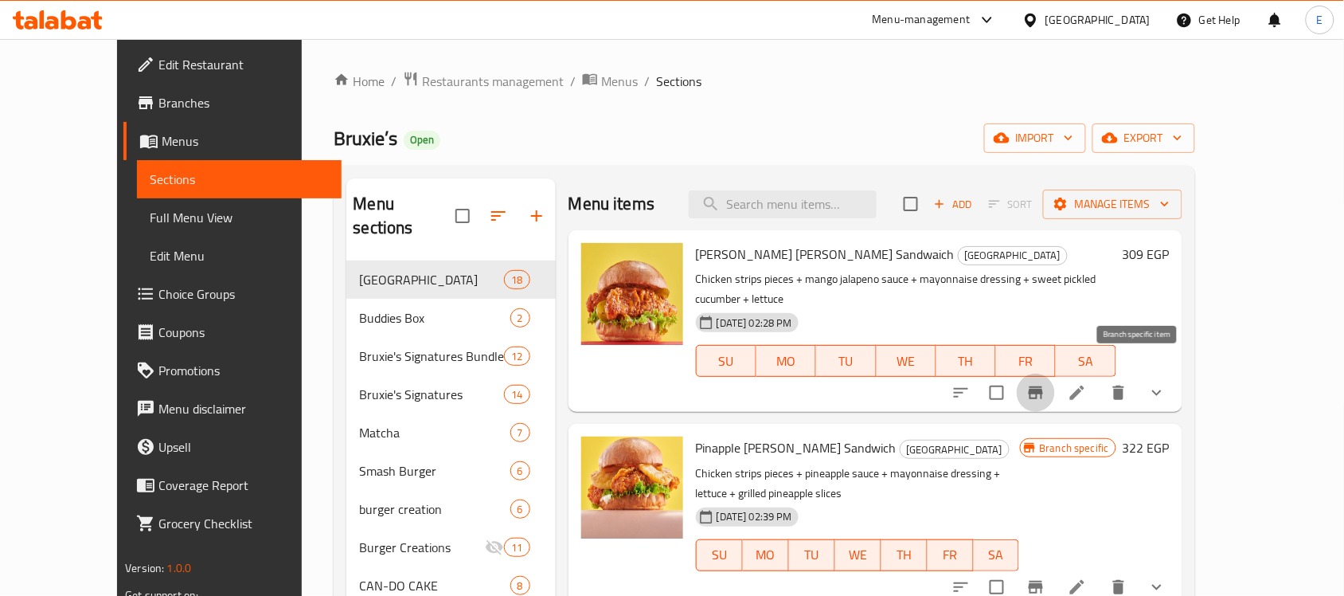
click at [1043, 386] on icon "Branch-specific-item" at bounding box center [1036, 392] width 14 height 13
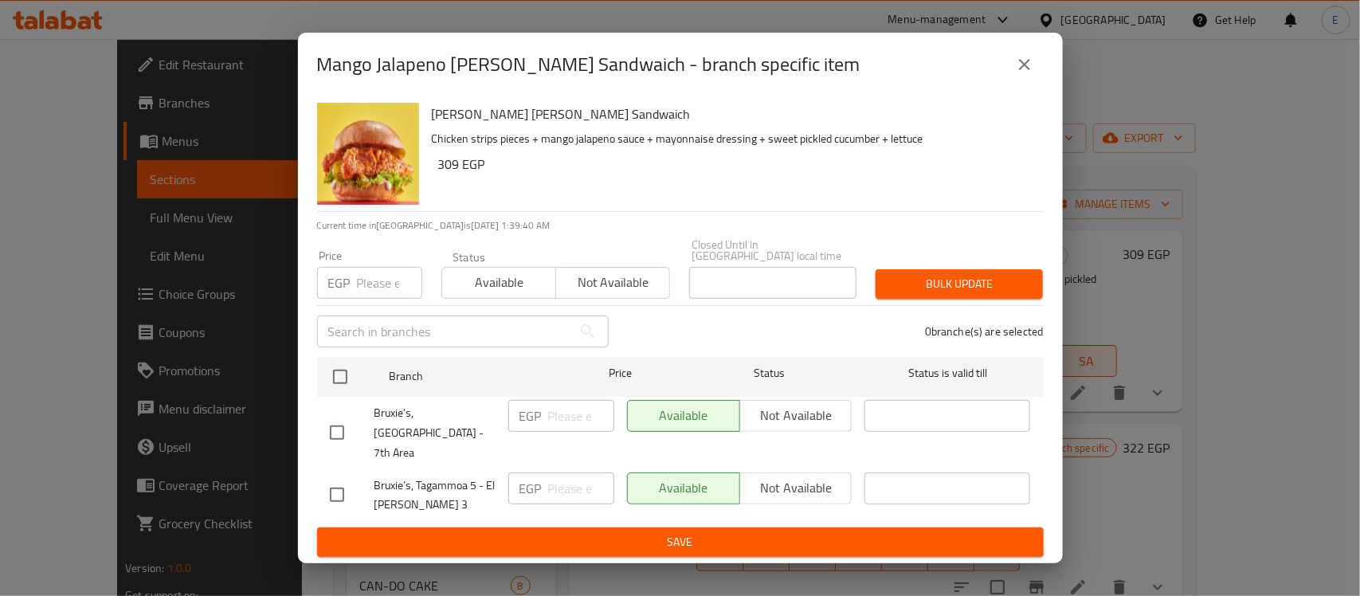
click at [1026, 84] on button "close" at bounding box center [1024, 64] width 38 height 38
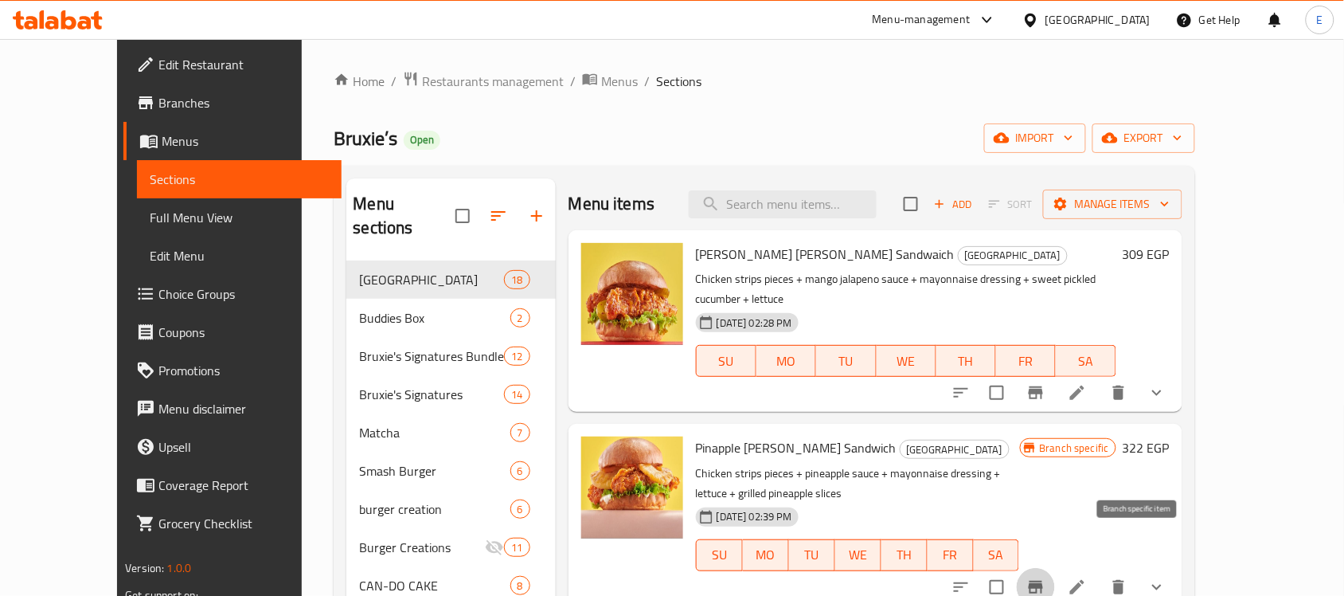
click at [1046, 577] on icon "Branch-specific-item" at bounding box center [1036, 586] width 19 height 19
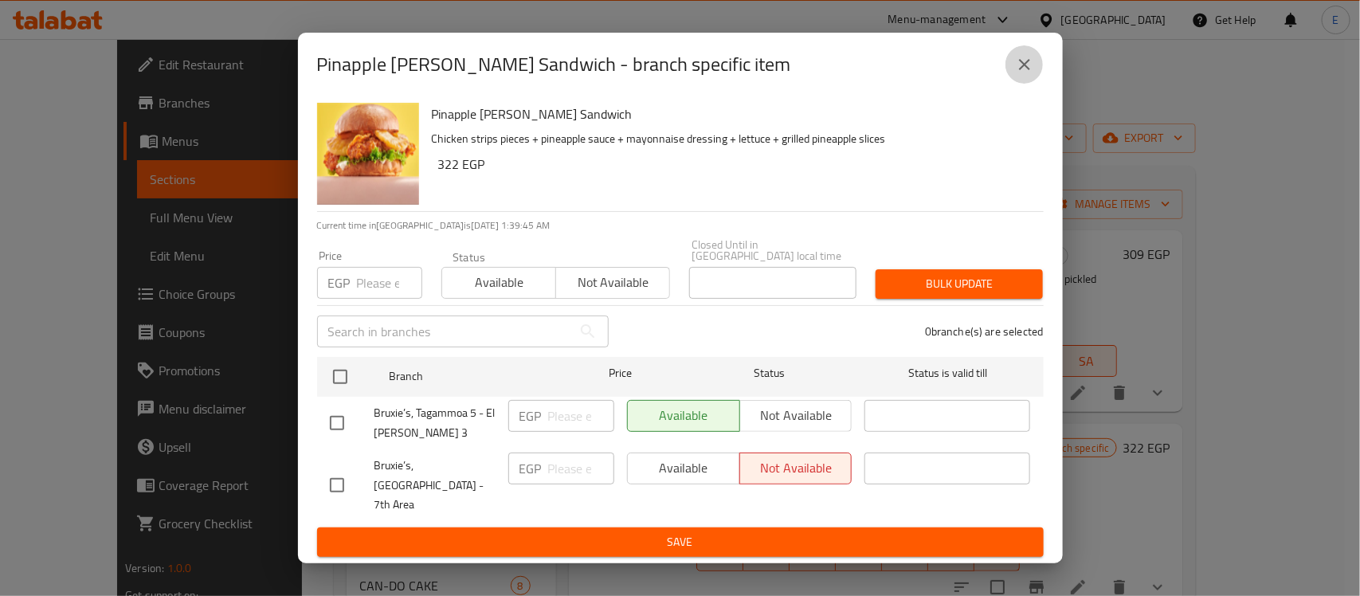
click at [1028, 70] on icon "close" at bounding box center [1024, 64] width 11 height 11
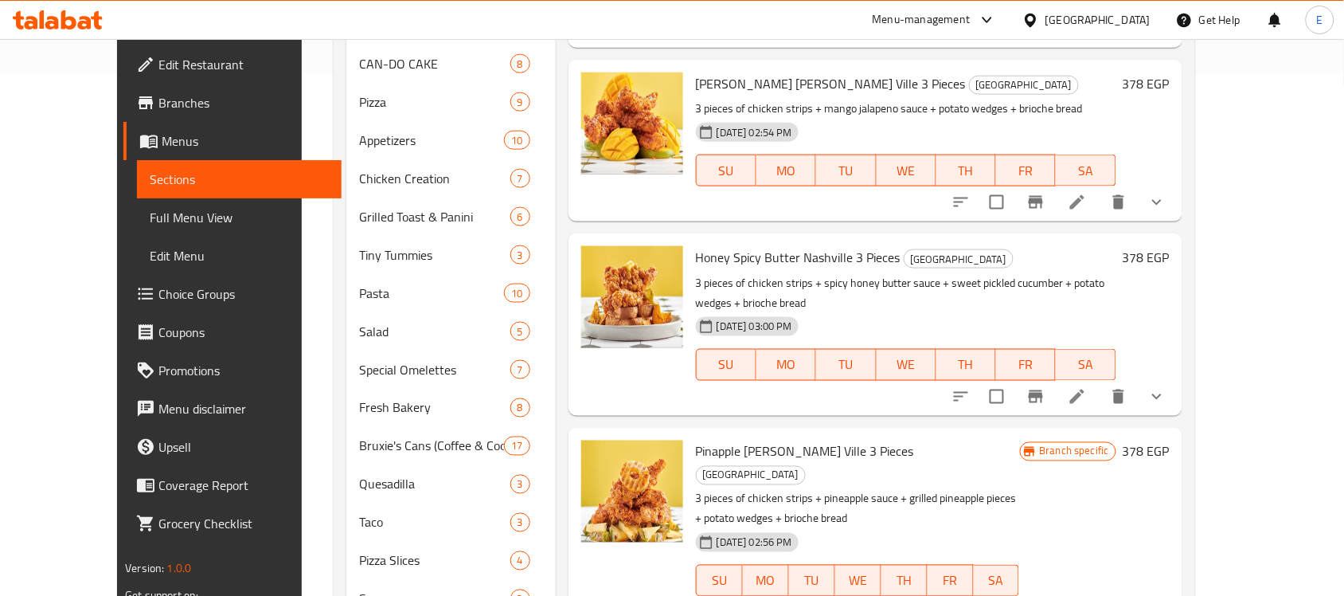
scroll to position [406, 0]
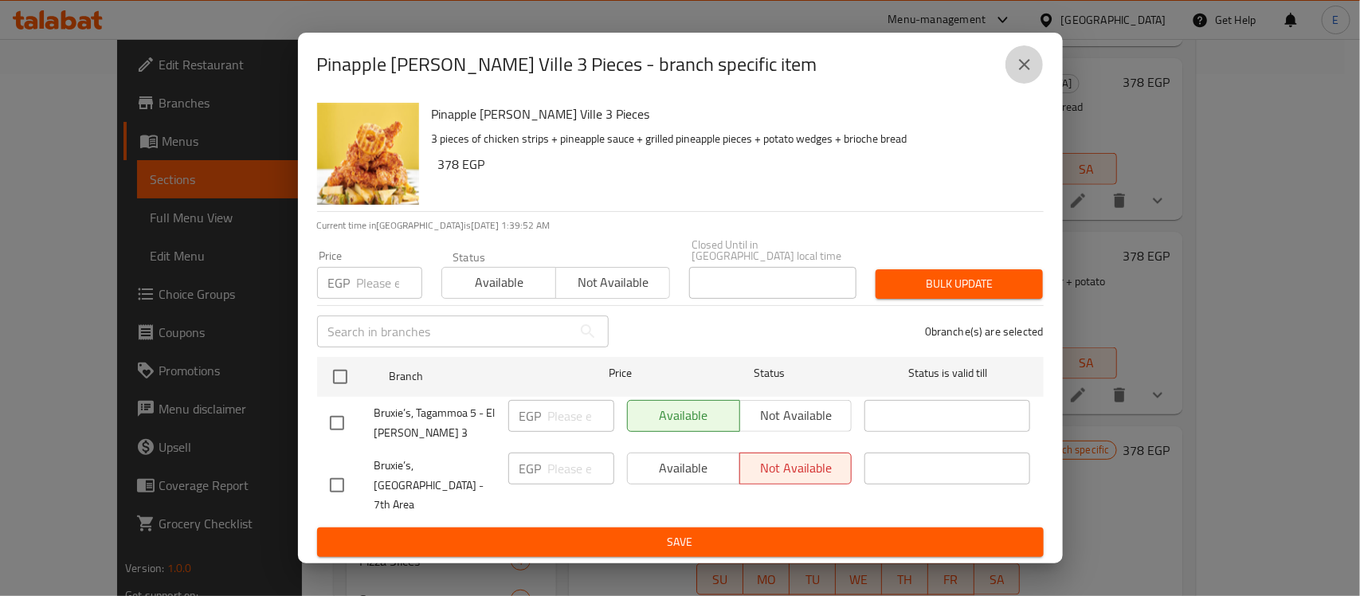
click at [1019, 84] on button "close" at bounding box center [1024, 64] width 38 height 38
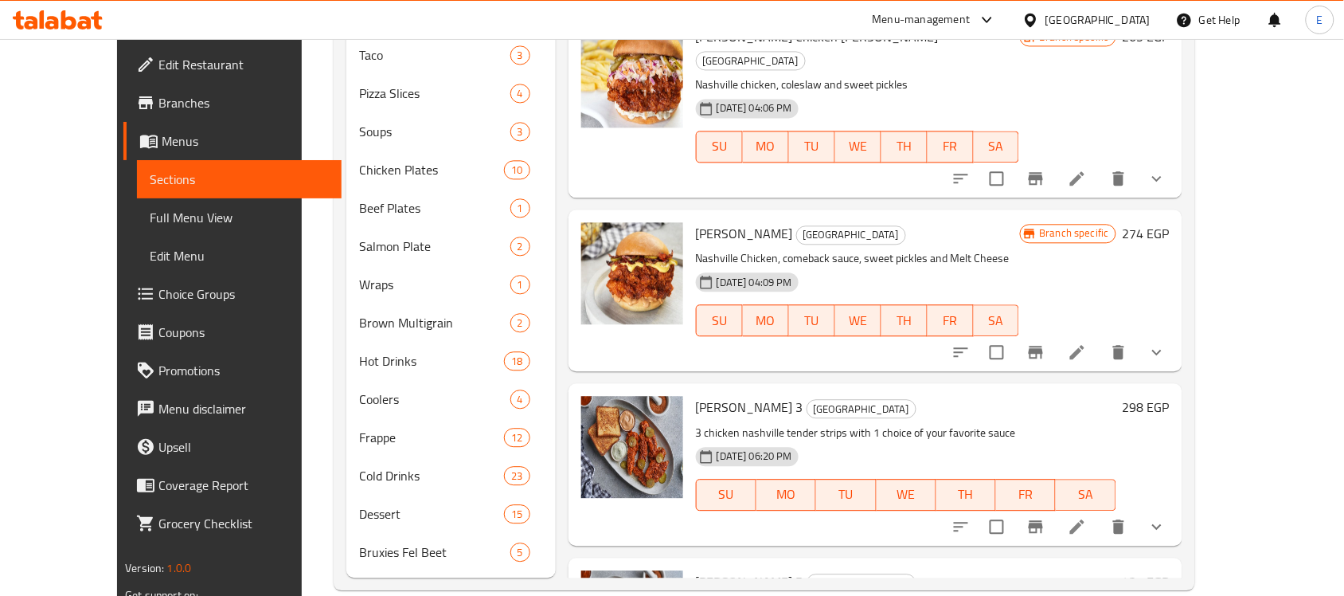
scroll to position [1622, 0]
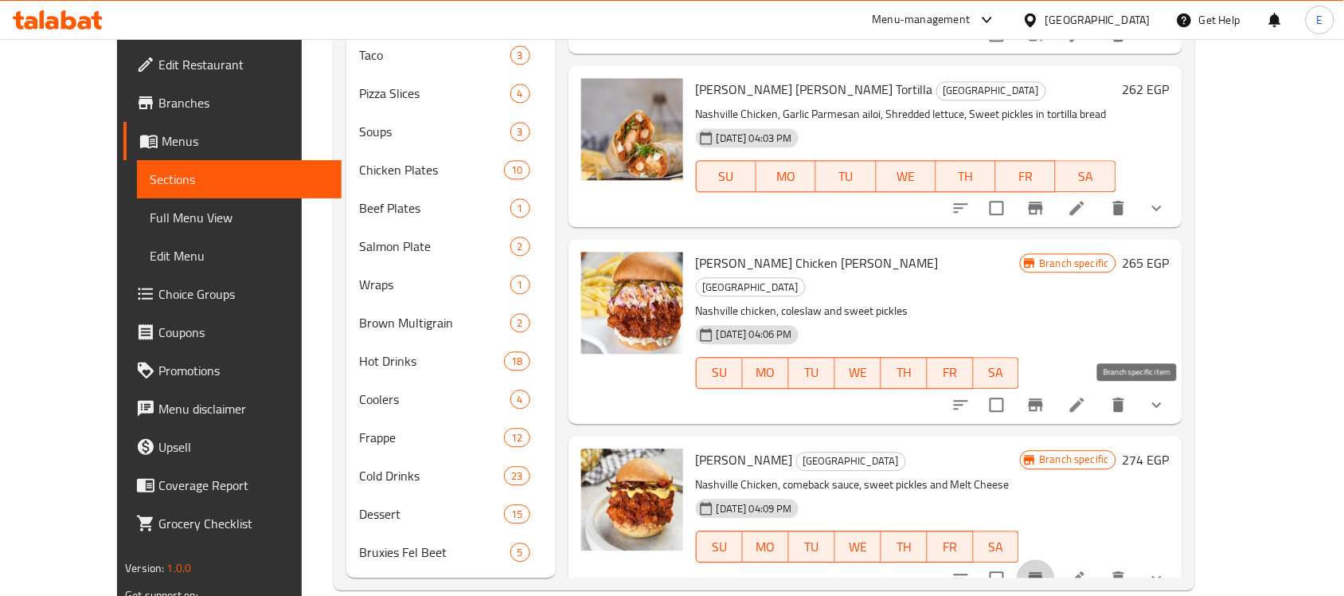
click at [1046, 569] on icon "Branch-specific-item" at bounding box center [1036, 578] width 19 height 19
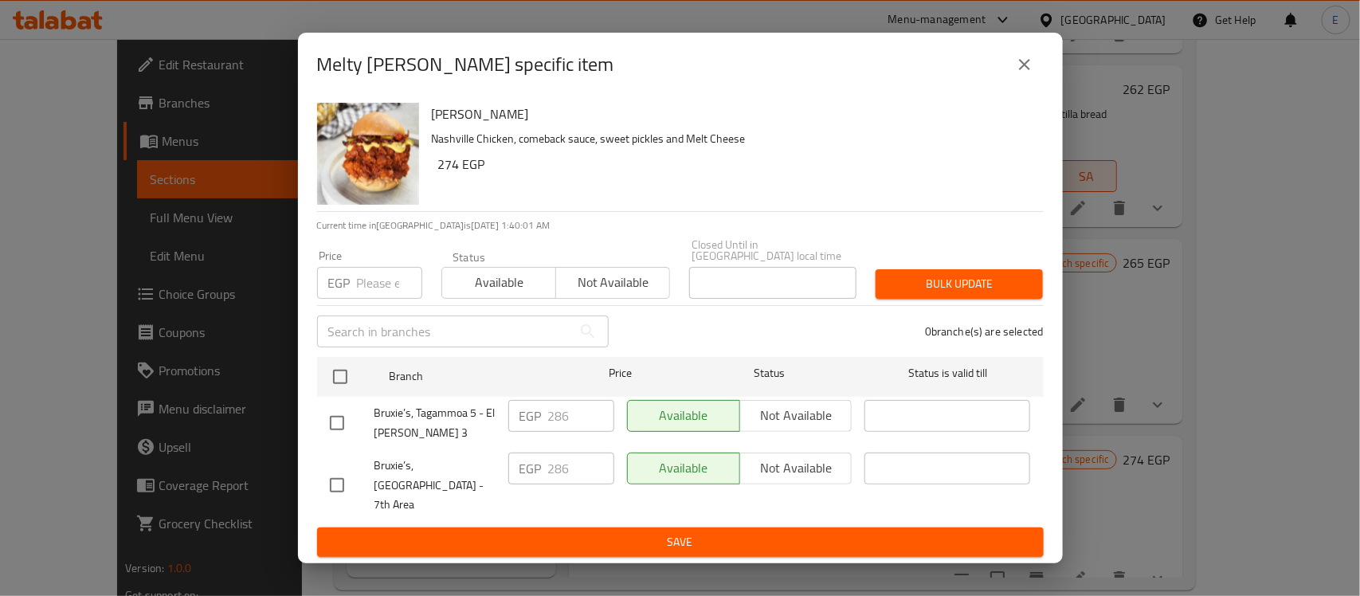
click at [1018, 96] on div "Melty Nash - branch specific item" at bounding box center [680, 65] width 765 height 64
click at [1020, 70] on icon "close" at bounding box center [1024, 64] width 11 height 11
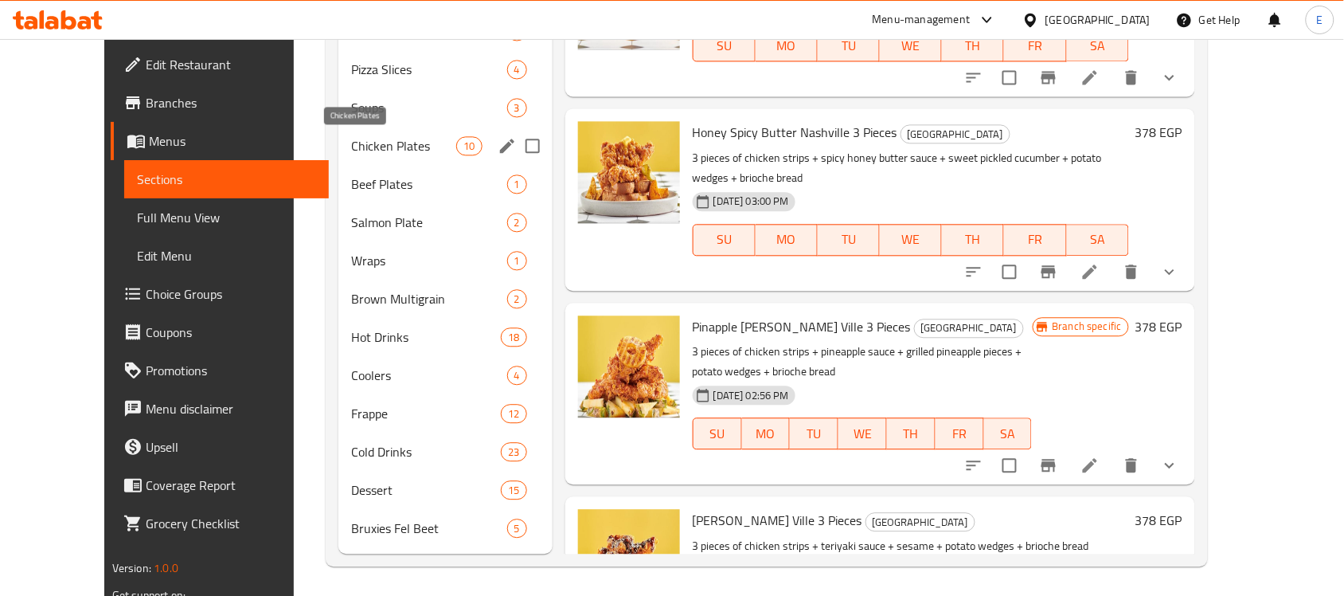
scroll to position [0, 0]
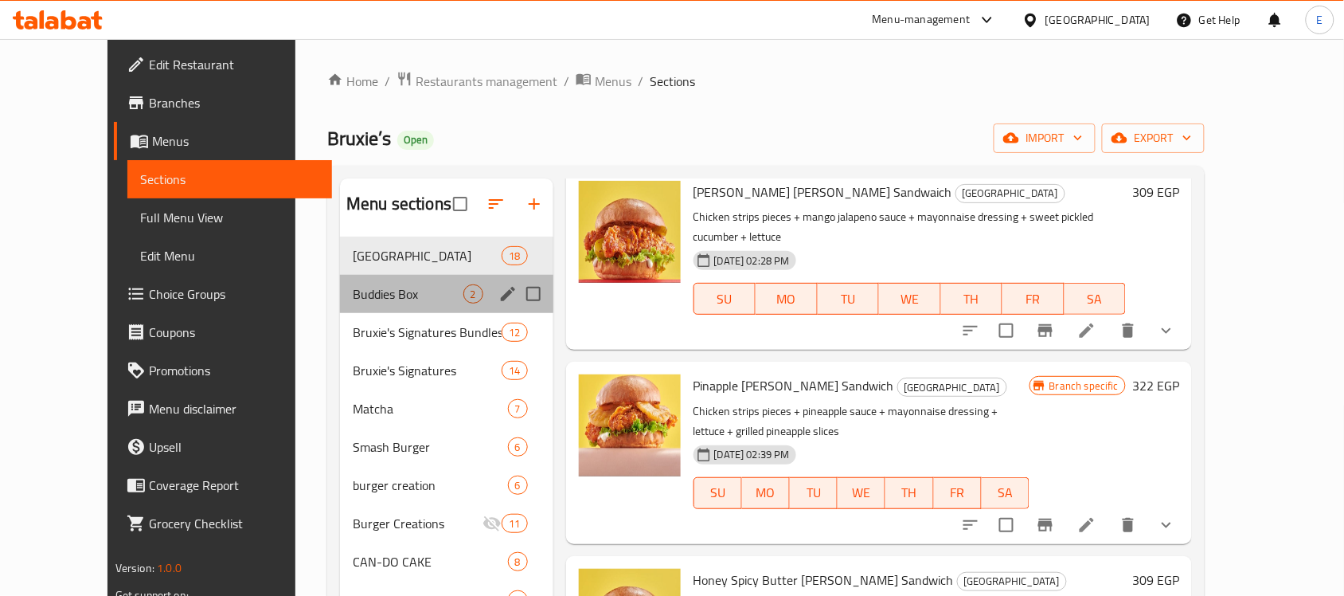
click at [376, 308] on div "Buddies Box 2" at bounding box center [446, 294] width 213 height 38
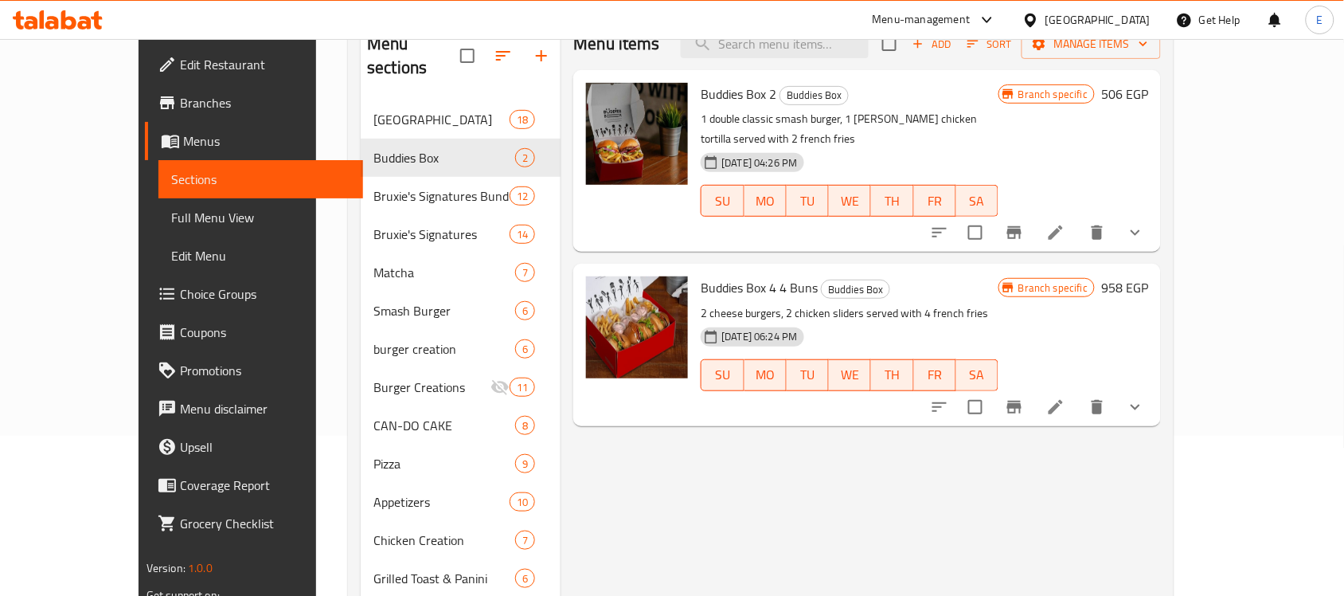
scroll to position [161, 0]
click at [1024, 397] on icon "Branch-specific-item" at bounding box center [1014, 406] width 19 height 19
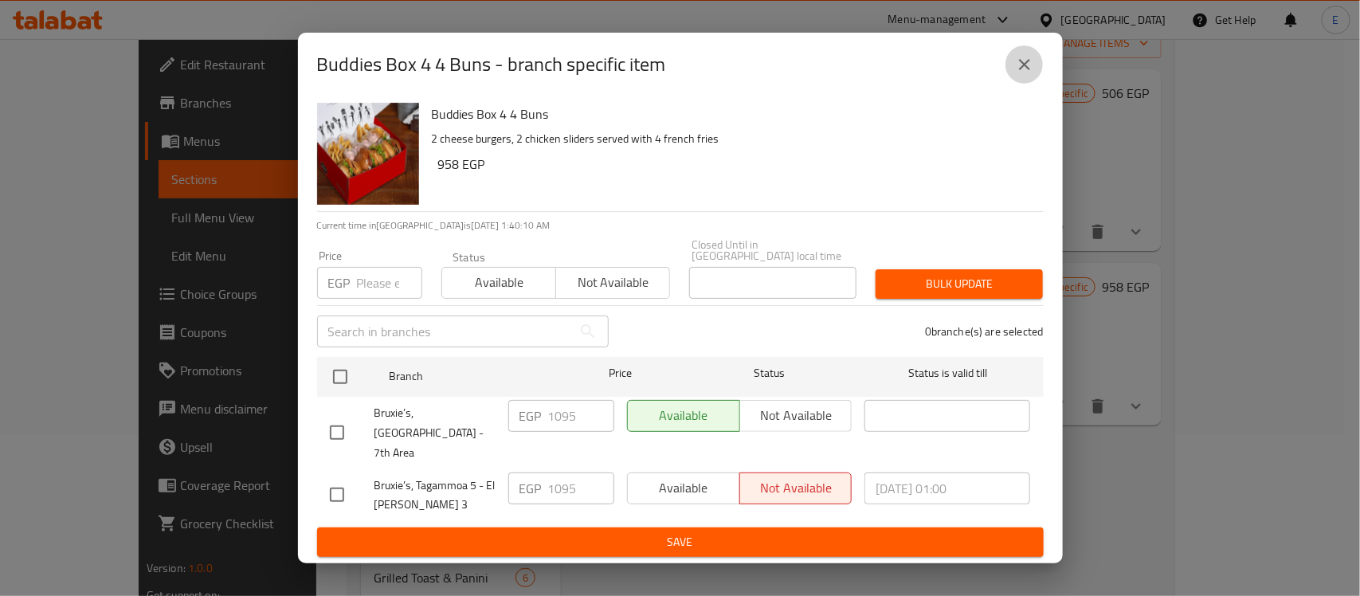
click at [1031, 74] on icon "close" at bounding box center [1024, 64] width 19 height 19
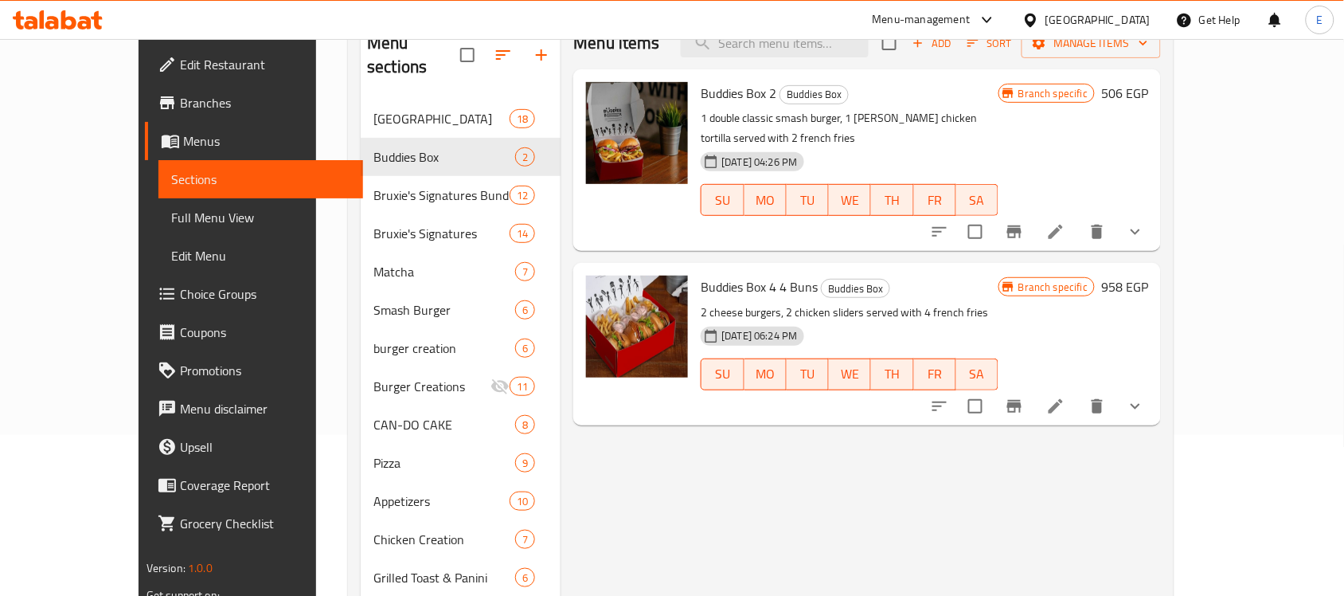
scroll to position [0, 0]
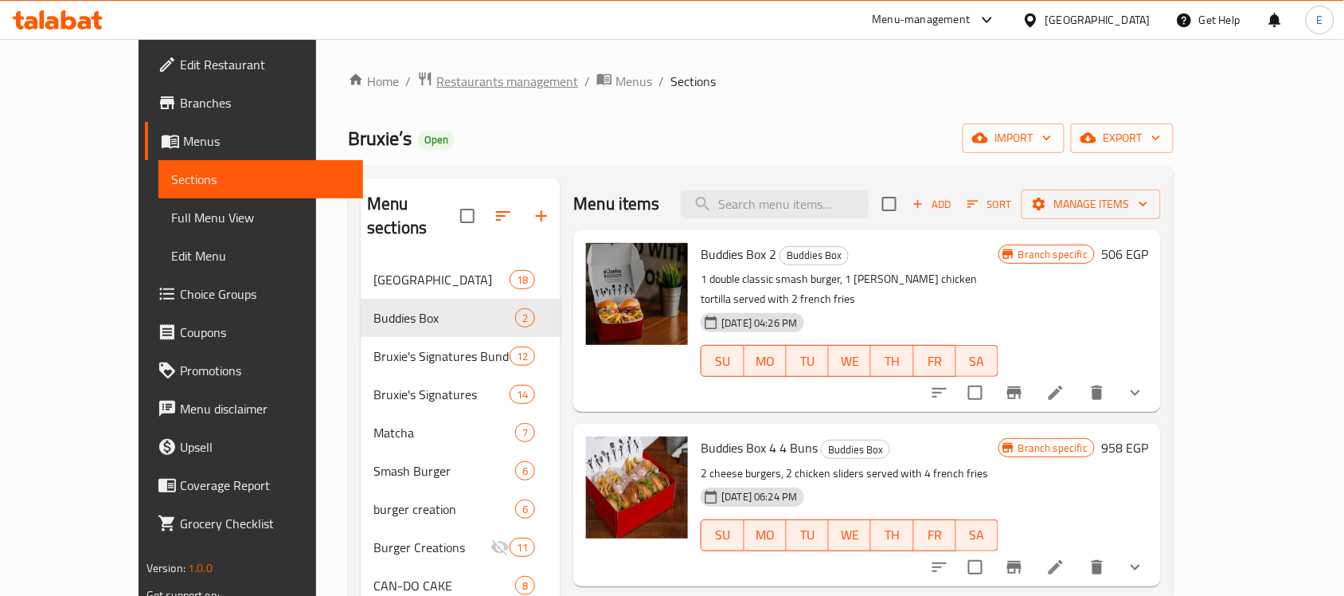
click at [436, 81] on span "Restaurants management" at bounding box center [507, 81] width 142 height 19
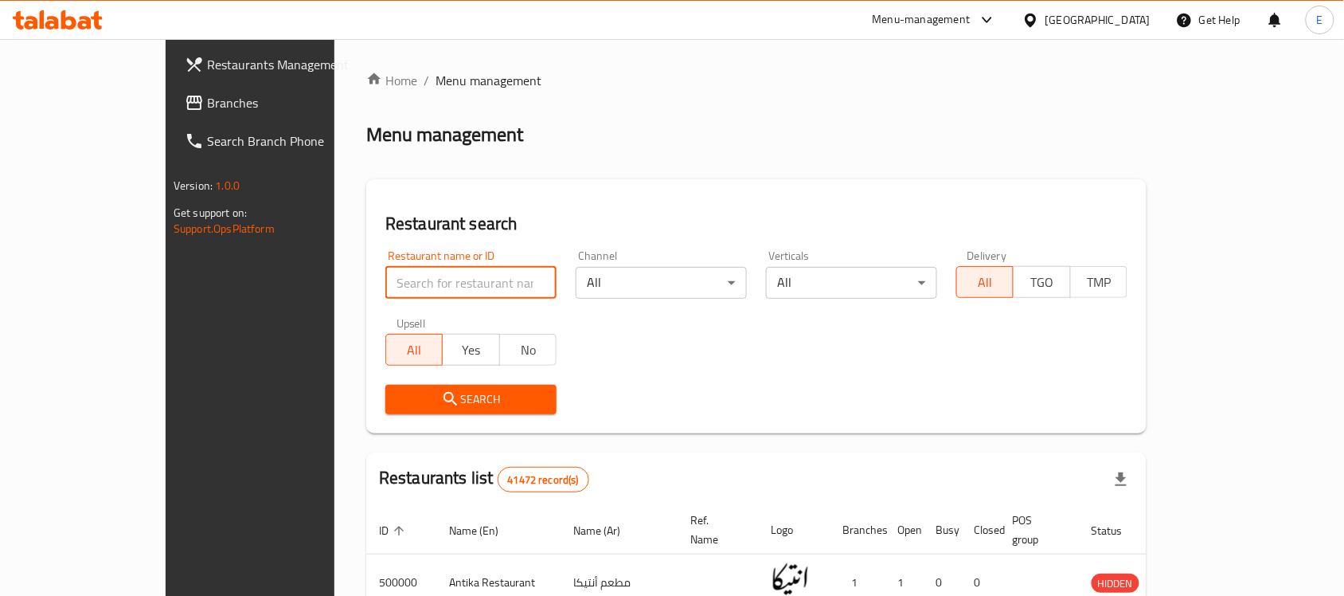
click at [385, 287] on input "search" at bounding box center [470, 283] width 171 height 32
paste input "688930"
type input "688930"
click button "Search" at bounding box center [470, 399] width 171 height 29
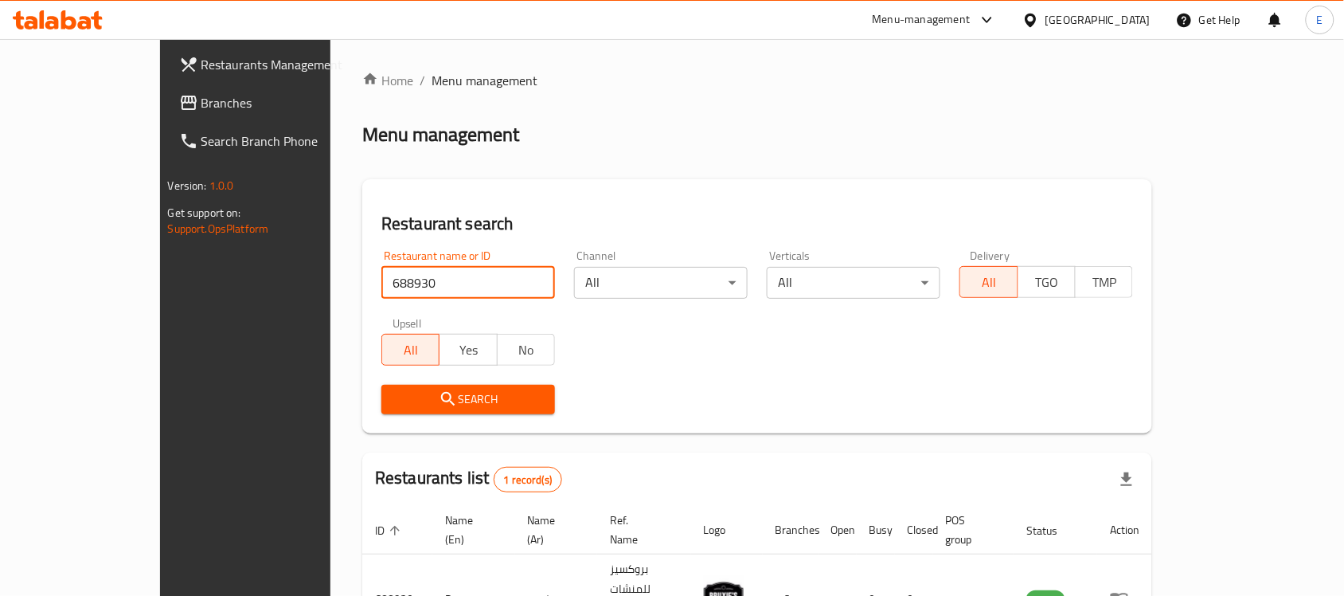
scroll to position [84, 0]
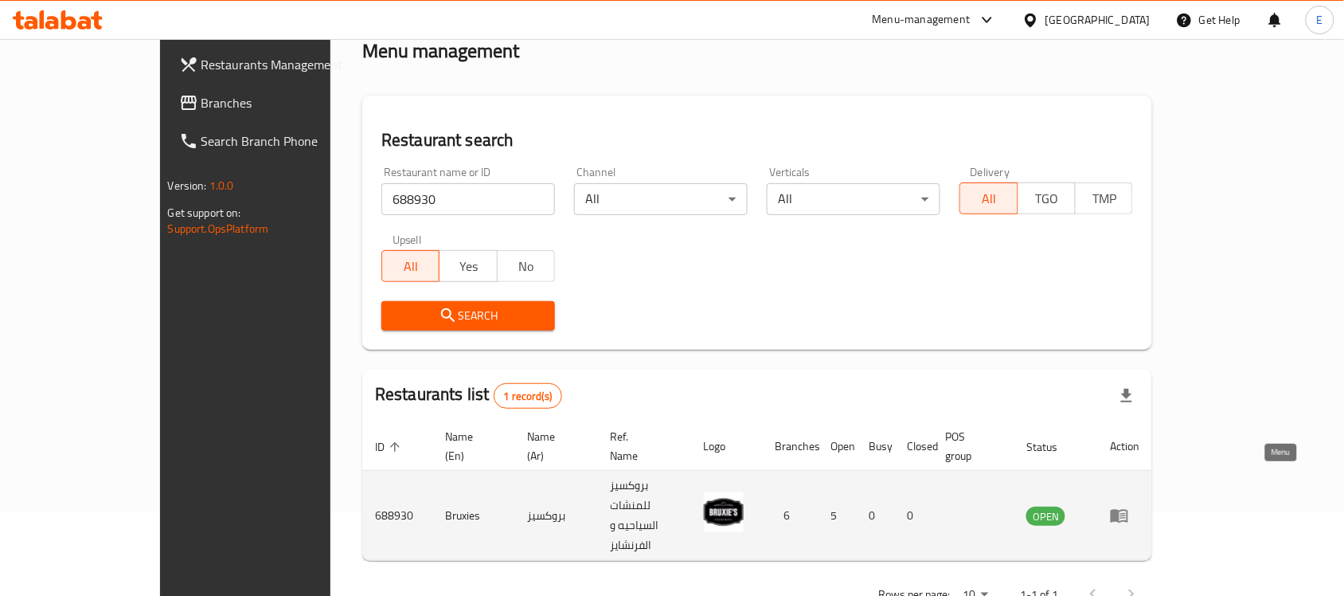
click at [1140, 506] on link "enhanced table" at bounding box center [1124, 515] width 29 height 19
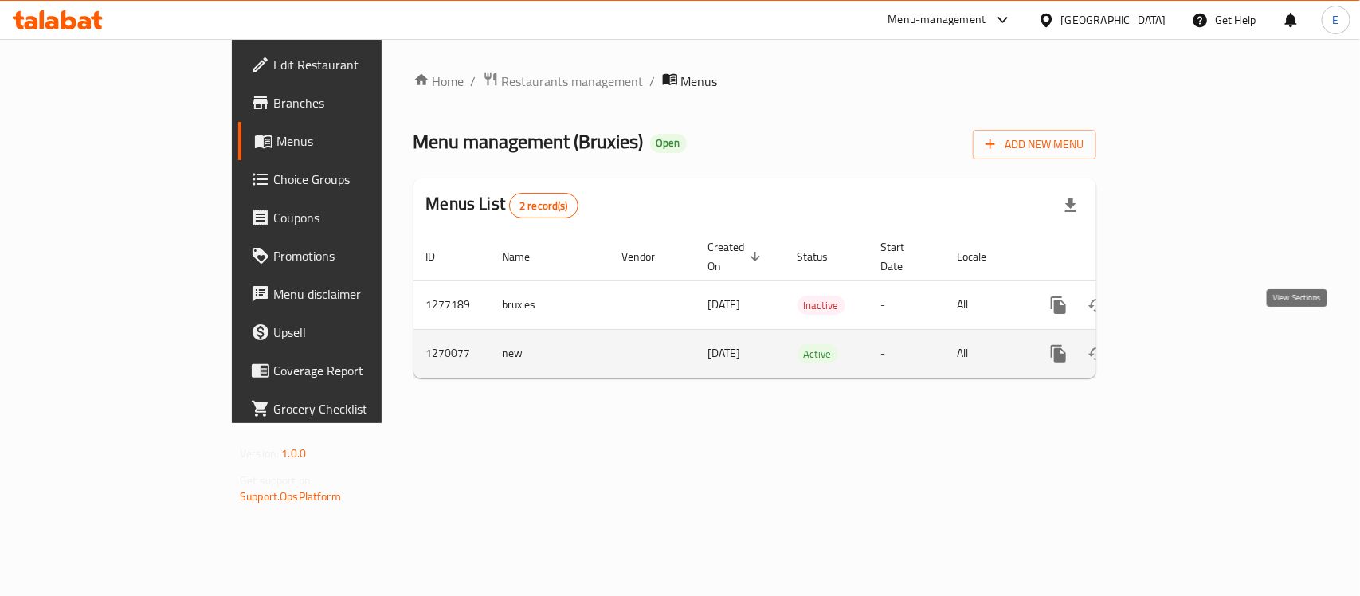
click at [1183, 344] on icon "enhanced table" at bounding box center [1173, 353] width 19 height 19
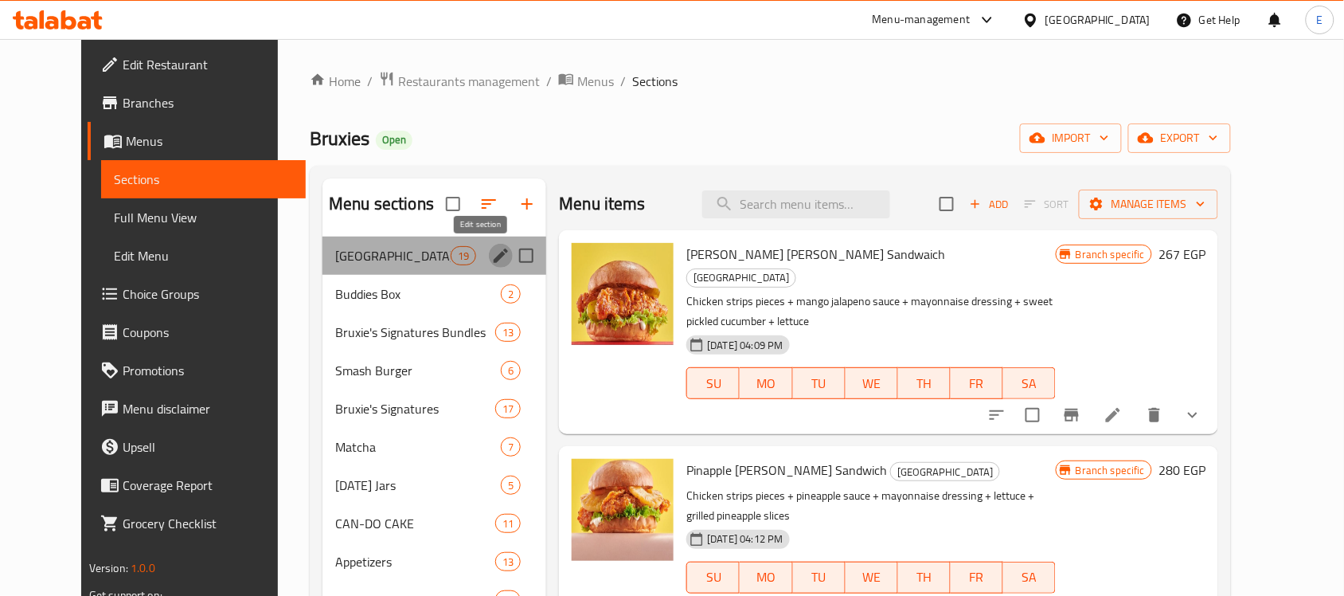
click at [489, 265] on button "edit" at bounding box center [501, 256] width 24 height 24
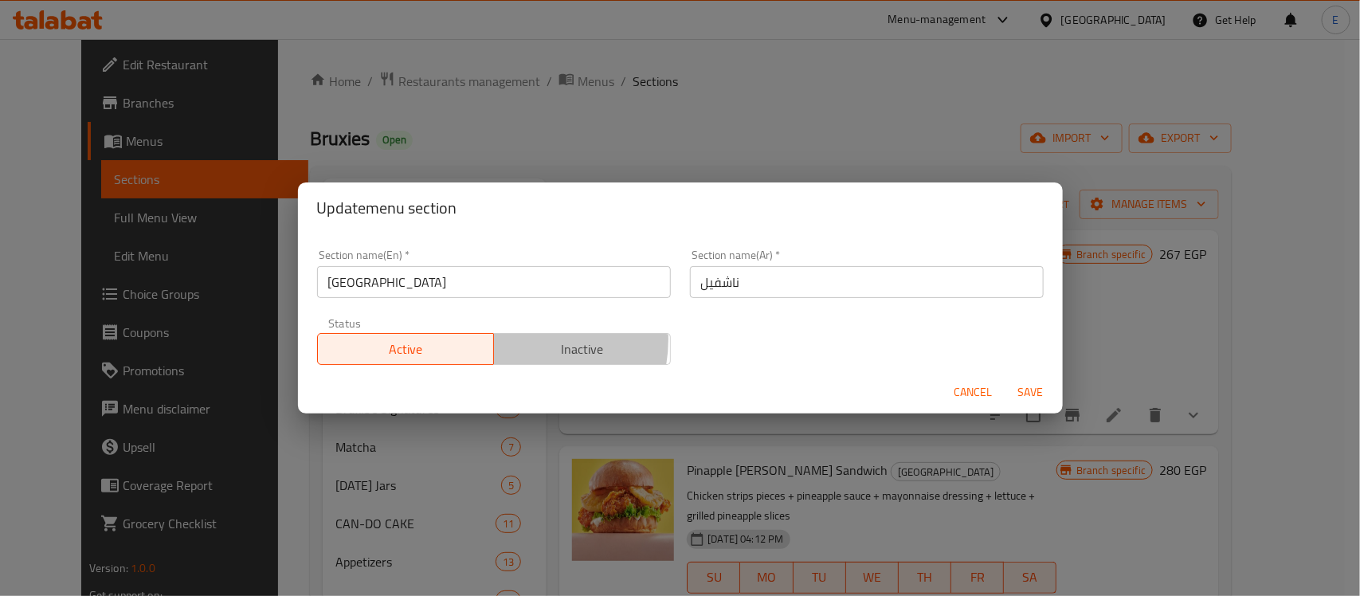
click at [516, 340] on span "Inactive" at bounding box center [582, 349] width 164 height 23
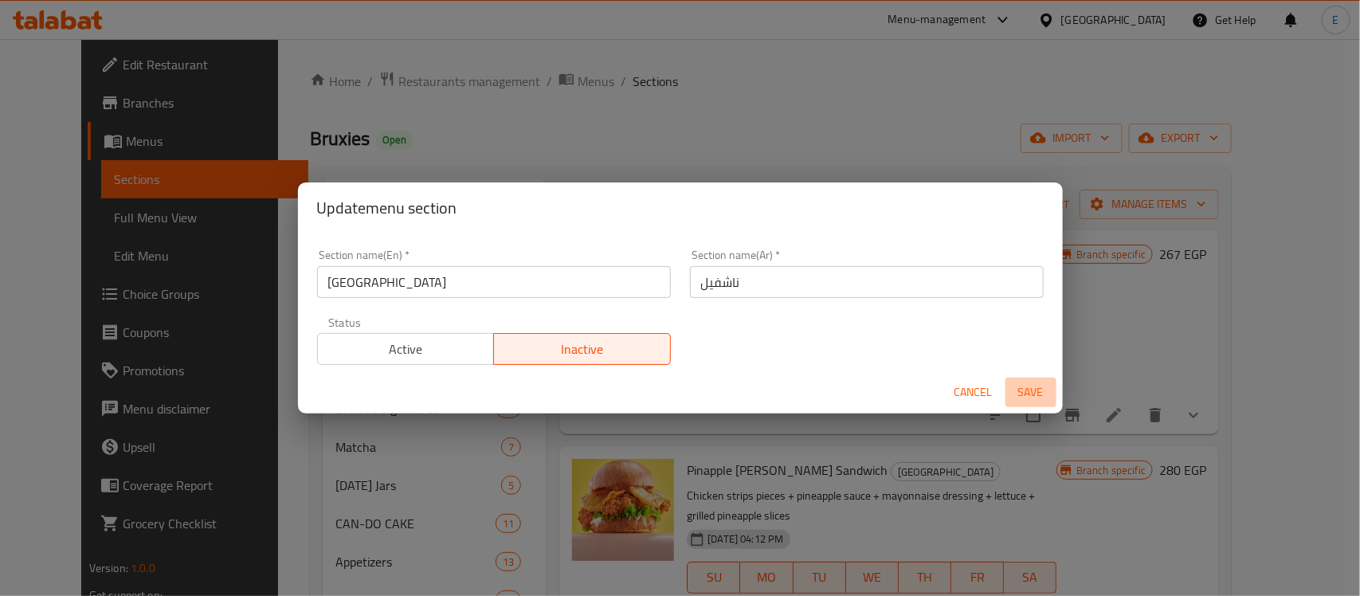
click at [1029, 386] on span "Save" at bounding box center [1030, 392] width 38 height 20
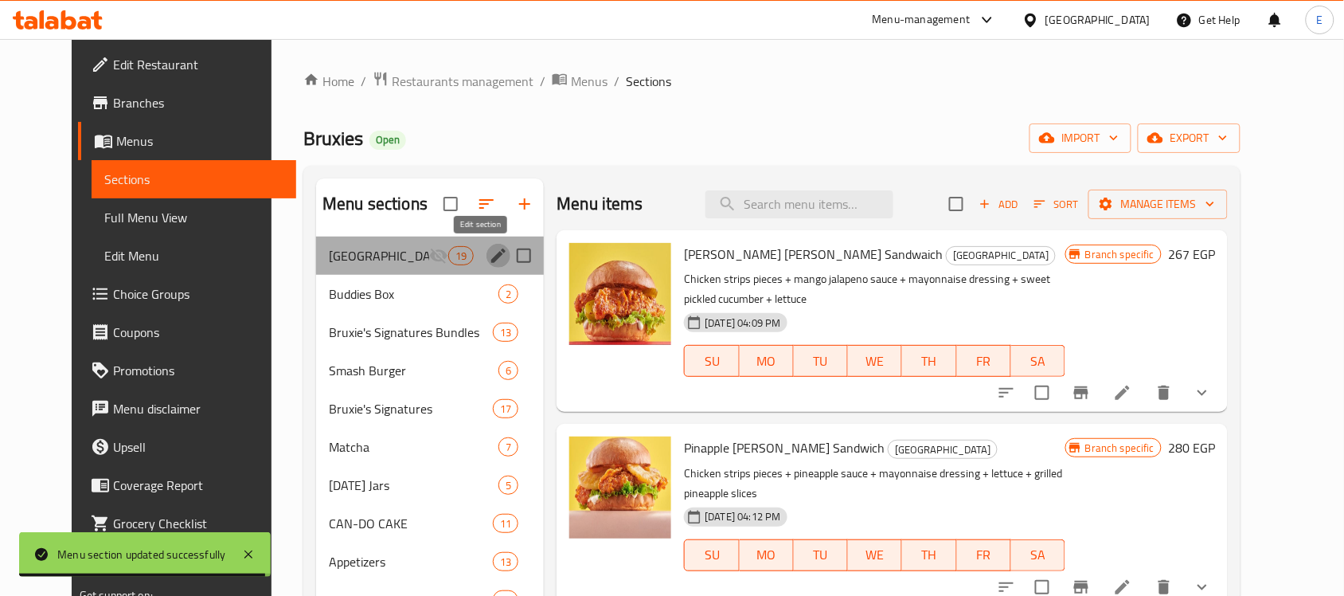
click at [491, 253] on icon "edit" at bounding box center [498, 255] width 14 height 14
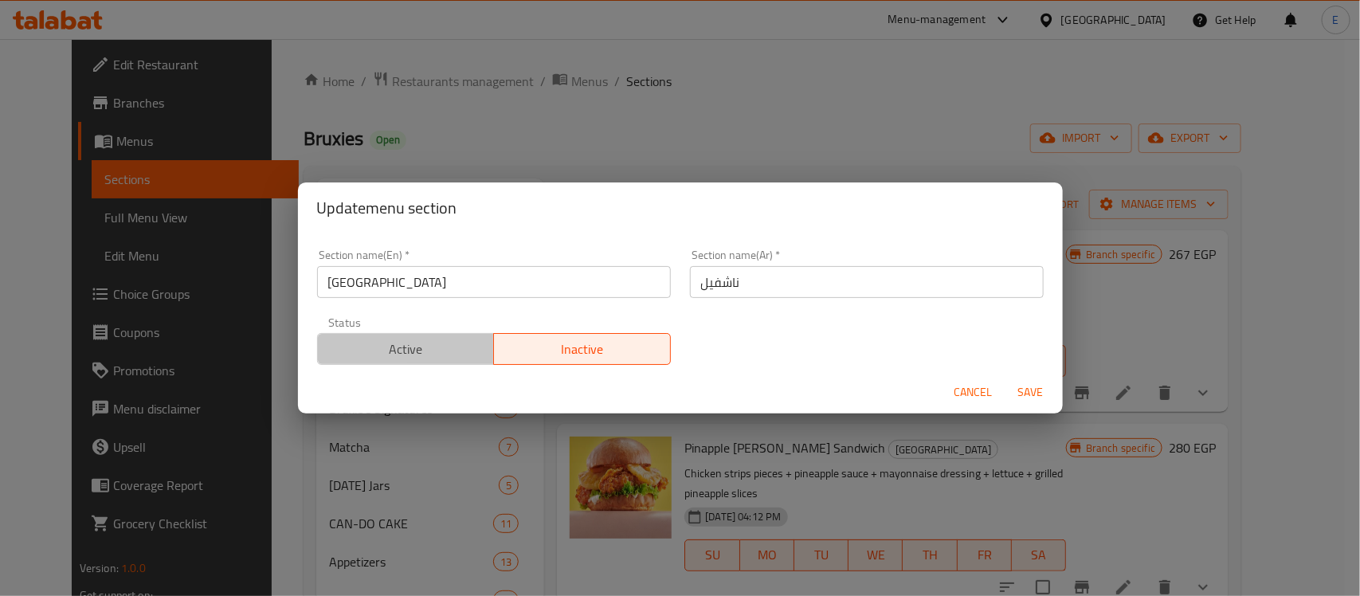
click at [436, 342] on span "Active" at bounding box center [406, 349] width 164 height 23
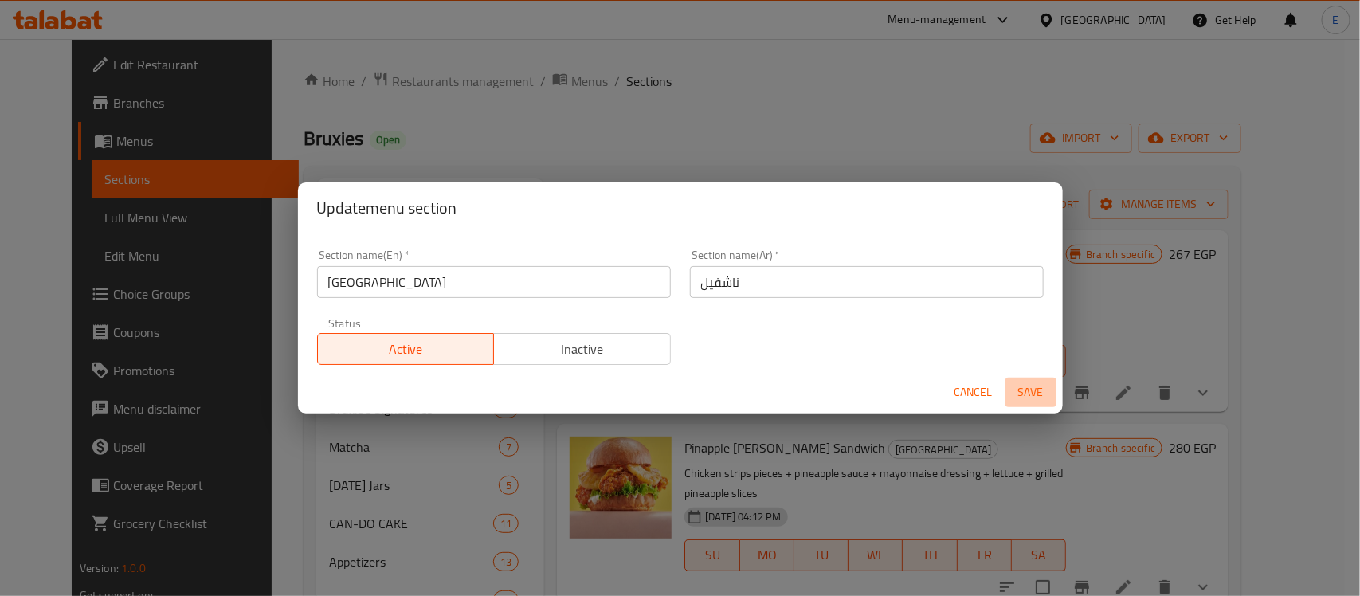
click at [1032, 387] on span "Save" at bounding box center [1030, 392] width 38 height 20
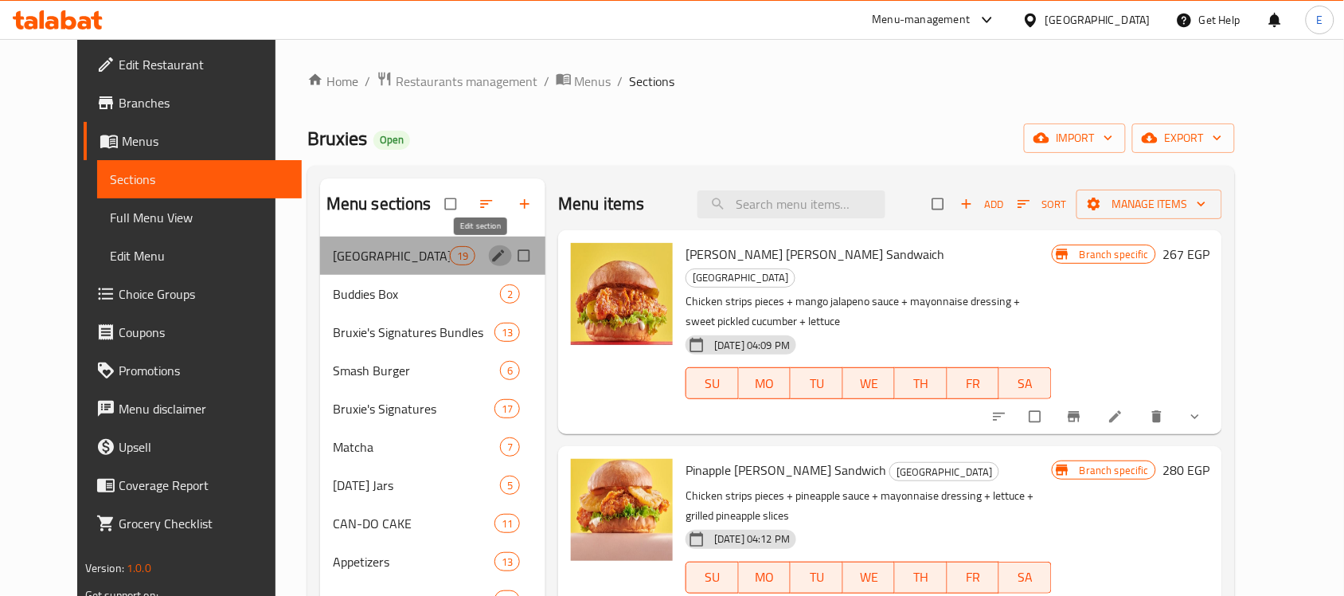
click at [493, 256] on icon "edit" at bounding box center [499, 255] width 12 height 12
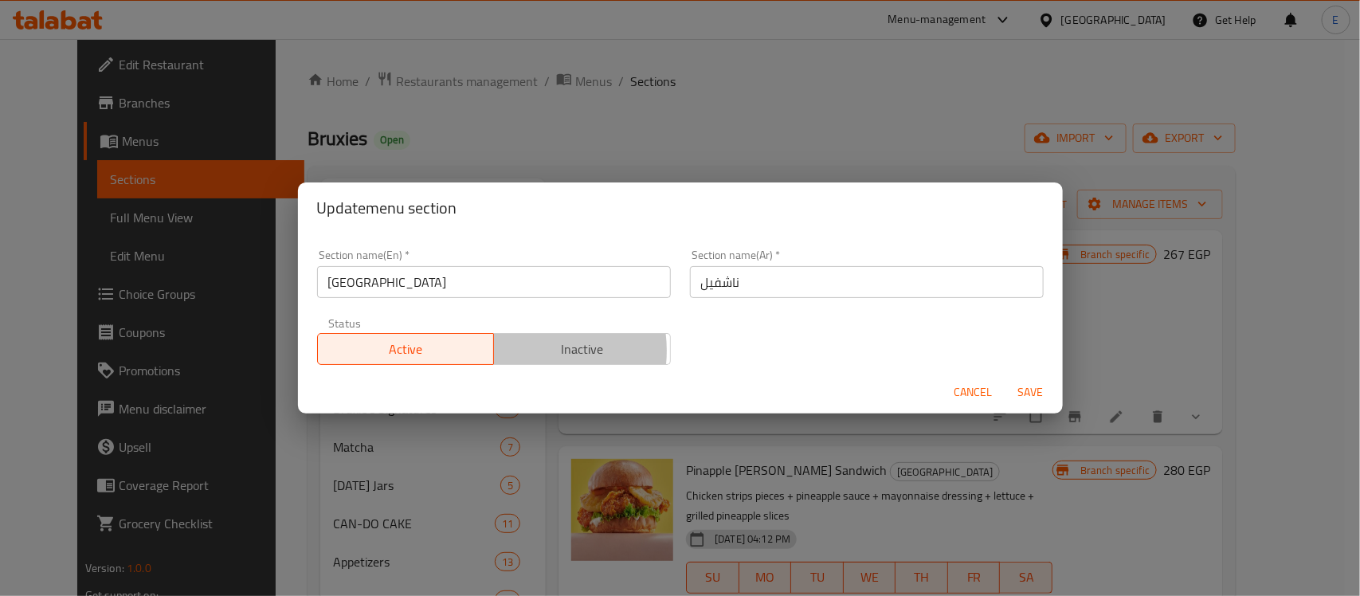
click at [522, 351] on span "Inactive" at bounding box center [582, 349] width 164 height 23
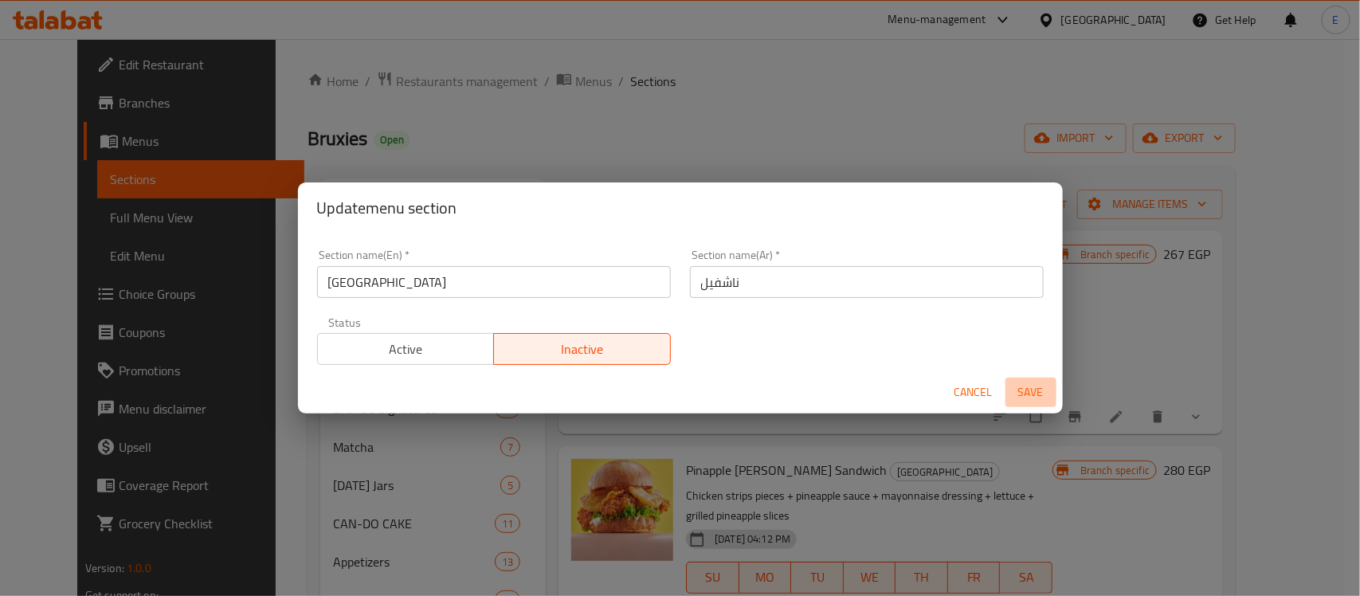
click at [1039, 385] on span "Save" at bounding box center [1030, 392] width 38 height 20
